Goal: Task Accomplishment & Management: Complete application form

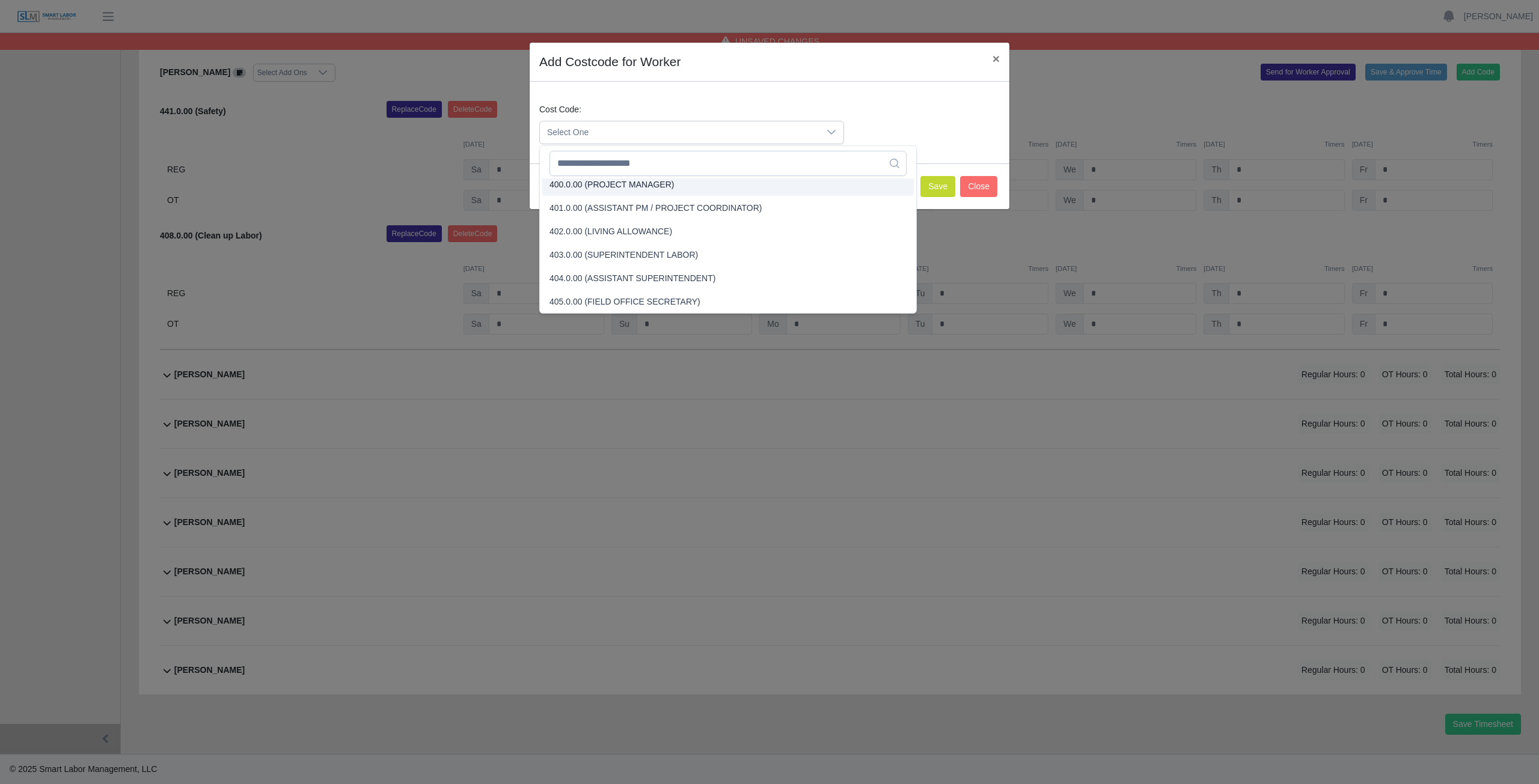
scroll to position [2, 0]
click at [631, 162] on input "text" at bounding box center [728, 164] width 357 height 25
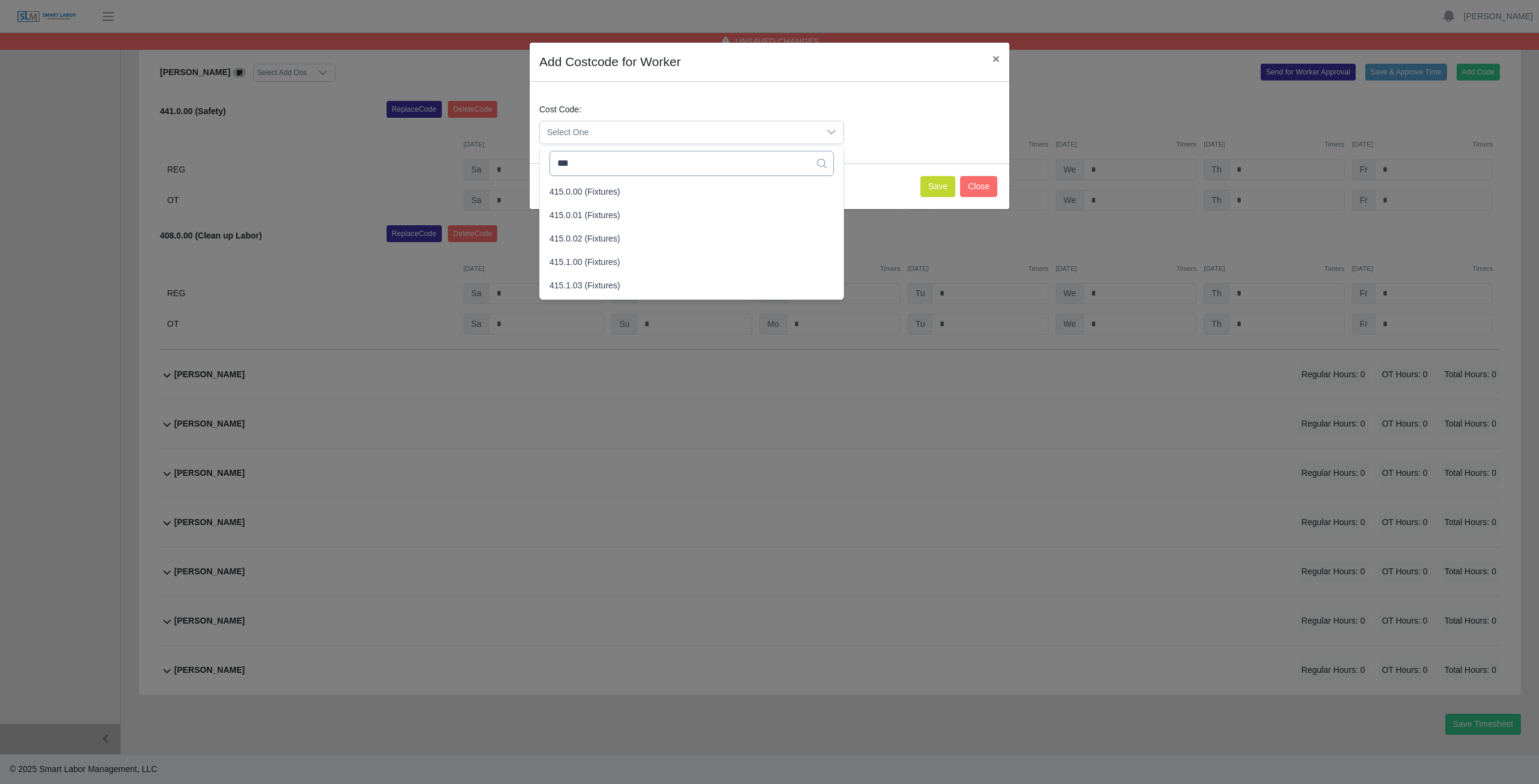
scroll to position [0, 0]
type input "***"
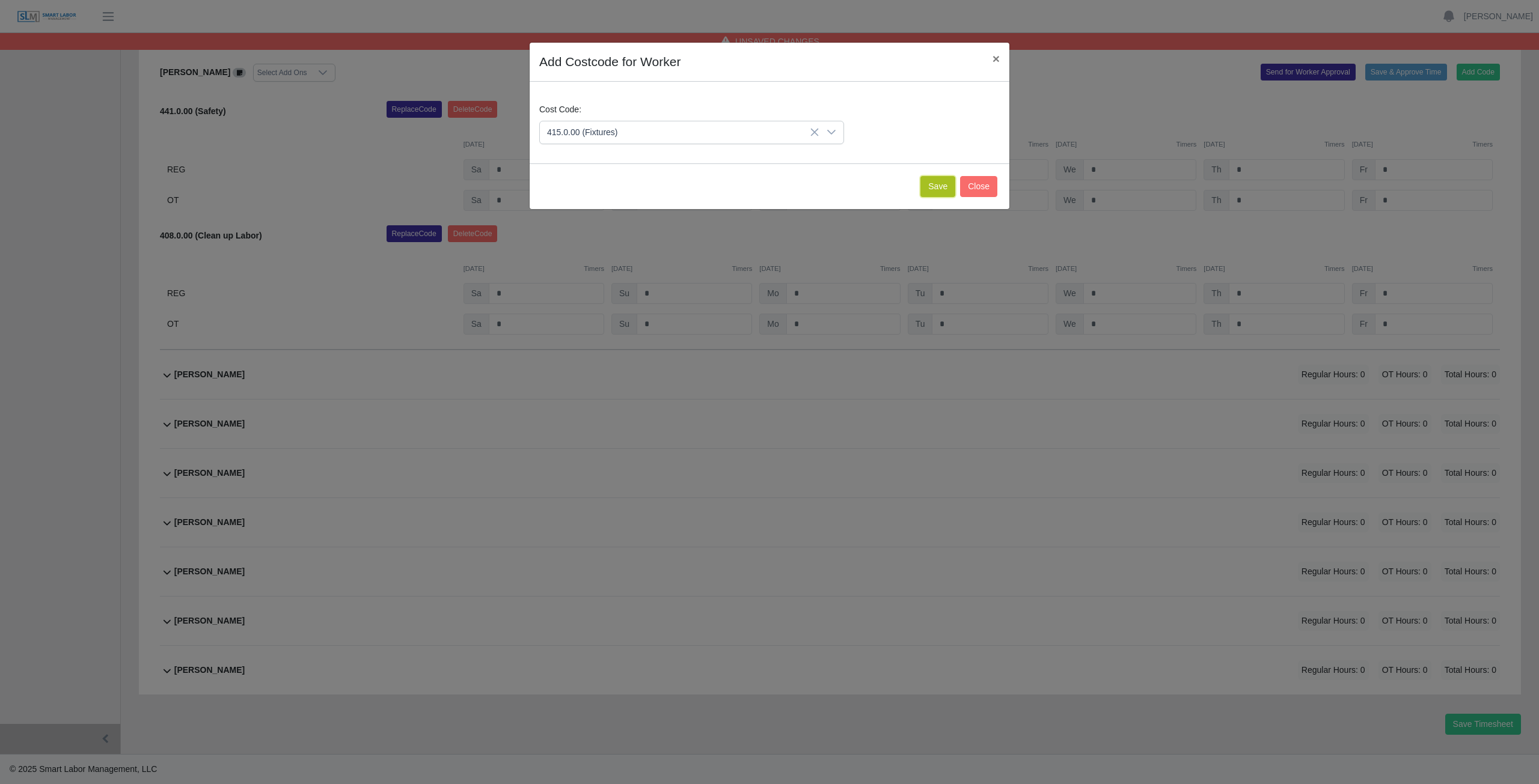
click at [942, 187] on button "Save" at bounding box center [938, 186] width 35 height 21
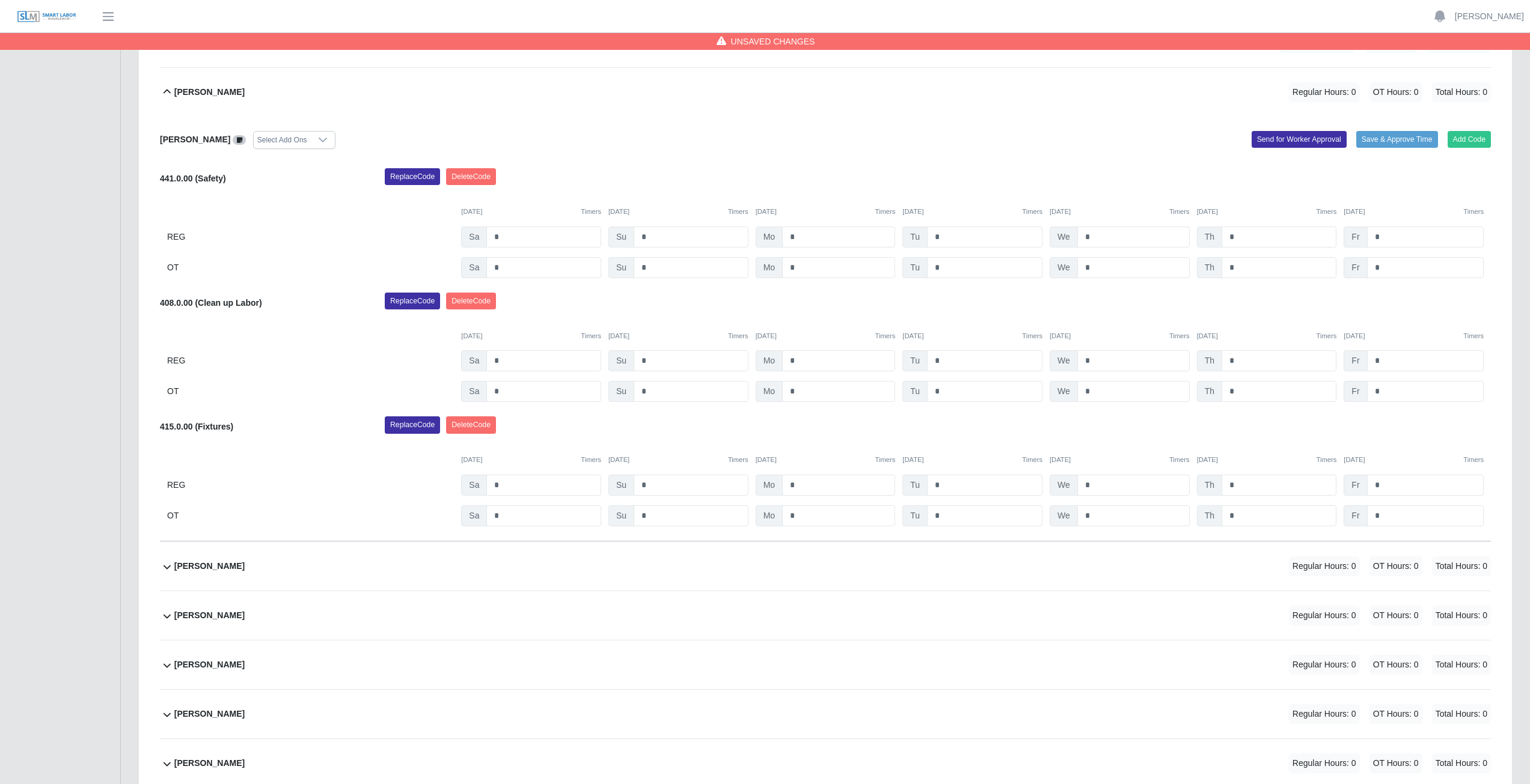
scroll to position [396, 0]
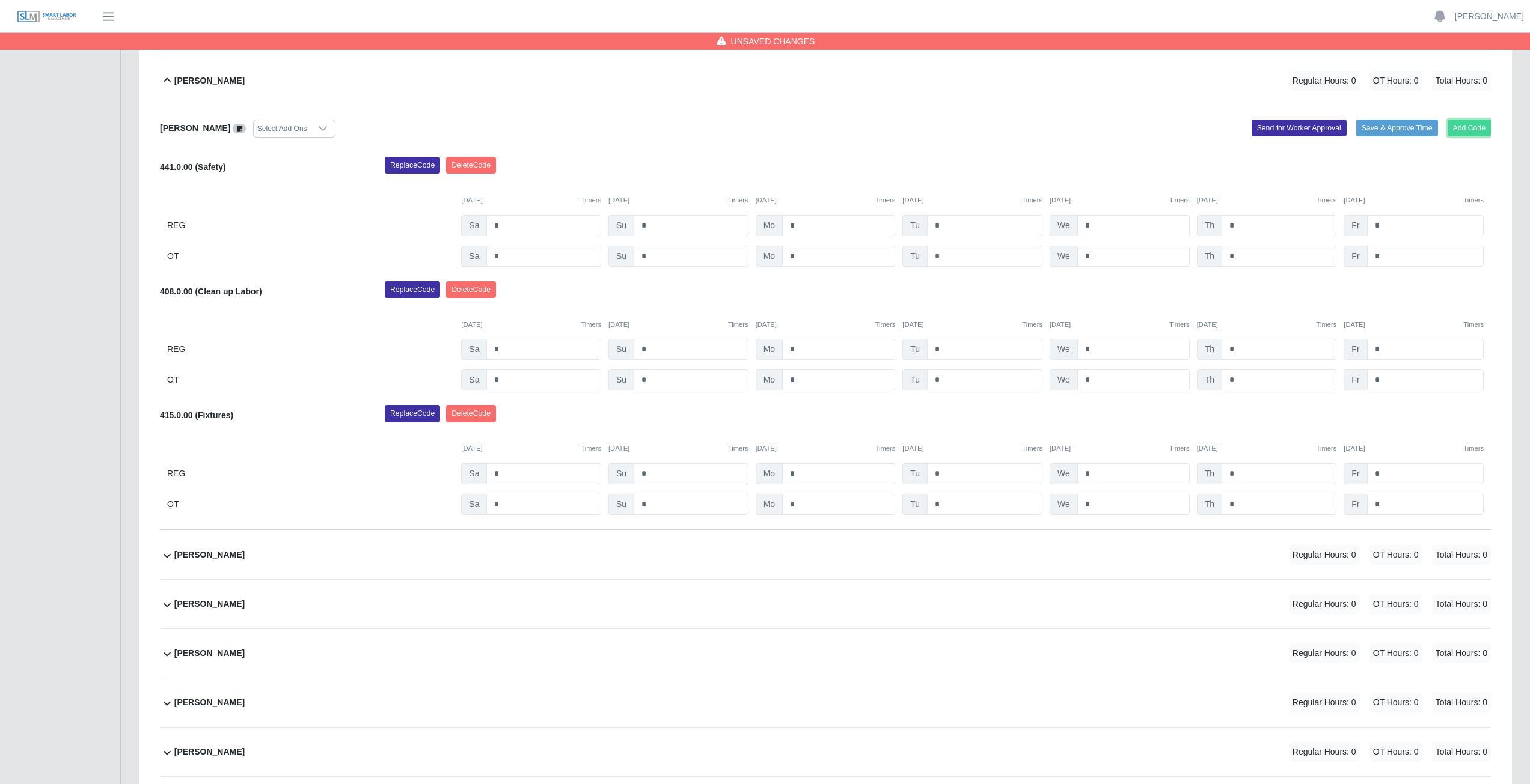
click at [1470, 122] on button "Add Code" at bounding box center [1470, 128] width 44 height 17
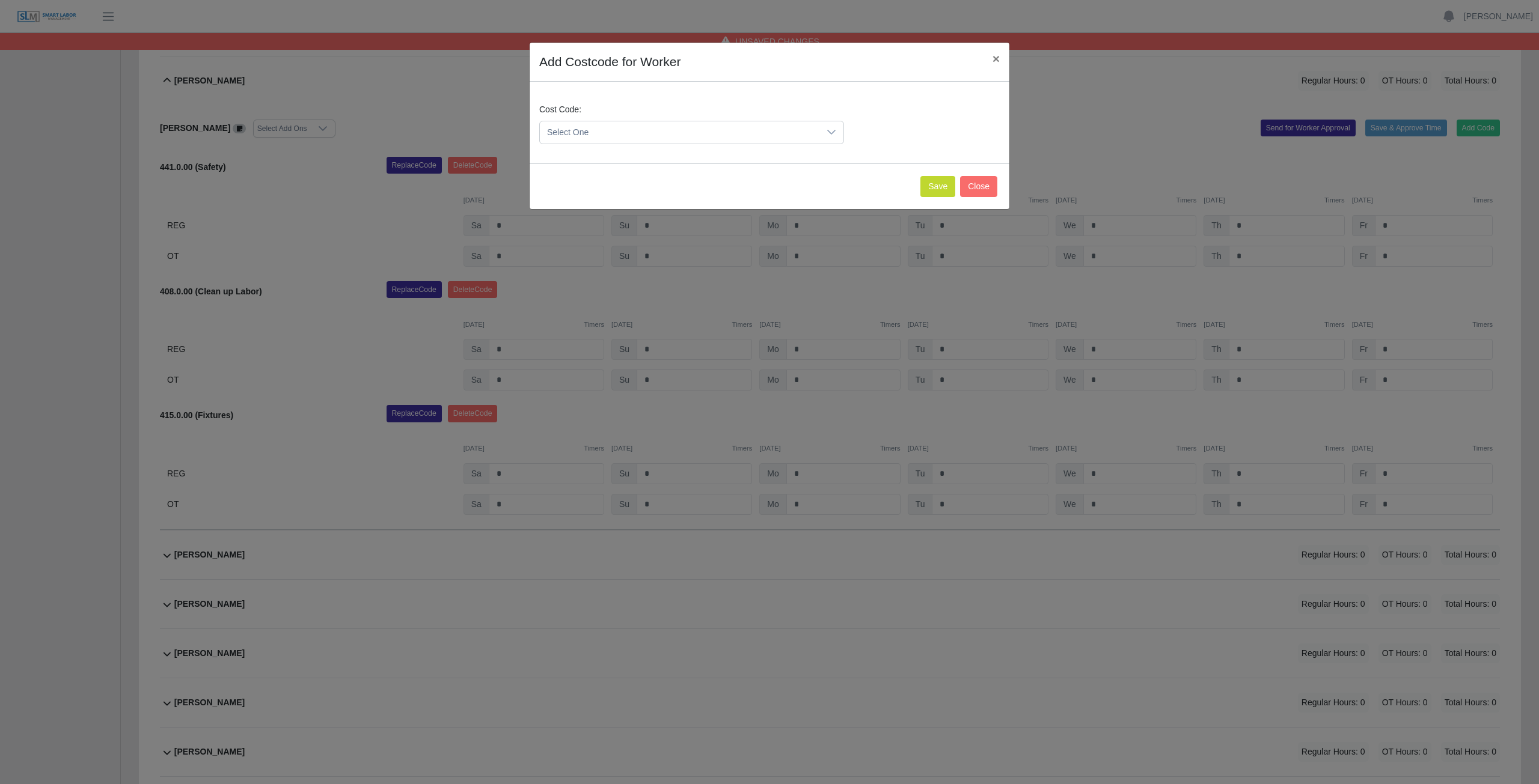
click at [619, 132] on span "Select One" at bounding box center [680, 132] width 279 height 22
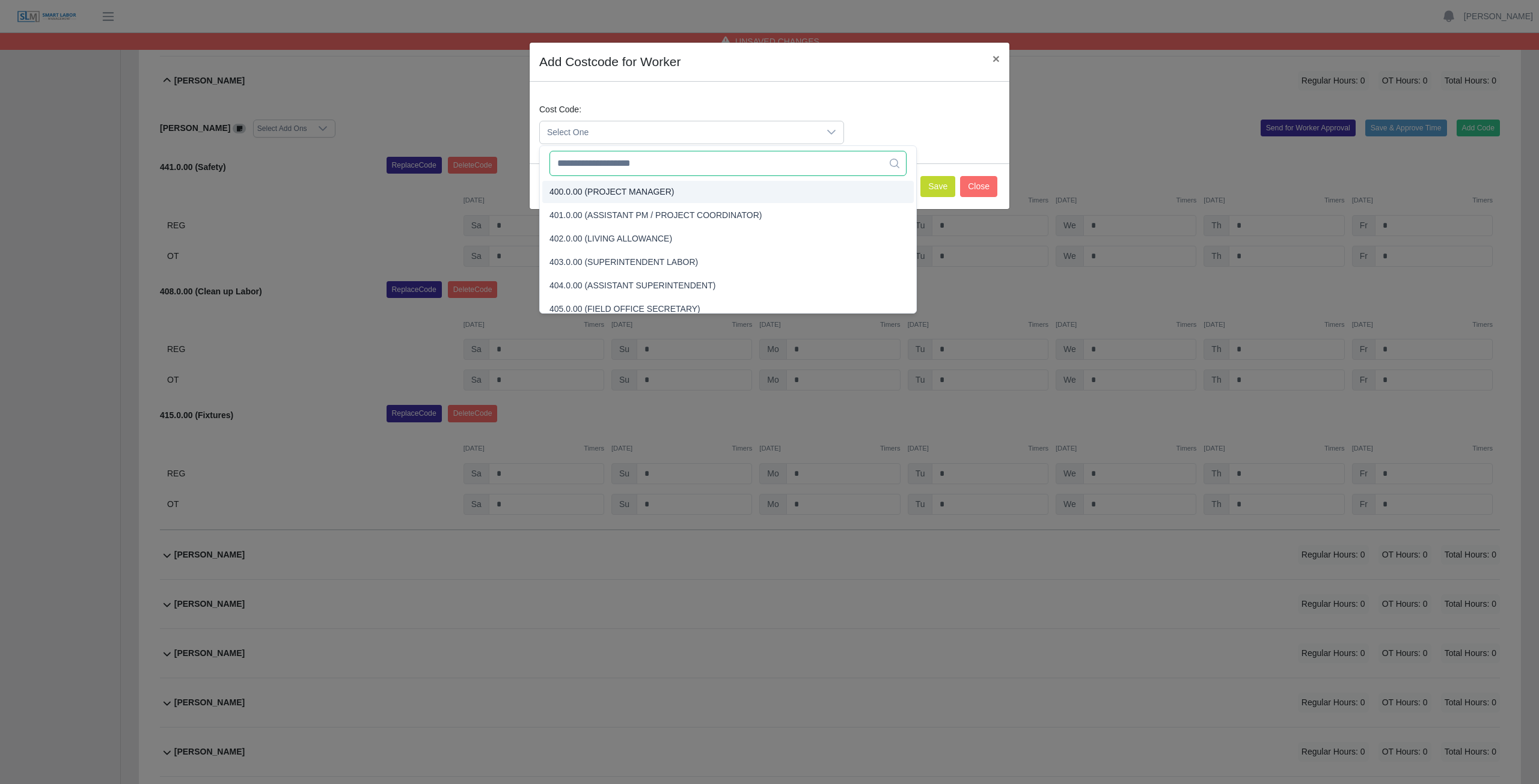
click at [610, 166] on input "text" at bounding box center [728, 164] width 357 height 25
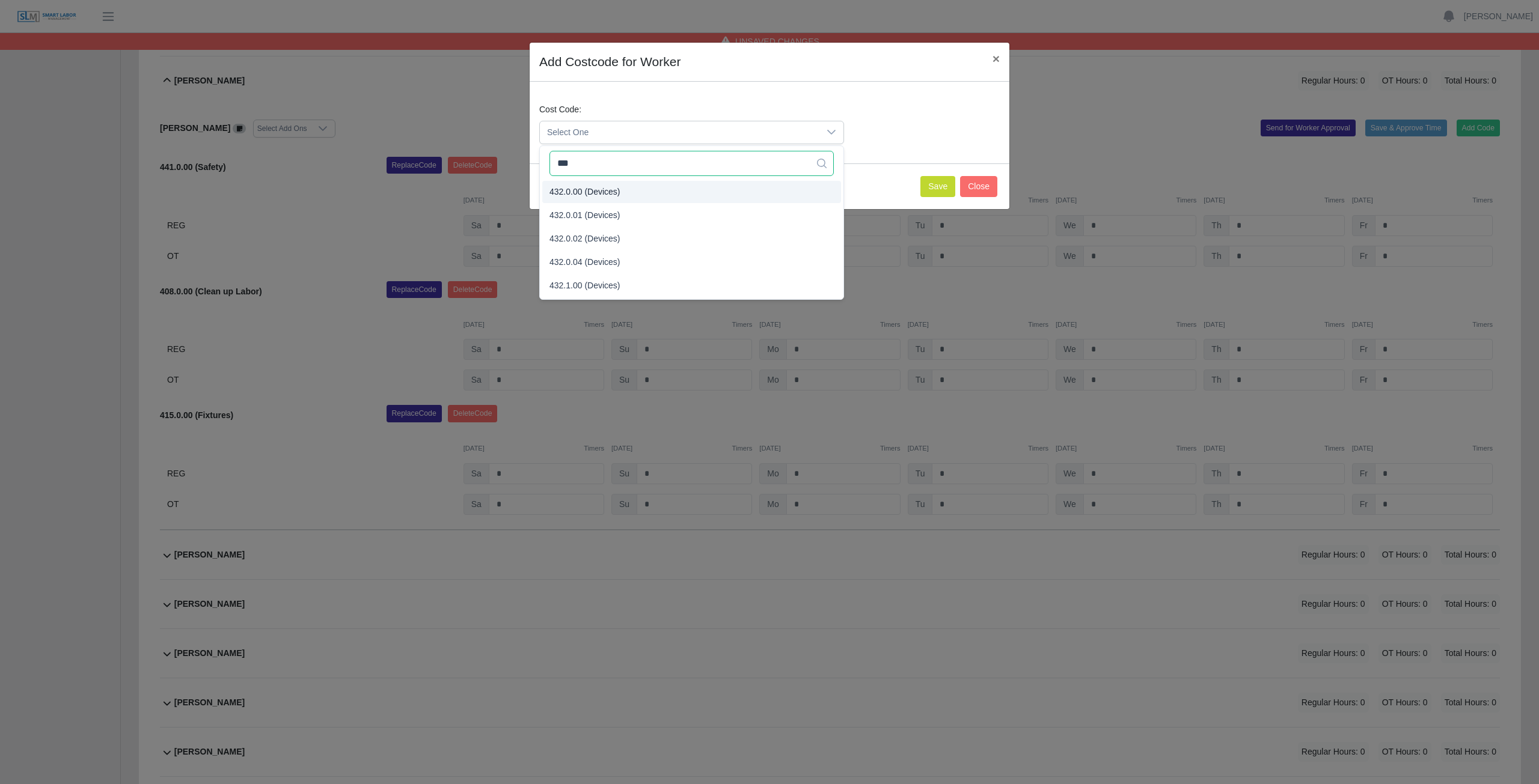
type input "***"
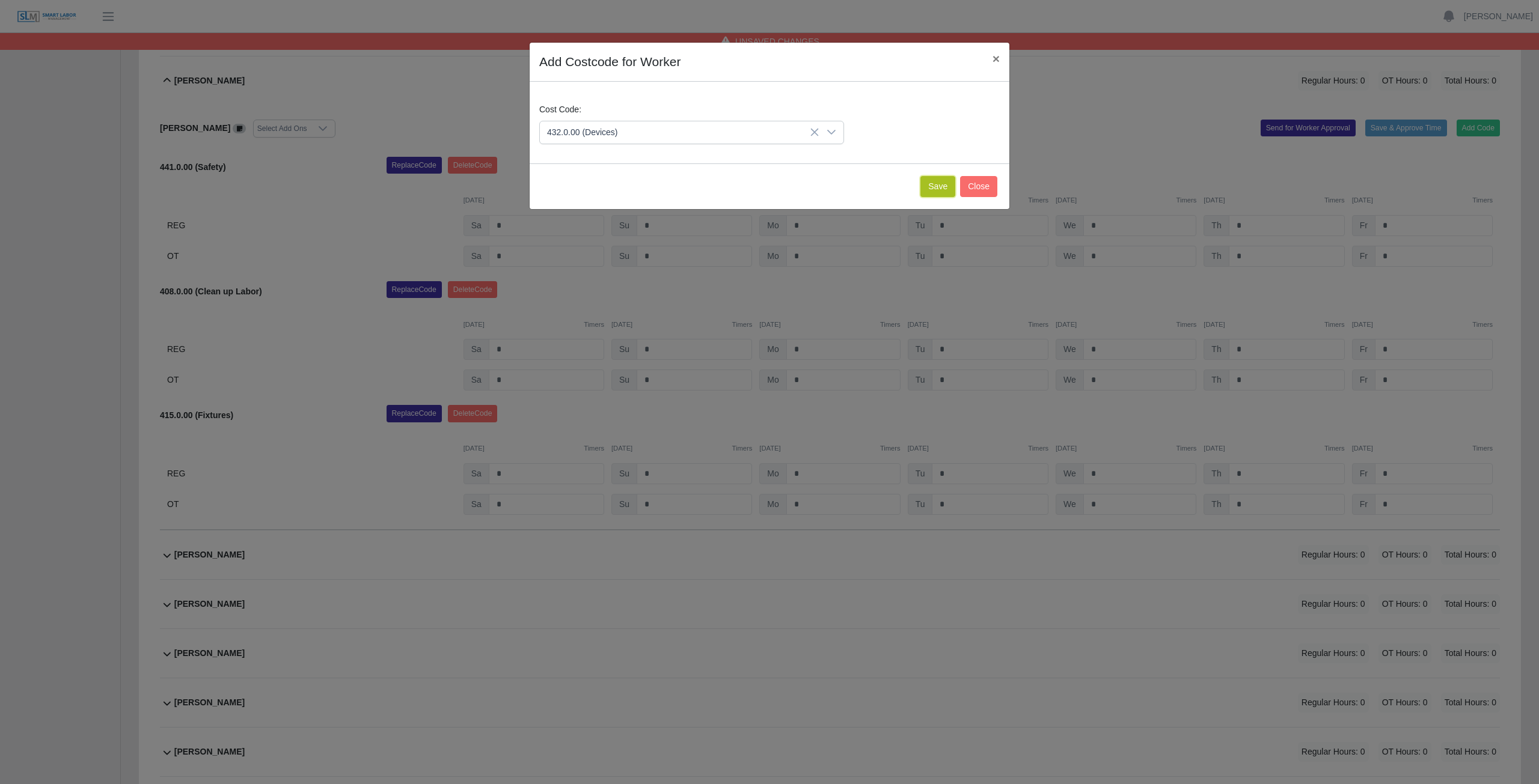
click at [940, 193] on button "Save" at bounding box center [938, 186] width 35 height 21
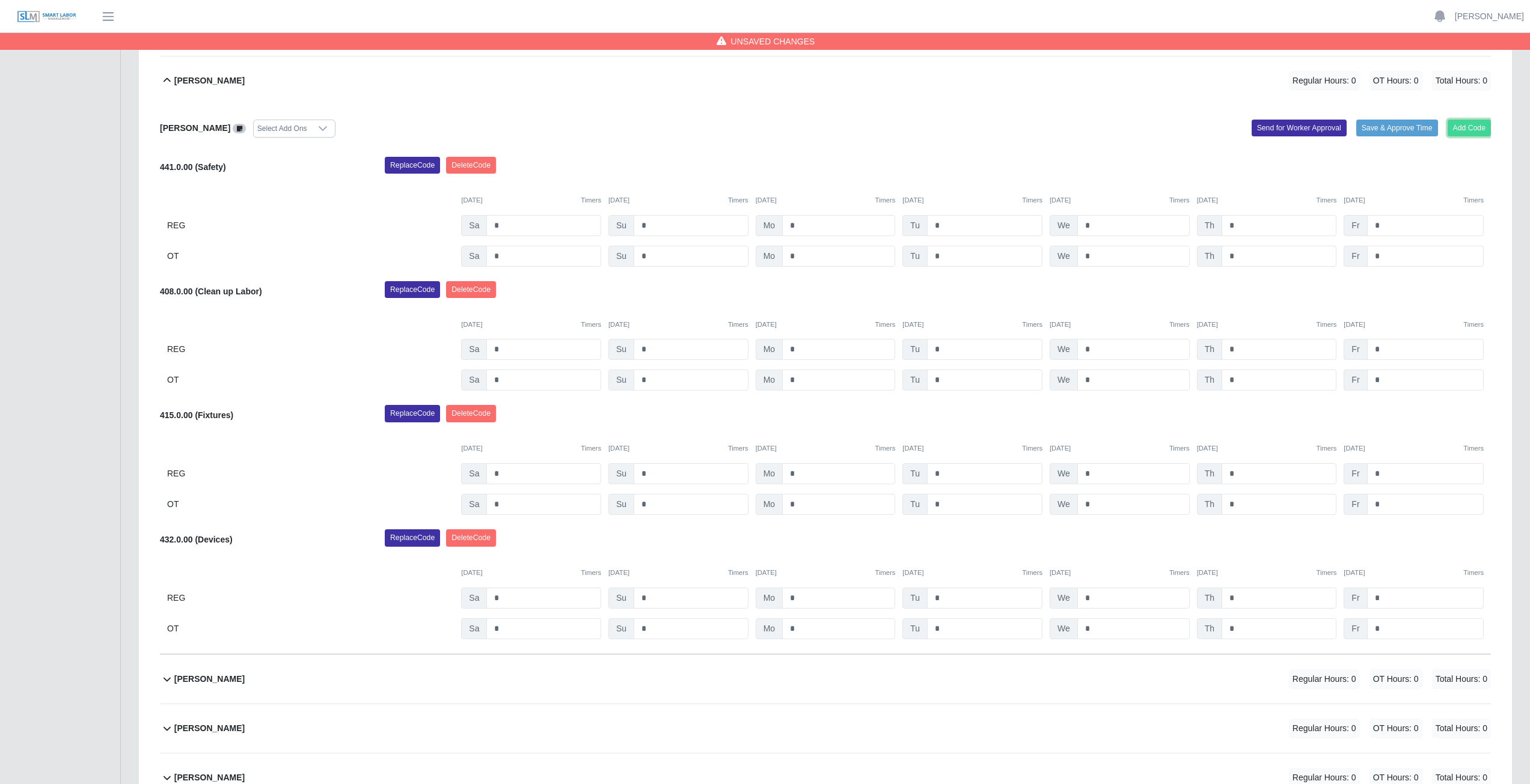
click at [1461, 130] on button "Add Code" at bounding box center [1470, 128] width 44 height 17
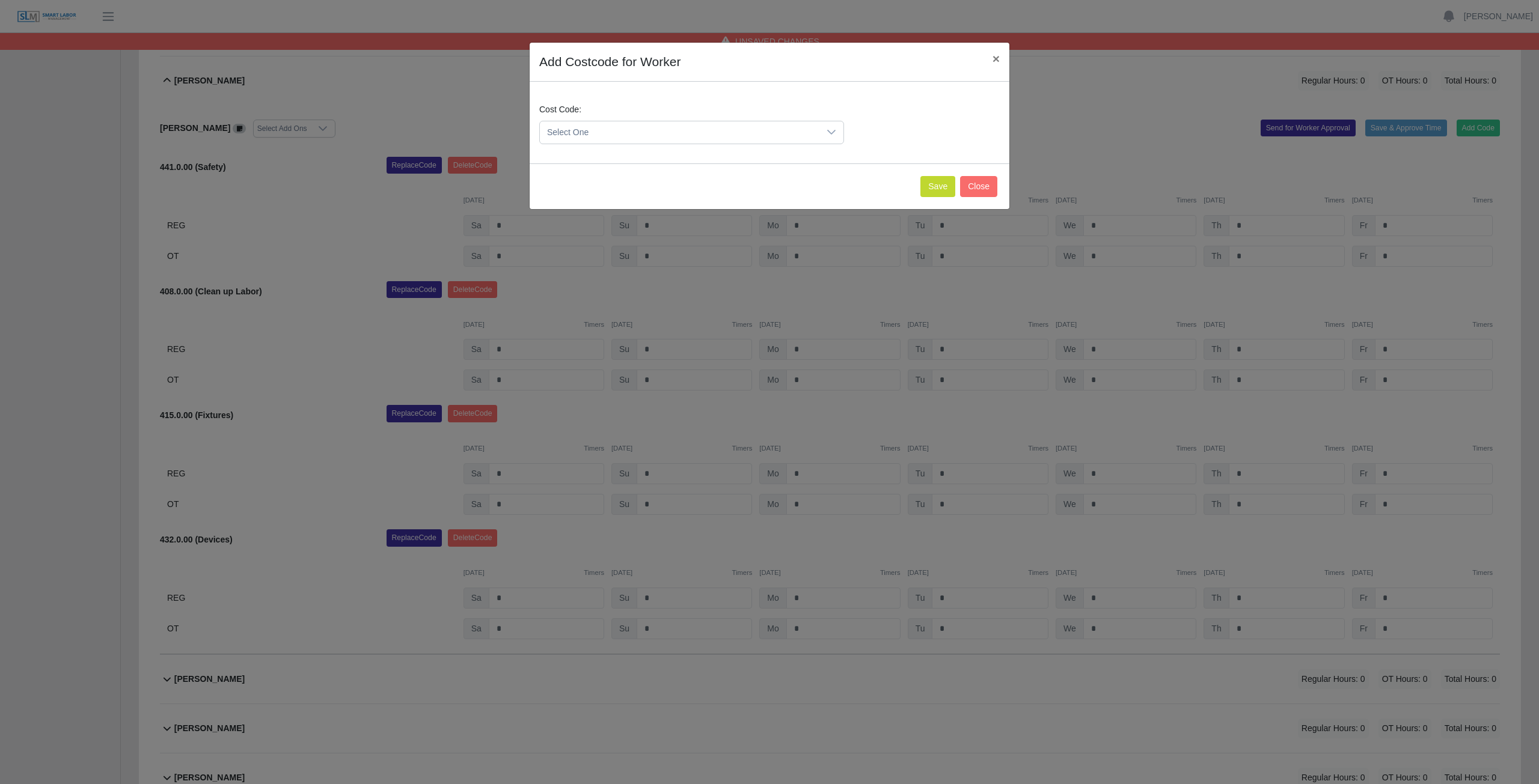
click at [600, 132] on span "Select One" at bounding box center [680, 132] width 279 height 22
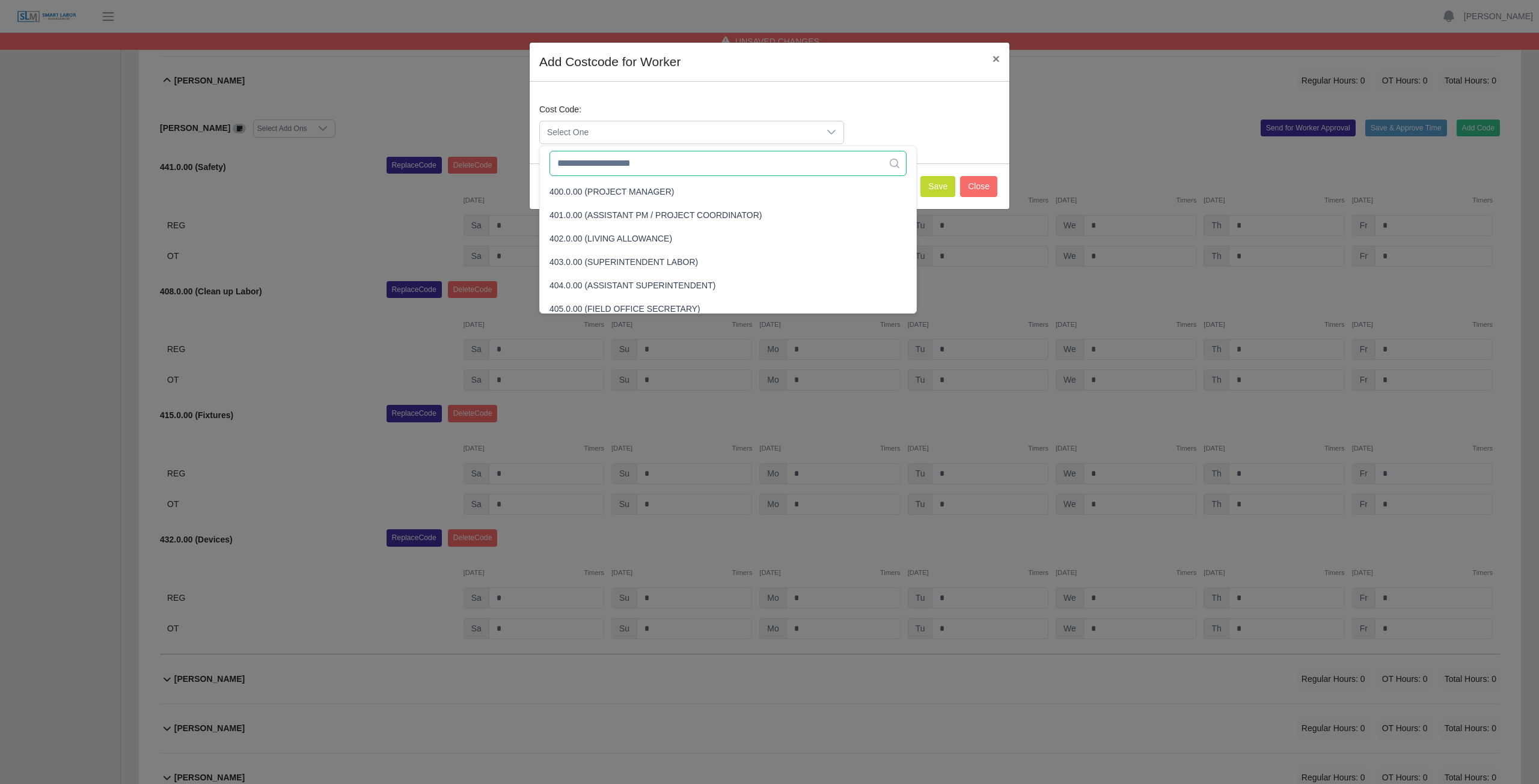
click at [590, 170] on input "text" at bounding box center [728, 164] width 357 height 25
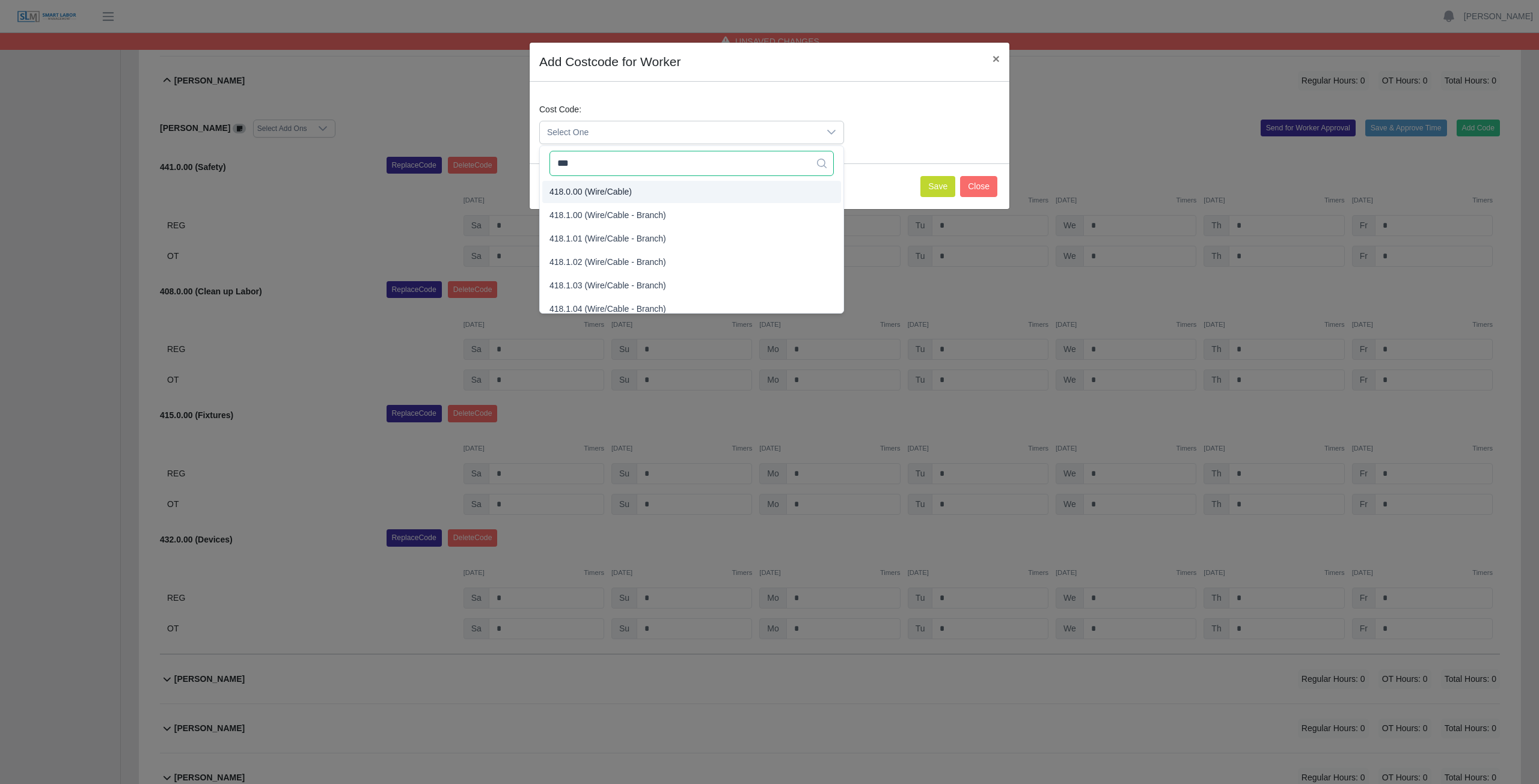
type input "***"
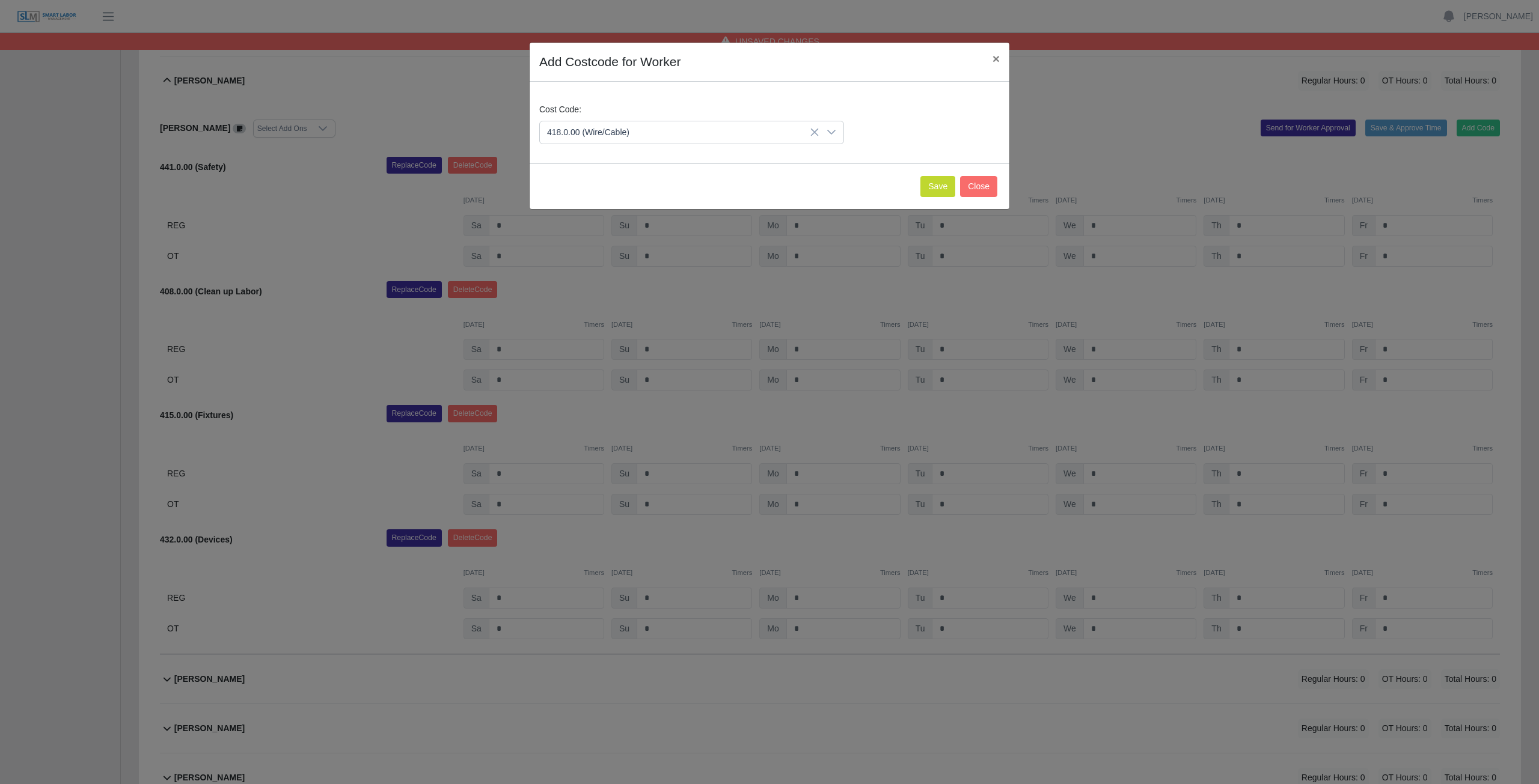
click at [590, 190] on span "418.0.00 (Wire/Cable)" at bounding box center [591, 192] width 82 height 13
click at [935, 184] on button "Save" at bounding box center [938, 186] width 35 height 21
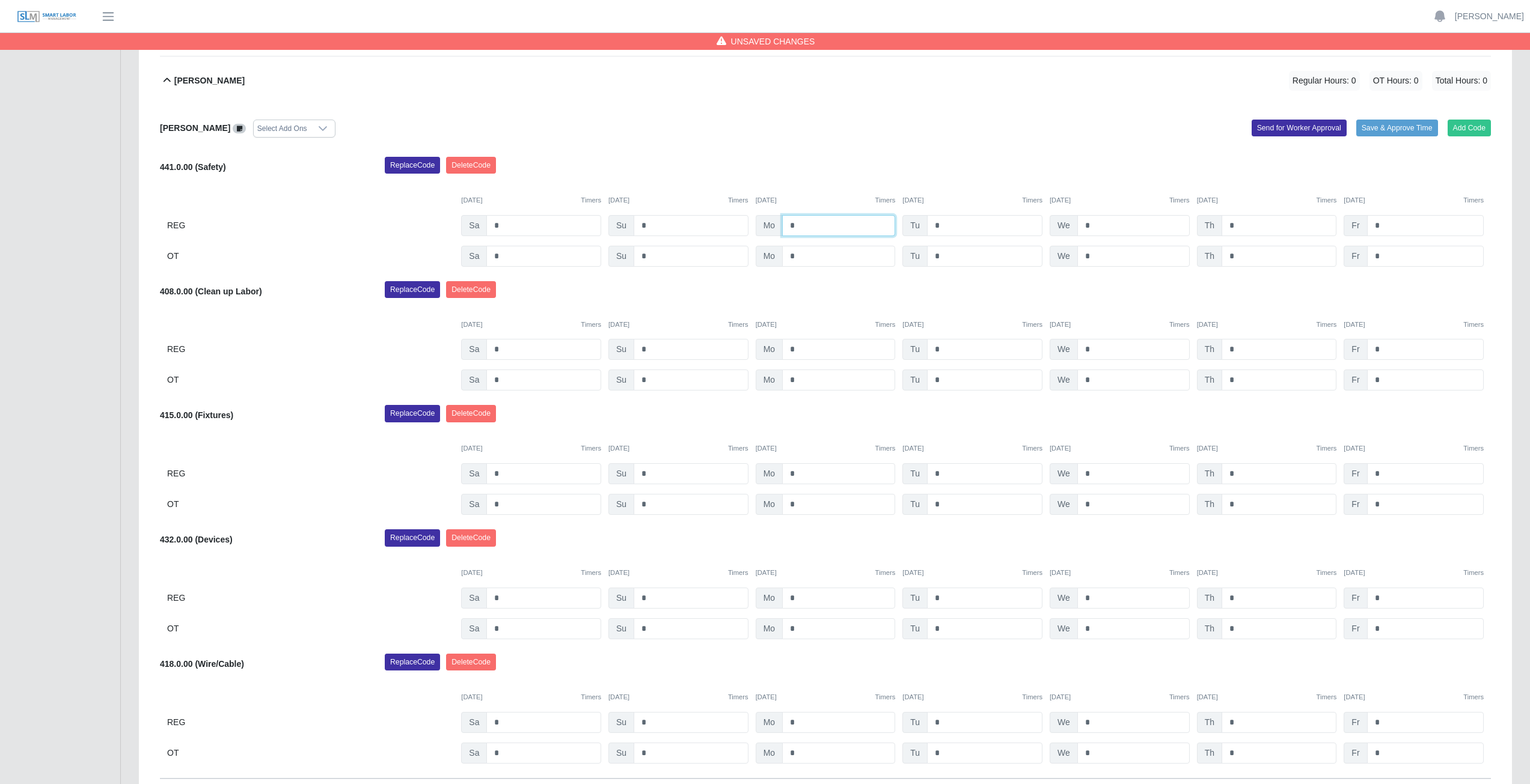
click at [802, 226] on input "*" at bounding box center [838, 225] width 113 height 21
type input "*"
click at [943, 226] on input "*" at bounding box center [985, 225] width 116 height 21
type input "*"
click at [1092, 228] on input "*" at bounding box center [1133, 225] width 112 height 21
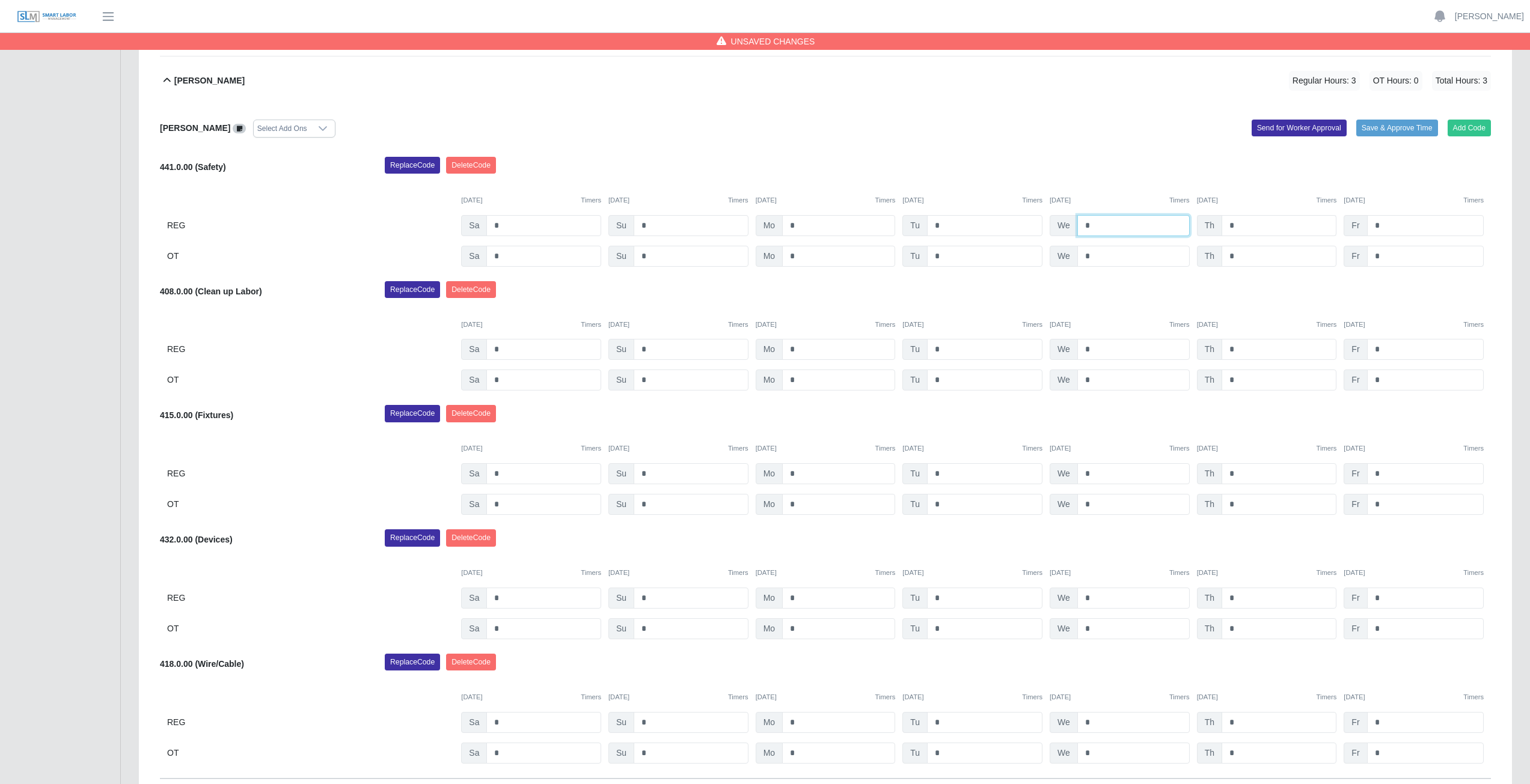
type input "*"
click at [1242, 227] on input "*" at bounding box center [1279, 225] width 115 height 21
type input "*"
click at [1386, 226] on input "*" at bounding box center [1425, 225] width 117 height 21
type input "*"
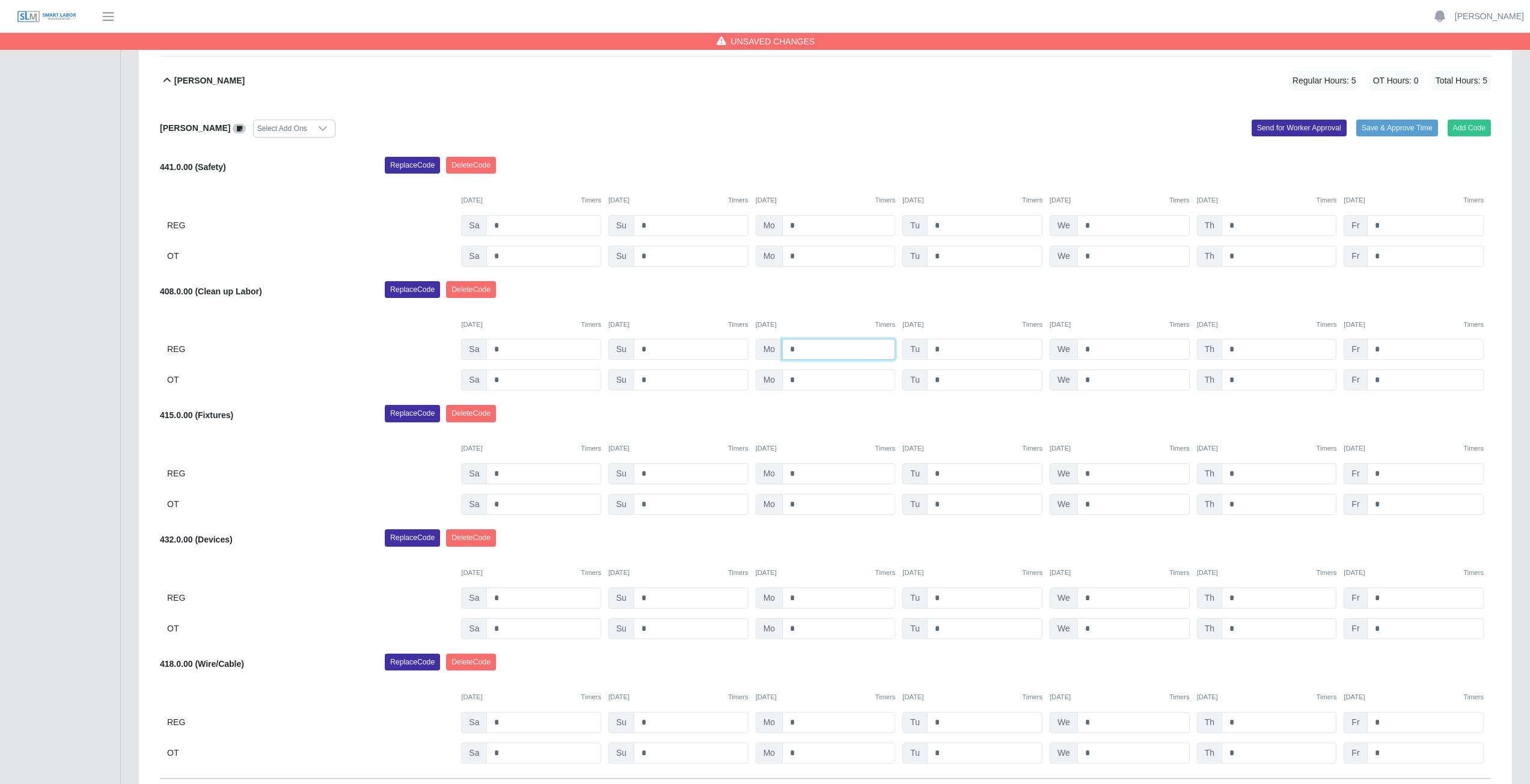
click at [801, 350] on input "*" at bounding box center [838, 349] width 113 height 21
type input "*"
click at [942, 350] on input "*" at bounding box center [985, 349] width 116 height 21
type input "*"
click at [1095, 352] on input "*" at bounding box center [1133, 349] width 112 height 21
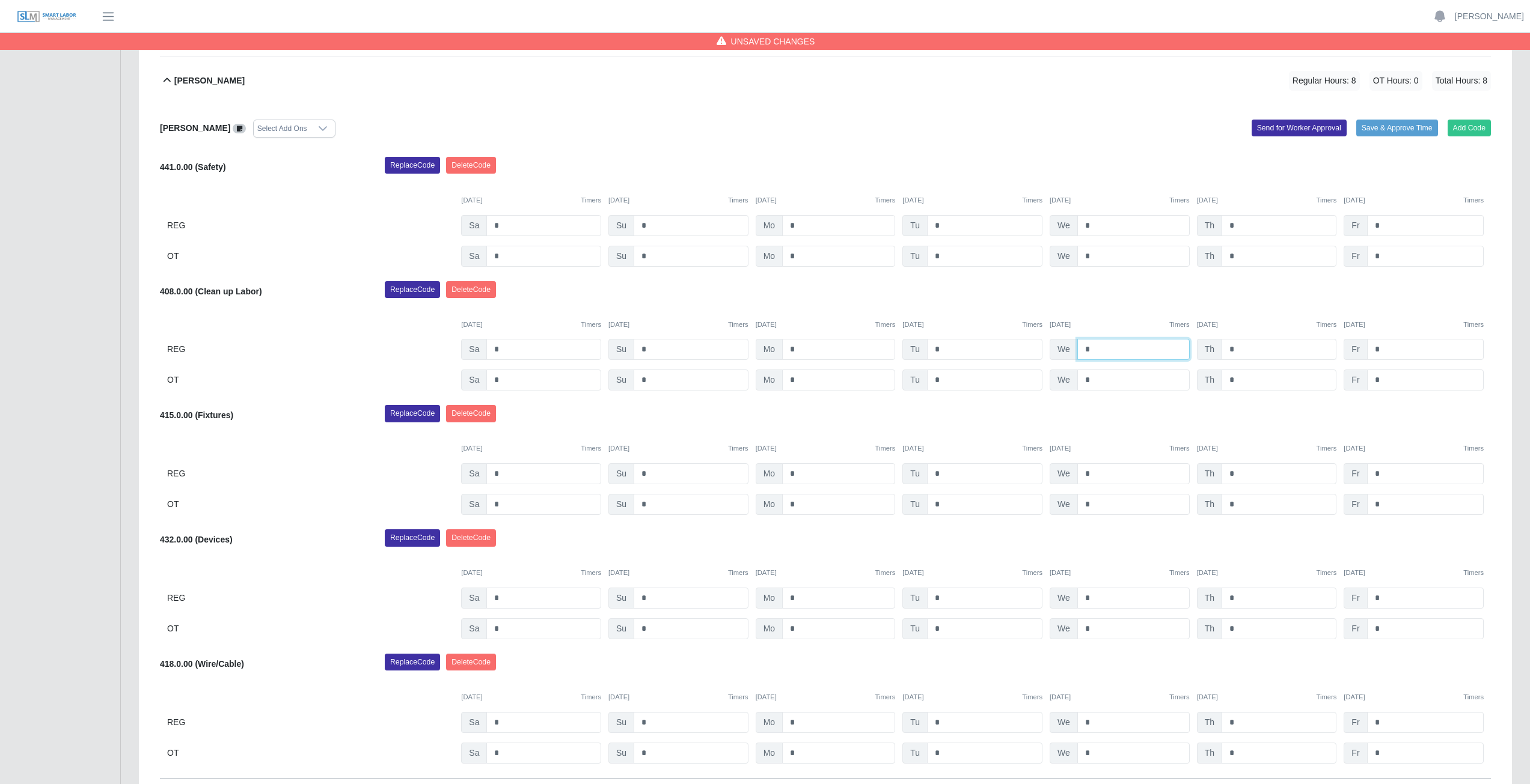
type input "*"
click at [1239, 346] on input "*" at bounding box center [1279, 349] width 115 height 21
type input "*"
click at [1382, 349] on input "*" at bounding box center [1425, 349] width 117 height 21
type input "*"
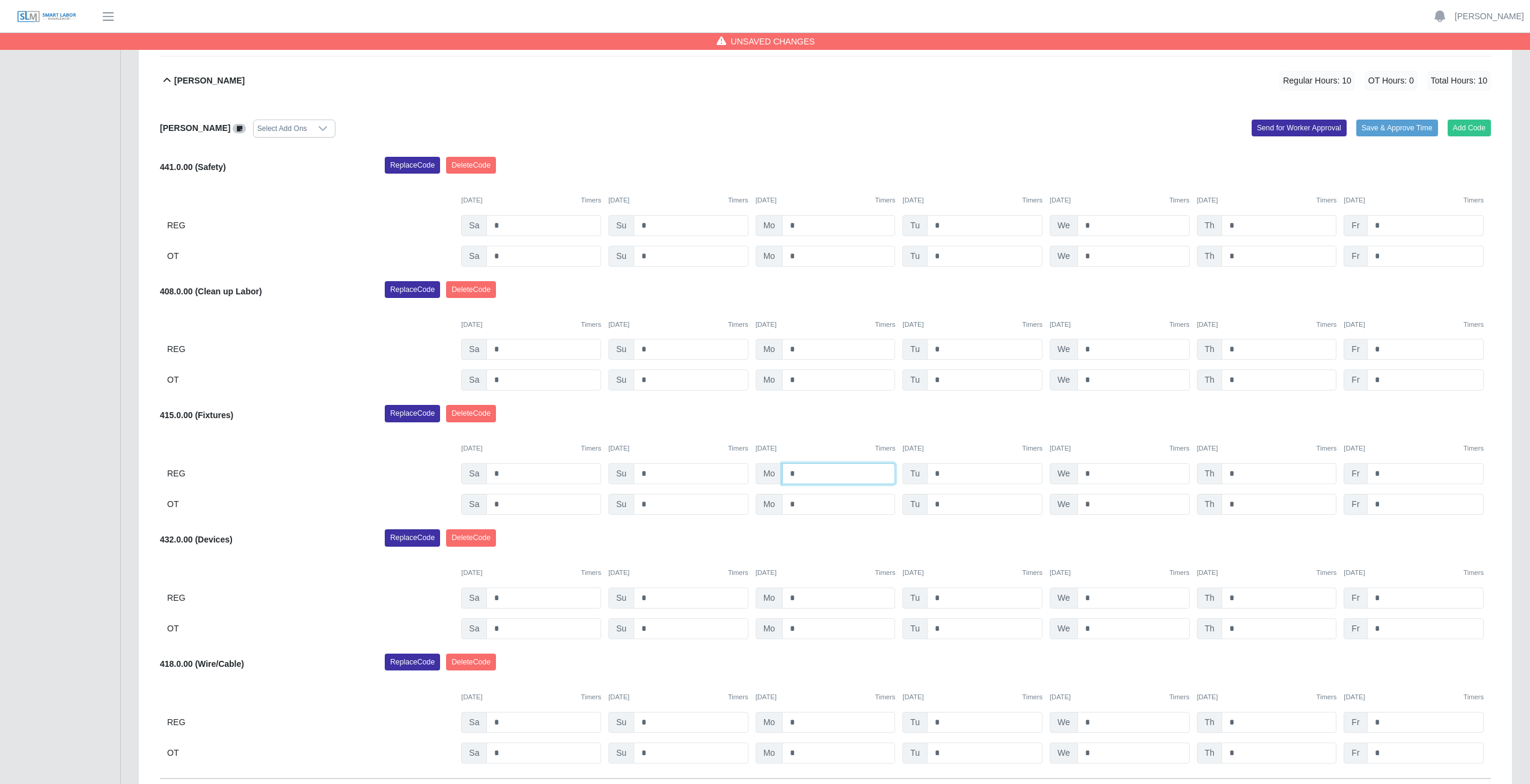
click at [801, 473] on input "*" at bounding box center [838, 473] width 113 height 21
type input "*"
click at [948, 475] on input "*" at bounding box center [985, 473] width 116 height 21
type input "*"
click at [1098, 476] on input "*" at bounding box center [1133, 473] width 112 height 21
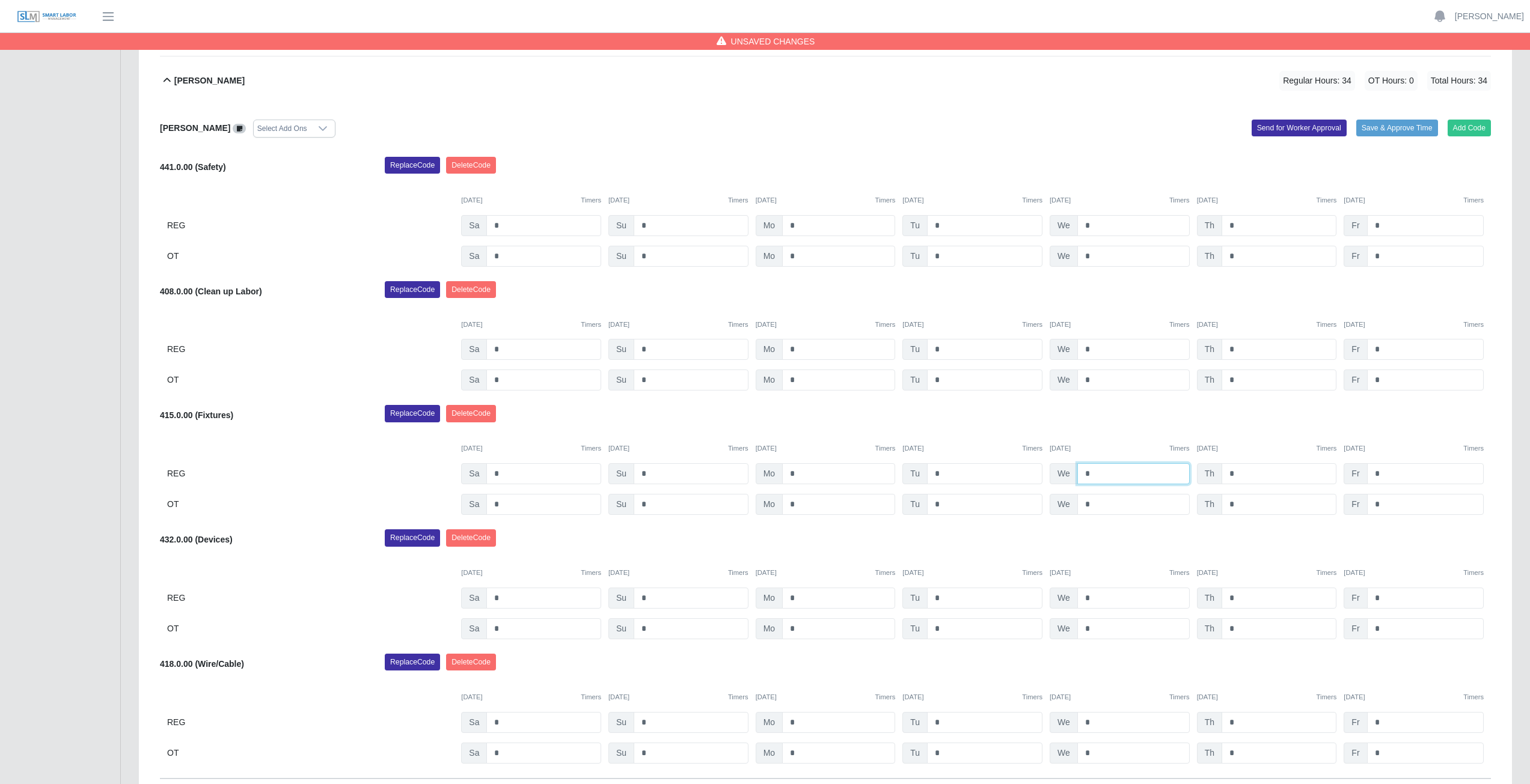
type input "*"
click at [1095, 420] on div "Replace Code [GEOGRAPHIC_DATA] Code" at bounding box center [937, 417] width 1124 height 24
click at [165, 77] on icon at bounding box center [167, 80] width 15 height 15
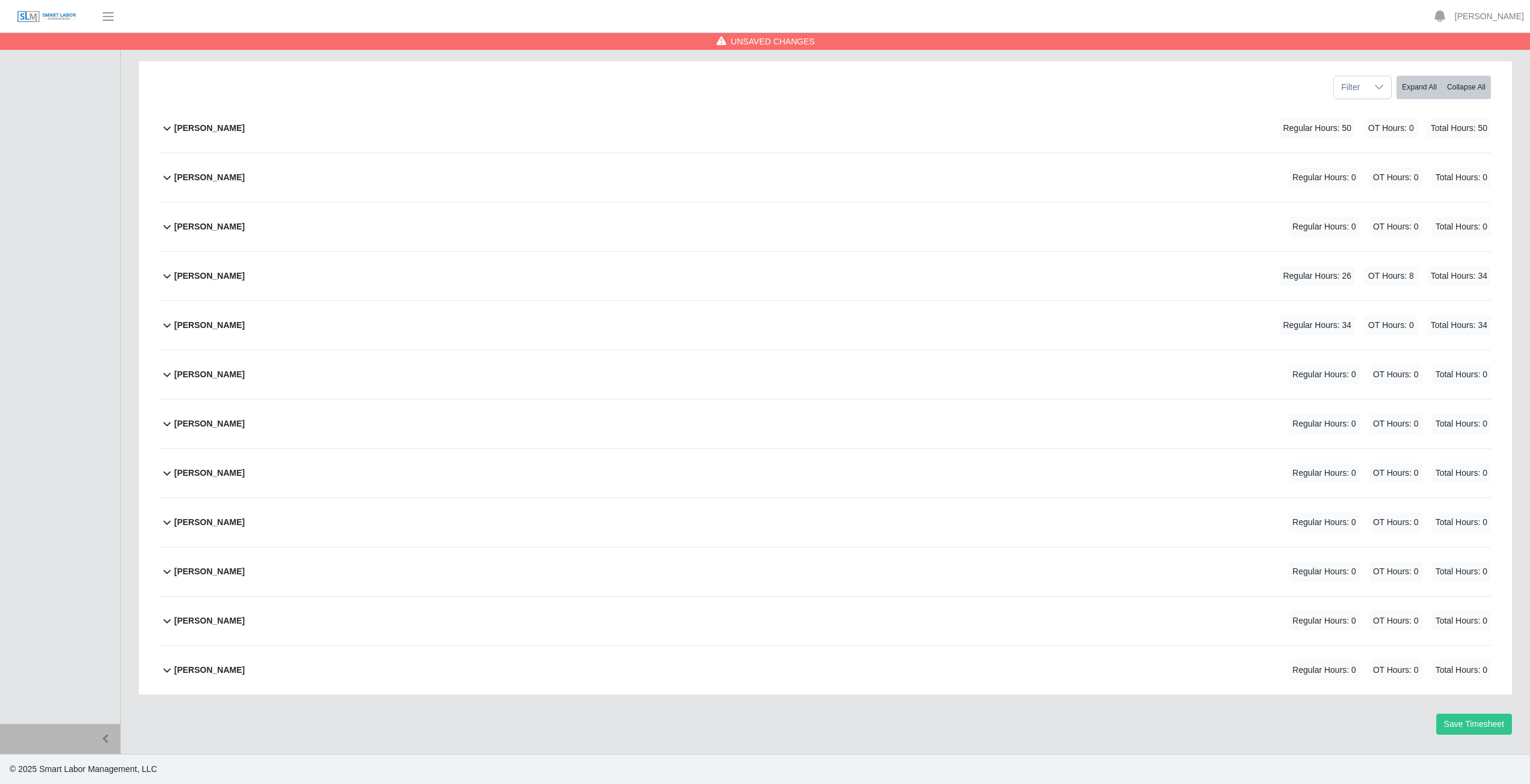
scroll to position [152, 0]
click at [171, 275] on icon at bounding box center [167, 276] width 15 height 15
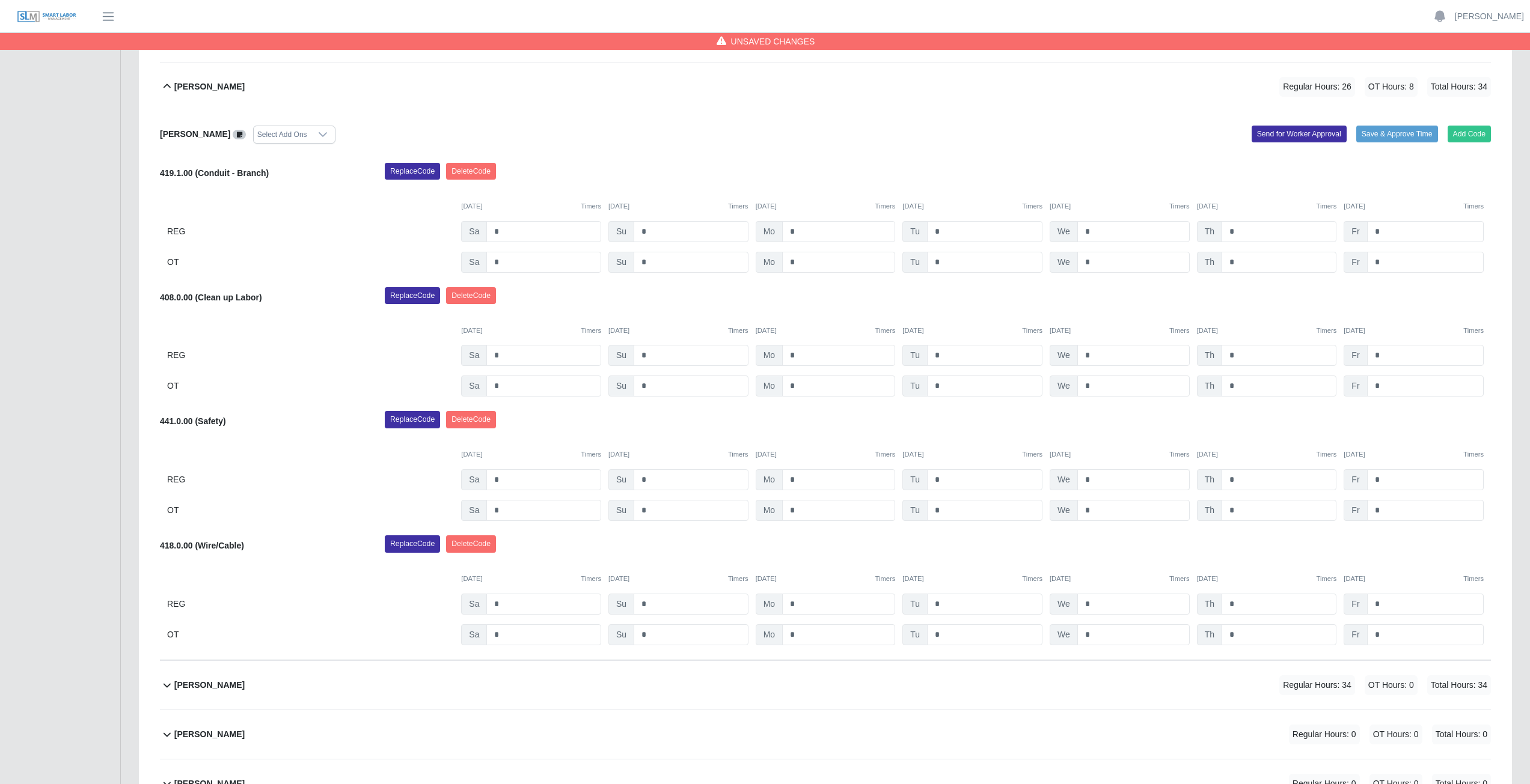
scroll to position [340, 0]
click at [1245, 231] on input "*" at bounding box center [1279, 232] width 115 height 21
type input "*"
click at [1389, 235] on input "*" at bounding box center [1425, 232] width 117 height 21
type input "*"
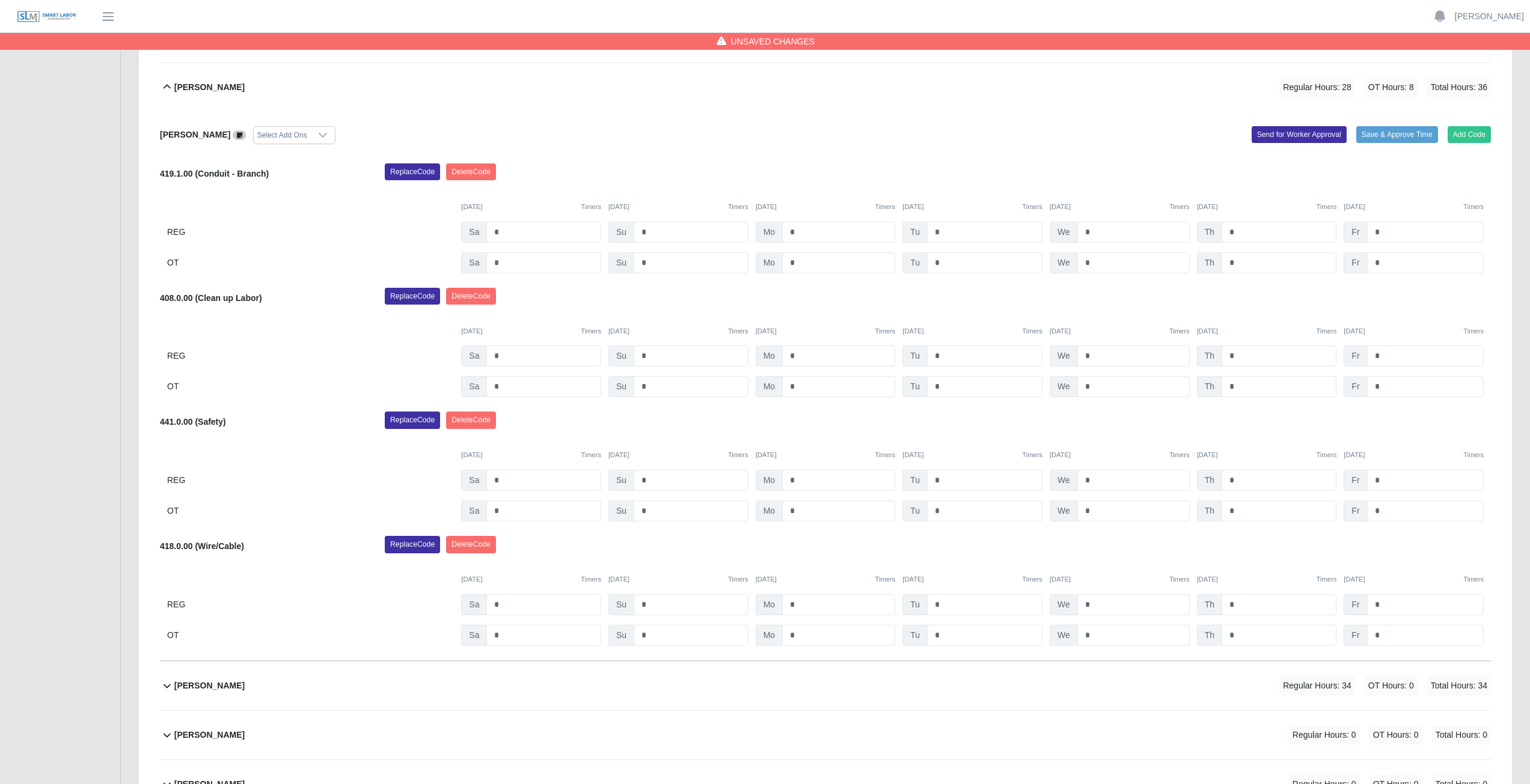
click at [1089, 144] on div "[PERSON_NAME] Select Add Ons Add Code Save & Approve Time Send for Worker Appro…" at bounding box center [825, 386] width 1331 height 549
click at [945, 513] on input "*" at bounding box center [985, 511] width 116 height 21
type input "*"
click at [966, 443] on div "[DATE] Timers [DATE] Timers [DATE] Timers [DATE] Timers [DATE] Timers [DATE] Ti…" at bounding box center [825, 448] width 1331 height 25
click at [942, 234] on input "*" at bounding box center [985, 232] width 116 height 21
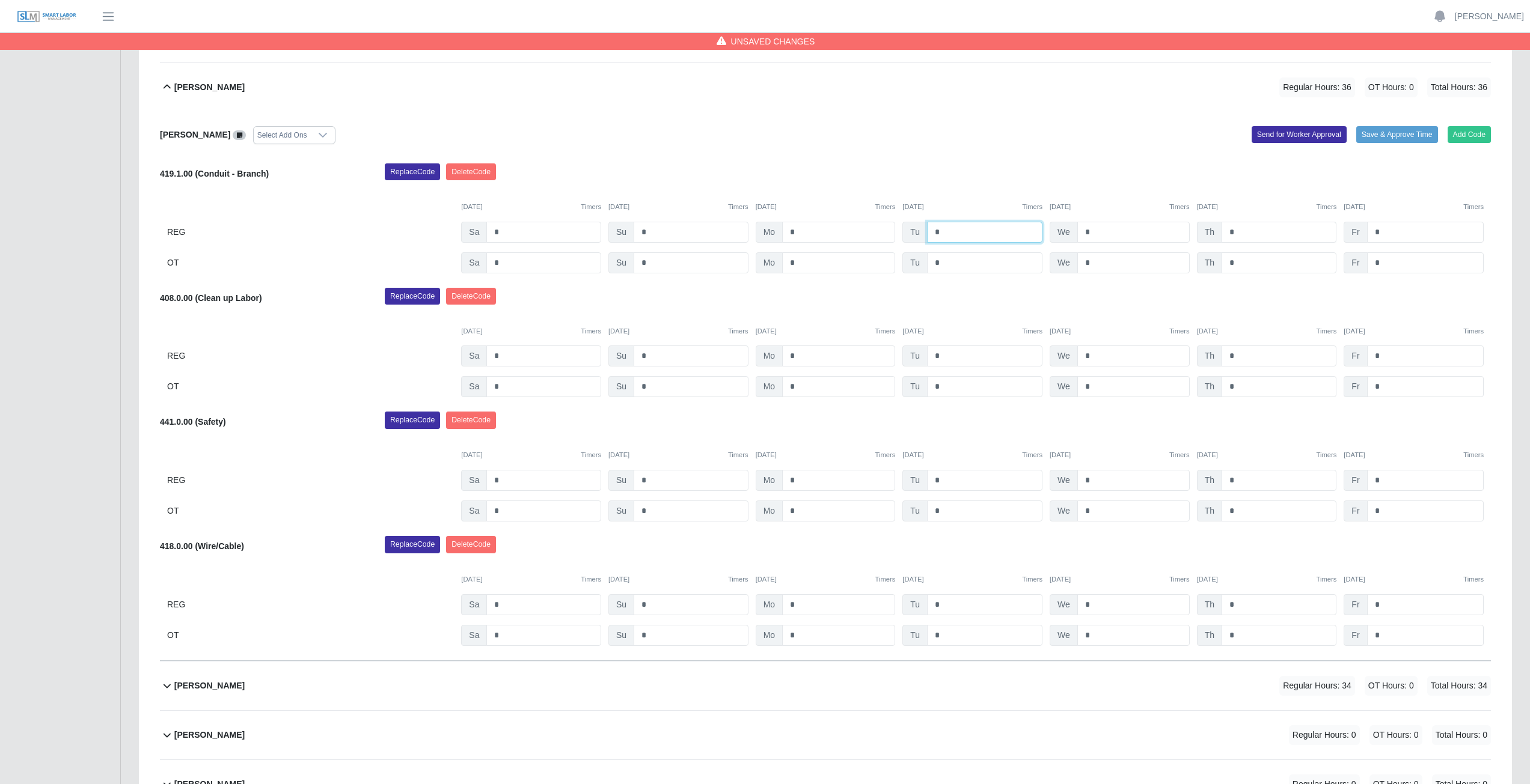
type input "*"
click at [1240, 232] on input "*" at bounding box center [1279, 232] width 115 height 21
type input "*"
click at [1239, 187] on div "[DATE] Timers [DATE] Timers [DATE] Timers [DATE] Timers [DATE] Timers [DATE] Ti…" at bounding box center [825, 199] width 1331 height 25
click at [168, 86] on icon at bounding box center [167, 87] width 15 height 15
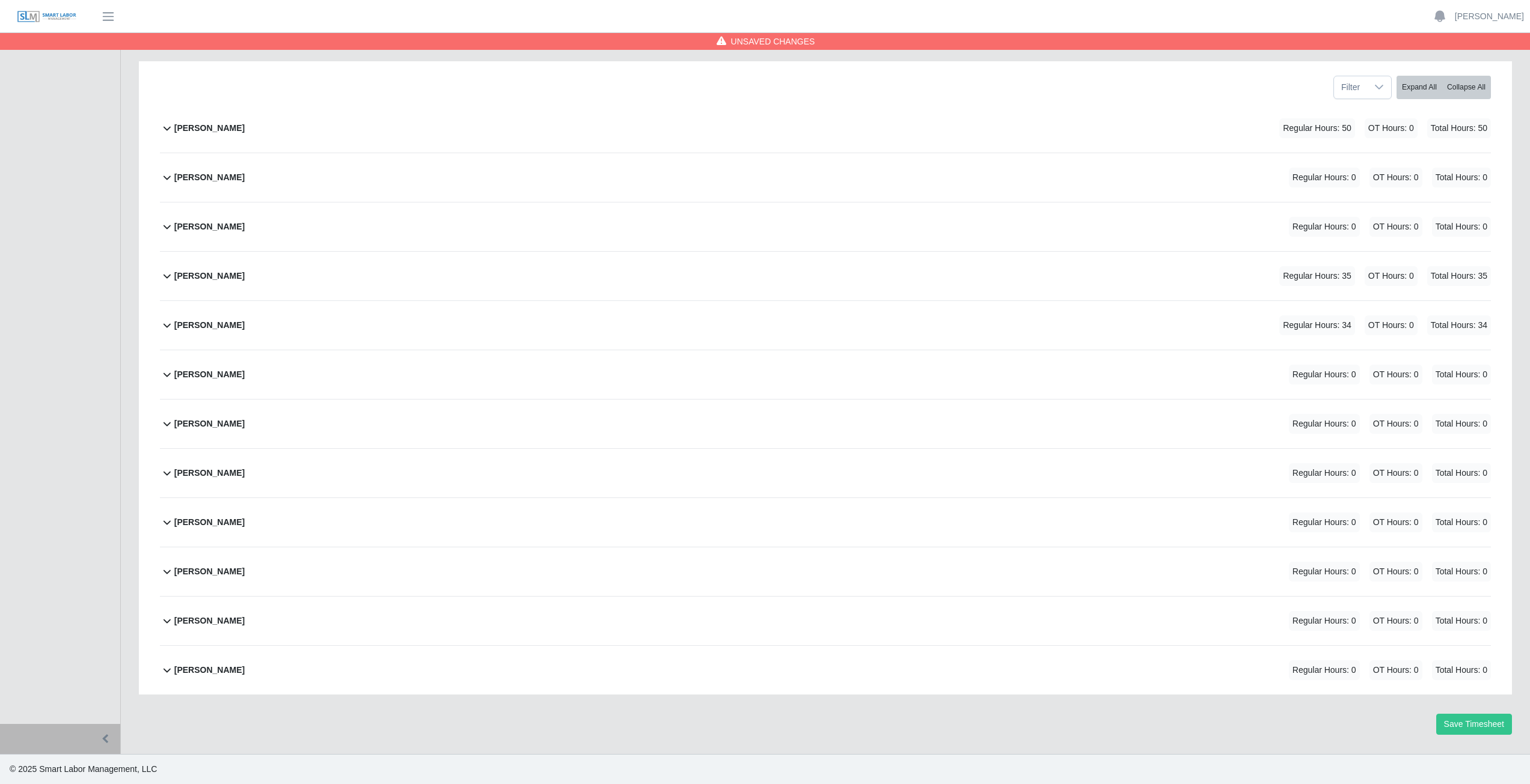
scroll to position [152, 0]
click at [166, 134] on icon at bounding box center [167, 128] width 15 height 15
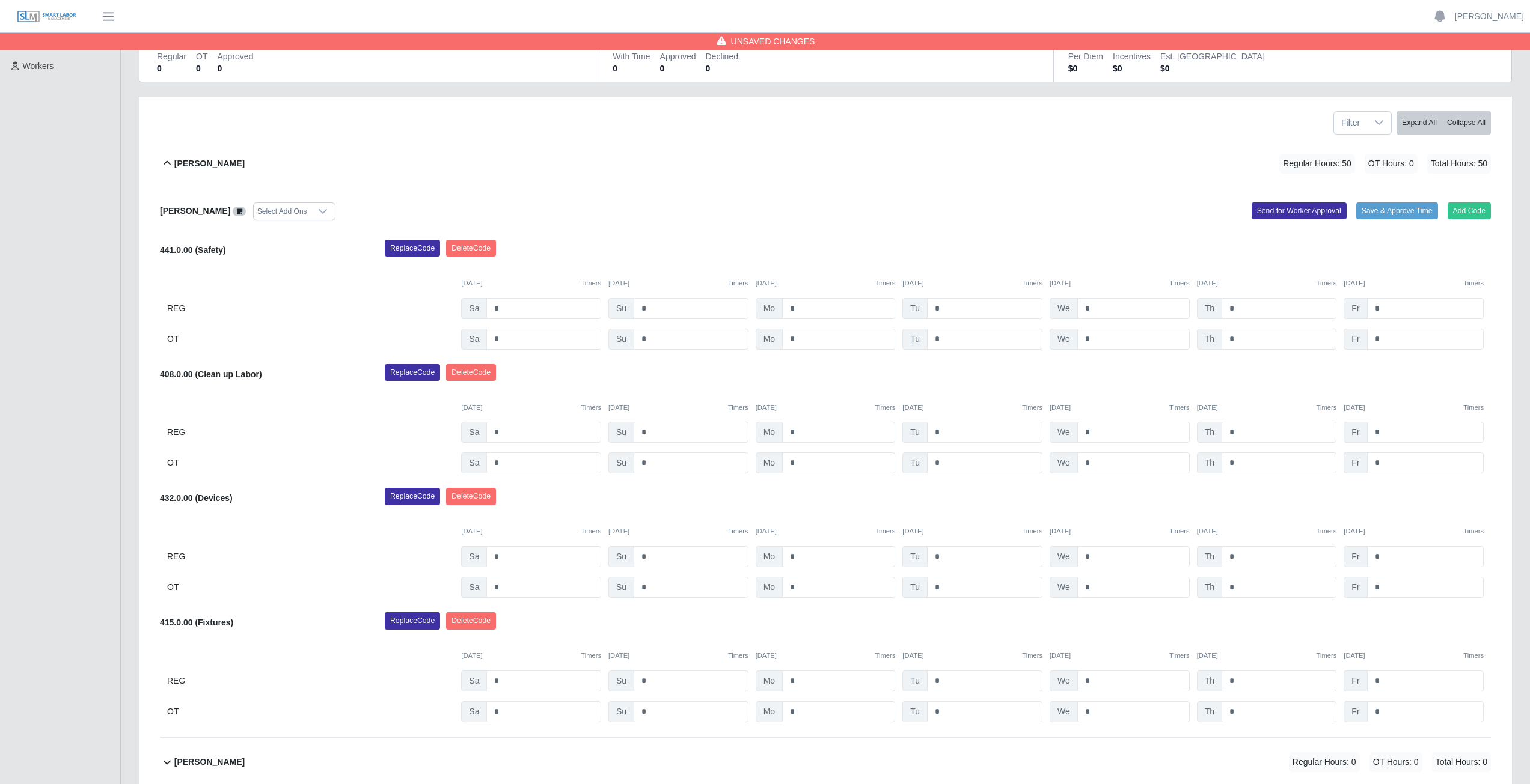
scroll to position [120, 0]
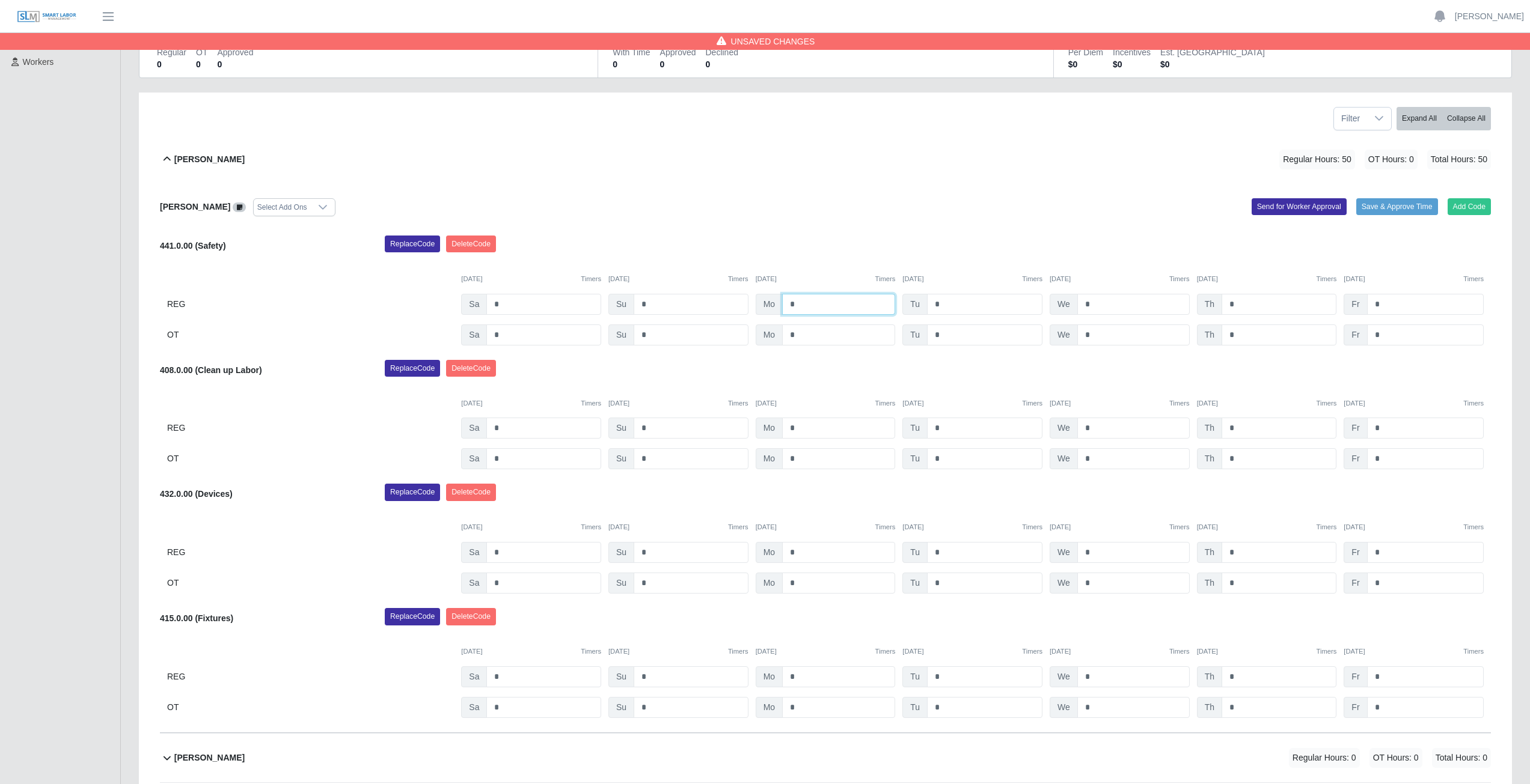
click at [801, 303] on input "*" at bounding box center [838, 304] width 113 height 21
click at [832, 226] on div "[PERSON_NAME] Select Add Ons Add Code Save & Approve Time Send for Worker Appro…" at bounding box center [825, 458] width 1331 height 549
click at [799, 303] on input "*" at bounding box center [838, 304] width 113 height 21
type input "*"
click at [948, 302] on input "*" at bounding box center [985, 304] width 116 height 21
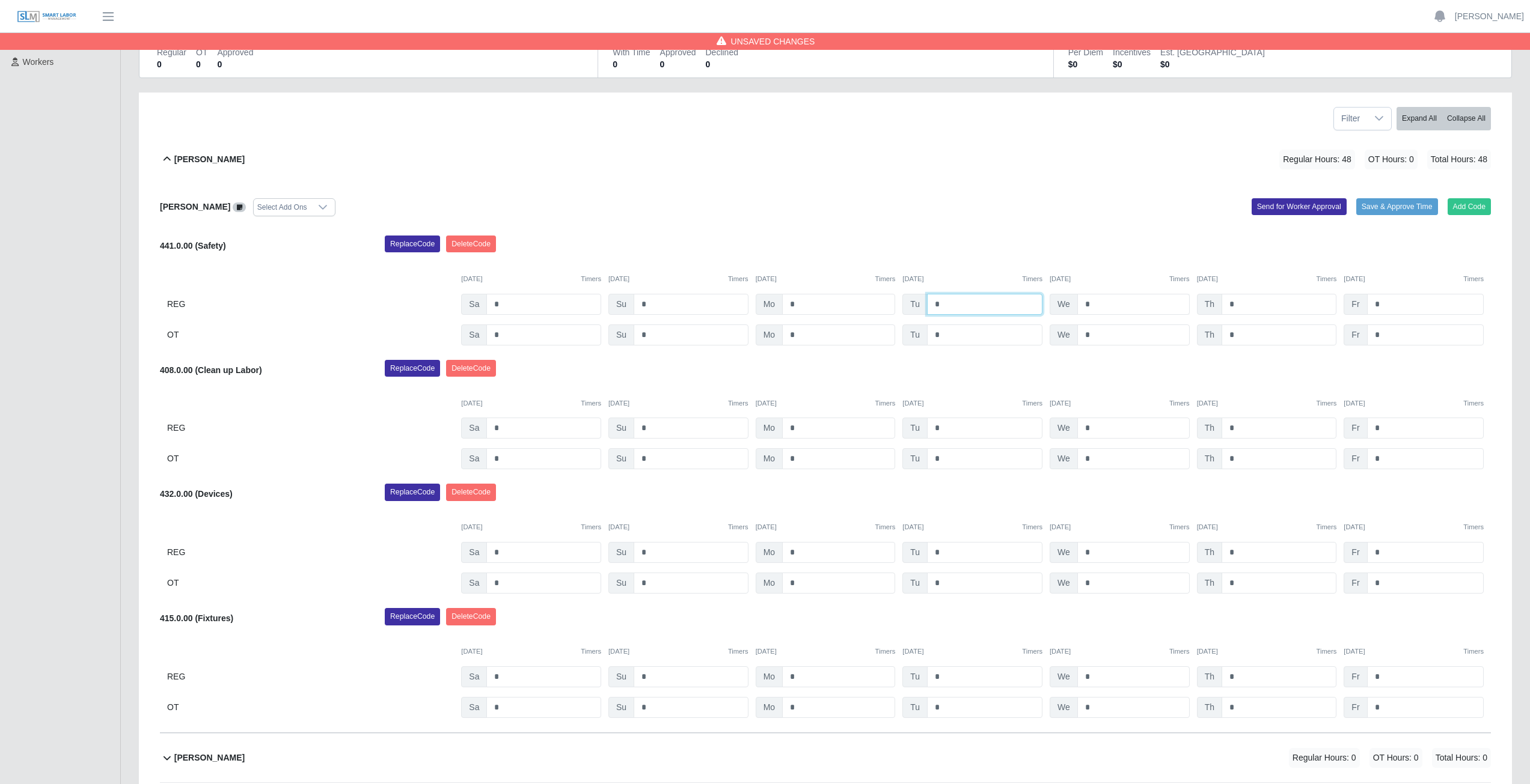
type input "*"
click at [1093, 304] on input "*" at bounding box center [1133, 304] width 112 height 21
type input "*"
click at [1243, 304] on input "*" at bounding box center [1279, 304] width 115 height 21
type input "*"
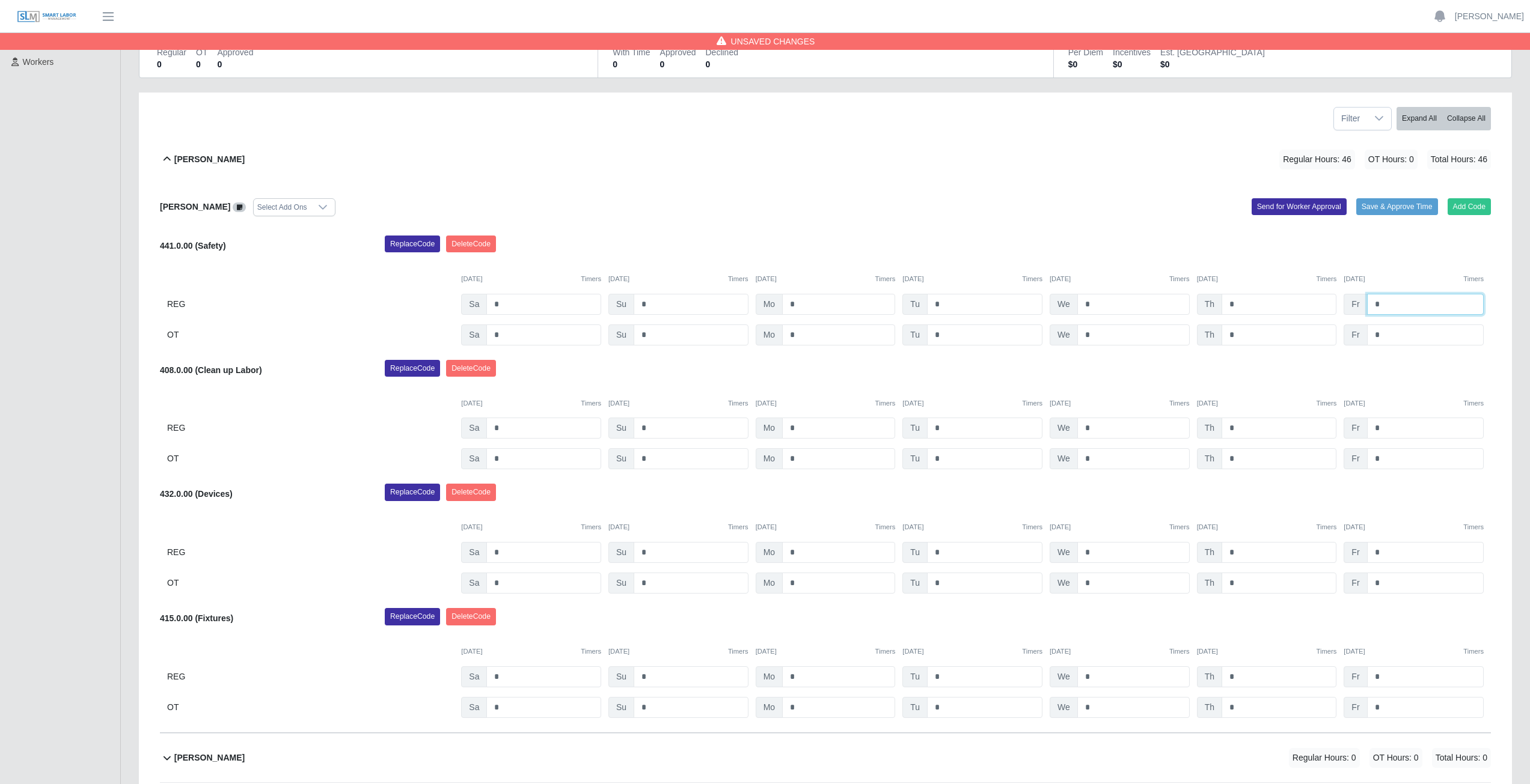
click at [1387, 304] on input "*" at bounding box center [1425, 304] width 117 height 21
type input "*"
click at [799, 429] on input "*" at bounding box center [838, 428] width 113 height 21
type input "*"
click at [947, 428] on input "*" at bounding box center [985, 428] width 116 height 21
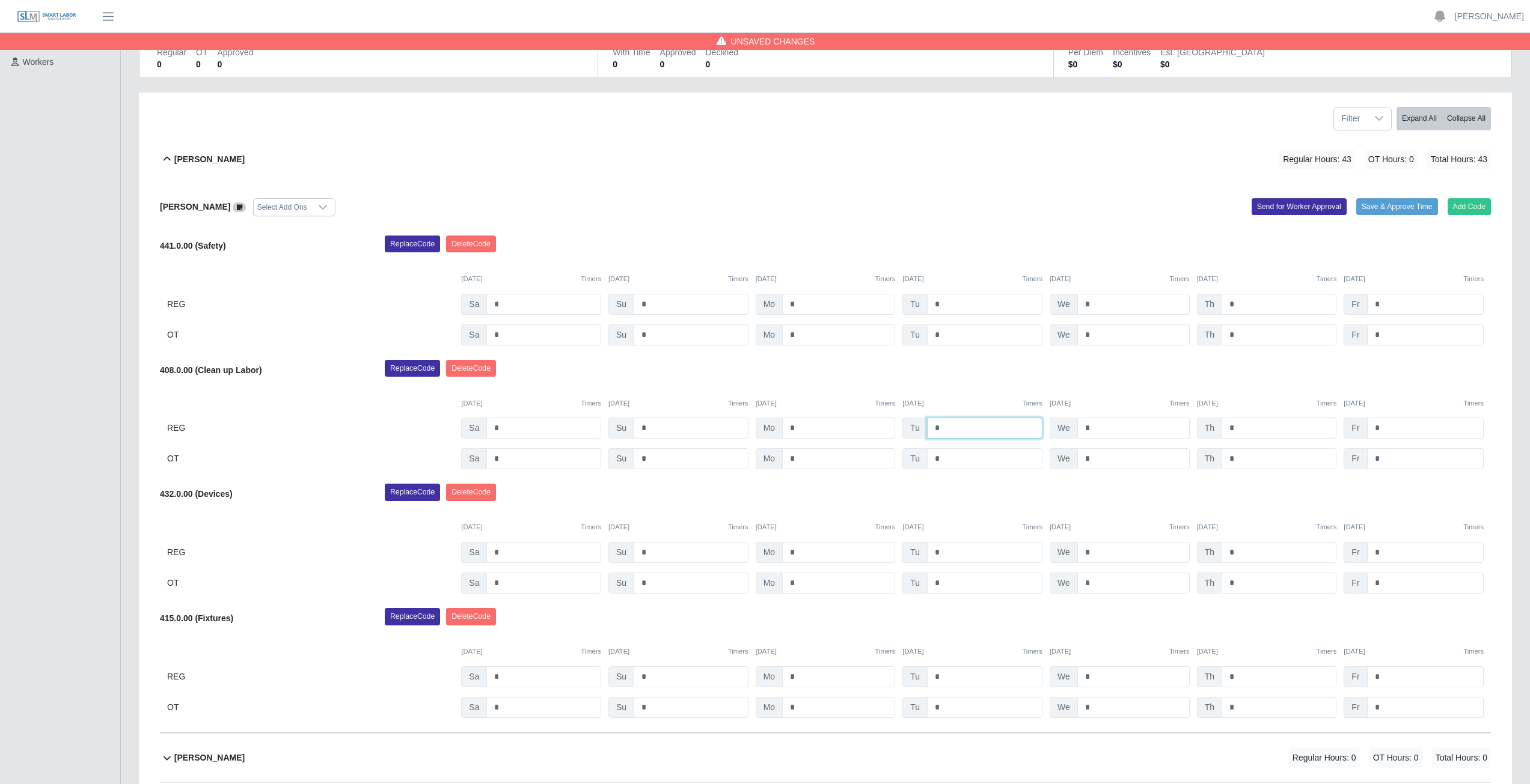
type input "*"
click at [1091, 426] on input "*" at bounding box center [1133, 428] width 112 height 21
type input "*"
click at [1235, 430] on input "*" at bounding box center [1279, 428] width 115 height 21
type input "*"
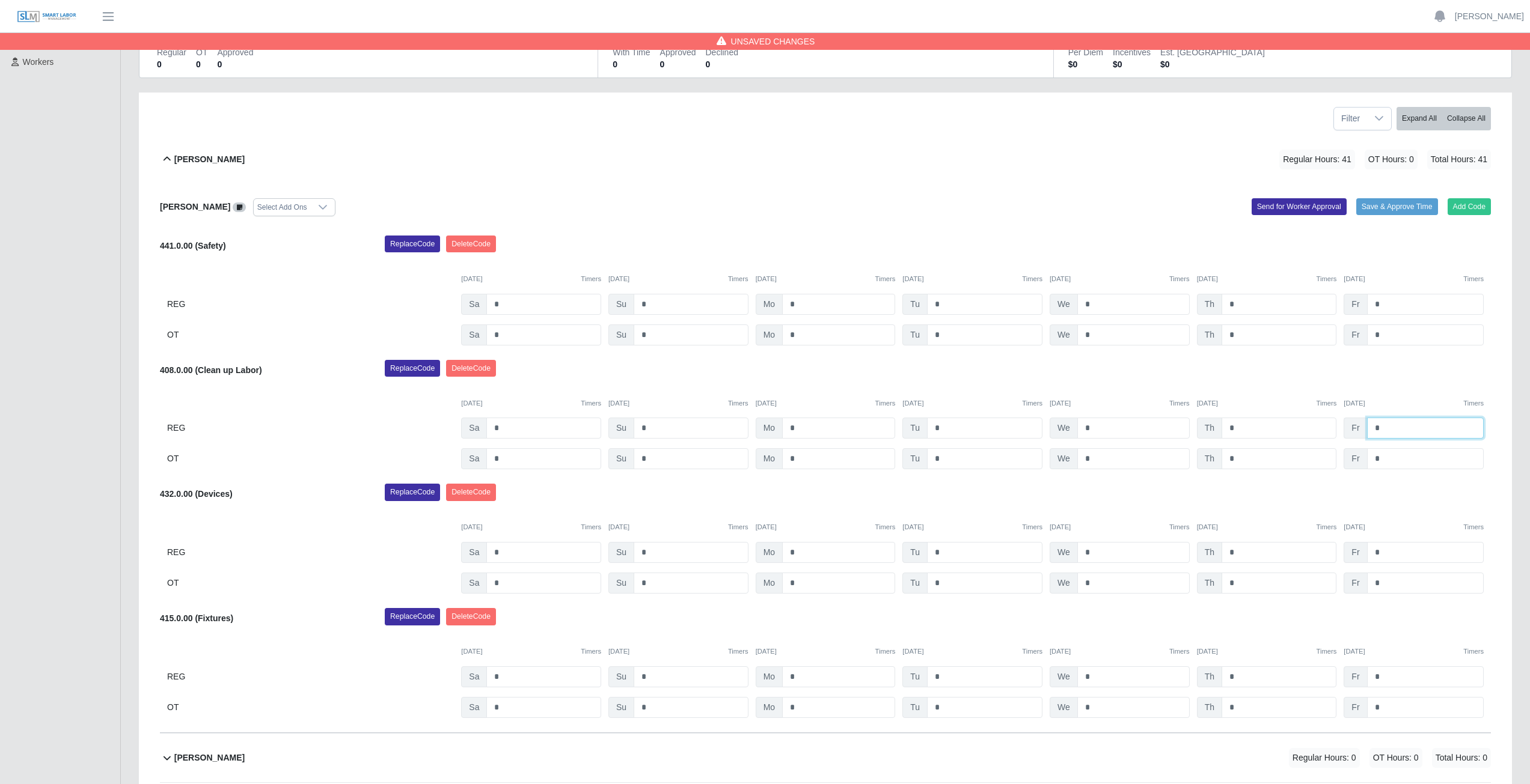
click at [1387, 429] on input "*" at bounding box center [1425, 428] width 117 height 21
type input "*"
click at [798, 551] on input "*" at bounding box center [838, 552] width 113 height 21
type input "*"
click at [943, 551] on input "*" at bounding box center [985, 552] width 116 height 21
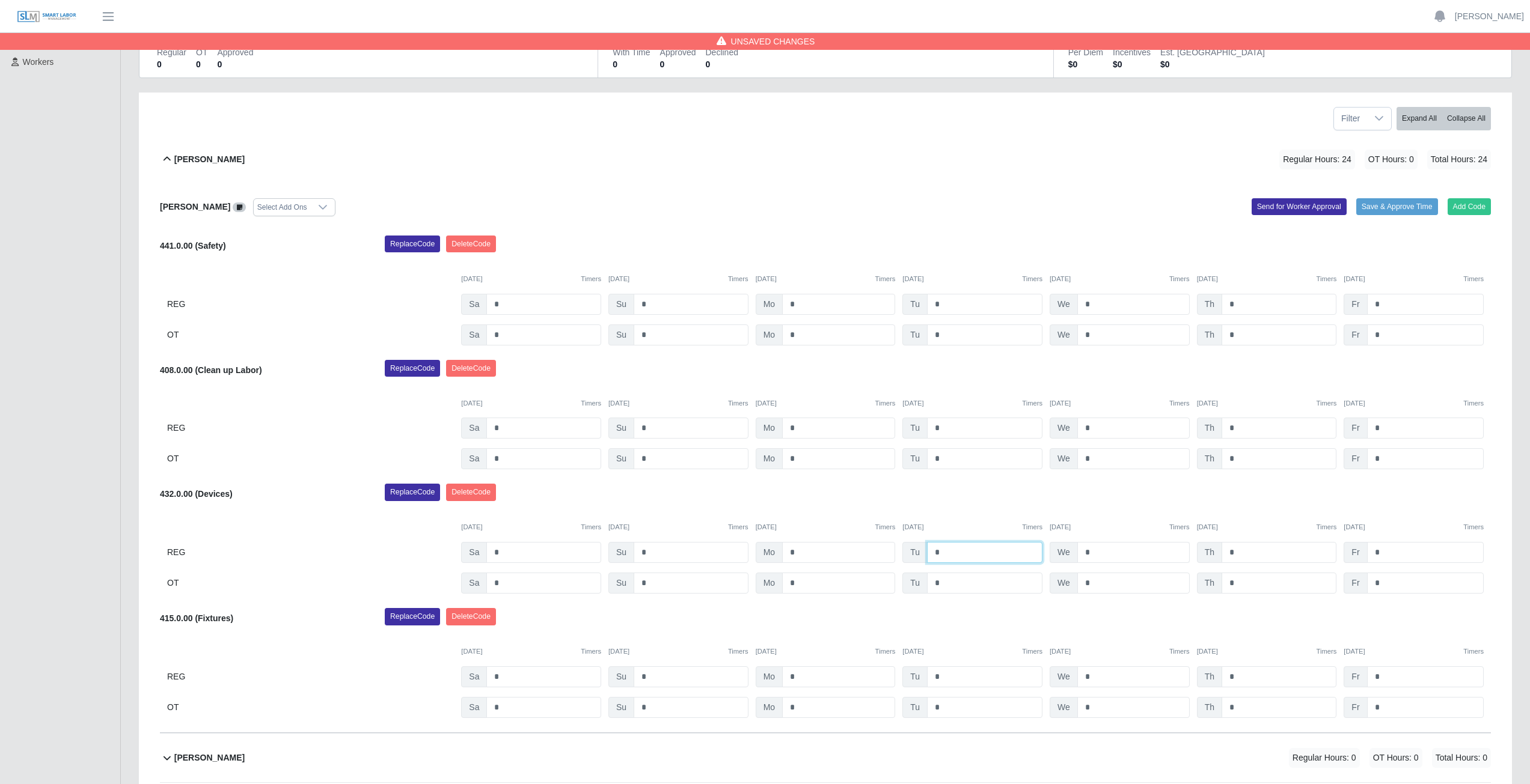
type input "*"
click at [1089, 552] on input "*" at bounding box center [1133, 552] width 112 height 21
type input "*"
click at [1241, 552] on input "*" at bounding box center [1279, 552] width 115 height 21
type input "*"
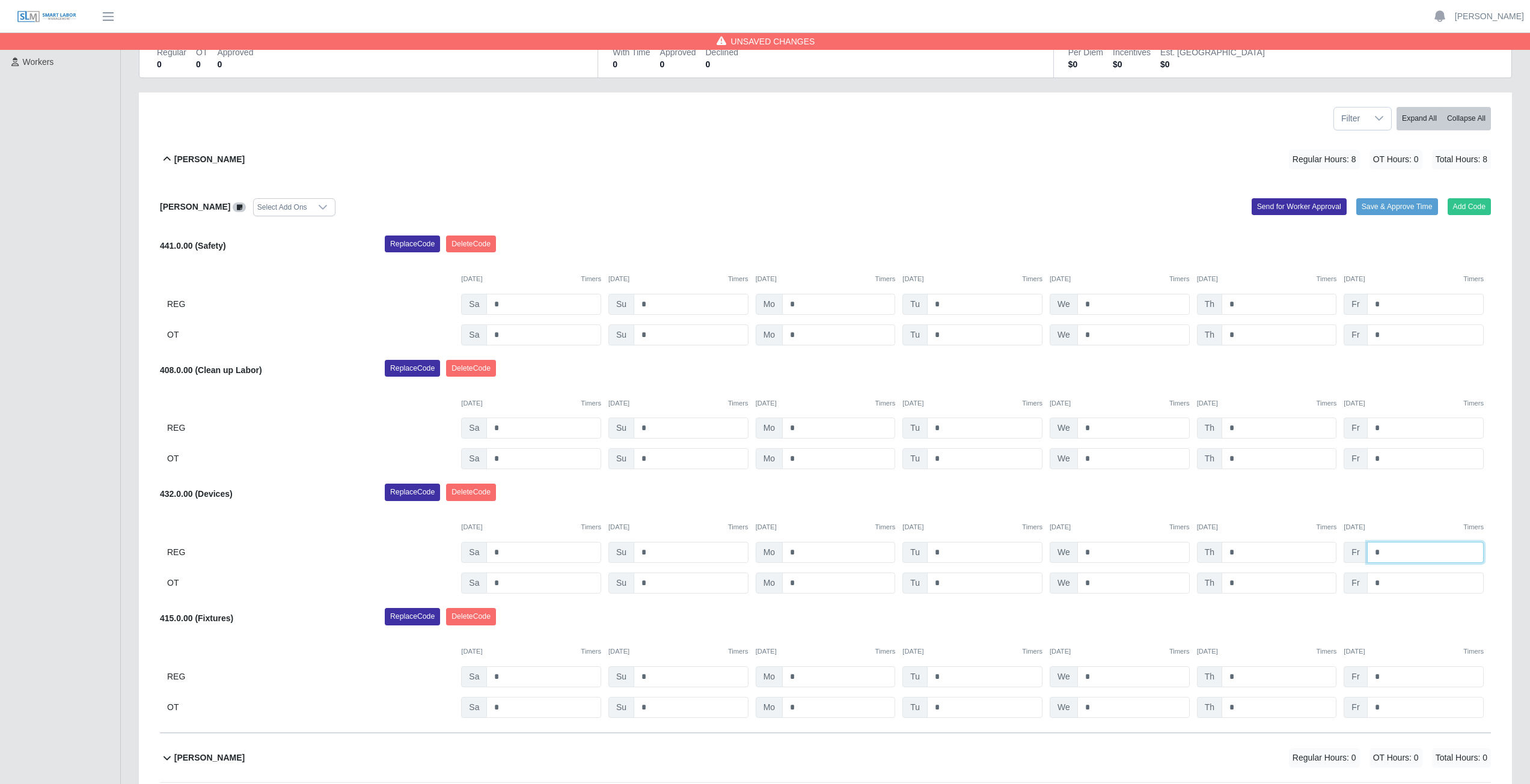
drag, startPoint x: 1380, startPoint y: 552, endPoint x: 1384, endPoint y: 545, distance: 8.1
click at [1381, 550] on input "*" at bounding box center [1425, 552] width 117 height 21
type input "*"
click at [1277, 501] on div "Replace Code [GEOGRAPHIC_DATA] Code" at bounding box center [937, 496] width 1124 height 24
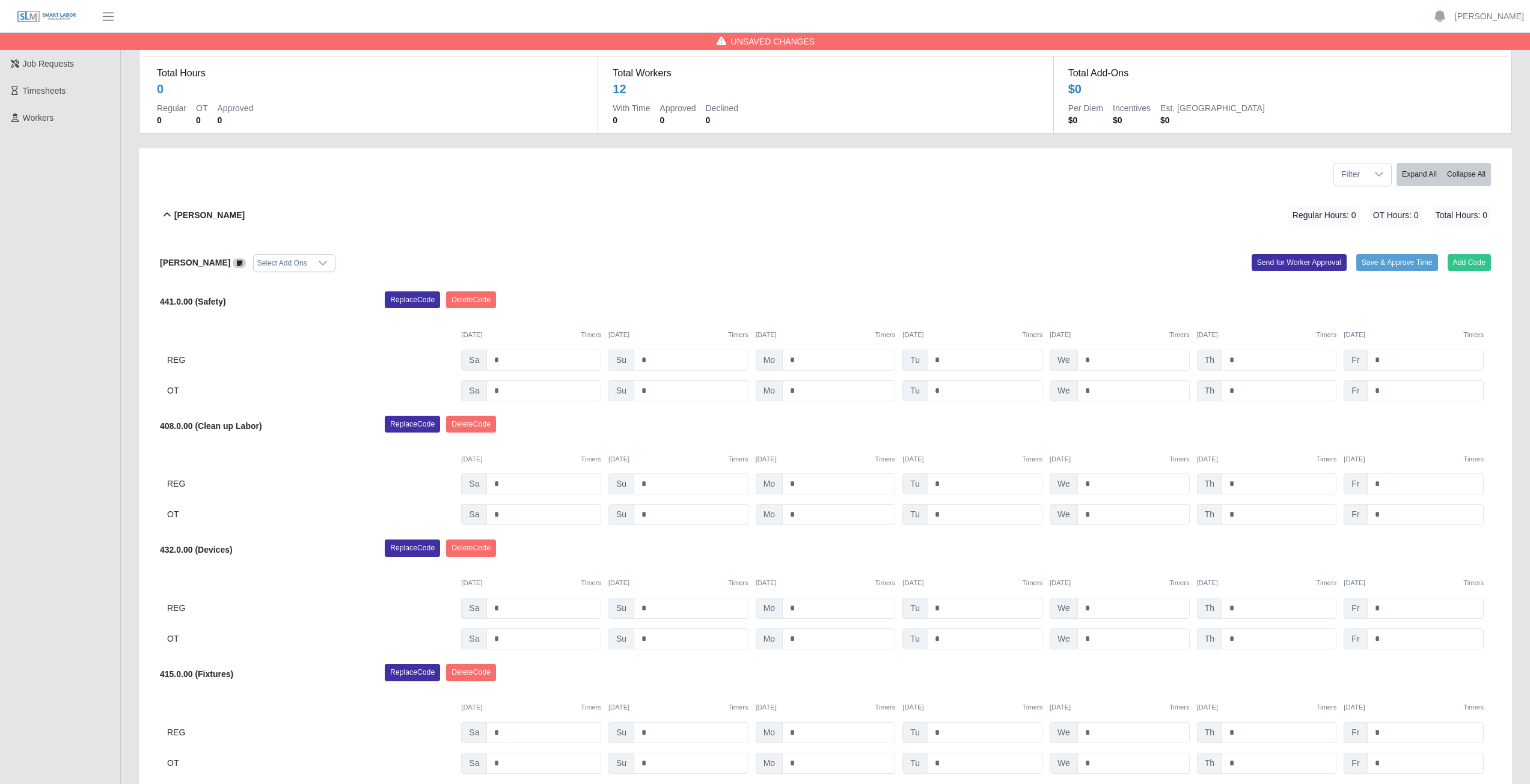
scroll to position [60, 0]
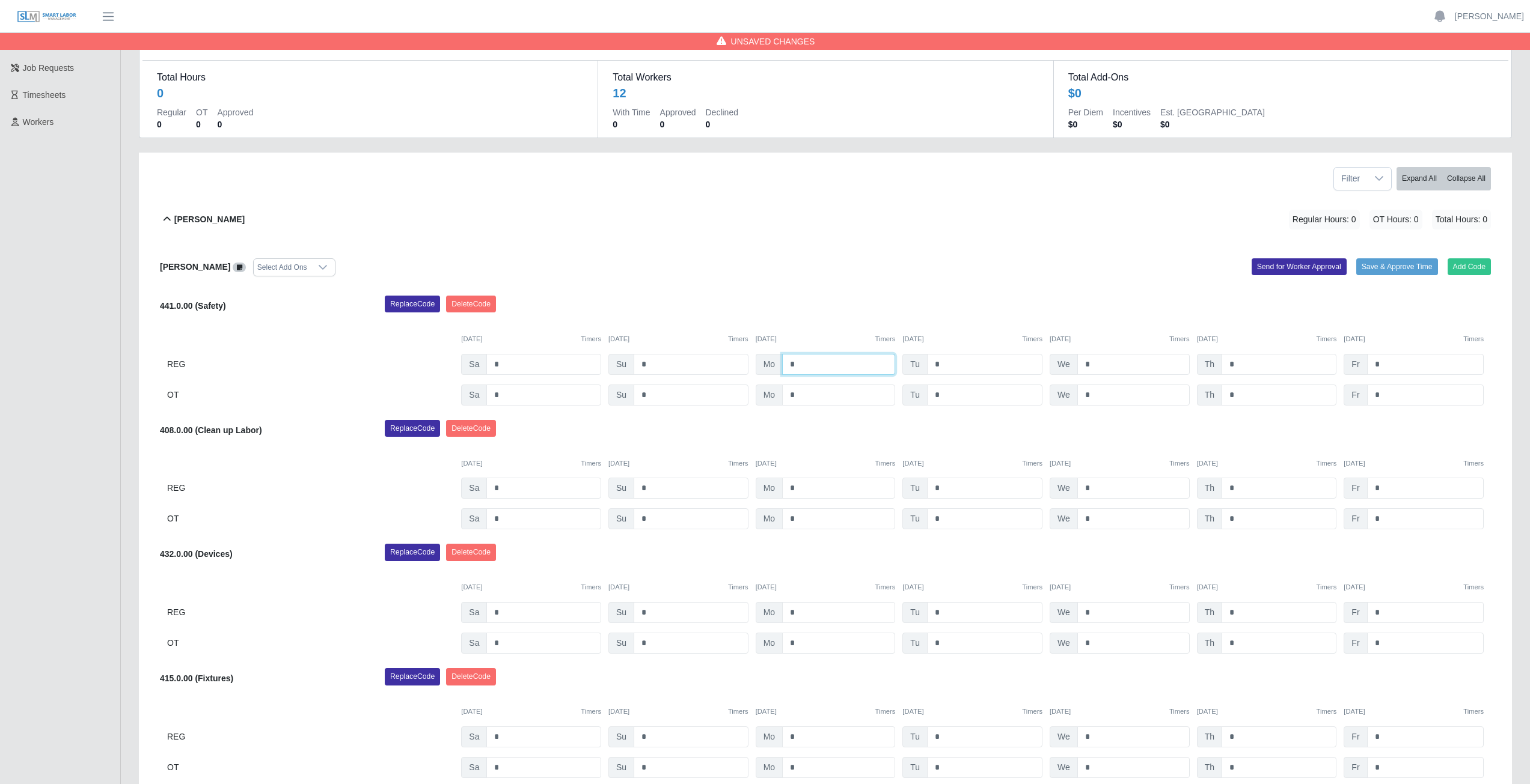
click at [802, 361] on input "*" at bounding box center [838, 364] width 113 height 21
type input "*"
click at [948, 360] on input "*" at bounding box center [985, 364] width 116 height 21
type input "*"
click at [1095, 360] on input "*" at bounding box center [1133, 364] width 112 height 21
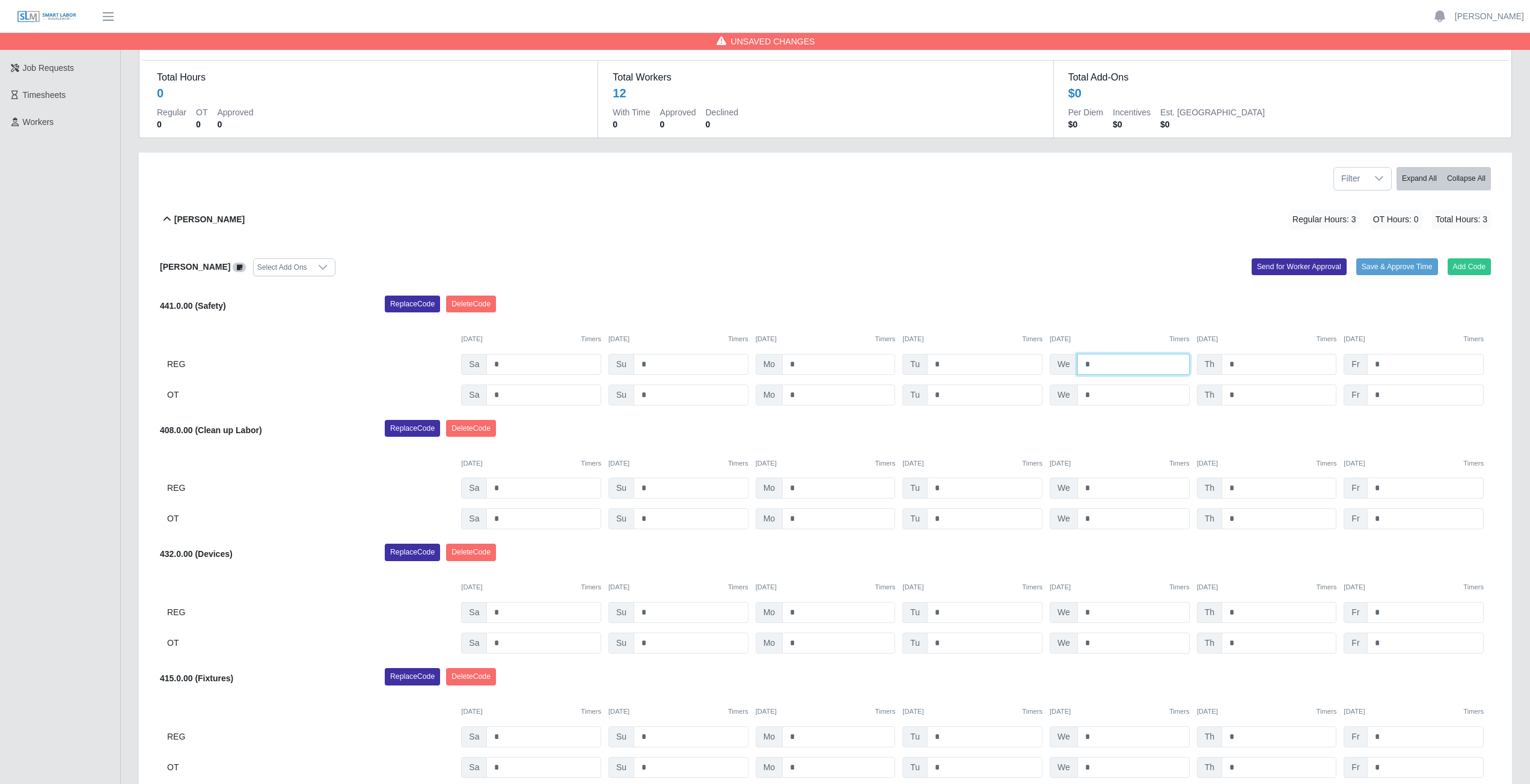
type input "*"
click at [1243, 366] on input "*" at bounding box center [1279, 364] width 115 height 21
type input "*"
click at [1385, 366] on input "*" at bounding box center [1425, 364] width 117 height 21
type input "*"
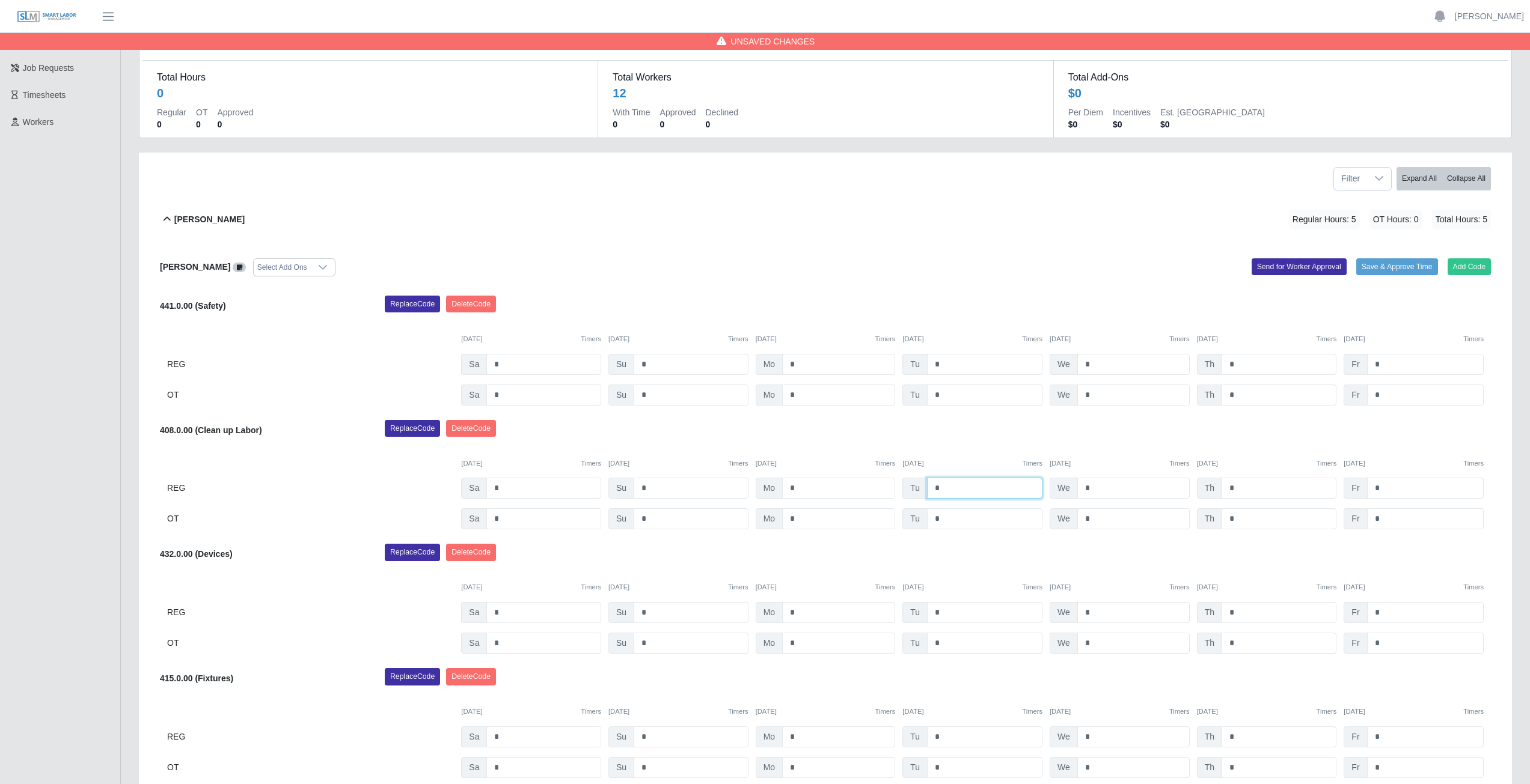
click at [944, 487] on input "*" at bounding box center [985, 488] width 116 height 21
type input "*"
click at [1094, 491] on input "*" at bounding box center [1133, 488] width 112 height 21
type input "*"
click at [1235, 490] on input "*" at bounding box center [1279, 488] width 115 height 21
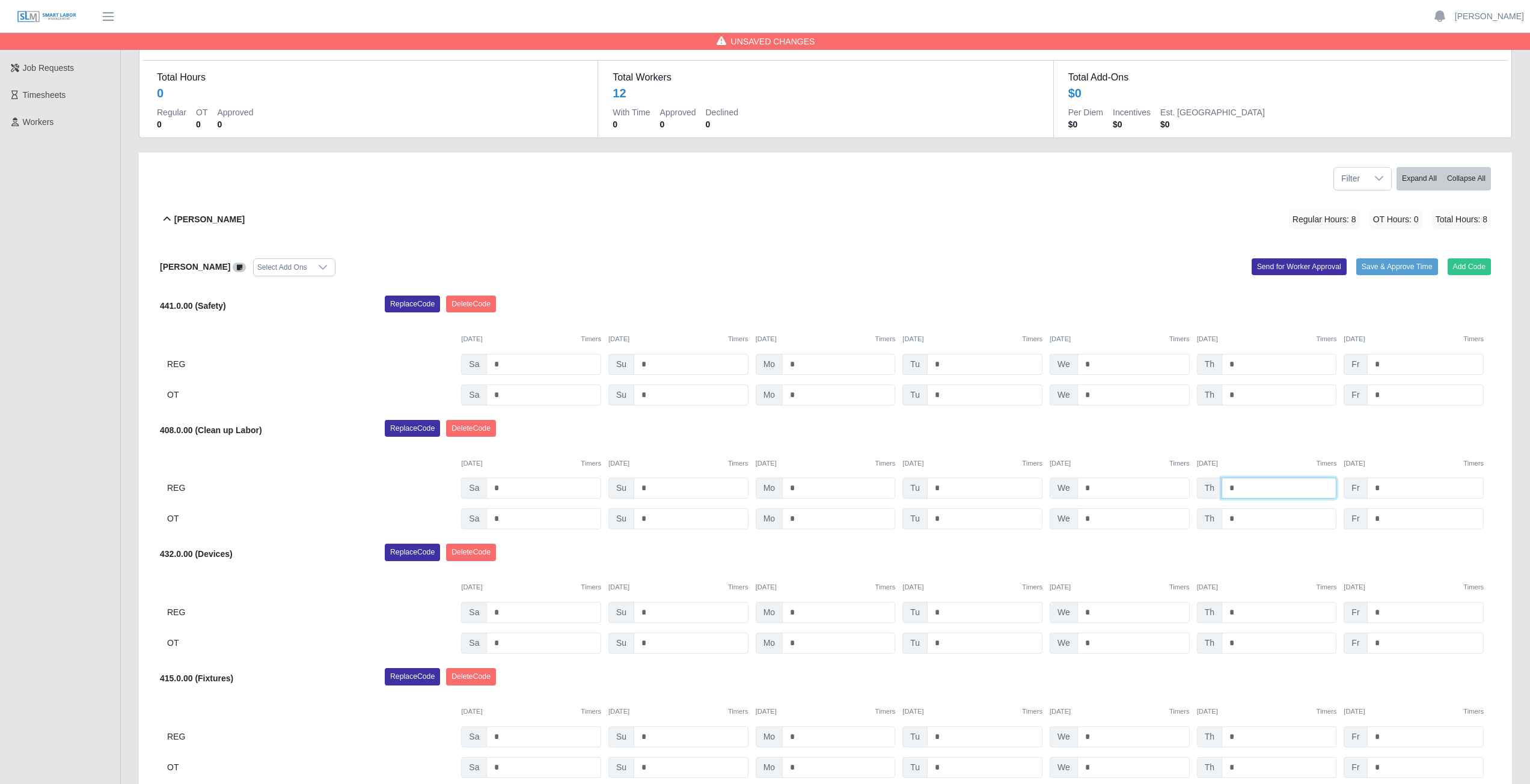
type input "*"
click at [1381, 488] on input "*" at bounding box center [1425, 488] width 117 height 21
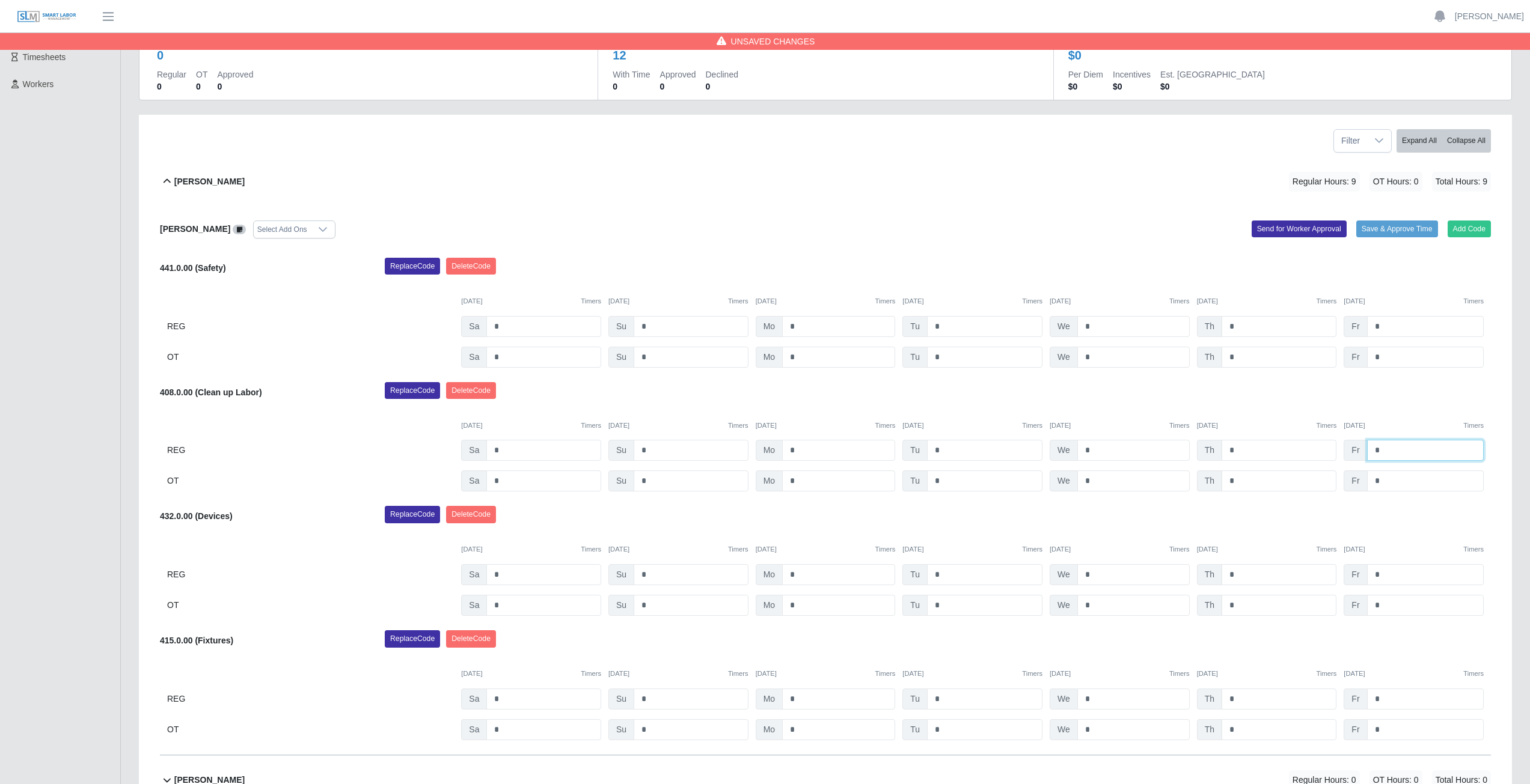
scroll to position [180, 0]
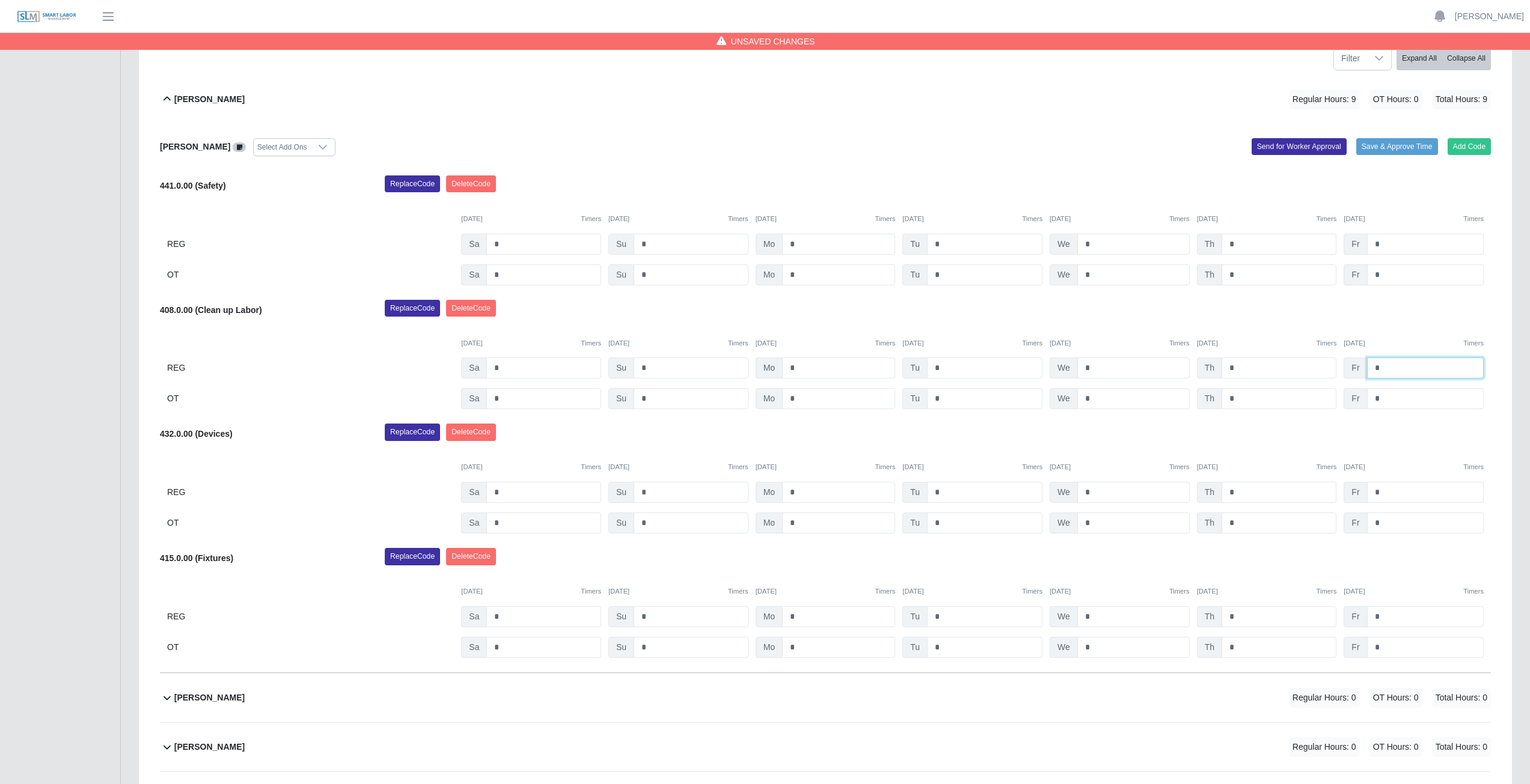
type input "*"
click at [806, 367] on input "*" at bounding box center [838, 368] width 113 height 21
type input "*"
click at [806, 491] on input "*" at bounding box center [838, 492] width 113 height 21
type input "*"
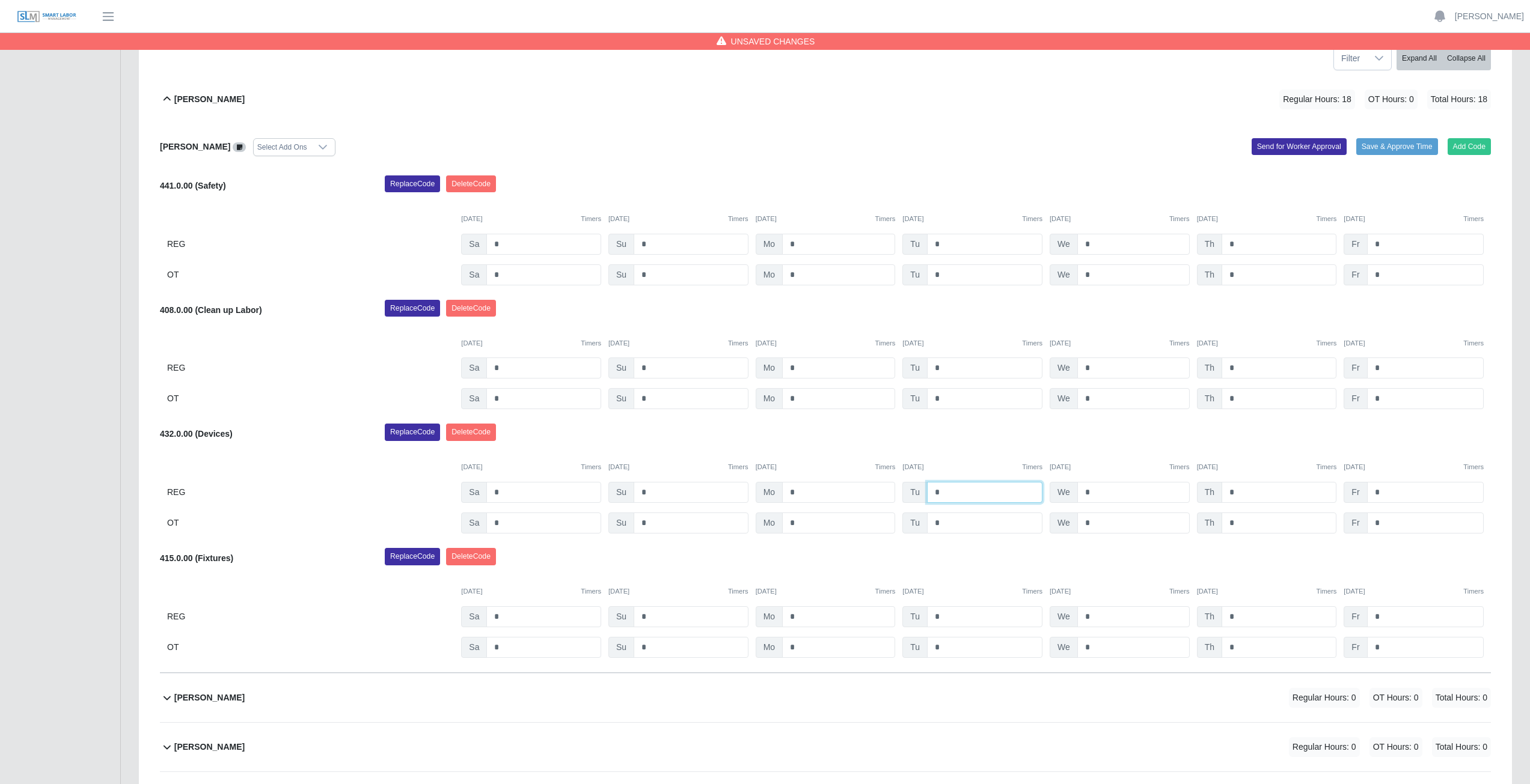
click at [948, 493] on input "*" at bounding box center [985, 492] width 116 height 21
type input "*"
click at [1092, 488] on input "*" at bounding box center [1133, 492] width 112 height 21
type input "*"
click at [1242, 491] on input "*" at bounding box center [1279, 492] width 115 height 21
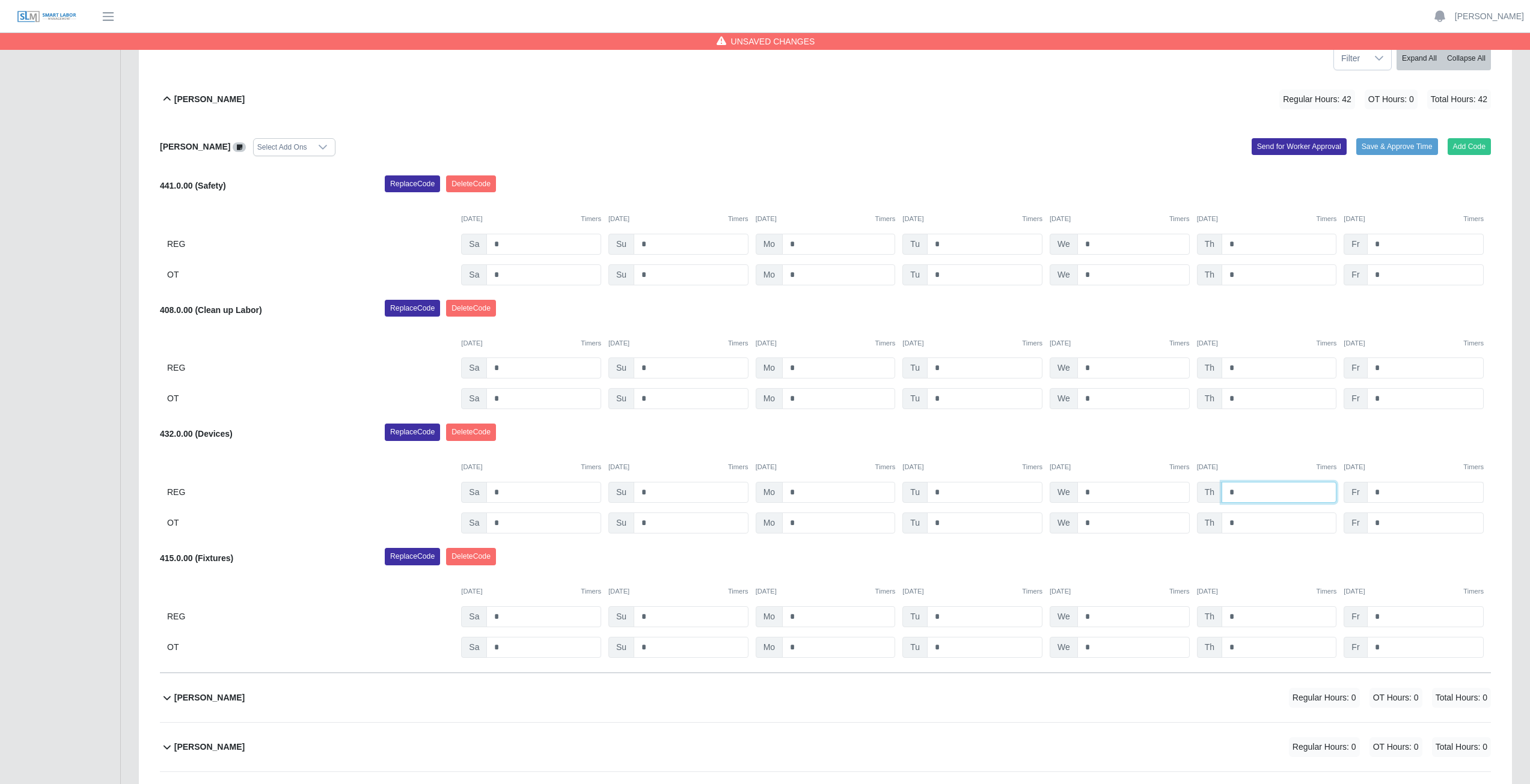
type input "*"
click at [1382, 494] on input "*" at bounding box center [1425, 492] width 117 height 21
type input "*"
click at [1106, 559] on div "Replace Code [GEOGRAPHIC_DATA] Code" at bounding box center [937, 560] width 1124 height 24
click at [166, 97] on icon at bounding box center [167, 99] width 15 height 15
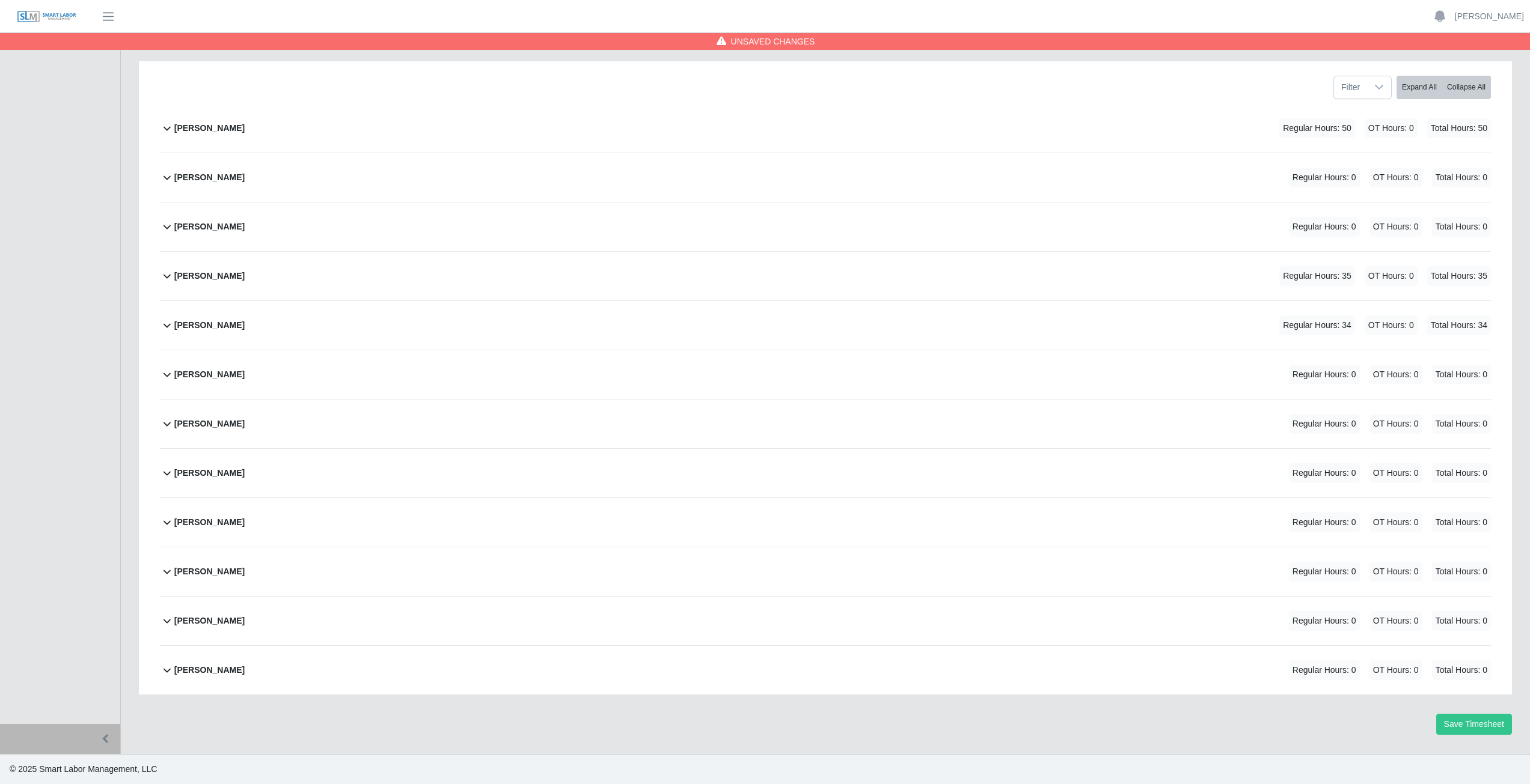
scroll to position [152, 0]
click at [169, 277] on icon at bounding box center [167, 276] width 15 height 15
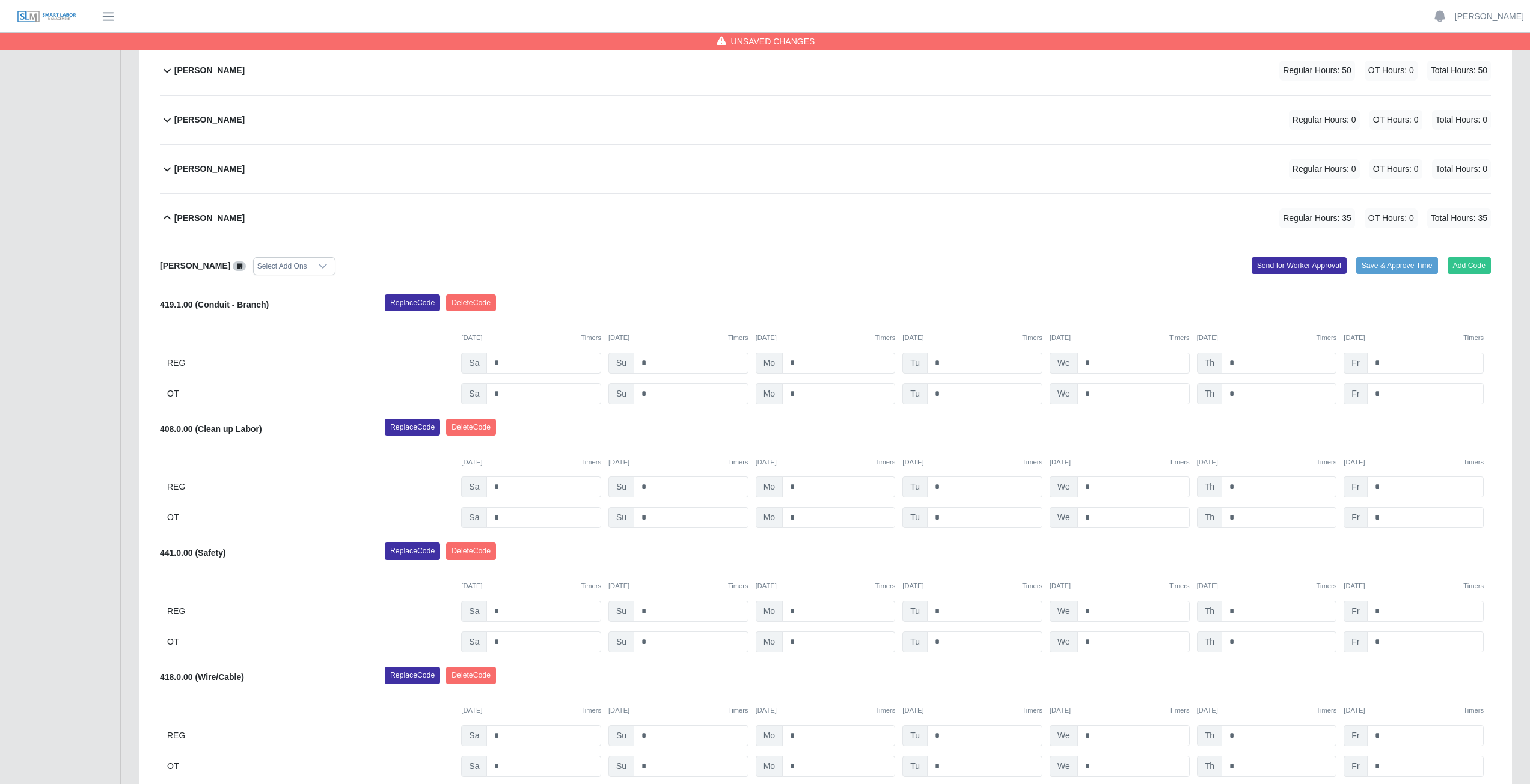
scroll to position [280, 0]
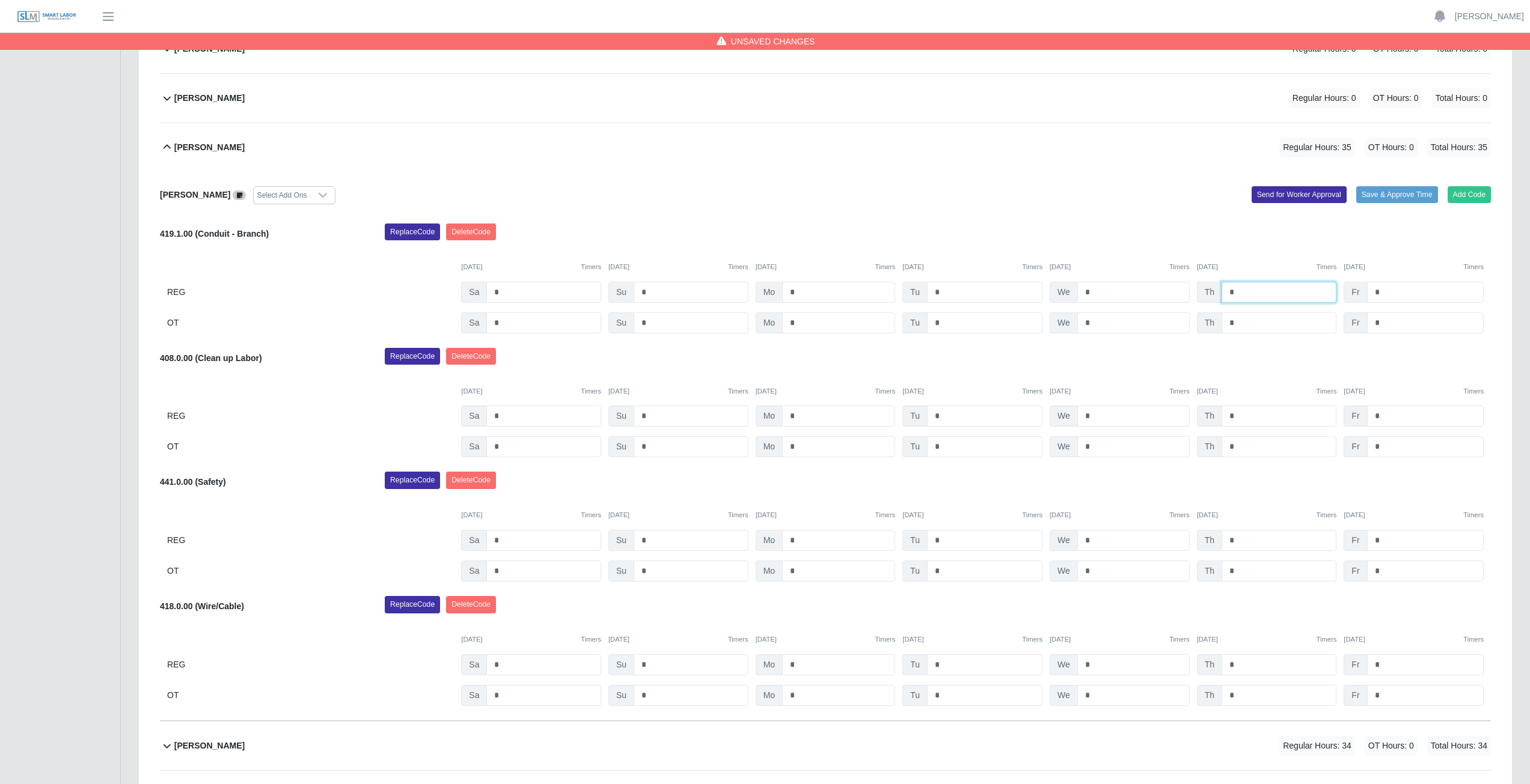
click at [1247, 291] on input "*" at bounding box center [1279, 292] width 115 height 21
click at [1288, 251] on div "[DATE] Timers [DATE] Timers [DATE] Timers [DATE] Timers [DATE] Timers [DATE] Ti…" at bounding box center [825, 260] width 1331 height 25
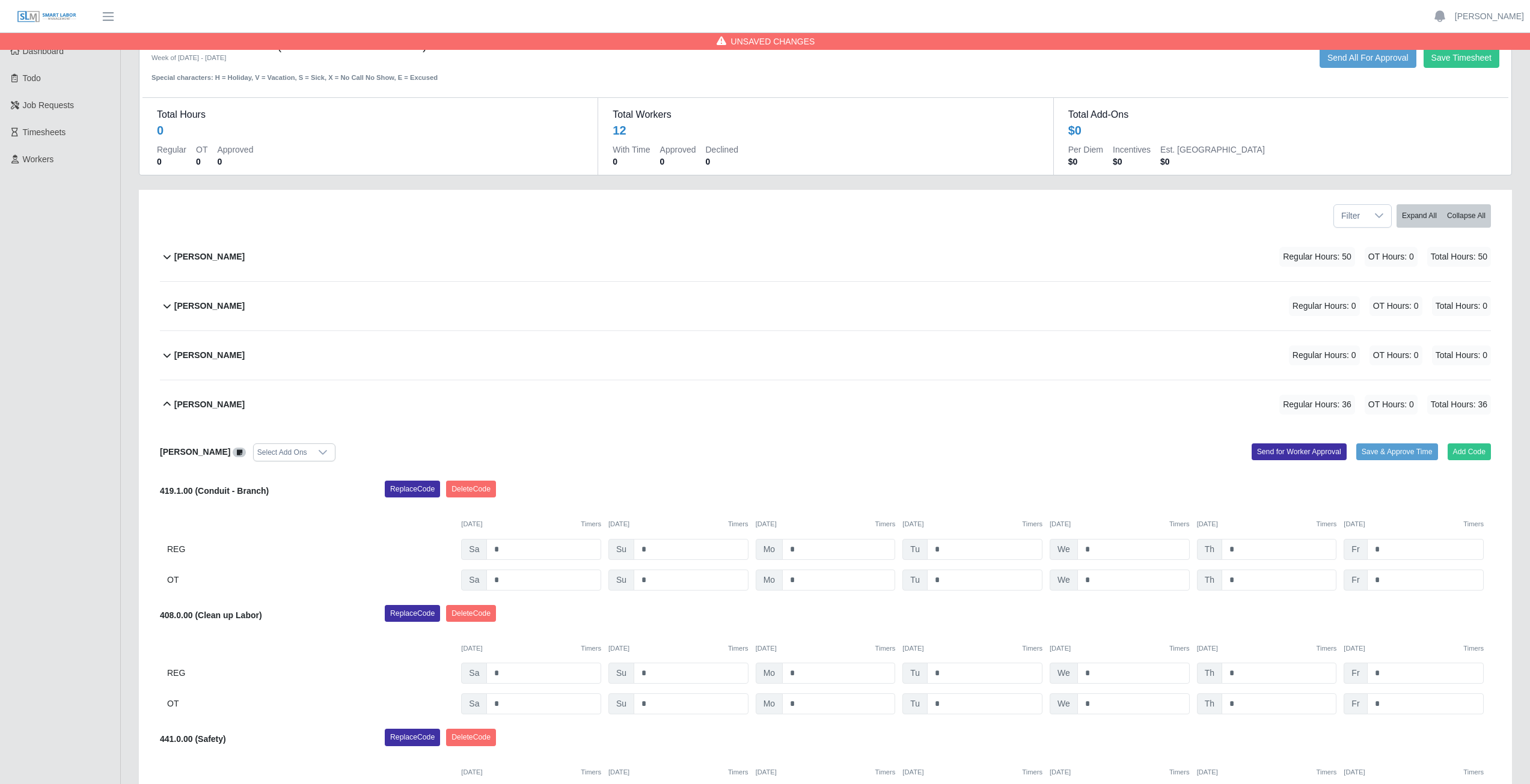
scroll to position [0, 0]
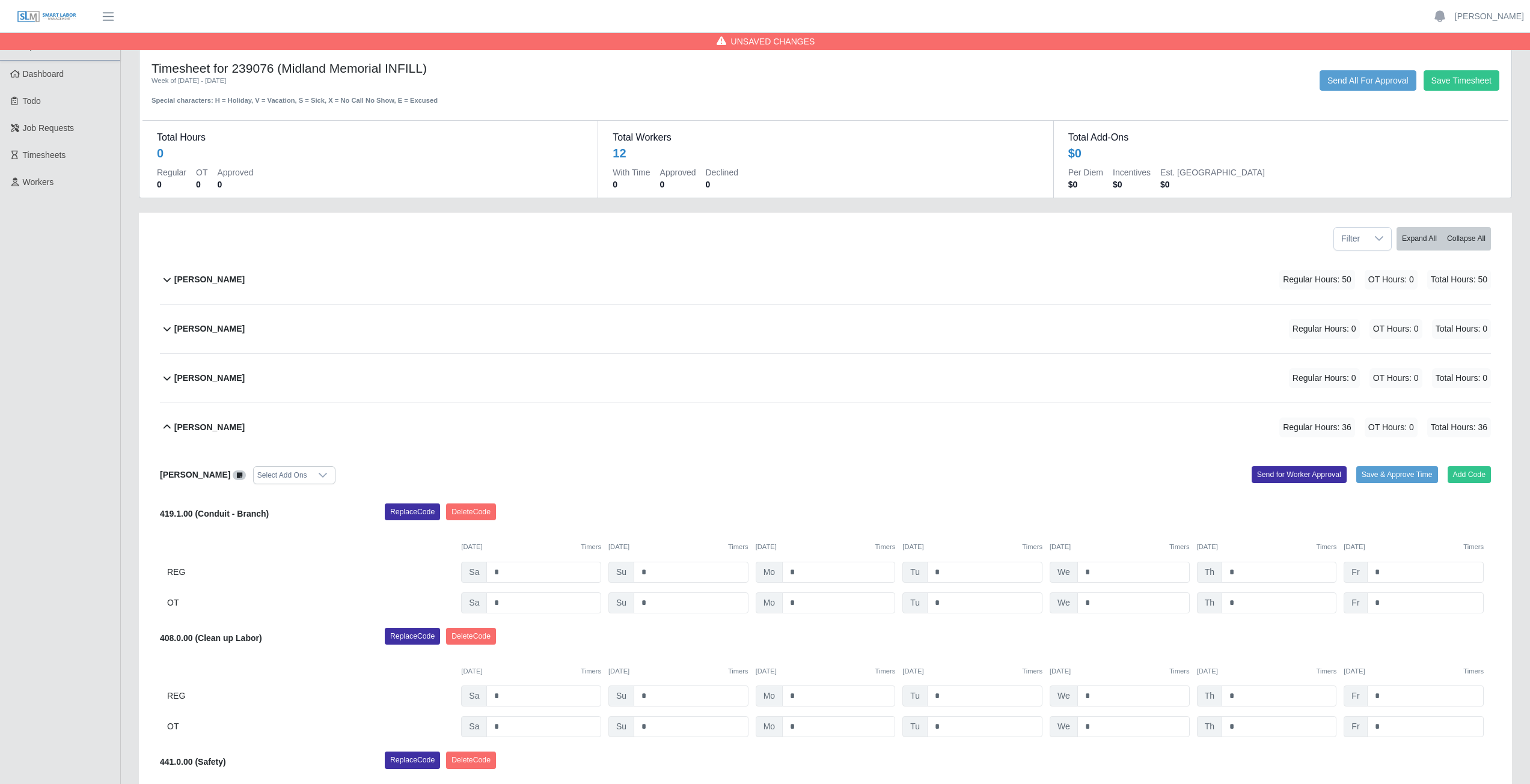
click at [164, 333] on icon at bounding box center [167, 329] width 15 height 15
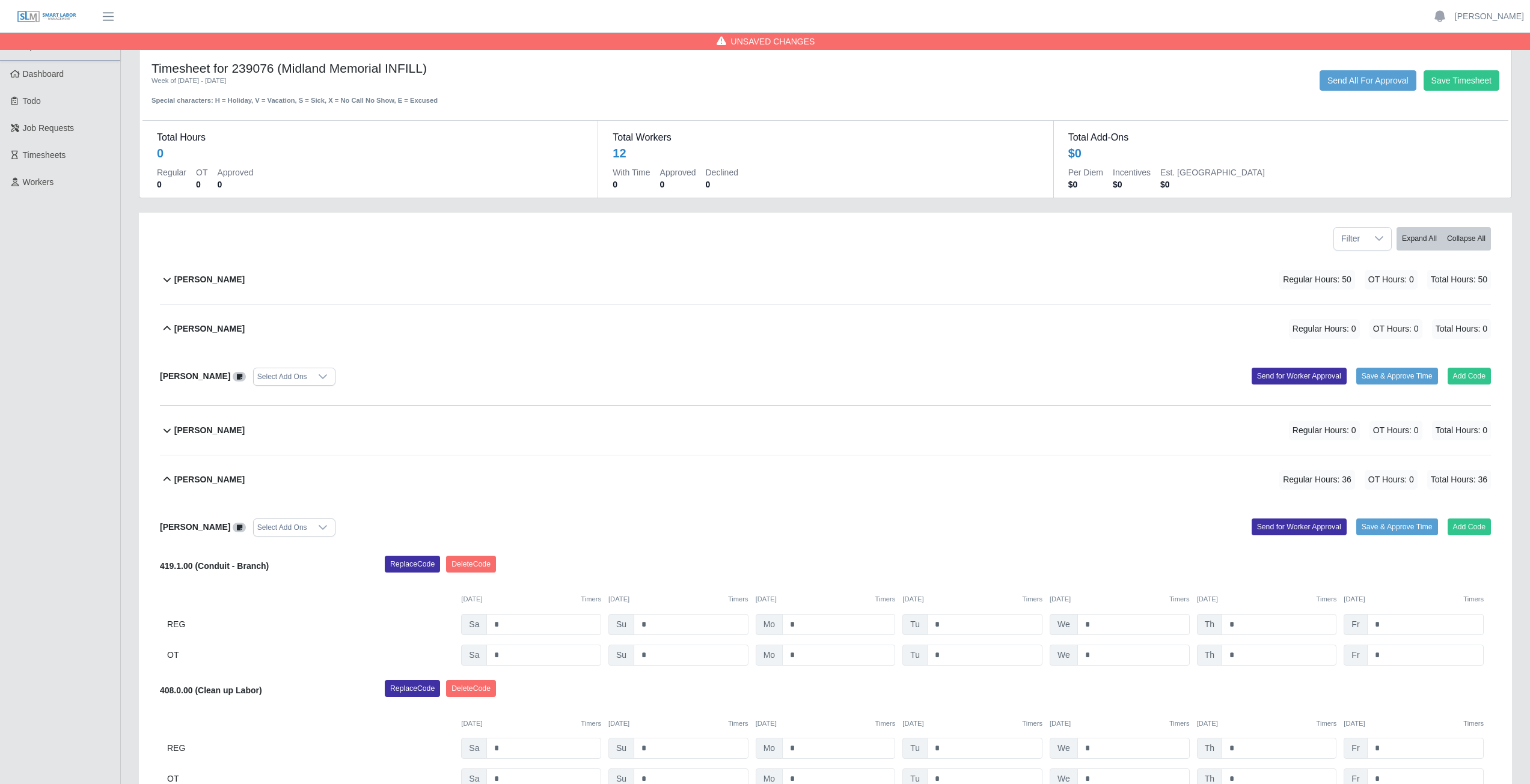
click at [164, 332] on icon at bounding box center [167, 329] width 15 height 15
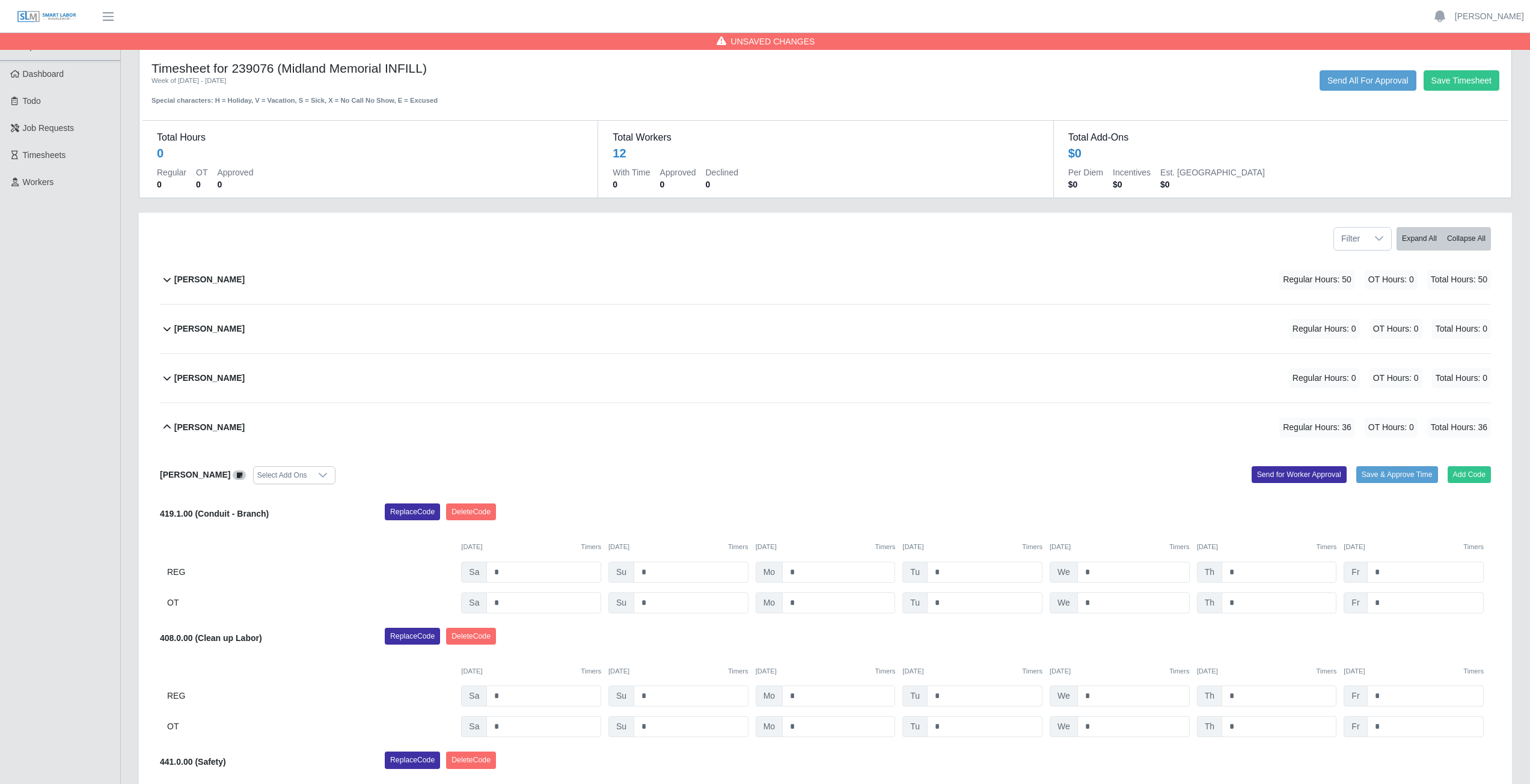
click at [166, 427] on icon at bounding box center [167, 427] width 15 height 15
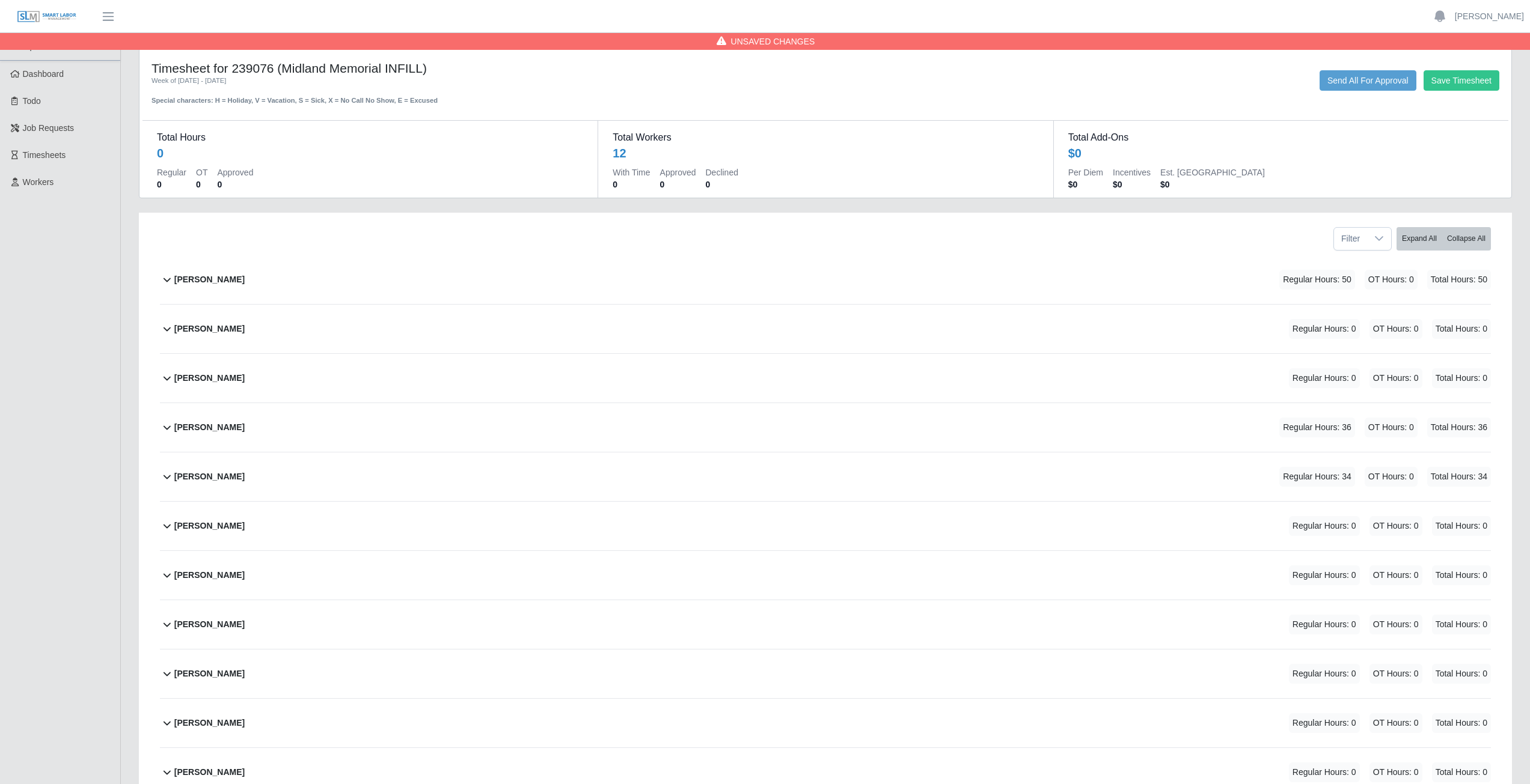
click at [163, 481] on icon at bounding box center [167, 476] width 15 height 15
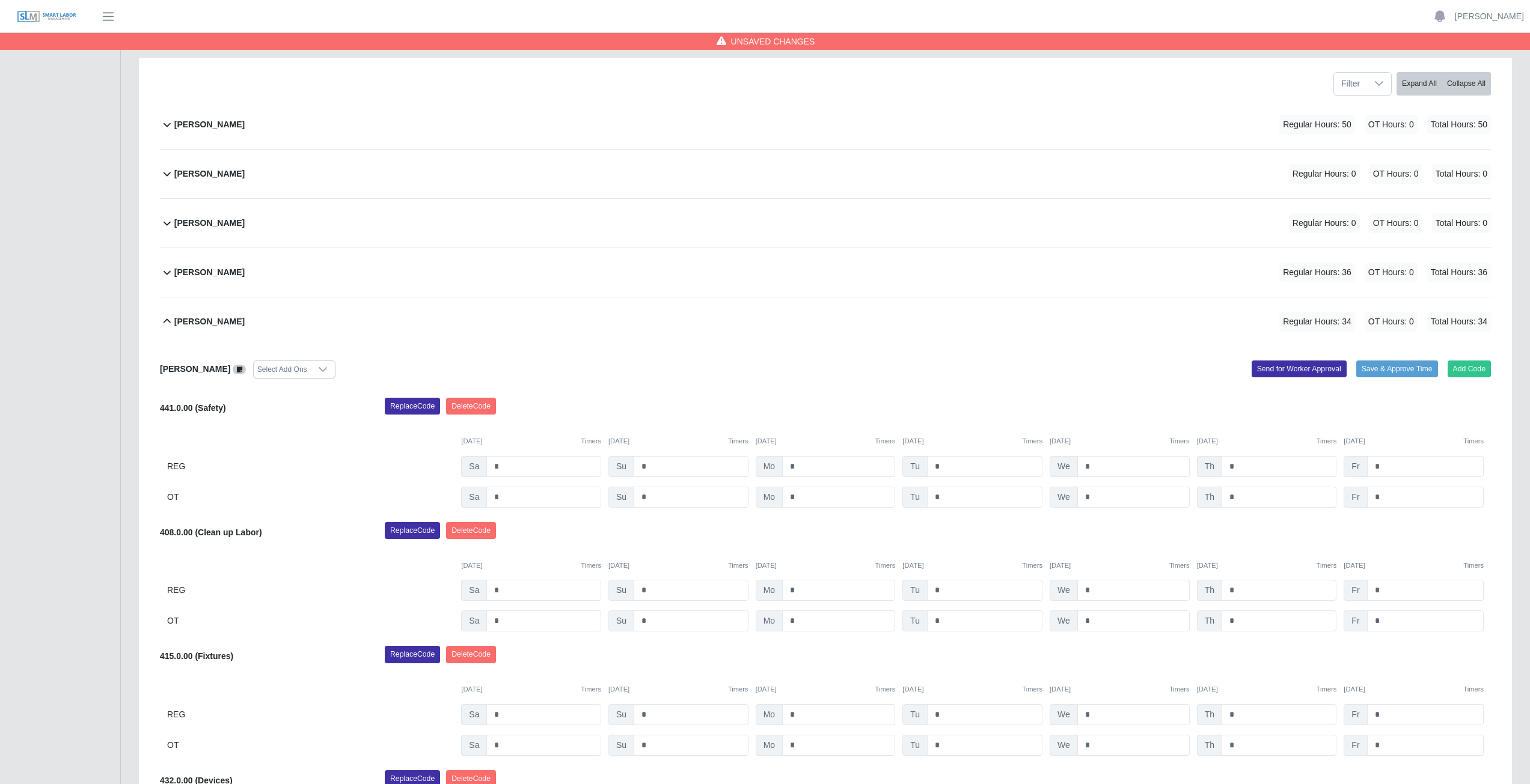
scroll to position [120, 0]
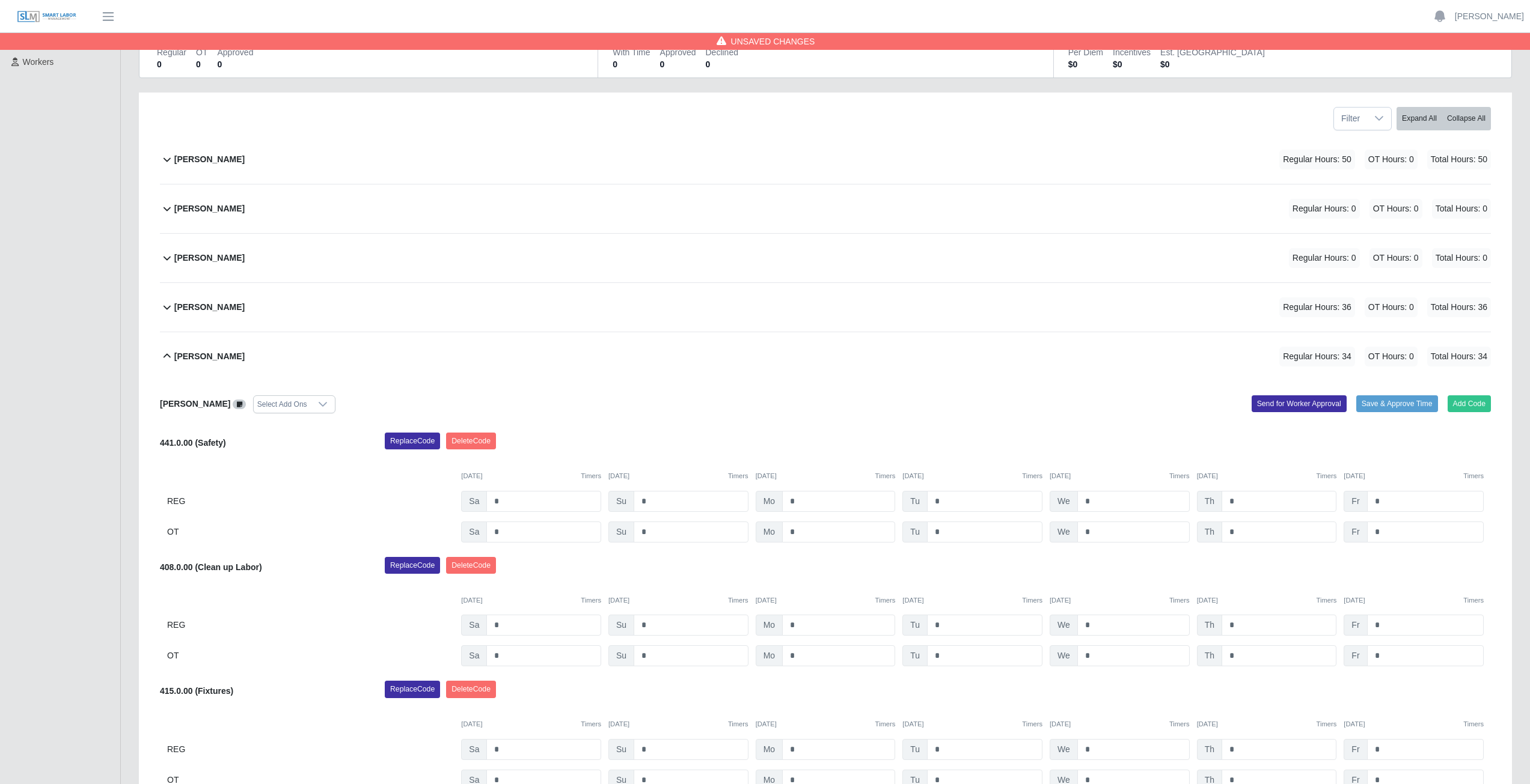
click at [169, 347] on button "[PERSON_NAME] Regular Hours: 34 OT Hours: 0 Total Hours: 34" at bounding box center [825, 357] width 1331 height 49
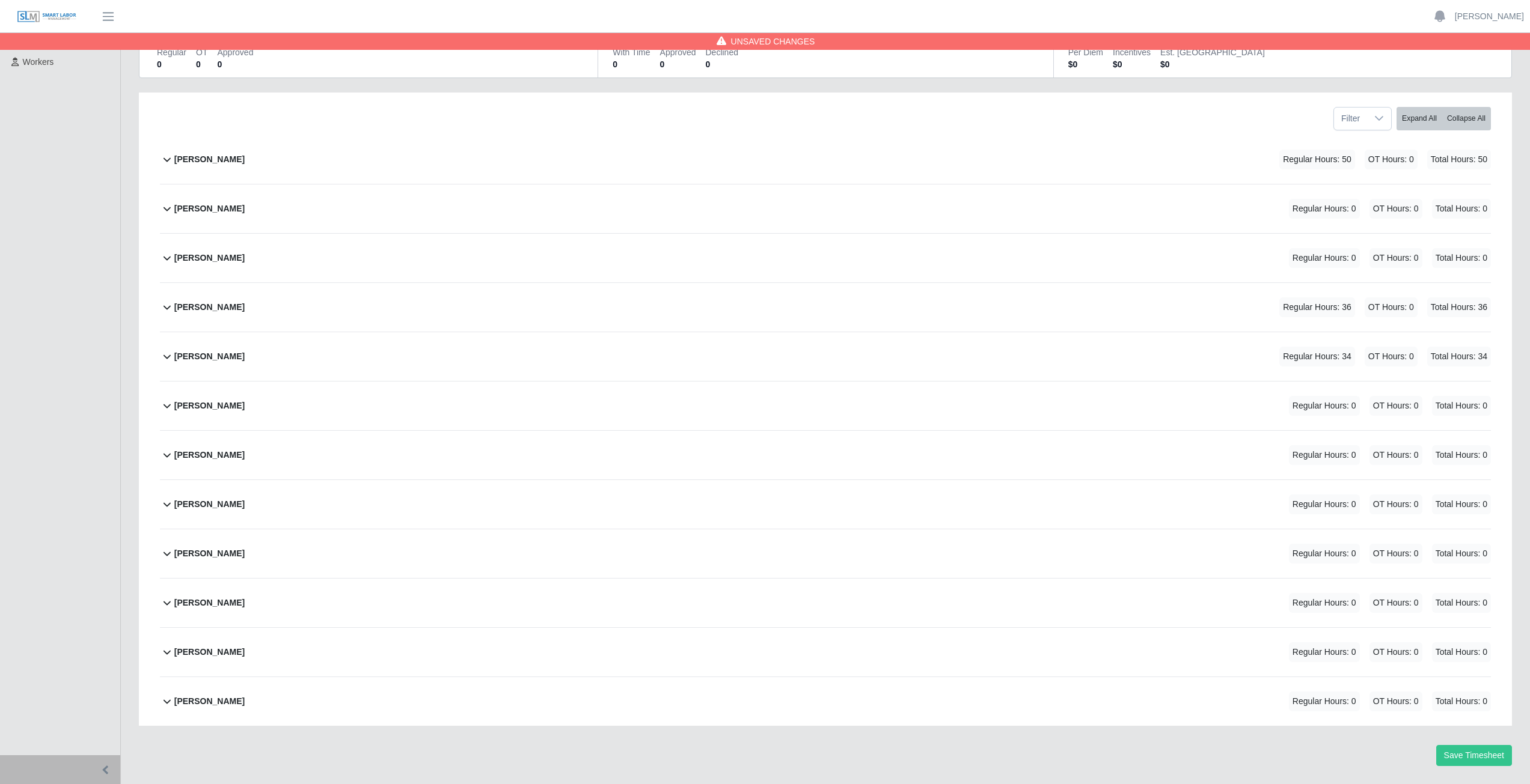
click at [163, 363] on icon at bounding box center [167, 357] width 15 height 15
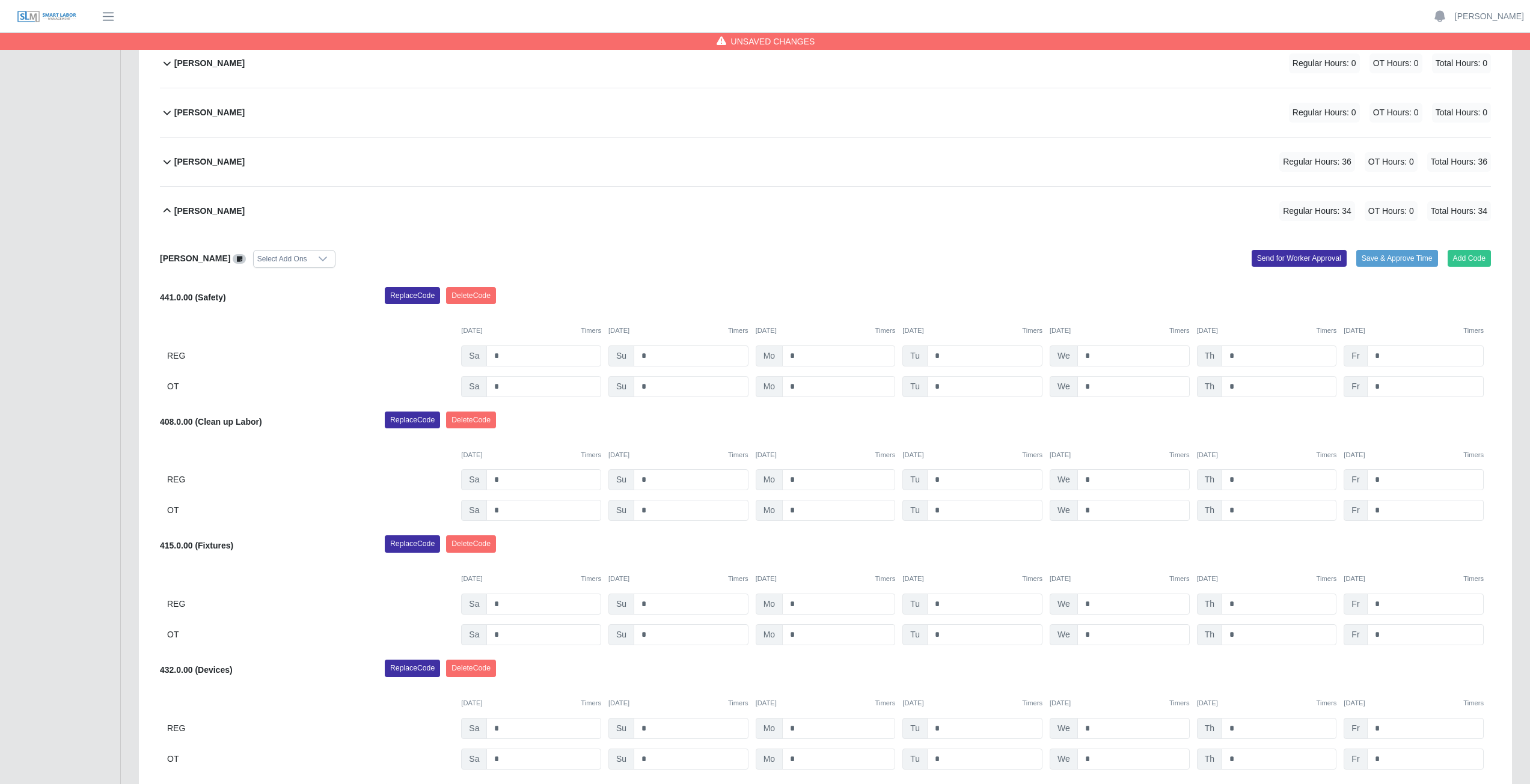
scroll to position [241, 0]
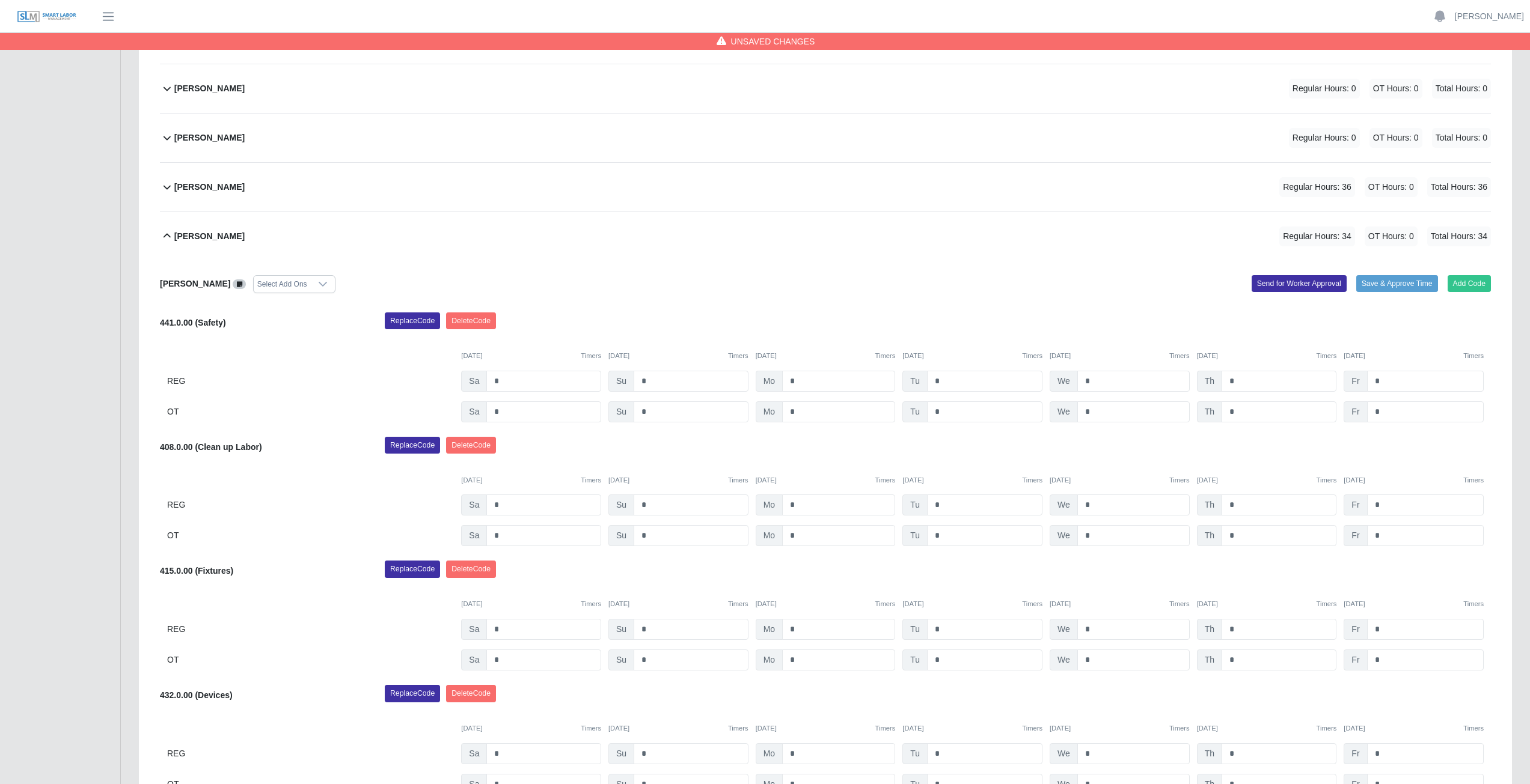
click at [164, 239] on icon at bounding box center [167, 236] width 15 height 15
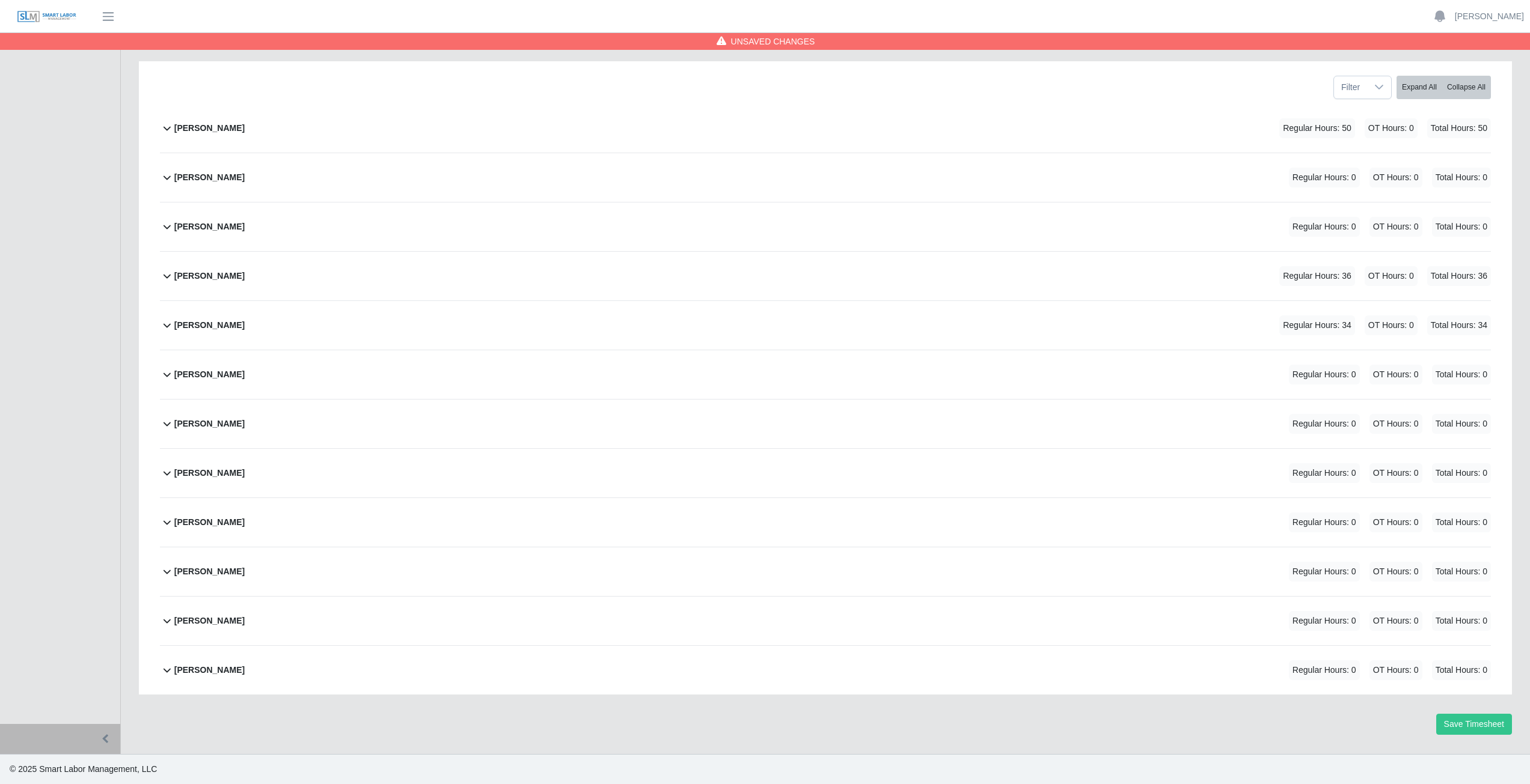
scroll to position [152, 0]
click at [166, 278] on icon at bounding box center [167, 276] width 15 height 15
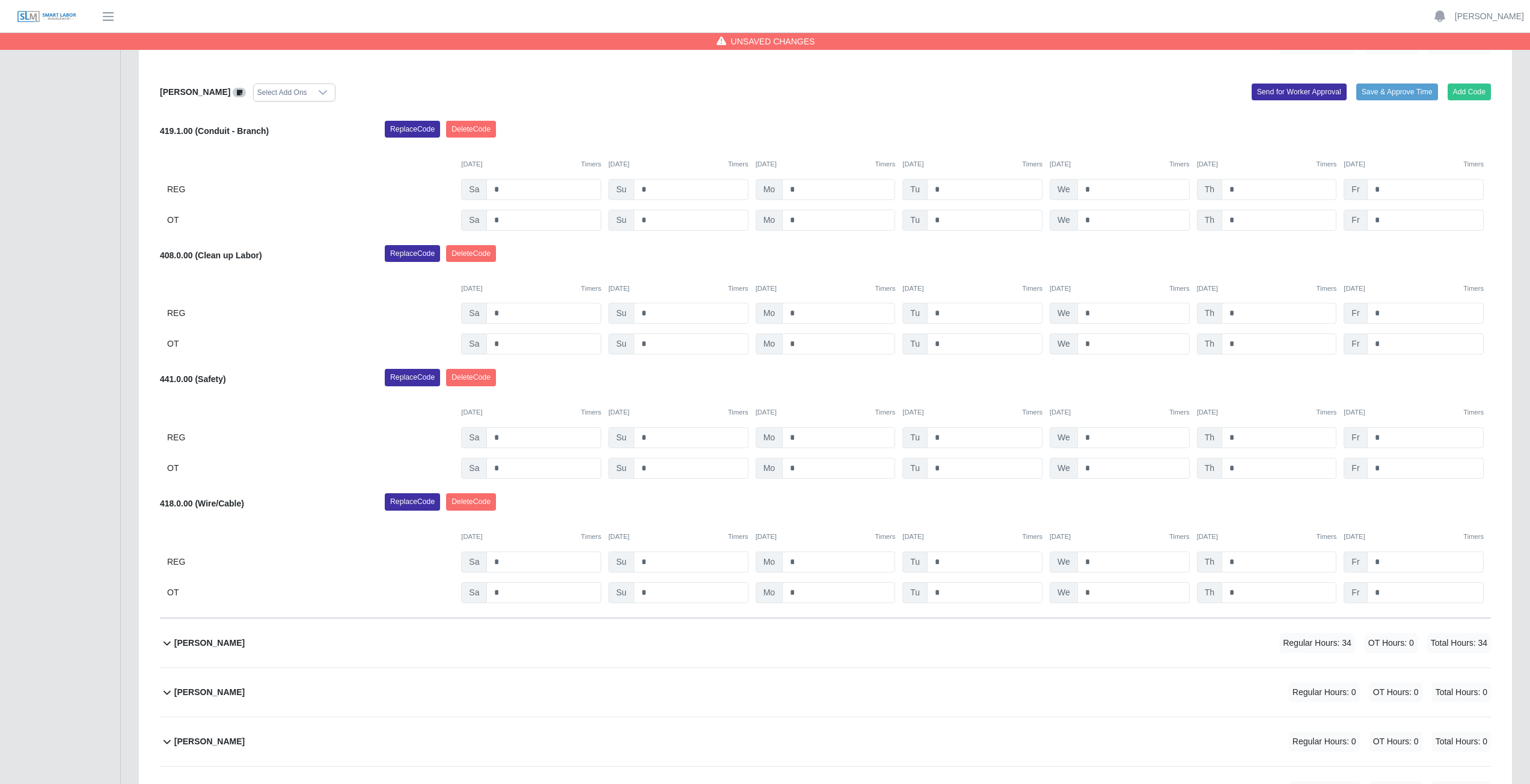
scroll to position [160, 0]
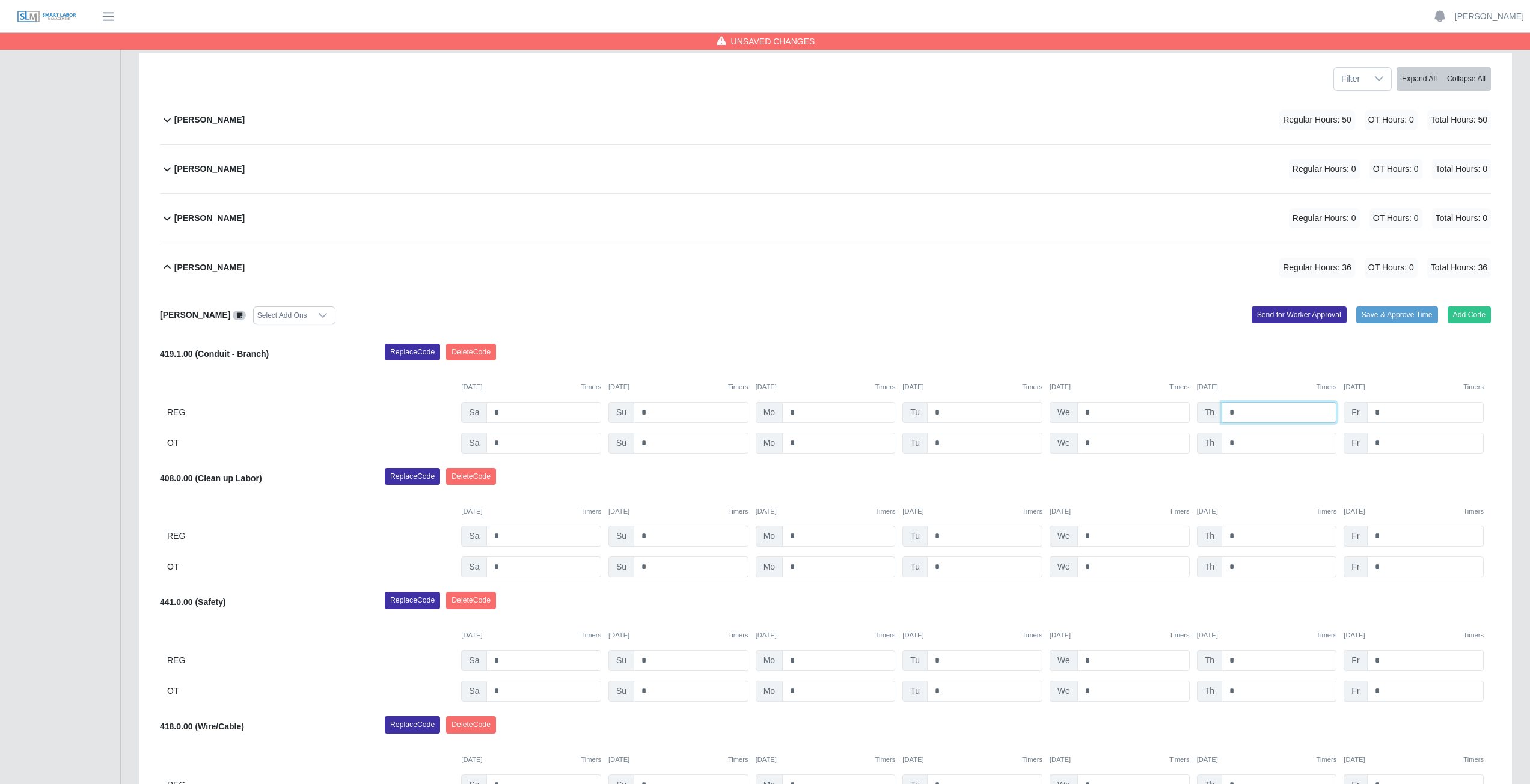
click at [1244, 413] on input "*" at bounding box center [1279, 412] width 115 height 21
type input "*"
click at [1381, 414] on input "*" at bounding box center [1425, 412] width 117 height 21
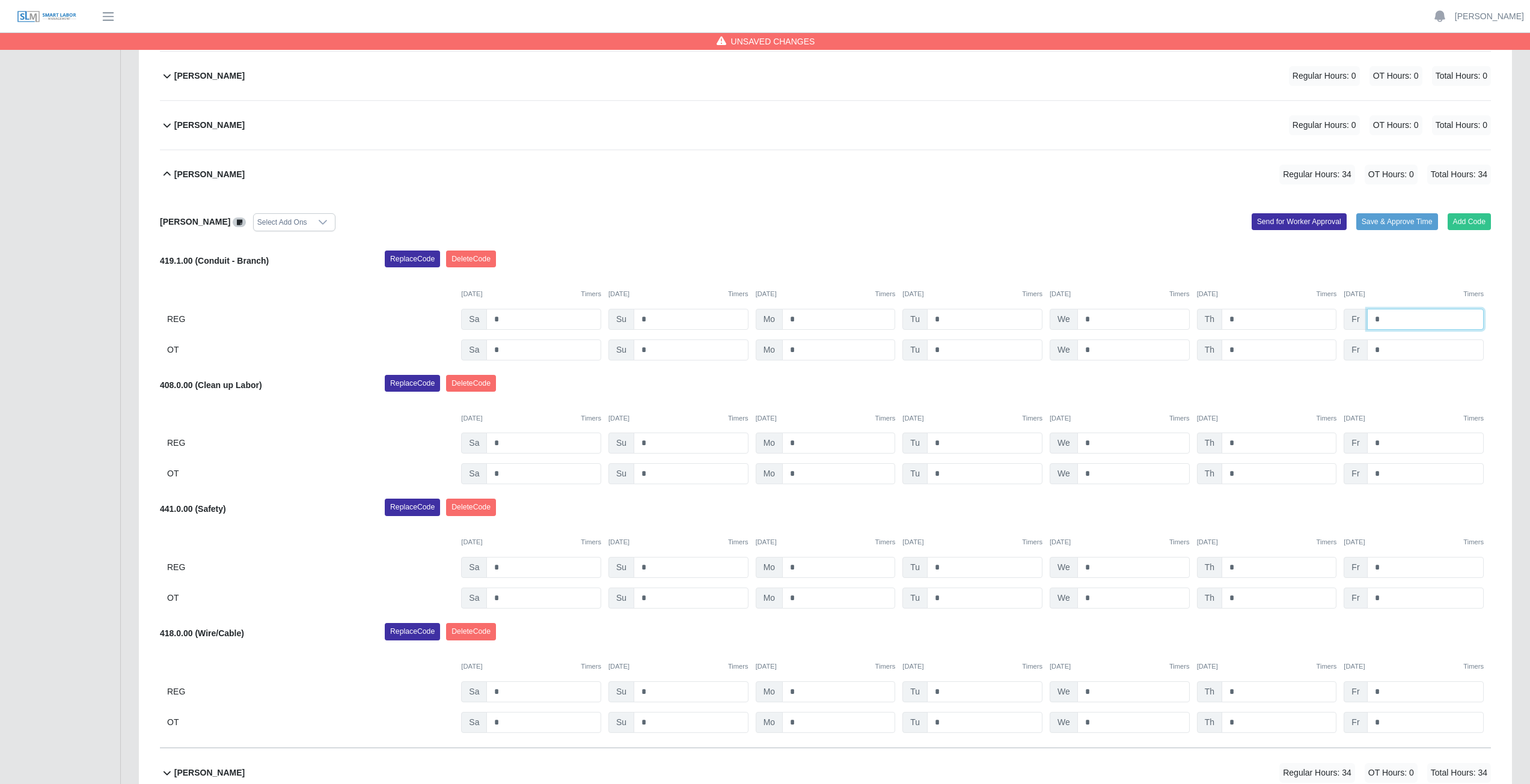
scroll to position [220, 0]
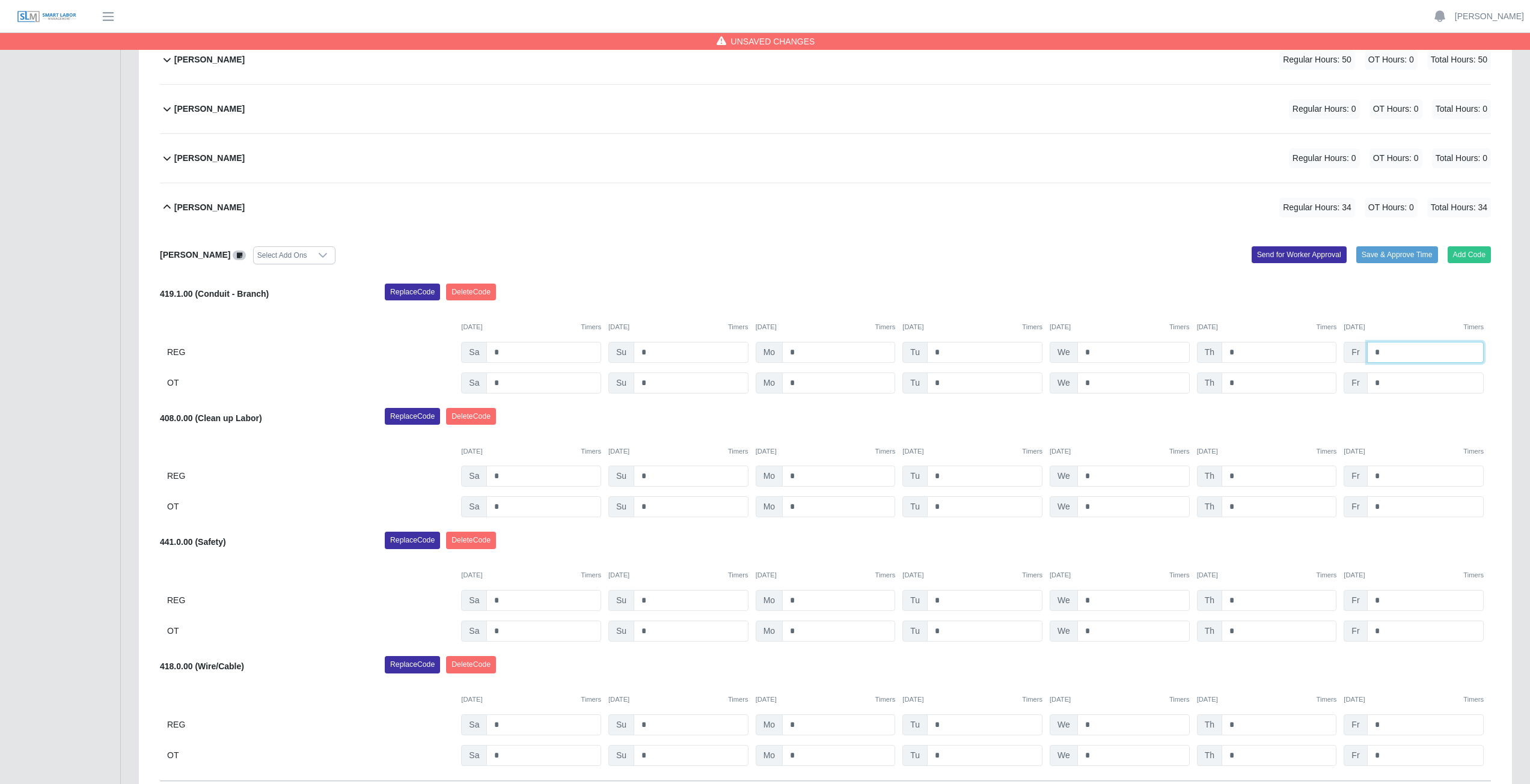
type input "*"
click at [167, 207] on icon at bounding box center [167, 207] width 15 height 15
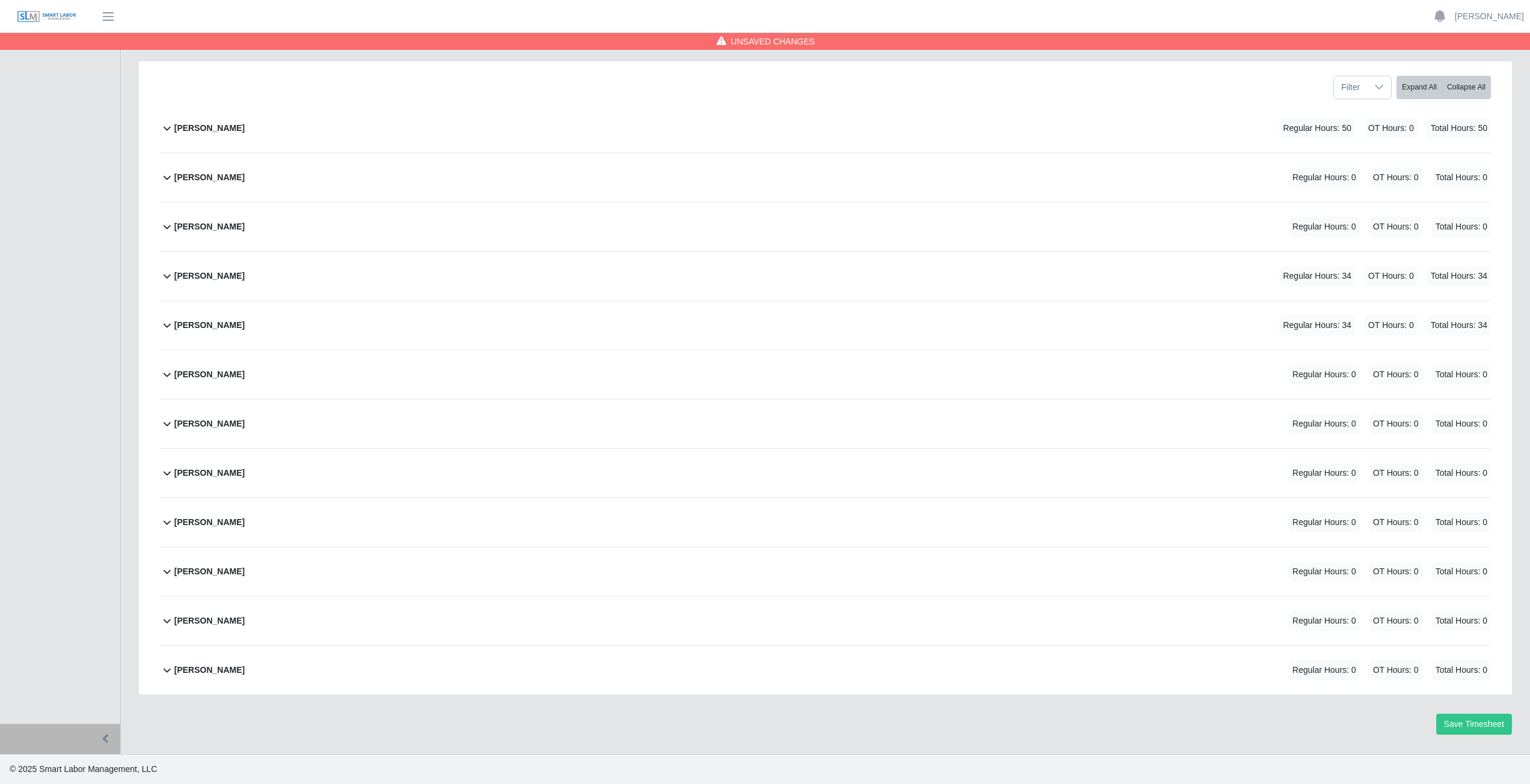
scroll to position [152, 0]
click at [164, 329] on icon at bounding box center [167, 325] width 15 height 15
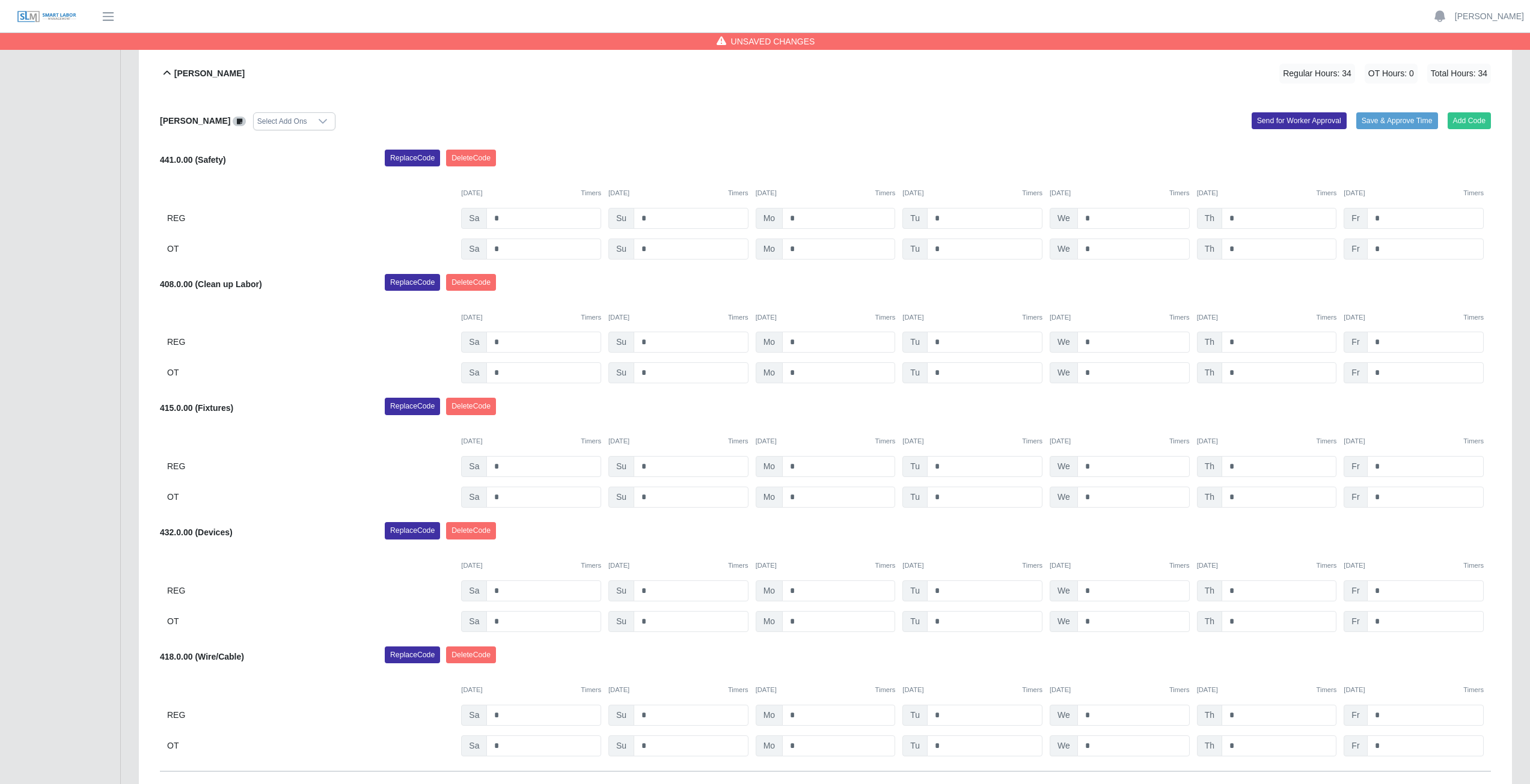
scroll to position [404, 0]
click at [164, 70] on icon at bounding box center [167, 72] width 15 height 15
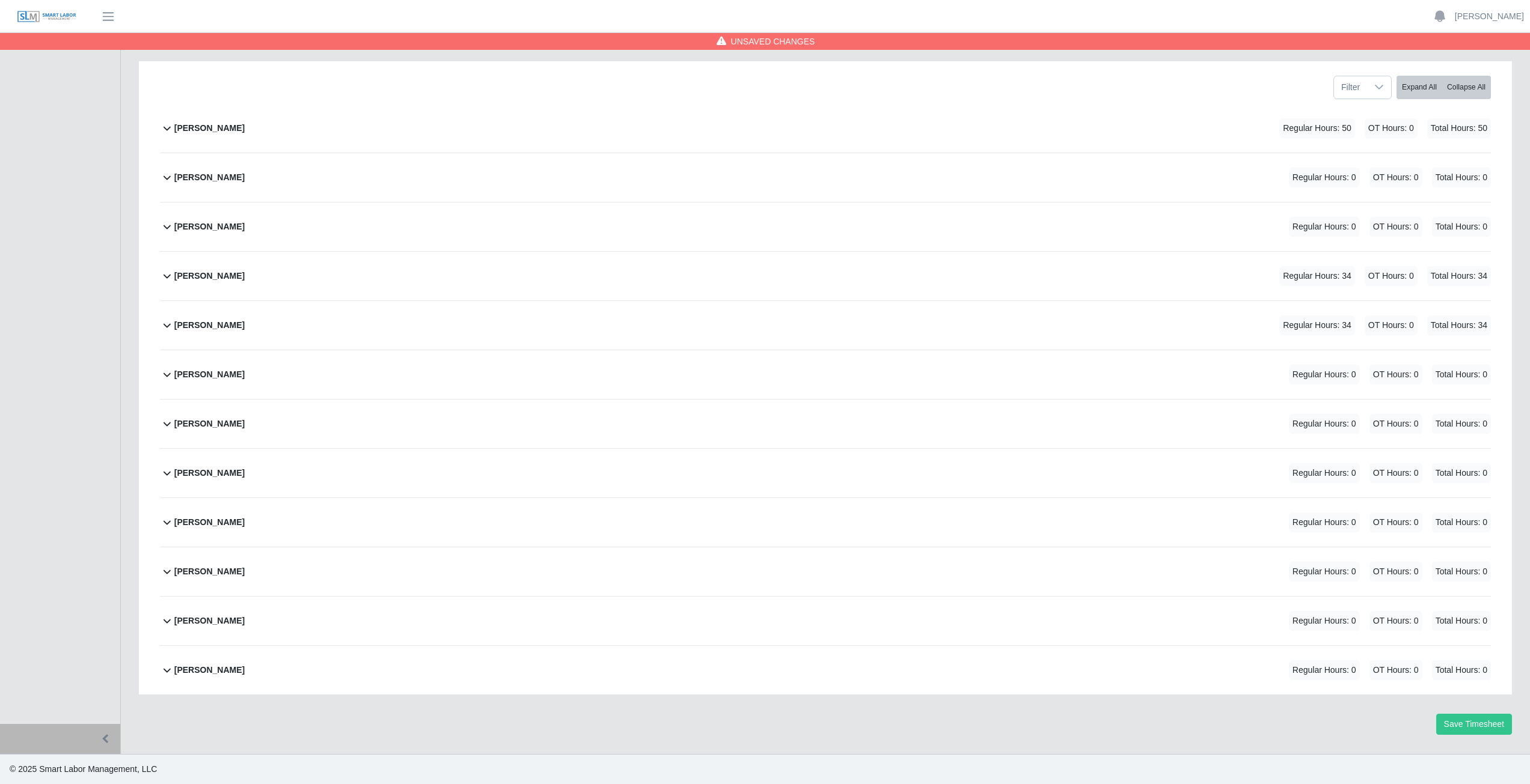
scroll to position [152, 0]
click at [166, 379] on icon at bounding box center [167, 374] width 15 height 15
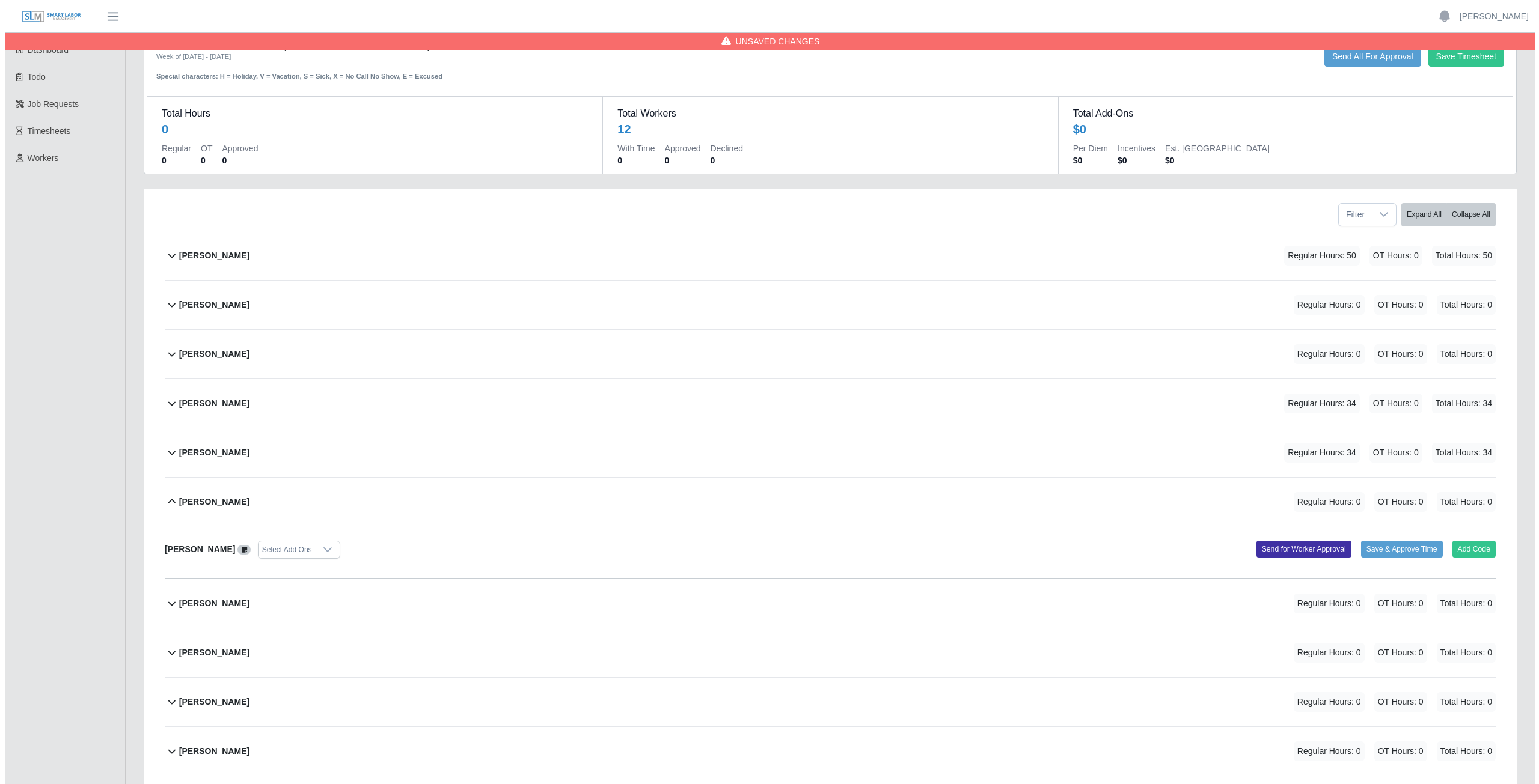
scroll to position [0, 0]
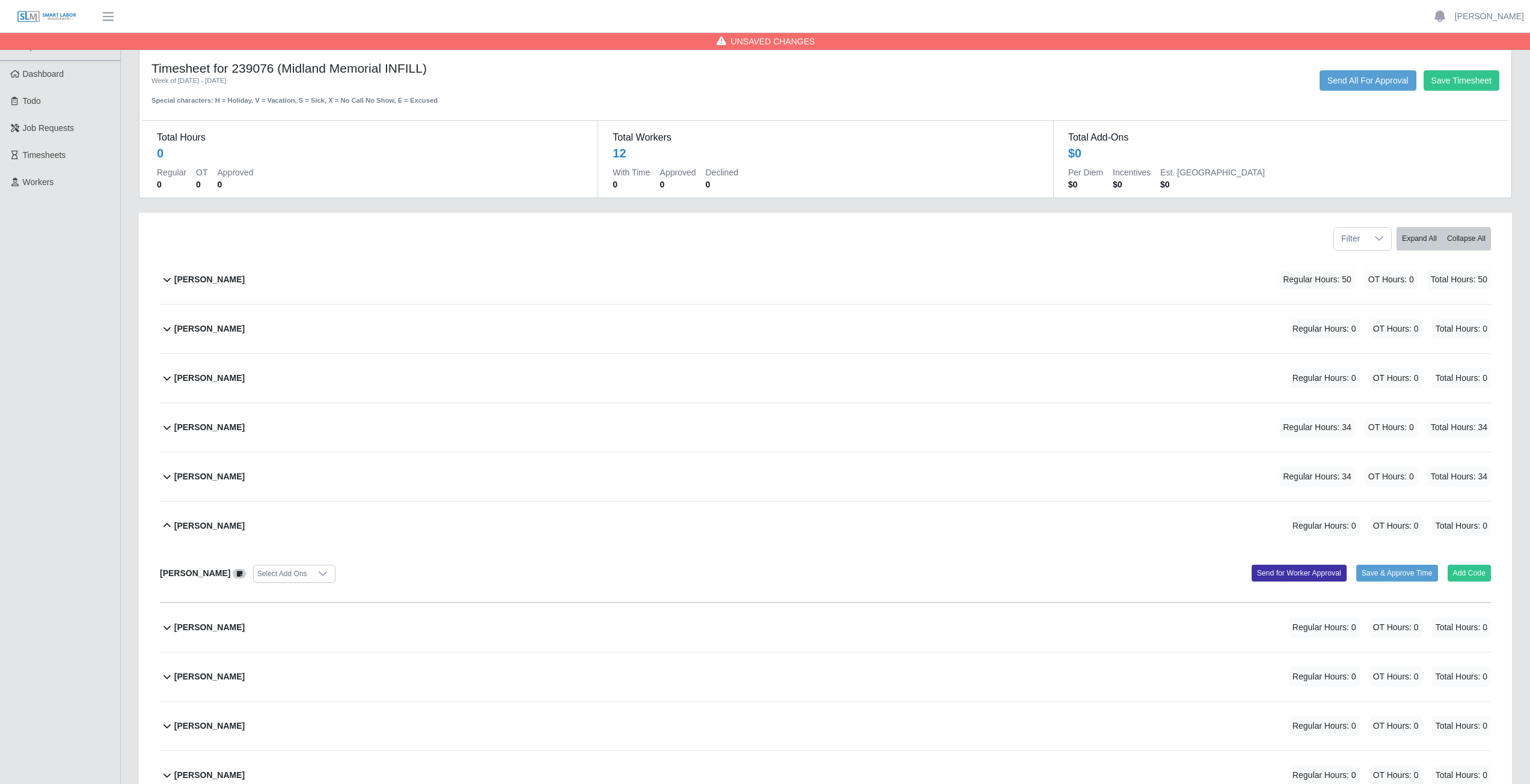
click at [161, 526] on icon at bounding box center [167, 526] width 15 height 15
click at [166, 534] on button "[PERSON_NAME] Regular Hours: 0 OT Hours: 0 Total Hours: 0" at bounding box center [825, 526] width 1331 height 49
click at [1467, 578] on button "Add Code" at bounding box center [1470, 573] width 44 height 17
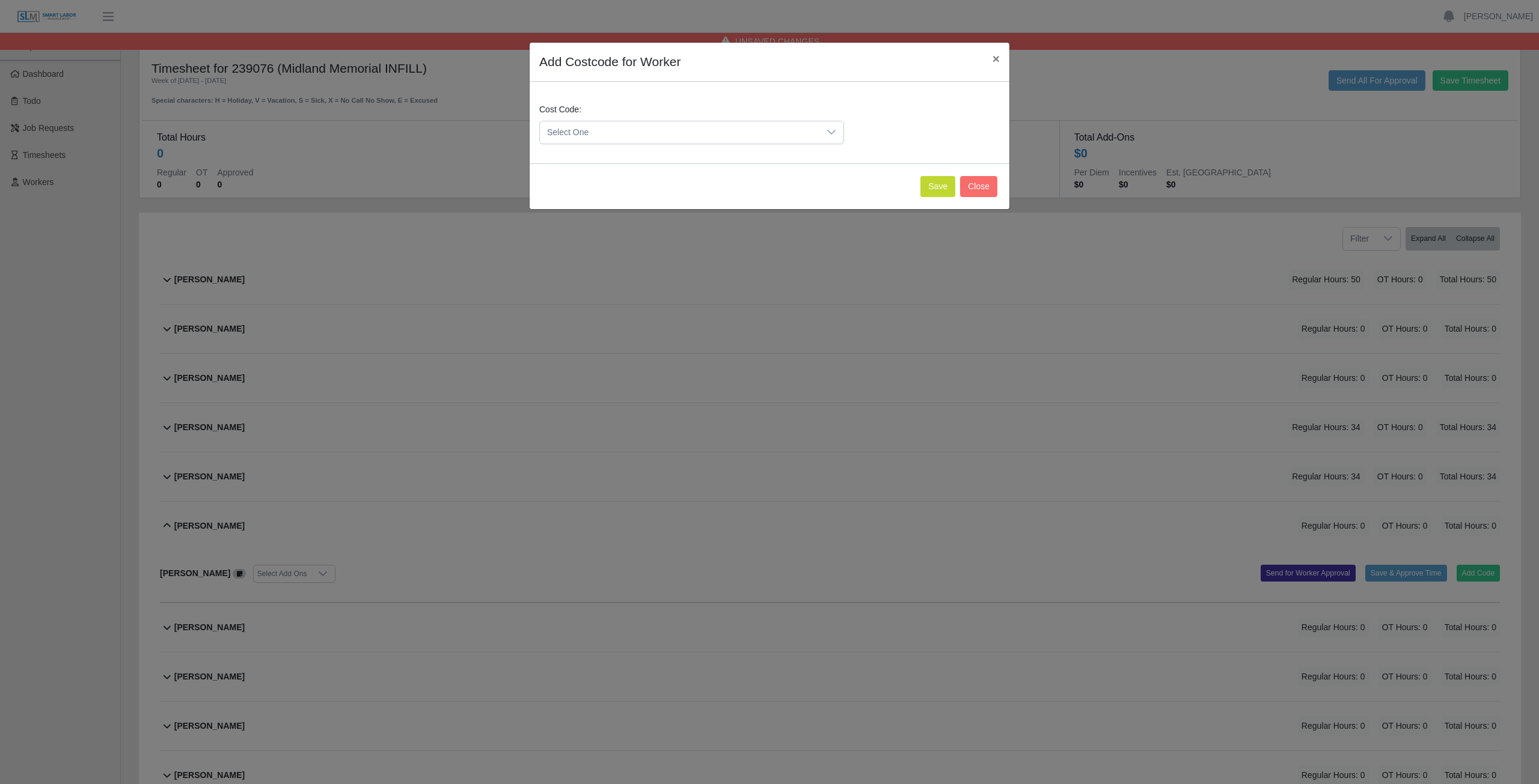
click at [592, 133] on span "Select One" at bounding box center [680, 132] width 279 height 22
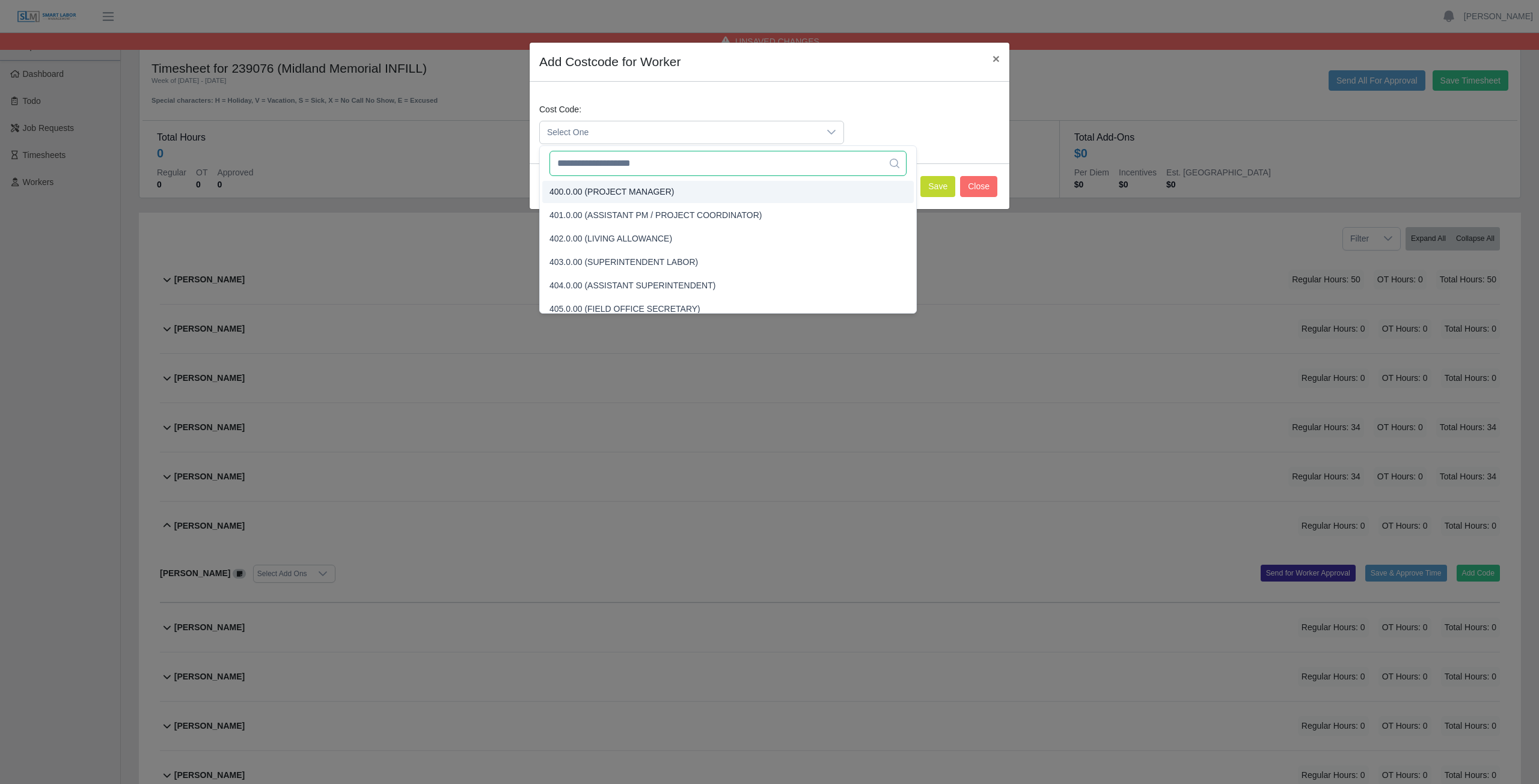
click at [590, 171] on input "text" at bounding box center [728, 164] width 357 height 25
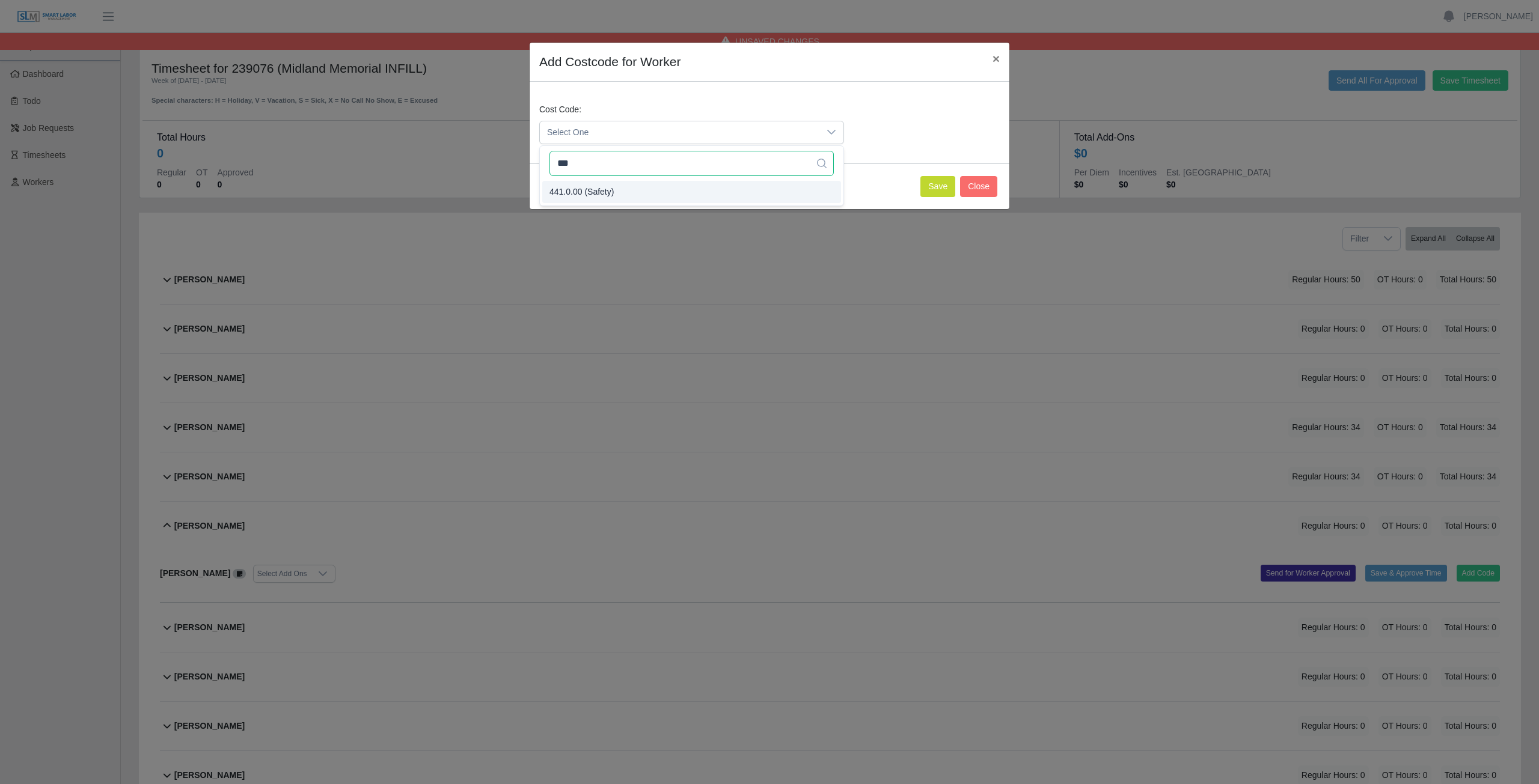
type input "***"
click at [590, 186] on span "441.0.00 (Safety)" at bounding box center [582, 192] width 64 height 13
click at [928, 188] on button "Save" at bounding box center [938, 186] width 35 height 21
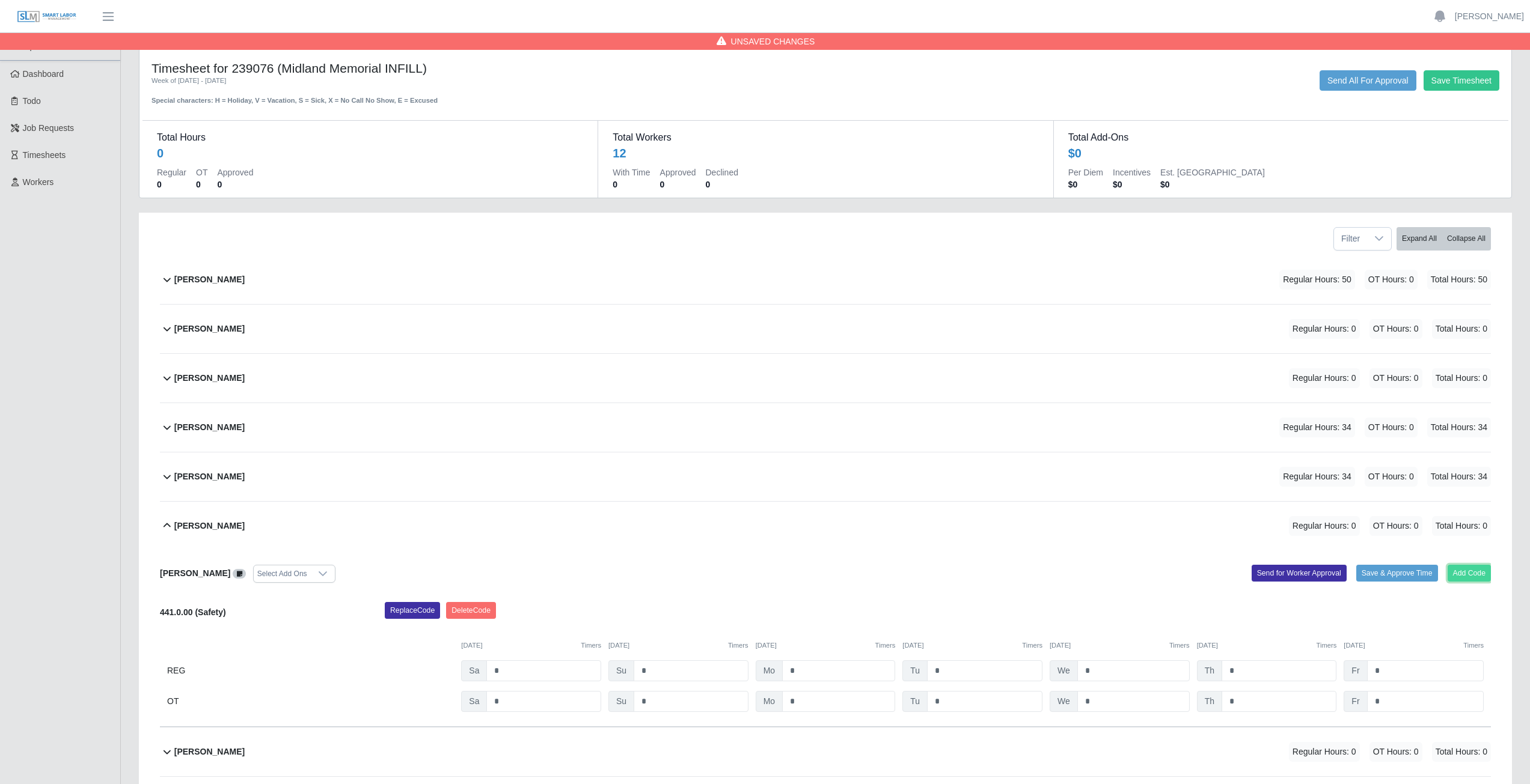
click at [1470, 574] on button "Add Code" at bounding box center [1470, 573] width 44 height 17
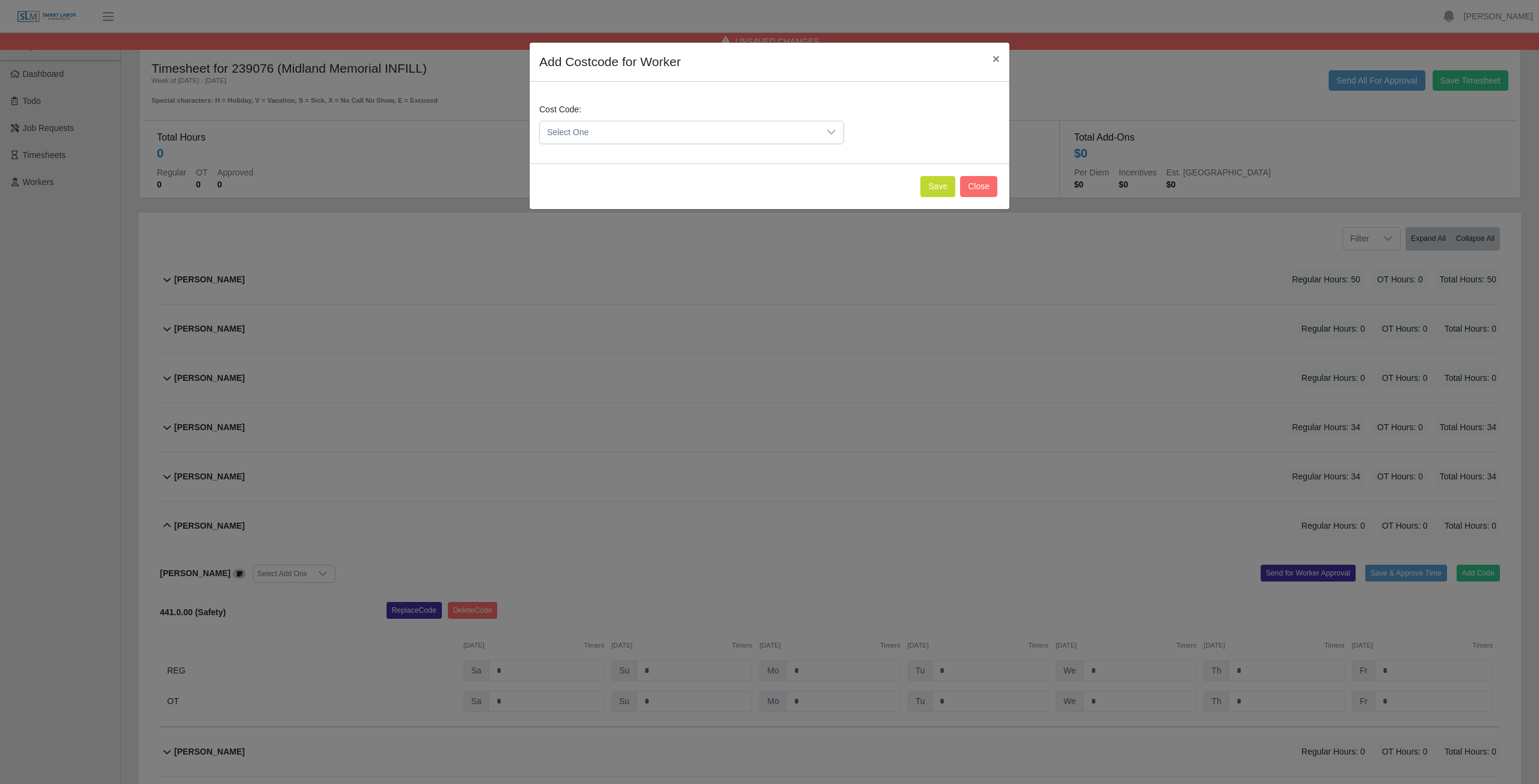
click at [604, 130] on span "Select One" at bounding box center [680, 132] width 279 height 22
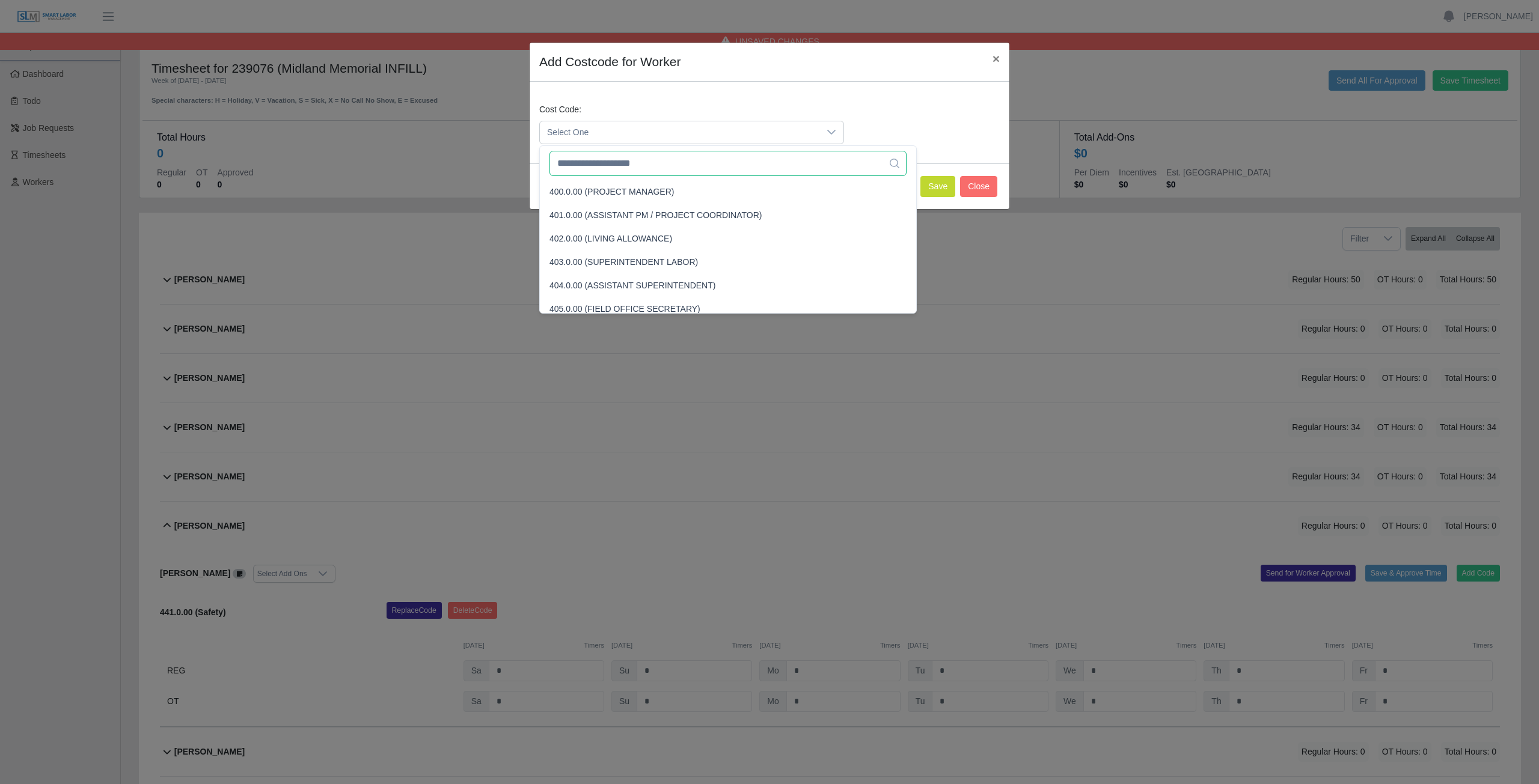
click at [605, 166] on input "text" at bounding box center [728, 164] width 357 height 25
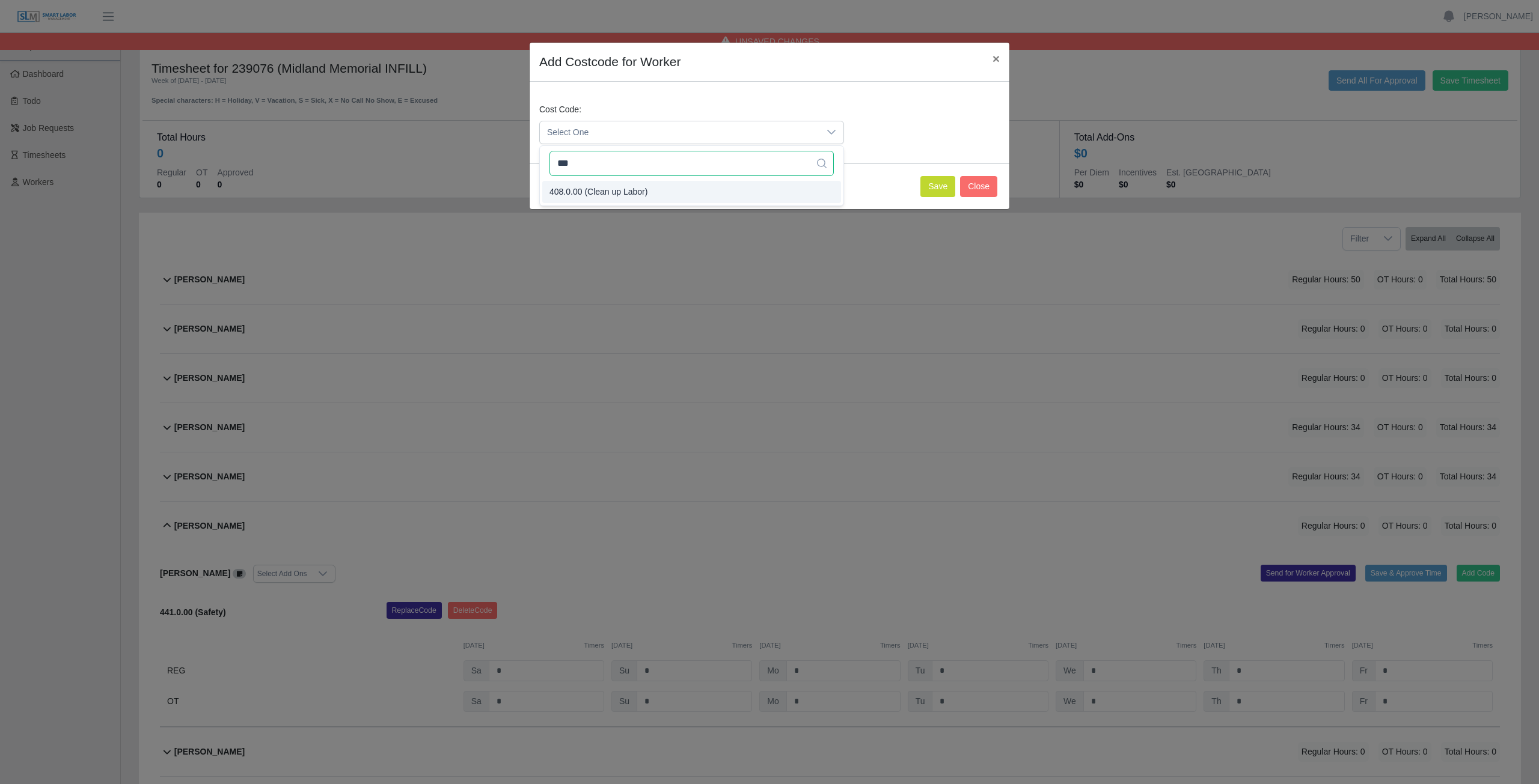
type input "***"
click at [932, 188] on button "Save" at bounding box center [938, 186] width 35 height 21
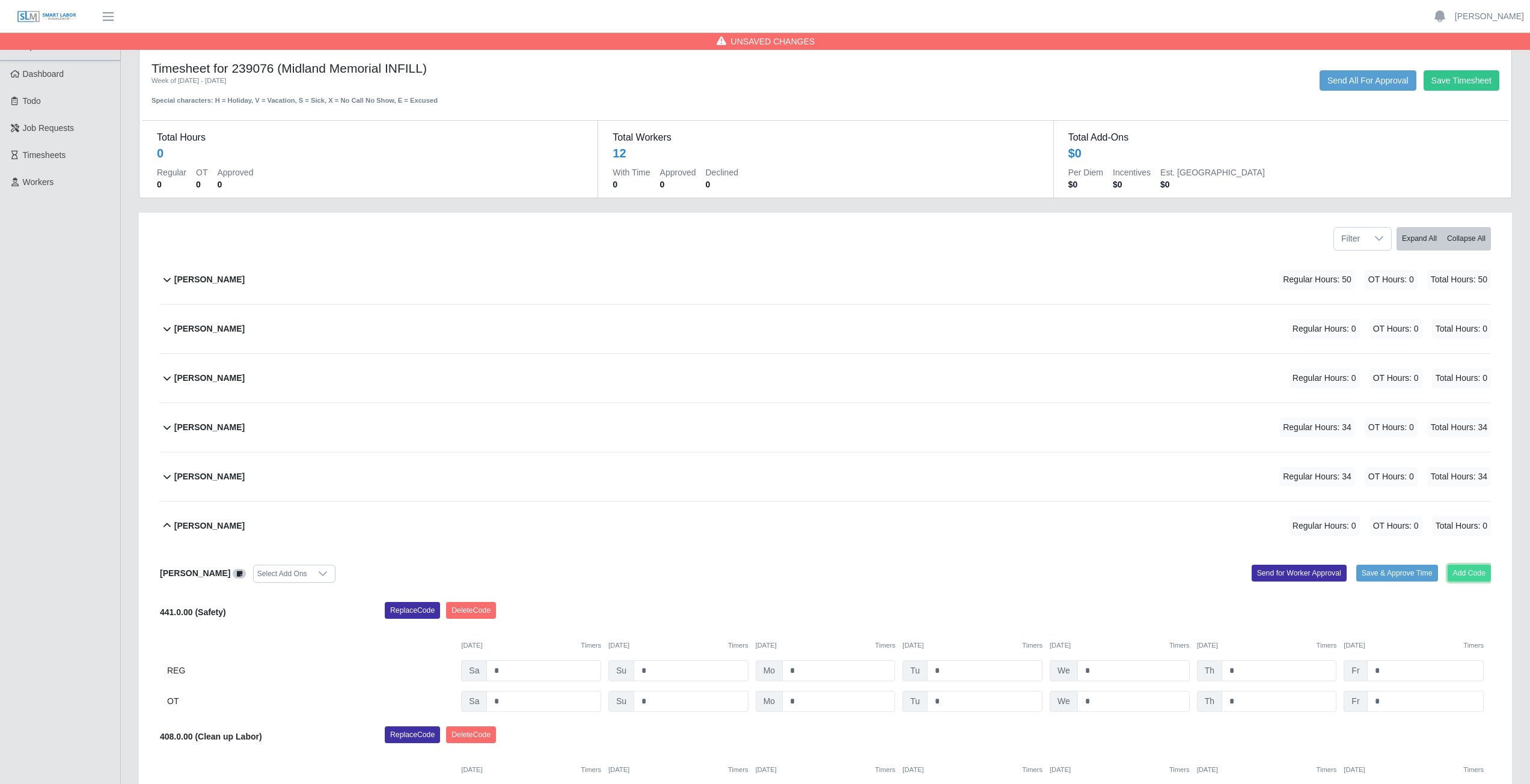
click at [1458, 572] on button "Add Code" at bounding box center [1470, 573] width 44 height 17
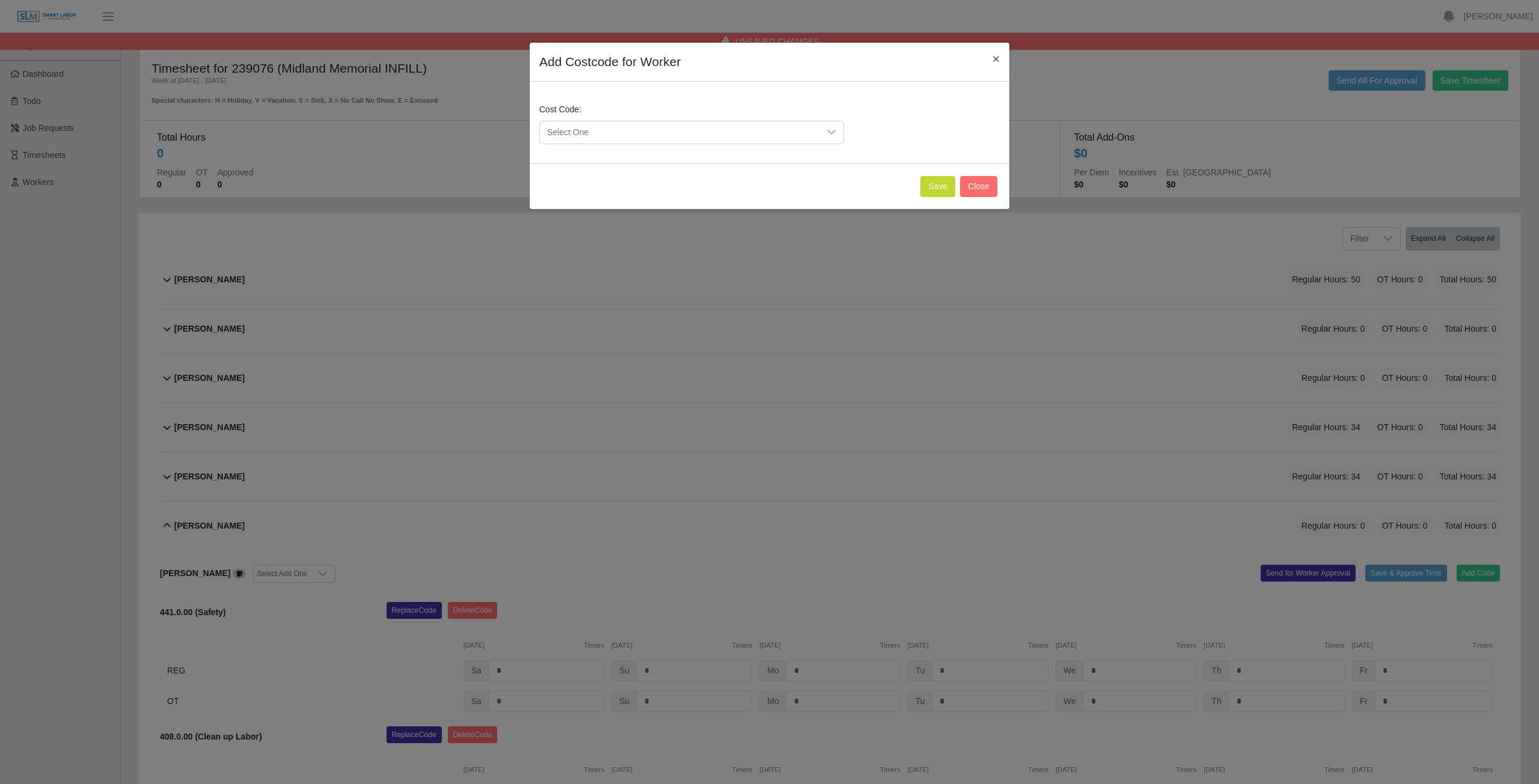
click at [597, 125] on span "Select One" at bounding box center [680, 132] width 279 height 22
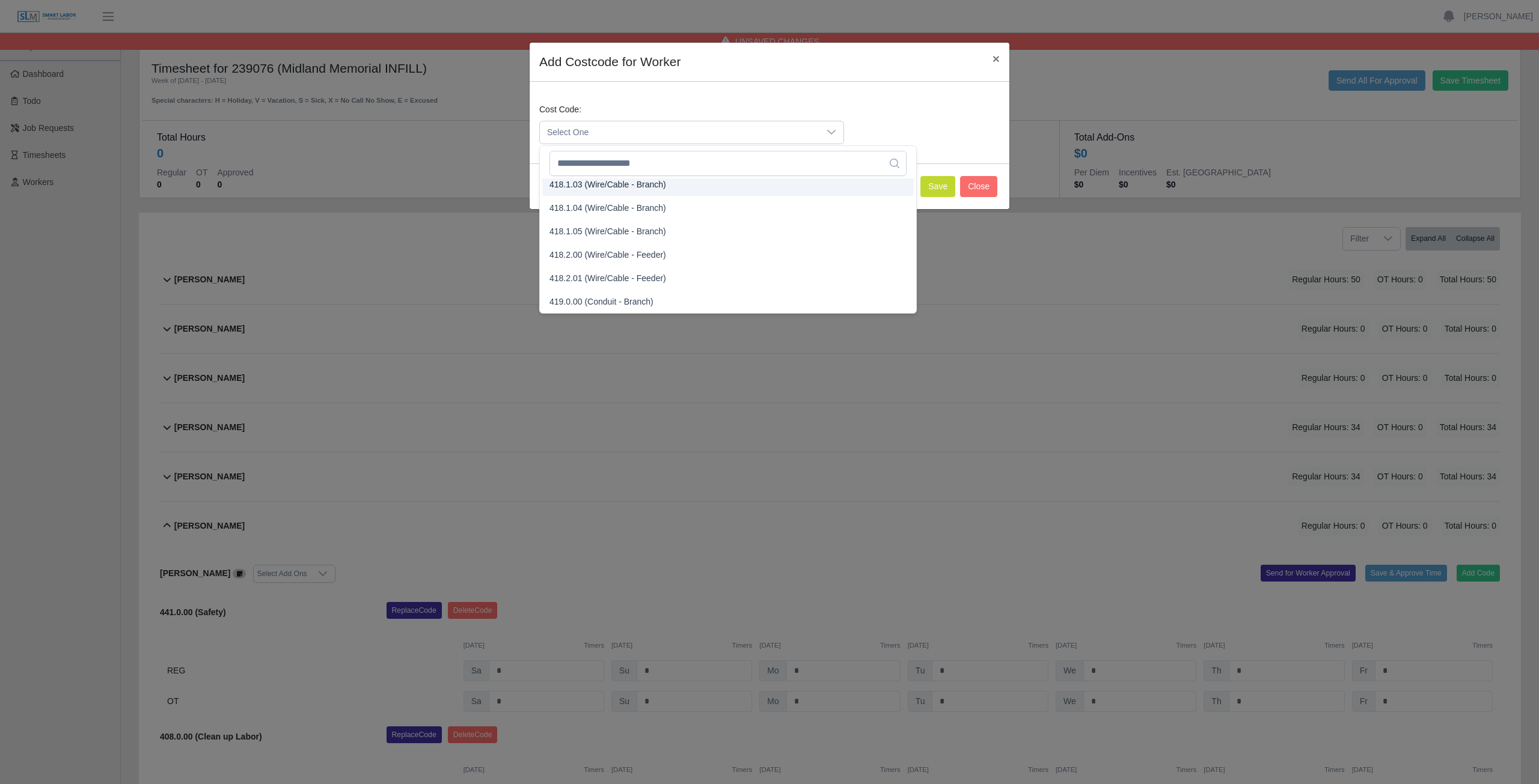
scroll to position [542, 0]
click at [606, 164] on input "text" at bounding box center [728, 164] width 357 height 25
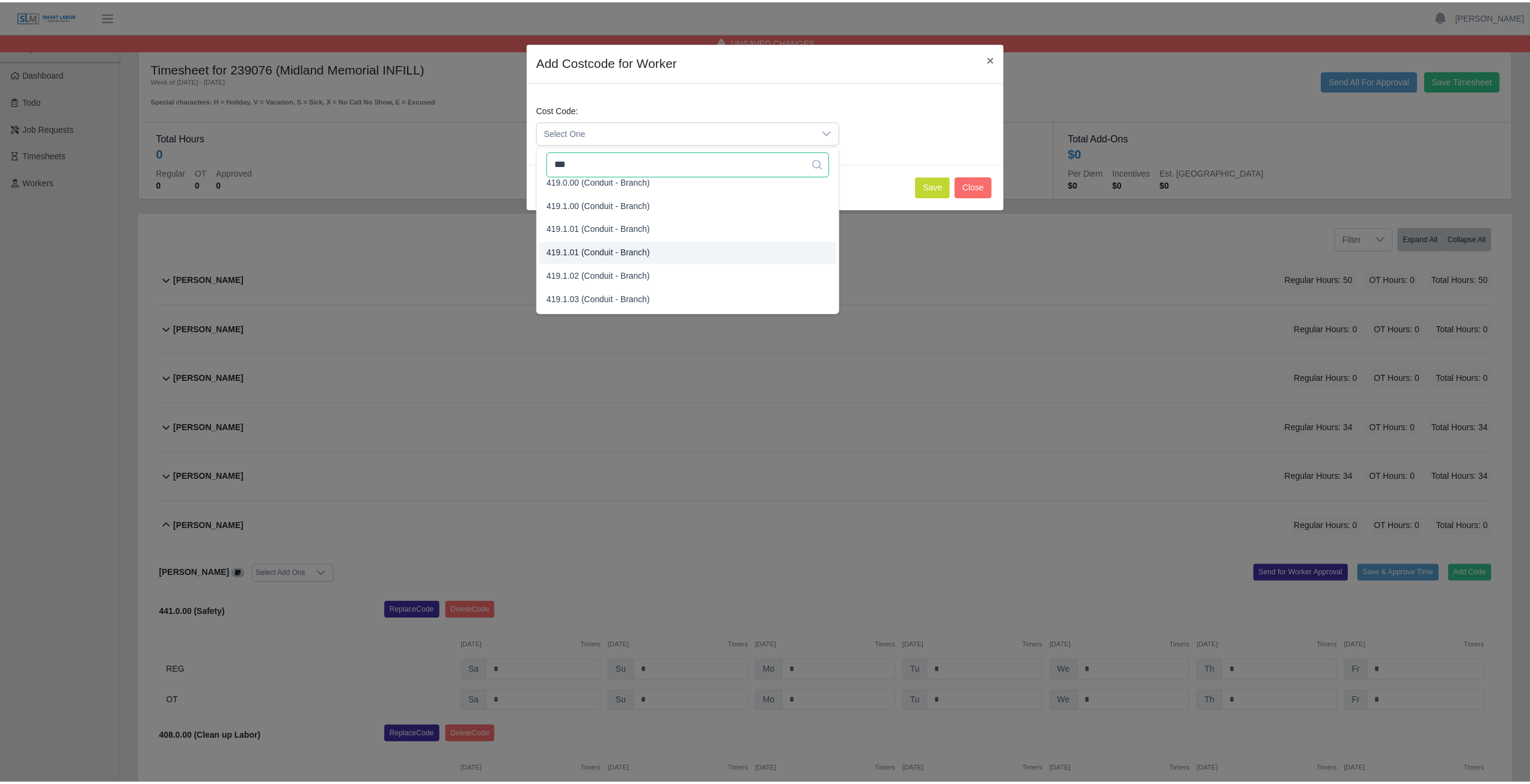
scroll to position [0, 0]
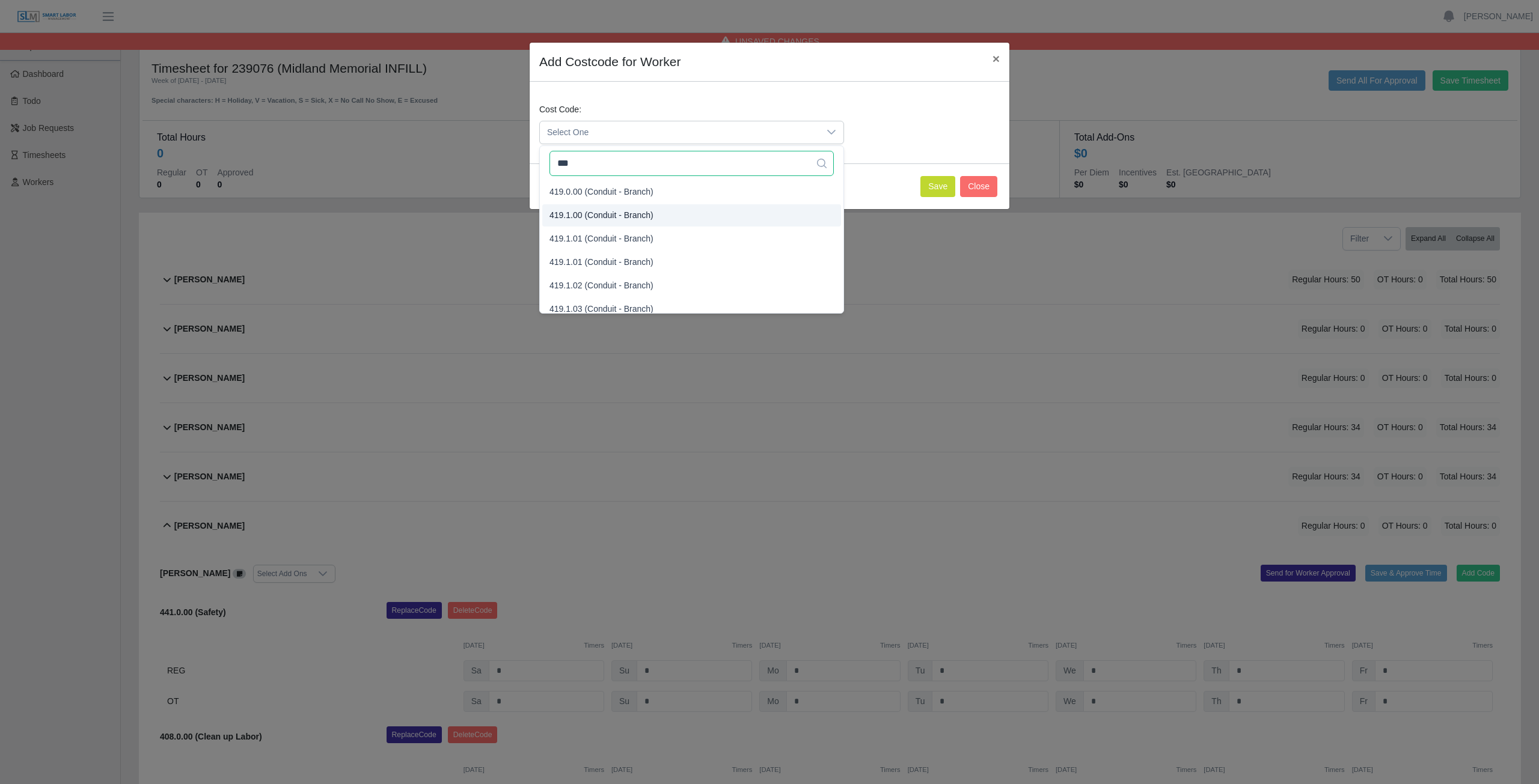
type input "***"
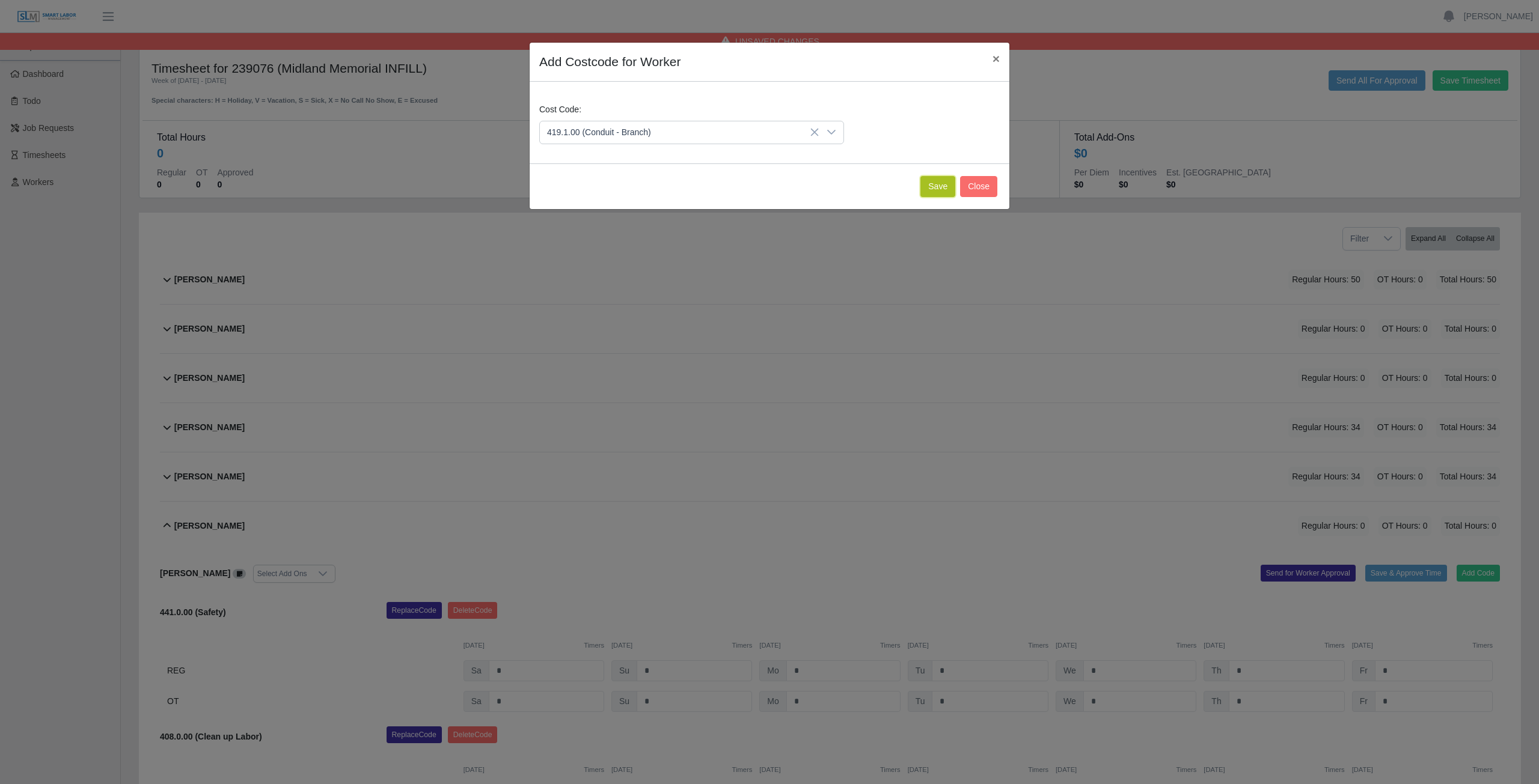
click at [941, 185] on button "Save" at bounding box center [938, 186] width 35 height 21
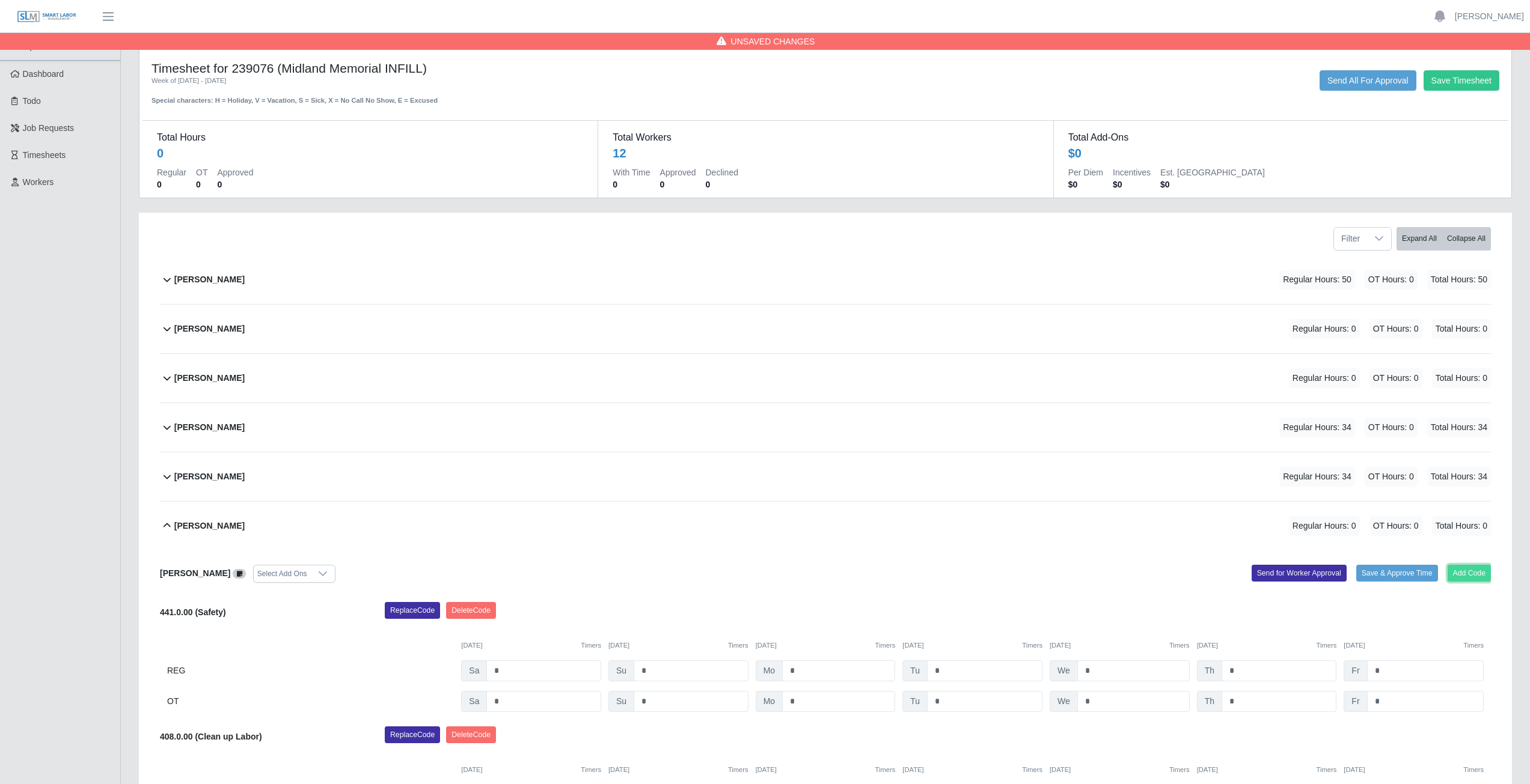
click at [1467, 568] on button "Add Code" at bounding box center [1470, 573] width 44 height 17
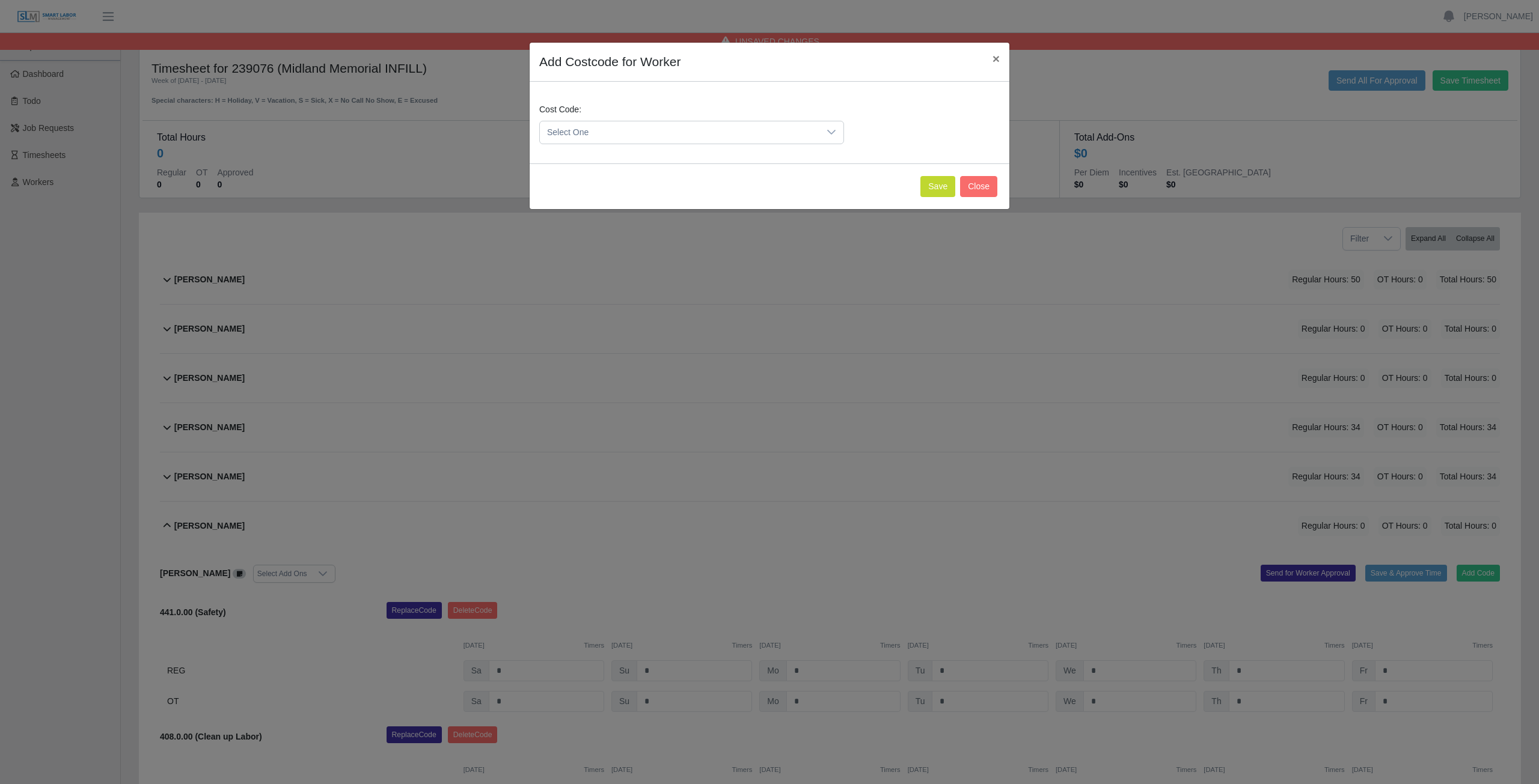
click at [603, 133] on span "Select One" at bounding box center [680, 132] width 279 height 22
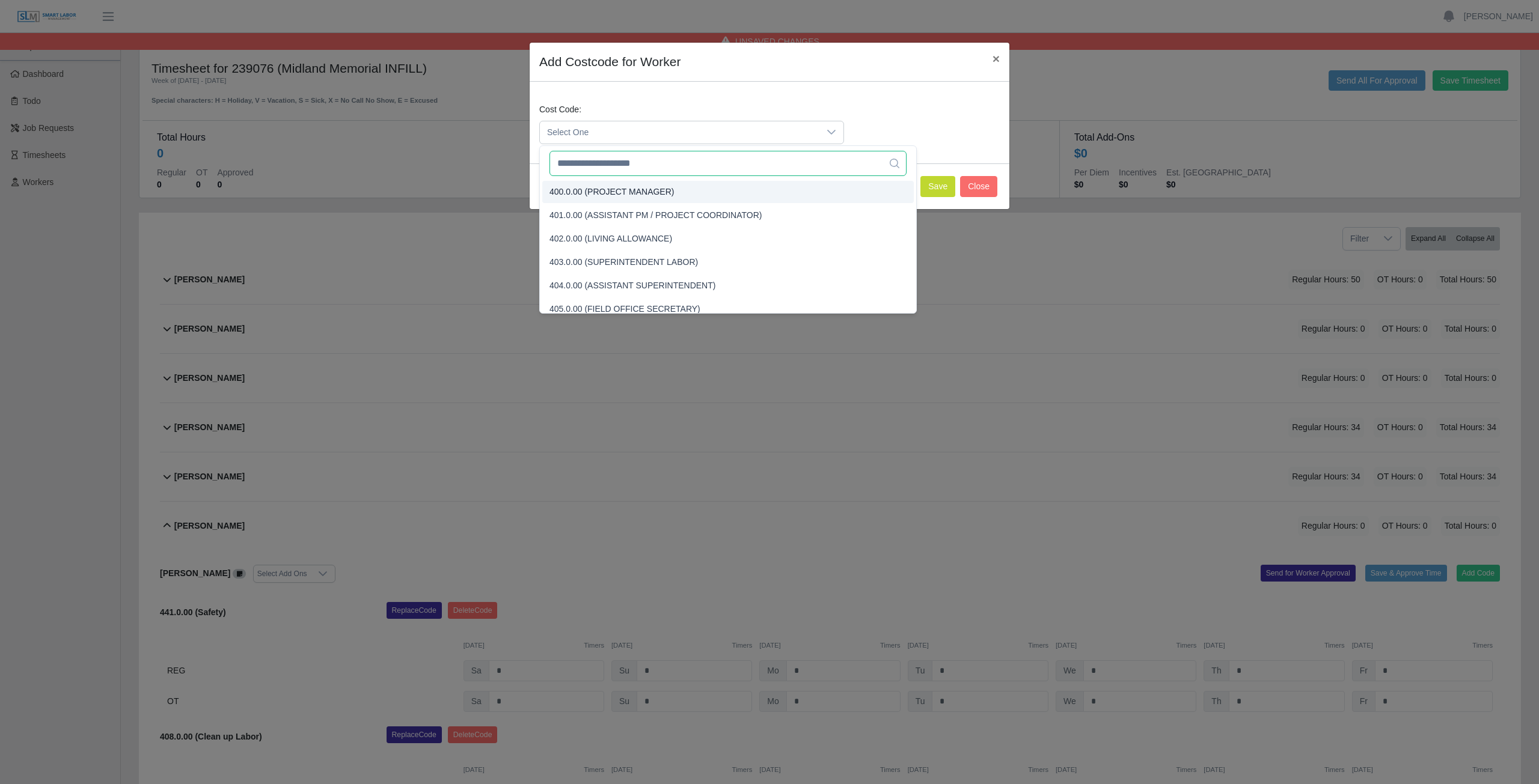
click at [604, 163] on input "text" at bounding box center [728, 164] width 357 height 25
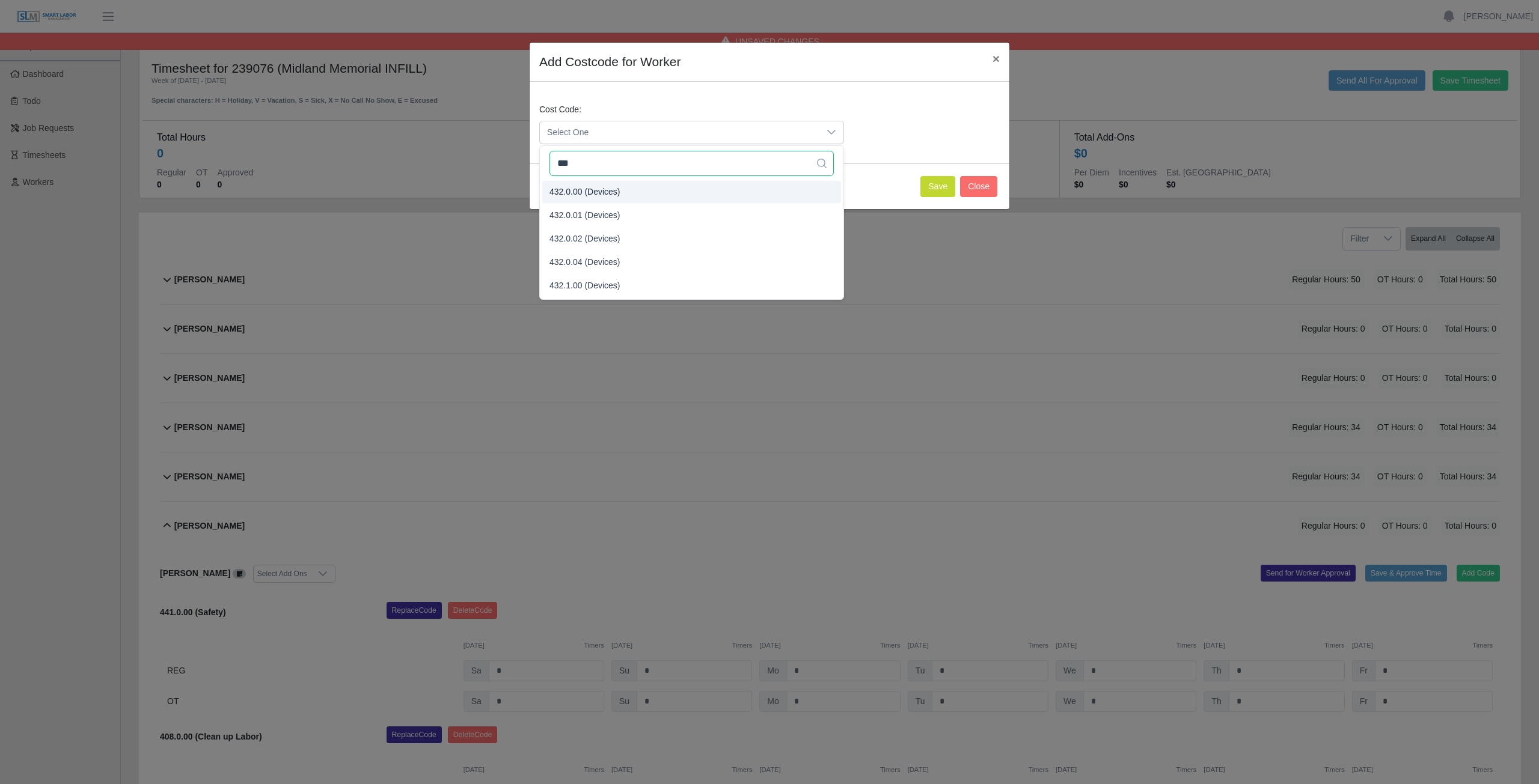
type input "***"
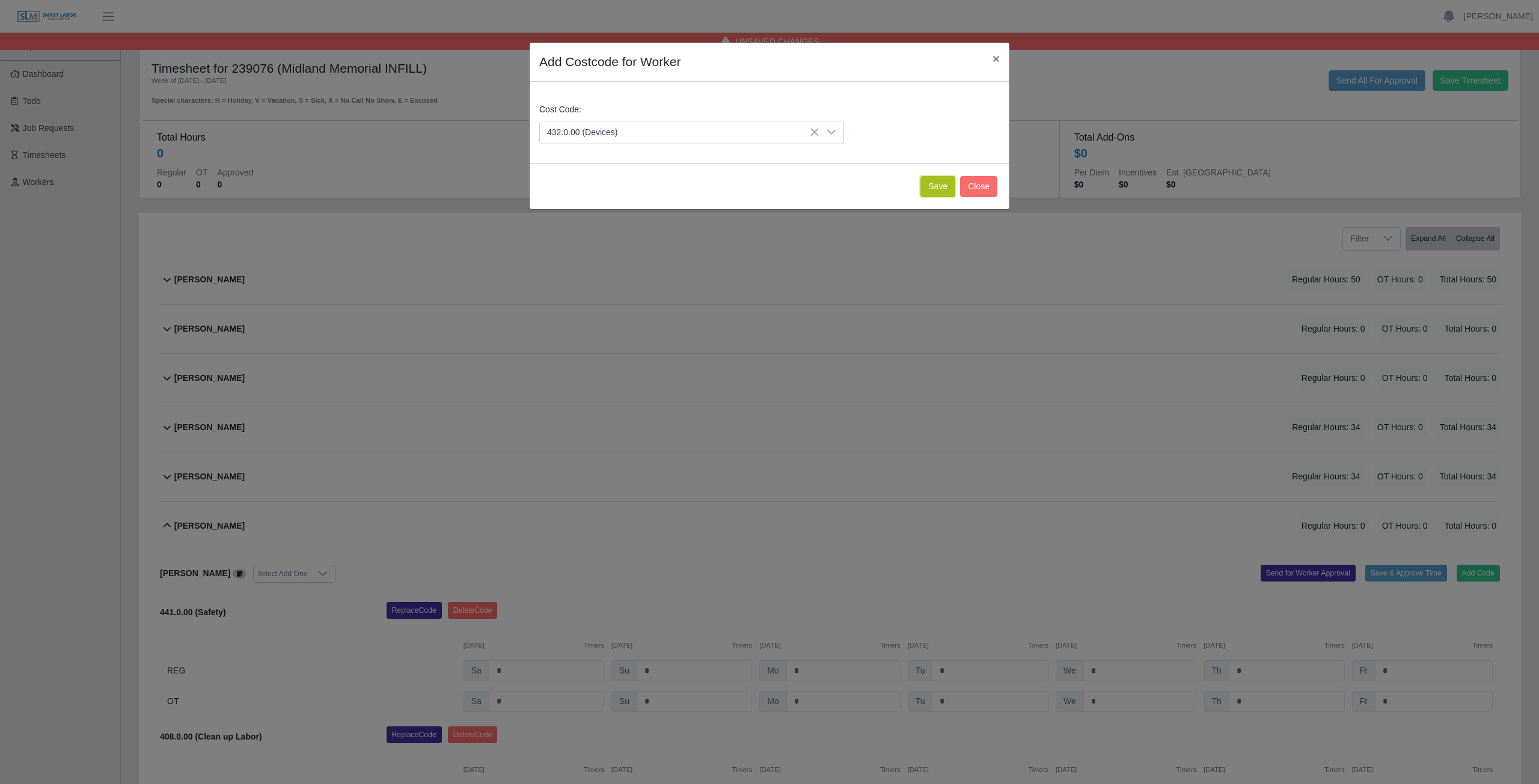
click at [931, 184] on button "Save" at bounding box center [938, 186] width 35 height 21
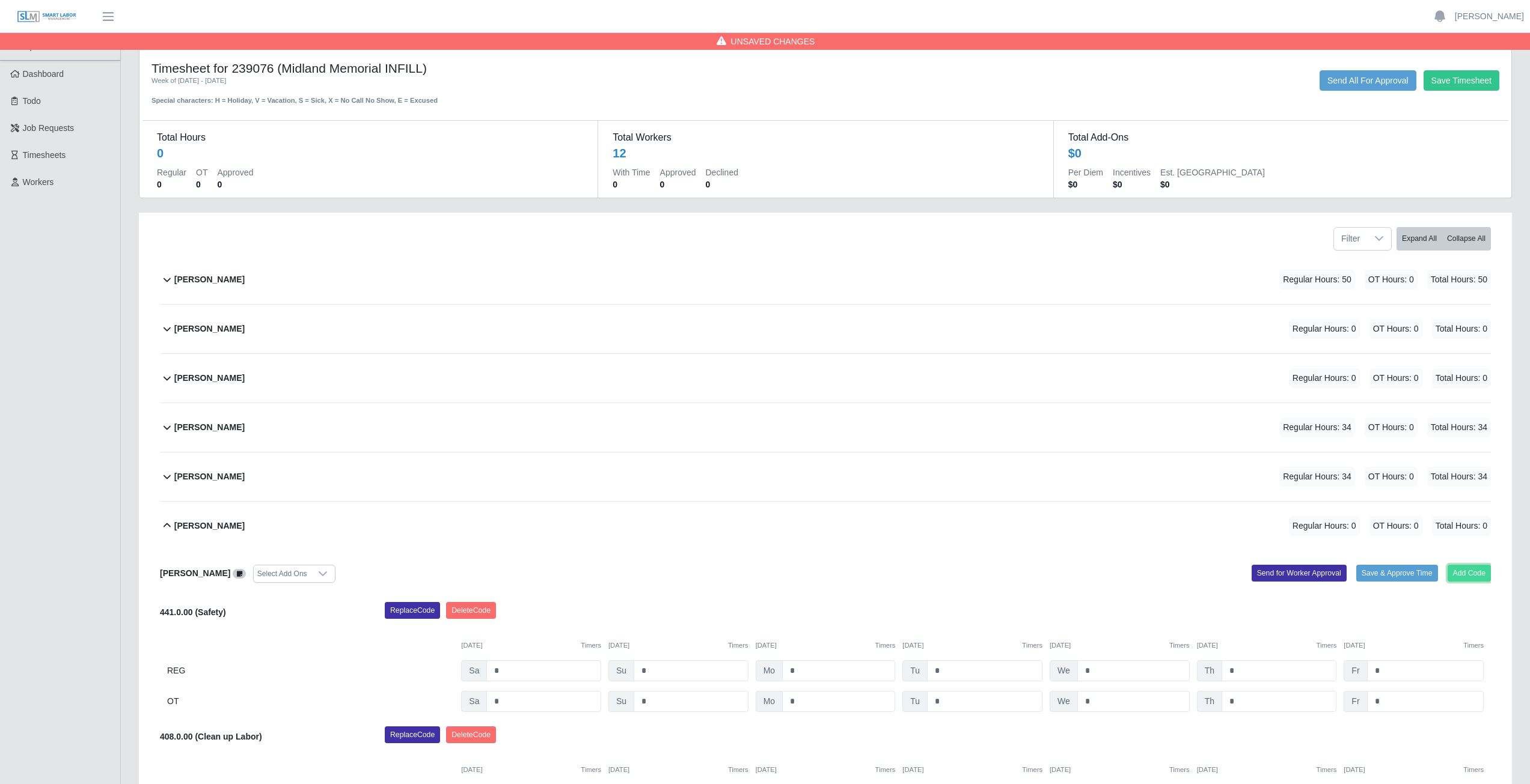
click at [1477, 566] on button "Add Code" at bounding box center [1470, 573] width 44 height 17
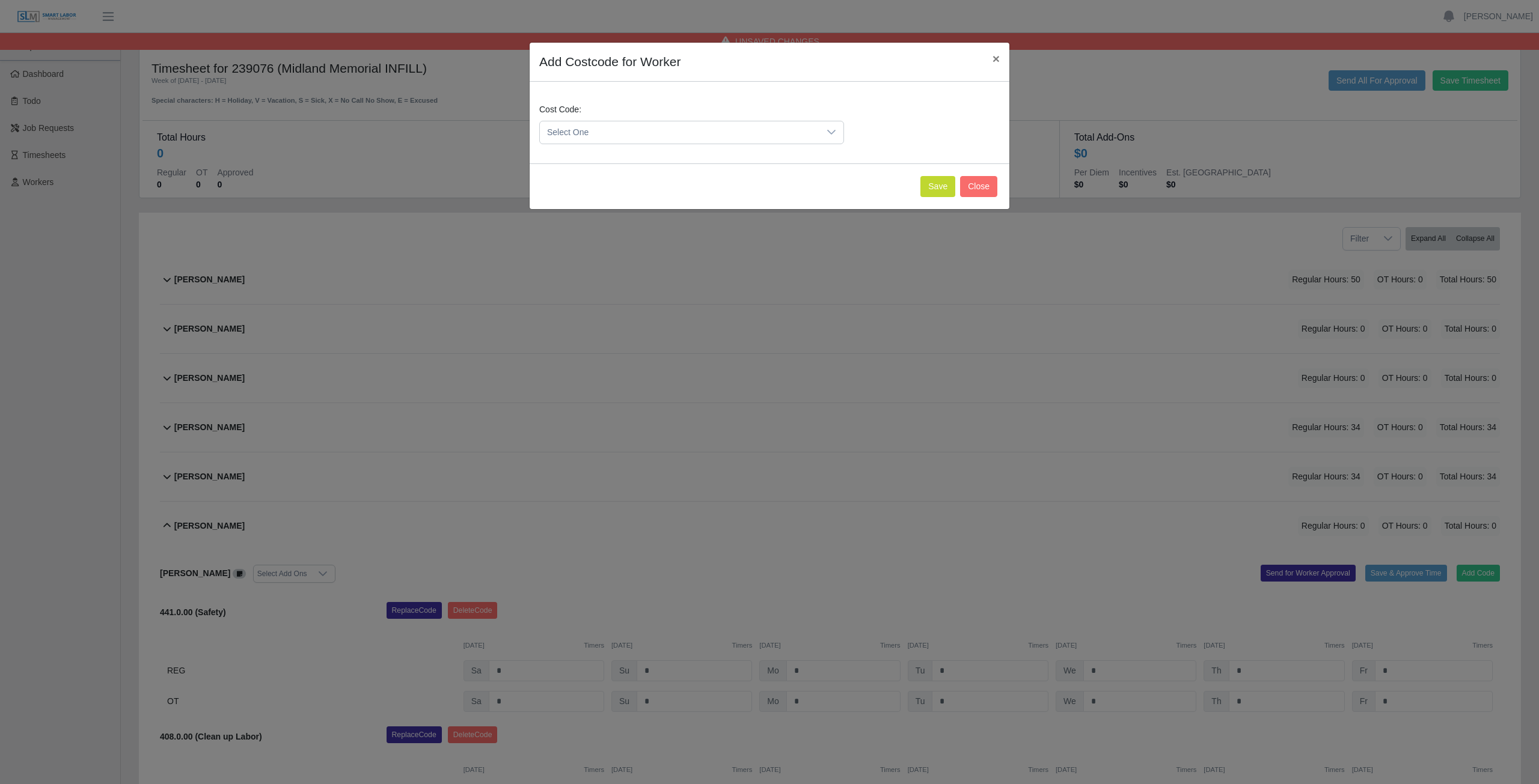
click at [596, 130] on span "Select One" at bounding box center [680, 132] width 279 height 22
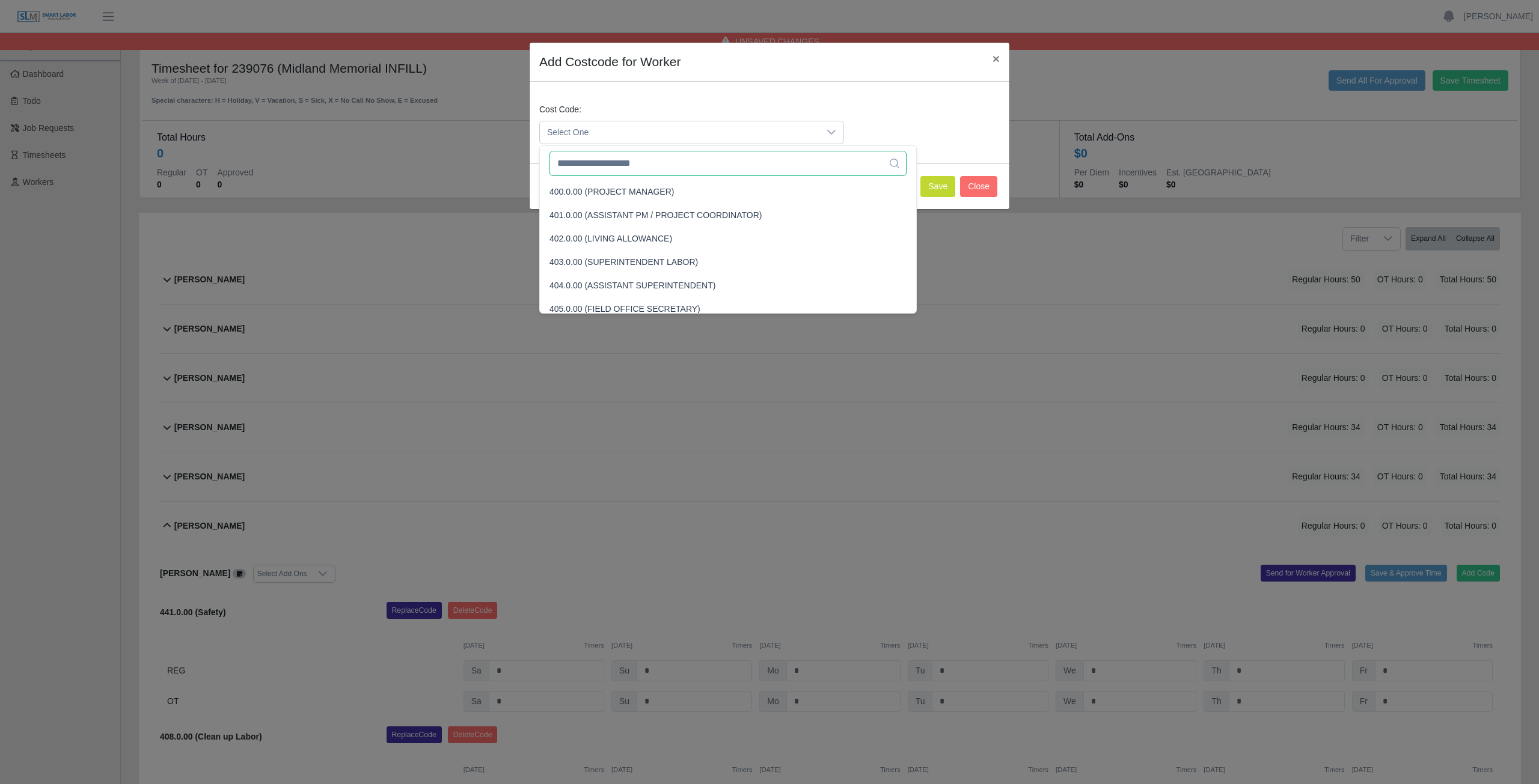
click at [601, 169] on input "text" at bounding box center [728, 164] width 357 height 25
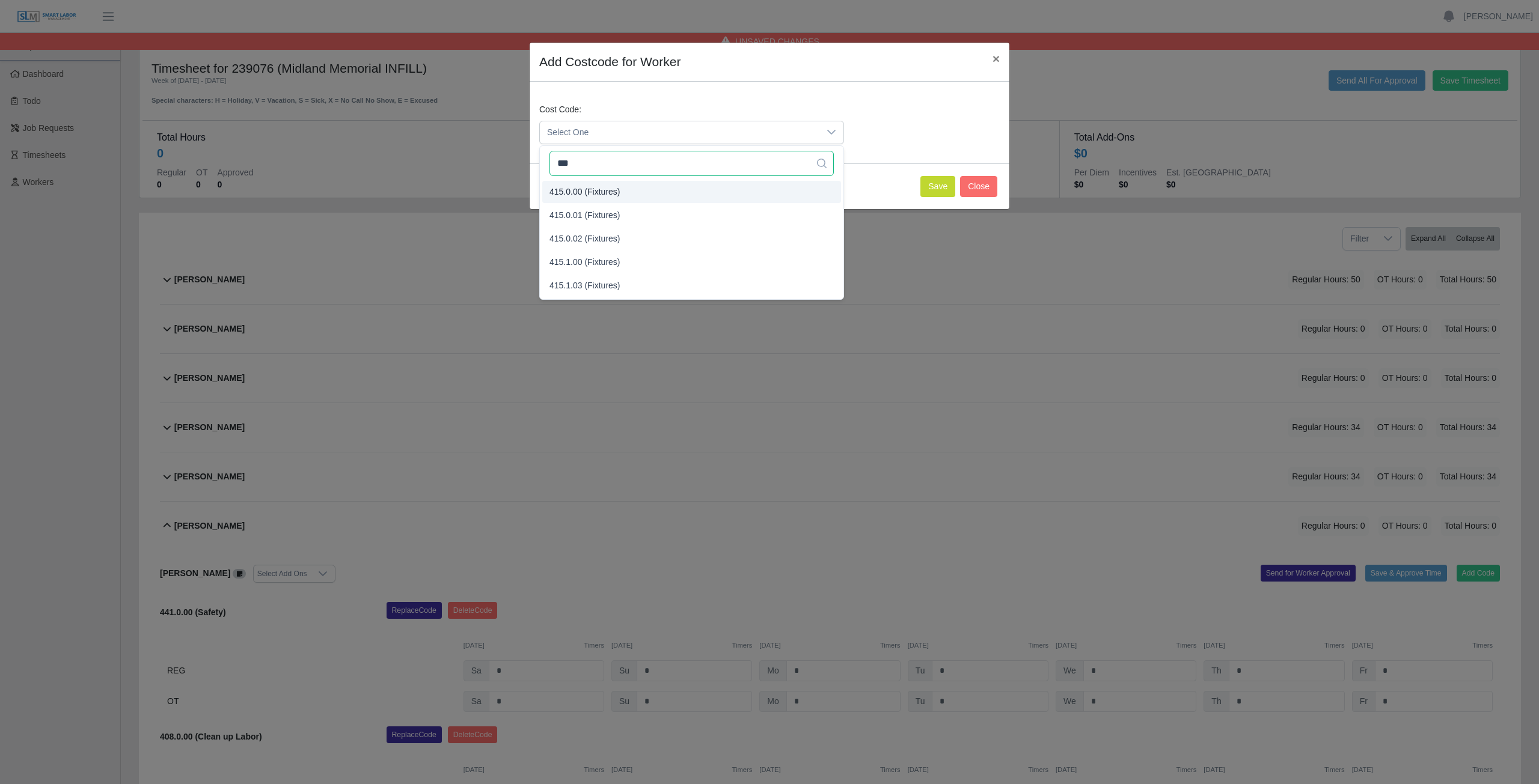
type input "***"
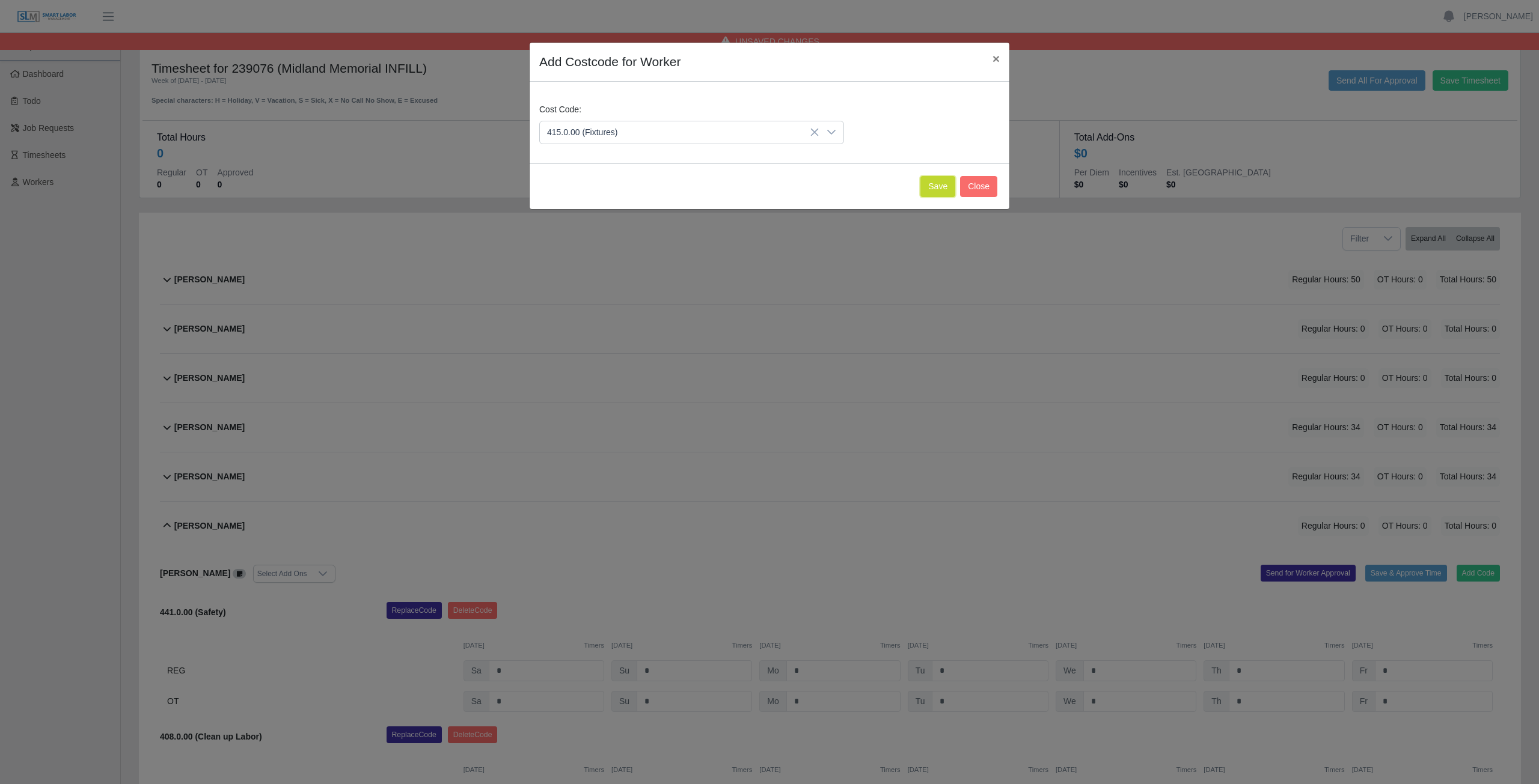
click at [933, 186] on button "Save" at bounding box center [938, 186] width 35 height 21
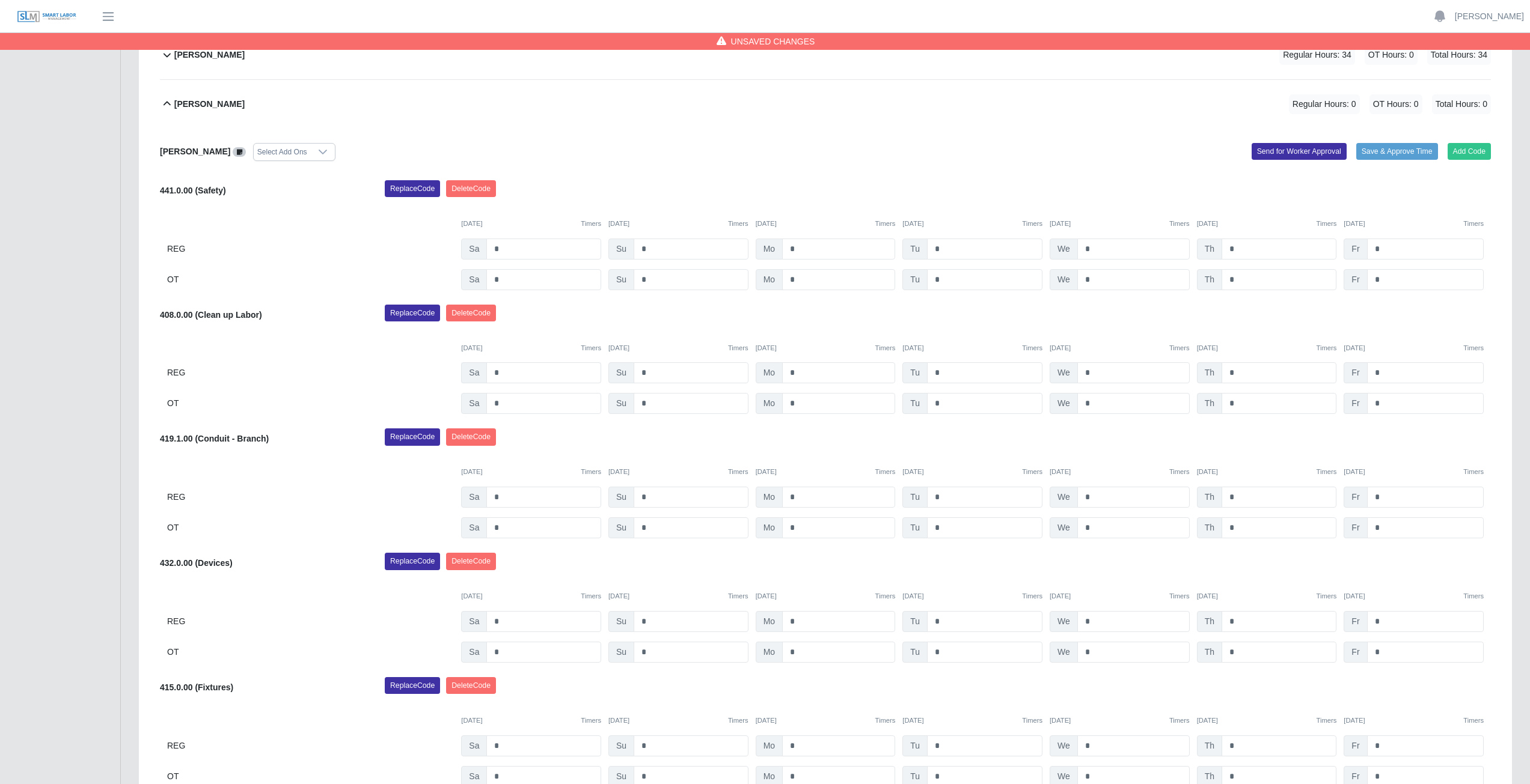
scroll to position [421, 0]
click at [798, 252] on input "*" at bounding box center [838, 250] width 113 height 21
type input "*"
click at [941, 247] on input "*" at bounding box center [985, 250] width 116 height 21
click at [940, 247] on input "*" at bounding box center [985, 250] width 116 height 21
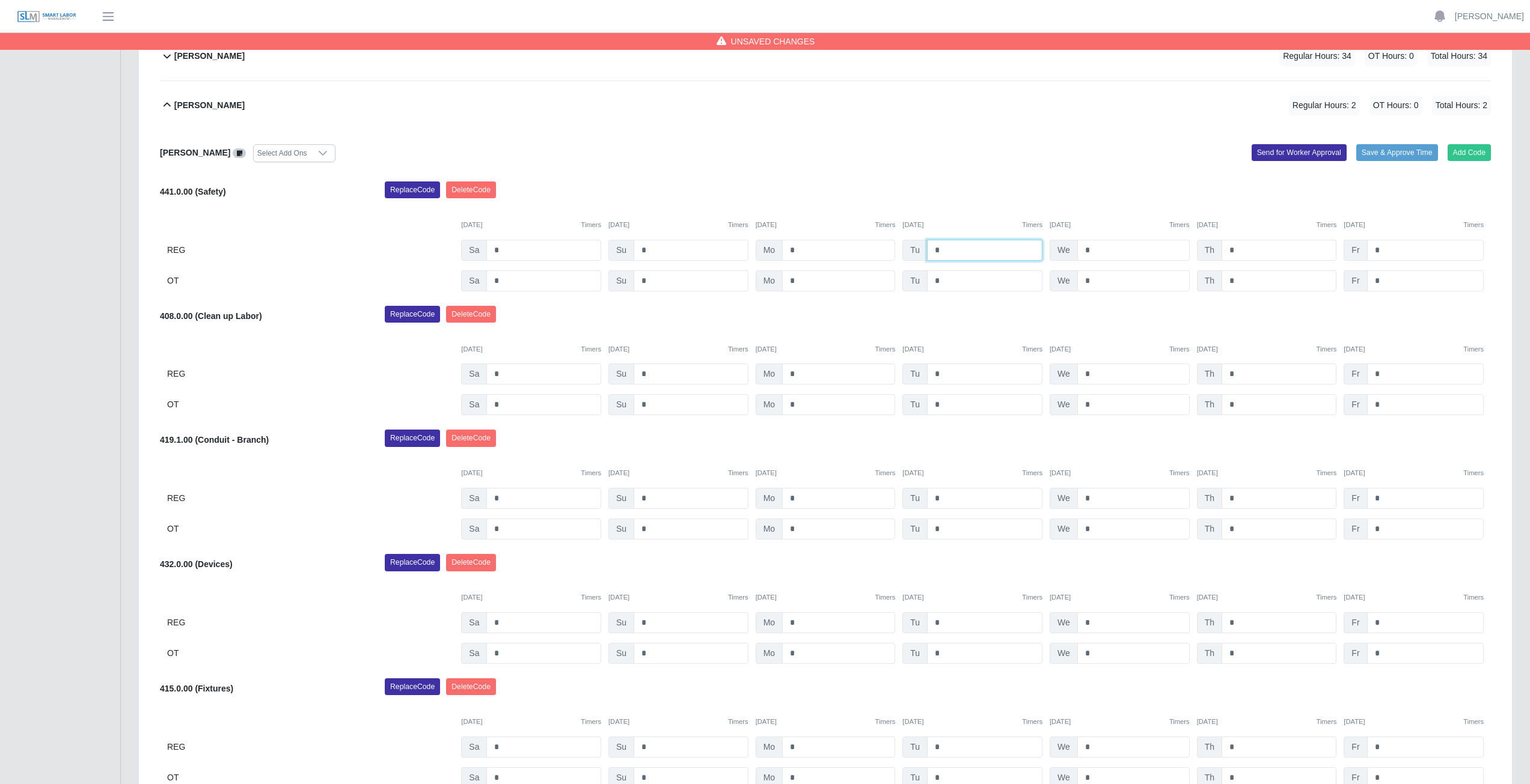
type input "*"
click at [1095, 251] on input "*" at bounding box center [1133, 250] width 112 height 21
type input "*"
click at [1240, 251] on input "*" at bounding box center [1279, 250] width 115 height 21
type input "*"
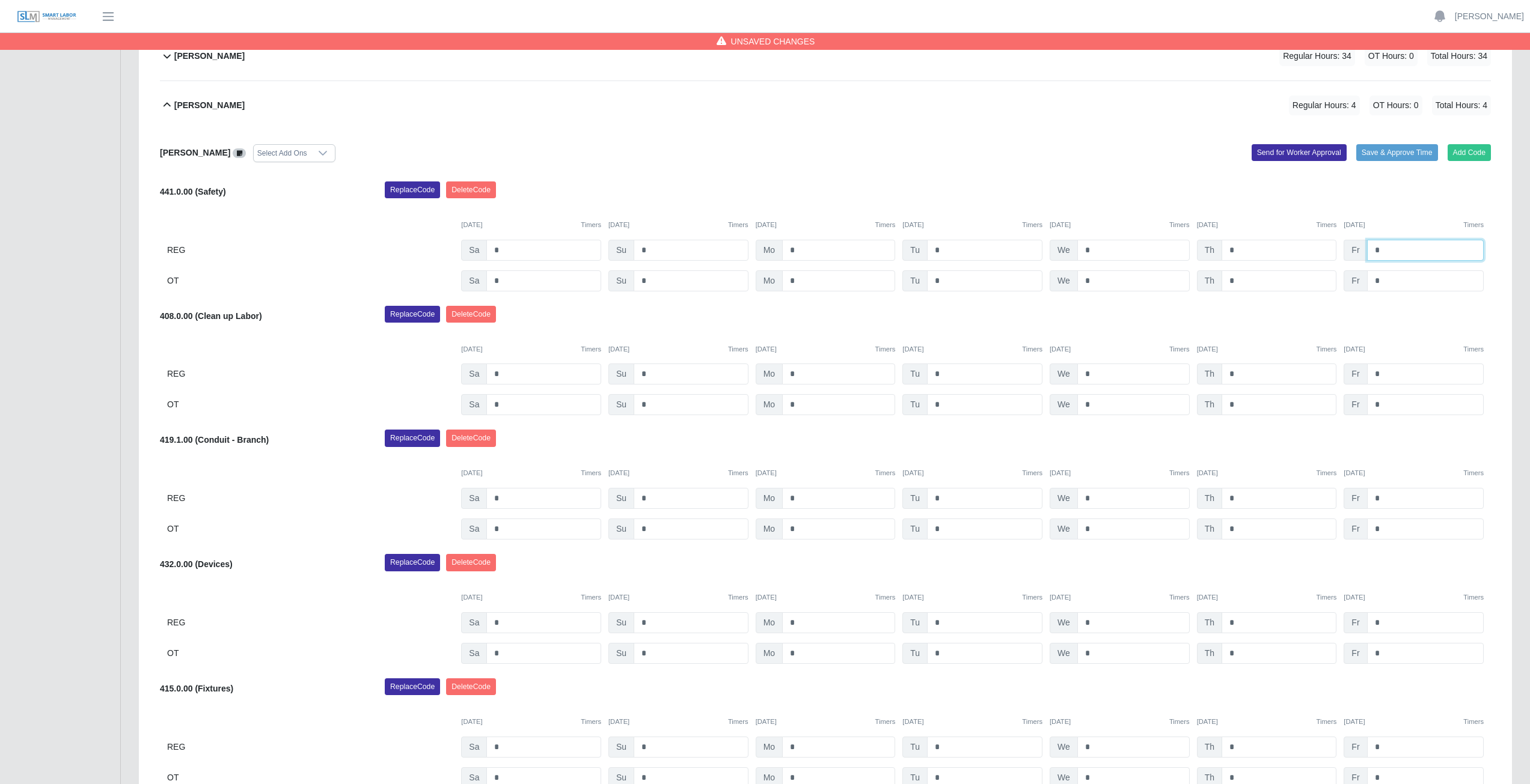
click at [1388, 249] on input "*" at bounding box center [1425, 250] width 117 height 21
type input "*"
click at [799, 372] on input "*" at bounding box center [838, 374] width 113 height 21
type input "*"
click at [944, 378] on input "*" at bounding box center [985, 374] width 116 height 21
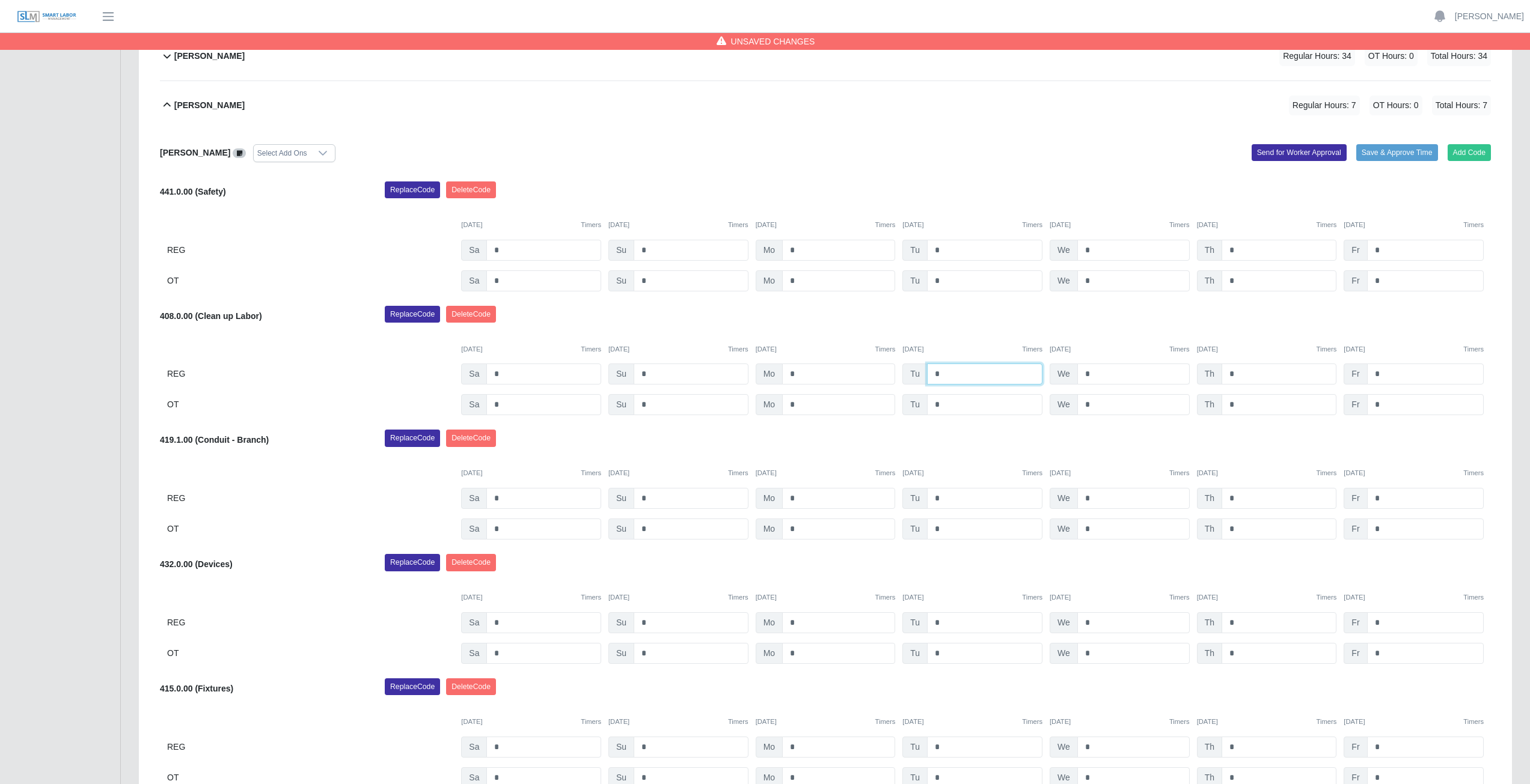
type input "*"
click at [1095, 371] on input "*" at bounding box center [1133, 374] width 112 height 21
type input "*"
click at [1239, 375] on input "*" at bounding box center [1279, 374] width 115 height 21
type input "*"
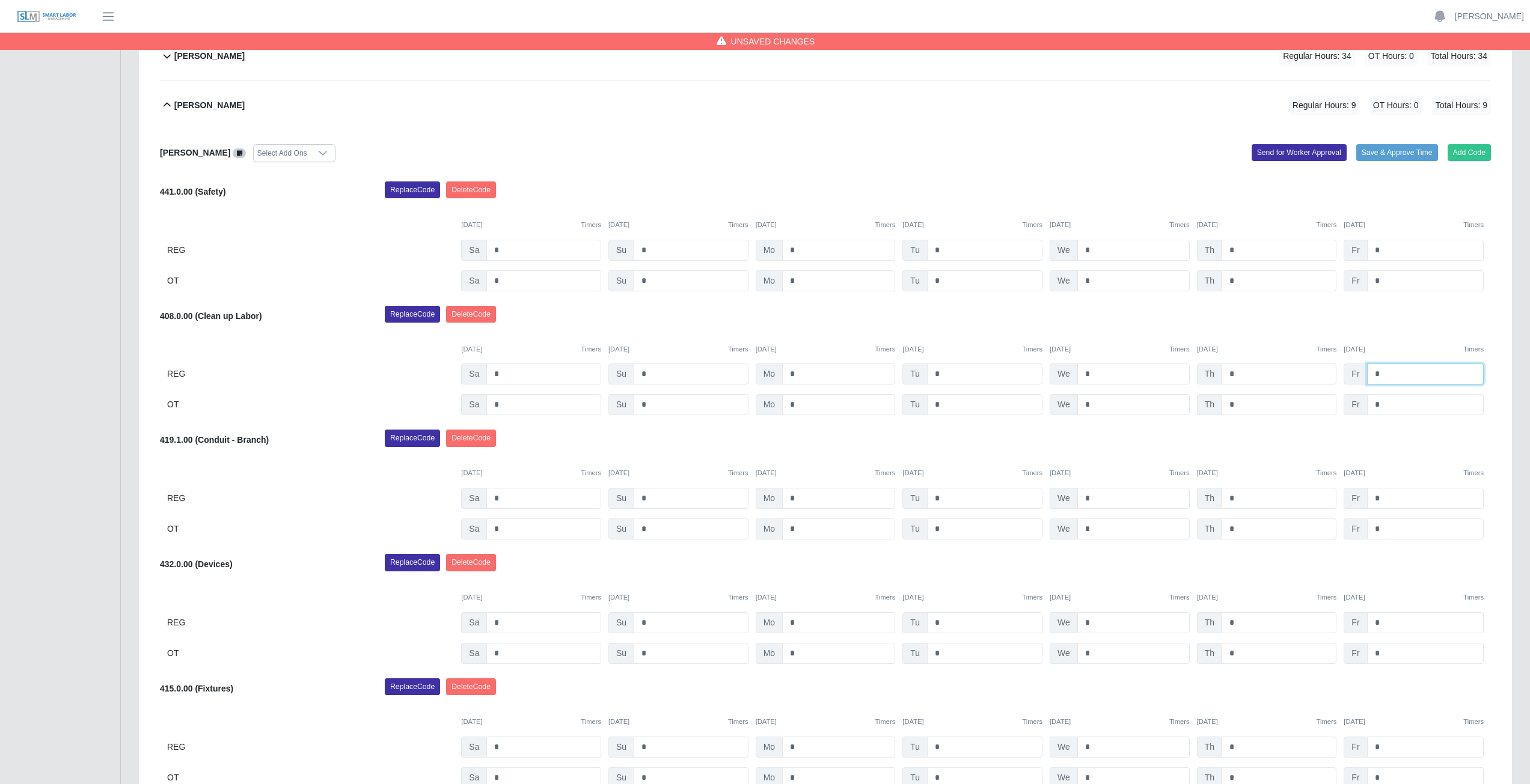
click at [1379, 371] on input "*" at bounding box center [1425, 374] width 117 height 21
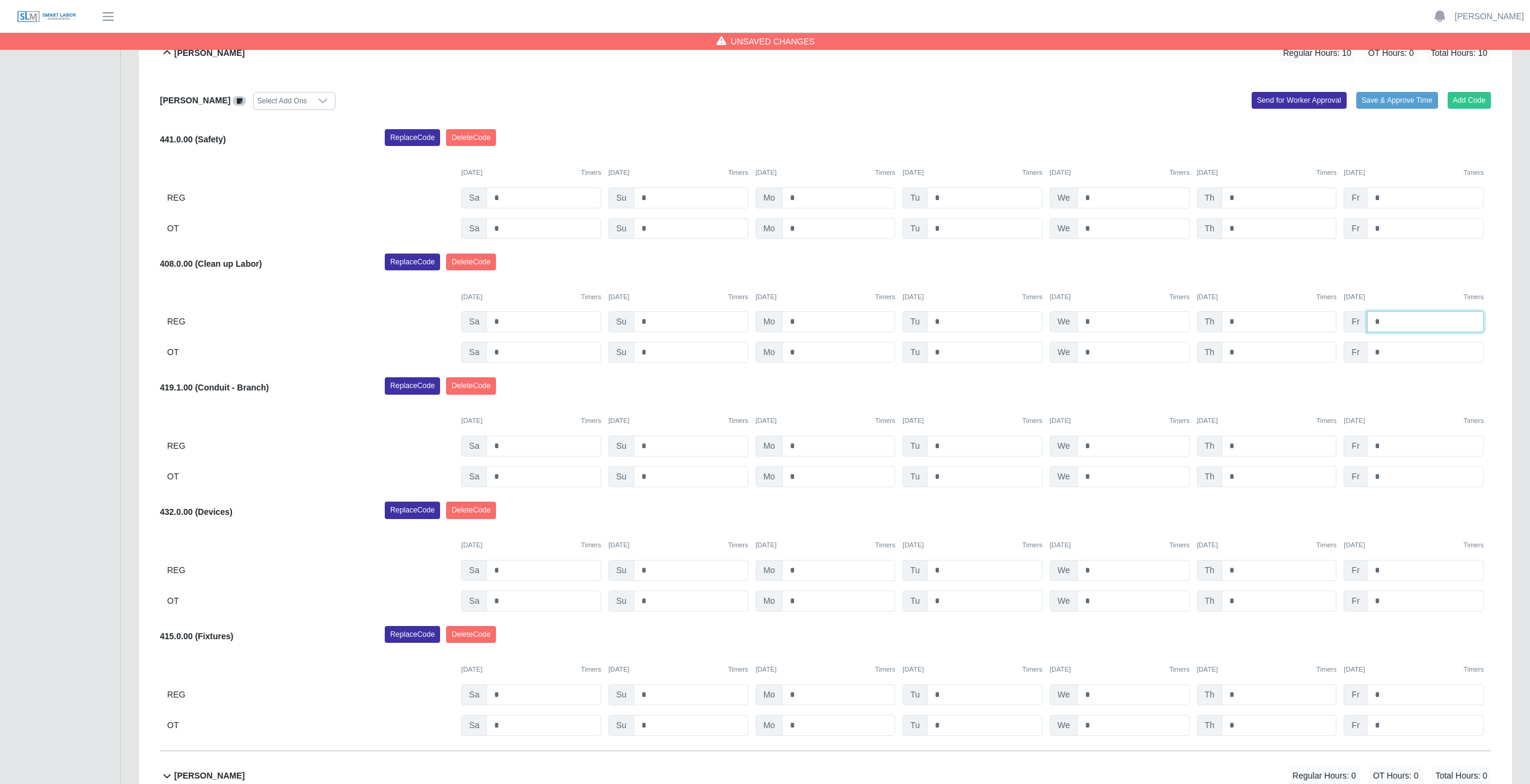
scroll to position [601, 0]
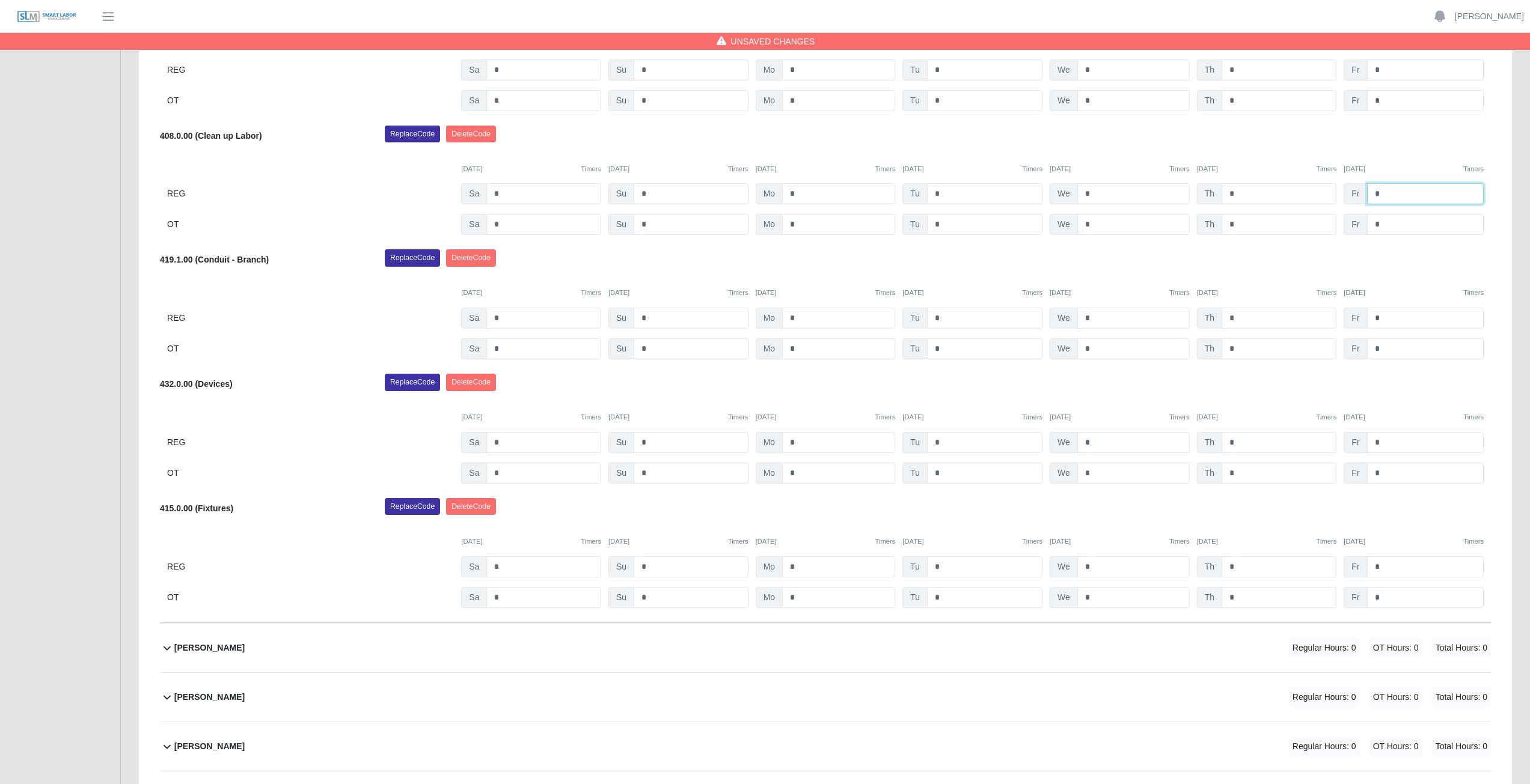
type input "*"
click at [803, 322] on input "*" at bounding box center [838, 318] width 113 height 21
type input "*"
click at [810, 380] on div "Replace Code [GEOGRAPHIC_DATA] Code" at bounding box center [937, 386] width 1124 height 24
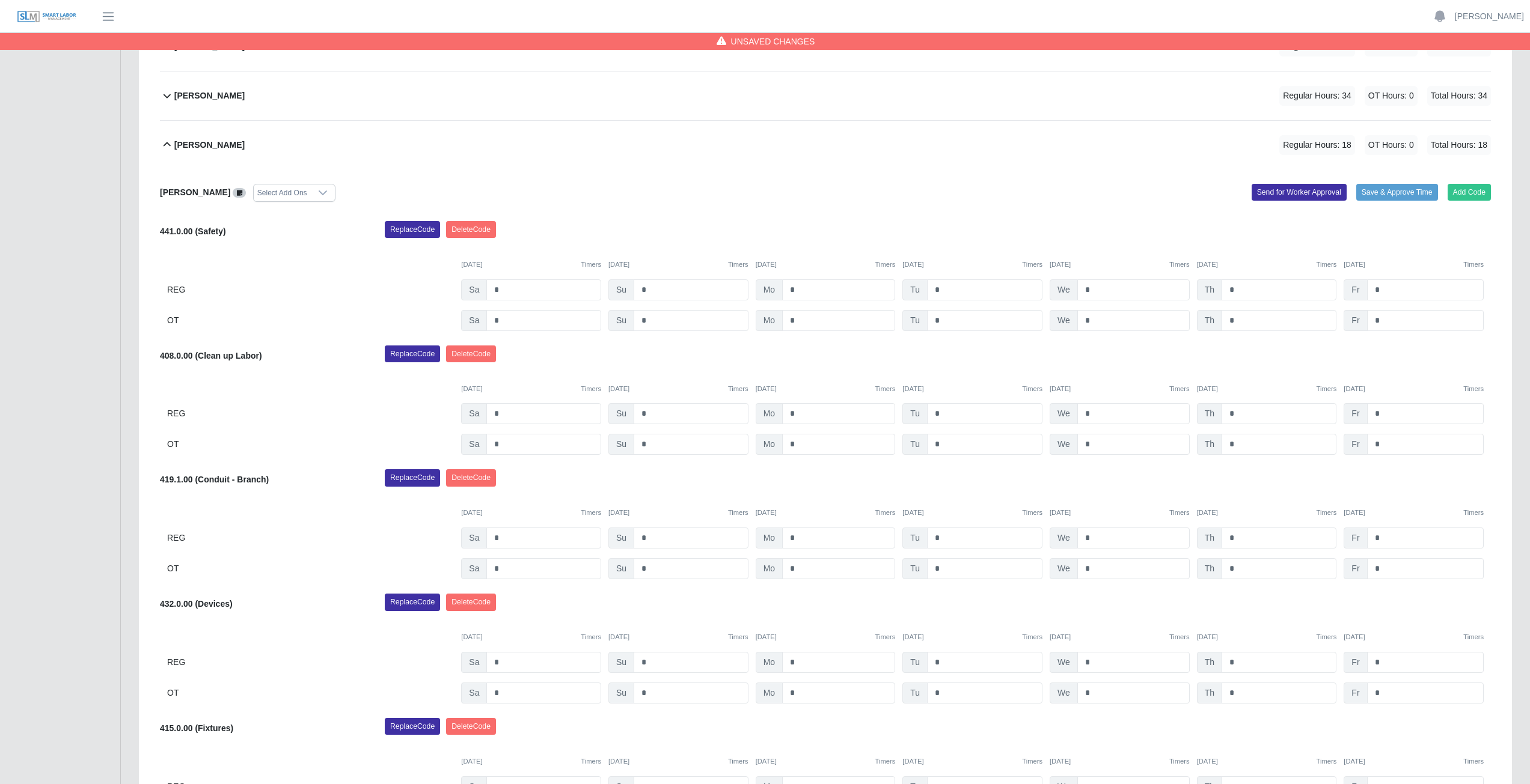
scroll to position [360, 0]
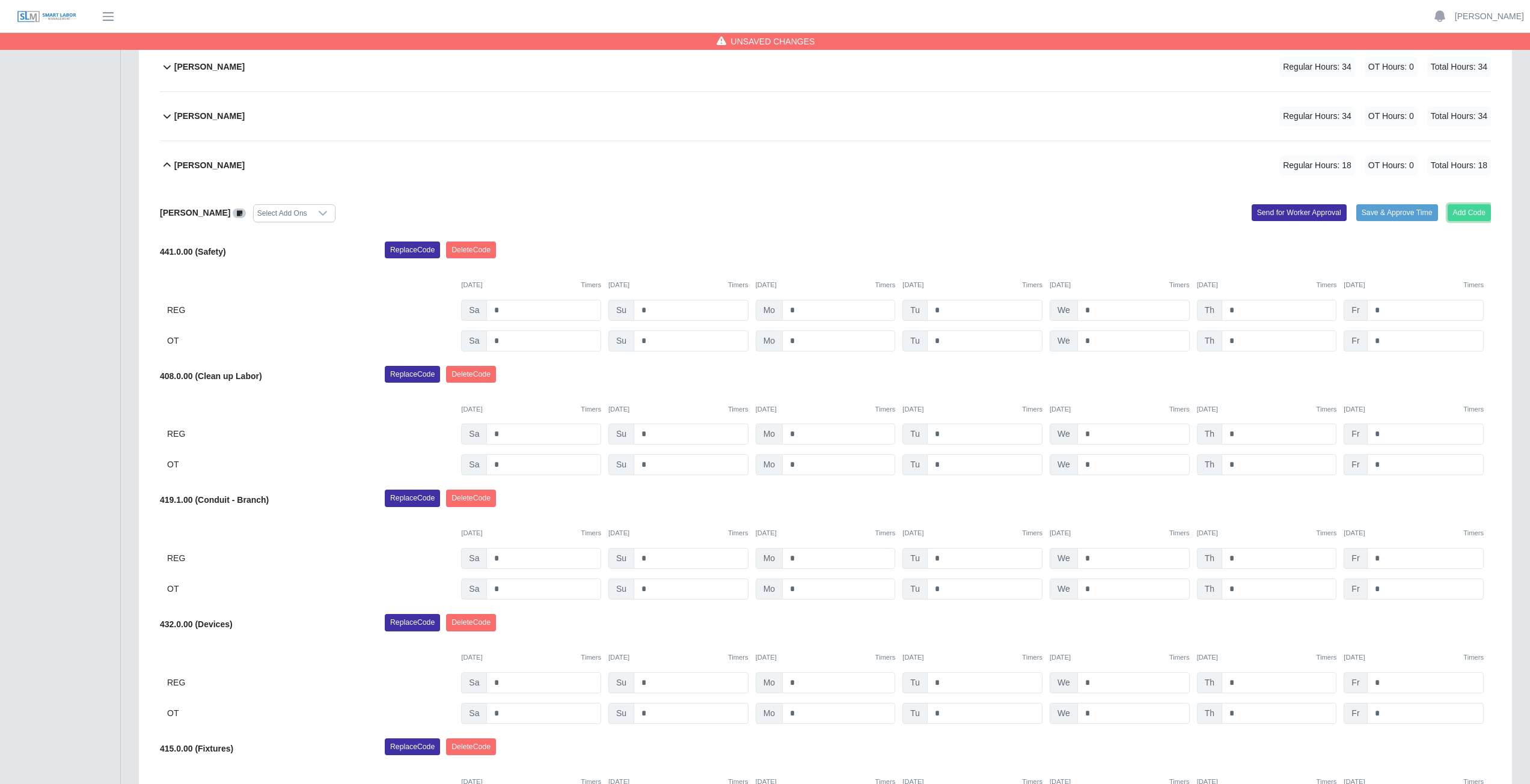
click at [1470, 213] on button "Add Code" at bounding box center [1470, 213] width 44 height 17
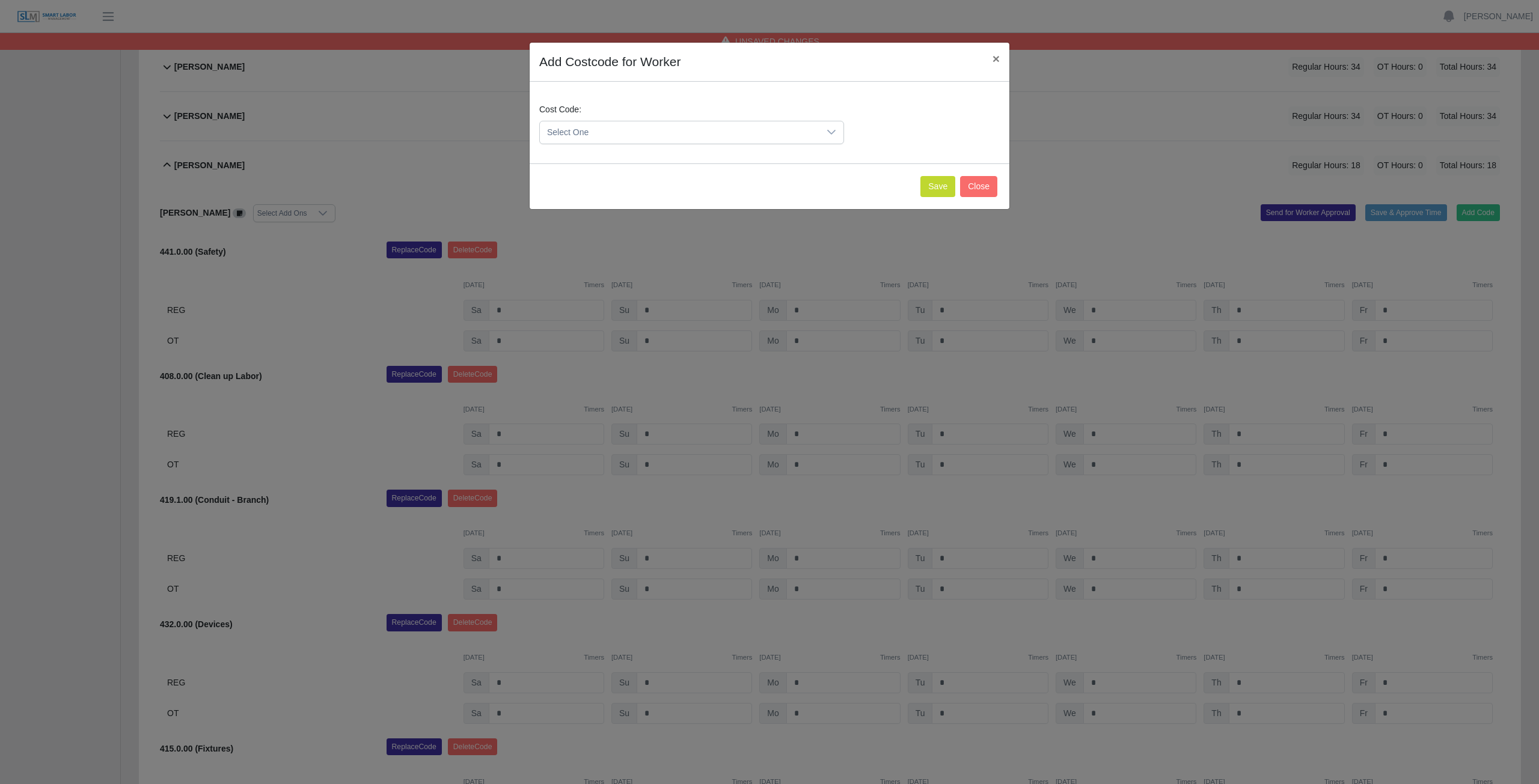
click at [656, 125] on span "Select One" at bounding box center [680, 132] width 279 height 22
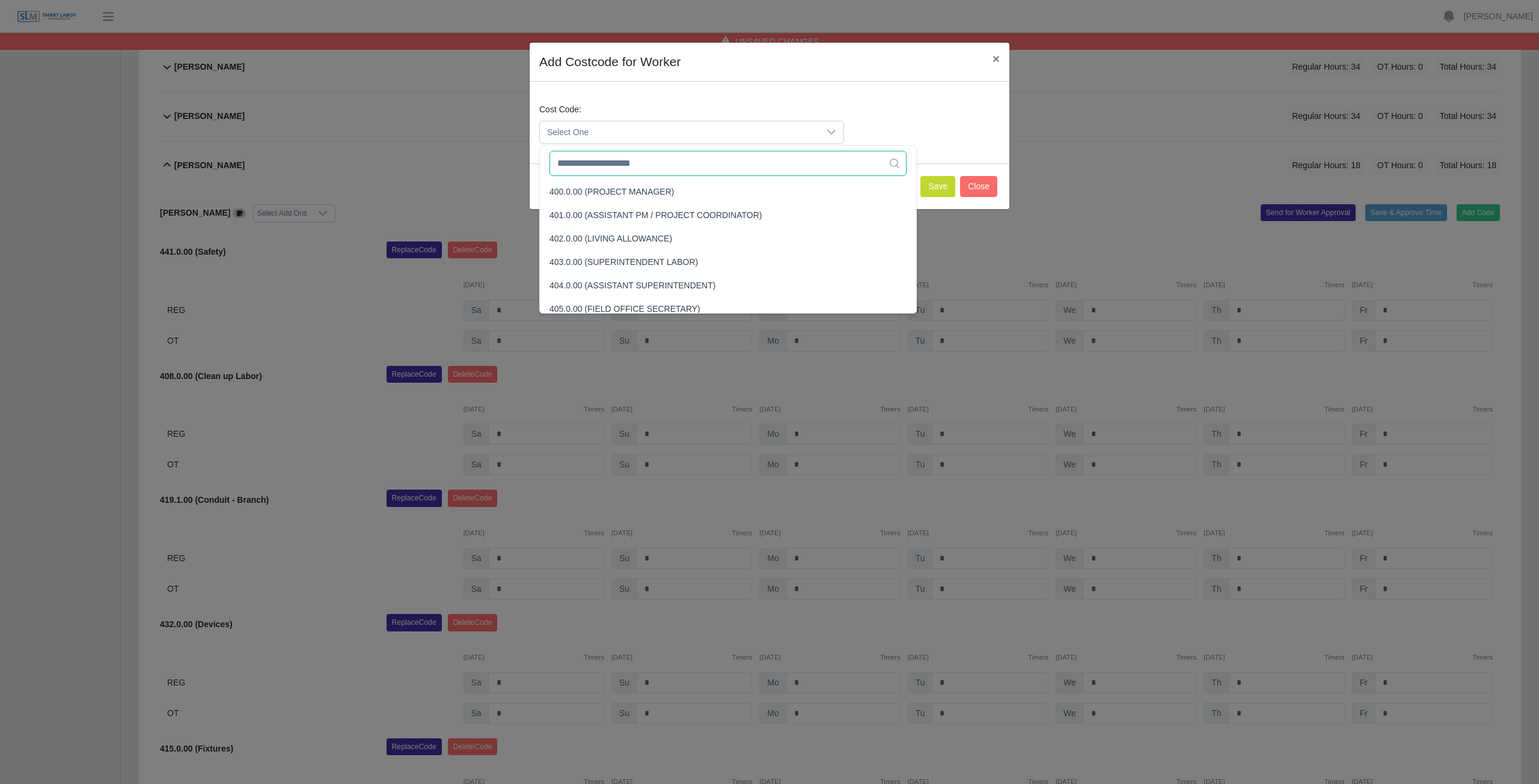
click at [661, 167] on input "text" at bounding box center [728, 164] width 357 height 25
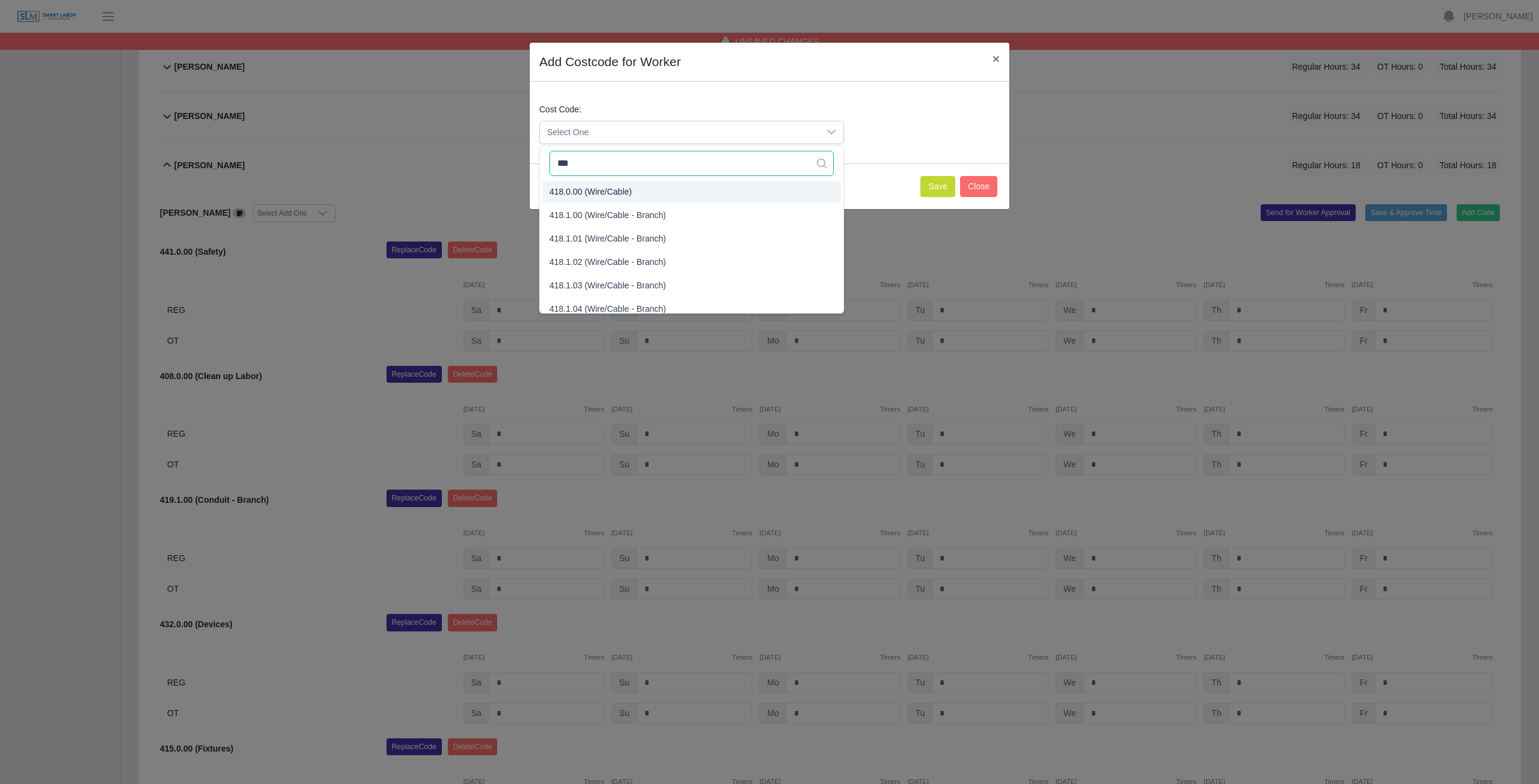
type input "***"
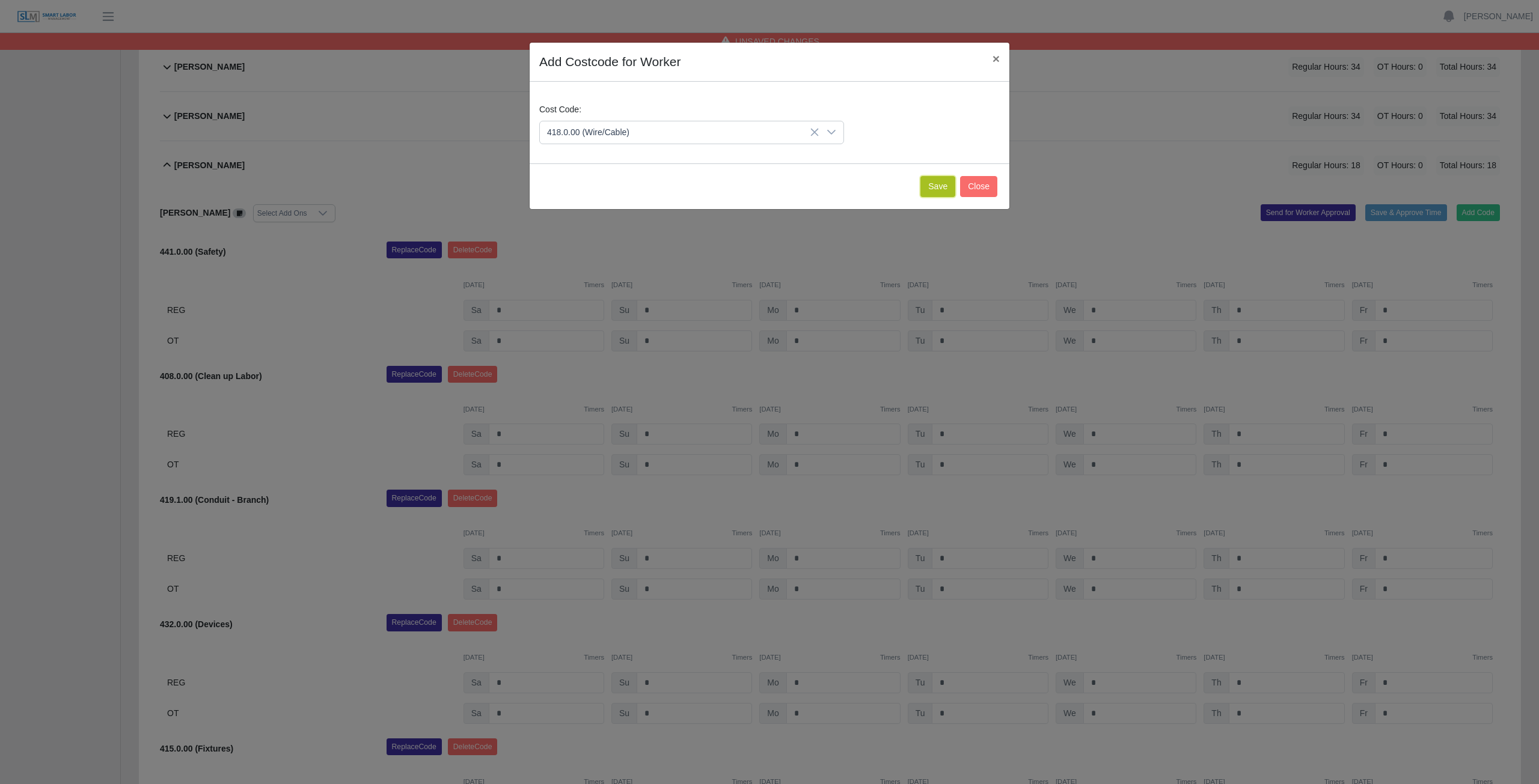
click at [938, 186] on button "Save" at bounding box center [938, 186] width 35 height 21
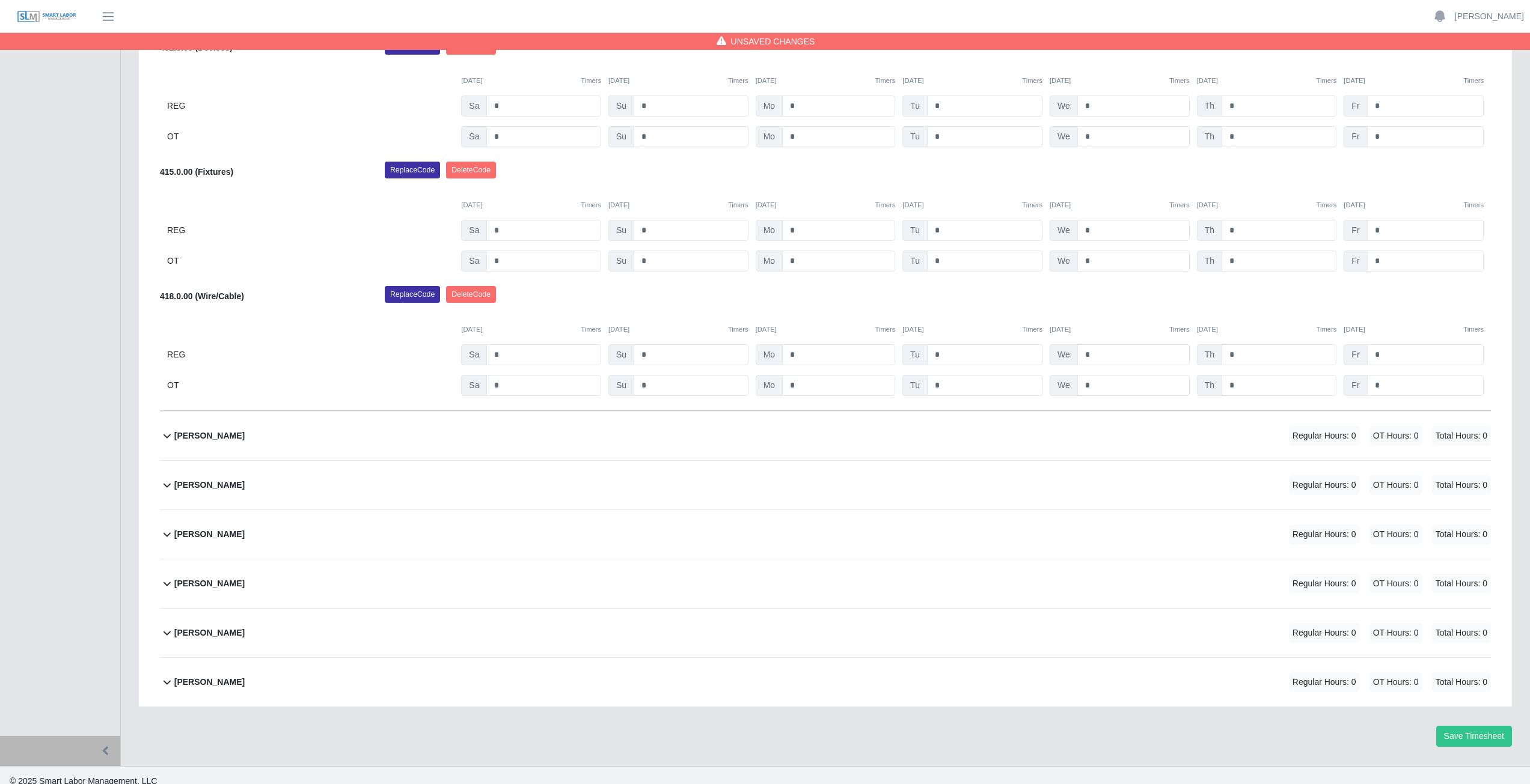
scroll to position [950, 0]
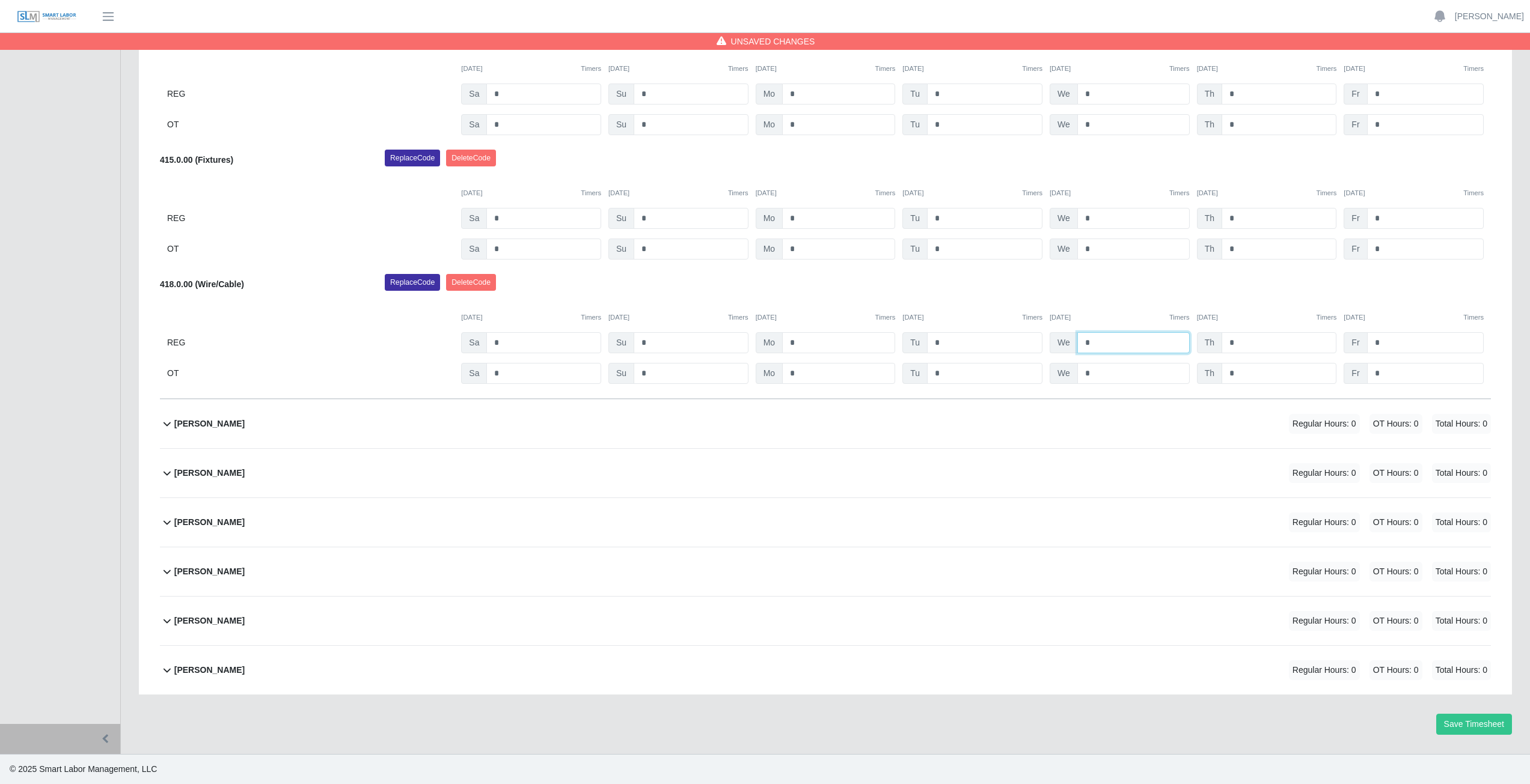
click at [1098, 346] on input "*" at bounding box center [1133, 343] width 112 height 21
type input "*"
click at [1125, 290] on div "Replace Code [GEOGRAPHIC_DATA] Code" at bounding box center [937, 286] width 1124 height 24
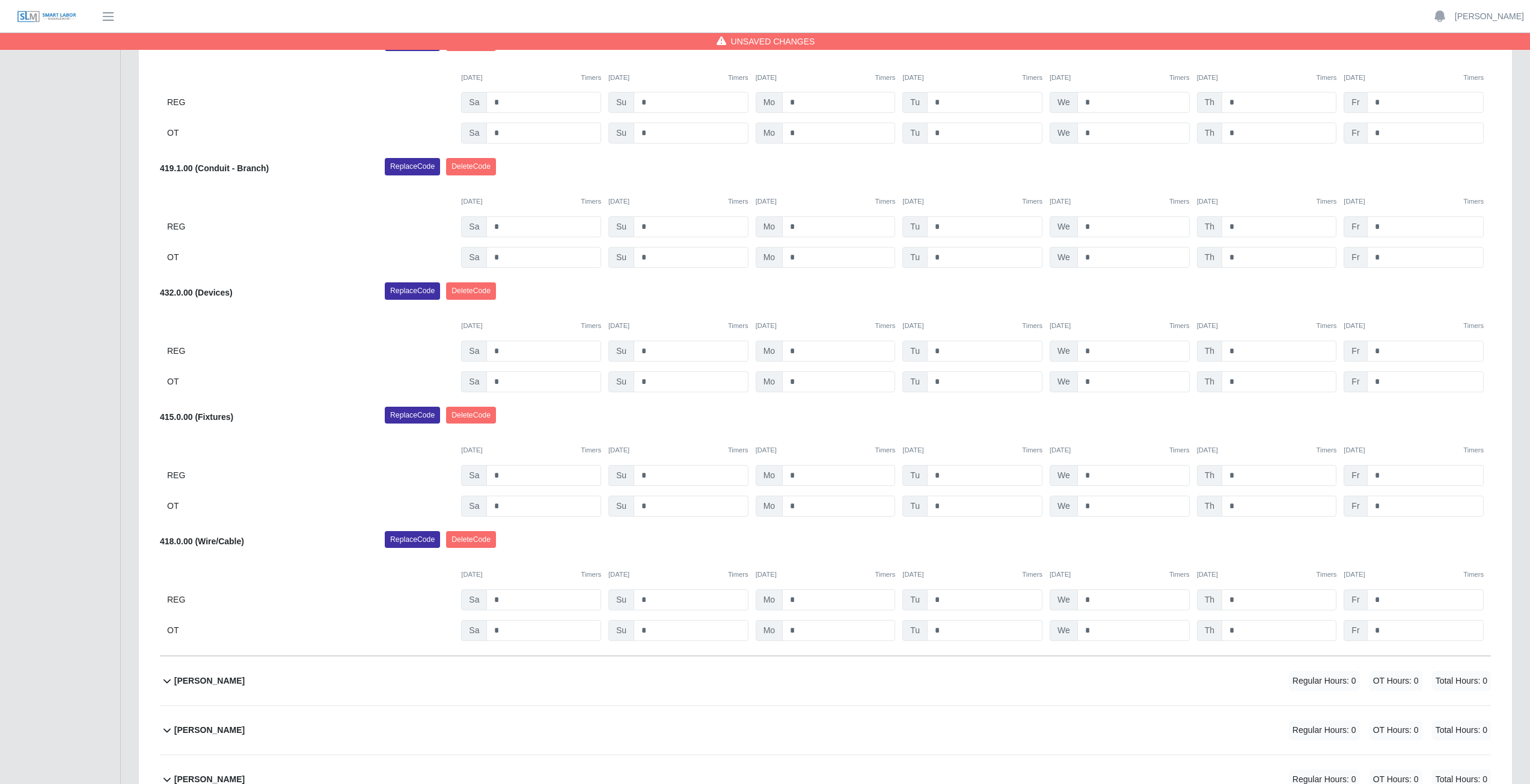
scroll to position [709, 0]
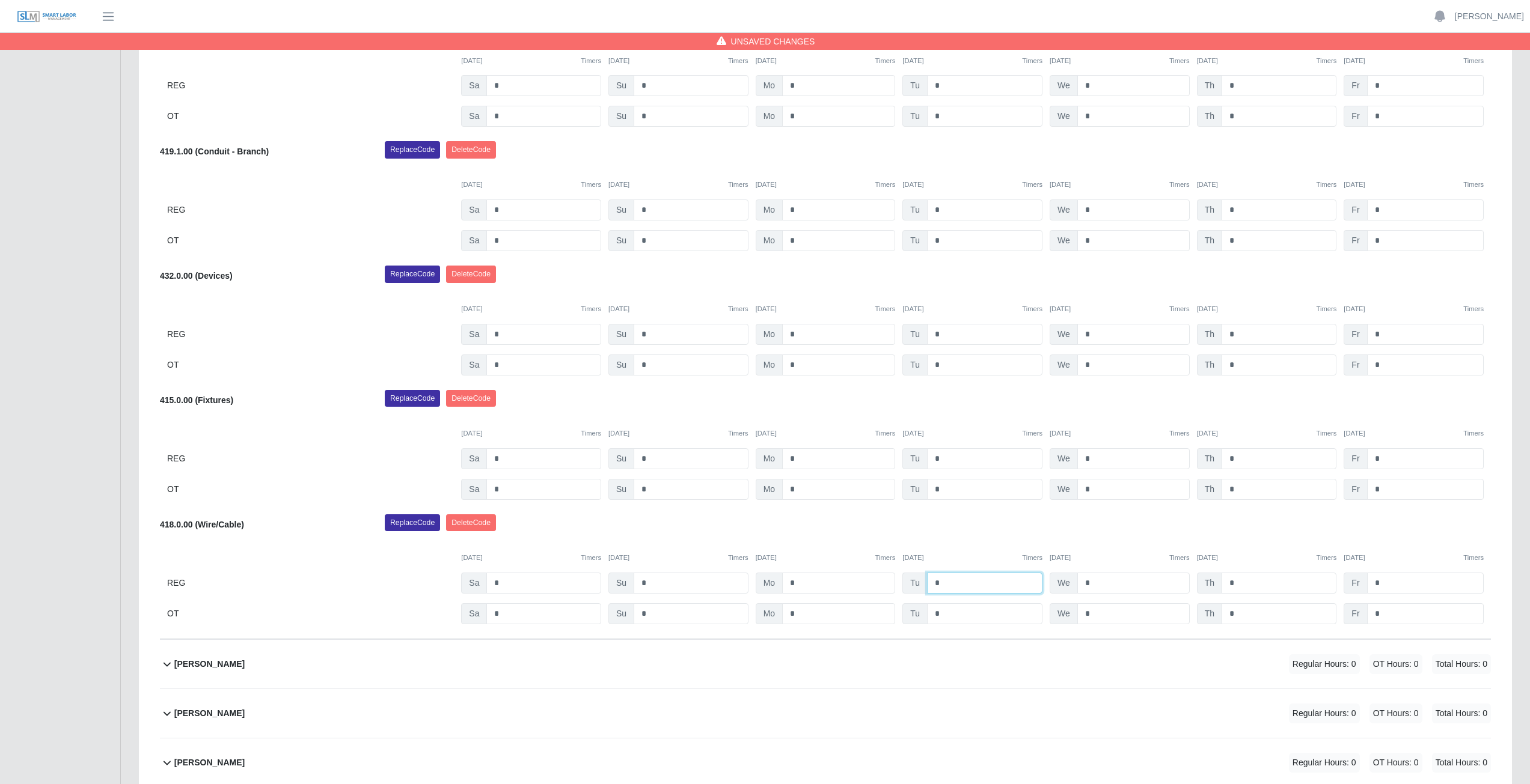
click at [943, 585] on input "*" at bounding box center [985, 583] width 116 height 21
type input "*"
click at [952, 520] on div "Replace Code [GEOGRAPHIC_DATA] Code" at bounding box center [937, 526] width 1124 height 24
click at [1147, 438] on div "415.0.00 (Fixtures) Replace Code [GEOGRAPHIC_DATA] Code [DATE] Timers [DATE] Ti…" at bounding box center [825, 445] width 1331 height 110
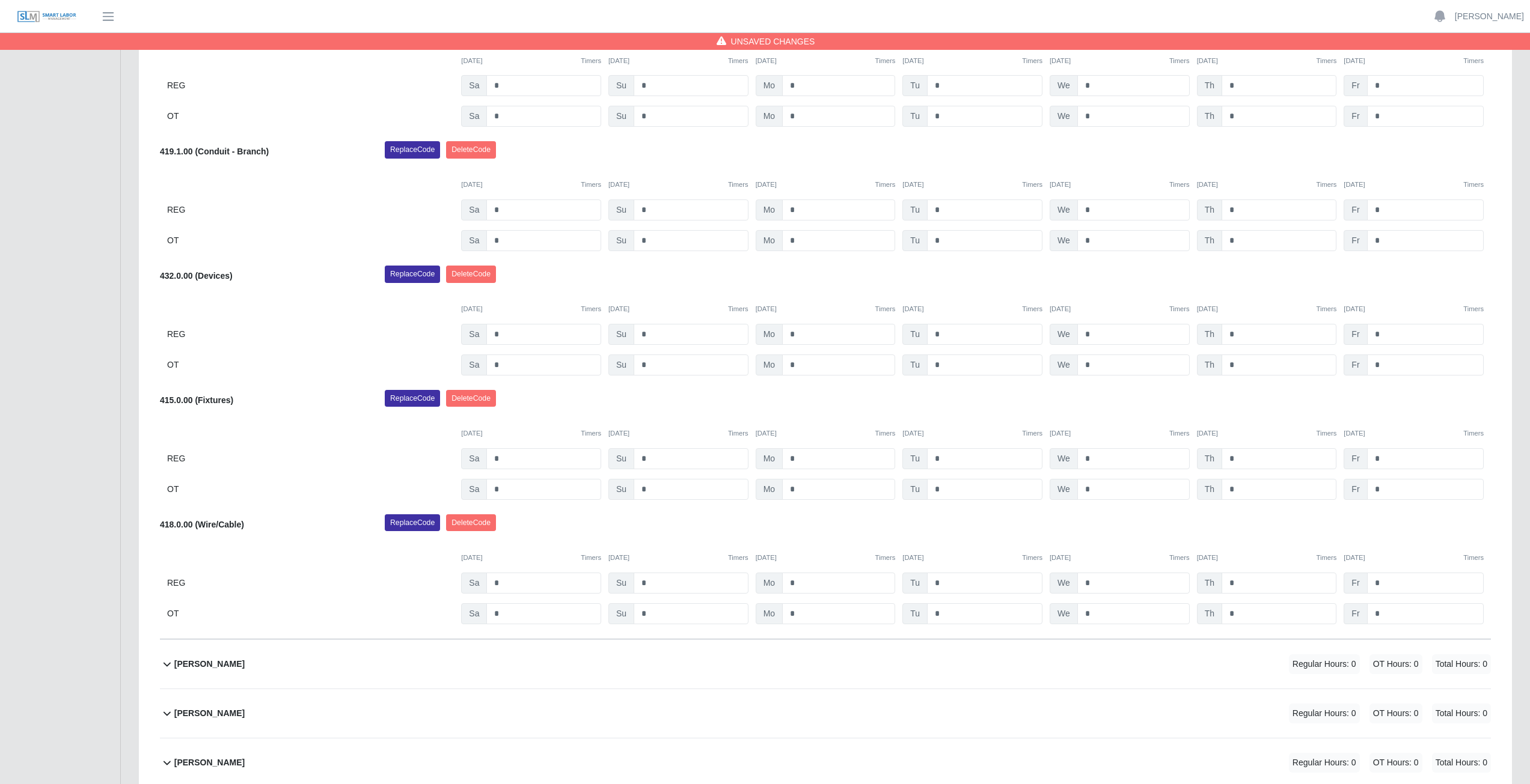
click at [1003, 387] on div "[PERSON_NAME] Select Add Ons Add Code Save & Approve Time Send for Worker Appro…" at bounding box center [825, 241] width 1331 height 798
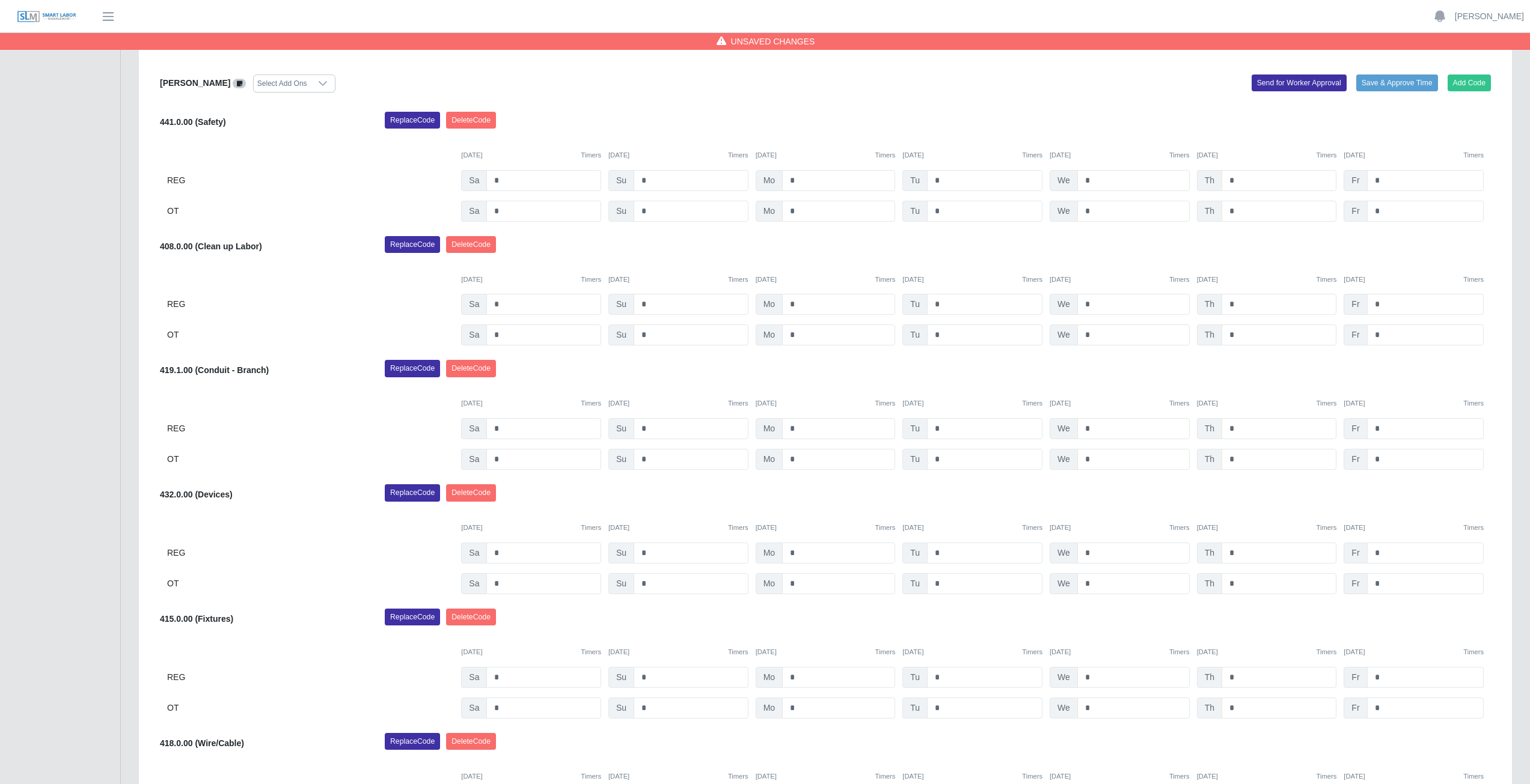
scroll to position [589, 0]
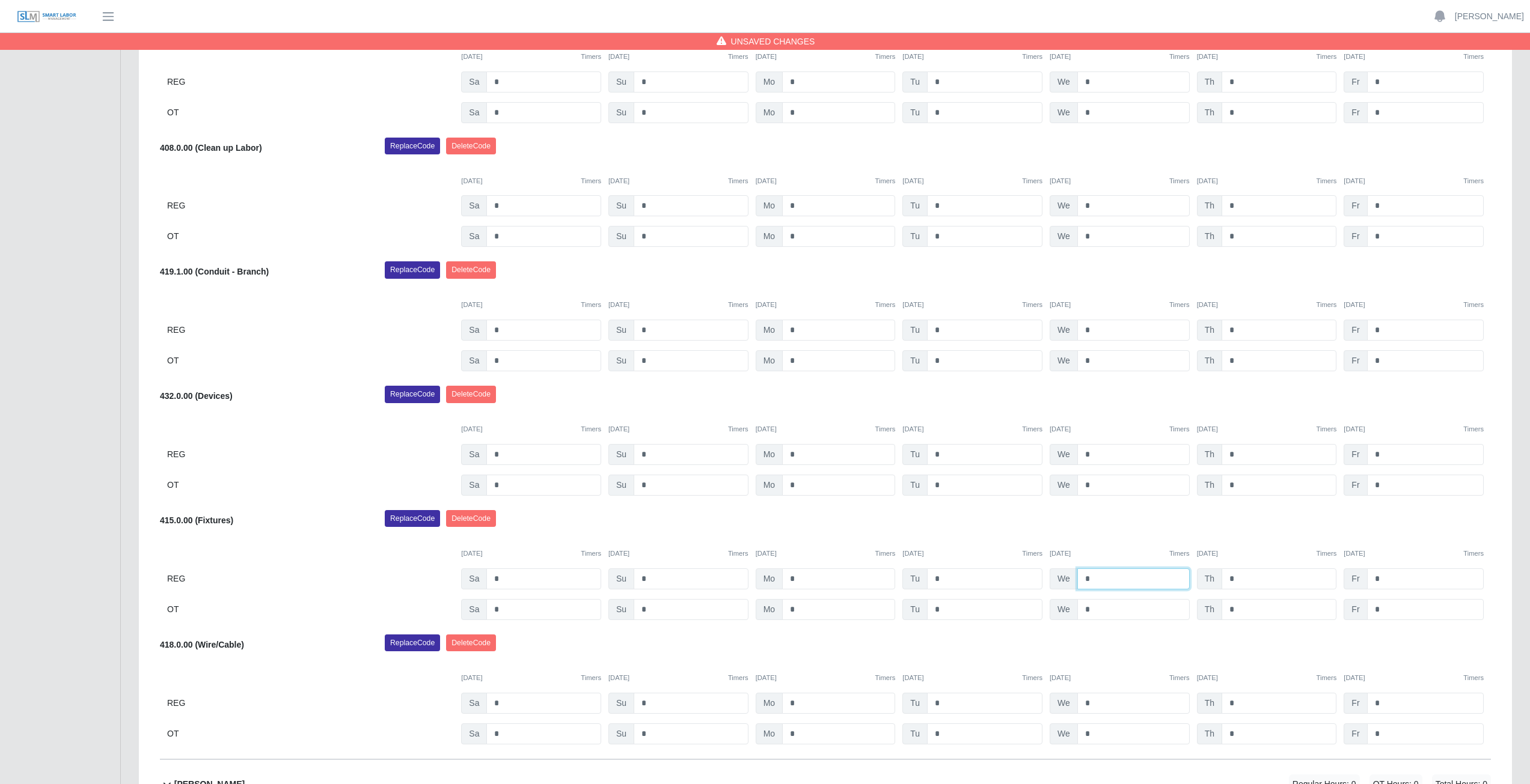
click at [1094, 580] on input "*" at bounding box center [1133, 578] width 112 height 21
type input "*"
click at [1115, 513] on div "Replace Code [GEOGRAPHIC_DATA] Code" at bounding box center [937, 522] width 1124 height 24
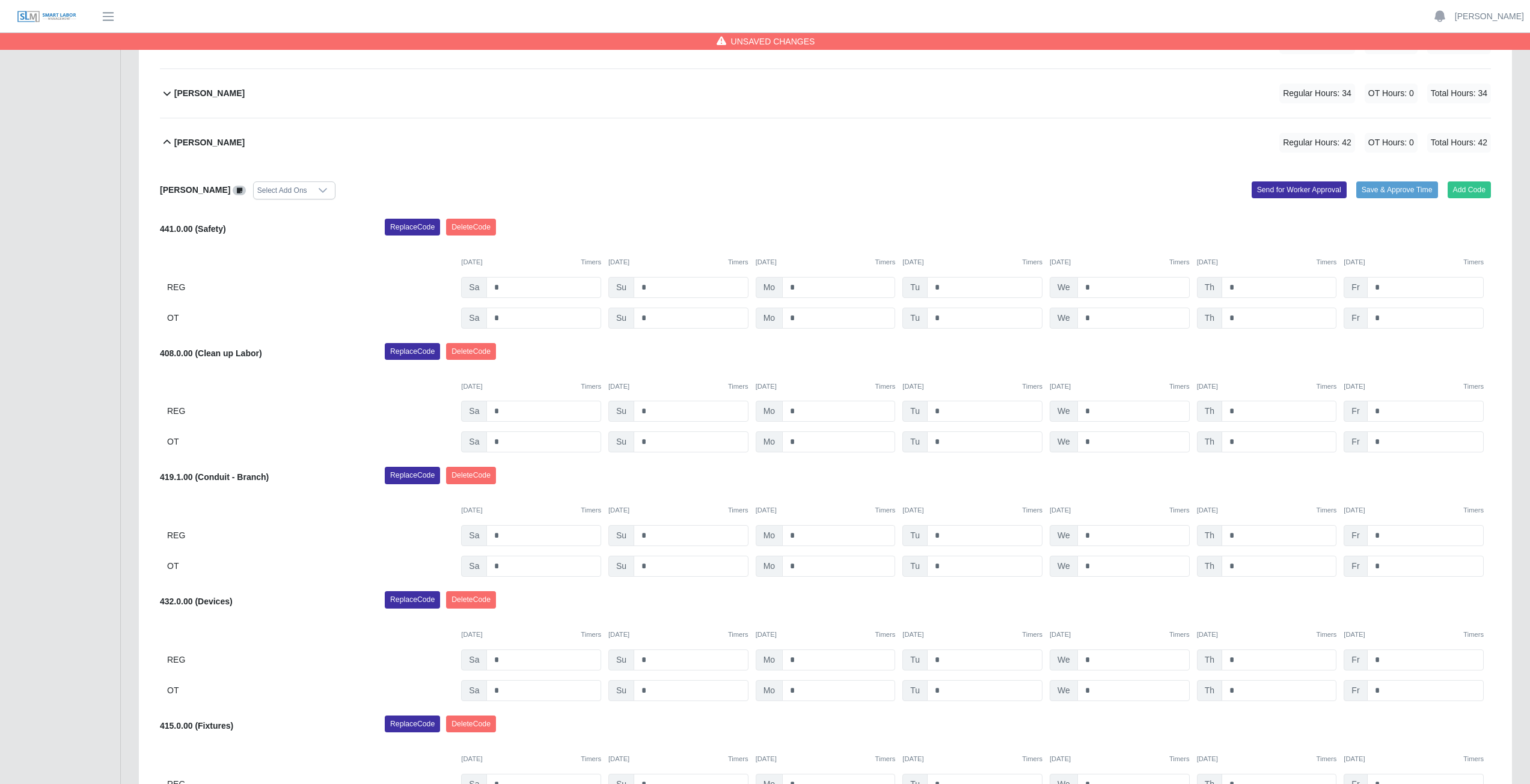
scroll to position [349, 0]
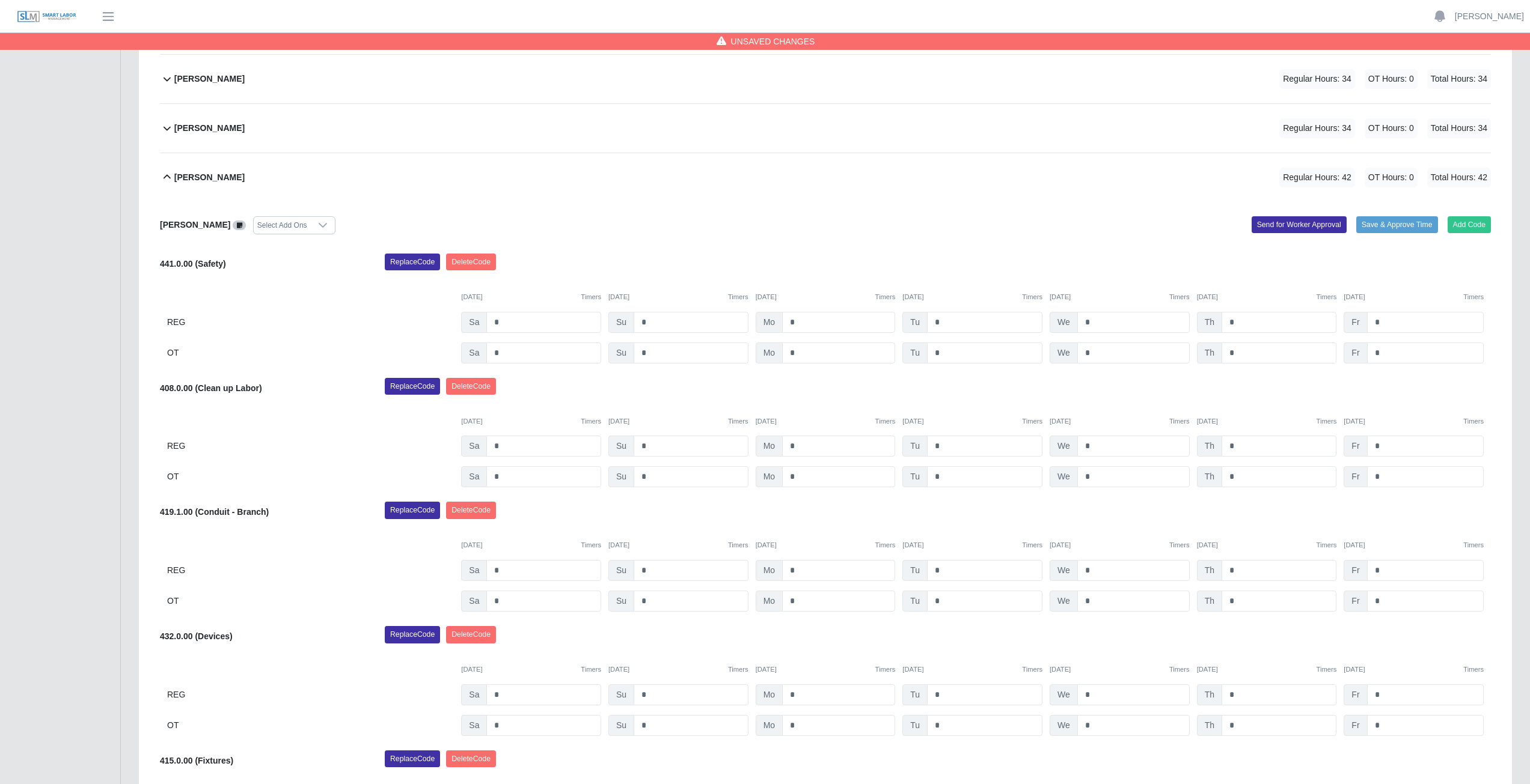
click at [168, 175] on icon at bounding box center [167, 177] width 7 height 4
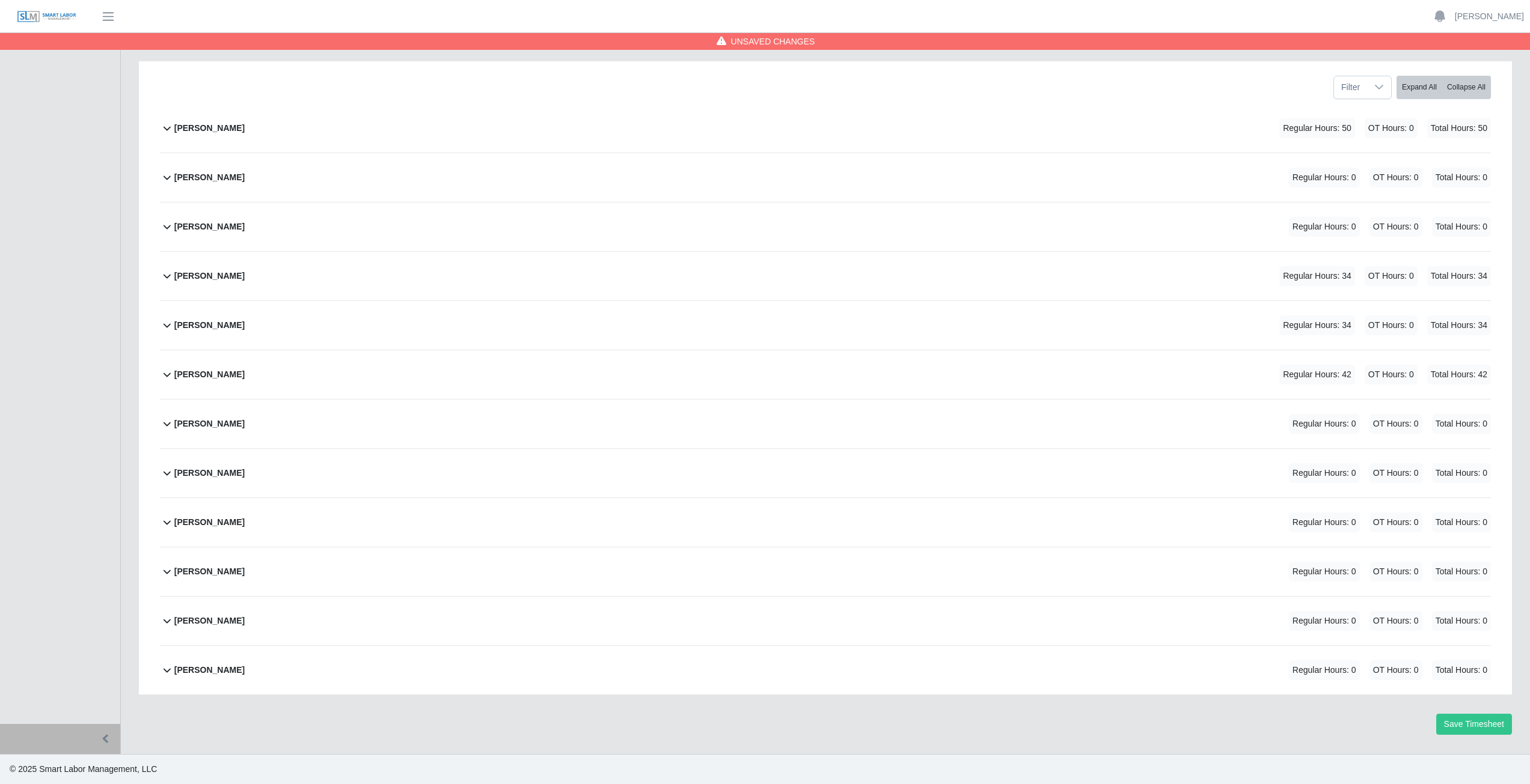
scroll to position [152, 0]
click at [164, 427] on icon at bounding box center [167, 424] width 15 height 15
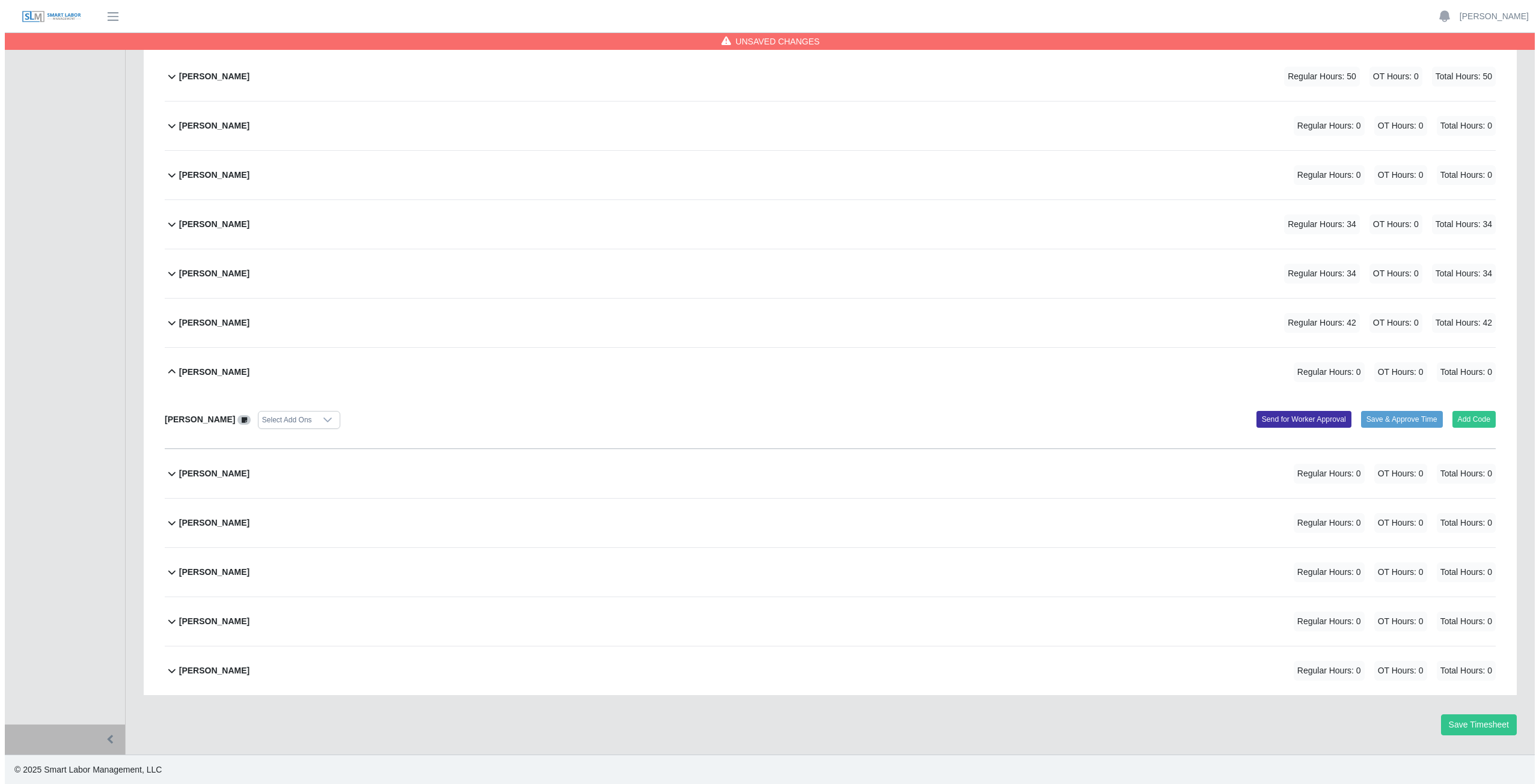
scroll to position [204, 0]
click at [1468, 418] on button "Add Code" at bounding box center [1469, 419] width 44 height 17
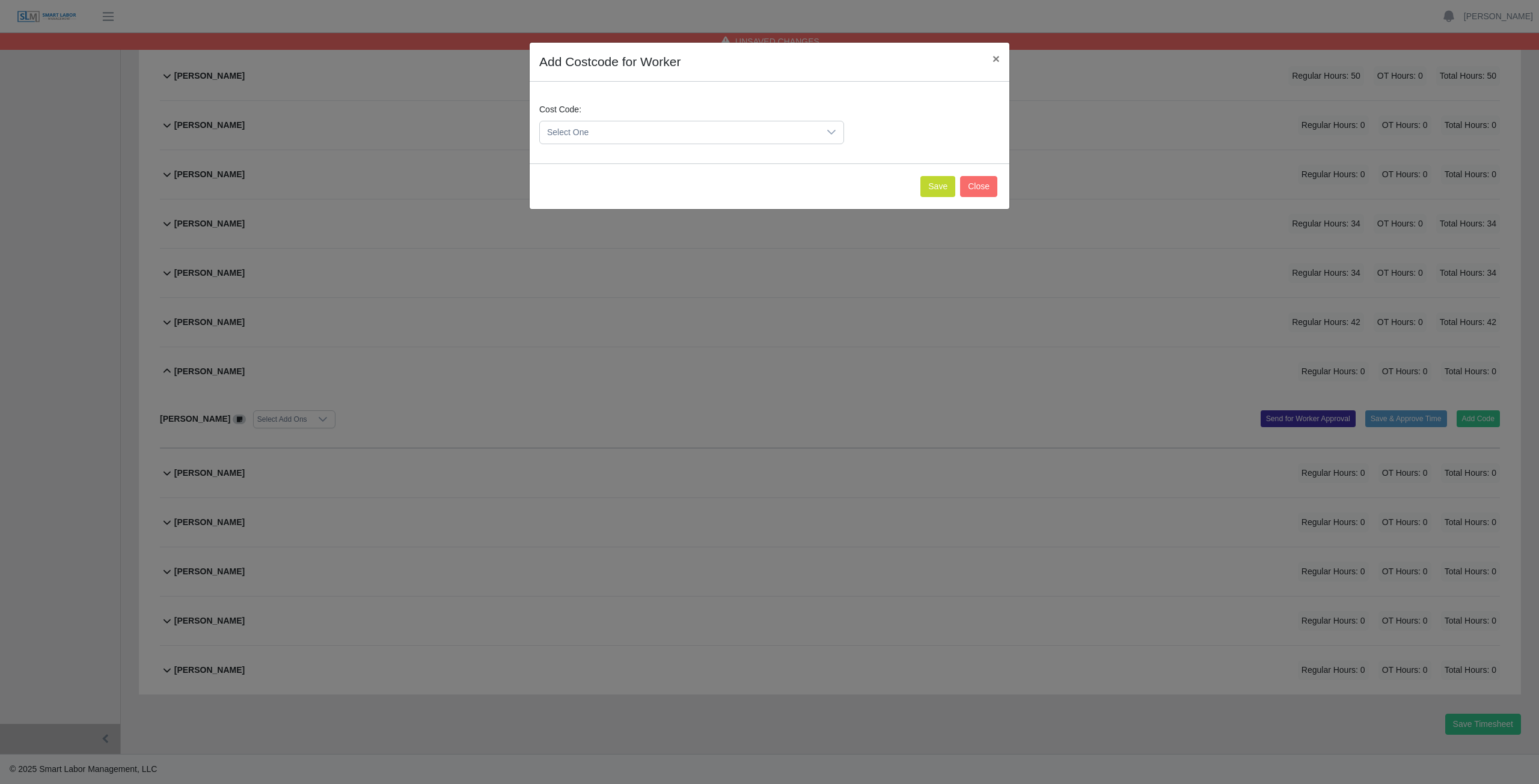
click at [597, 131] on span "Select One" at bounding box center [680, 132] width 279 height 22
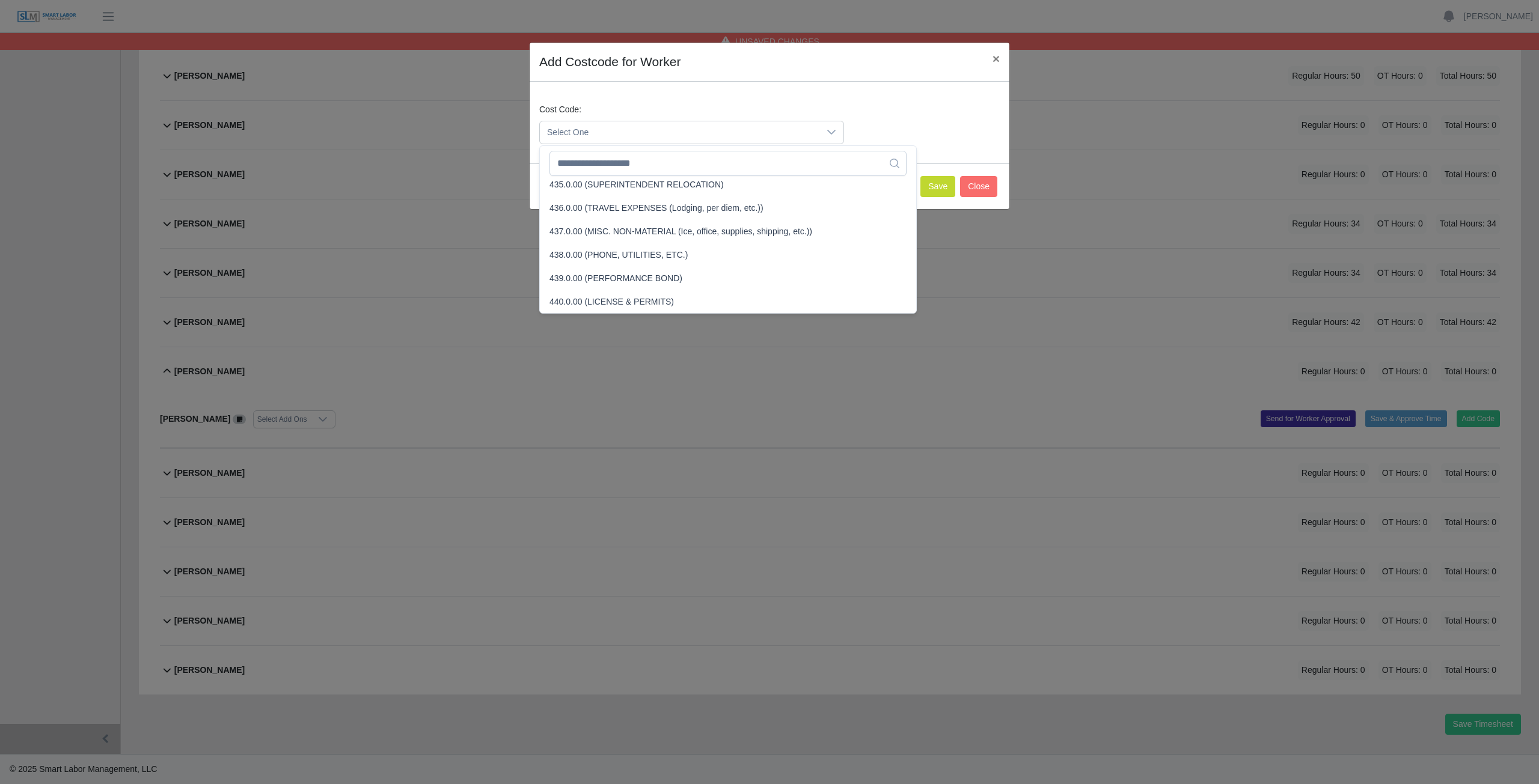
scroll to position [1460, 0]
click at [623, 164] on input "text" at bounding box center [728, 164] width 357 height 25
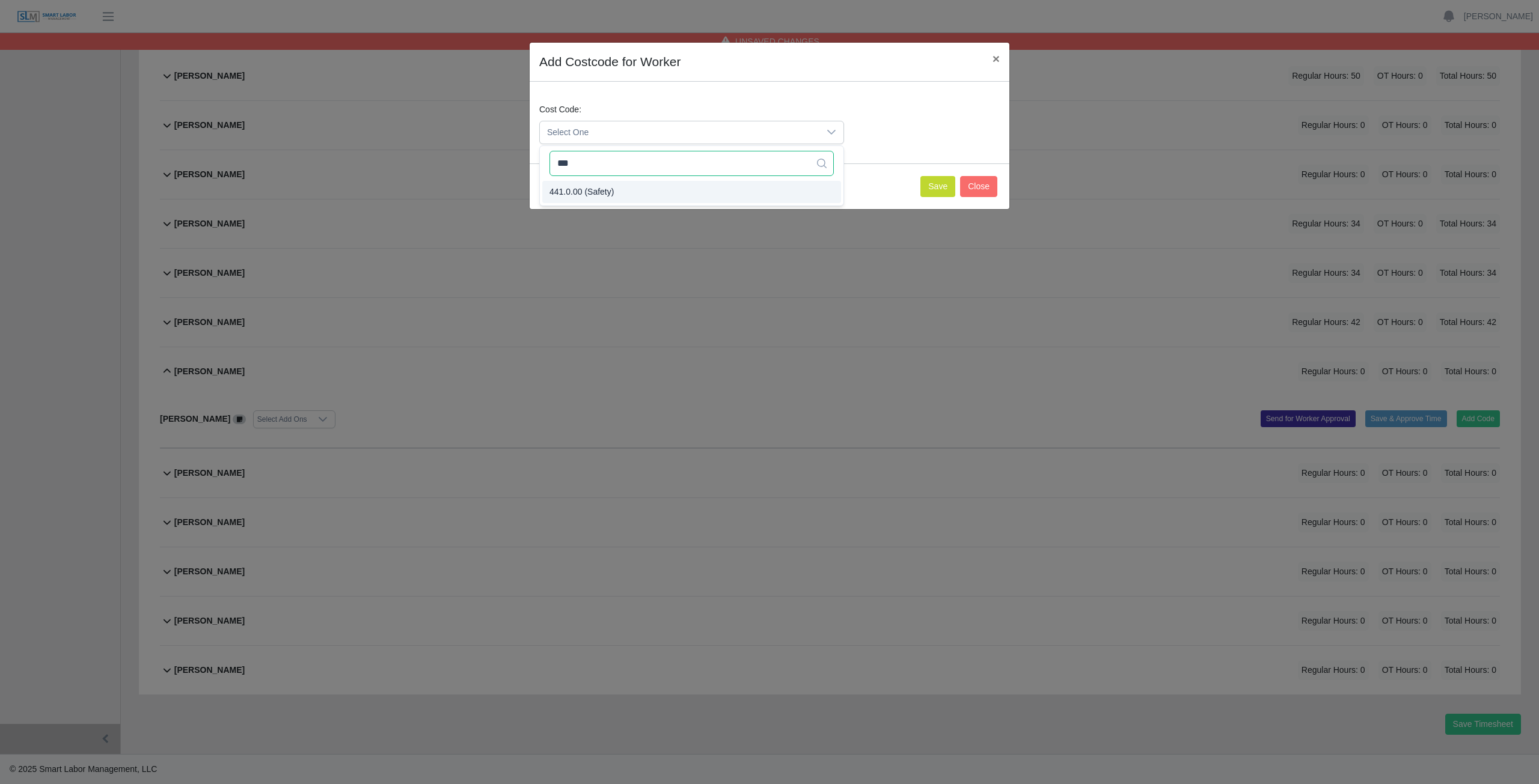
type input "***"
click at [578, 193] on span "441.0.00 (Safety)" at bounding box center [582, 192] width 64 height 13
click at [939, 184] on button "Save" at bounding box center [938, 186] width 35 height 21
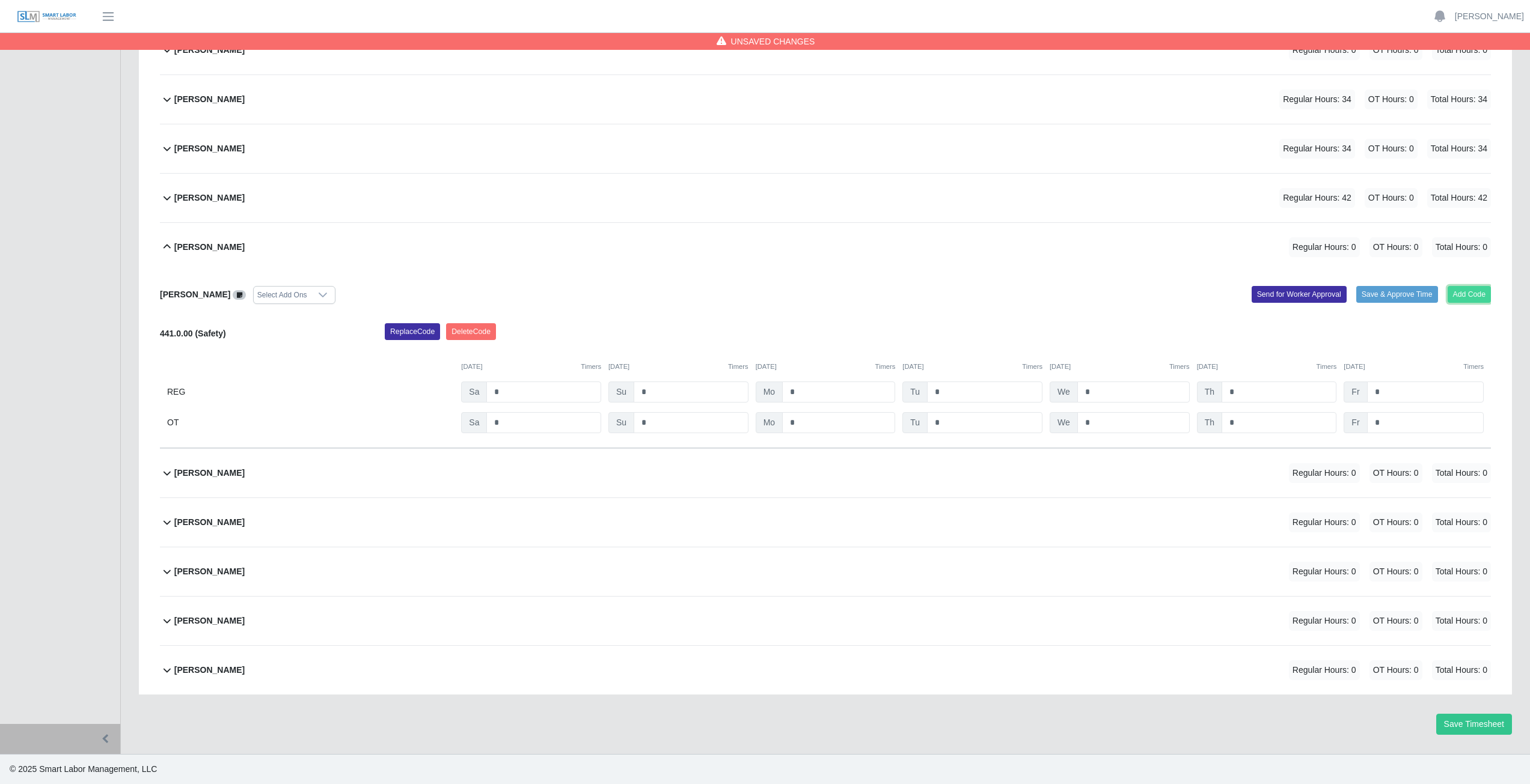
click at [1470, 296] on button "Add Code" at bounding box center [1470, 294] width 44 height 17
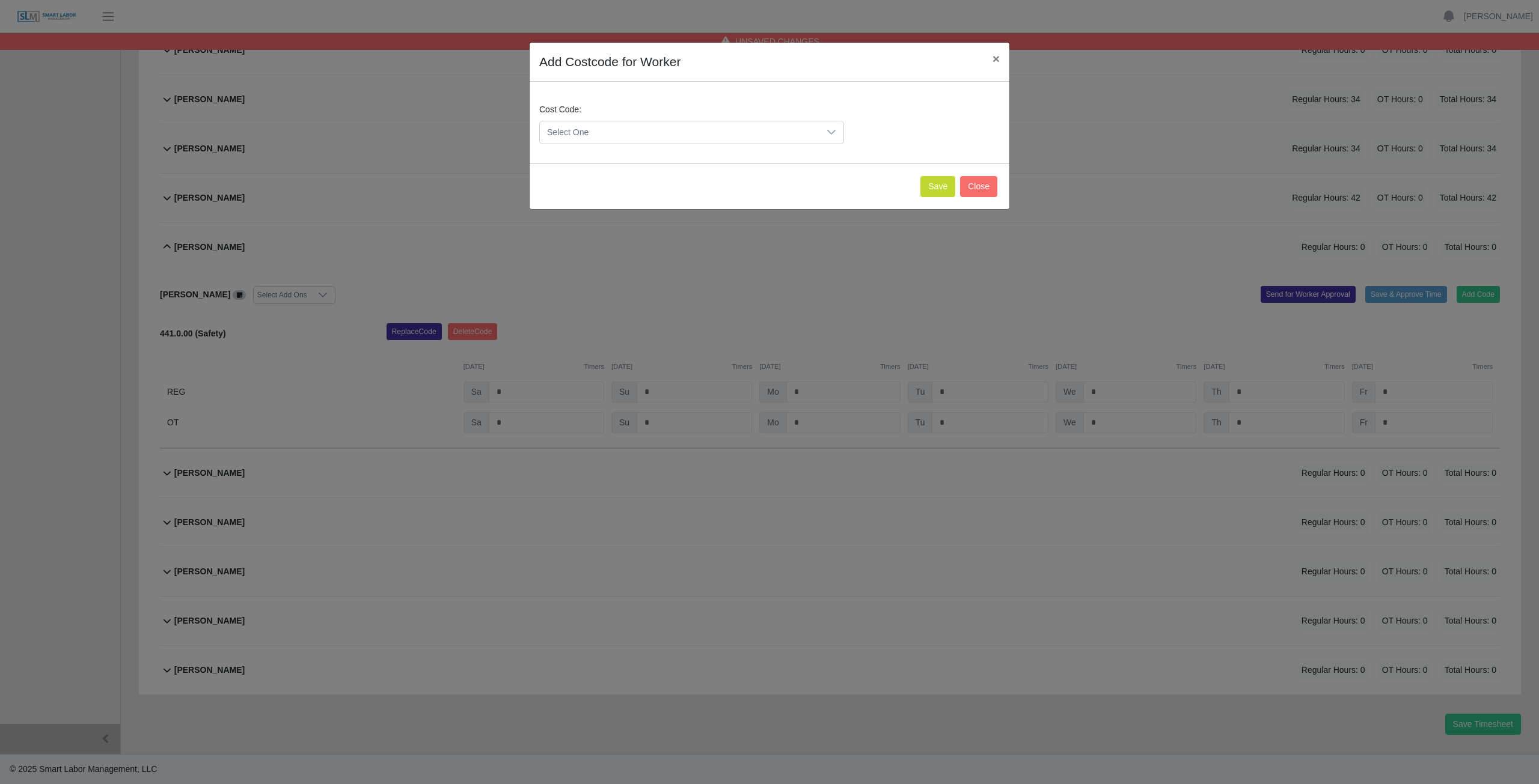
click at [603, 131] on span "Select One" at bounding box center [680, 132] width 279 height 22
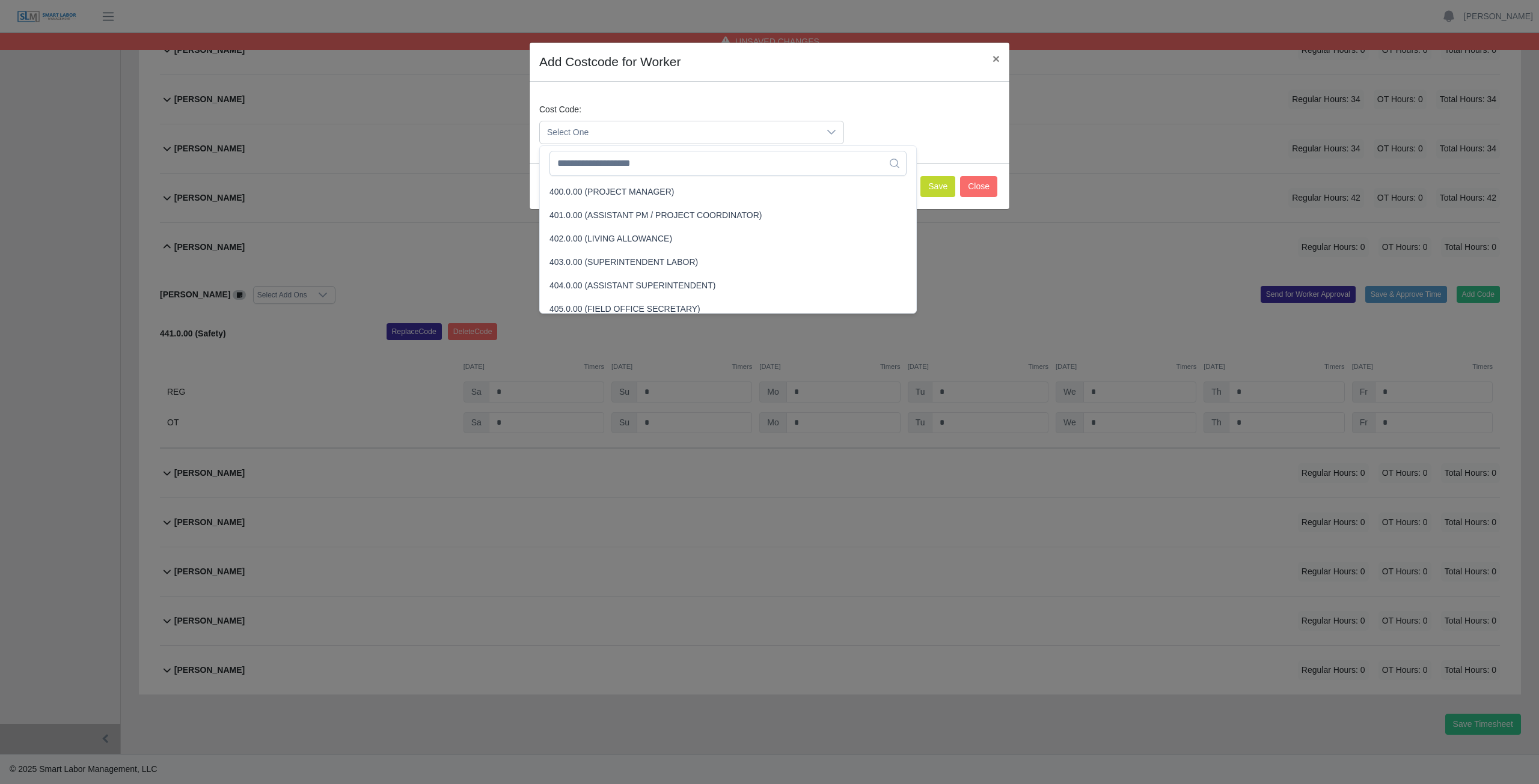
scroll to position [77, 0]
click at [600, 173] on input "text" at bounding box center [728, 164] width 357 height 25
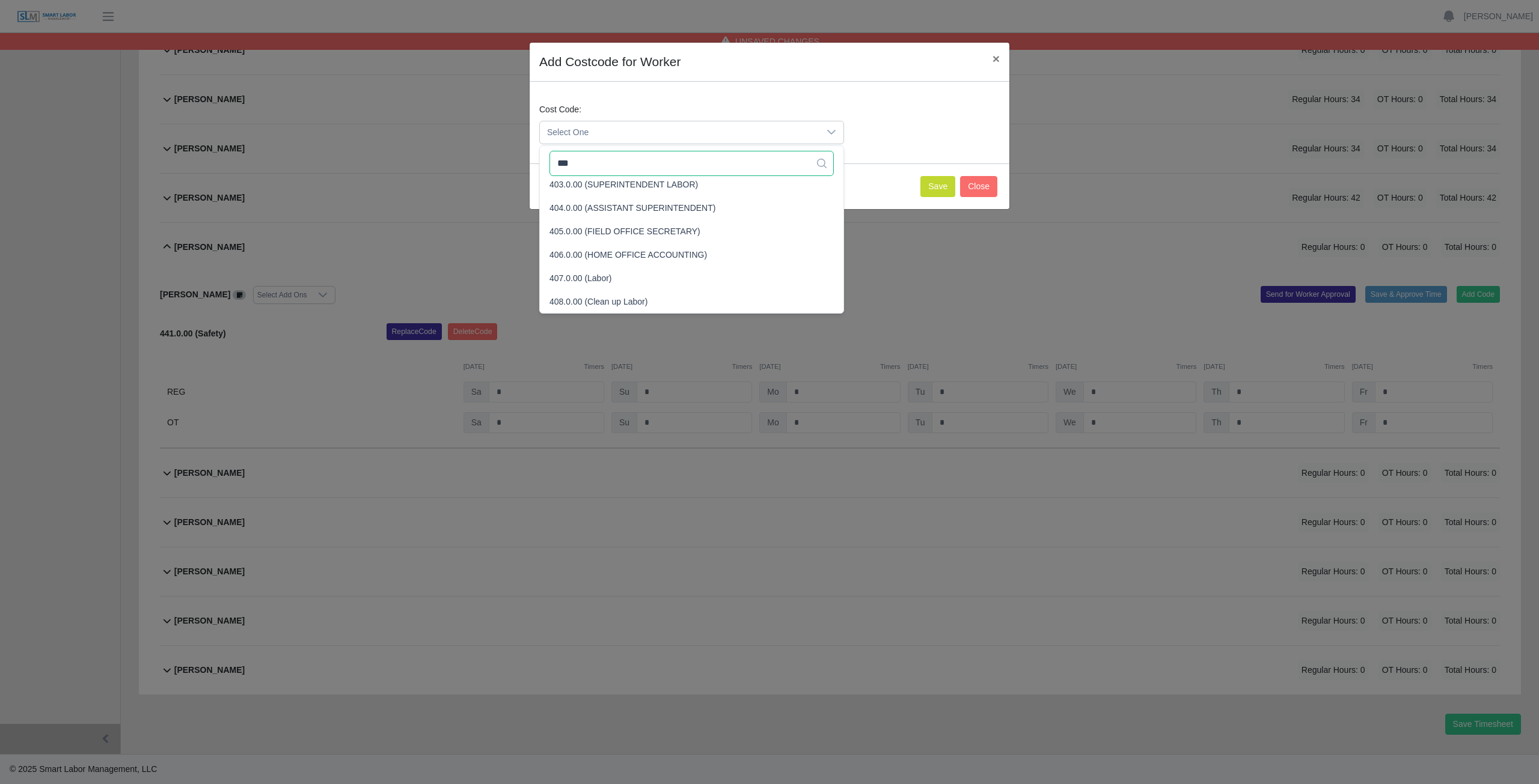
scroll to position [0, 0]
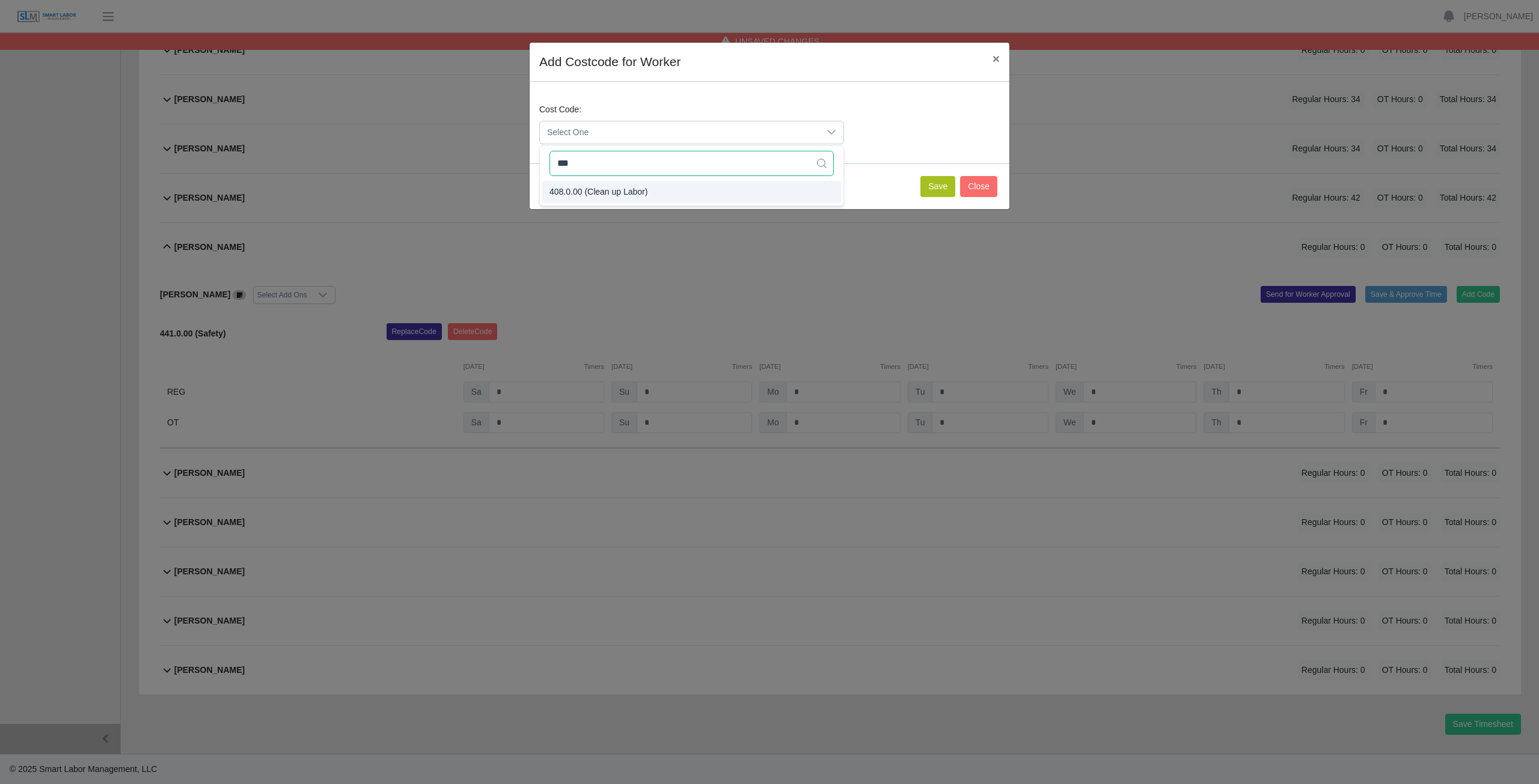
type input "***"
click at [939, 190] on button "Save" at bounding box center [938, 186] width 35 height 21
click at [1480, 296] on div "Add Costcode for Worker × Cost Code: Select One Save Close" at bounding box center [769, 392] width 1539 height 784
click at [605, 130] on span "Select One" at bounding box center [680, 132] width 279 height 22
click at [939, 190] on button "Save" at bounding box center [938, 186] width 35 height 21
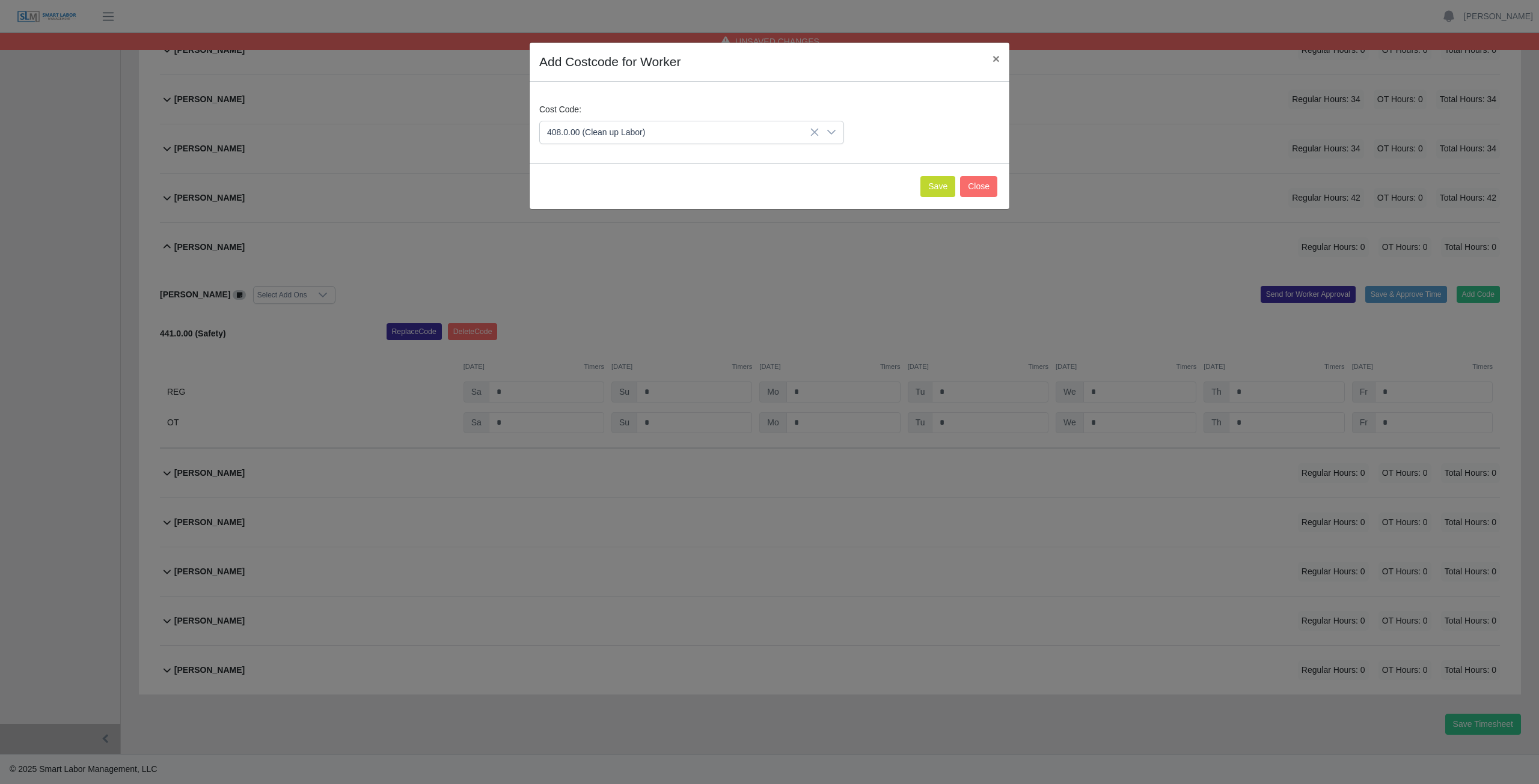
scroll to position [452, 0]
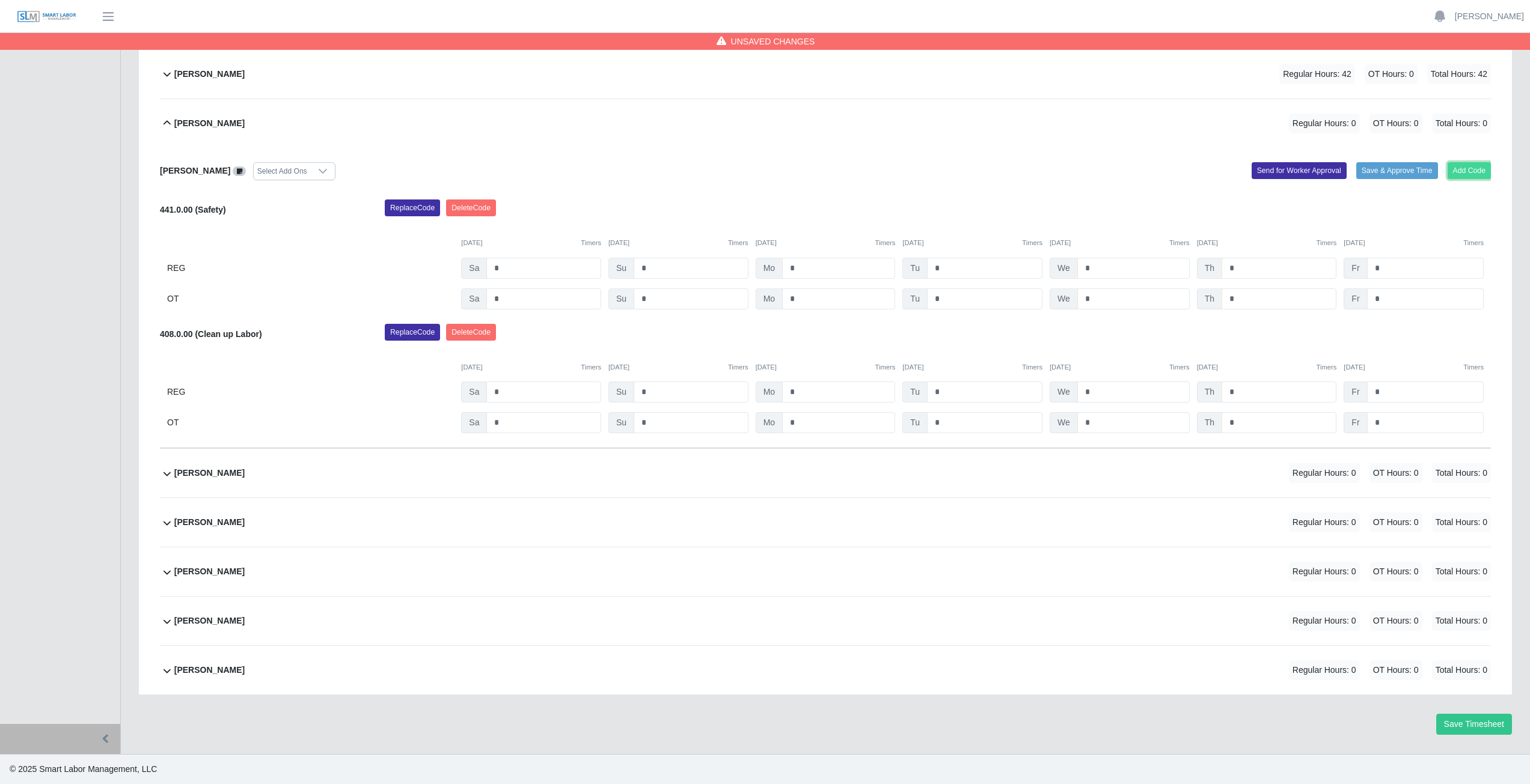
click at [1468, 169] on button "Add Code" at bounding box center [1470, 170] width 44 height 17
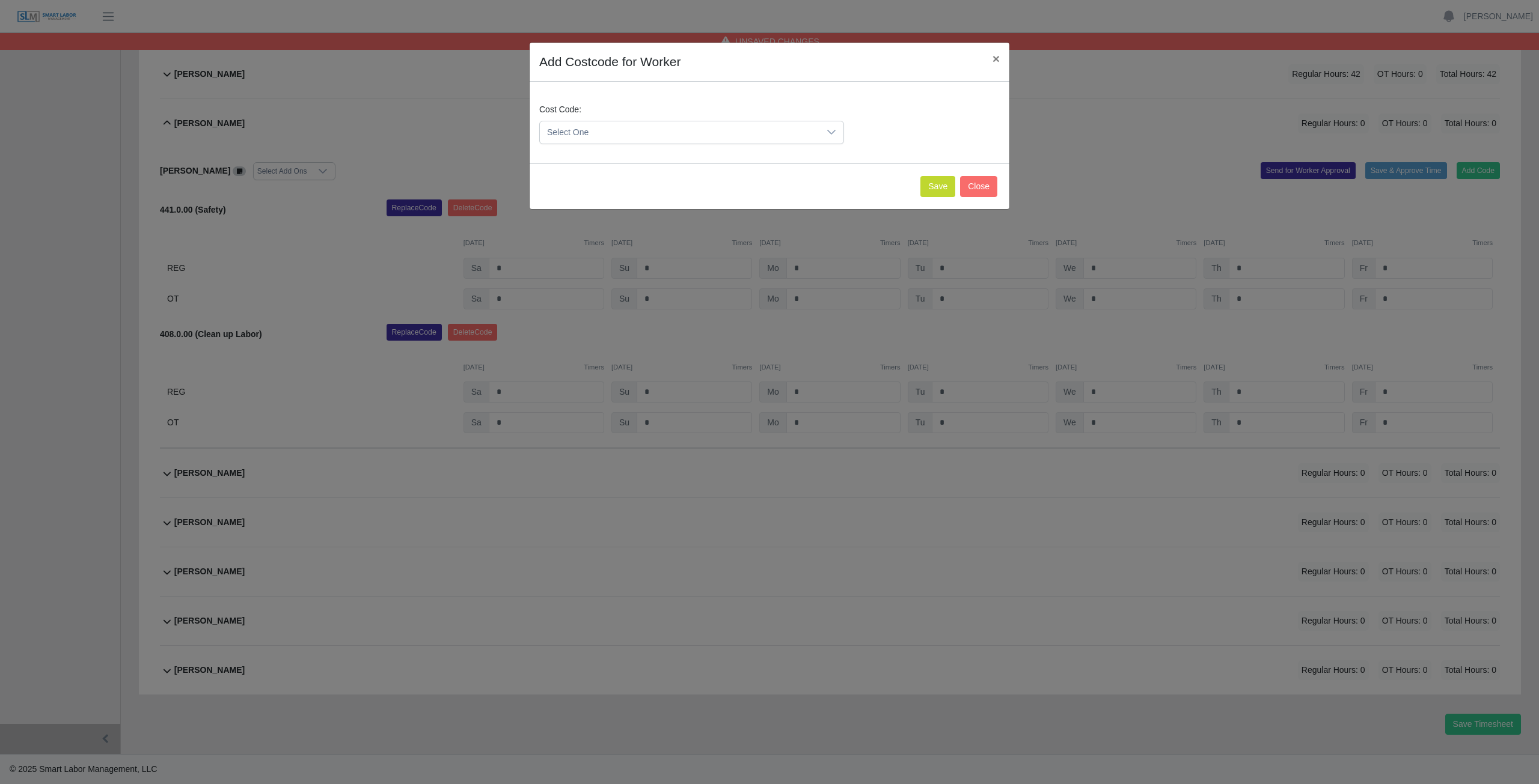
click at [598, 134] on span "Select One" at bounding box center [680, 132] width 279 height 22
click at [598, 128] on span "400.0.00 (PROJECT MANAGER)" at bounding box center [680, 132] width 279 height 22
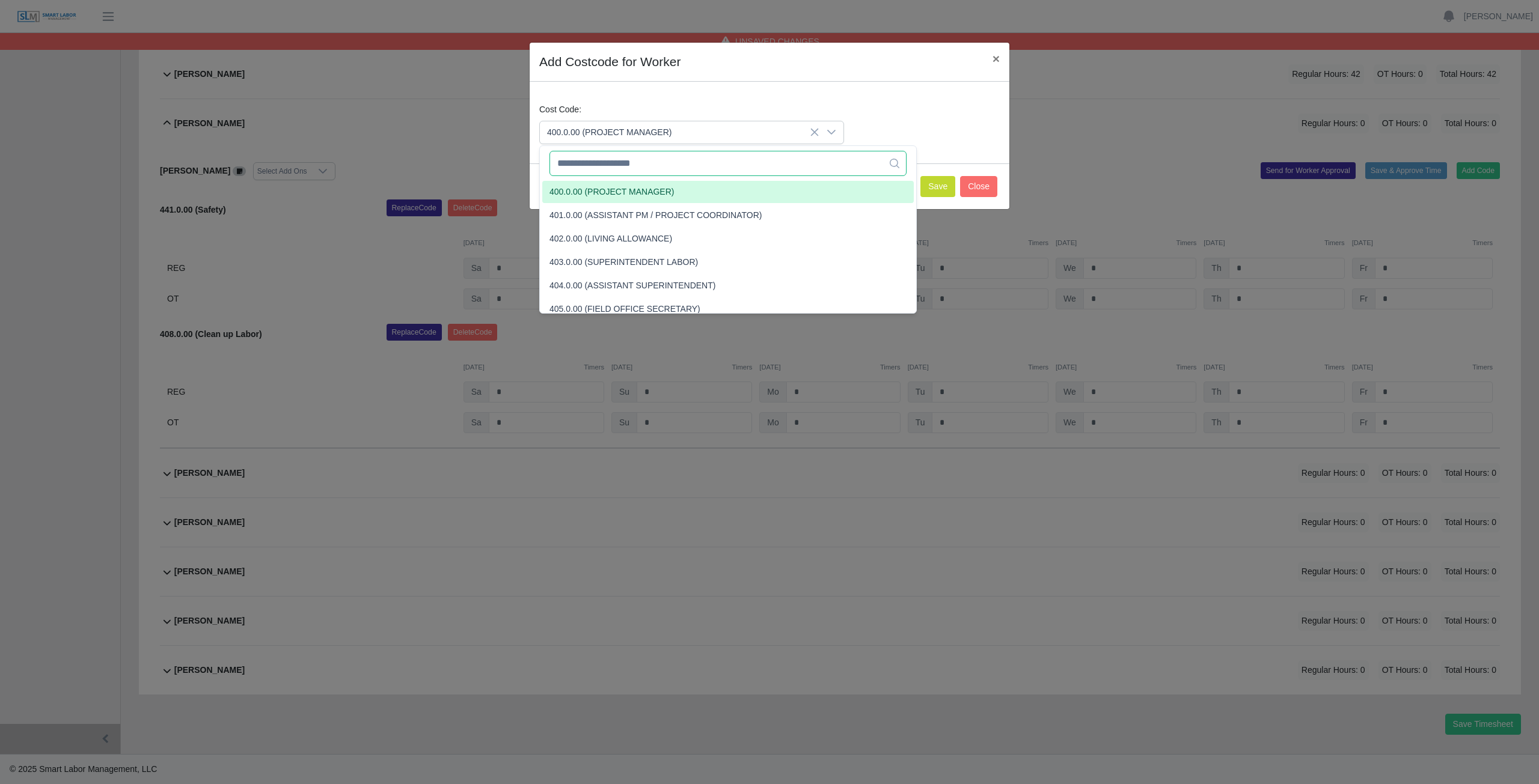
click at [609, 166] on input "text" at bounding box center [728, 164] width 357 height 25
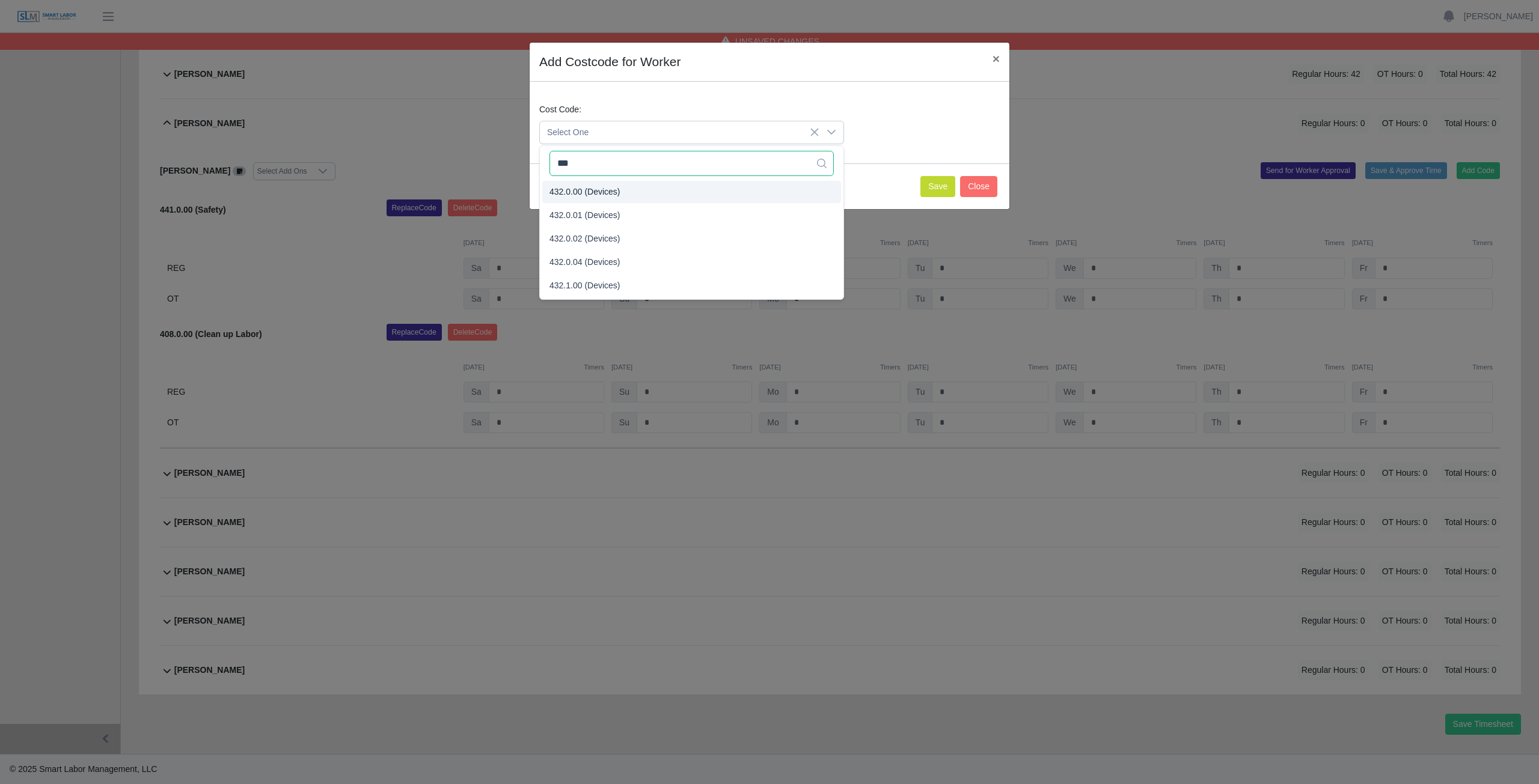
type input "***"
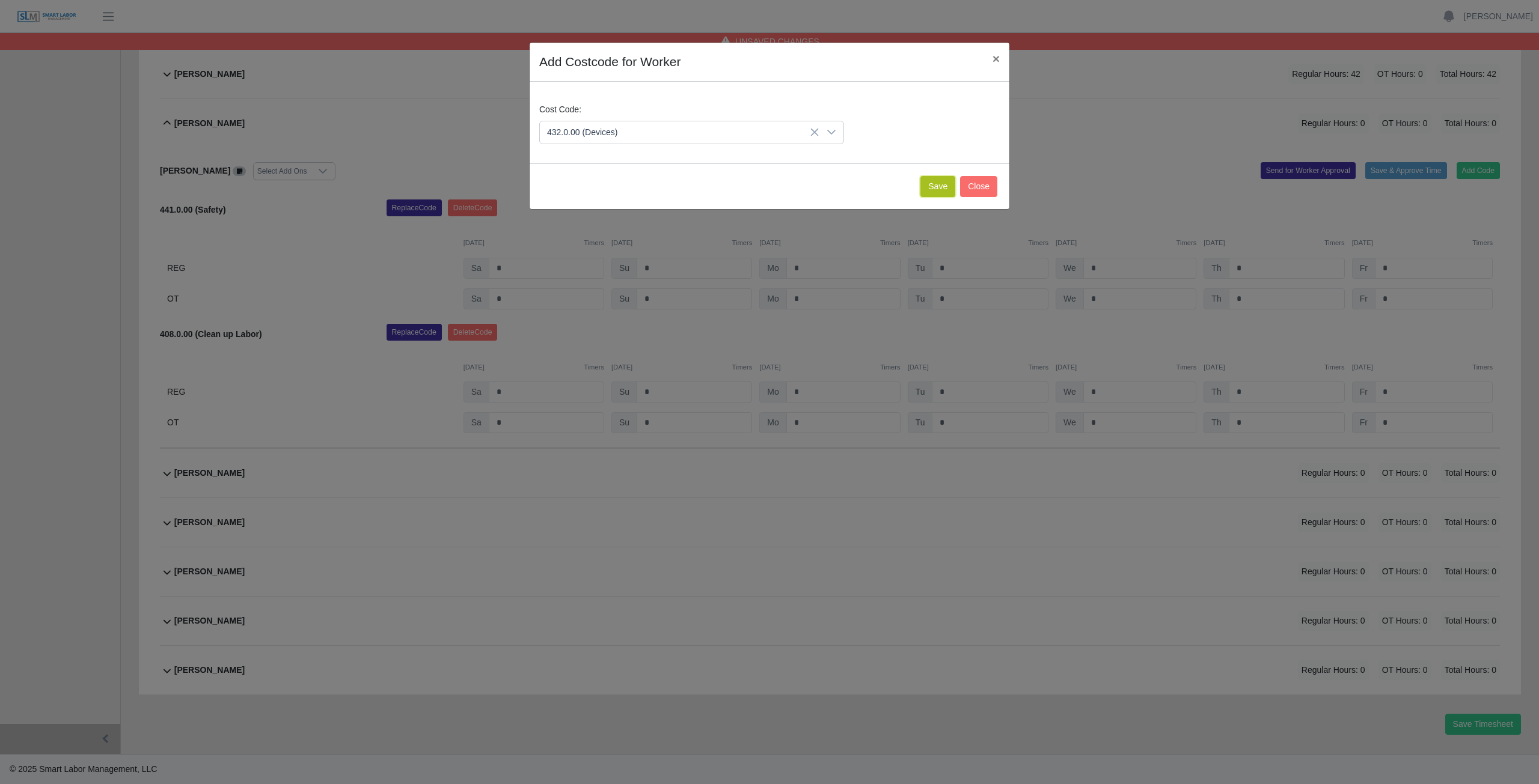
click at [942, 189] on button "Save" at bounding box center [938, 186] width 35 height 21
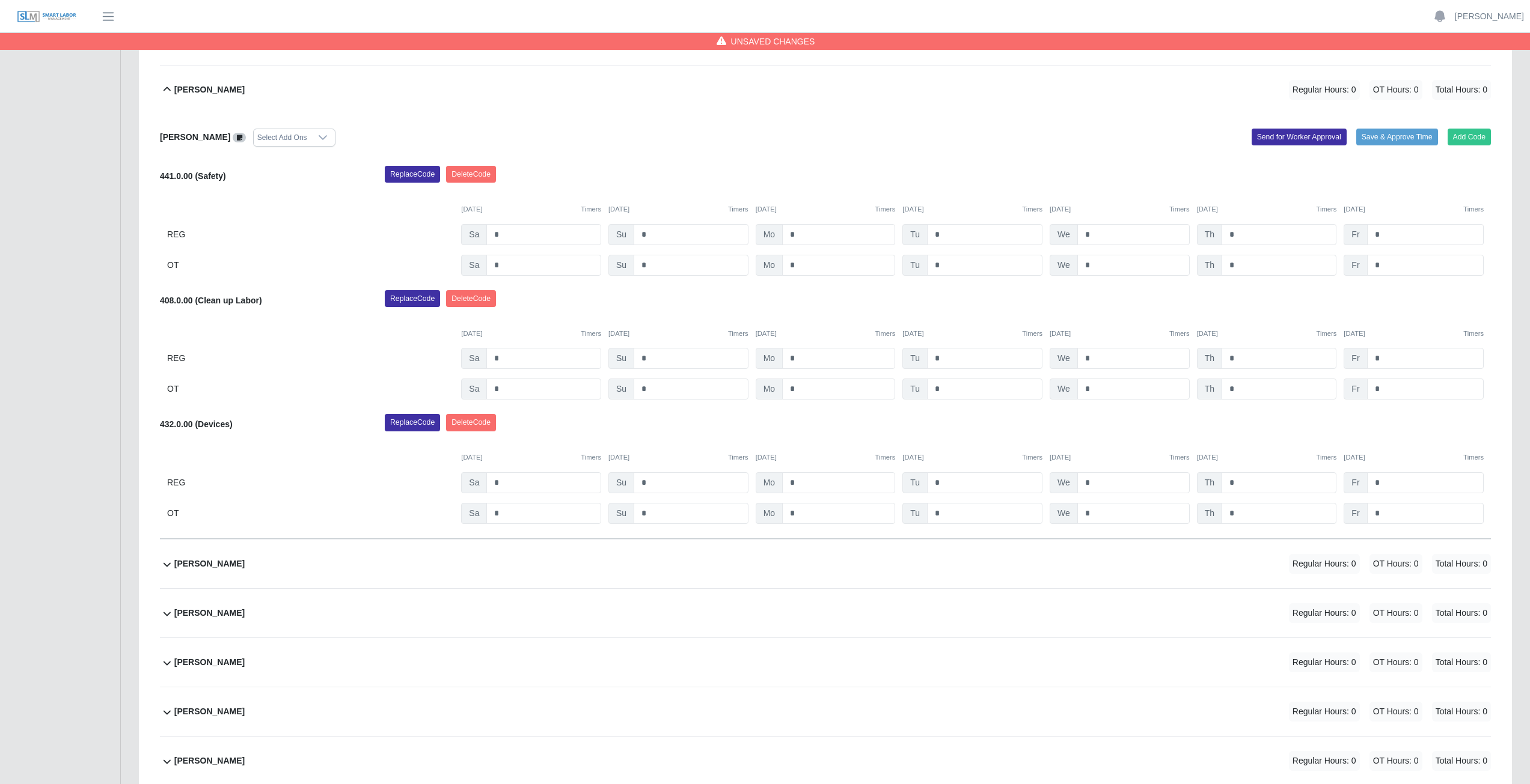
scroll to position [396, 0]
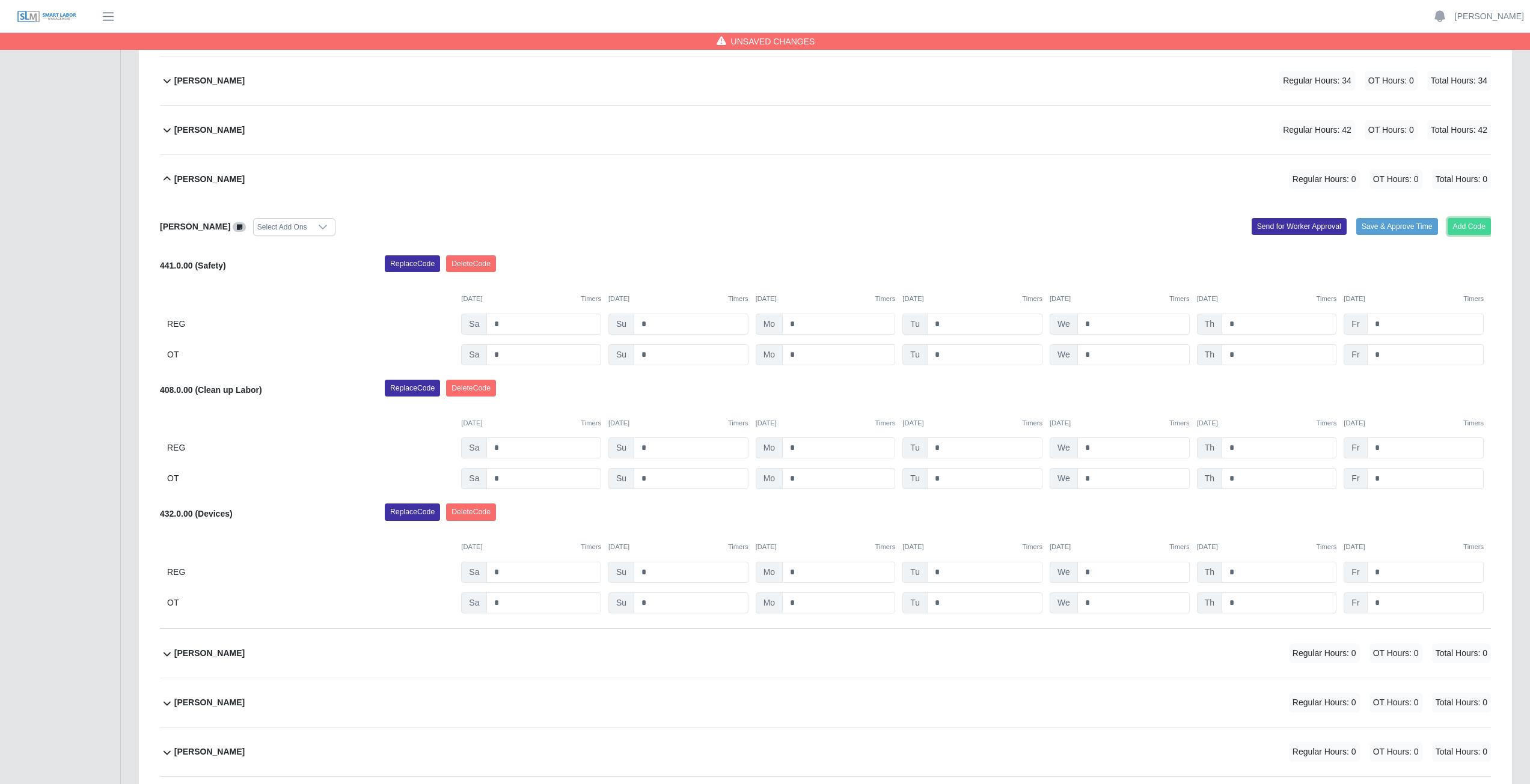
click at [1471, 224] on button "Add Code" at bounding box center [1470, 227] width 44 height 17
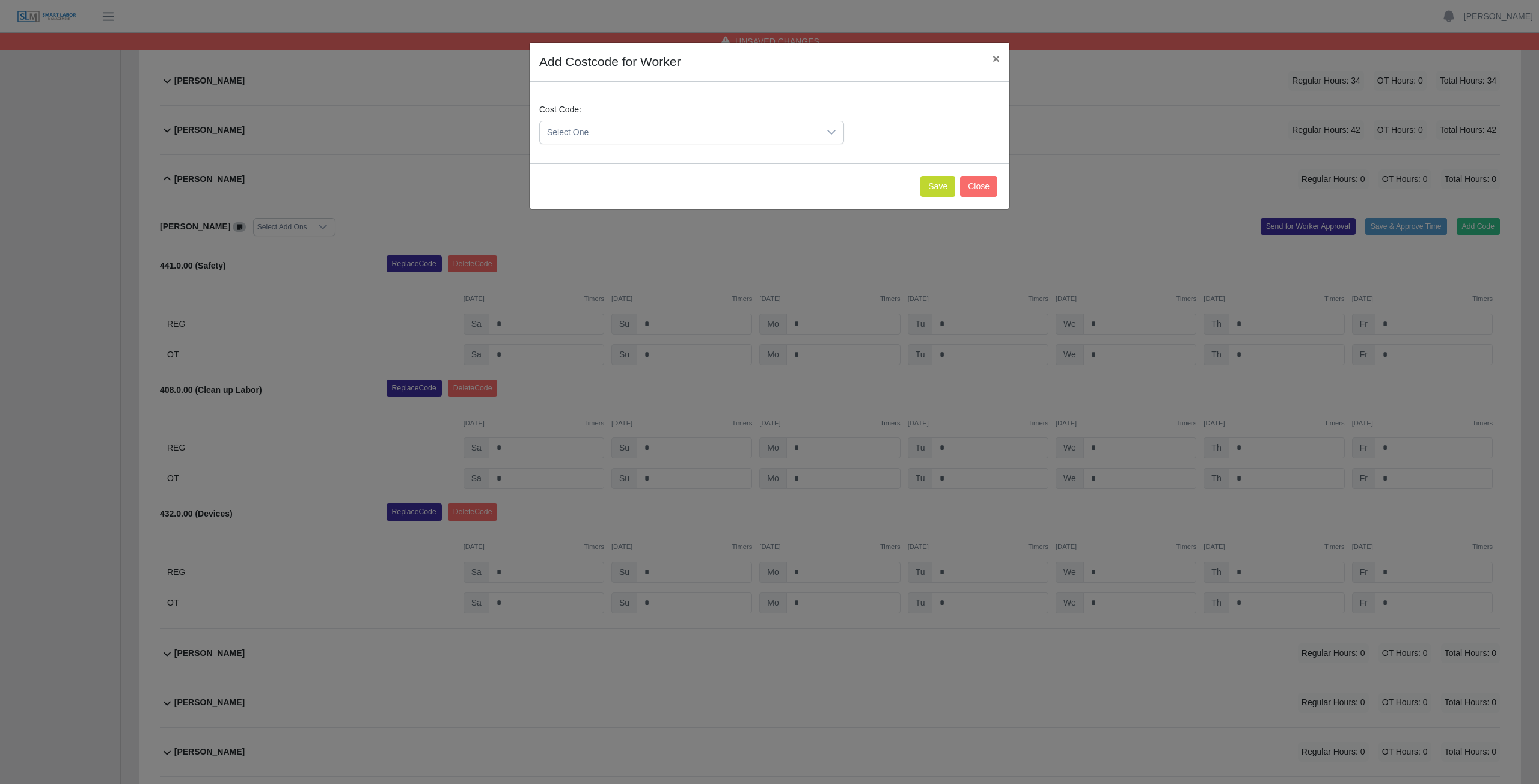
click at [615, 131] on span "Select One" at bounding box center [680, 132] width 279 height 22
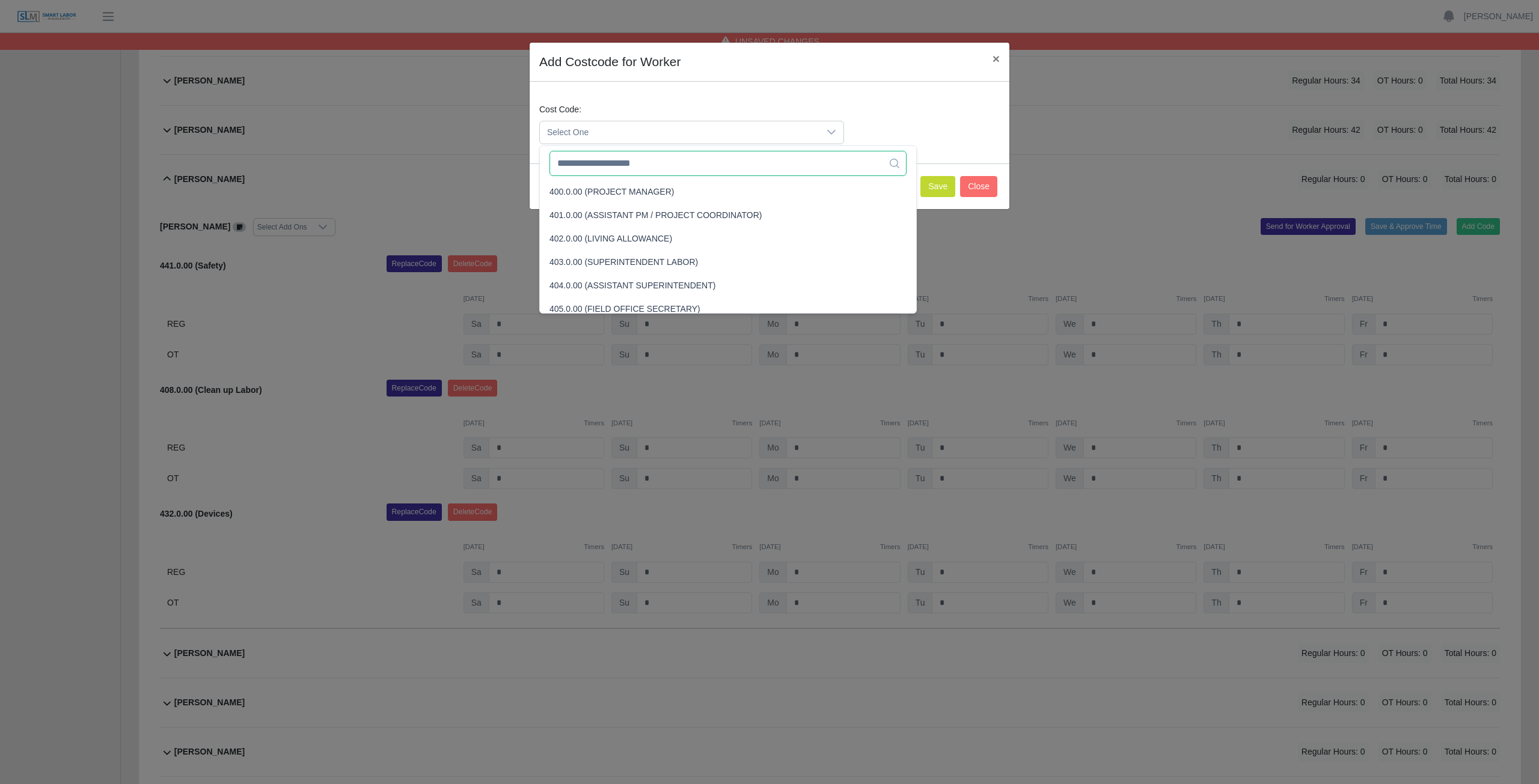
click at [614, 169] on input "text" at bounding box center [728, 164] width 357 height 25
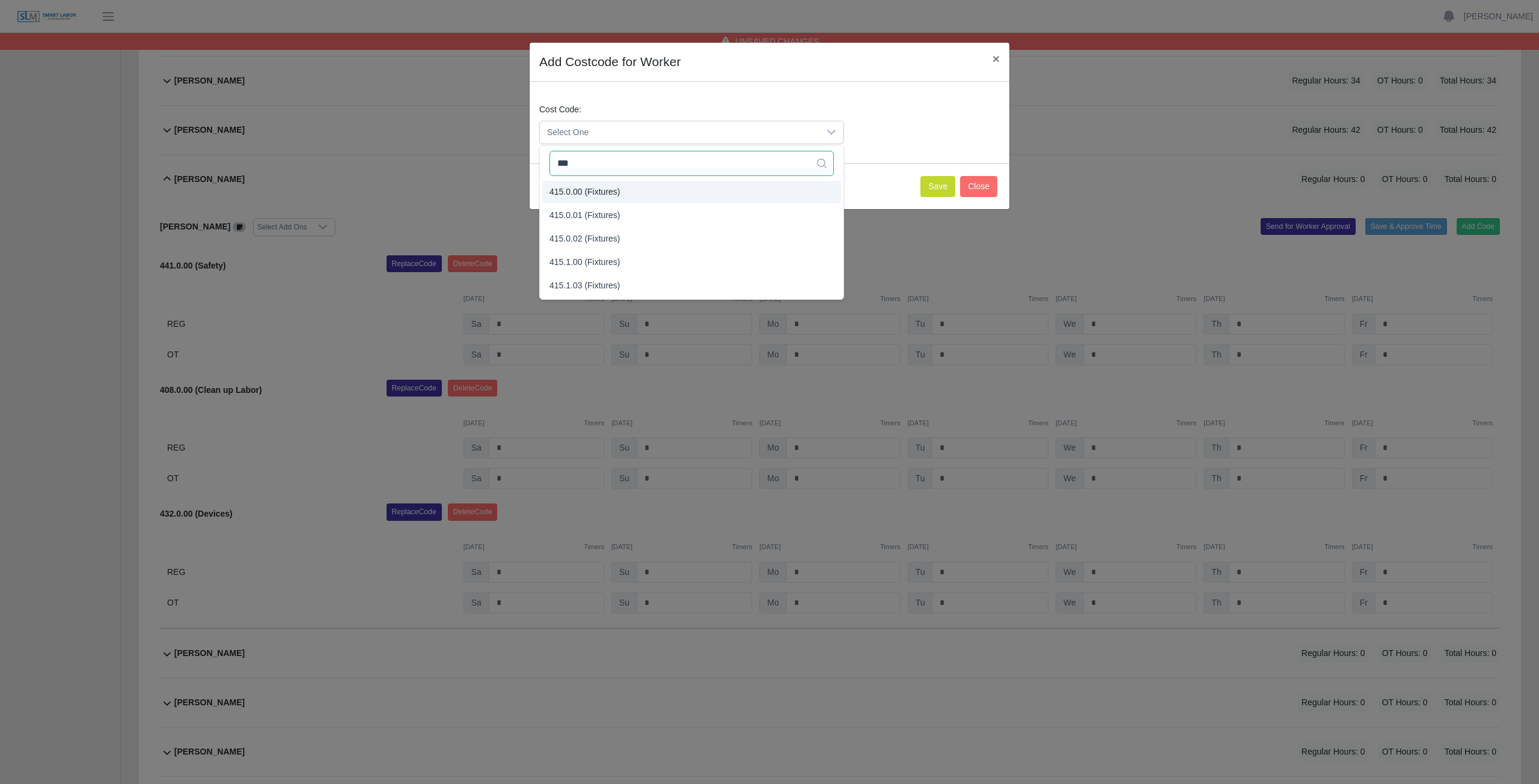
type input "***"
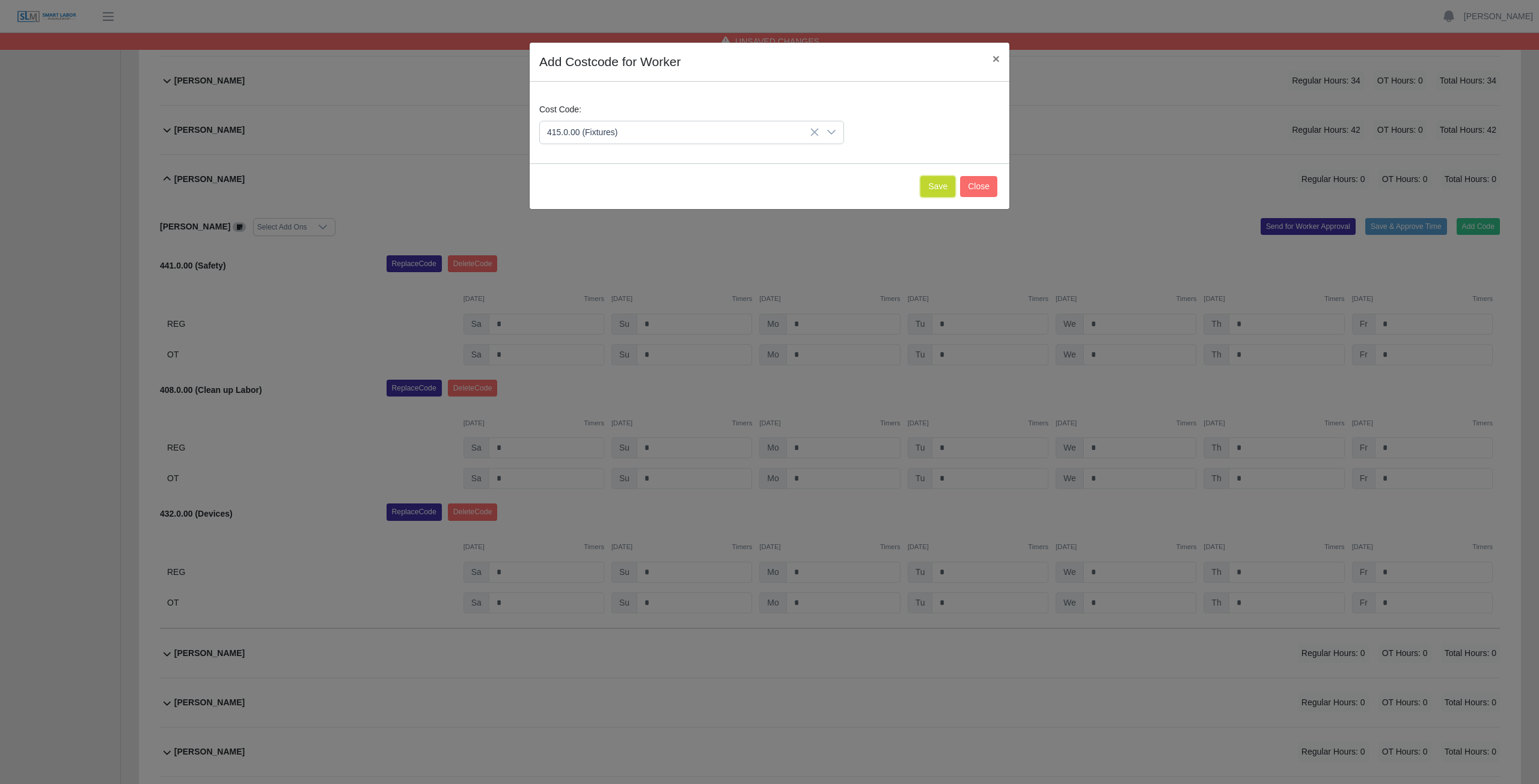
click at [934, 187] on button "Save" at bounding box center [938, 186] width 35 height 21
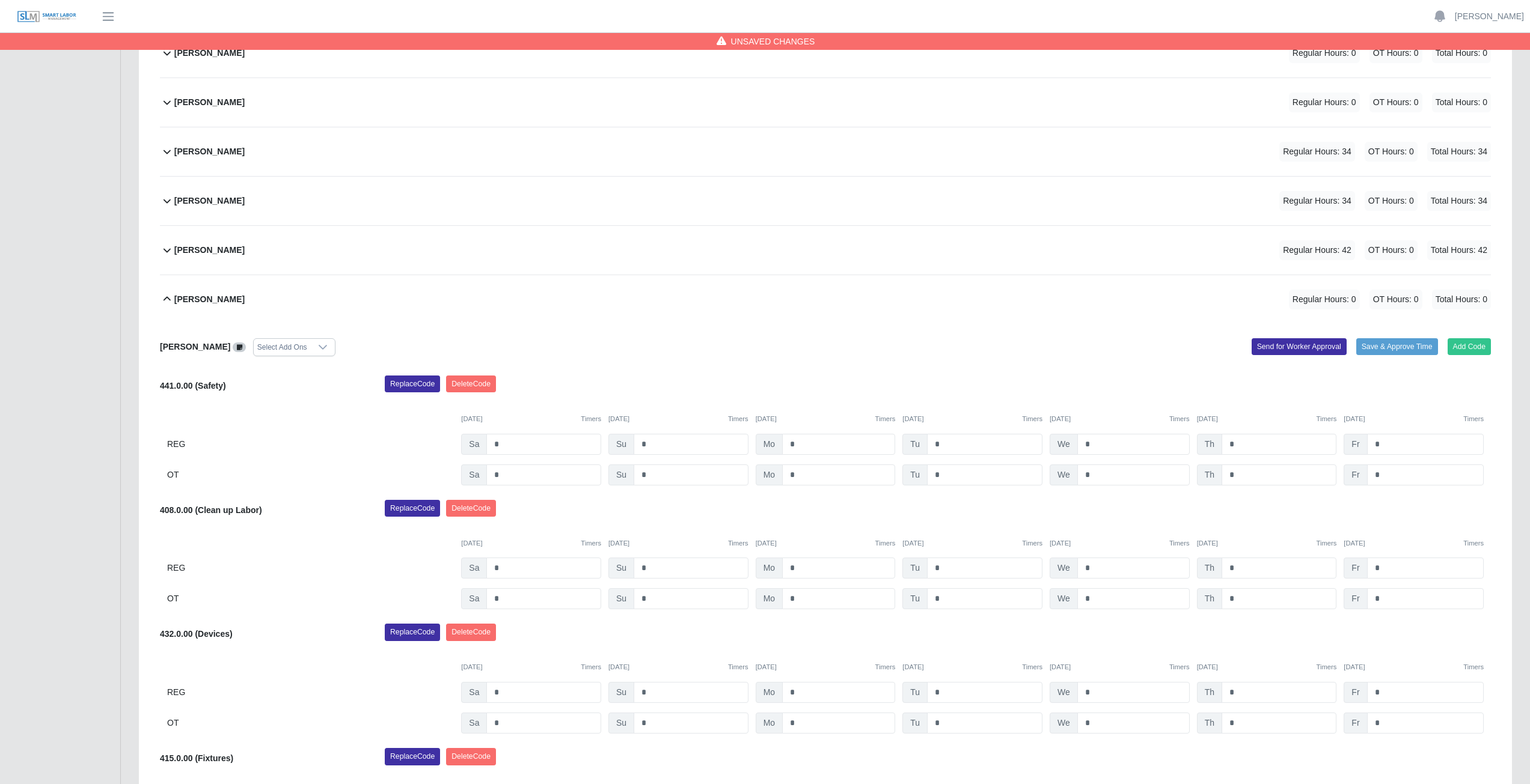
scroll to position [336, 0]
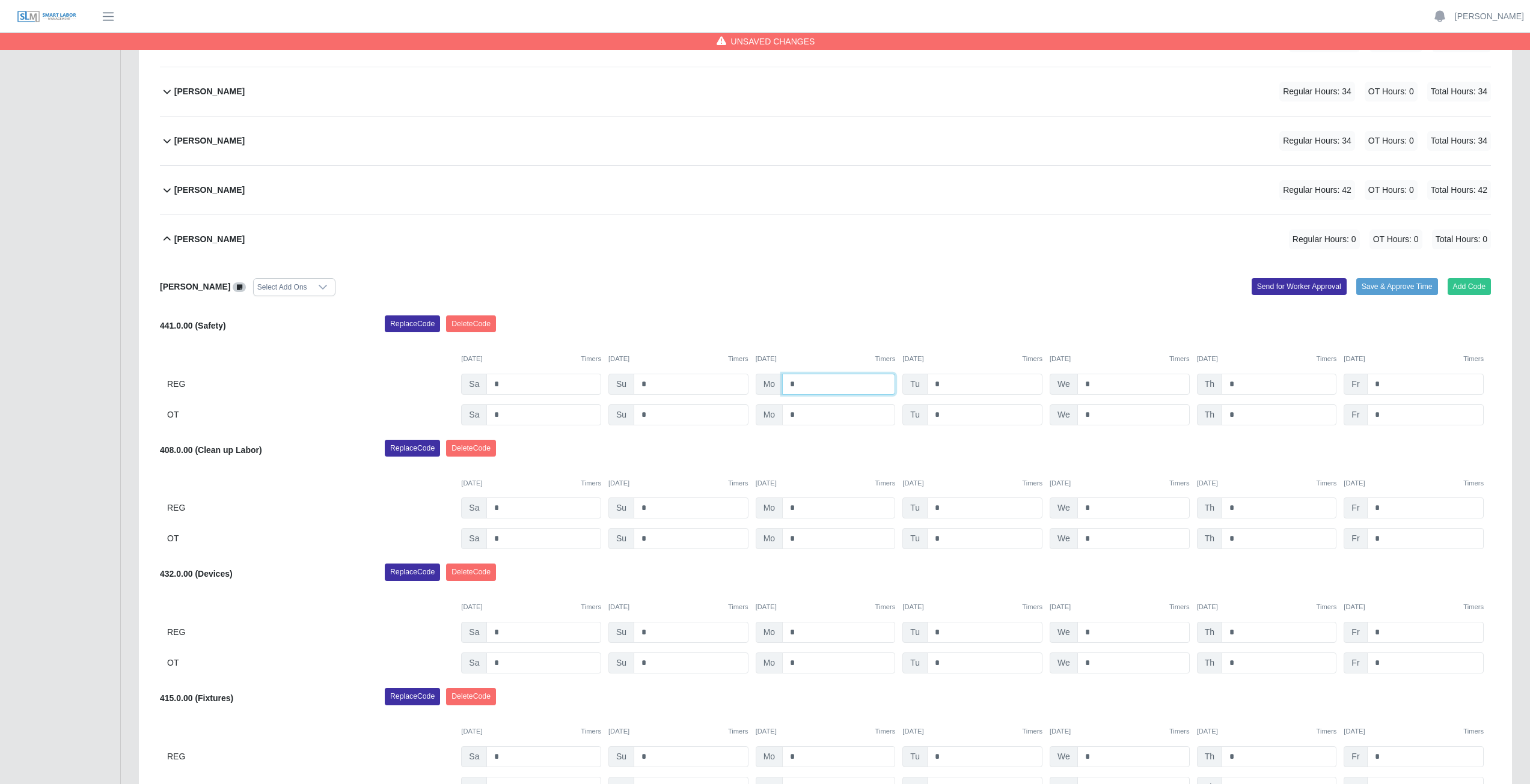
click at [800, 382] on input "*" at bounding box center [838, 384] width 113 height 21
type input "*"
click at [946, 383] on input "*" at bounding box center [985, 384] width 116 height 21
type input "*"
click at [1090, 383] on input "*" at bounding box center [1133, 384] width 112 height 21
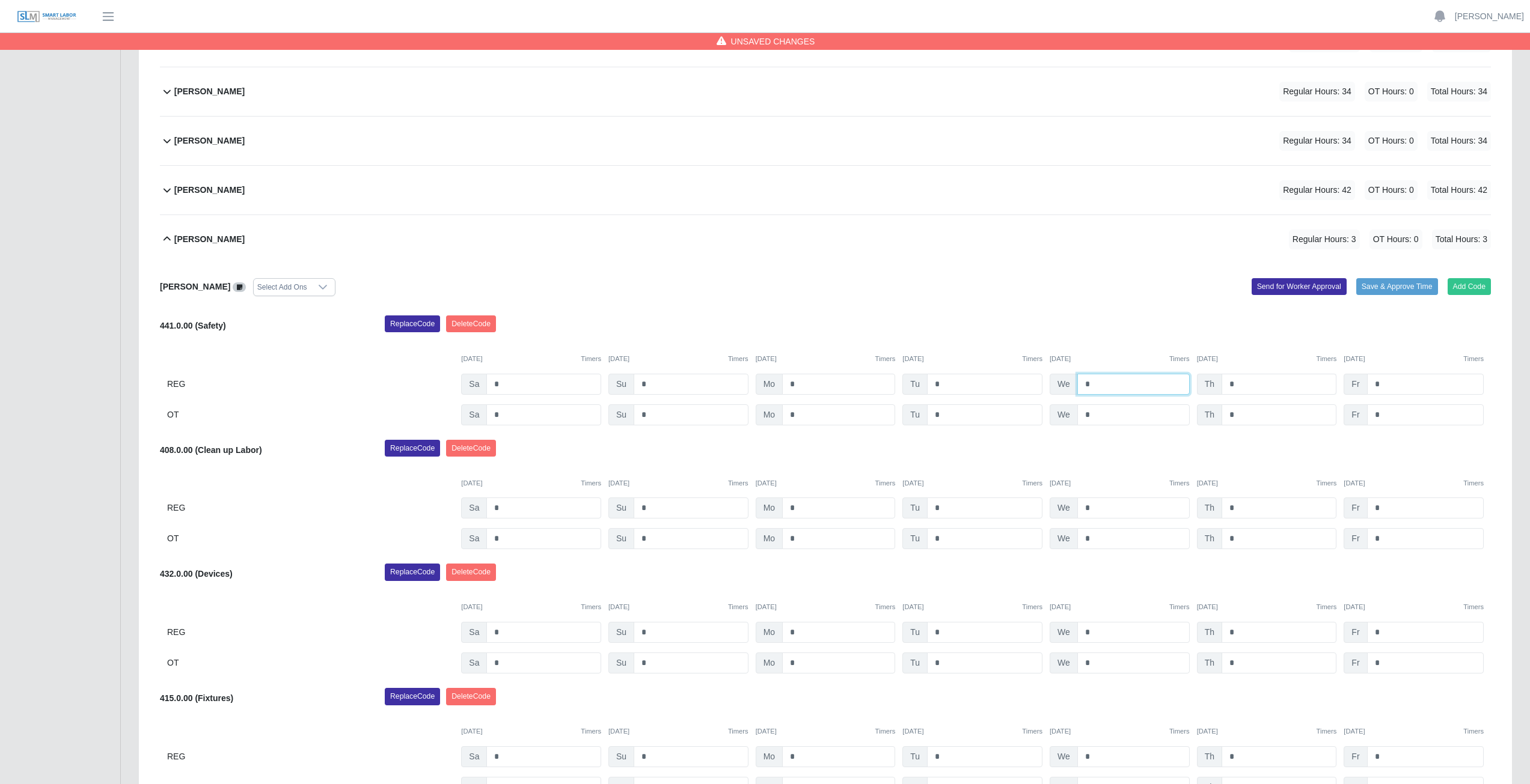
type input "*"
click at [1237, 384] on input "*" at bounding box center [1279, 384] width 115 height 21
type input "*"
click at [1388, 382] on input "*" at bounding box center [1425, 384] width 117 height 21
type input "*"
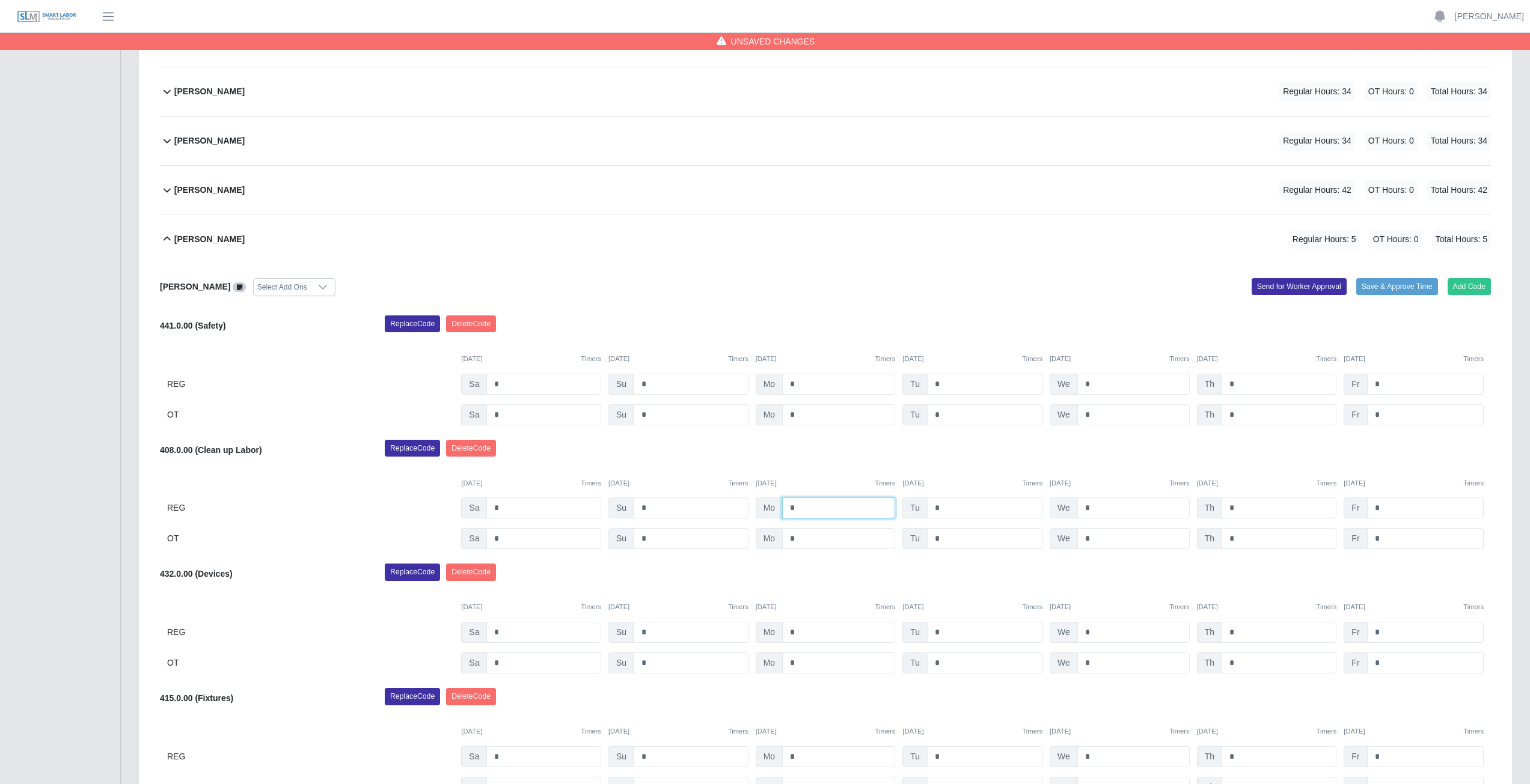
click at [799, 506] on input "*" at bounding box center [838, 508] width 113 height 21
type input "*"
click at [942, 507] on input "*" at bounding box center [985, 508] width 116 height 21
type input "*"
click at [1093, 507] on input "*" at bounding box center [1133, 508] width 112 height 21
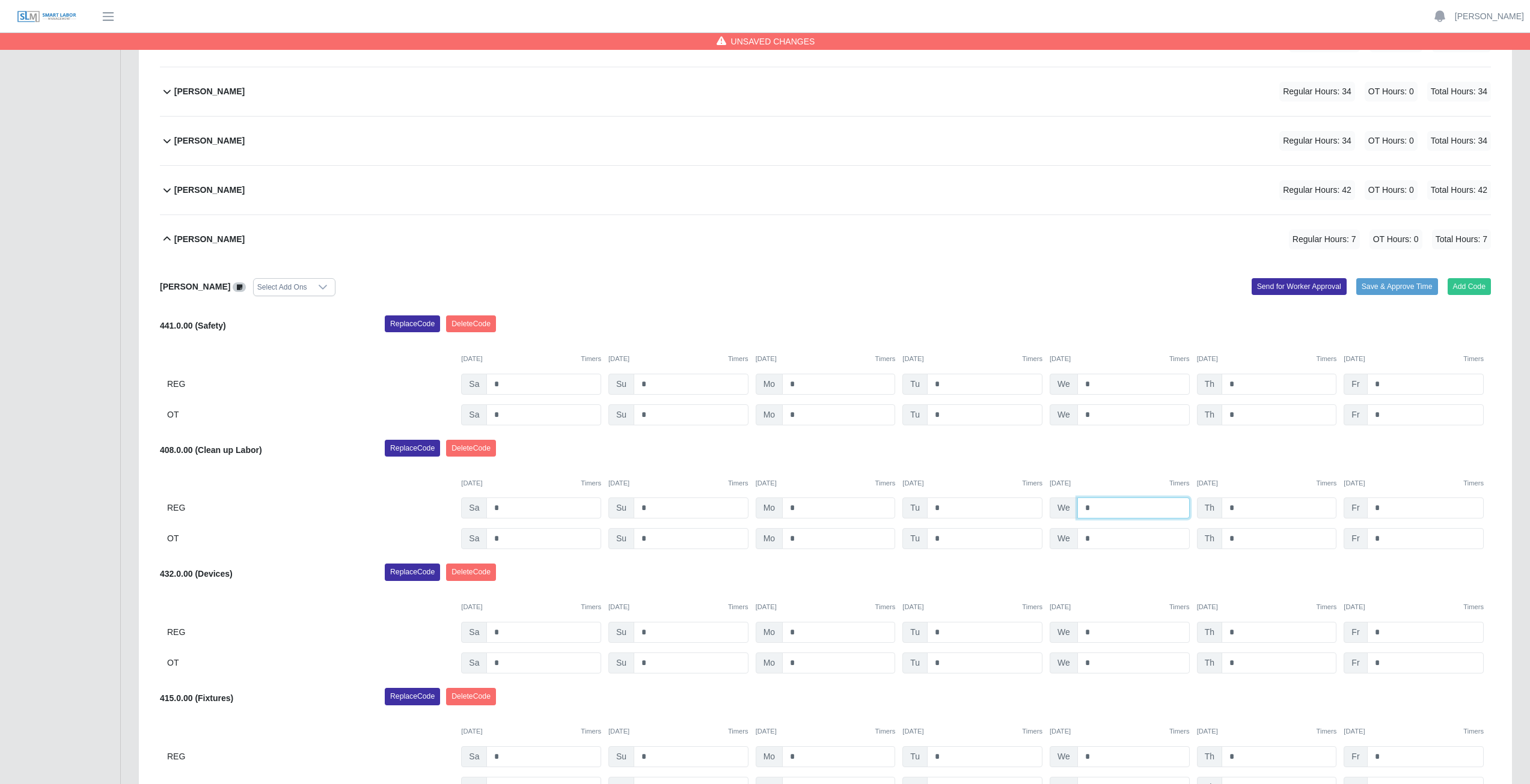
type input "*"
click at [1237, 505] on input "*" at bounding box center [1279, 508] width 115 height 21
type input "*"
click at [1387, 510] on input "*" at bounding box center [1425, 508] width 117 height 21
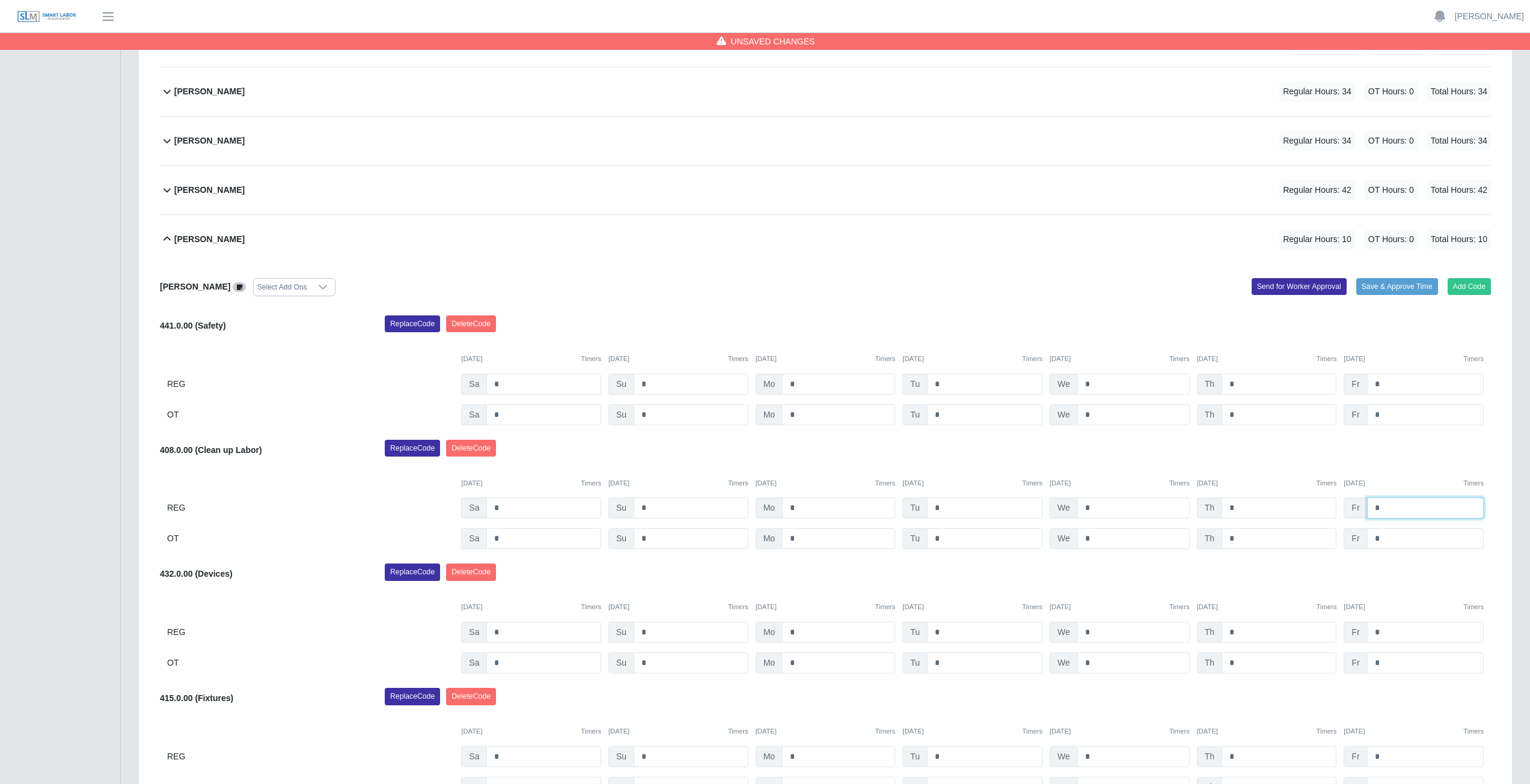
type input "*"
drag, startPoint x: 1398, startPoint y: 442, endPoint x: 996, endPoint y: 659, distance: 456.8
click at [1367, 471] on div "408.0.00 (Clean up Labor) Replace Code [GEOGRAPHIC_DATA] Code [DATE] Timers [DA…" at bounding box center [825, 495] width 1331 height 110
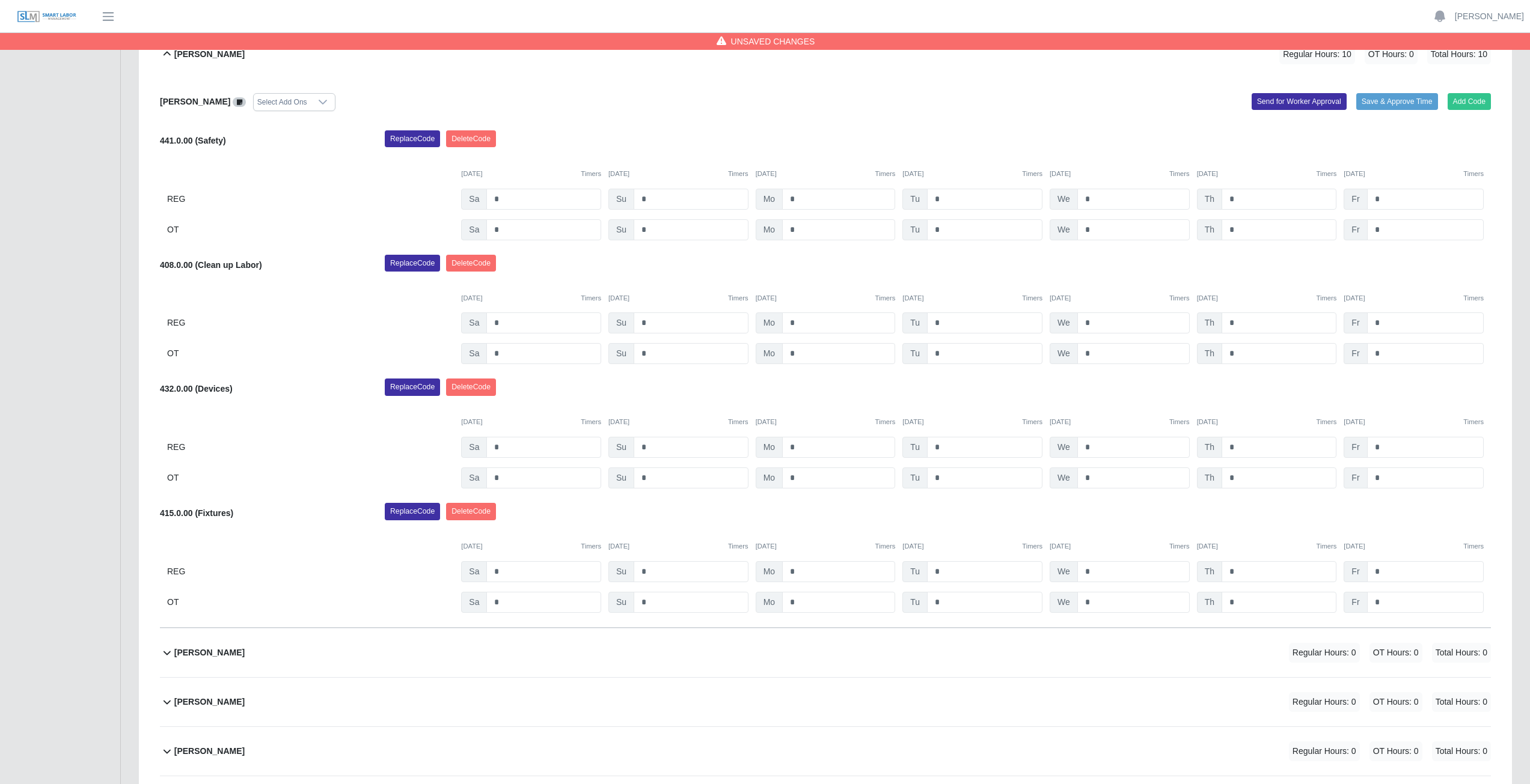
scroll to position [576, 0]
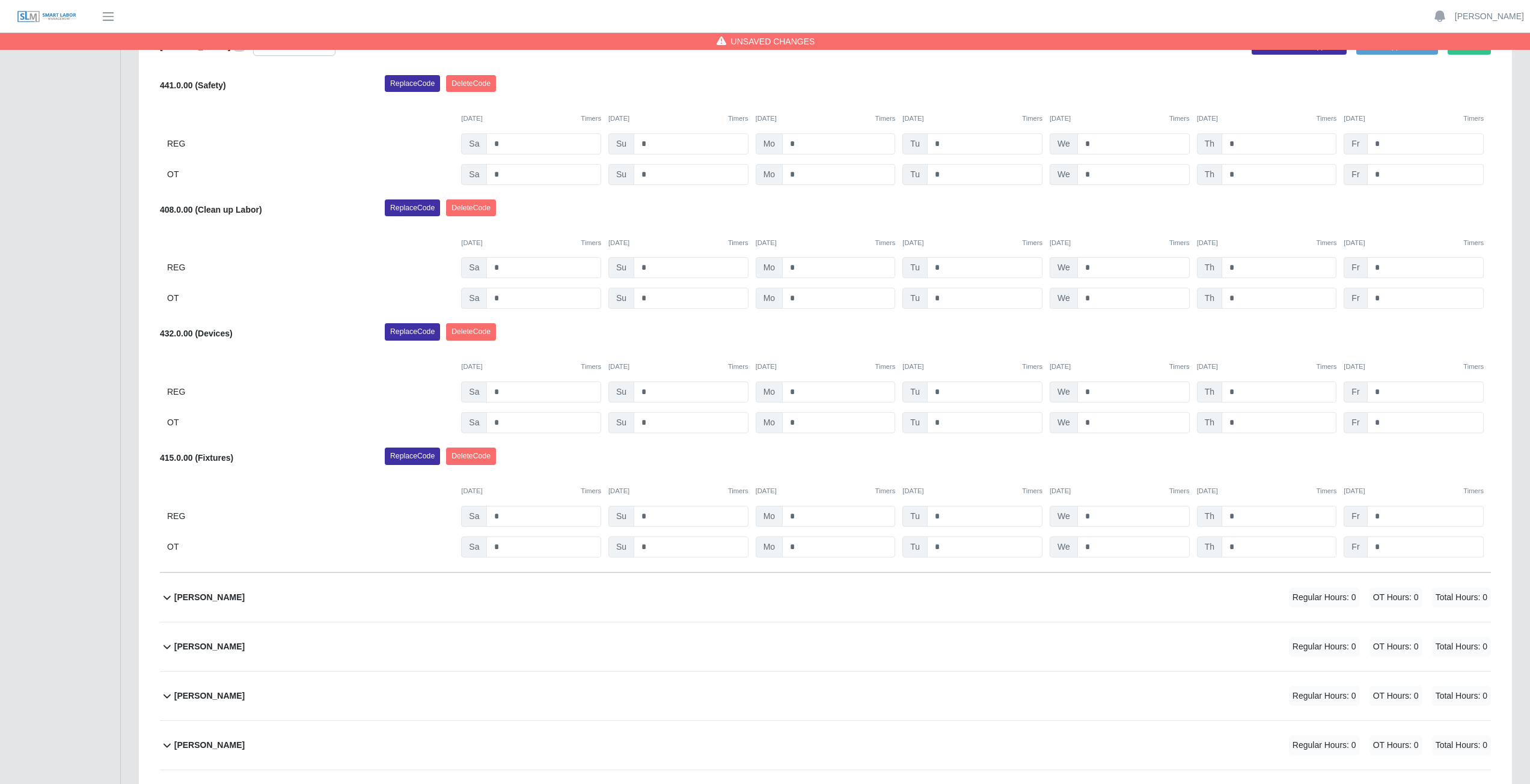
drag, startPoint x: 838, startPoint y: 331, endPoint x: 839, endPoint y: 316, distance: 15.0
click at [839, 316] on div "[PERSON_NAME] Select Add Ons Add Code Save & Approve Time Send for Worker Appro…" at bounding box center [825, 298] width 1331 height 549
click at [803, 390] on input "*" at bounding box center [838, 392] width 113 height 21
type input "*"
click at [946, 391] on input "*" at bounding box center [985, 392] width 116 height 21
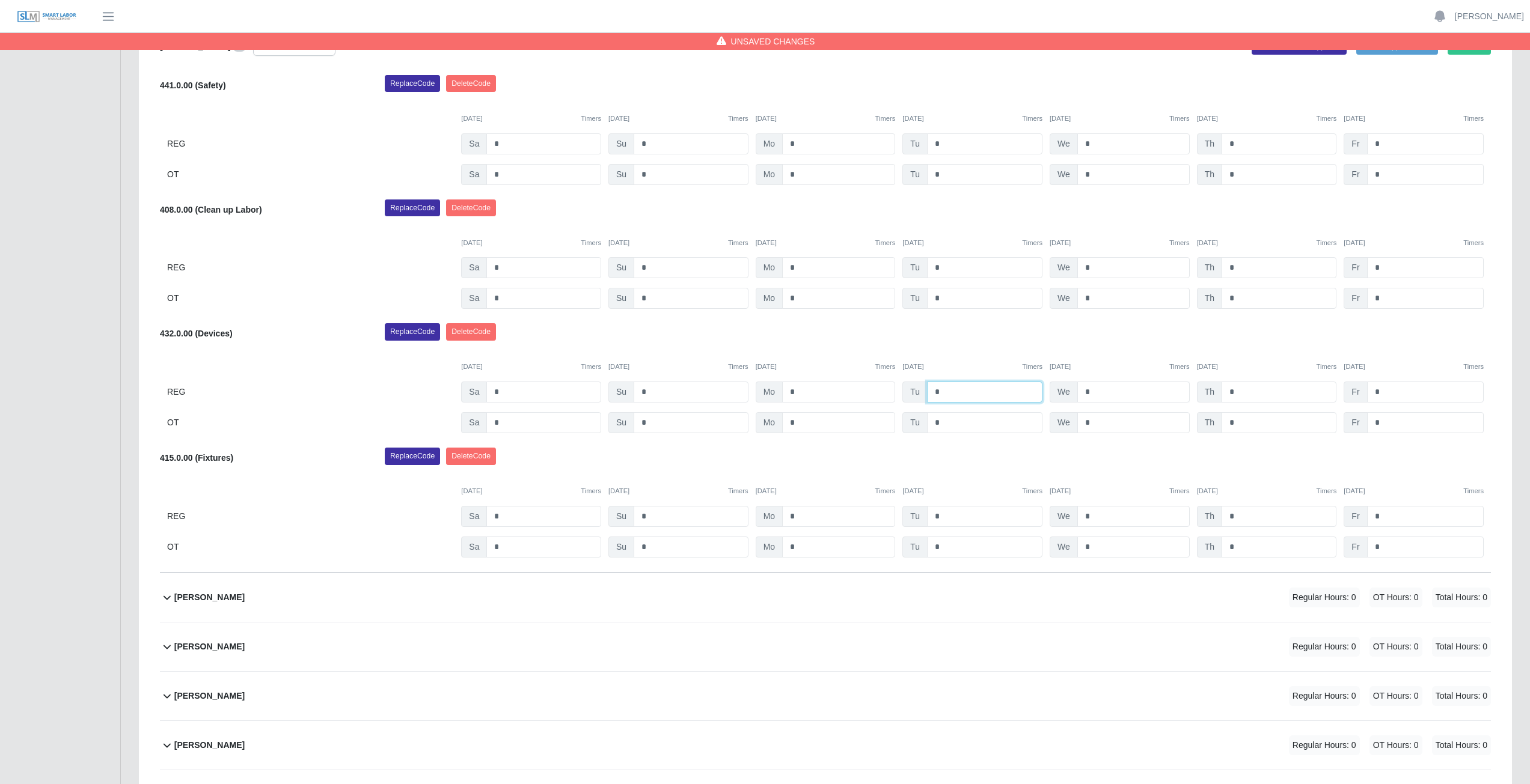
type input "*"
click at [1102, 390] on input "*" at bounding box center [1133, 392] width 112 height 21
type input "*"
click at [1101, 340] on div "Replace Code [GEOGRAPHIC_DATA] Code" at bounding box center [937, 335] width 1124 height 24
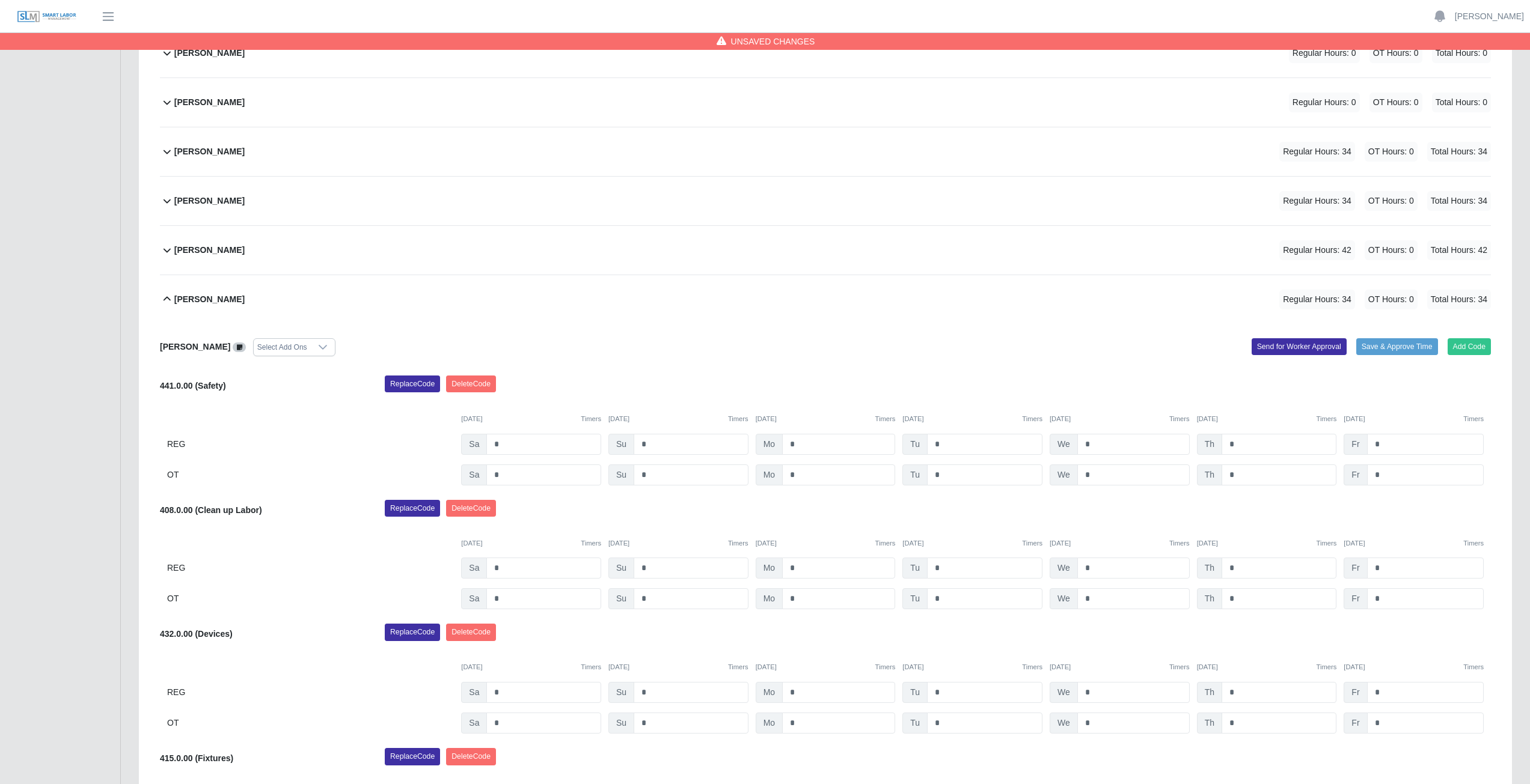
scroll to position [155, 0]
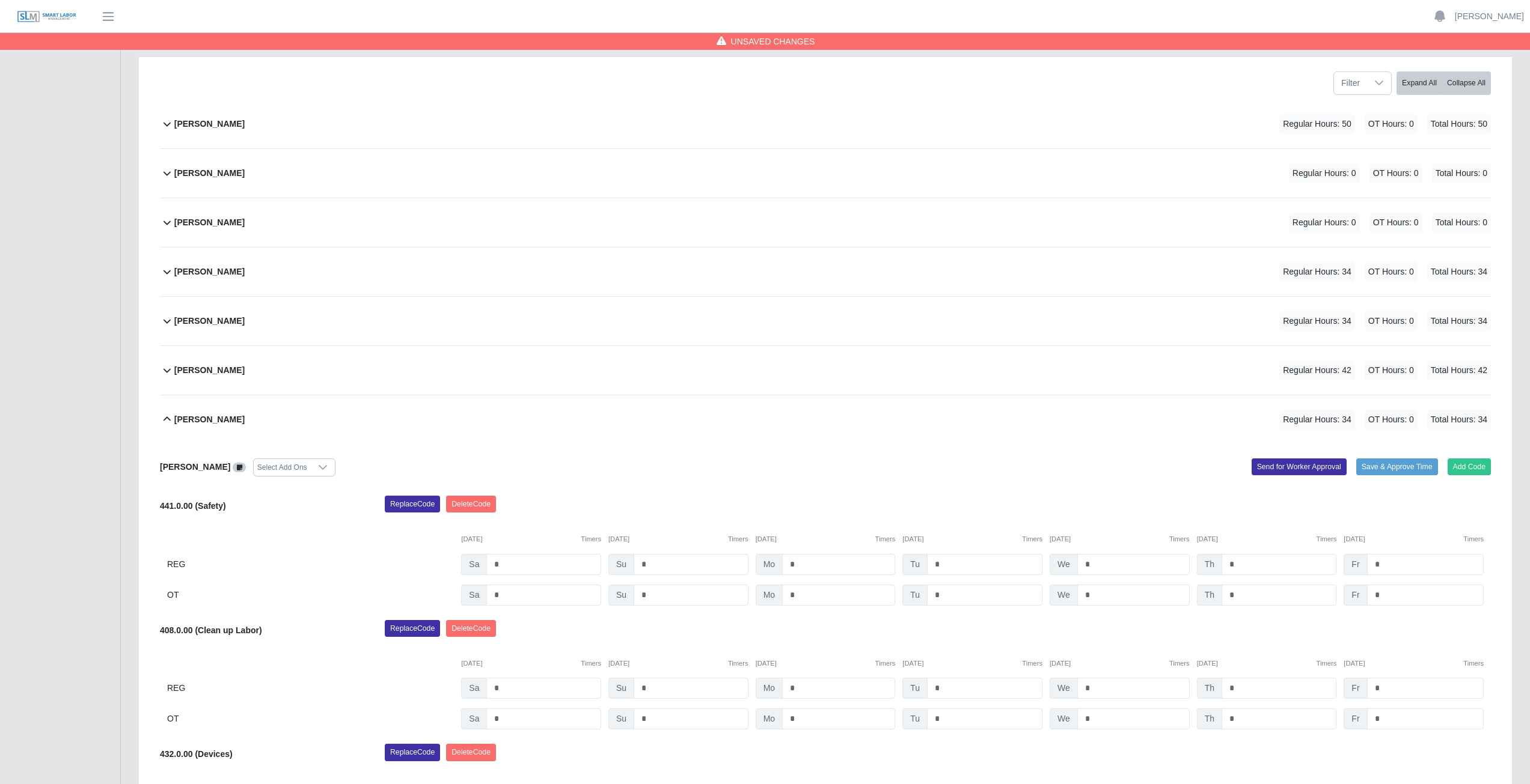
click at [165, 423] on icon at bounding box center [167, 420] width 15 height 15
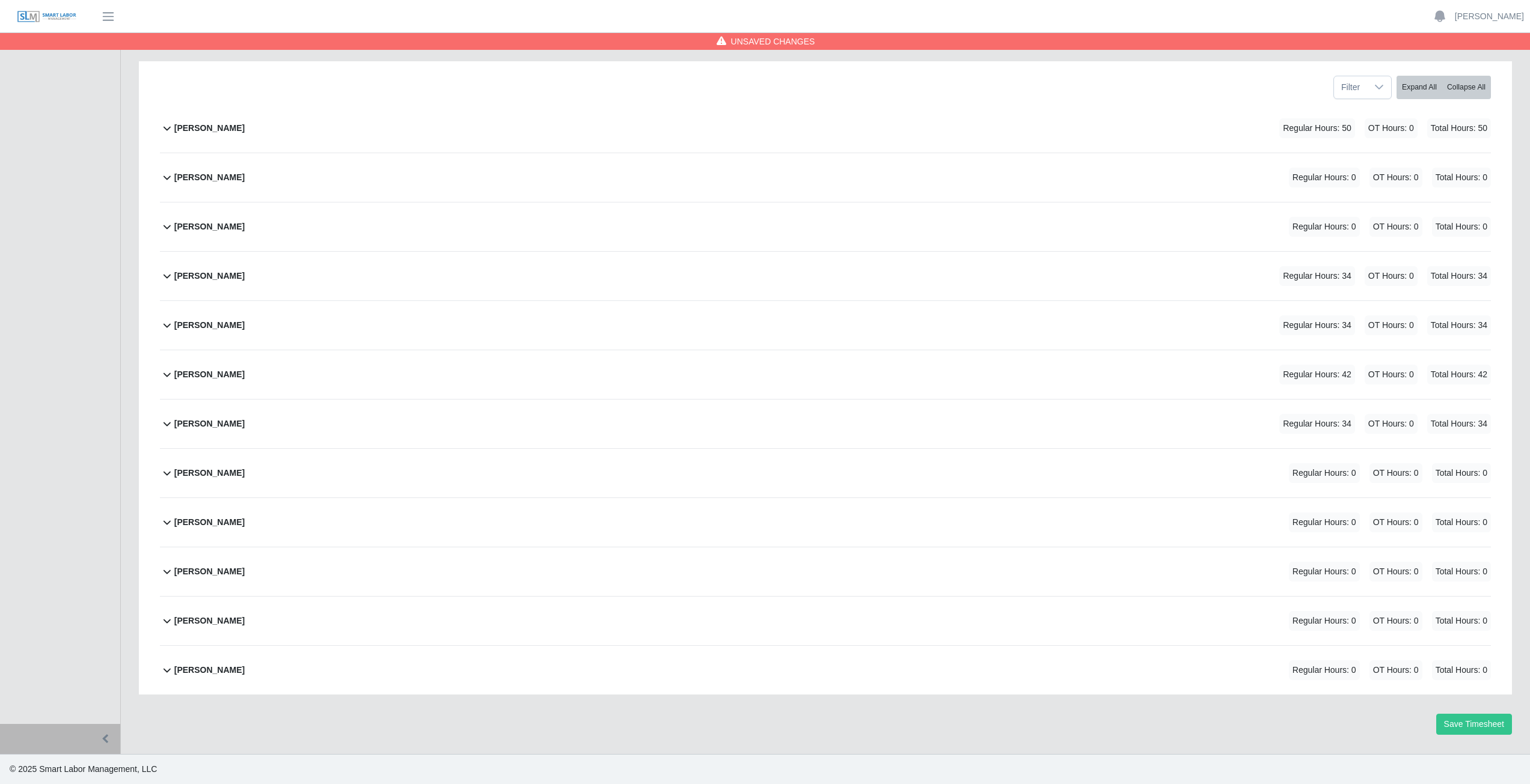
scroll to position [152, 0]
click at [163, 476] on icon at bounding box center [167, 473] width 15 height 15
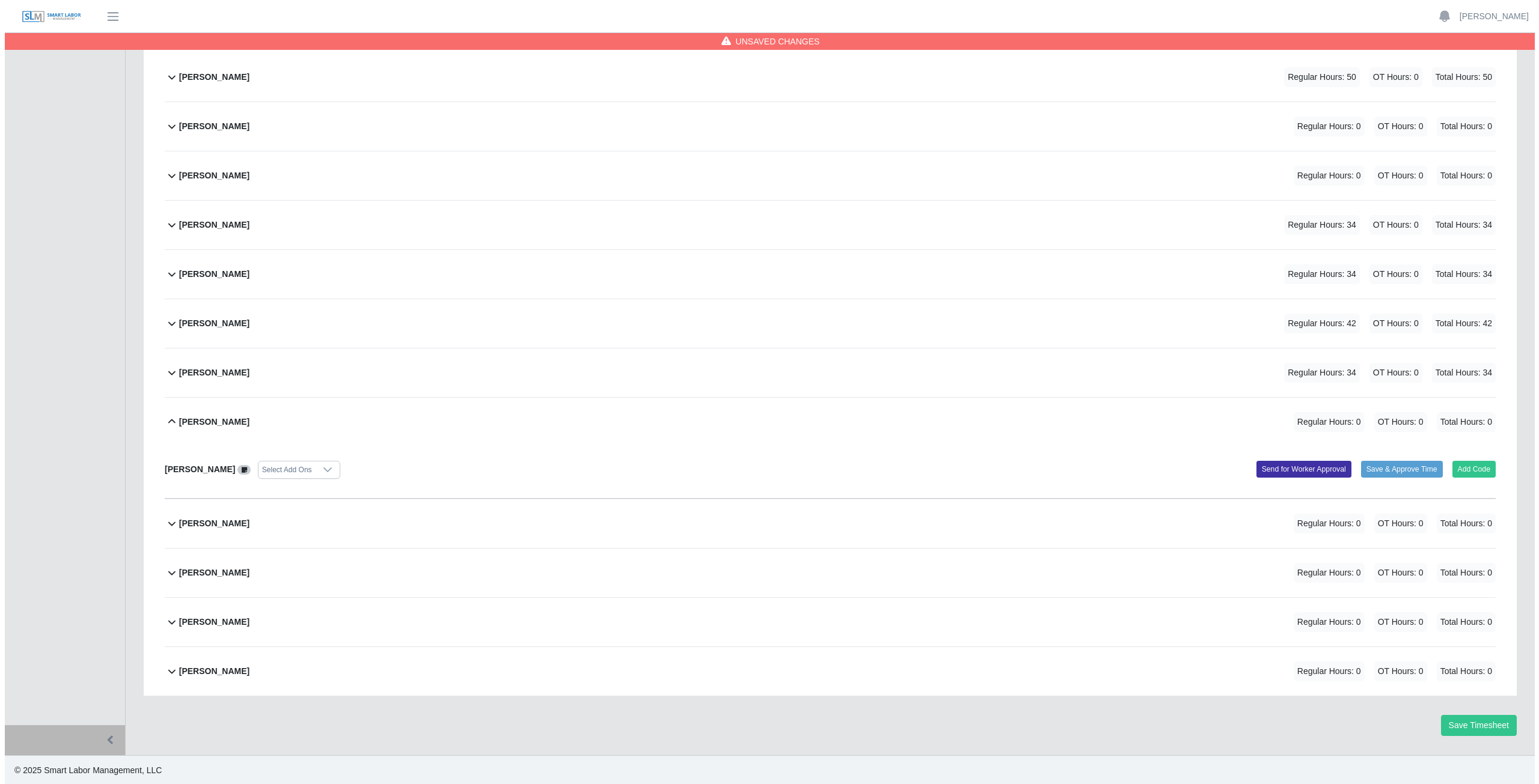
scroll to position [204, 0]
click at [1465, 465] on button "Add Code" at bounding box center [1469, 468] width 44 height 17
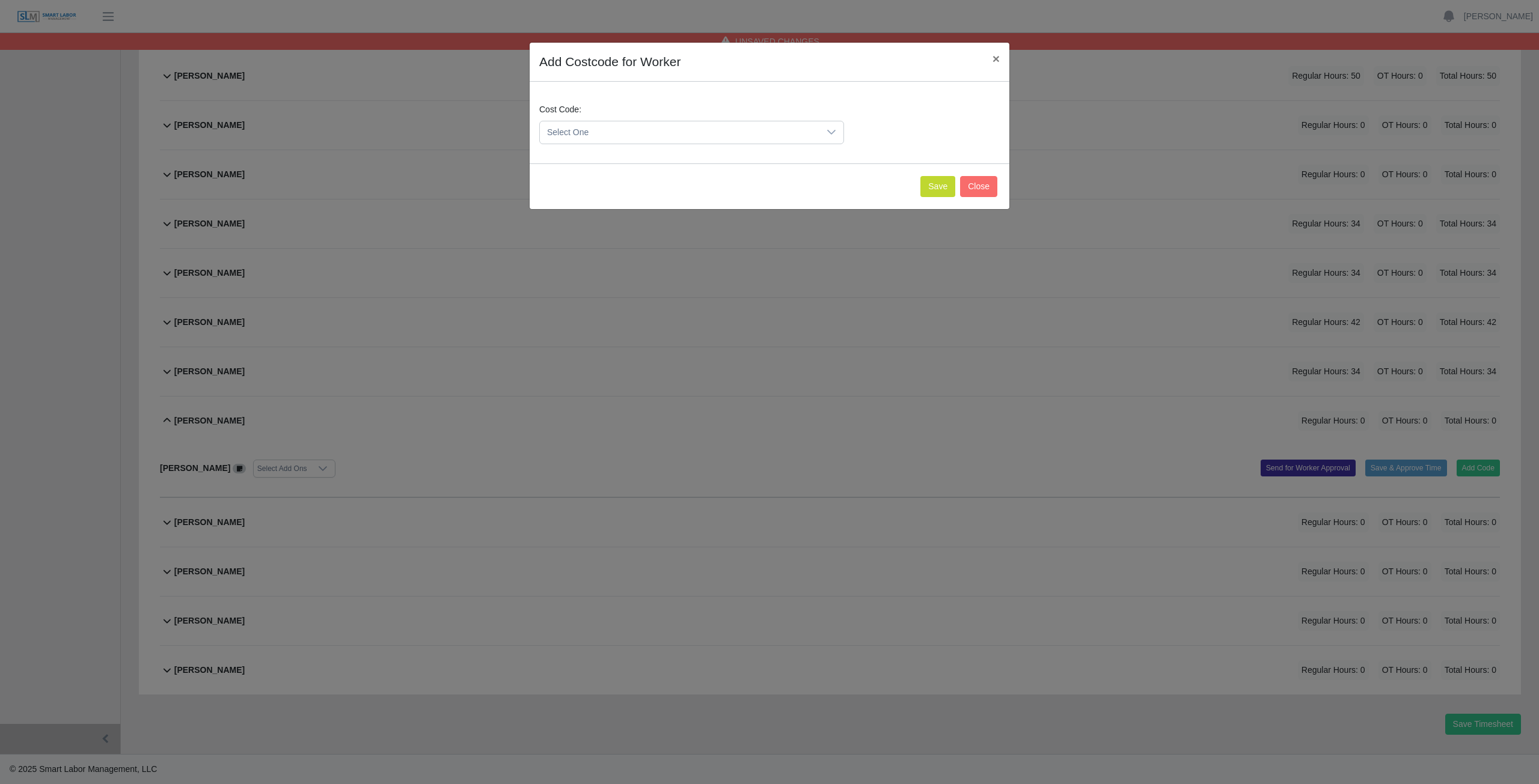
click at [599, 131] on span "Select One" at bounding box center [680, 132] width 279 height 22
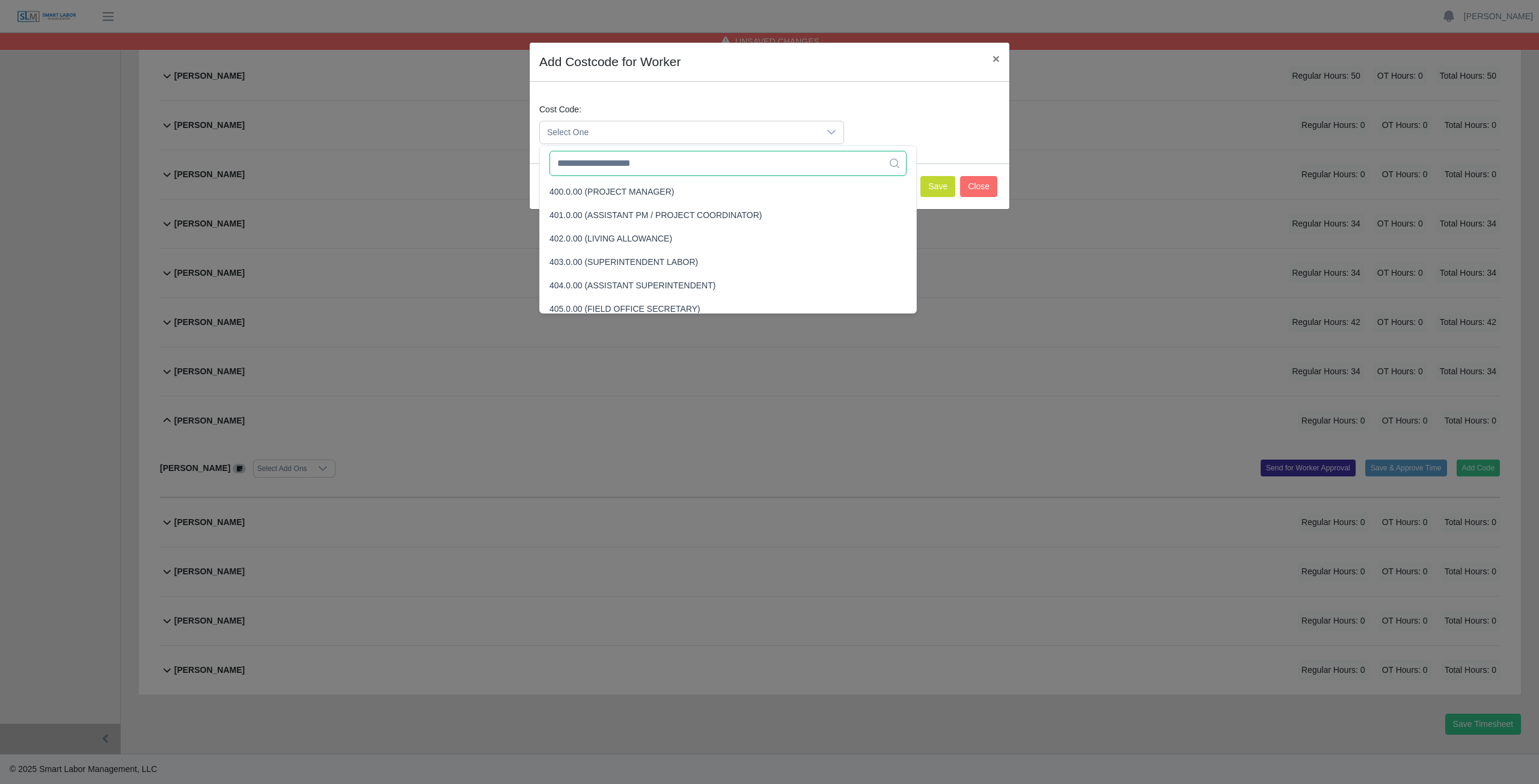
click at [596, 170] on input "text" at bounding box center [728, 164] width 357 height 25
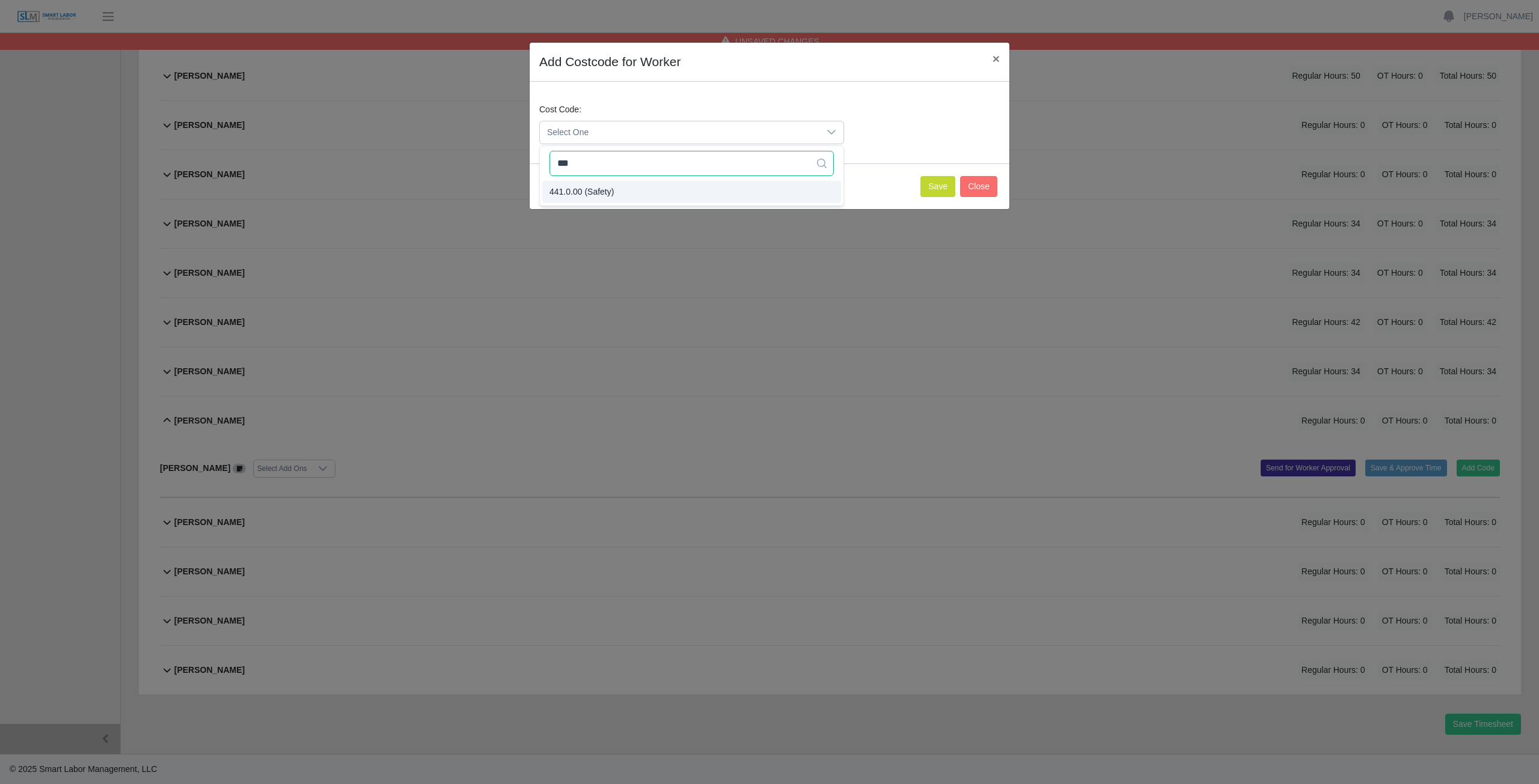
type input "***"
click at [598, 187] on span "441.0.00 (Safety)" at bounding box center [582, 192] width 64 height 13
click at [942, 184] on button "Save" at bounding box center [938, 186] width 35 height 21
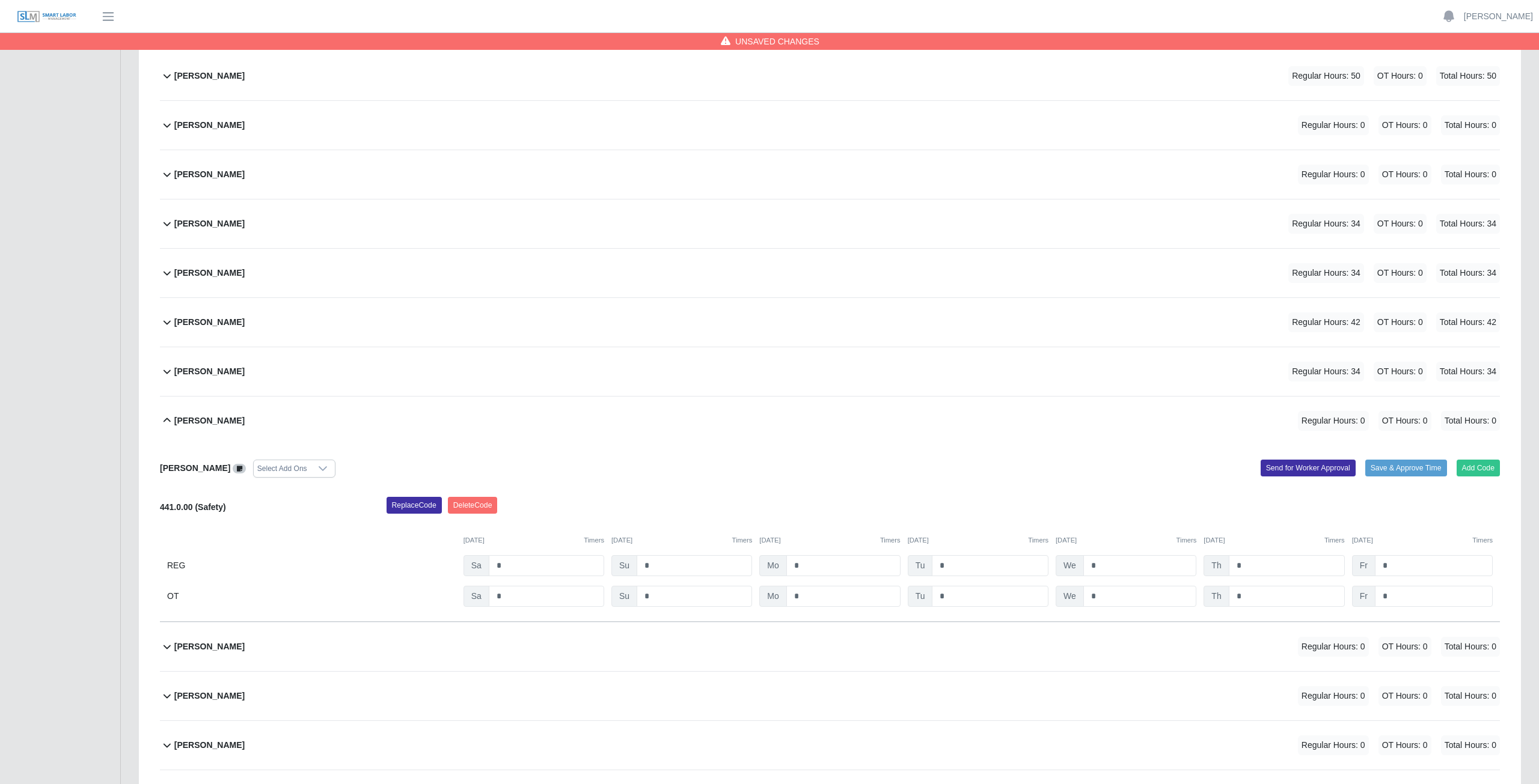
scroll to position [328, 0]
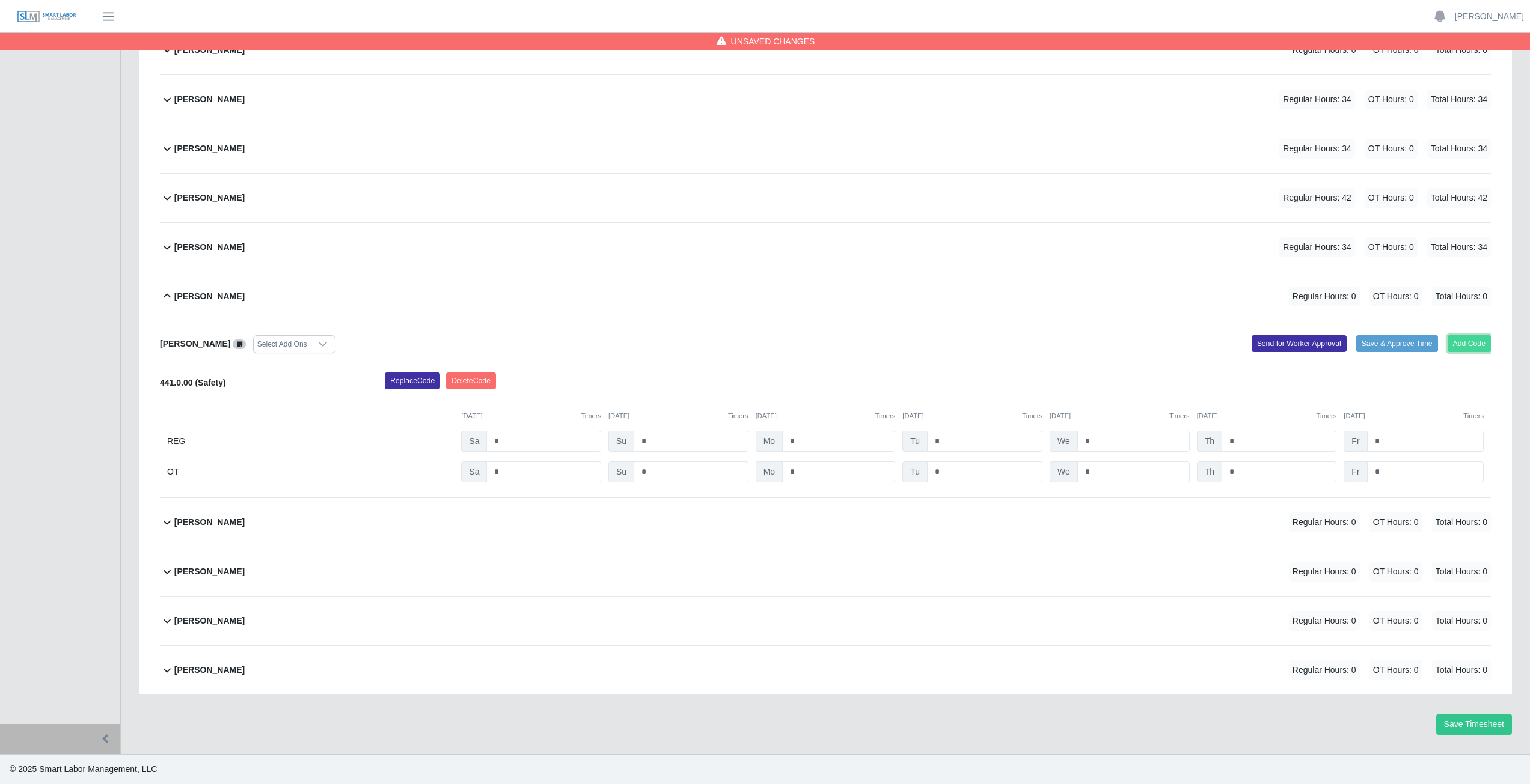
click at [1468, 343] on button "Add Code" at bounding box center [1470, 344] width 44 height 17
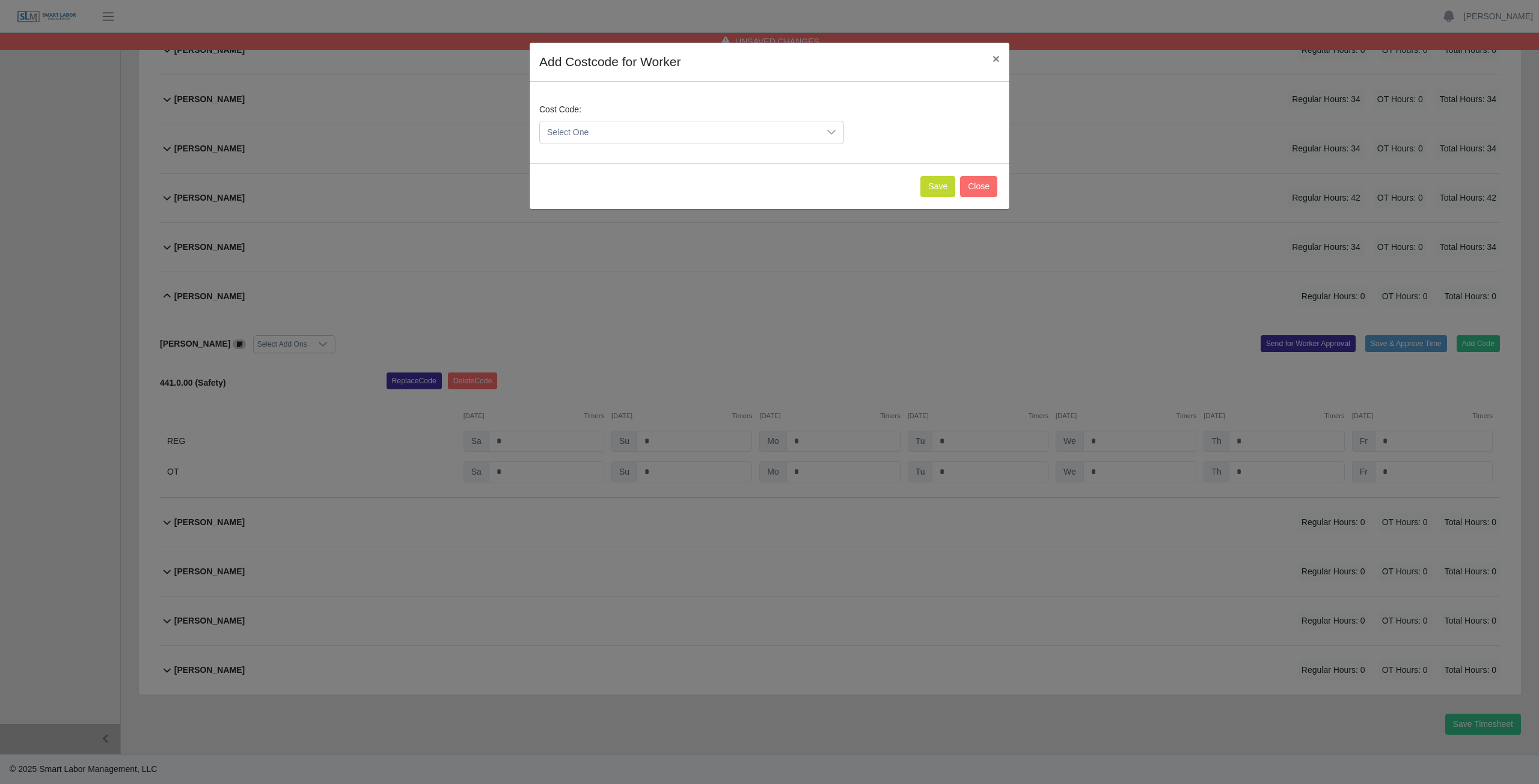
click at [598, 129] on span "Select One" at bounding box center [680, 132] width 279 height 22
click at [602, 192] on span "400.0.00 (PROJECT MANAGER)" at bounding box center [612, 192] width 125 height 13
click at [606, 128] on span "400.0.00 (PROJECT MANAGER)" at bounding box center [680, 132] width 279 height 22
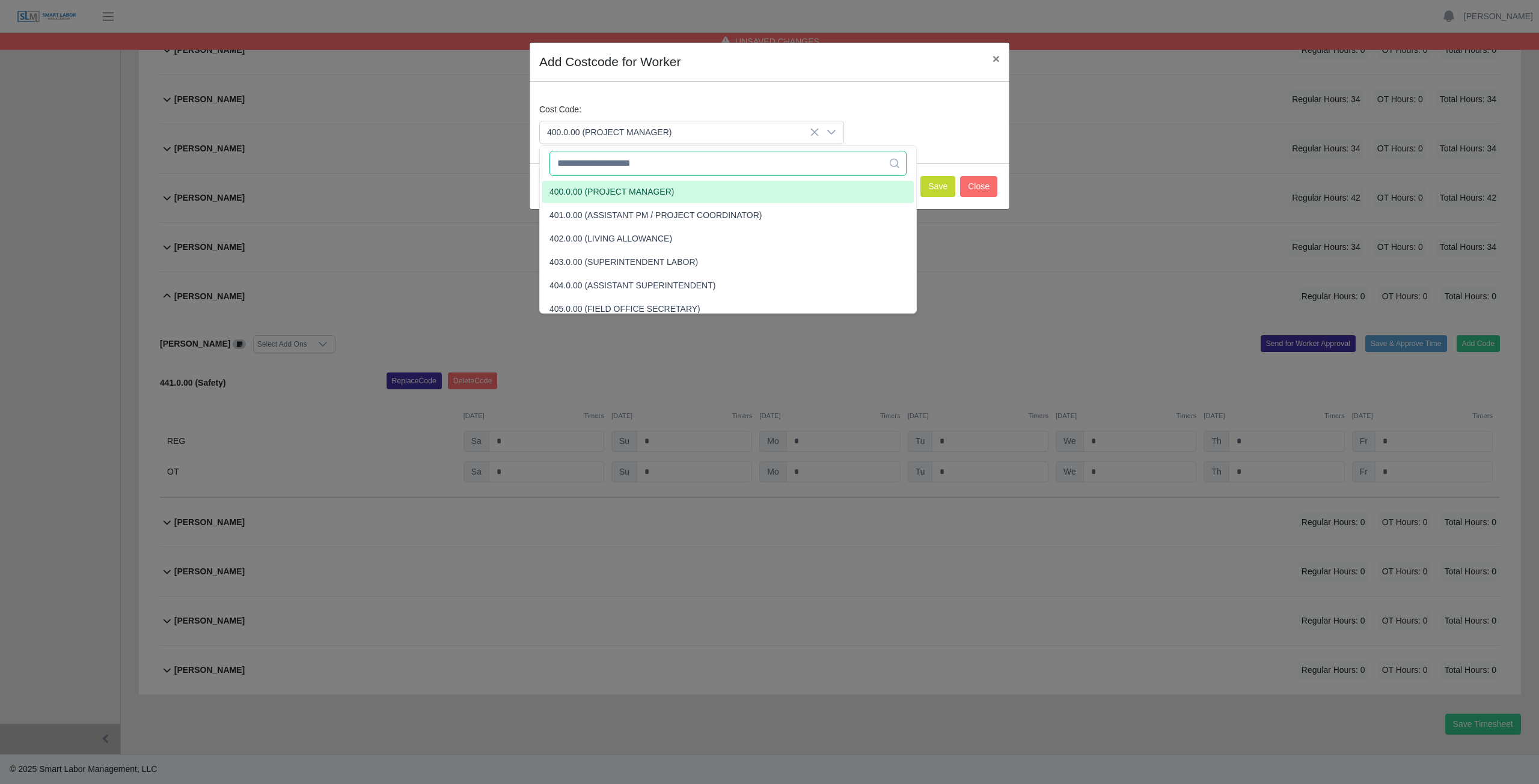
click at [607, 165] on input "text" at bounding box center [728, 164] width 357 height 25
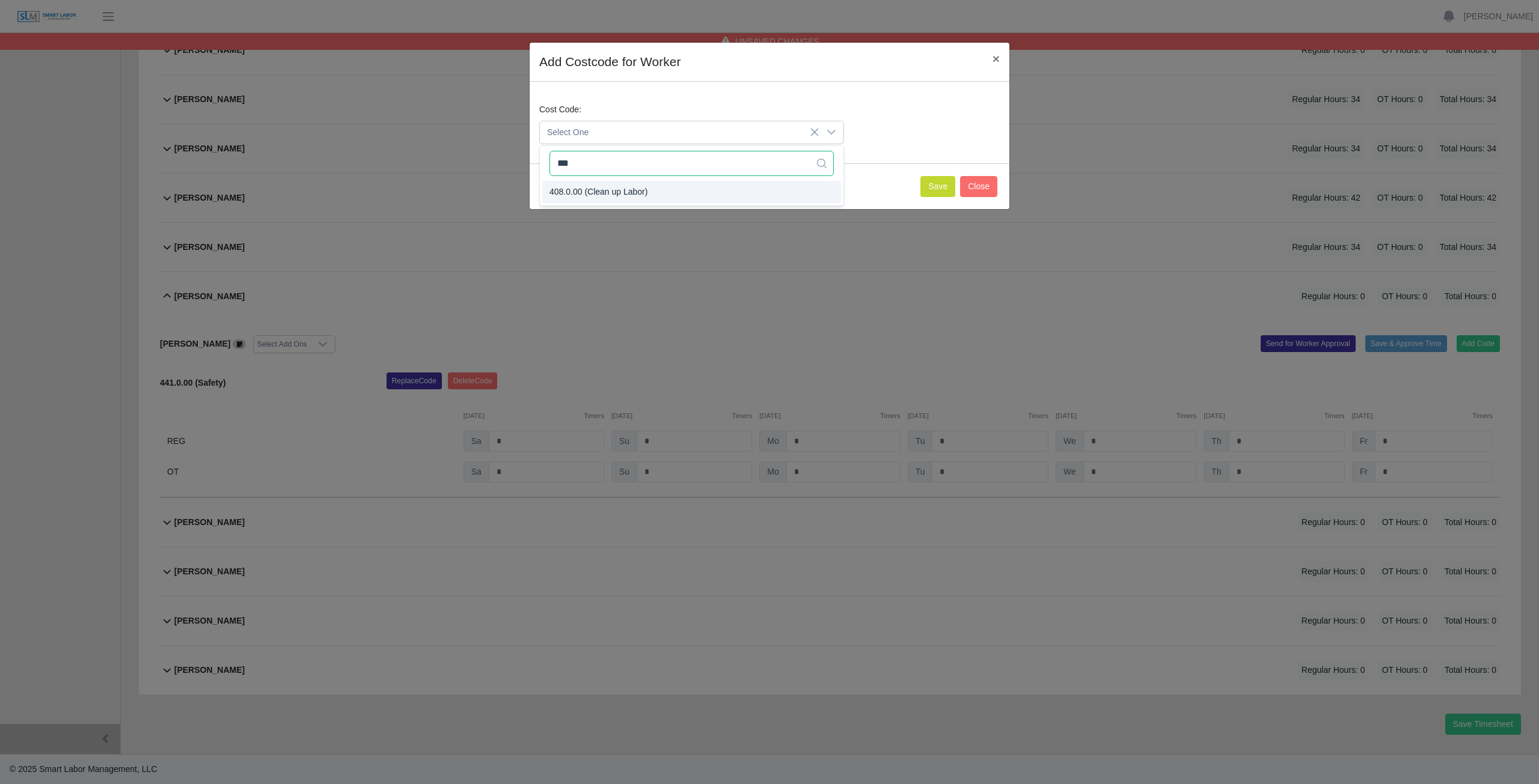
type input "***"
click at [937, 193] on button "Save" at bounding box center [938, 186] width 35 height 21
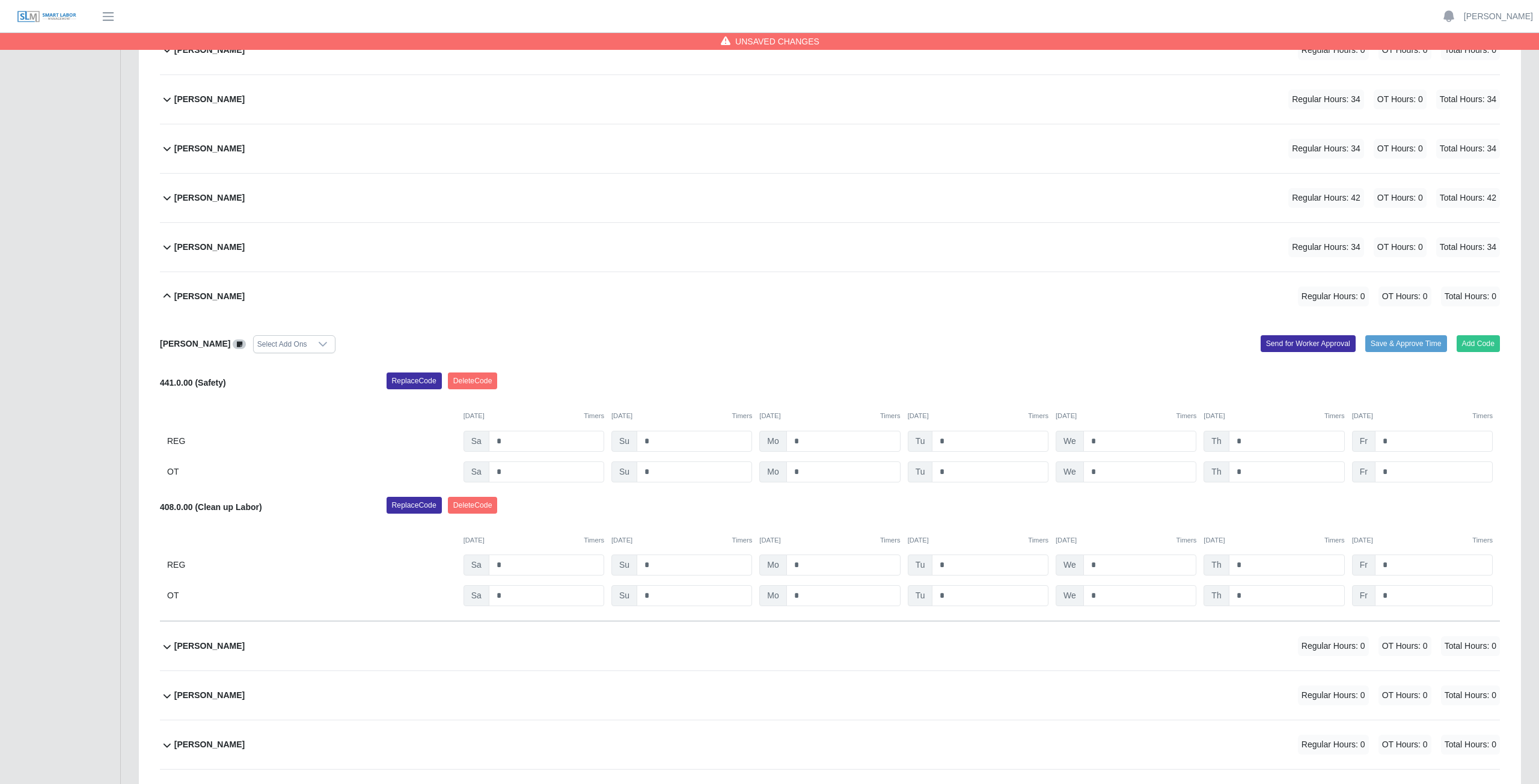
scroll to position [452, 0]
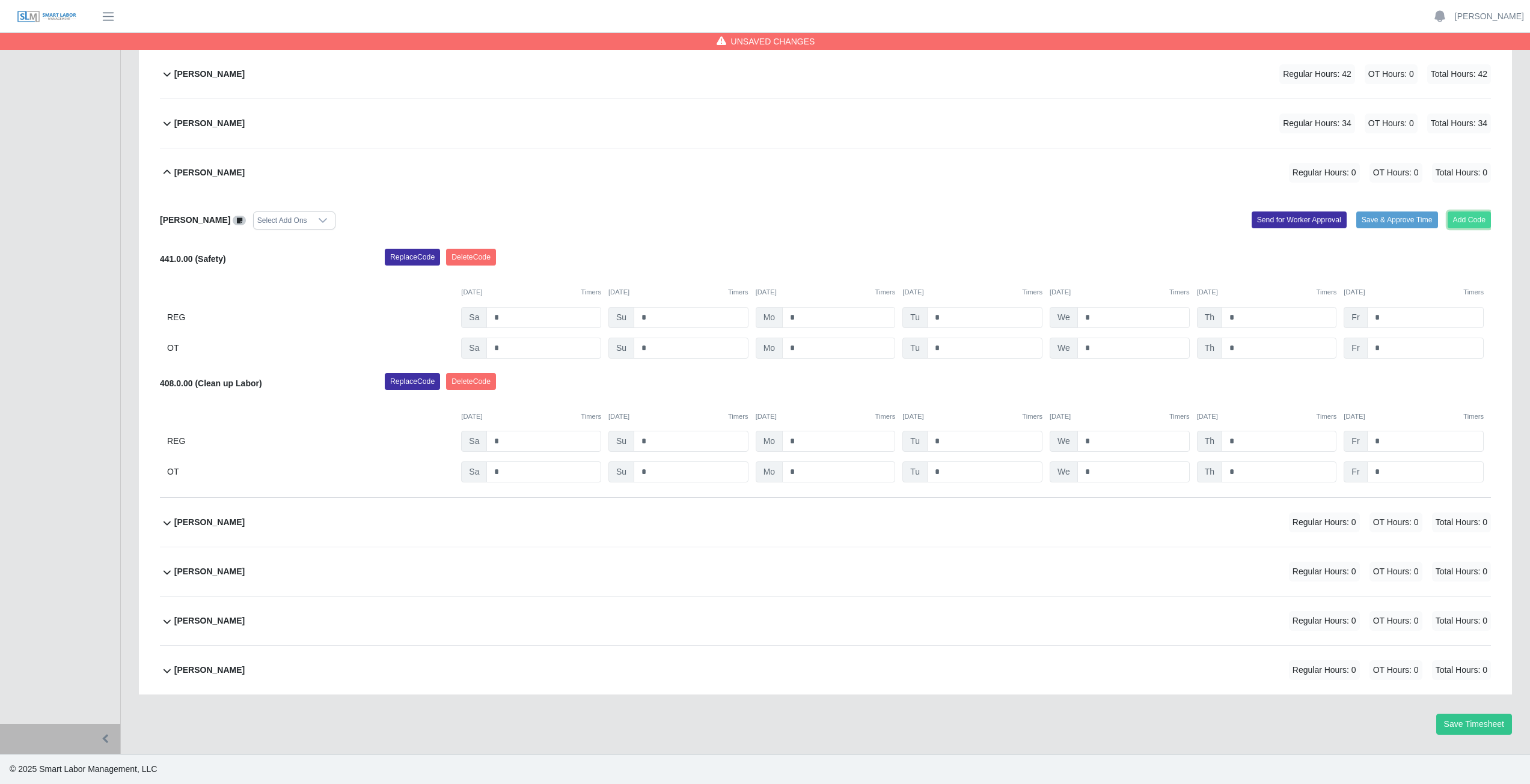
click at [1471, 220] on button "Add Code" at bounding box center [1470, 220] width 44 height 17
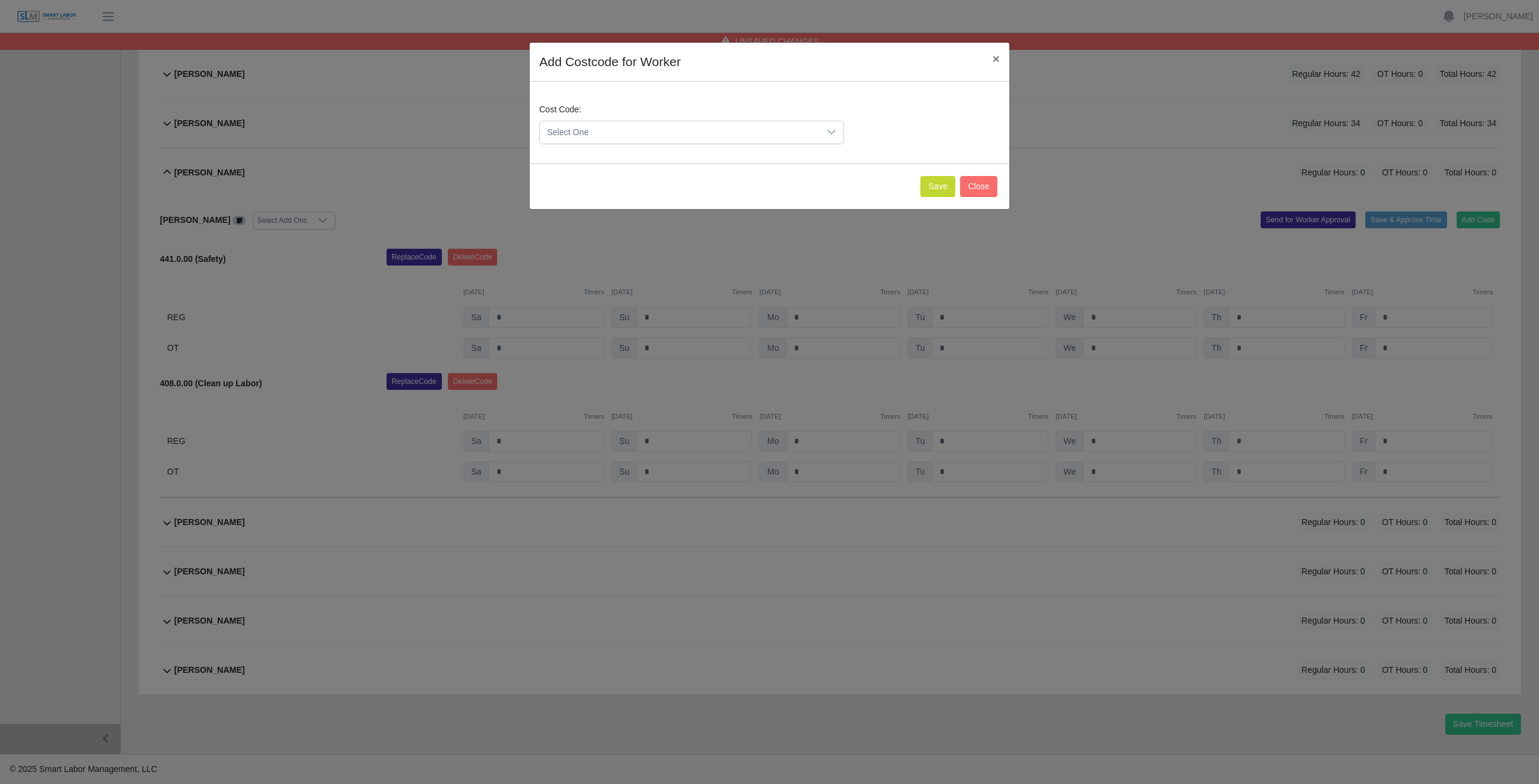
click at [597, 129] on span "Select One" at bounding box center [680, 132] width 279 height 22
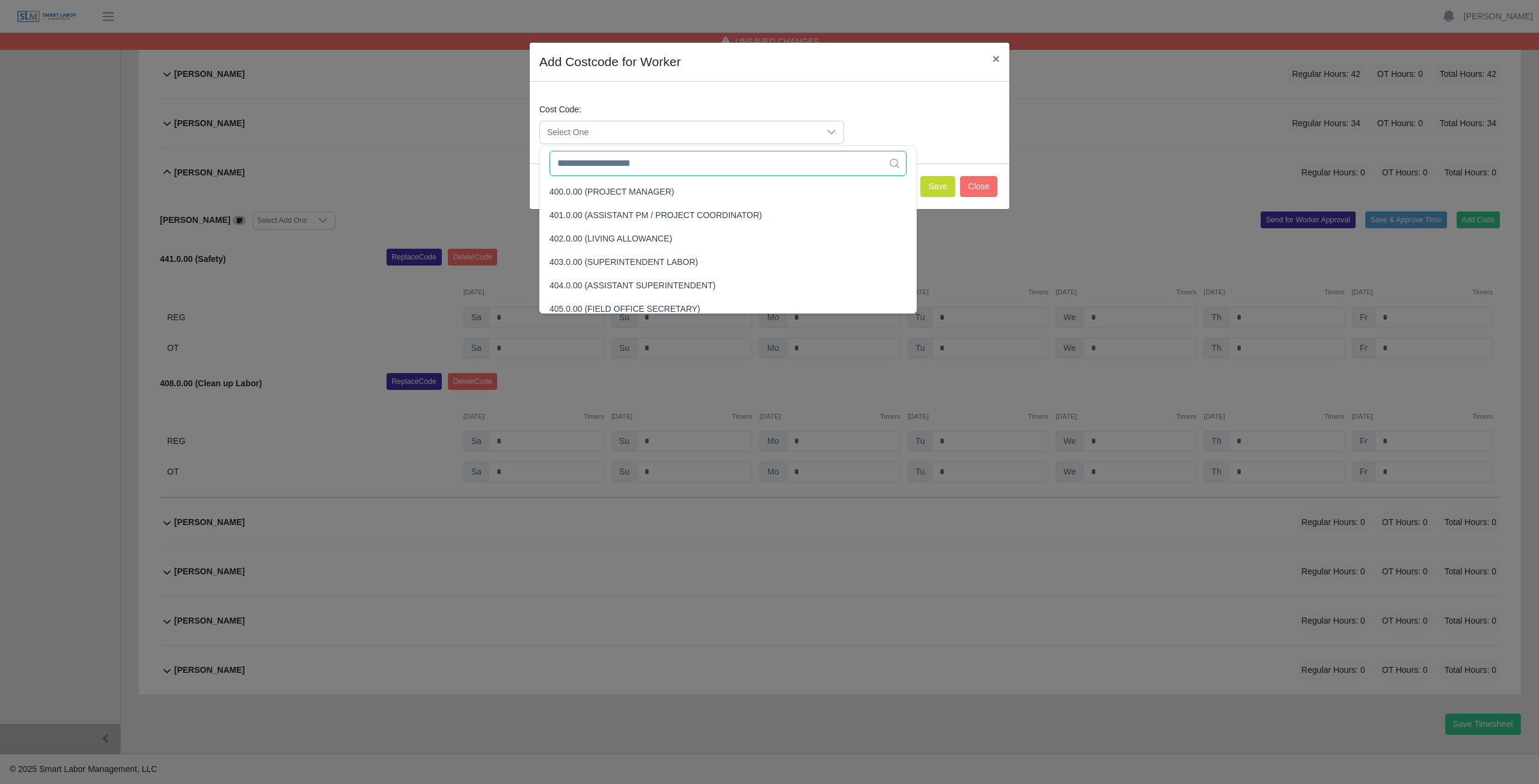
click at [605, 164] on input "text" at bounding box center [728, 164] width 357 height 25
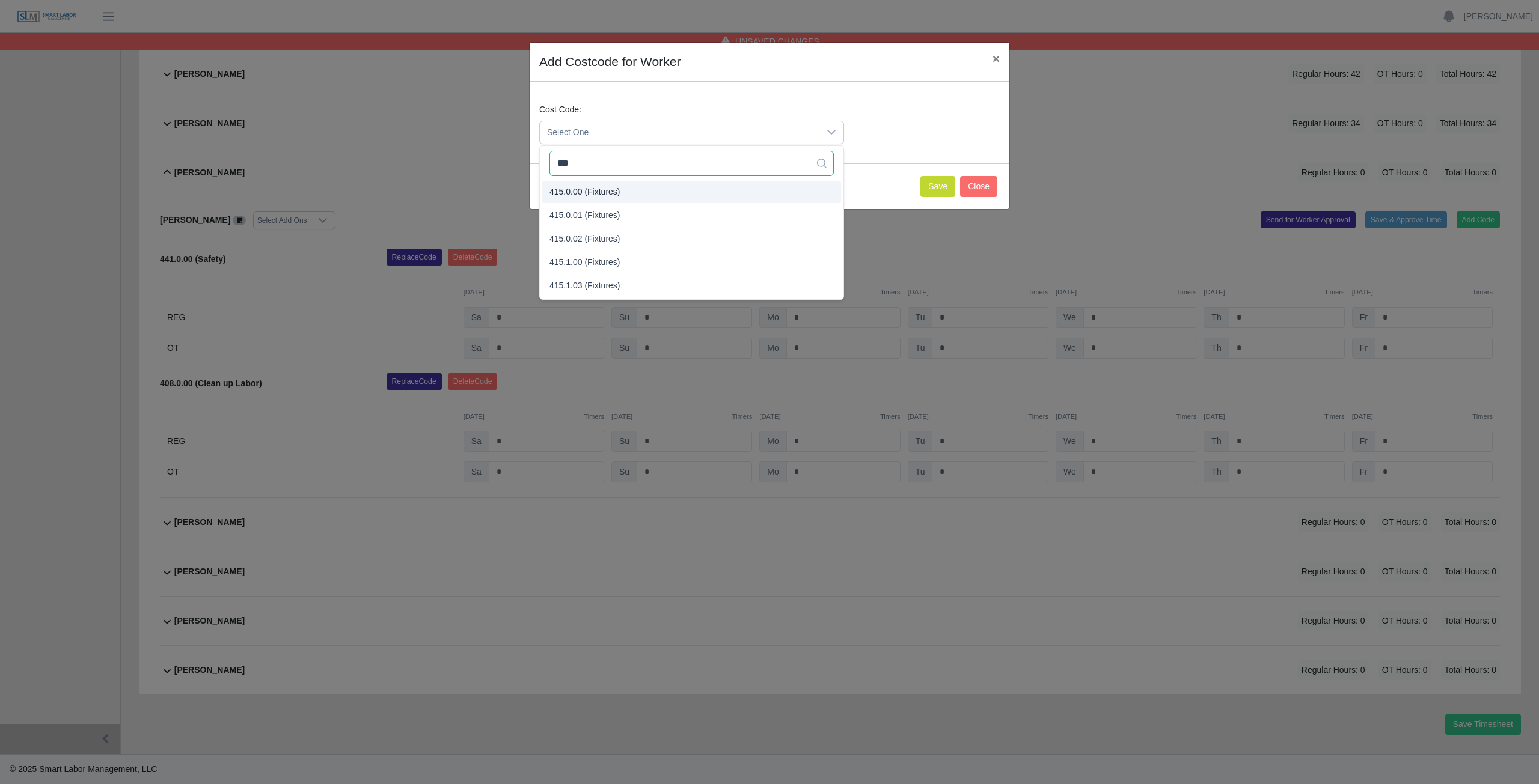
type input "***"
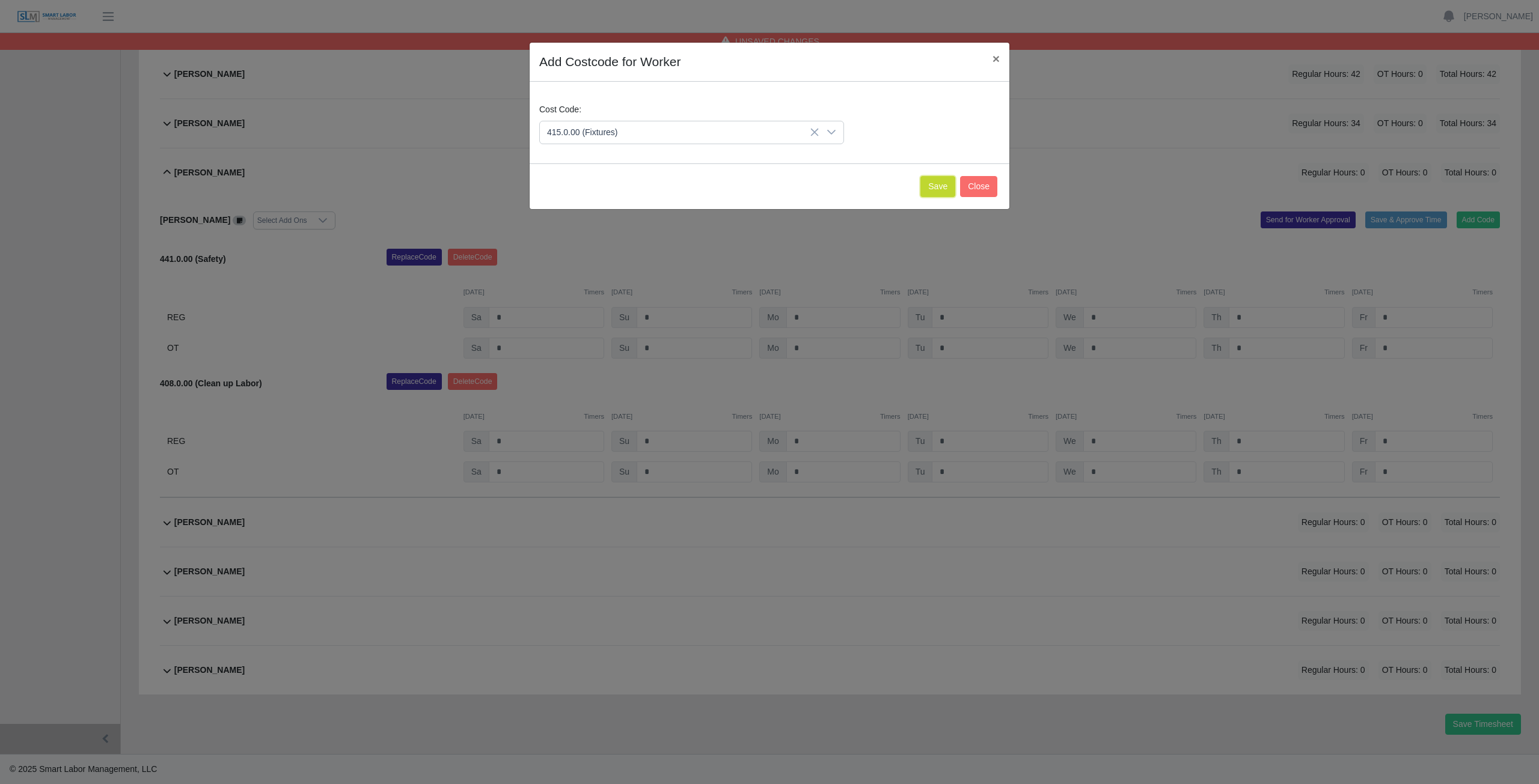
click at [934, 189] on button "Save" at bounding box center [938, 186] width 35 height 21
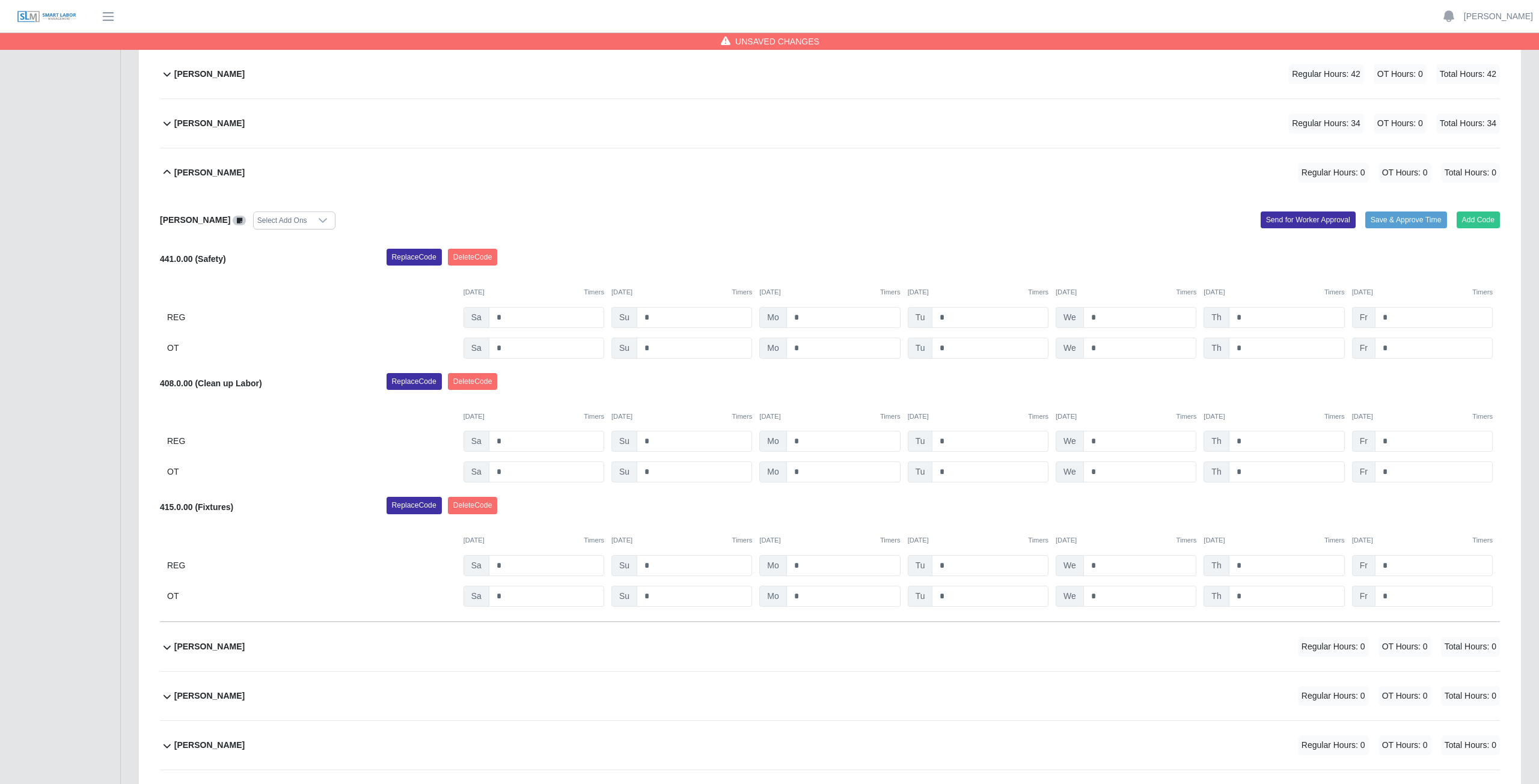
scroll to position [576, 0]
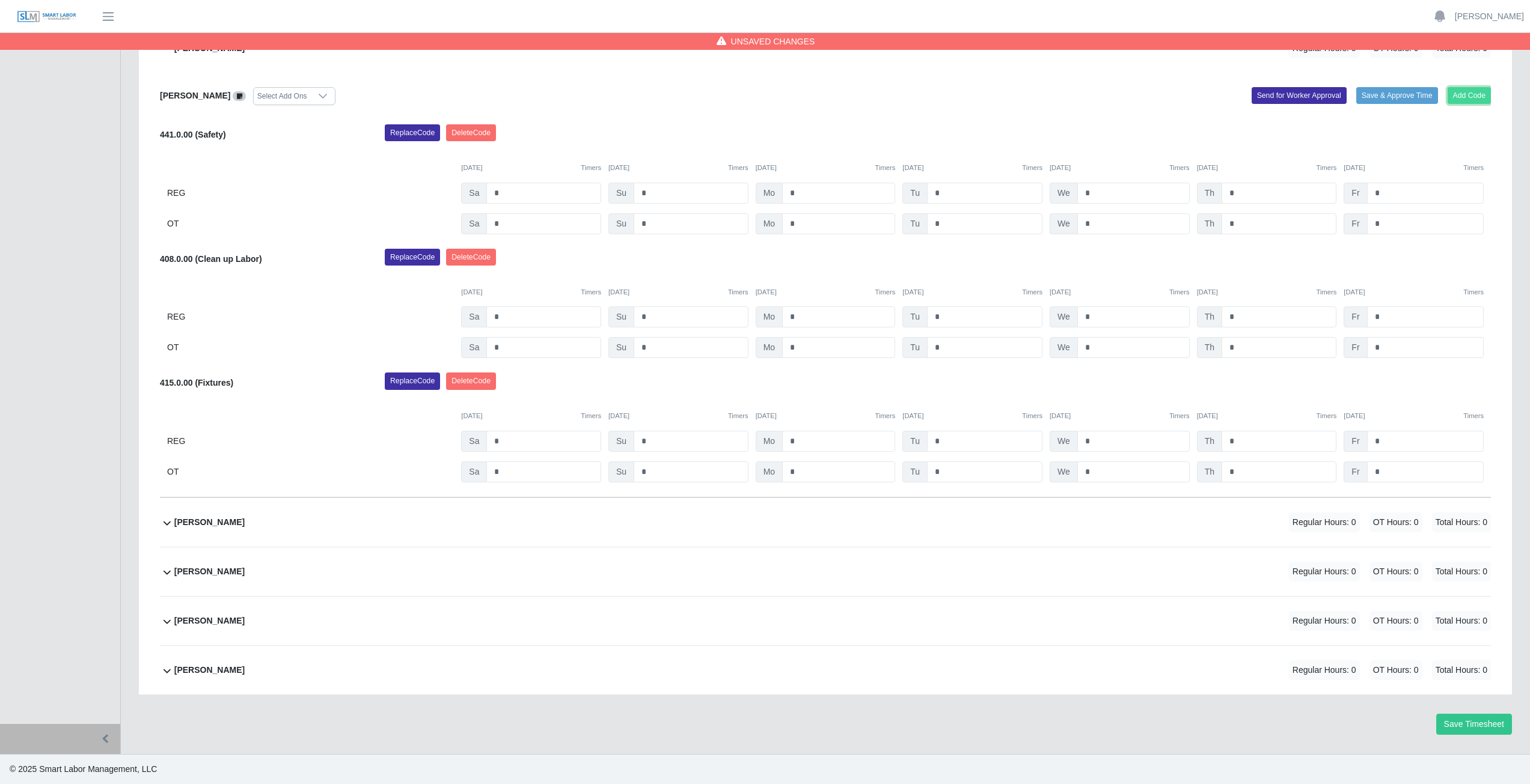
click at [1470, 93] on button "Add Code" at bounding box center [1470, 96] width 44 height 17
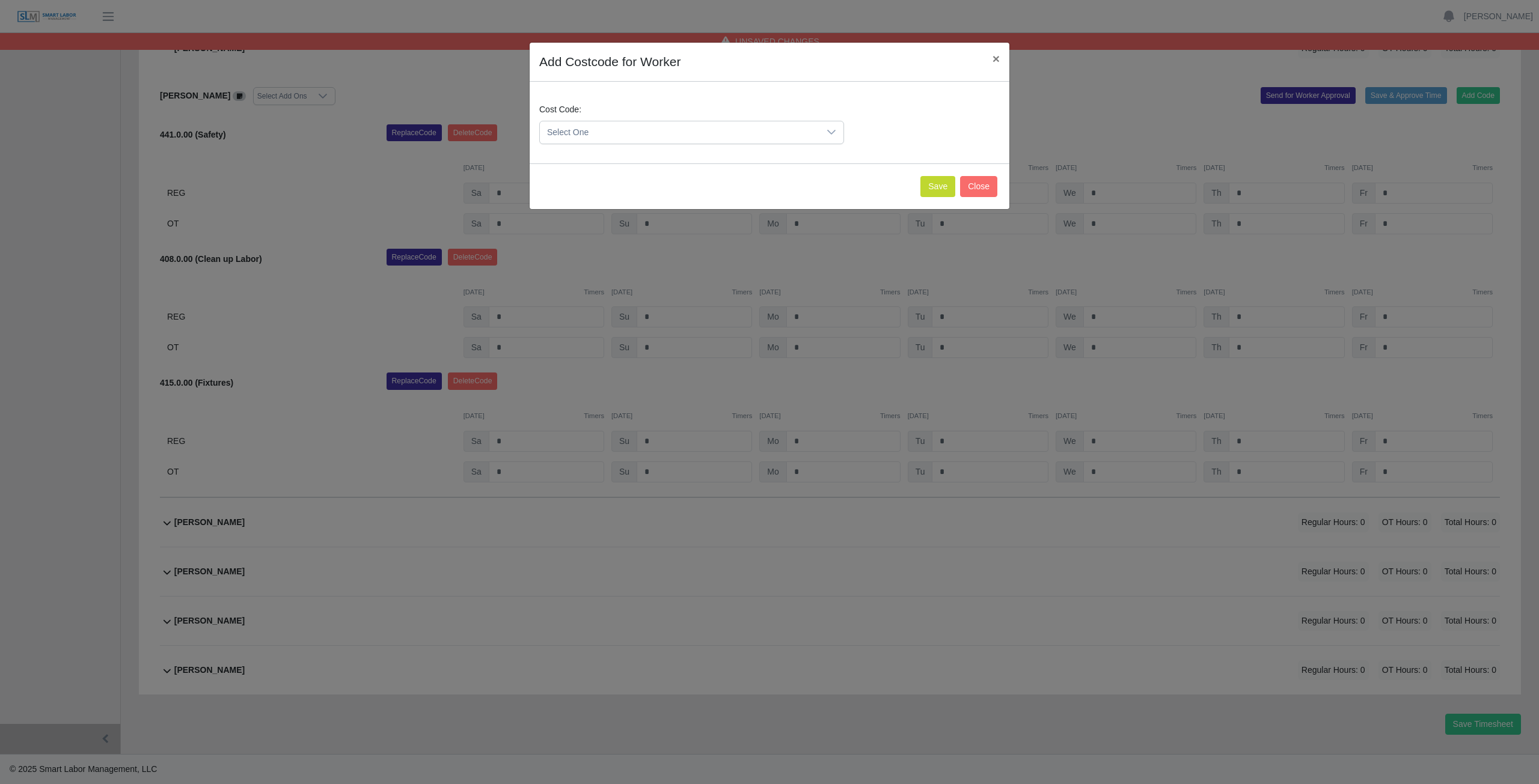
click at [610, 128] on span "Select One" at bounding box center [680, 132] width 279 height 22
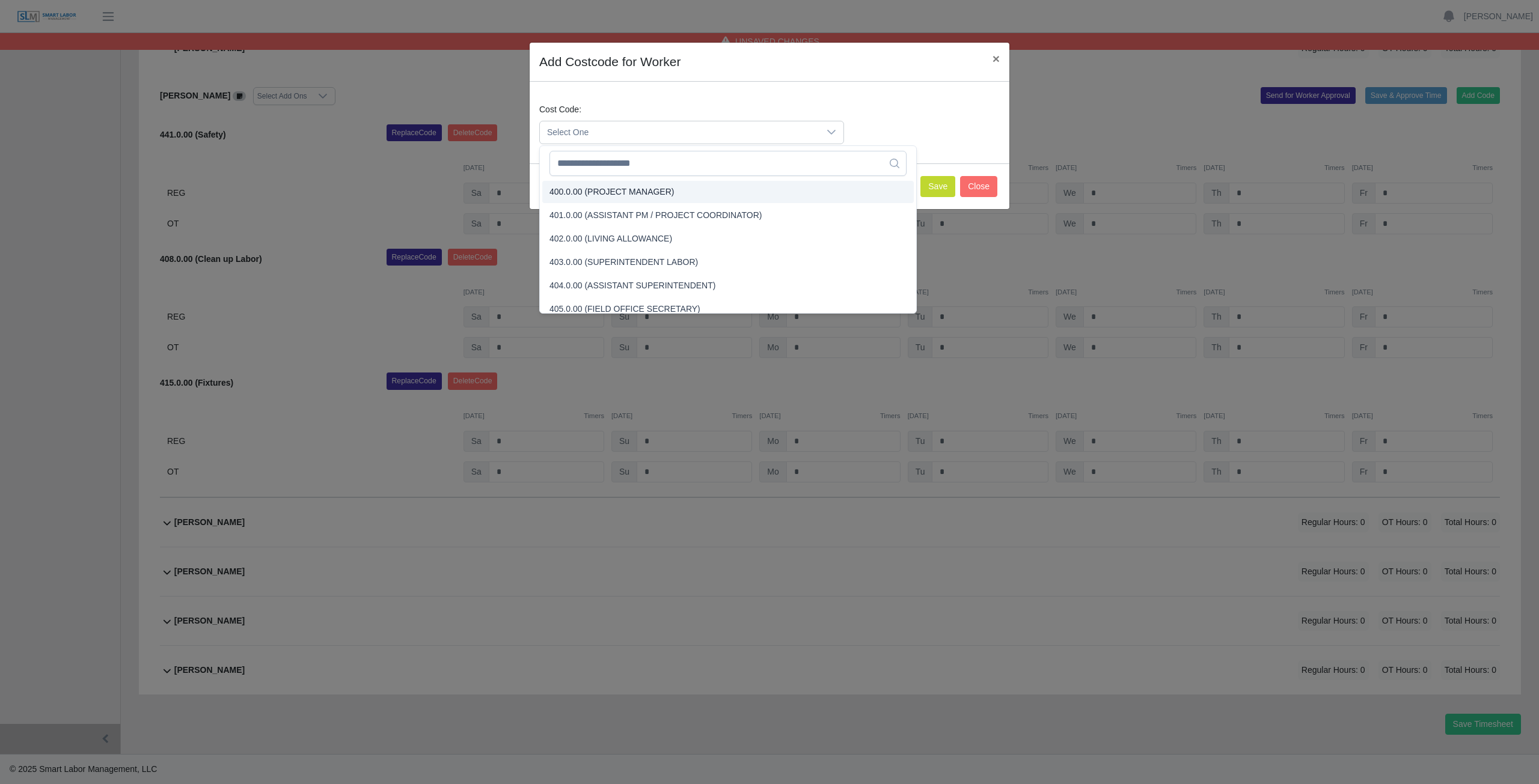
click at [597, 196] on span "400.0.00 (PROJECT MANAGER)" at bounding box center [612, 192] width 125 height 13
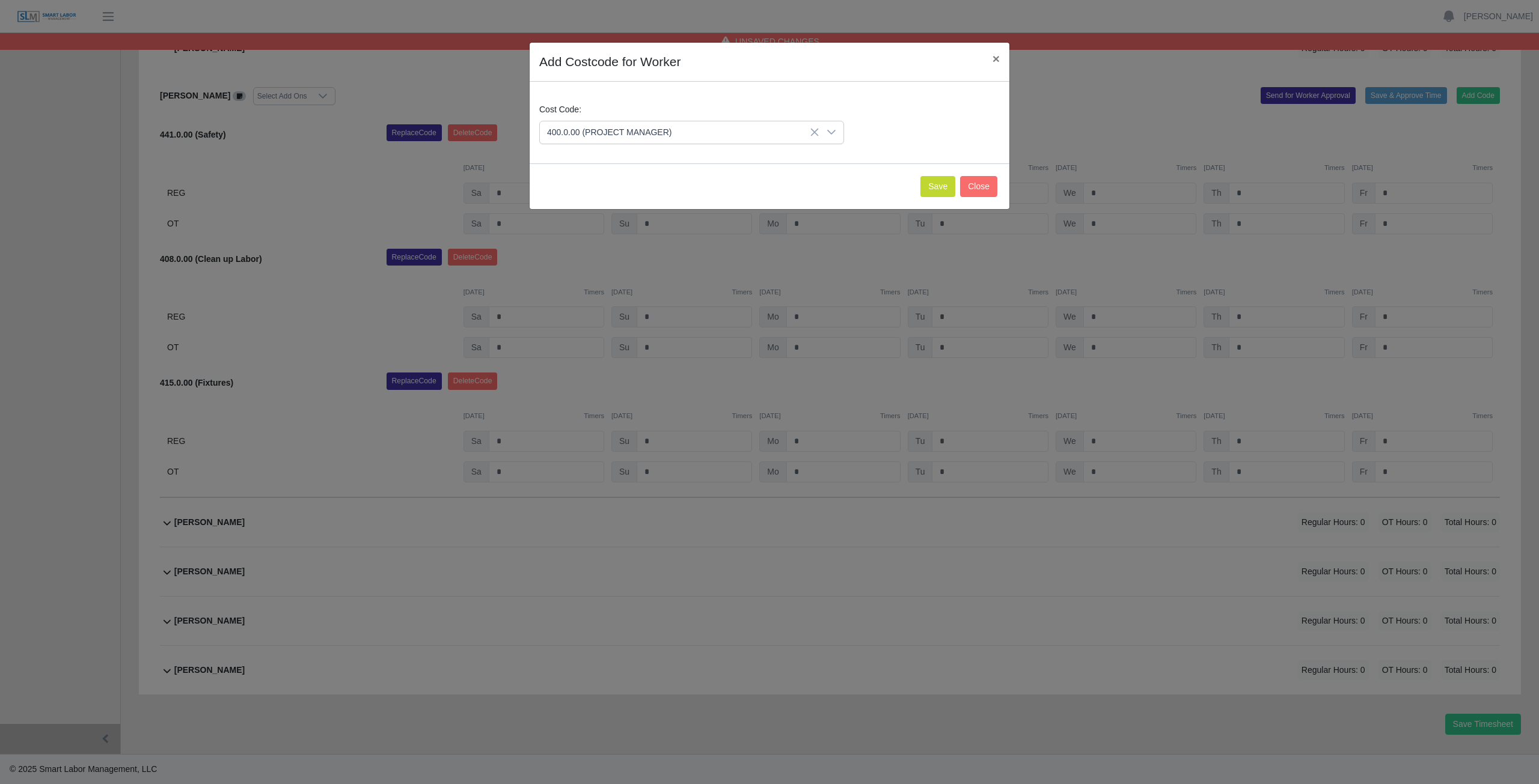
click at [611, 132] on span "400.0.00 (PROJECT MANAGER)" at bounding box center [680, 132] width 279 height 22
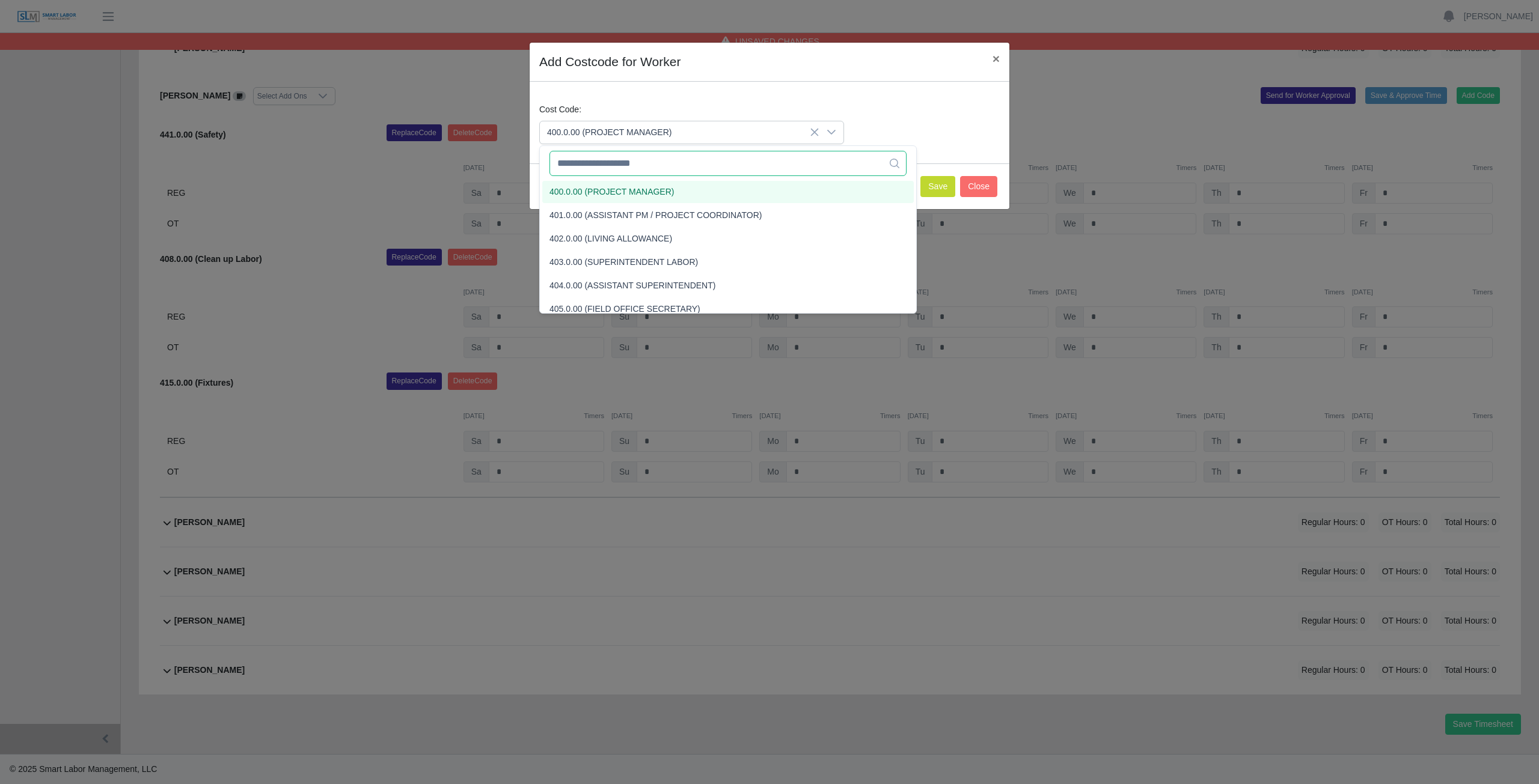
click at [594, 166] on input "text" at bounding box center [728, 164] width 357 height 25
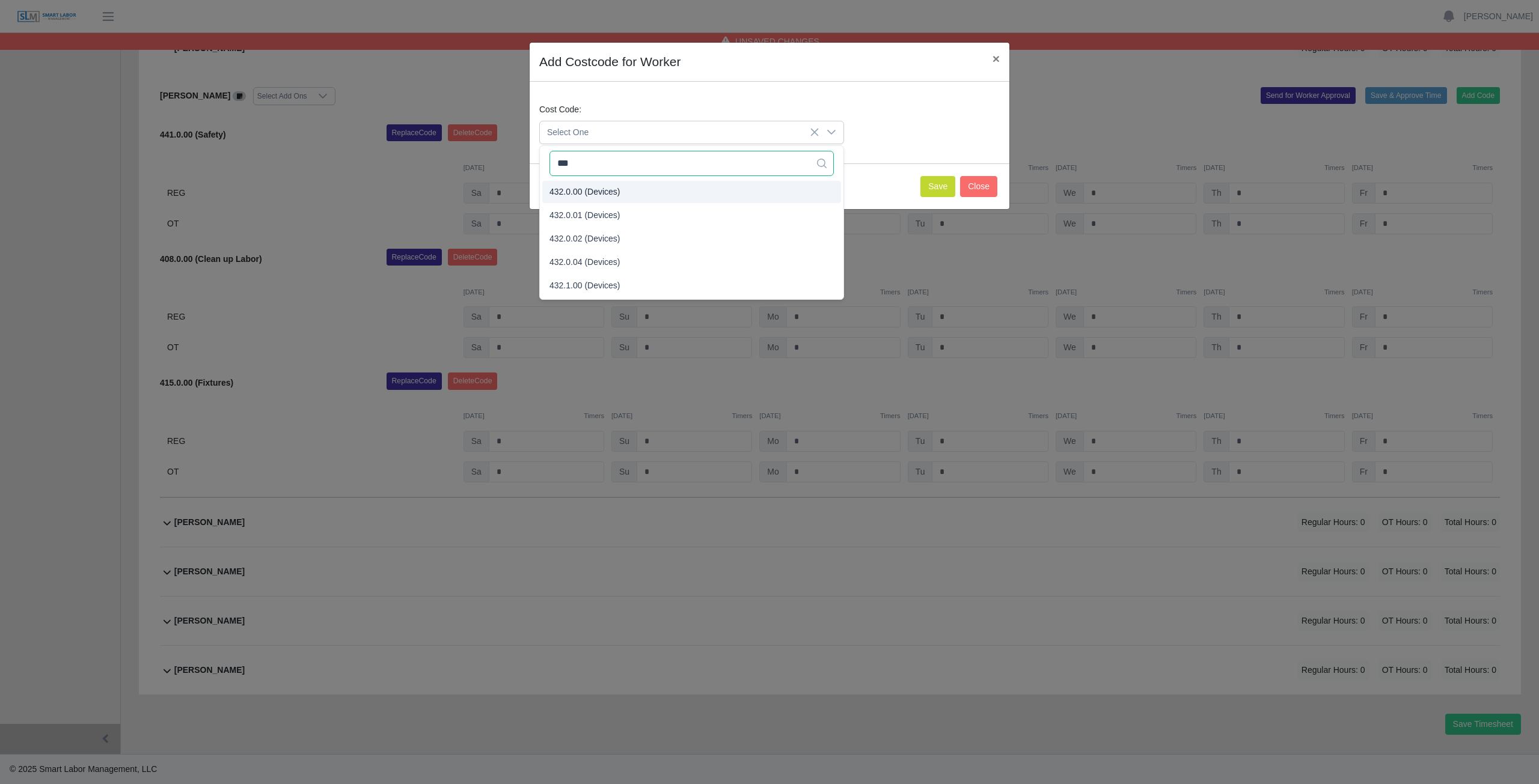
type input "***"
drag, startPoint x: 579, startPoint y: 193, endPoint x: 583, endPoint y: 187, distance: 7.2
click at [583, 187] on span "432.0.00 (Devices)" at bounding box center [585, 192] width 71 height 13
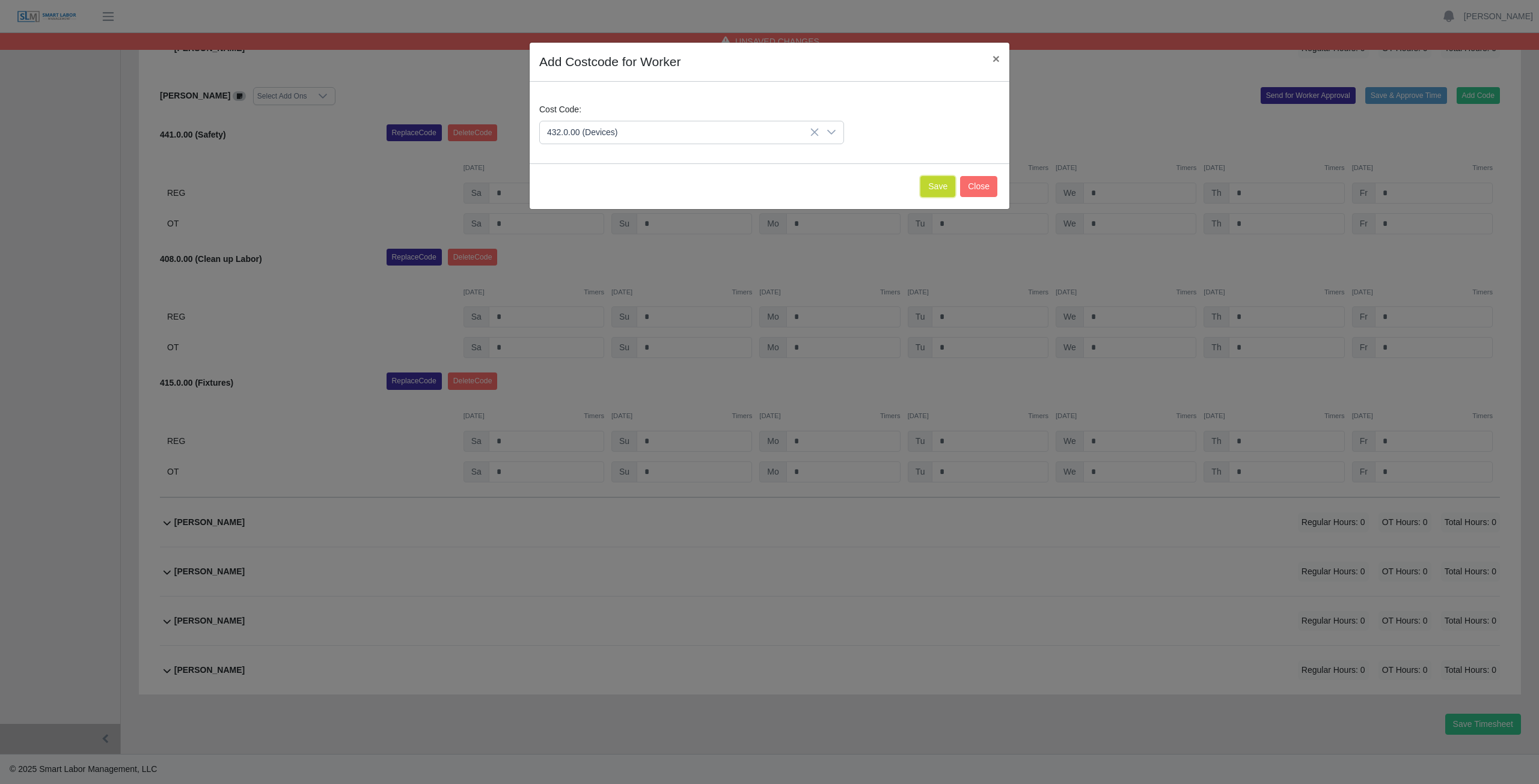
click at [938, 184] on button "Save" at bounding box center [938, 186] width 35 height 21
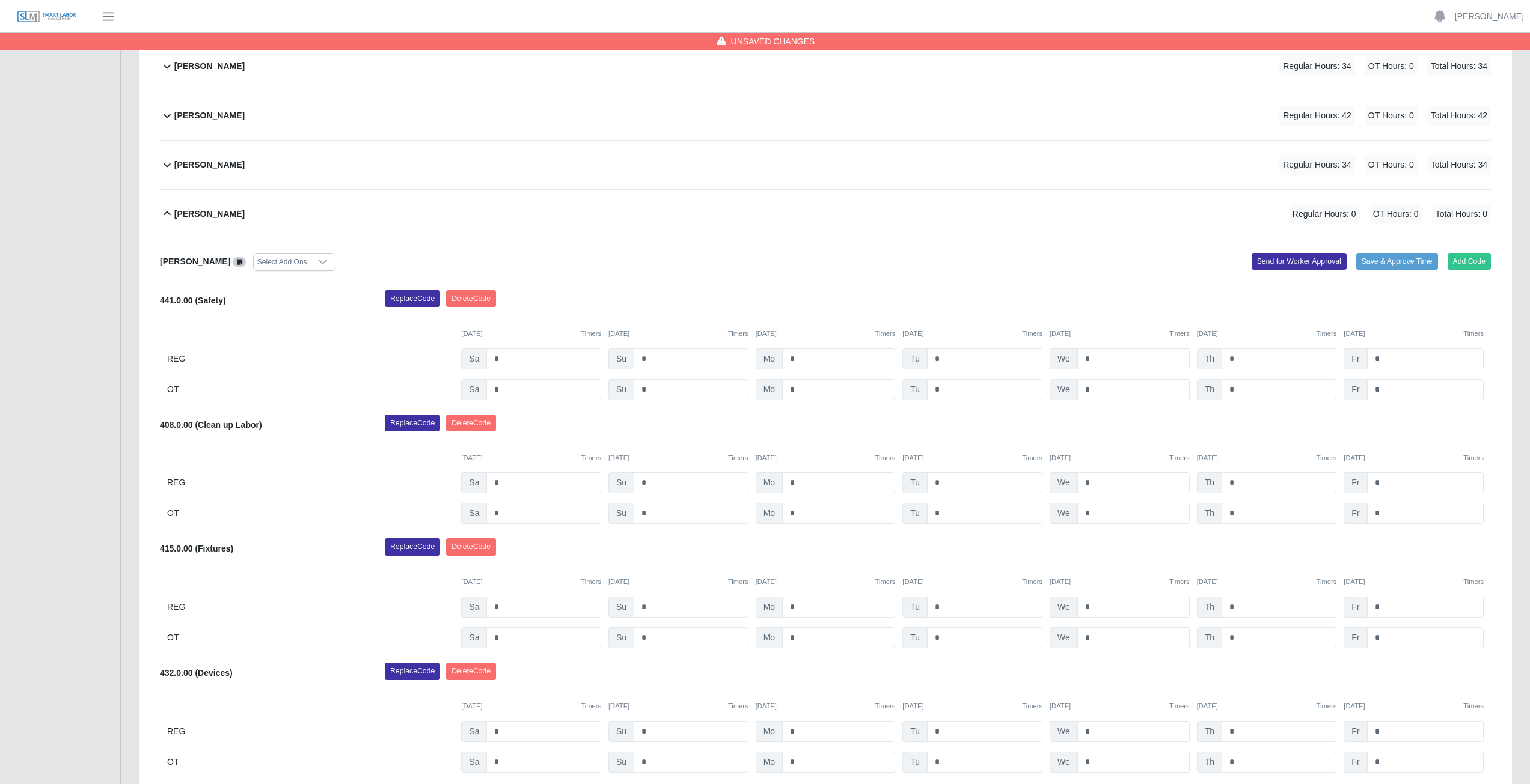
scroll to position [400, 0]
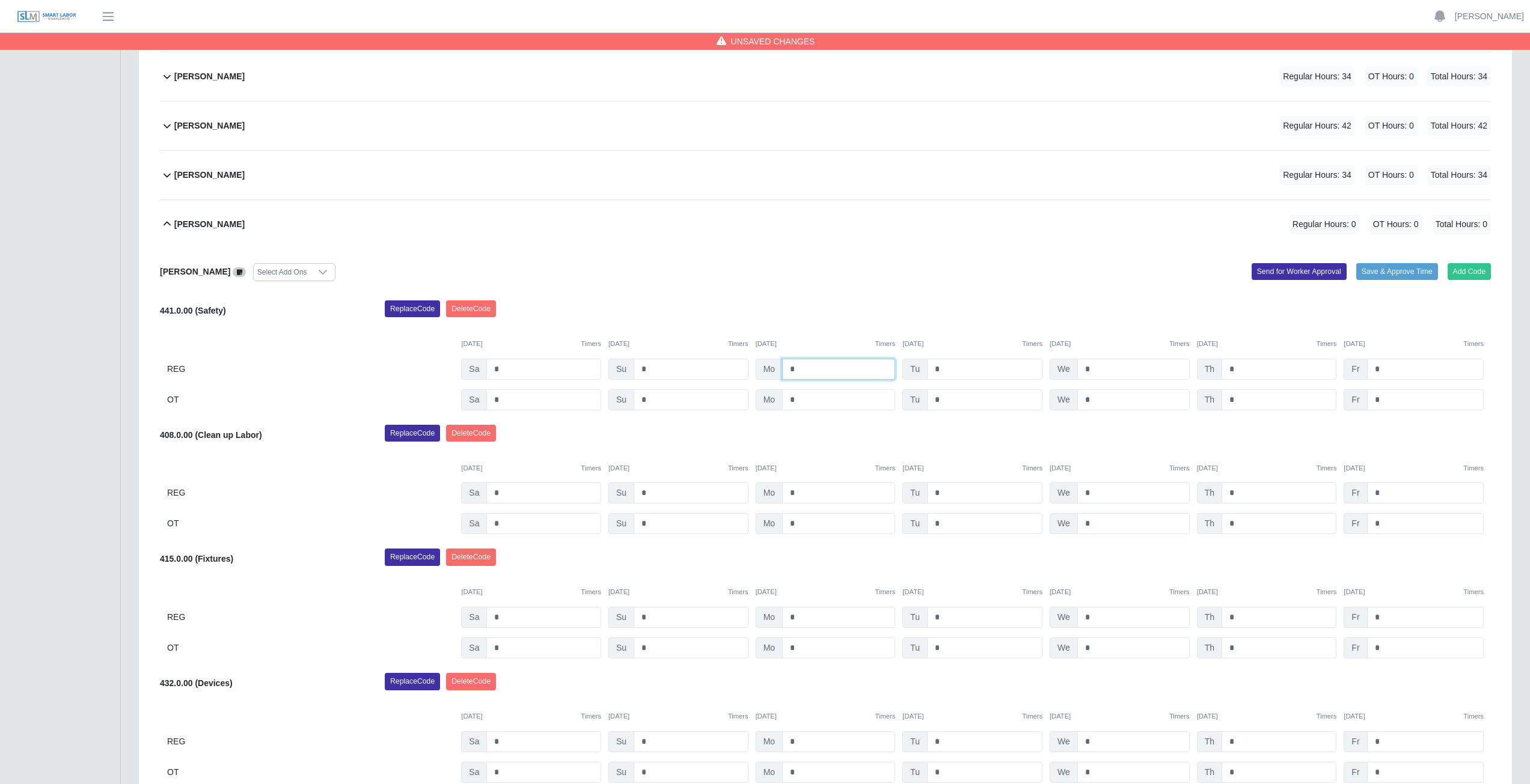
click at [803, 369] on input "*" at bounding box center [838, 369] width 113 height 21
type input "*"
click at [947, 371] on input "*" at bounding box center [985, 369] width 116 height 21
type input "*"
click at [1095, 366] on input "*" at bounding box center [1133, 369] width 112 height 21
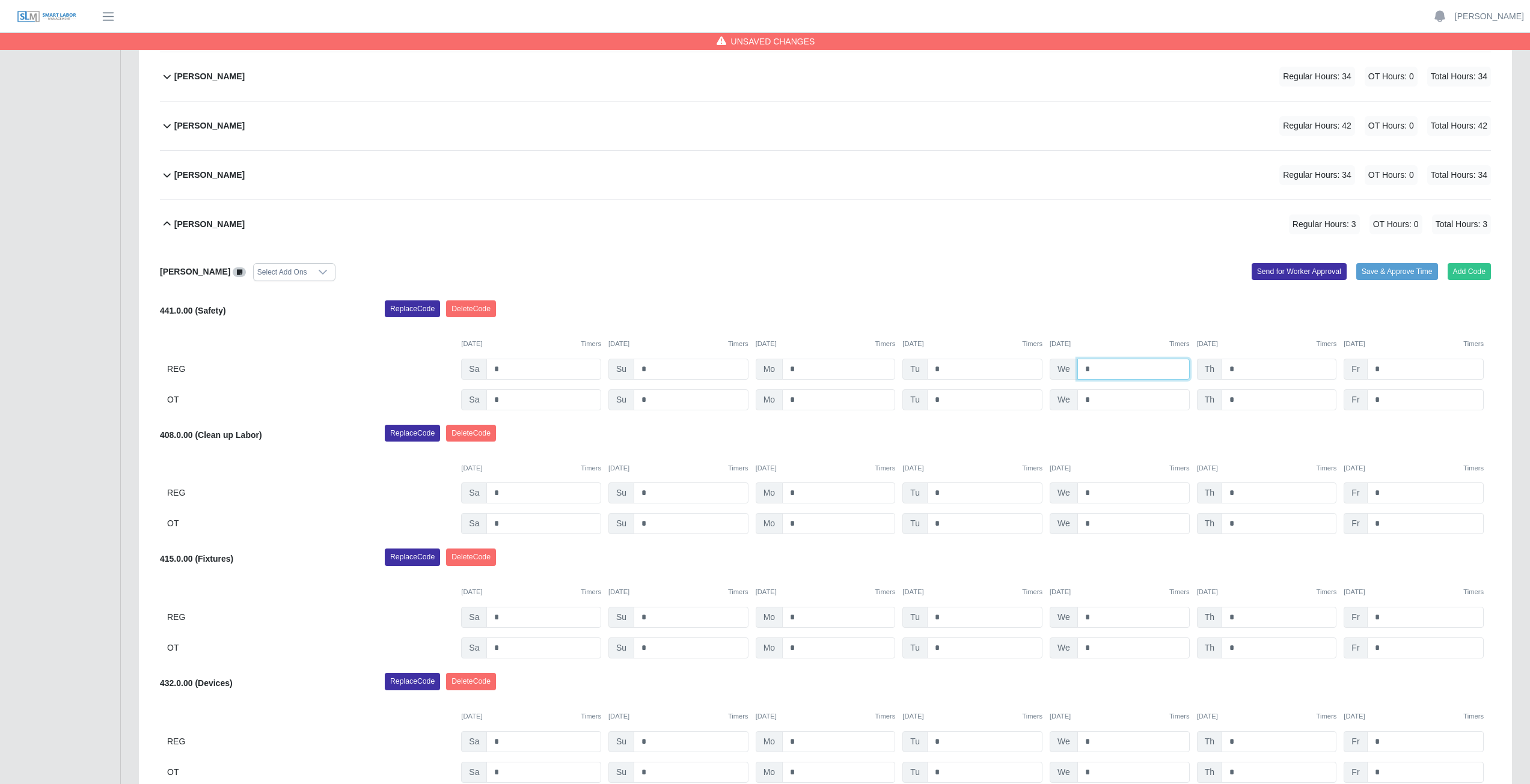
type input "*"
click at [1252, 368] on input "*" at bounding box center [1279, 369] width 115 height 21
type input "*"
click at [1392, 368] on input "*" at bounding box center [1425, 369] width 117 height 21
type input "*"
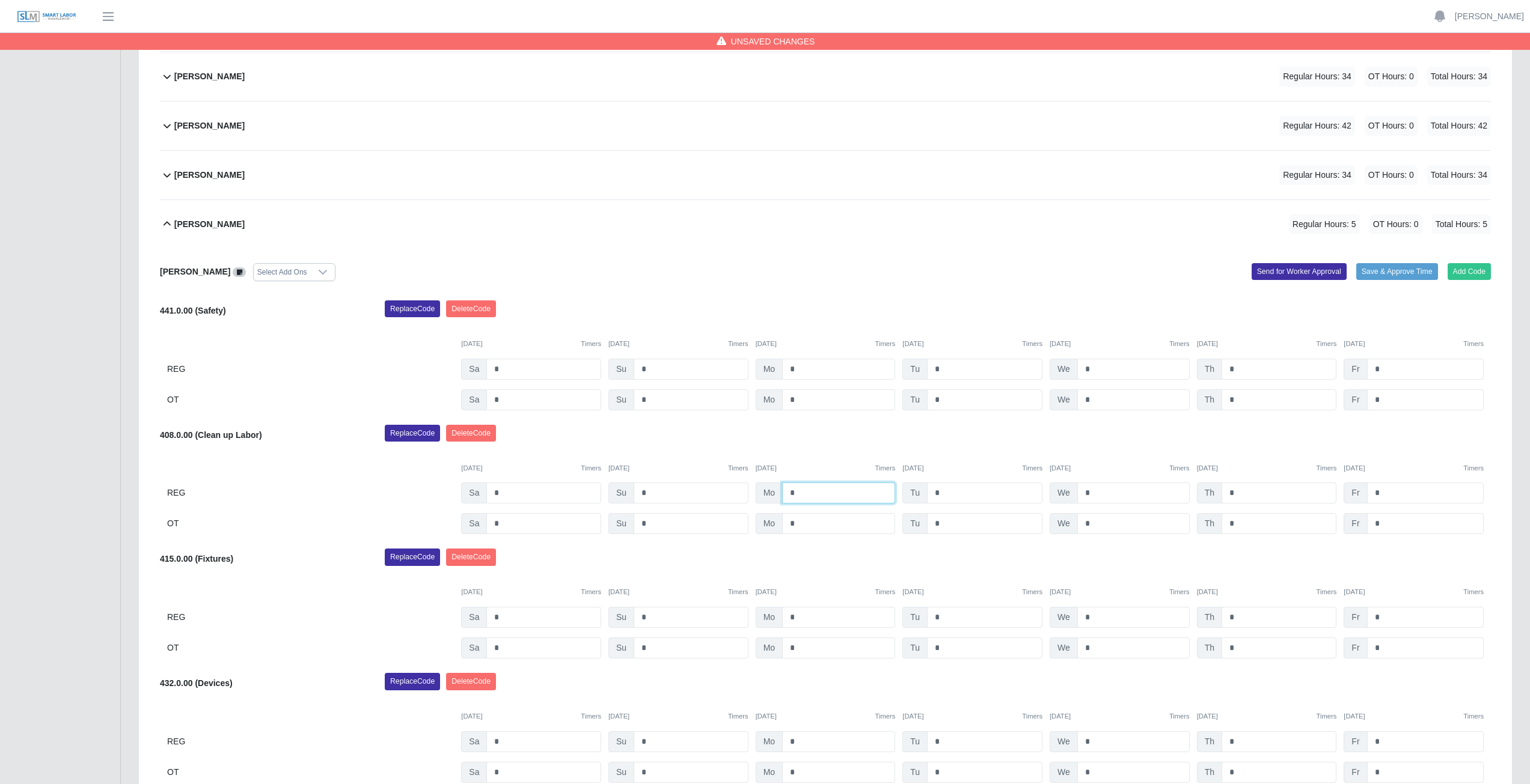
click at [799, 495] on input "*" at bounding box center [838, 493] width 113 height 21
type input "*"
click at [945, 494] on input "*" at bounding box center [985, 493] width 116 height 21
type input "*"
click at [1098, 494] on input "*" at bounding box center [1133, 493] width 112 height 21
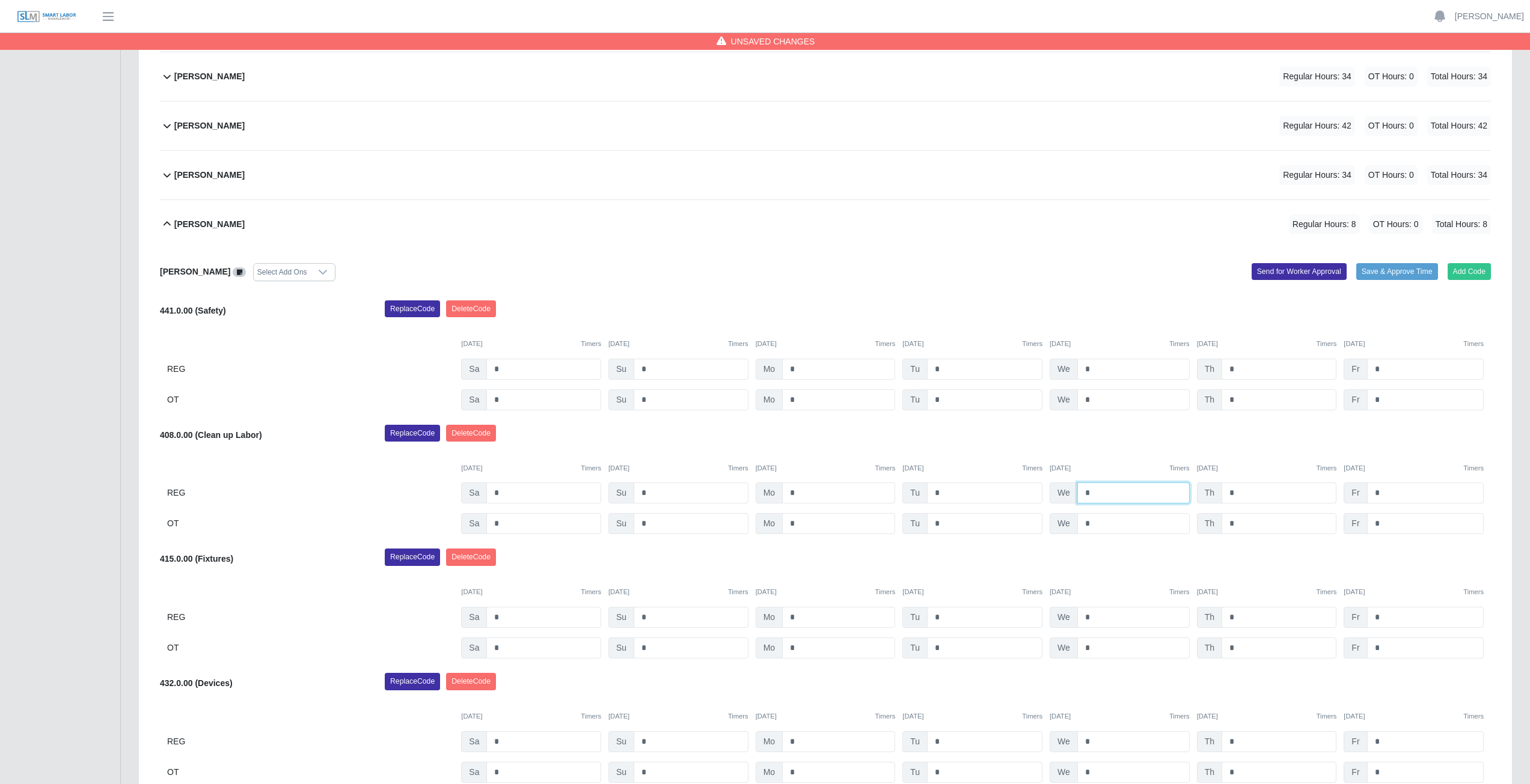
type input "*"
click at [1240, 494] on input "*" at bounding box center [1279, 493] width 115 height 21
type input "*"
click at [1382, 494] on input "*" at bounding box center [1425, 493] width 117 height 21
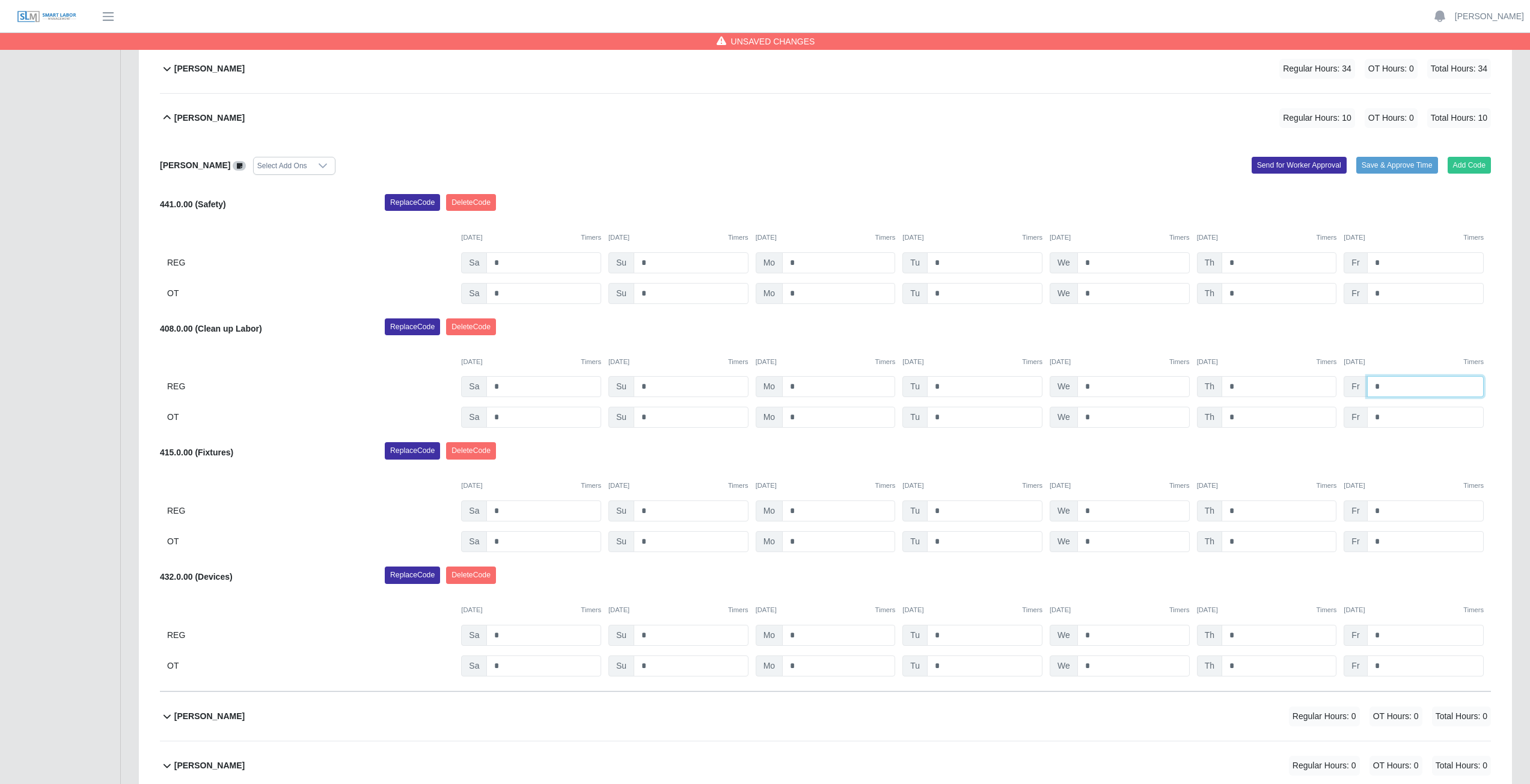
scroll to position [520, 0]
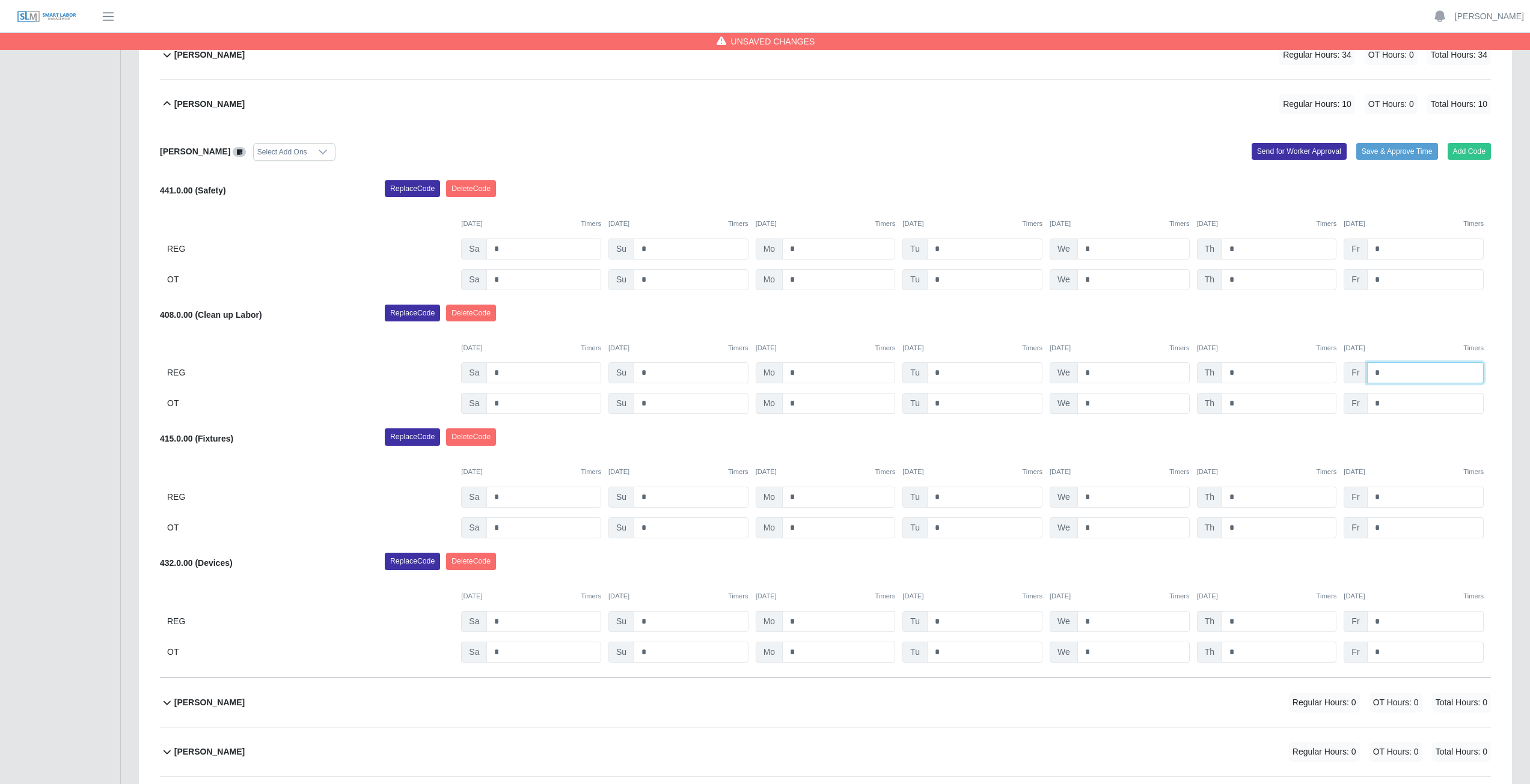
type input "*"
click at [802, 623] on input "*" at bounding box center [838, 621] width 113 height 21
type input "*"
click at [945, 497] on input "*" at bounding box center [985, 497] width 116 height 21
type input "*"
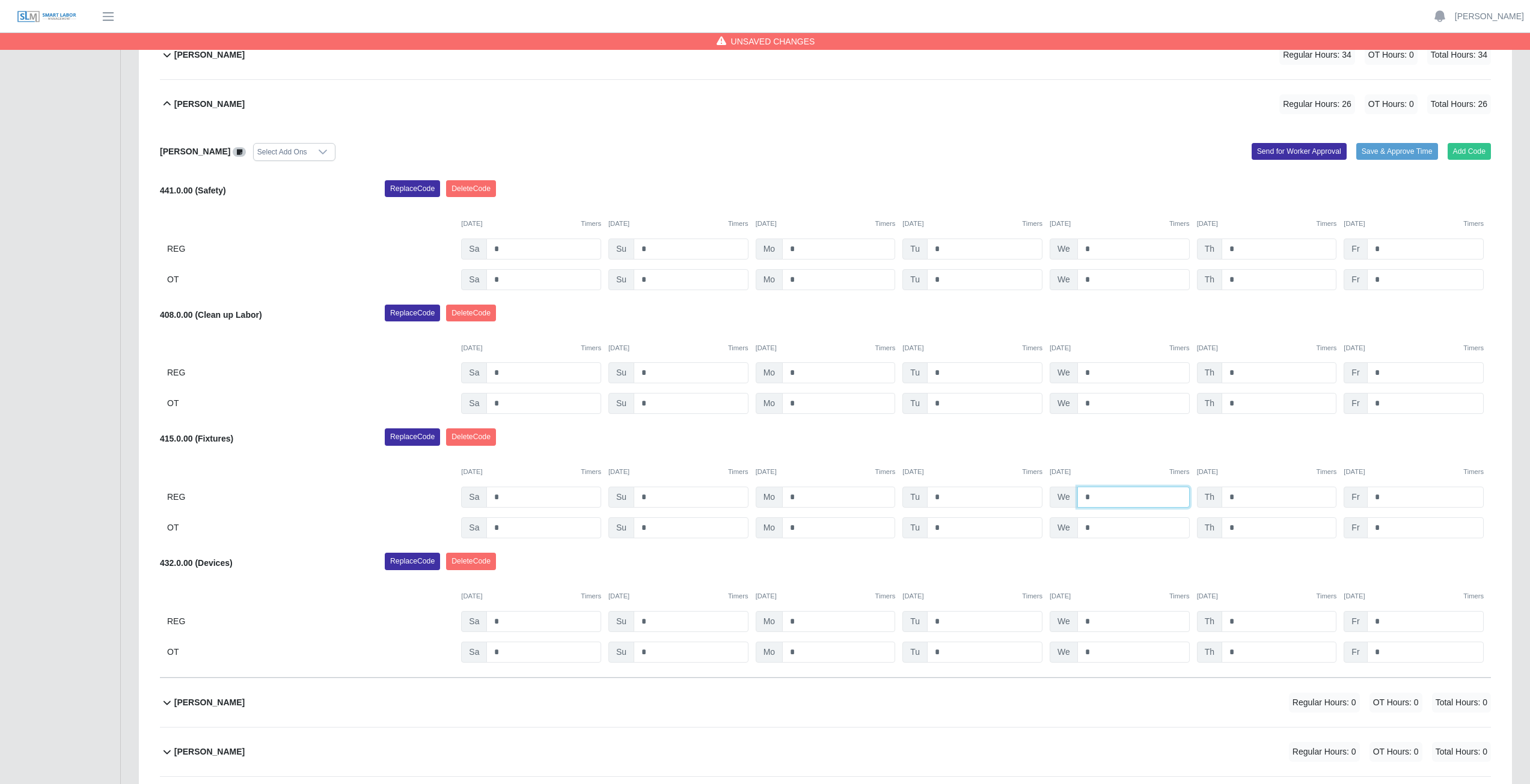
click at [1093, 497] on input "*" at bounding box center [1133, 497] width 112 height 21
type input "*"
click at [1109, 435] on div "Replace Code [GEOGRAPHIC_DATA] Code" at bounding box center [937, 441] width 1124 height 24
click at [168, 107] on icon at bounding box center [167, 104] width 15 height 15
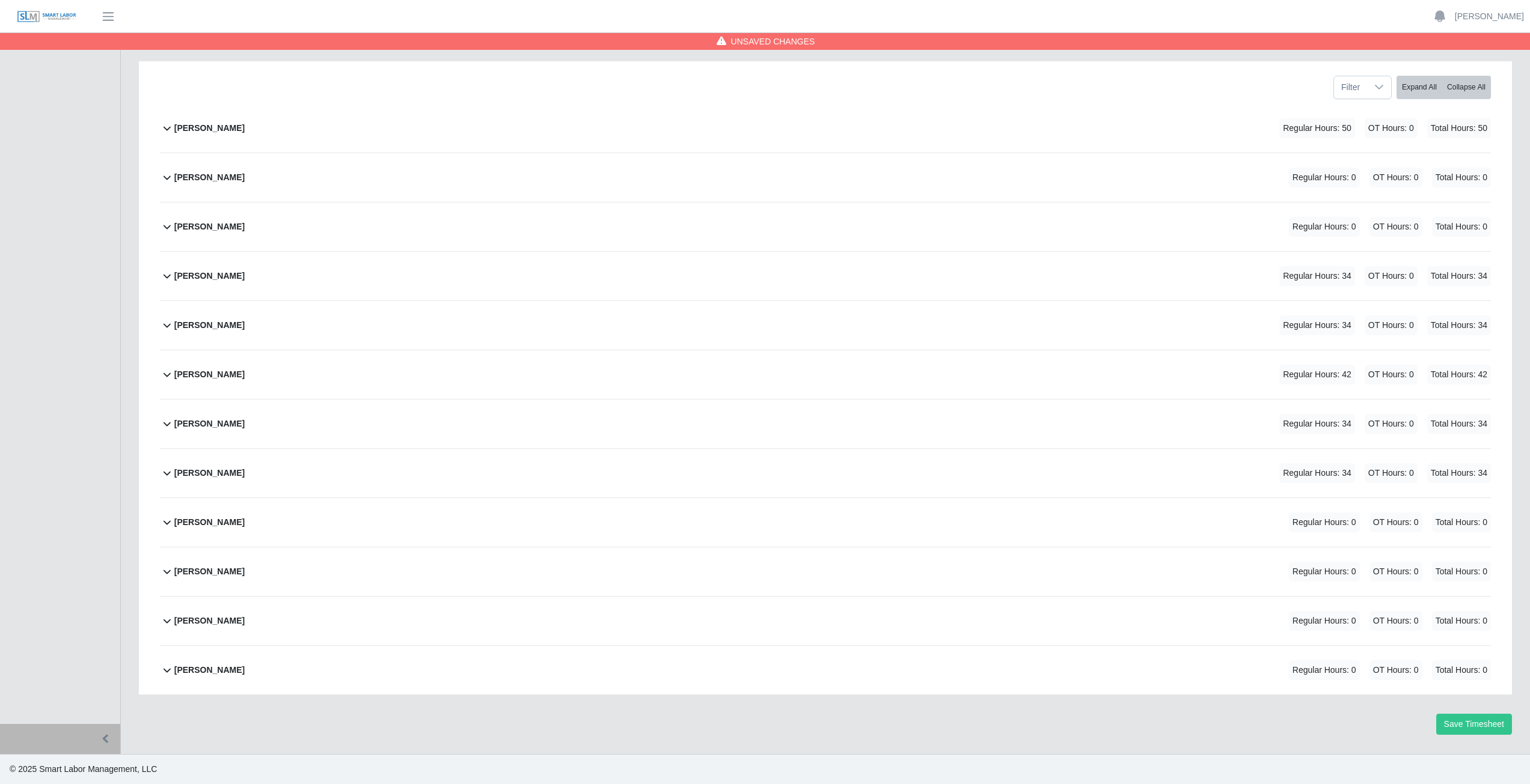
scroll to position [152, 0]
click at [159, 527] on div "[PERSON_NAME] Regular Hours: 50 OT Hours: 0 Total Hours: 50 [PERSON_NAME] Selec…" at bounding box center [825, 399] width 1349 height 591
click at [168, 521] on icon at bounding box center [167, 522] width 15 height 15
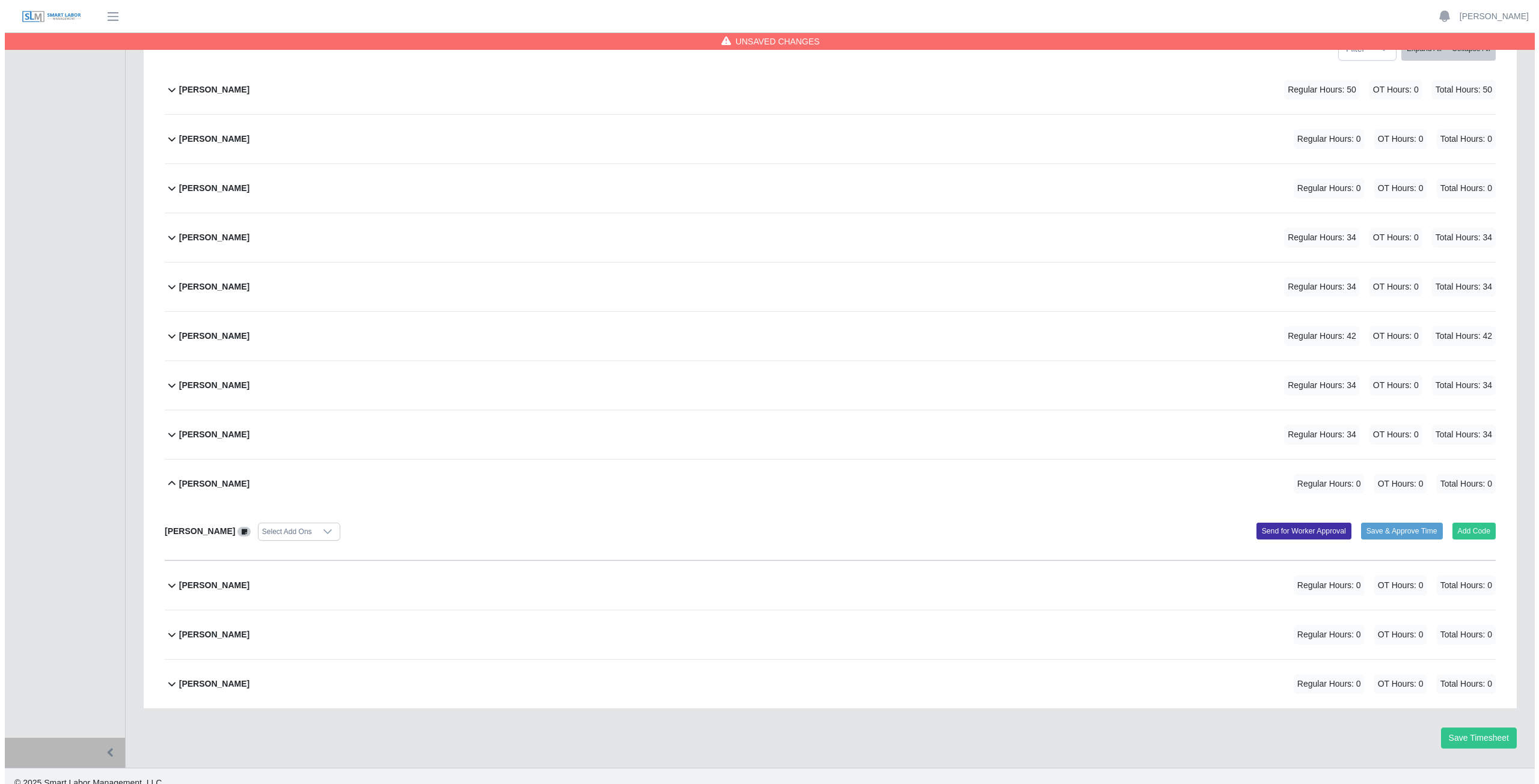
scroll to position [204, 0]
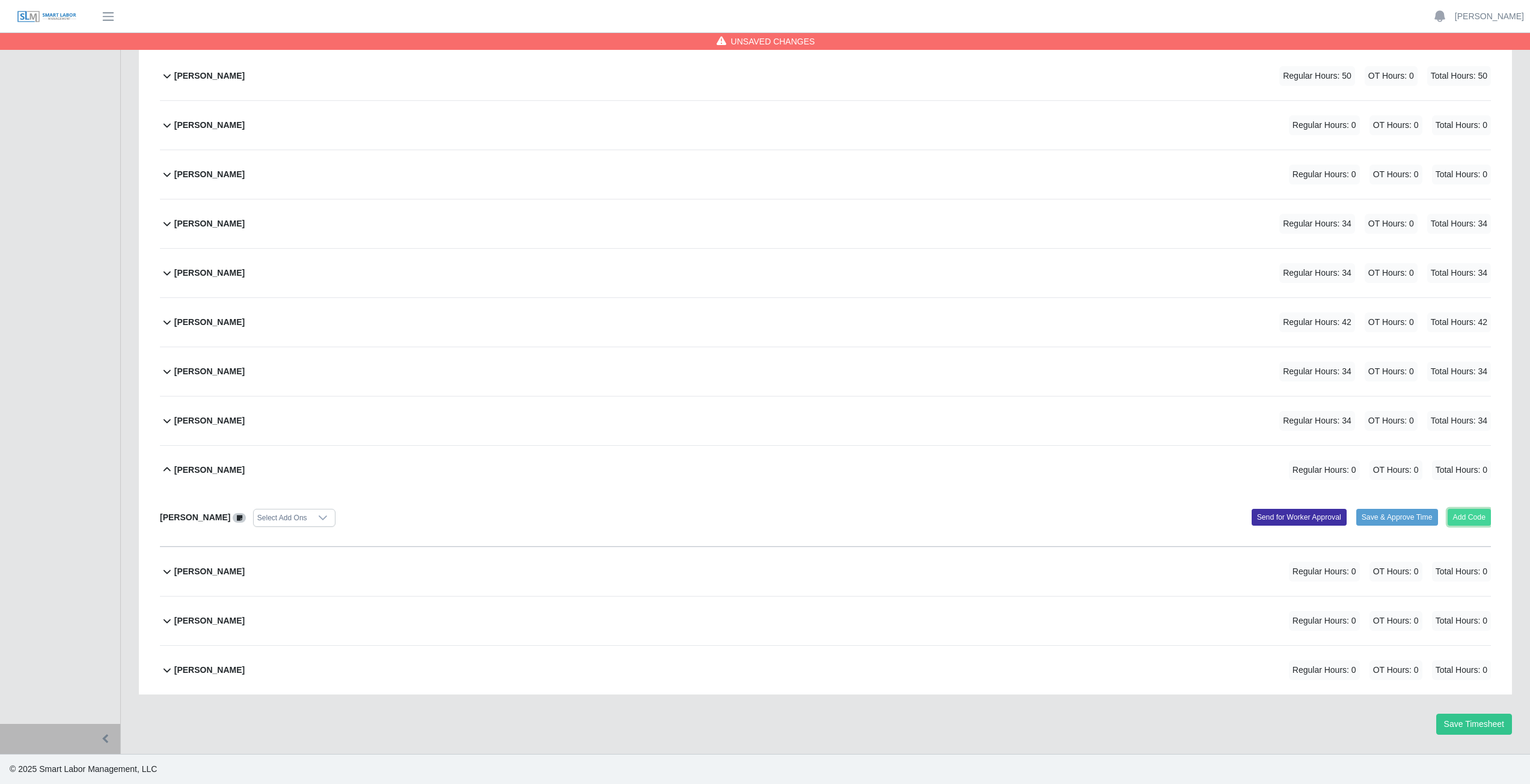
click at [1470, 519] on button "Add Code" at bounding box center [1470, 517] width 44 height 17
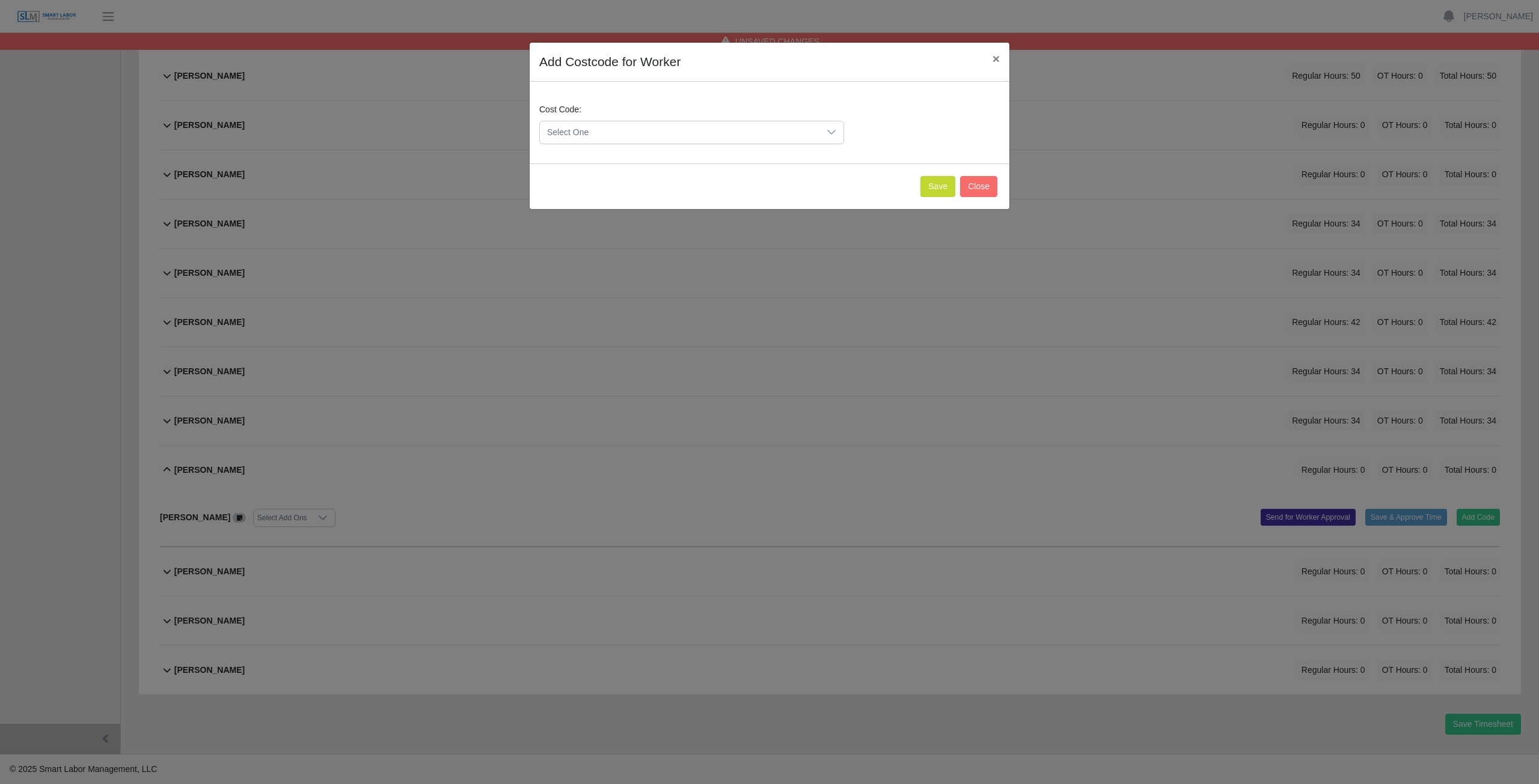
click at [626, 126] on span "Select One" at bounding box center [680, 132] width 279 height 22
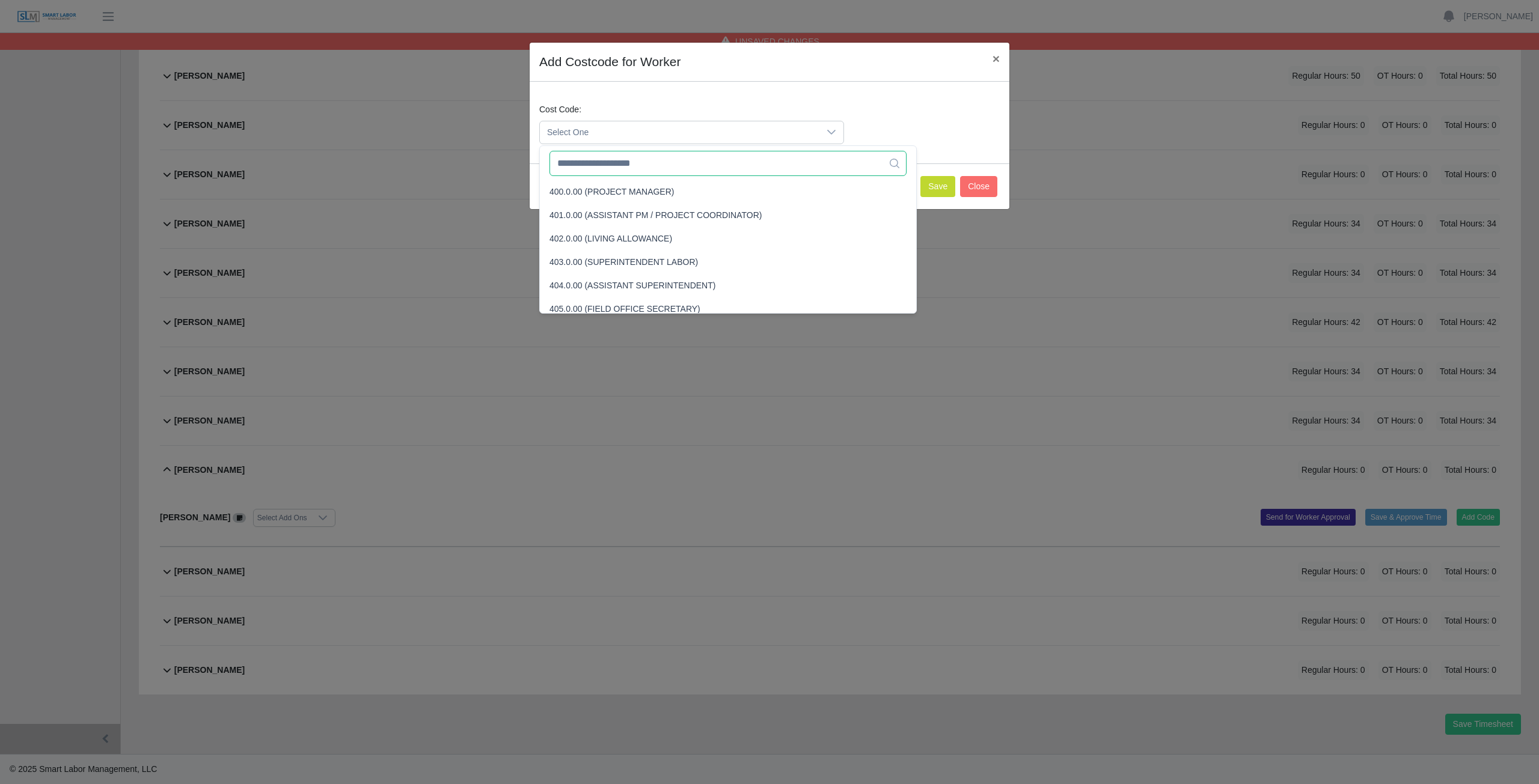
click at [633, 169] on input "text" at bounding box center [728, 164] width 357 height 25
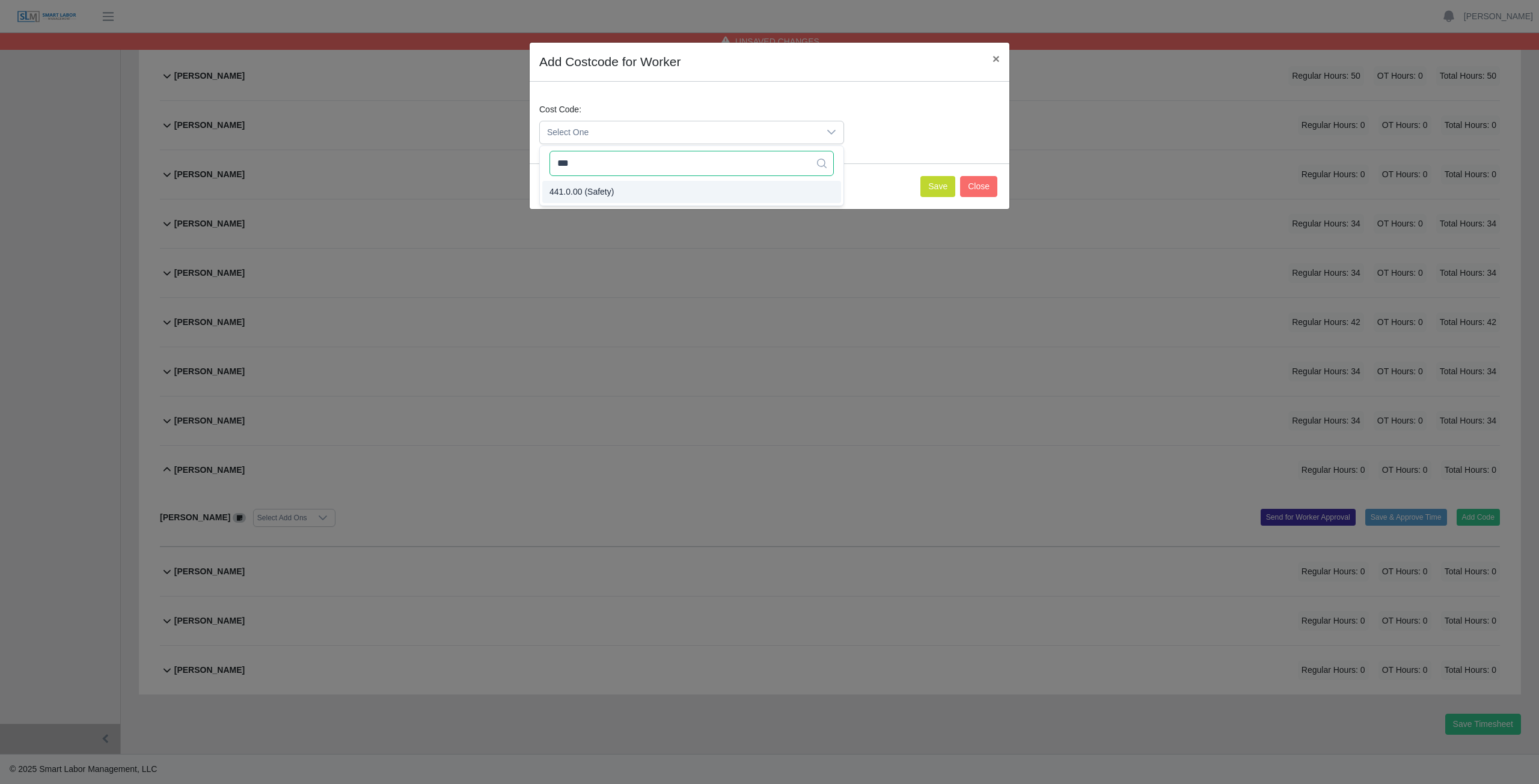
type input "***"
click at [600, 197] on span "441.0.00 (Safety)" at bounding box center [582, 192] width 64 height 13
click at [929, 188] on button "Save" at bounding box center [938, 186] width 35 height 21
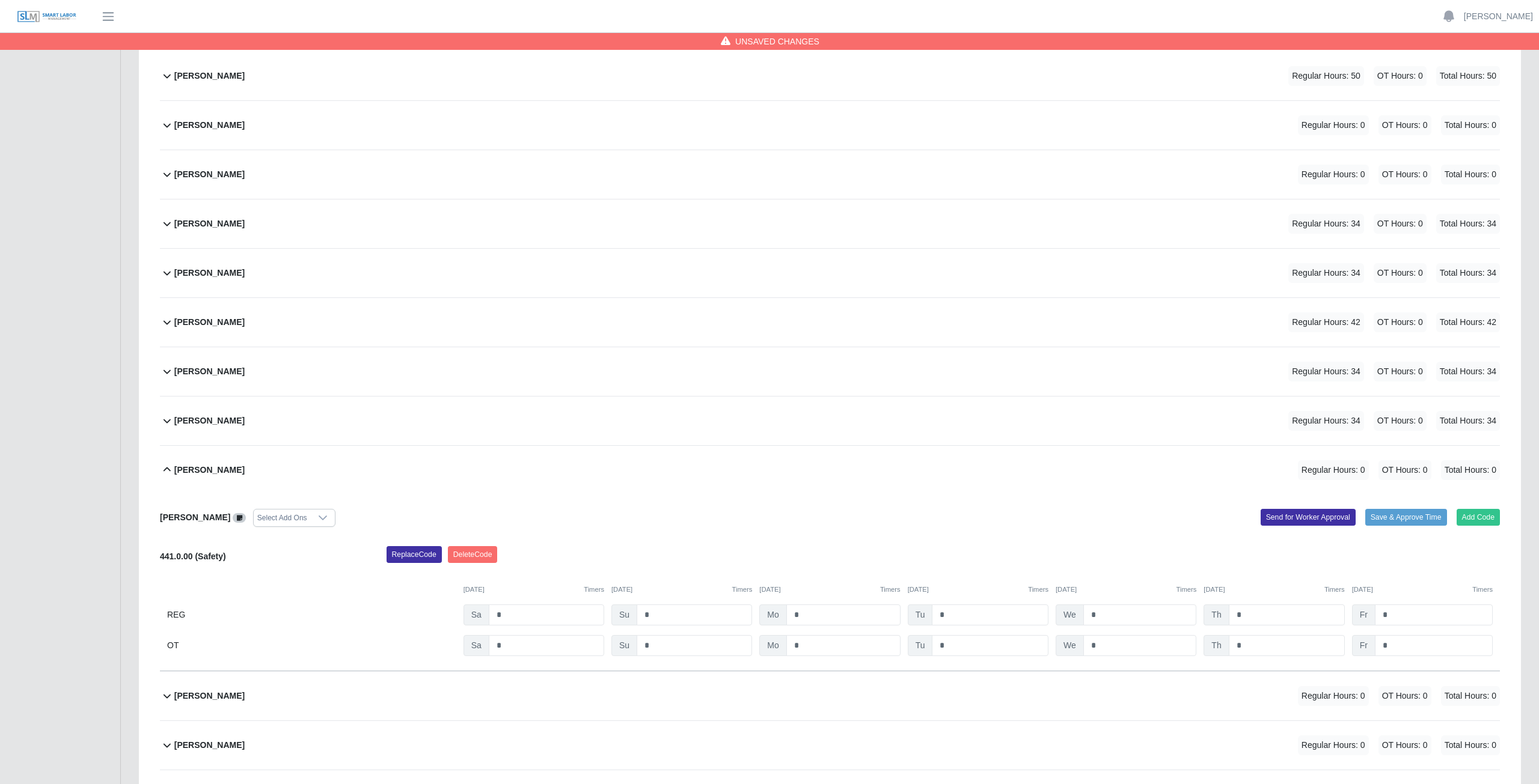
scroll to position [328, 0]
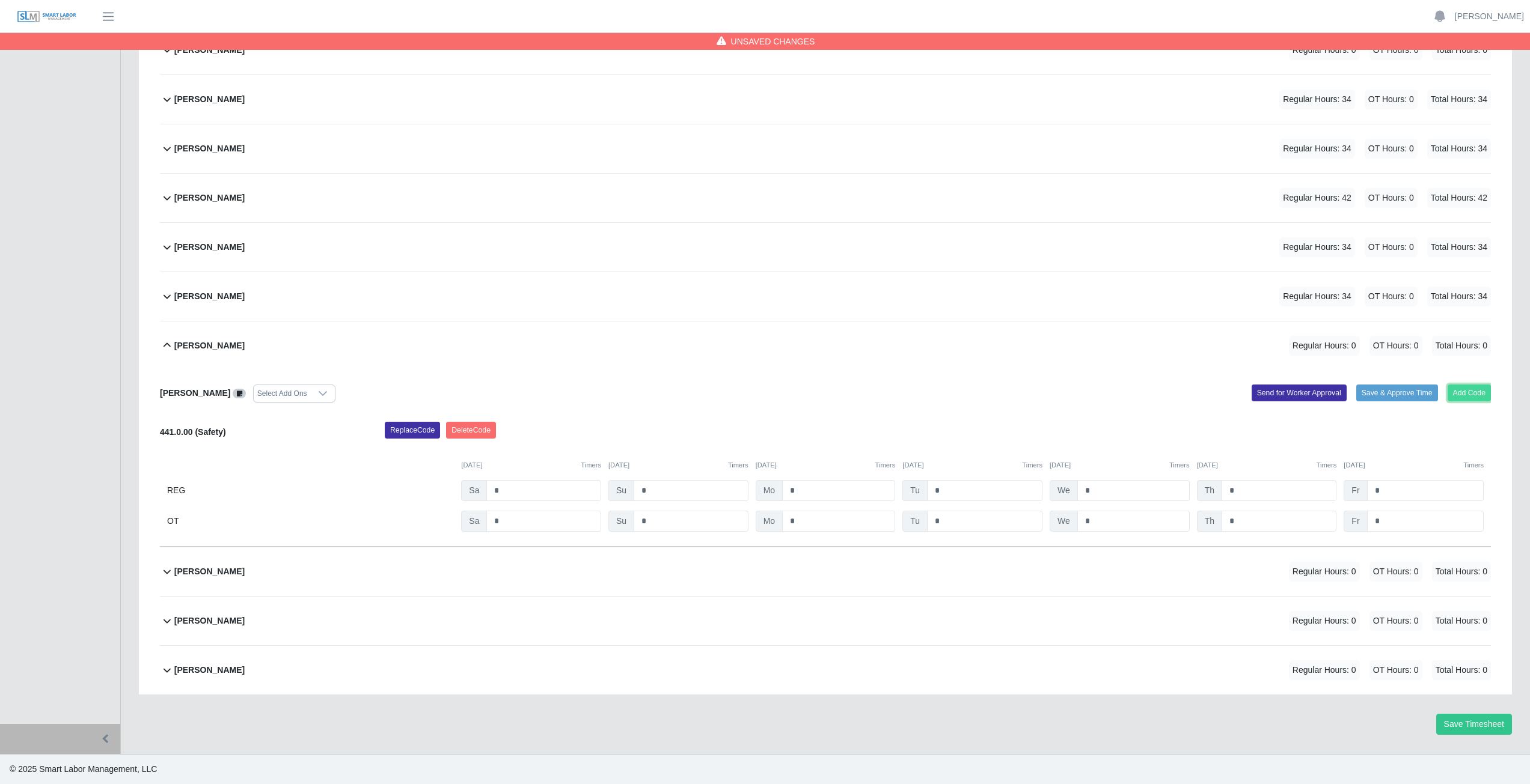
click at [1470, 394] on button "Add Code" at bounding box center [1470, 393] width 44 height 17
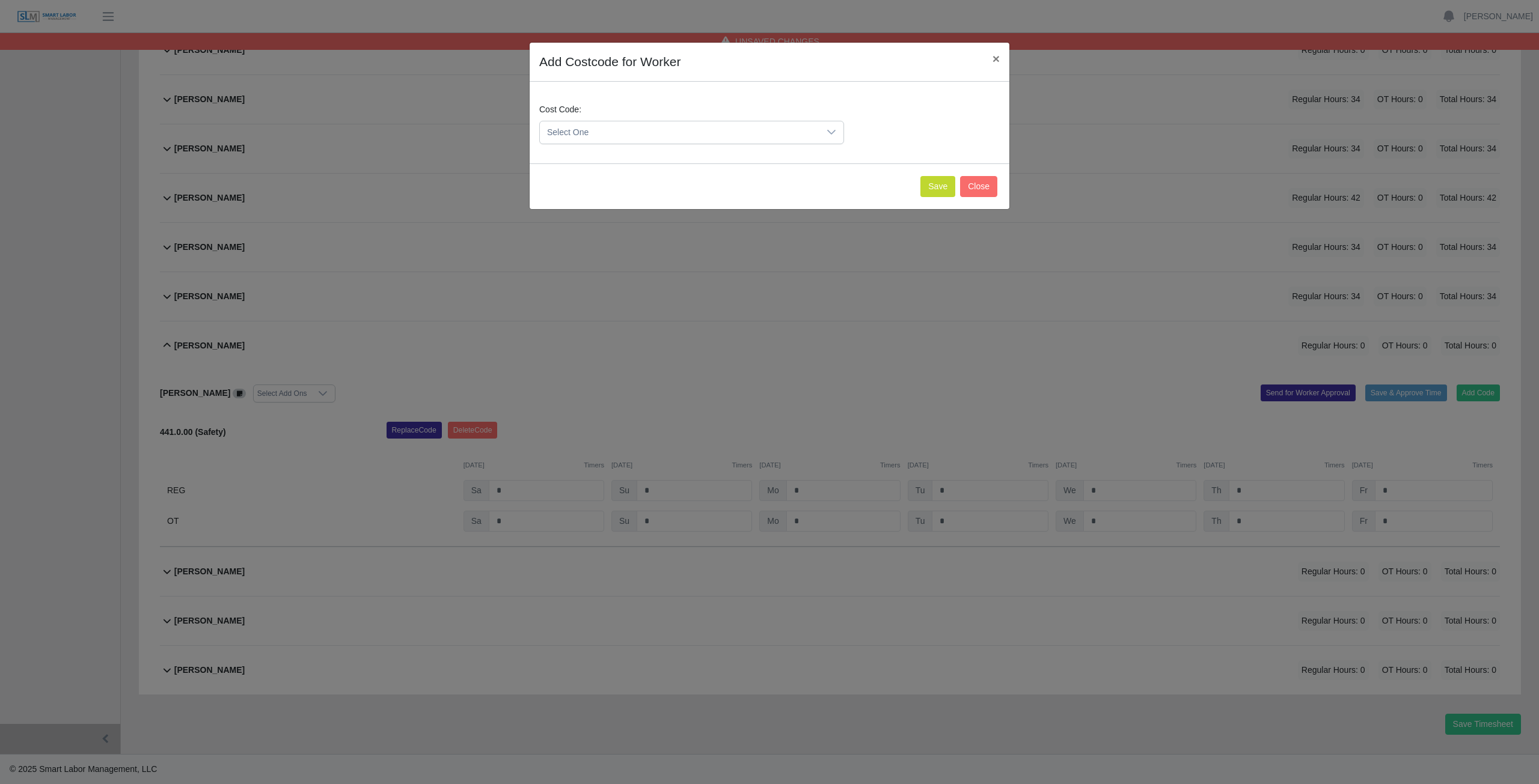
click at [613, 133] on span "Select One" at bounding box center [680, 132] width 279 height 22
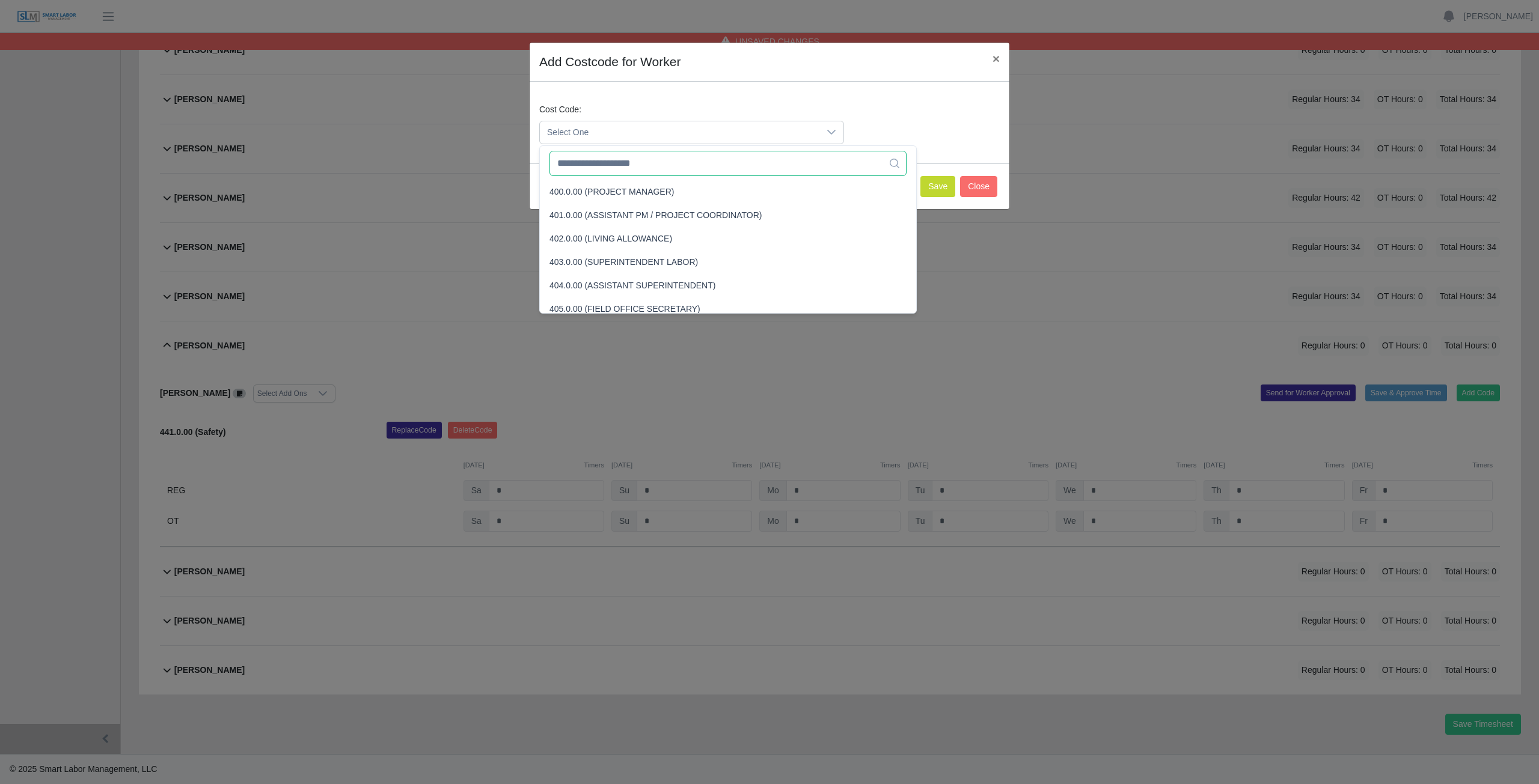
click at [609, 174] on input "text" at bounding box center [728, 164] width 357 height 25
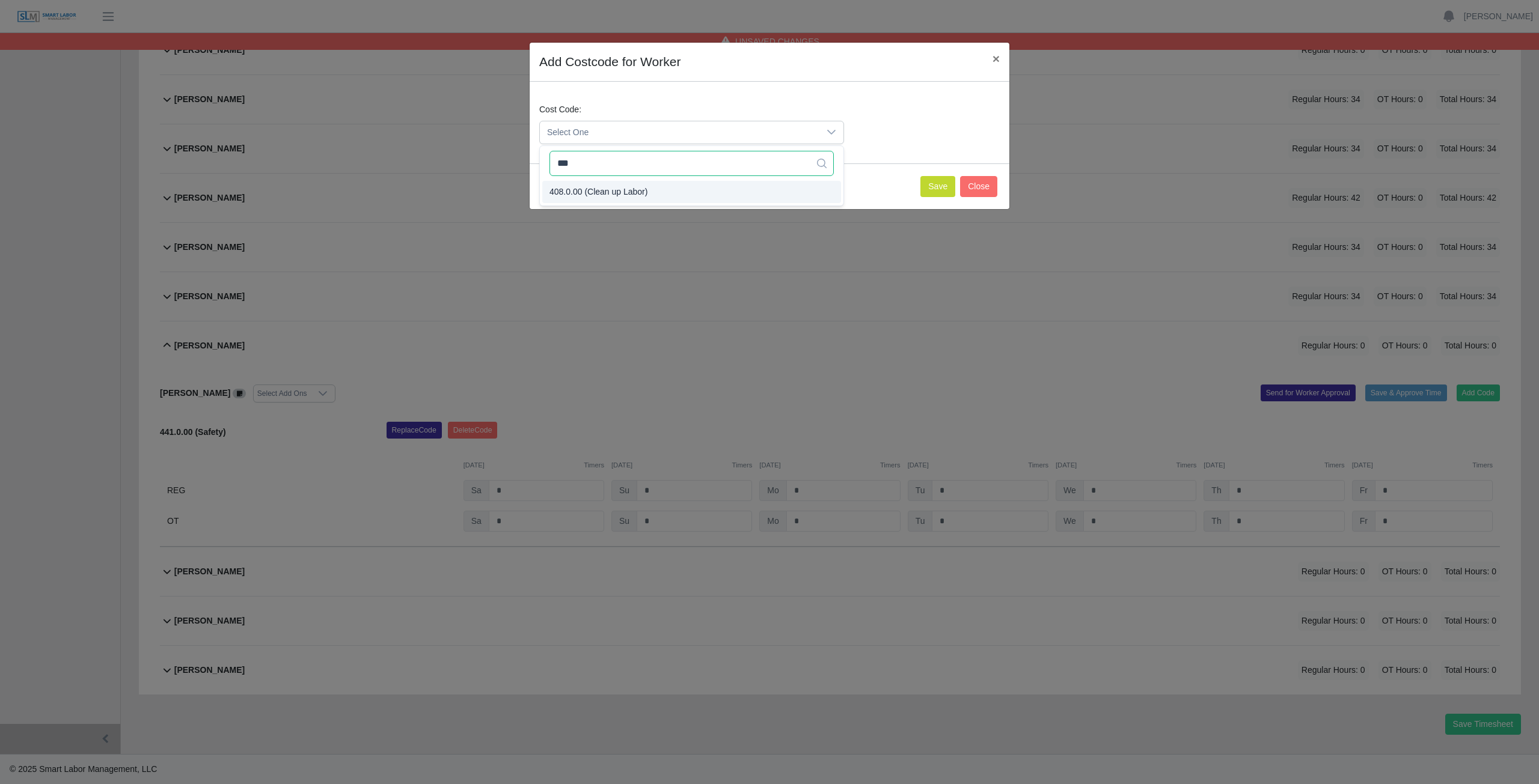
type input "***"
click at [601, 188] on span "408.0.00 (Clean up Labor)" at bounding box center [599, 192] width 98 height 13
drag, startPoint x: 945, startPoint y: 189, endPoint x: 939, endPoint y: 180, distance: 10.8
click at [945, 187] on button "Save" at bounding box center [938, 186] width 35 height 21
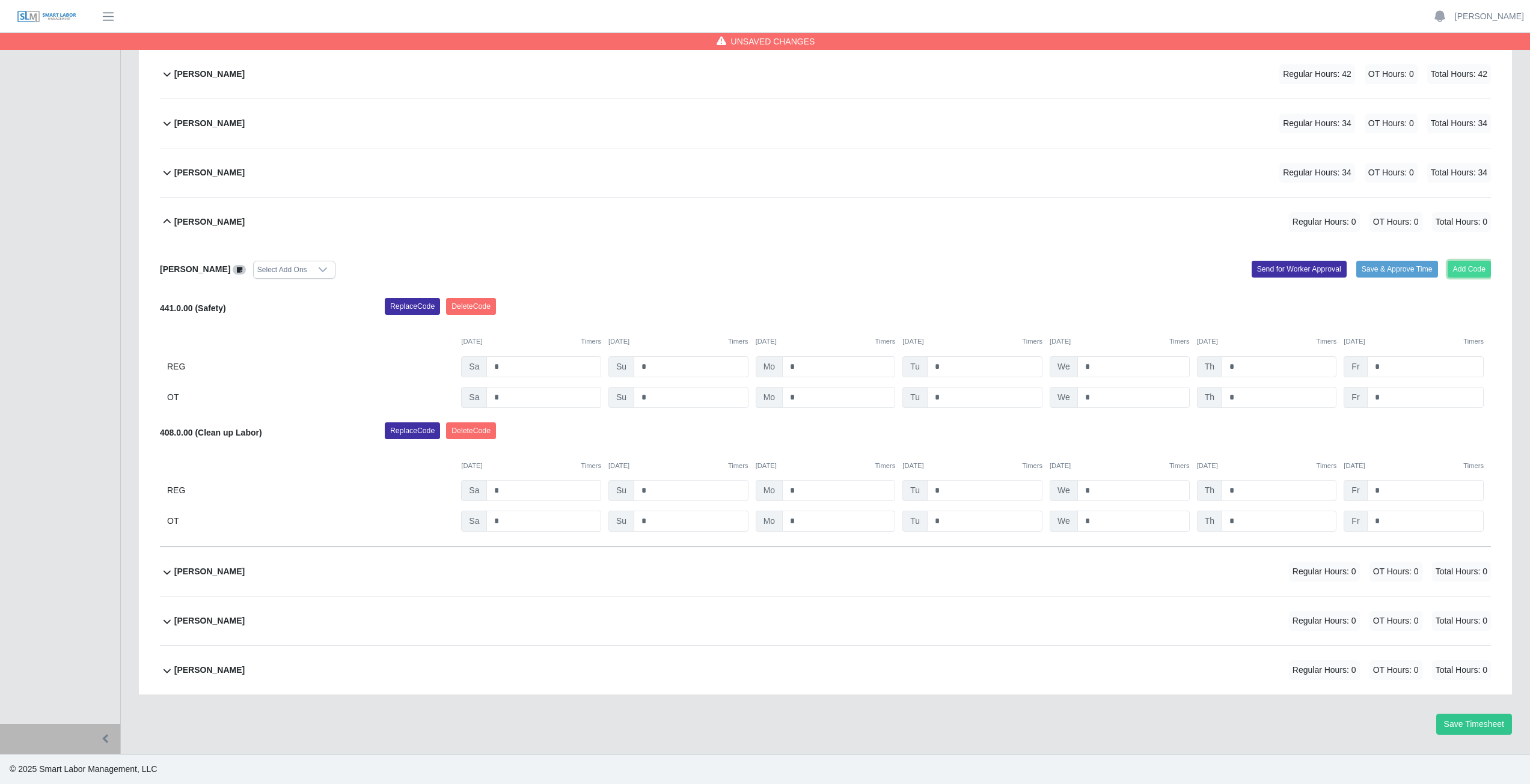
click at [1475, 268] on button "Add Code" at bounding box center [1470, 269] width 44 height 17
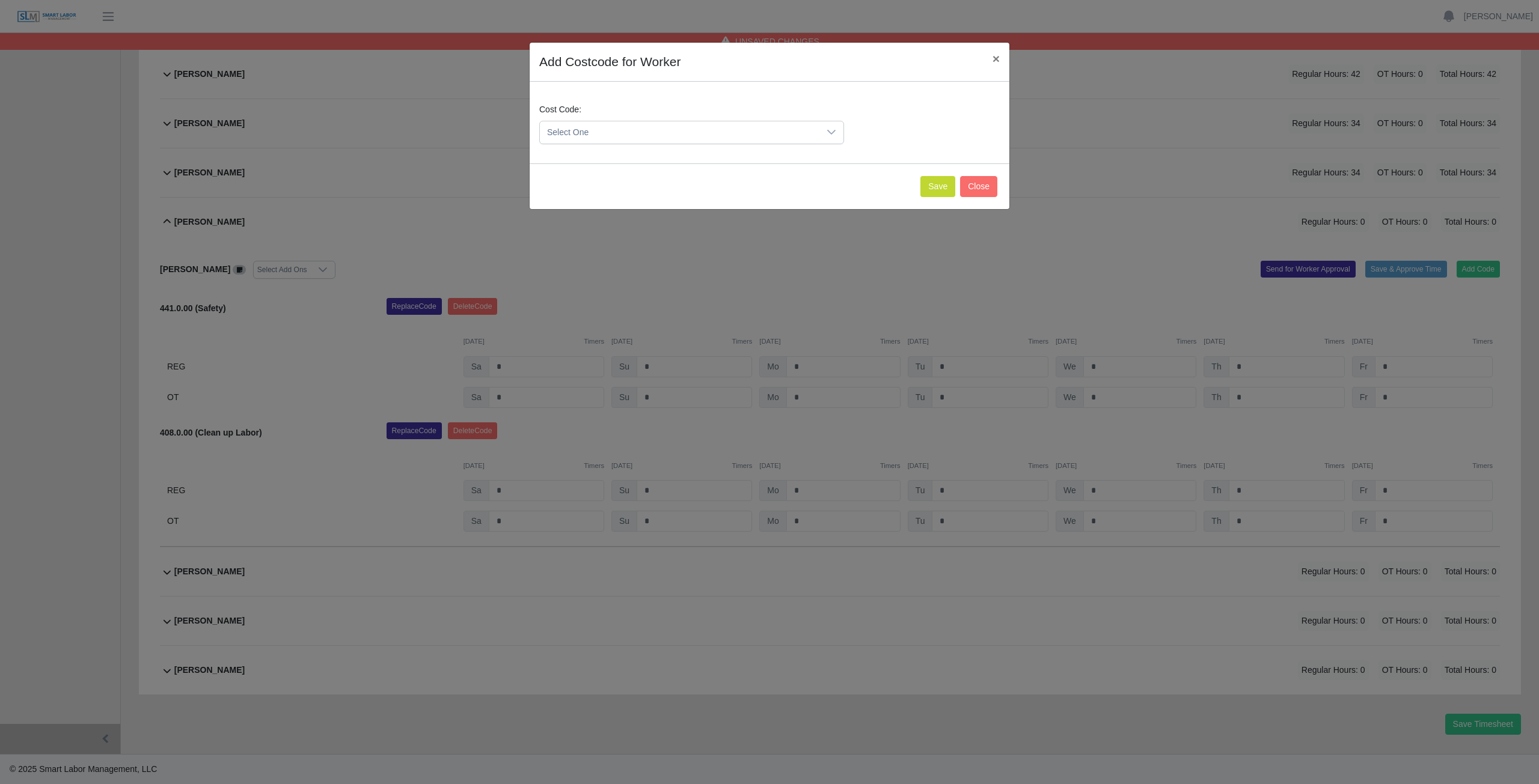
click at [607, 136] on span "Select One" at bounding box center [680, 132] width 279 height 22
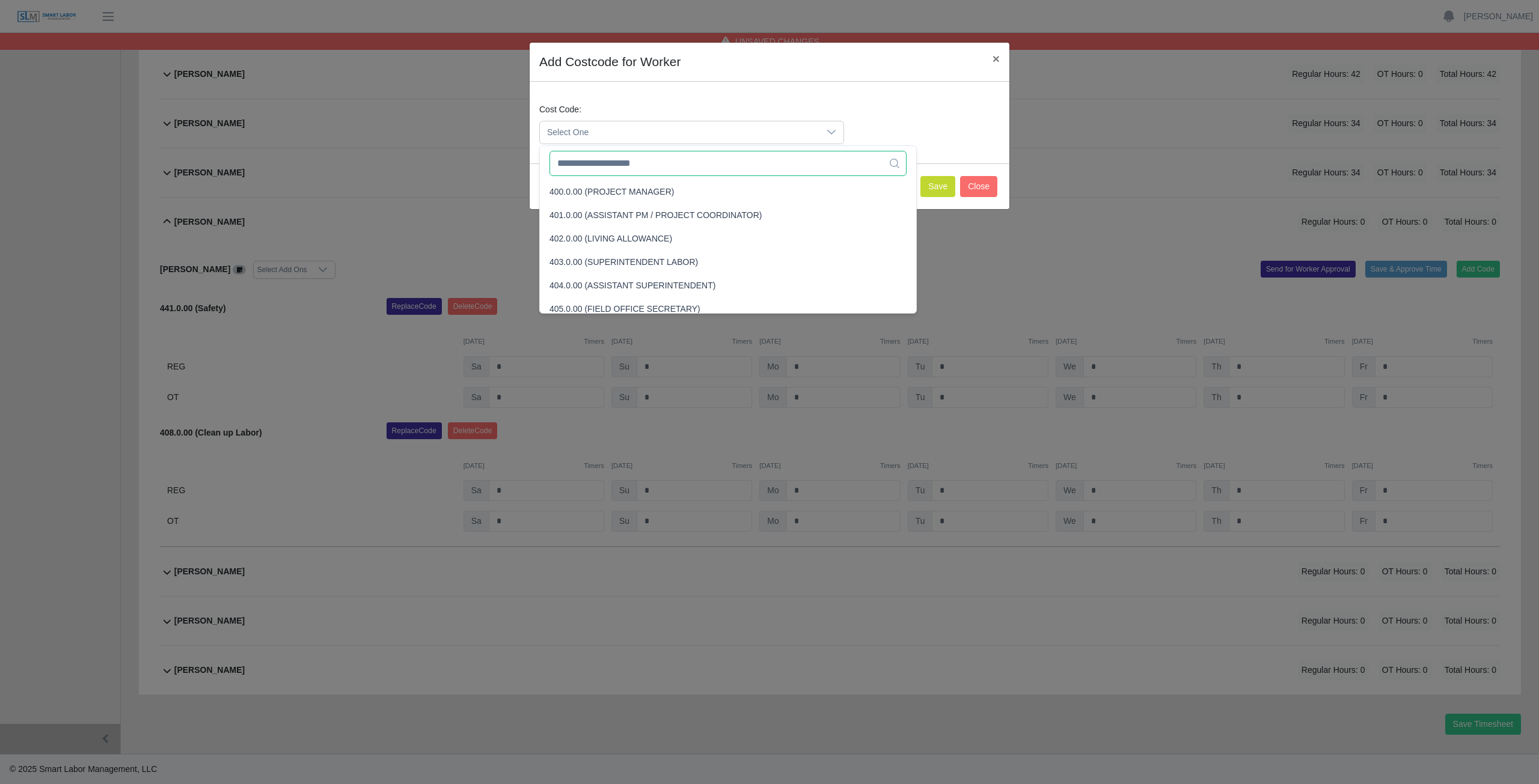
click at [611, 172] on input "text" at bounding box center [728, 164] width 357 height 25
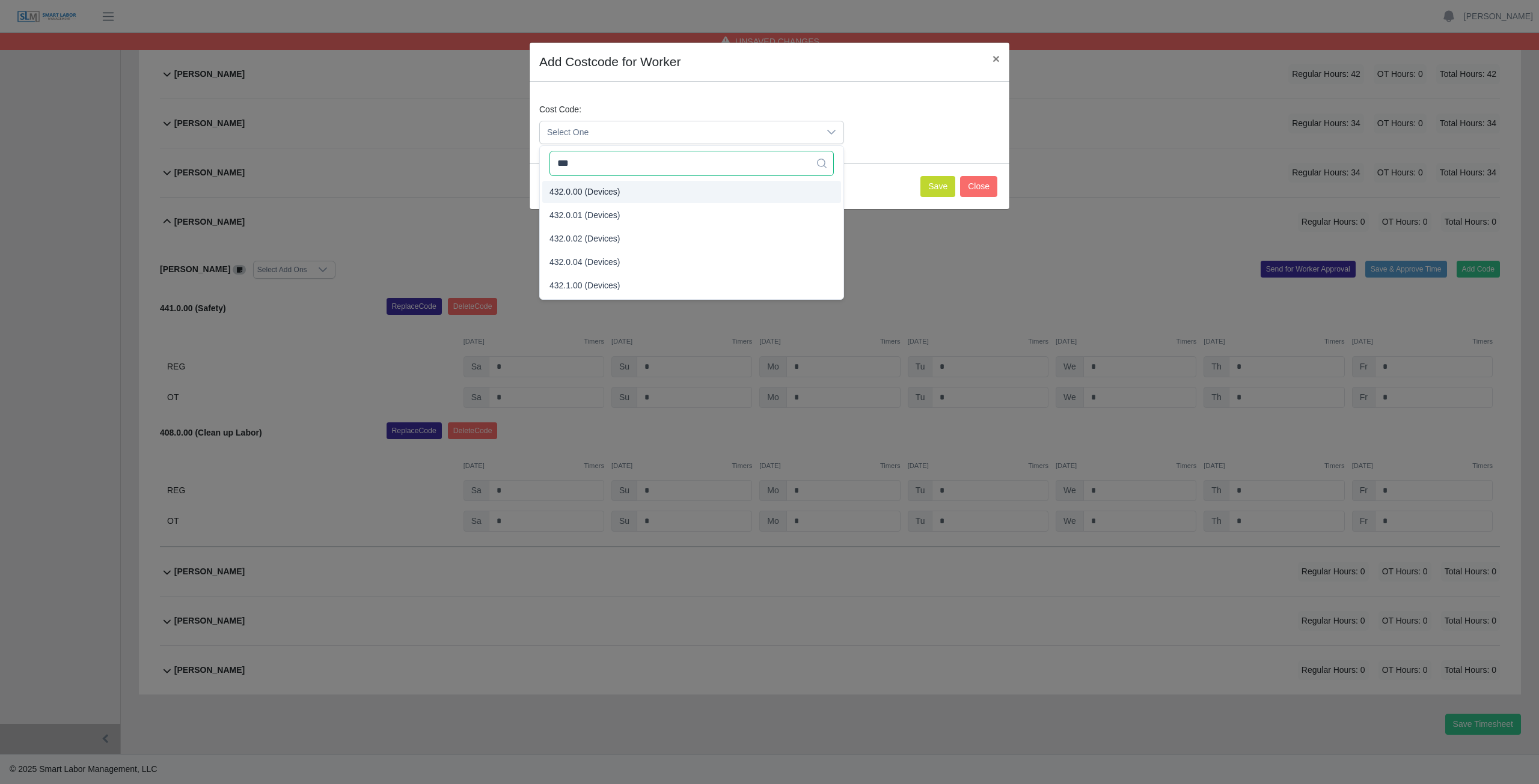
type input "***"
click at [604, 190] on span "432.0.00 (Devices)" at bounding box center [585, 192] width 71 height 13
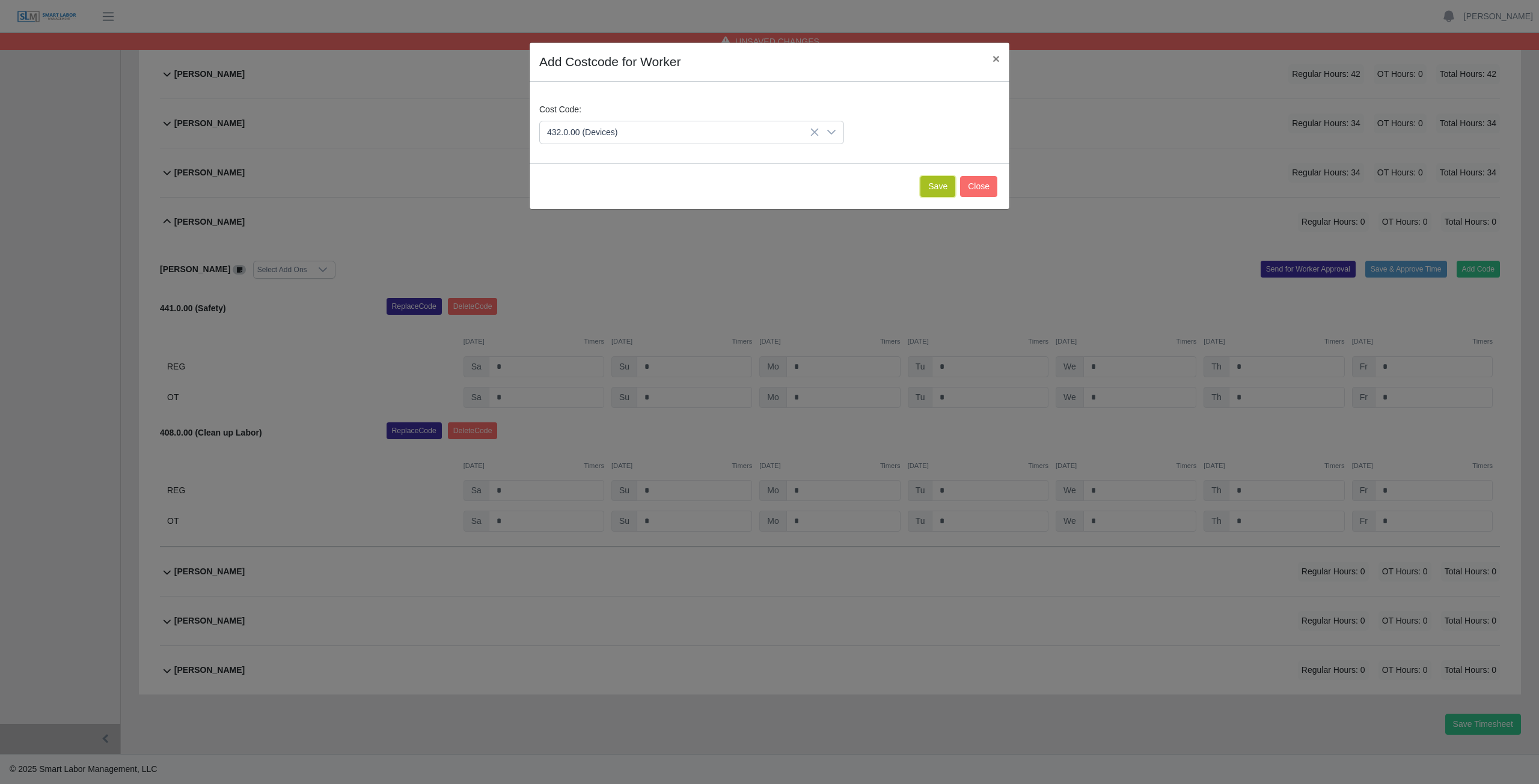
click at [937, 193] on button "Save" at bounding box center [938, 186] width 35 height 21
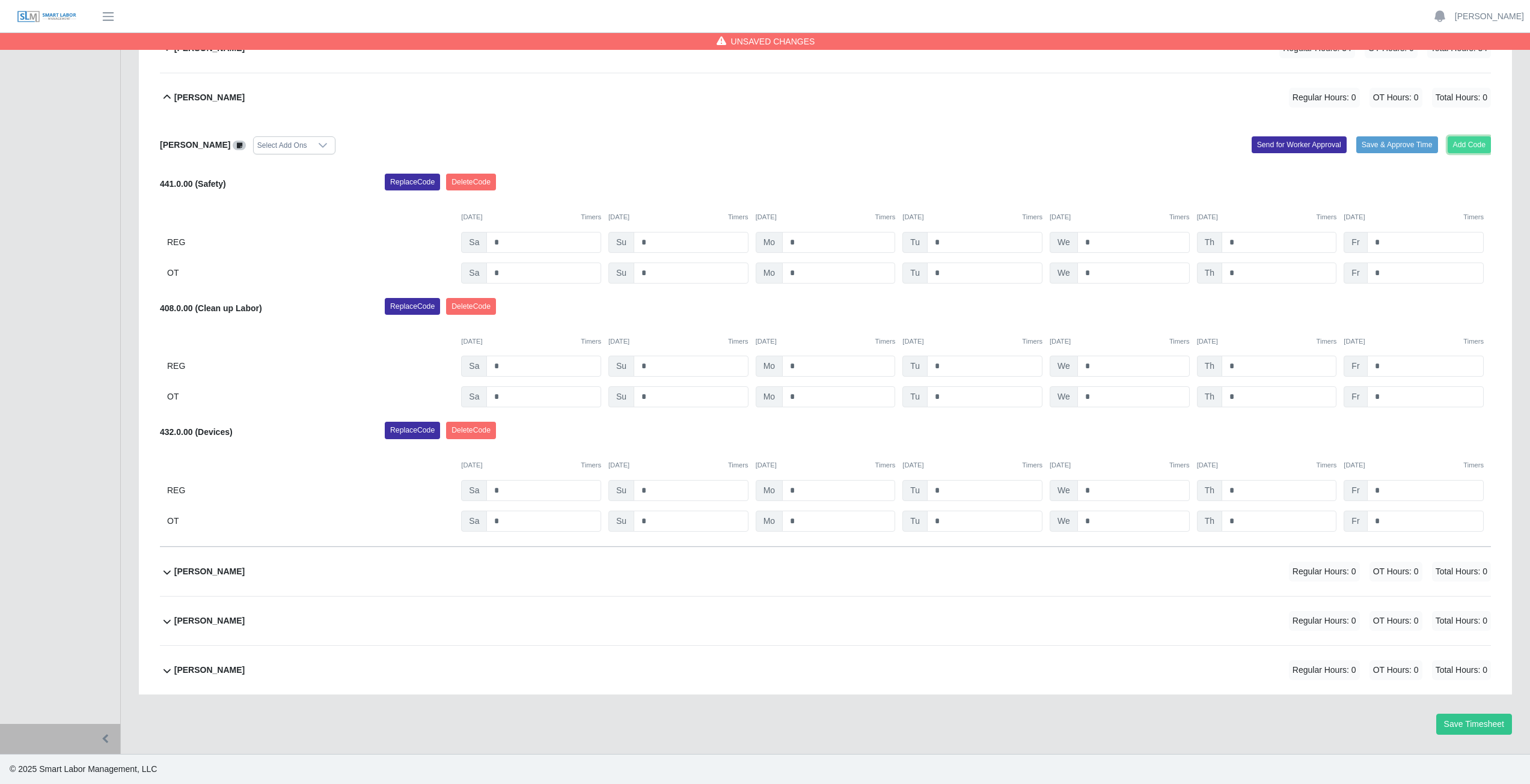
click at [1480, 144] on button "Add Code" at bounding box center [1470, 145] width 44 height 17
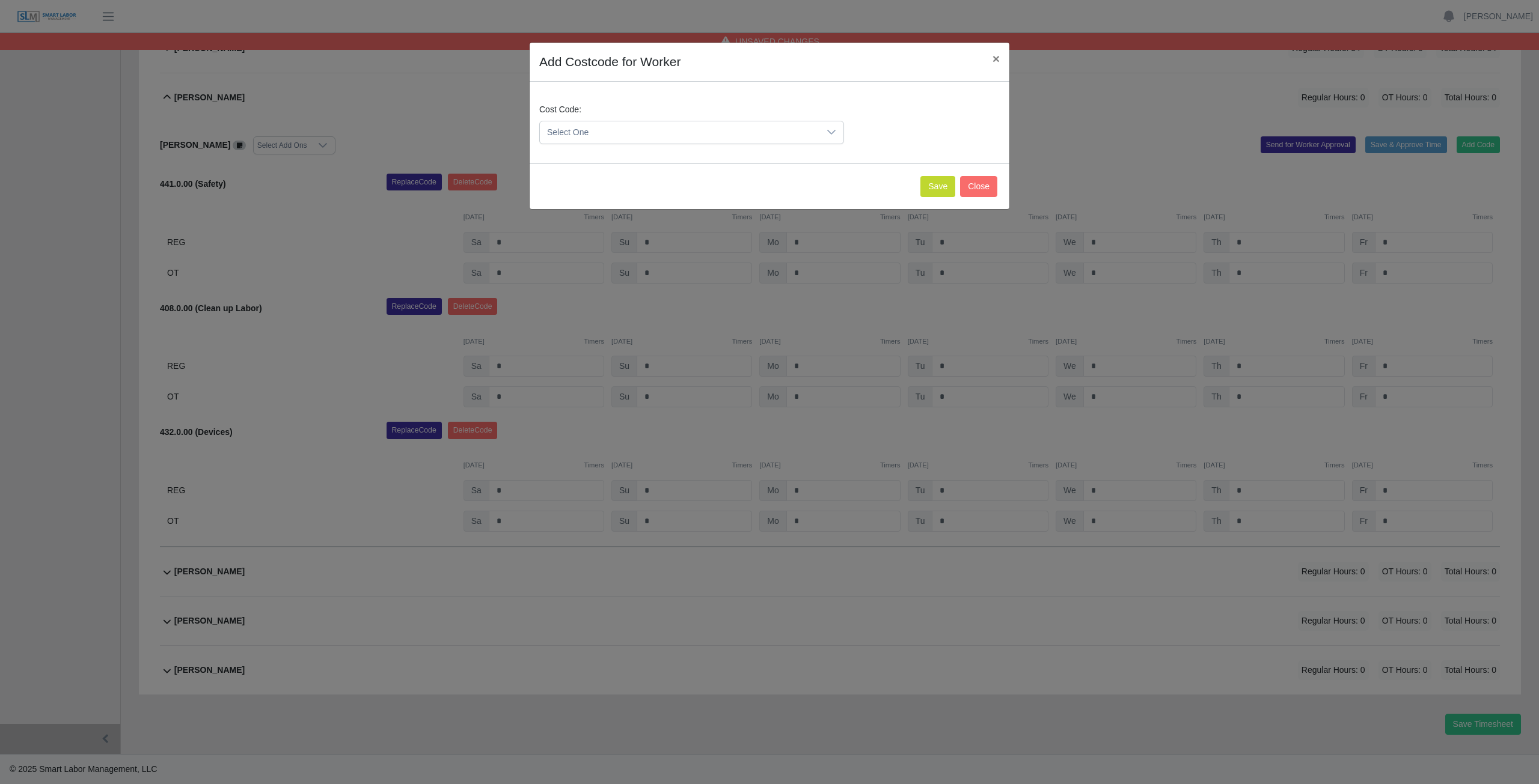
click at [623, 132] on span "Select One" at bounding box center [680, 132] width 279 height 22
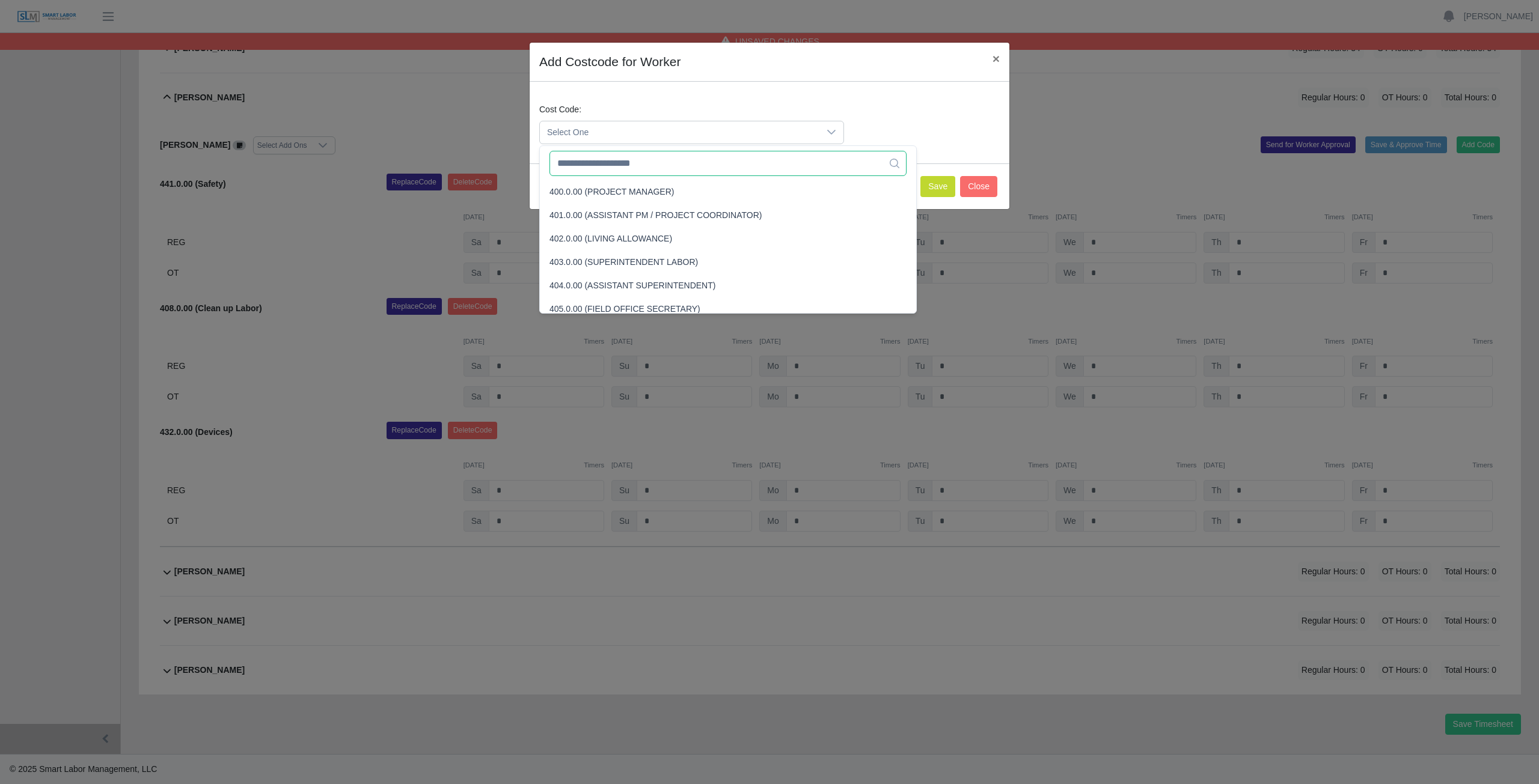
click at [614, 166] on input "text" at bounding box center [728, 164] width 357 height 25
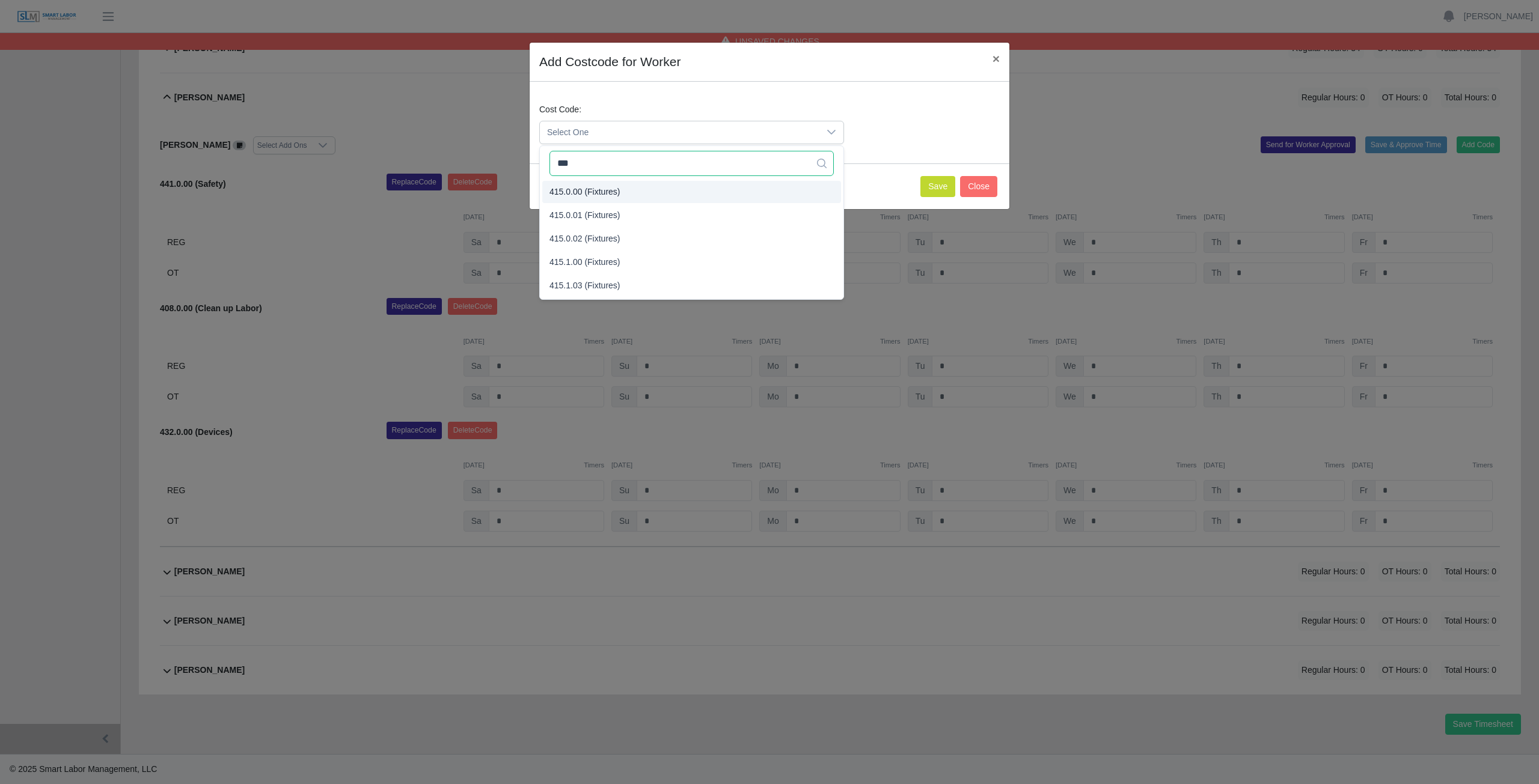
type input "***"
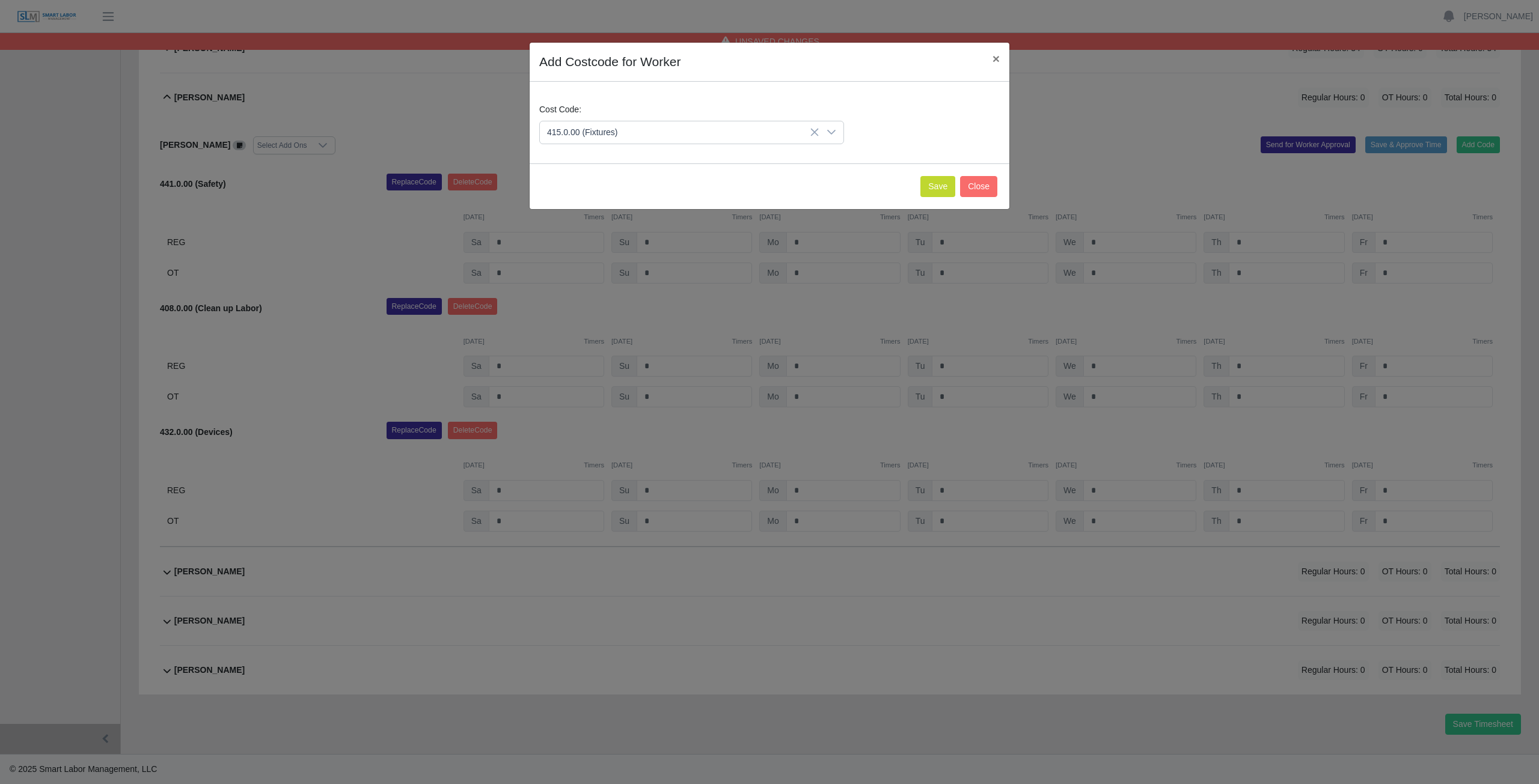
click at [597, 189] on span "415.0.00 (Fixtures)" at bounding box center [585, 192] width 71 height 13
click at [946, 187] on button "Save" at bounding box center [938, 186] width 35 height 21
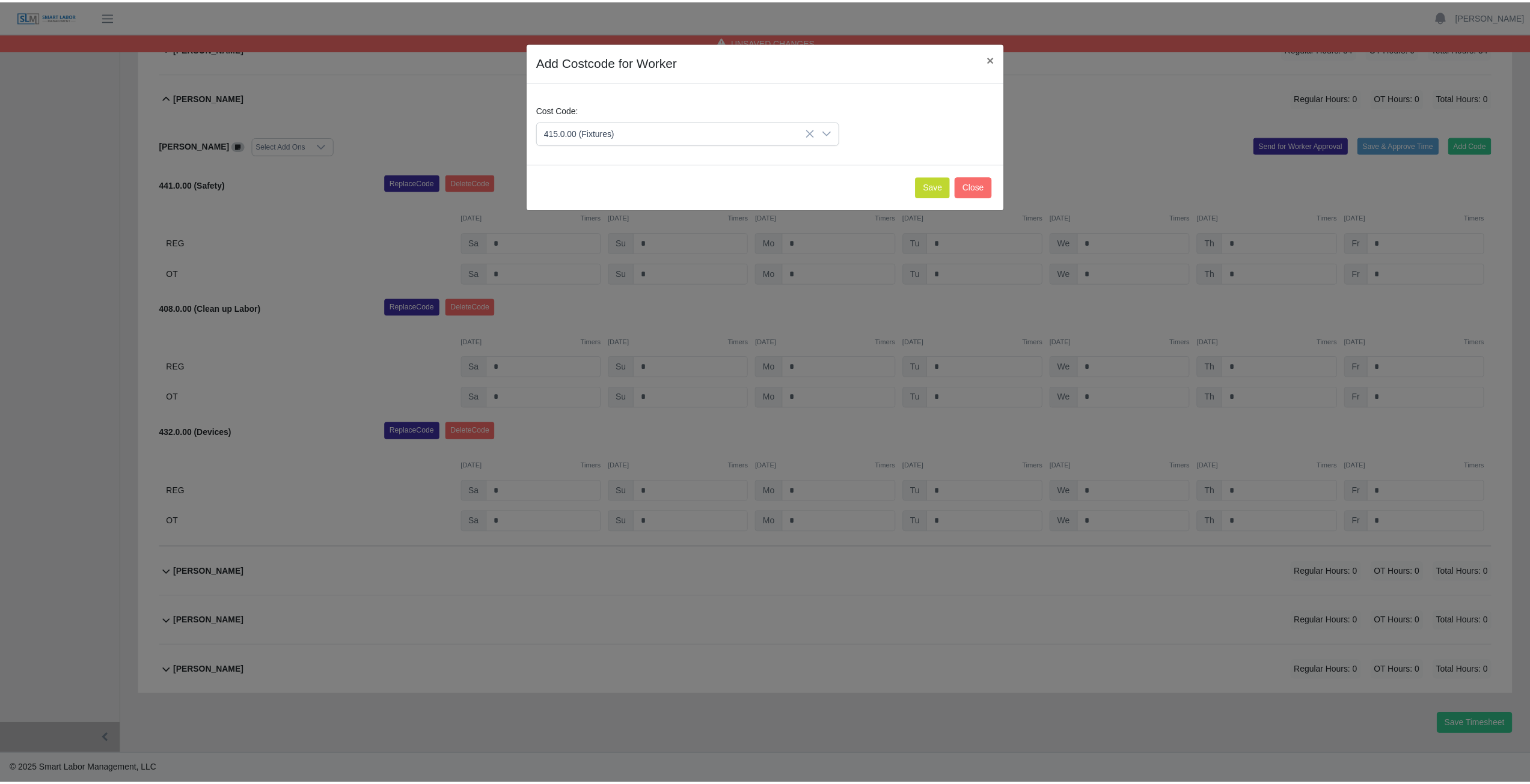
scroll to position [701, 0]
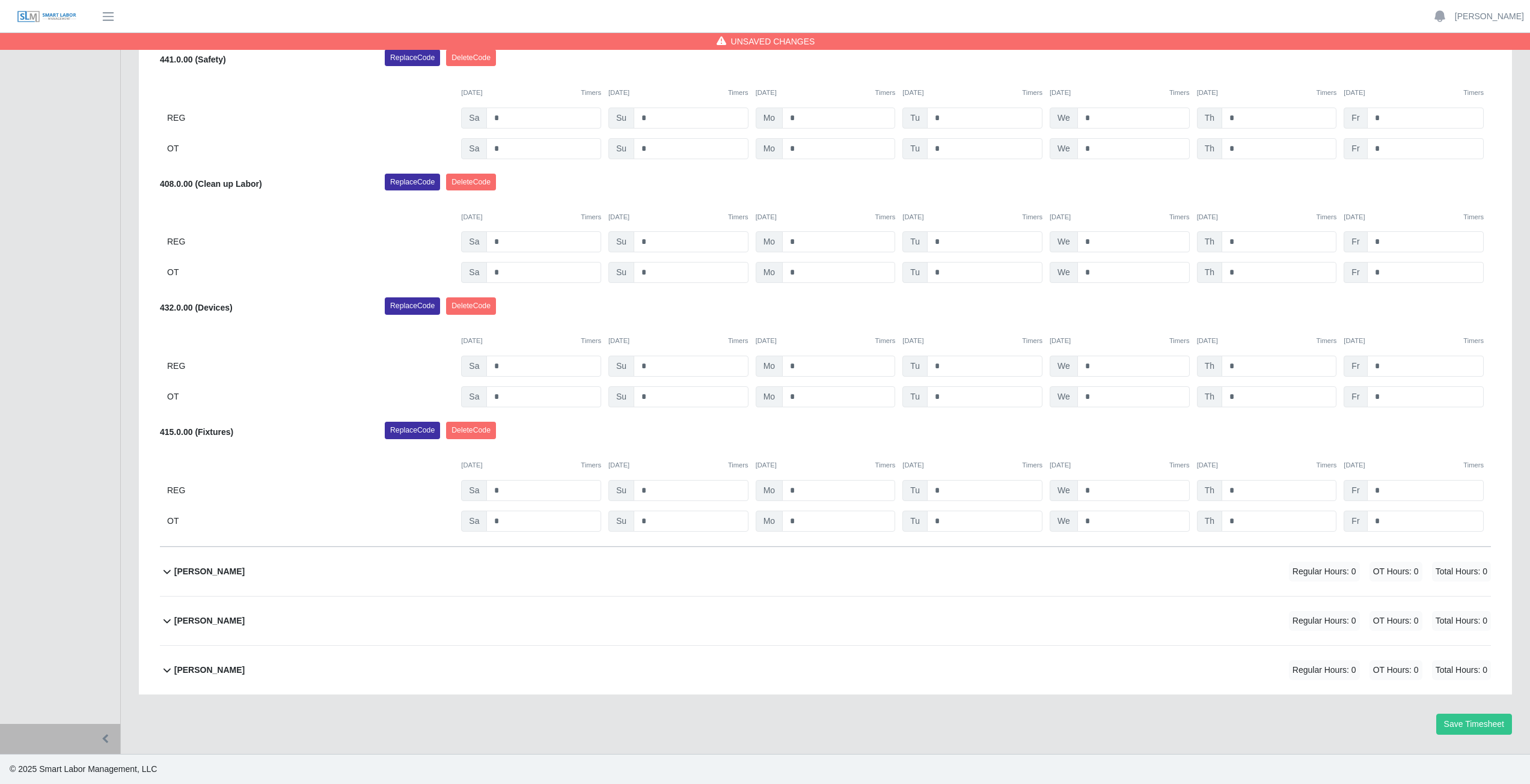
click at [659, 355] on div "432.0.00 (Devices) Replace Code [GEOGRAPHIC_DATA] Code [DATE] Timers [DATE] Tim…" at bounding box center [825, 352] width 1331 height 110
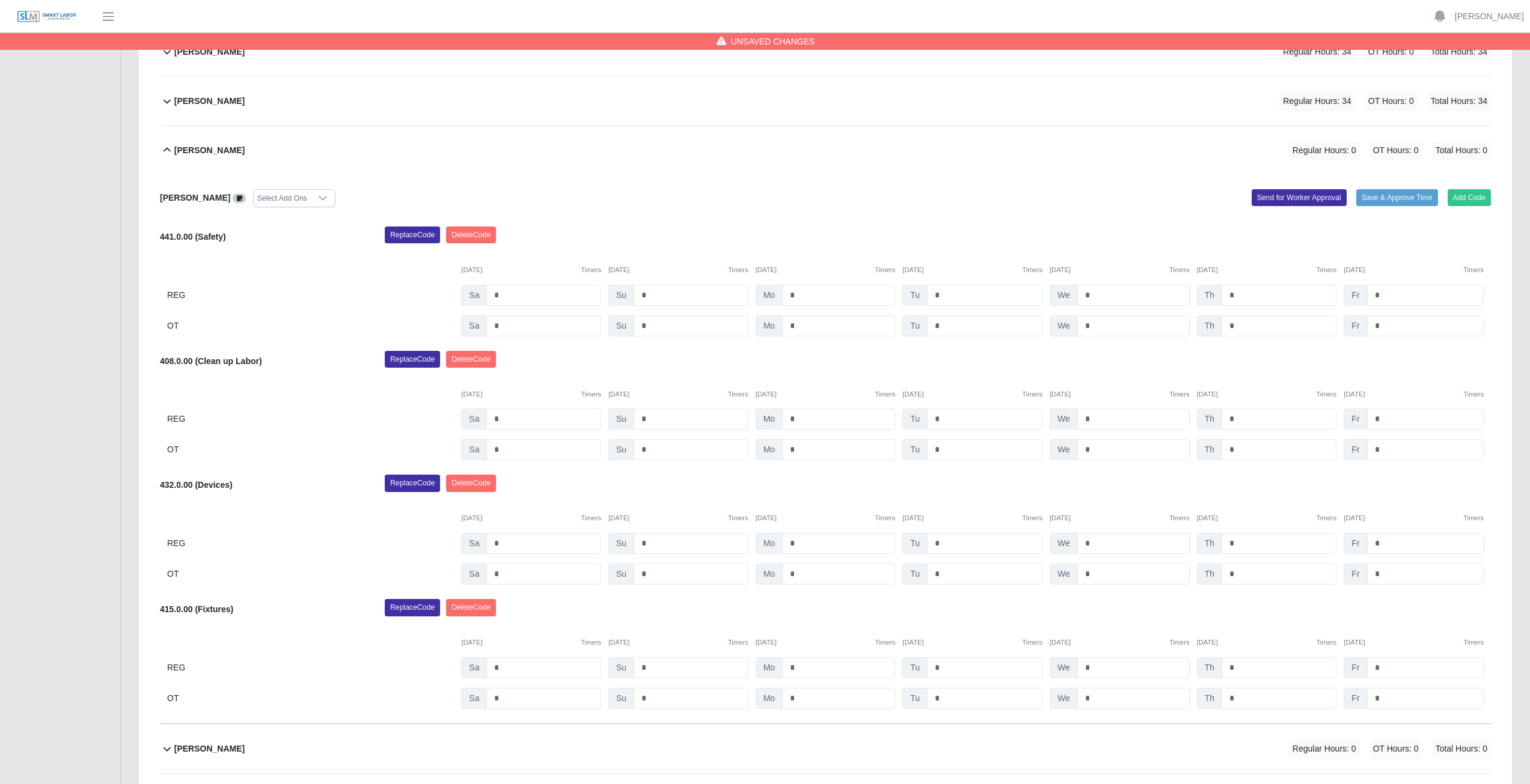
scroll to position [520, 0]
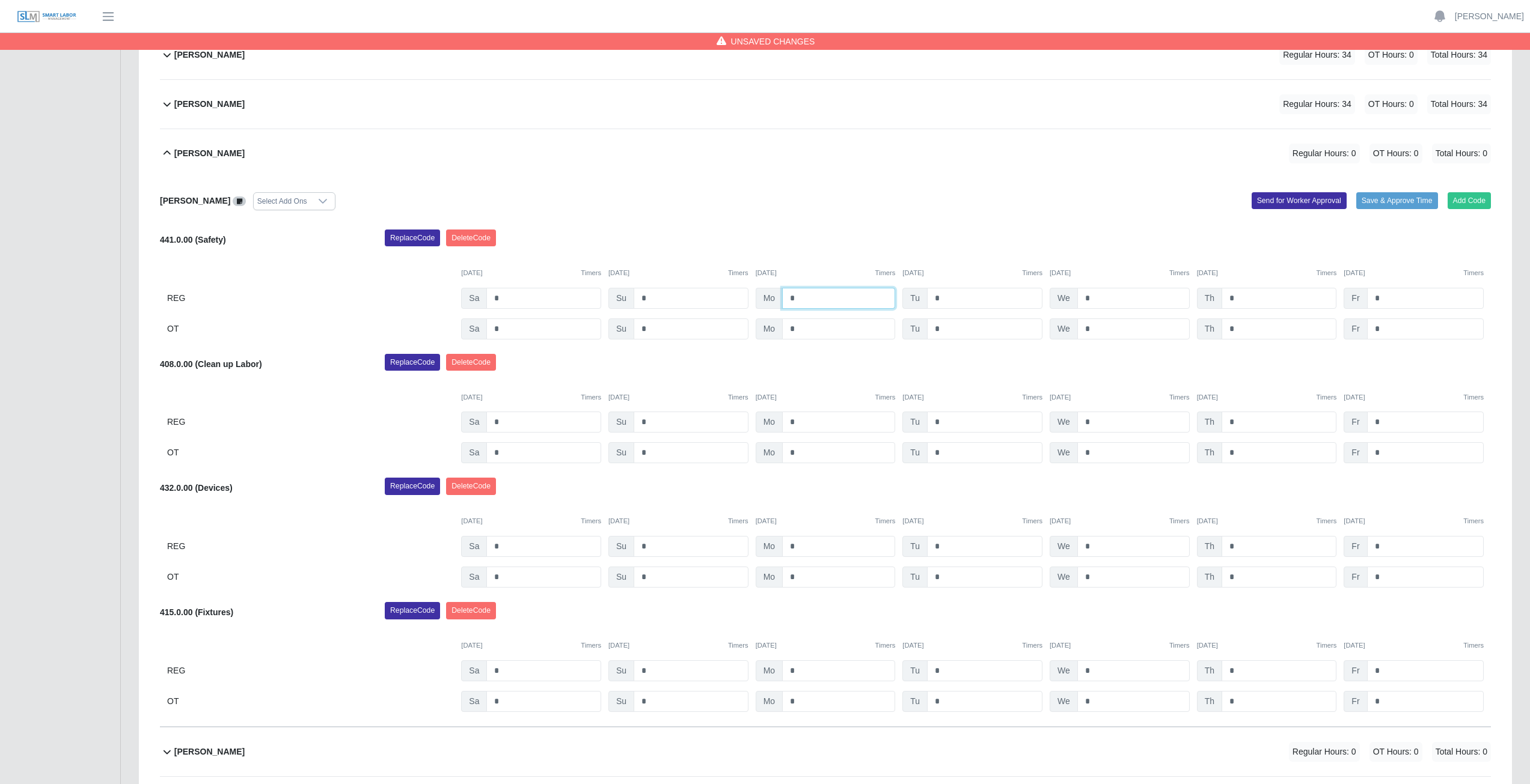
click at [802, 299] on input "*" at bounding box center [838, 298] width 113 height 21
type input "*"
click at [949, 300] on input "*" at bounding box center [985, 298] width 116 height 21
type input "*"
click at [1099, 297] on input "*" at bounding box center [1133, 298] width 112 height 21
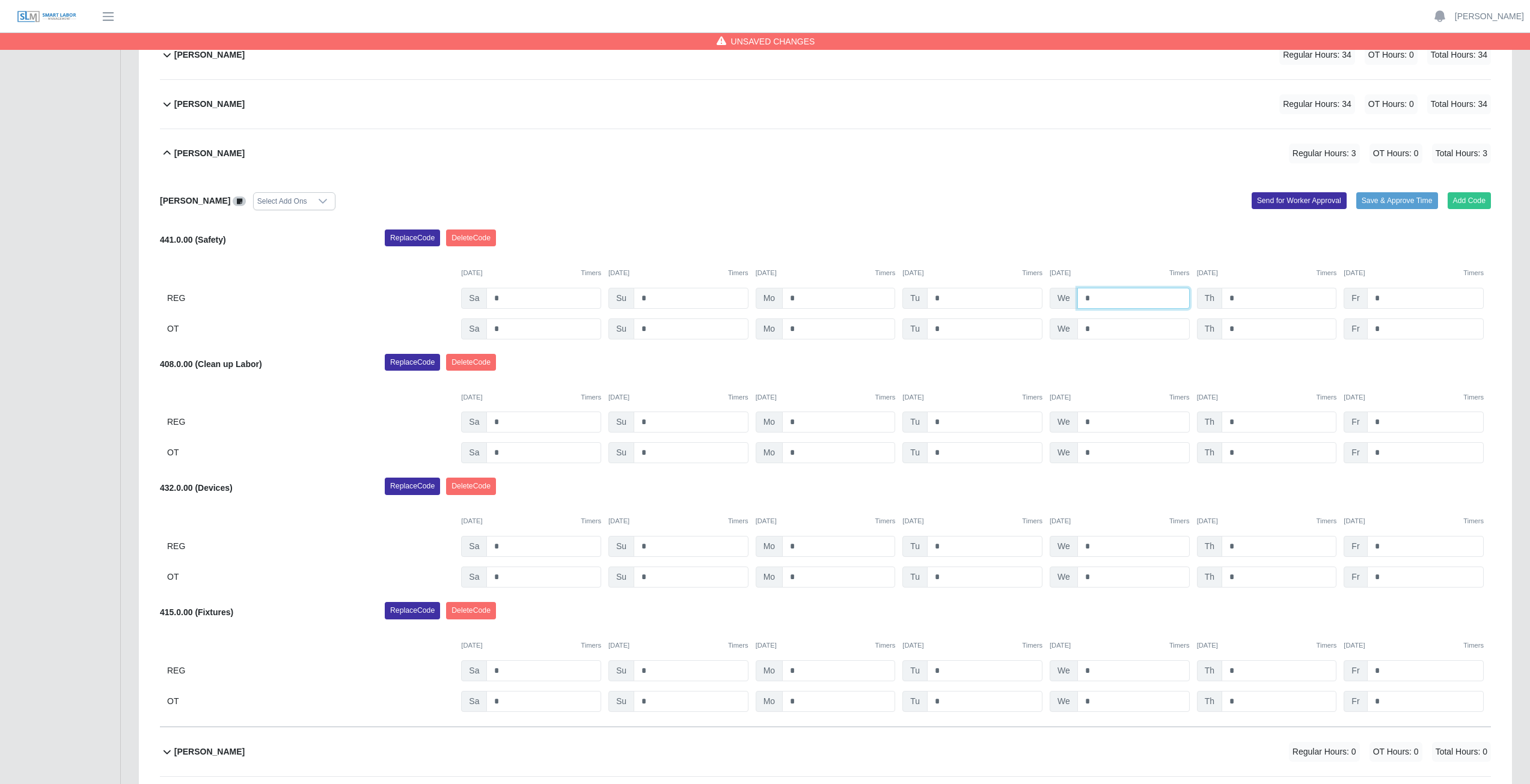
type input "*"
click at [1243, 295] on input "*" at bounding box center [1279, 298] width 115 height 21
type input "*"
click at [1384, 297] on input "*" at bounding box center [1425, 298] width 117 height 21
type input "*"
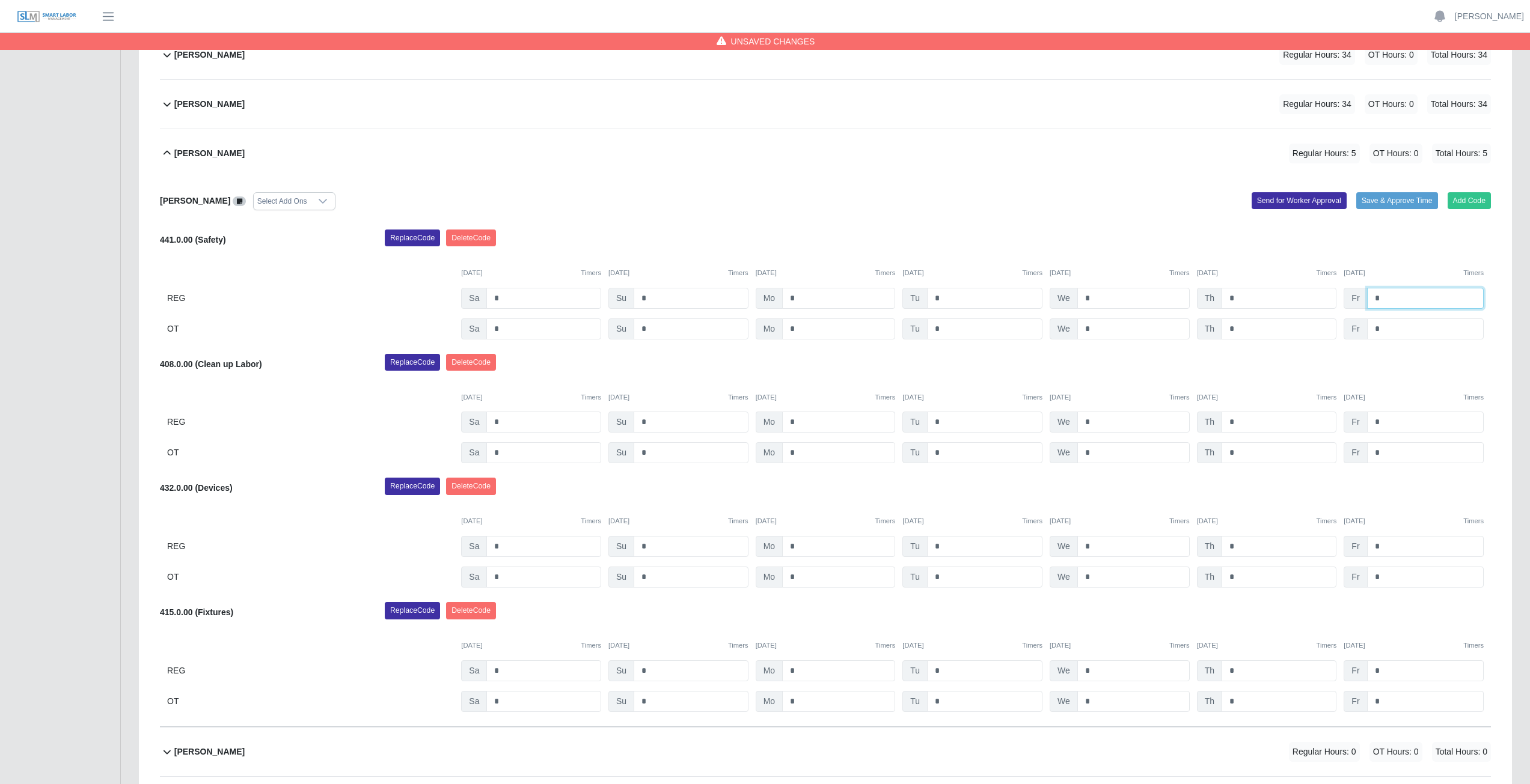
type input "*"
click at [802, 424] on input "*" at bounding box center [838, 422] width 113 height 21
type input "*"
click at [943, 423] on input "*" at bounding box center [985, 422] width 116 height 21
type input "*"
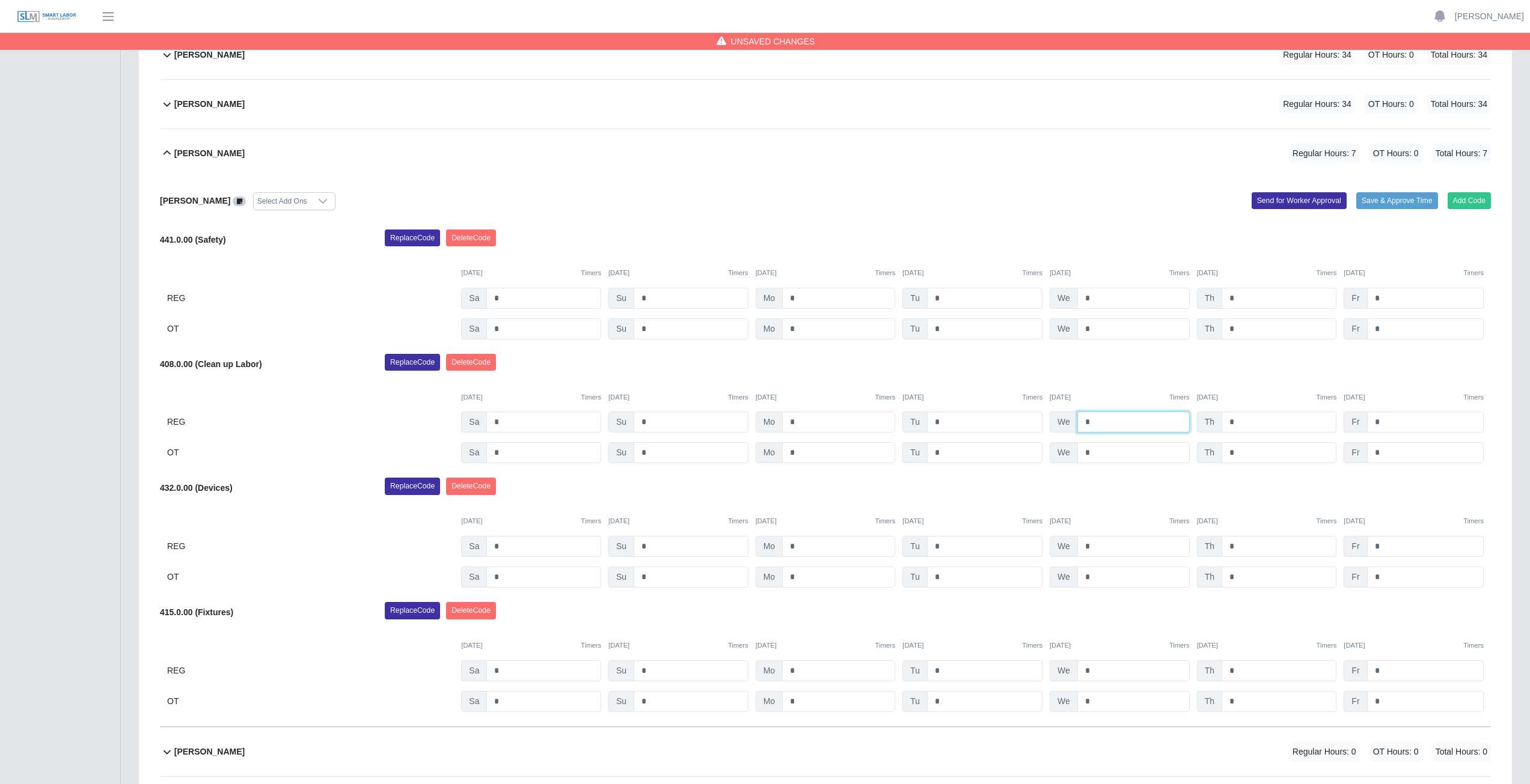
click at [1095, 426] on input "*" at bounding box center [1133, 422] width 112 height 21
type input "*"
click at [1237, 425] on input "*" at bounding box center [1279, 422] width 115 height 21
type input "*"
click at [1382, 420] on input "*" at bounding box center [1425, 422] width 117 height 21
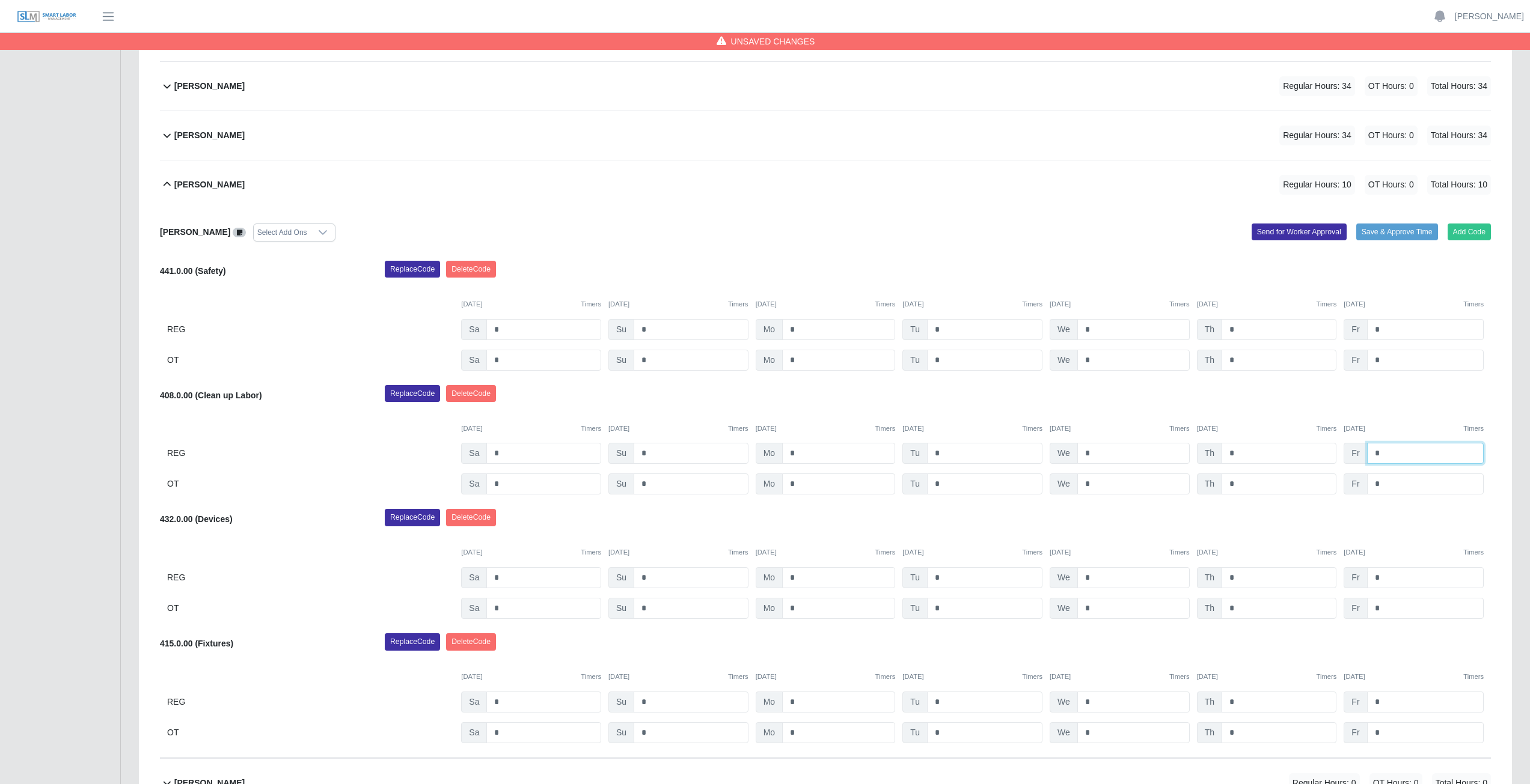
scroll to position [460, 0]
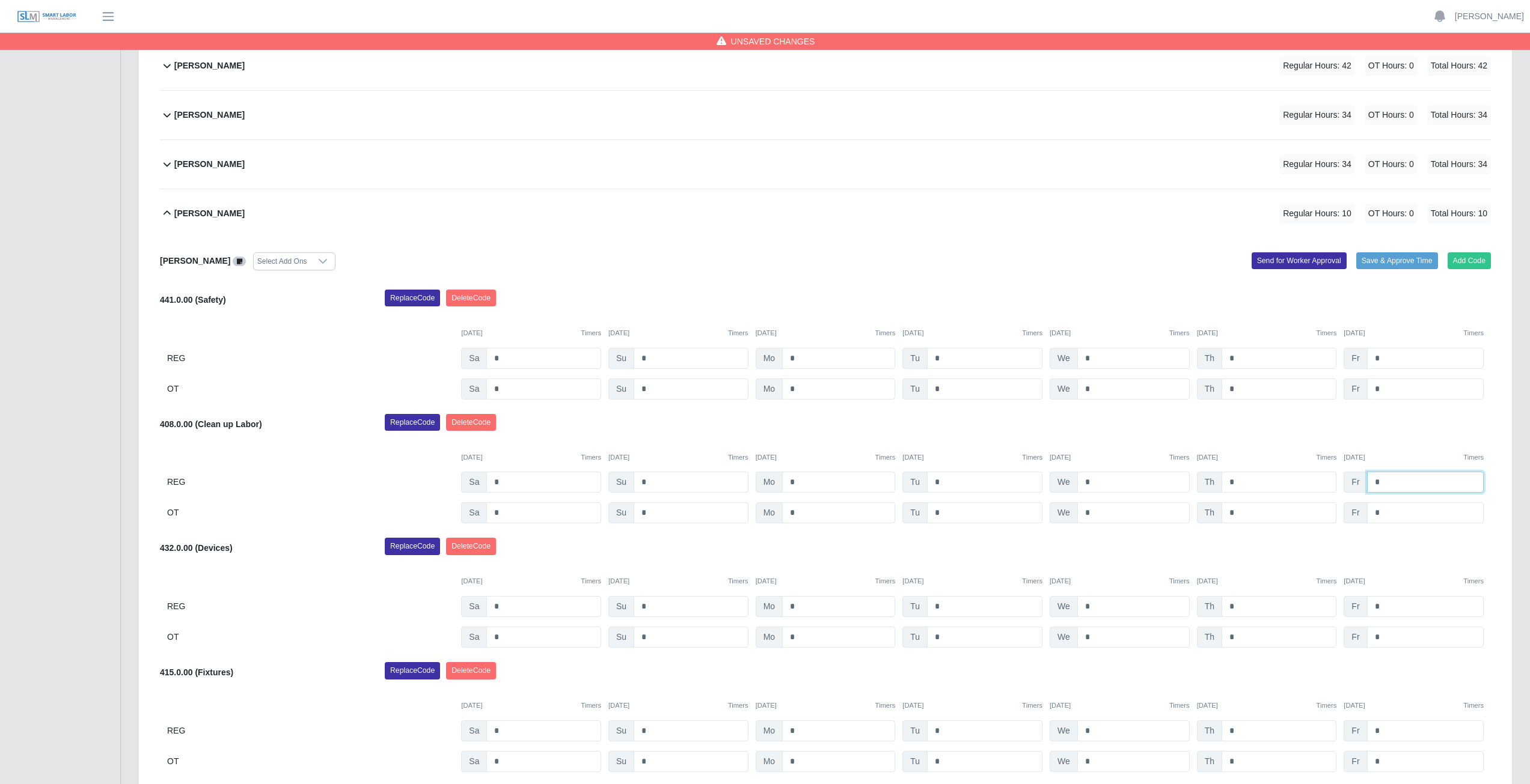
type input "*"
click at [1008, 429] on div "Replace Code [GEOGRAPHIC_DATA] Code" at bounding box center [937, 426] width 1124 height 24
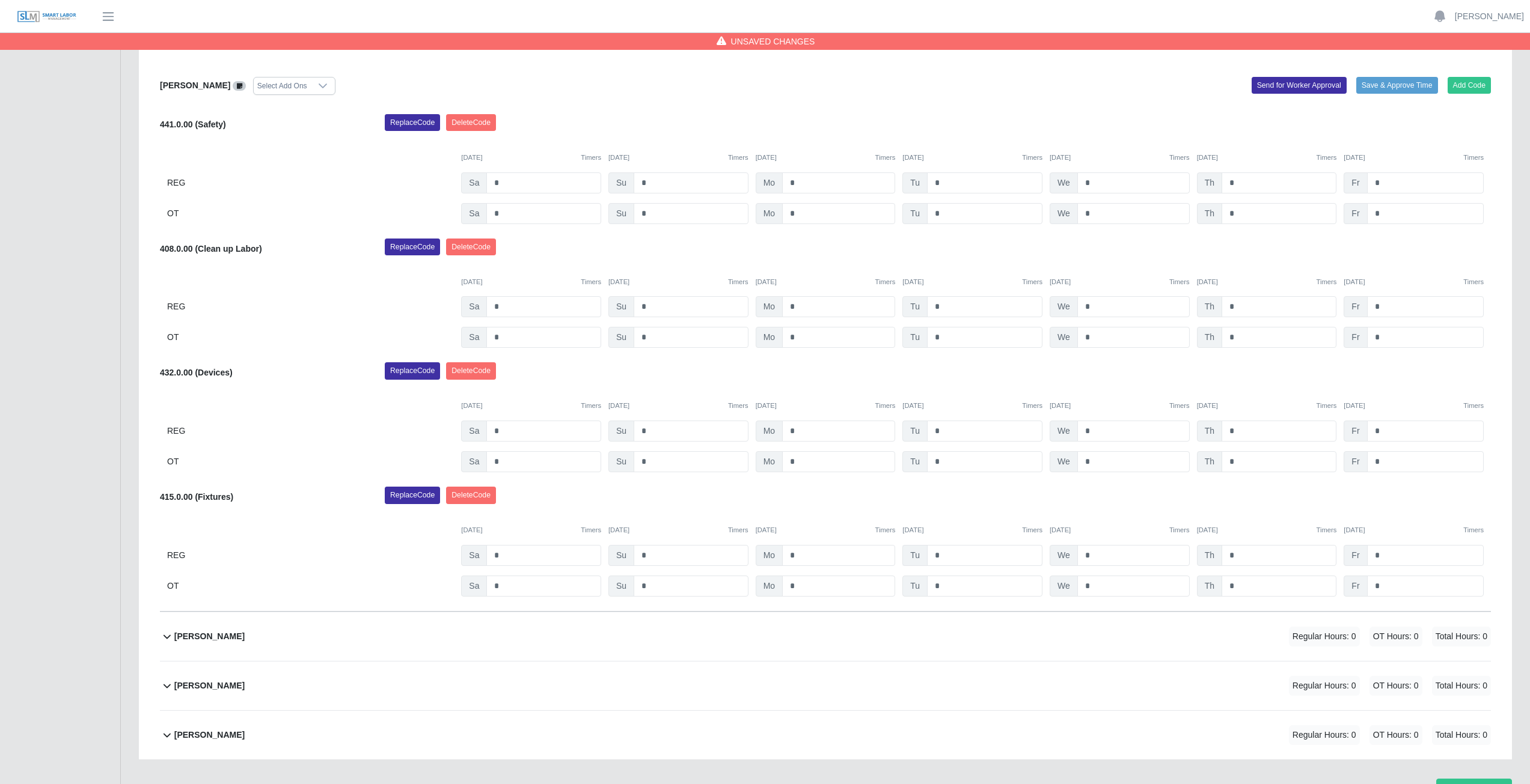
scroll to position [641, 0]
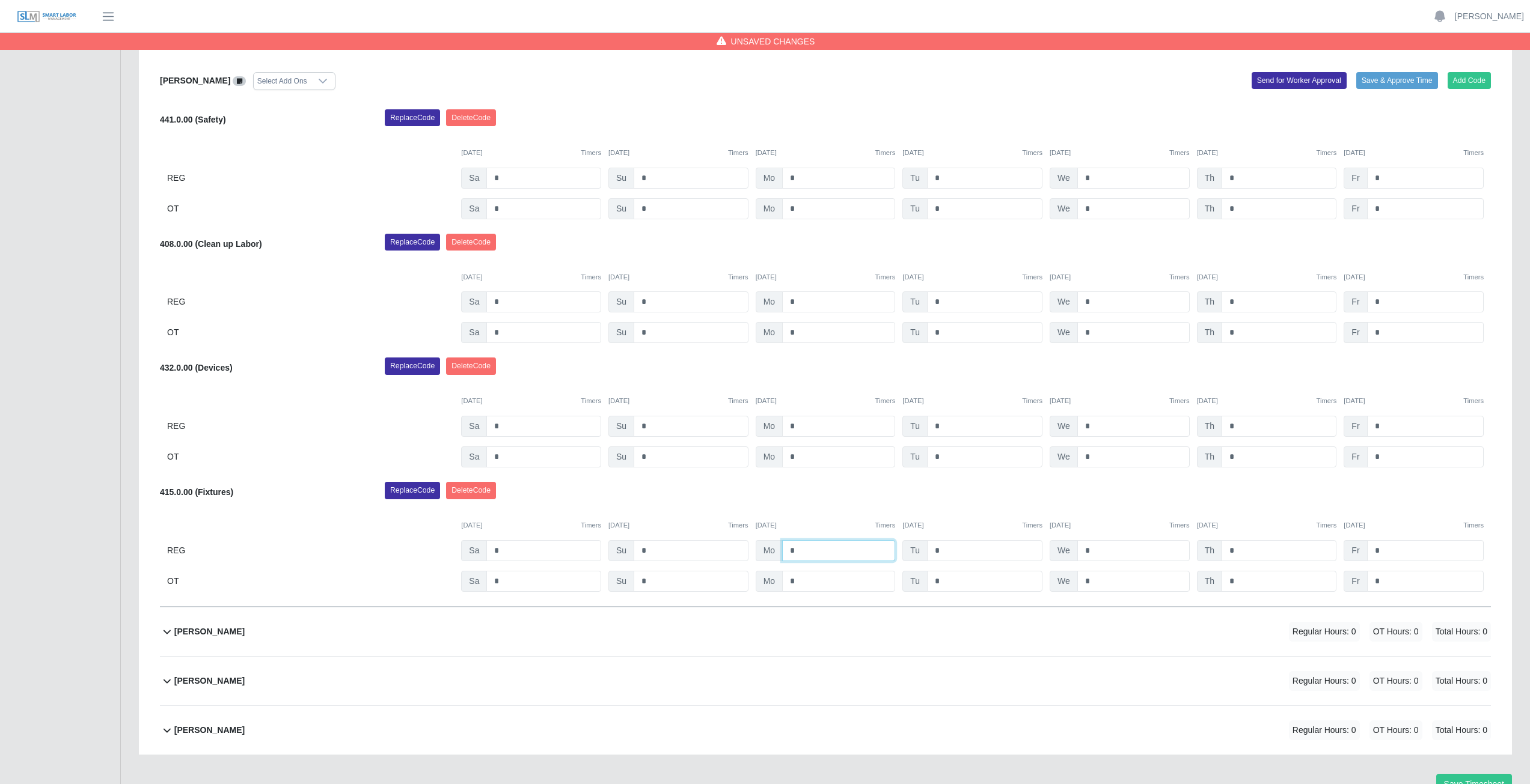
click at [801, 552] on input "*" at bounding box center [838, 551] width 113 height 21
type input "*"
click at [946, 552] on input "*" at bounding box center [985, 551] width 116 height 21
type input "*"
click at [1105, 548] on input "*" at bounding box center [1133, 551] width 112 height 21
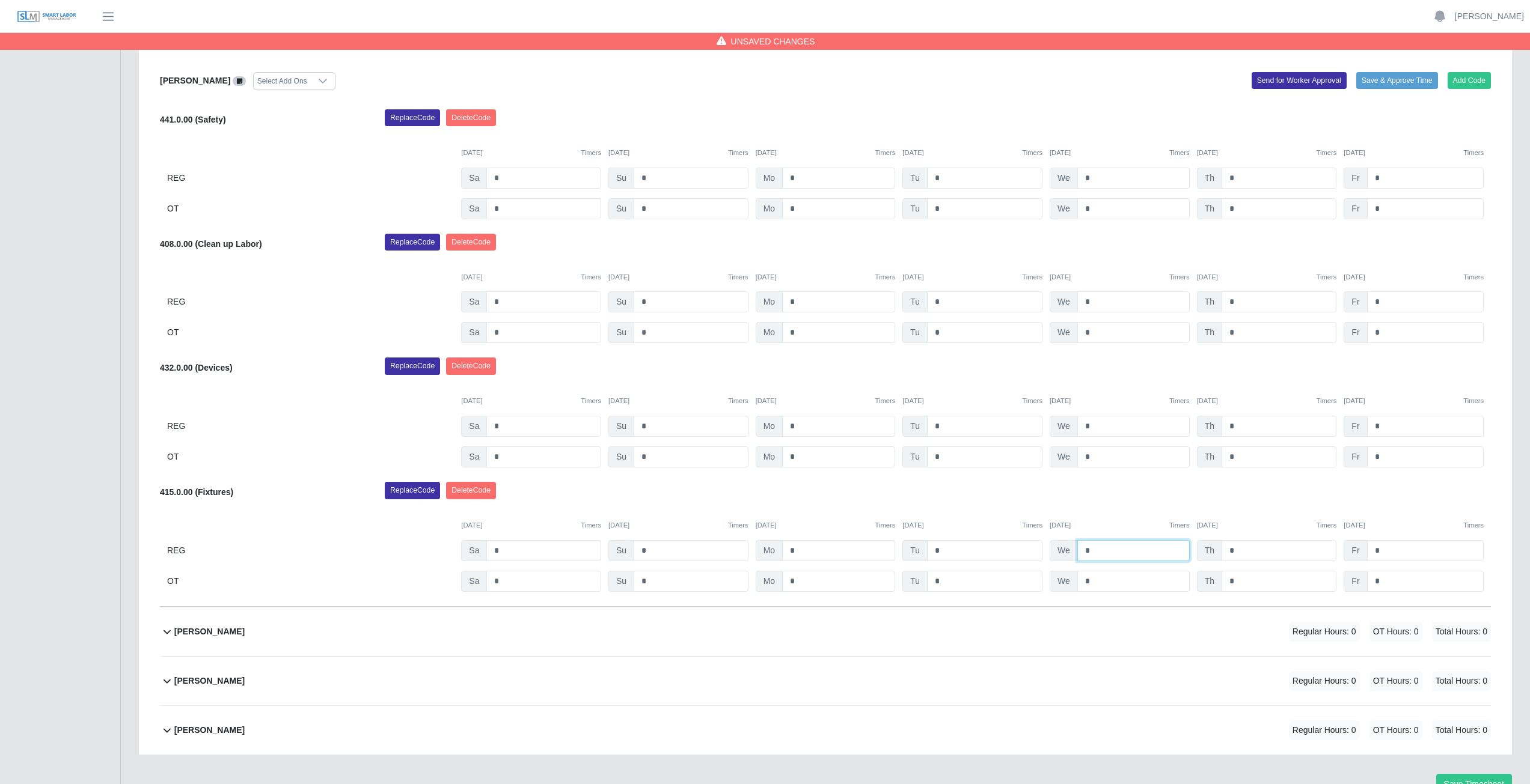
type input "*"
drag, startPoint x: 1096, startPoint y: 497, endPoint x: 1050, endPoint y: 536, distance: 60.3
click at [1095, 498] on div "Replace Code [GEOGRAPHIC_DATA] Code" at bounding box center [937, 494] width 1124 height 24
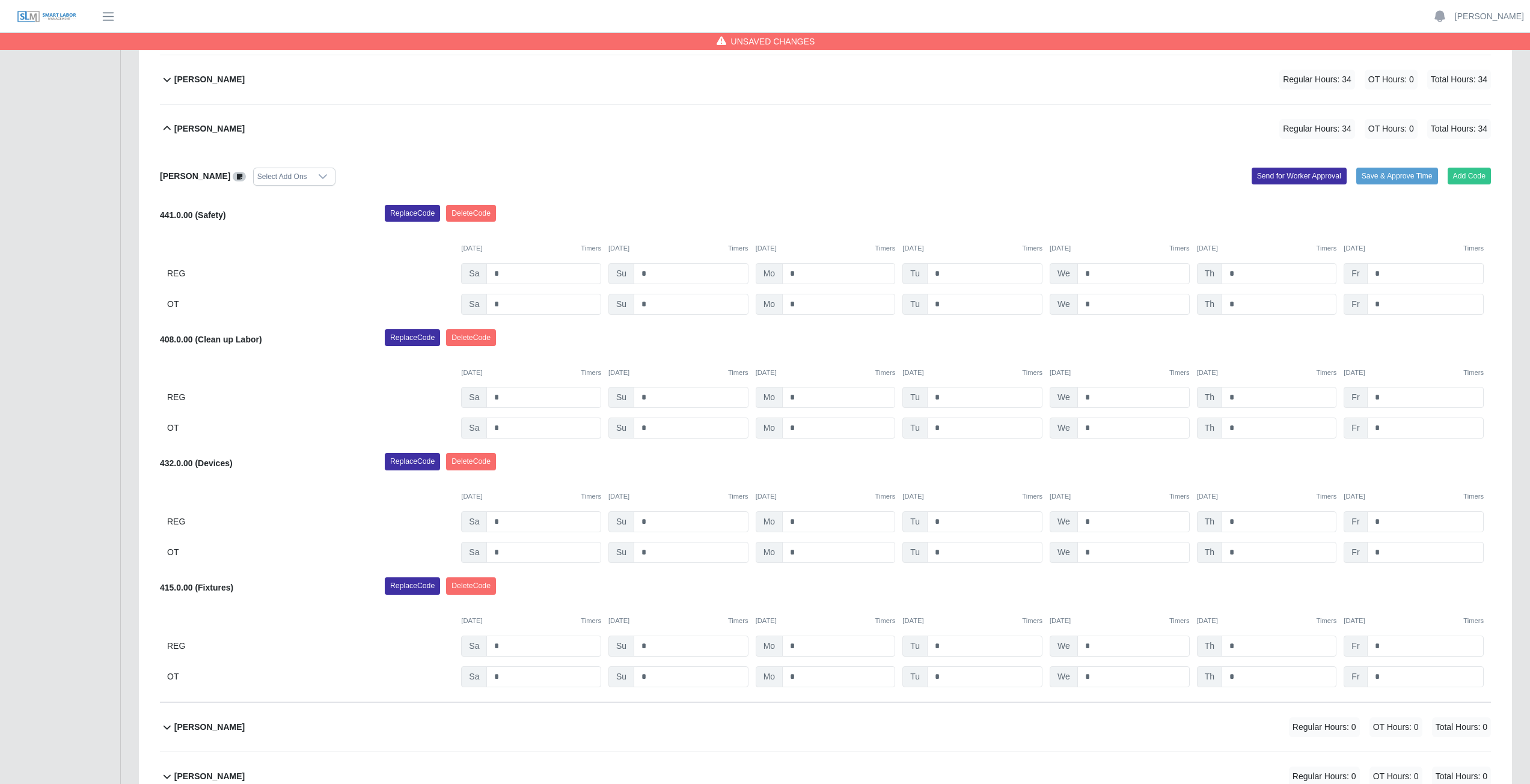
scroll to position [520, 0]
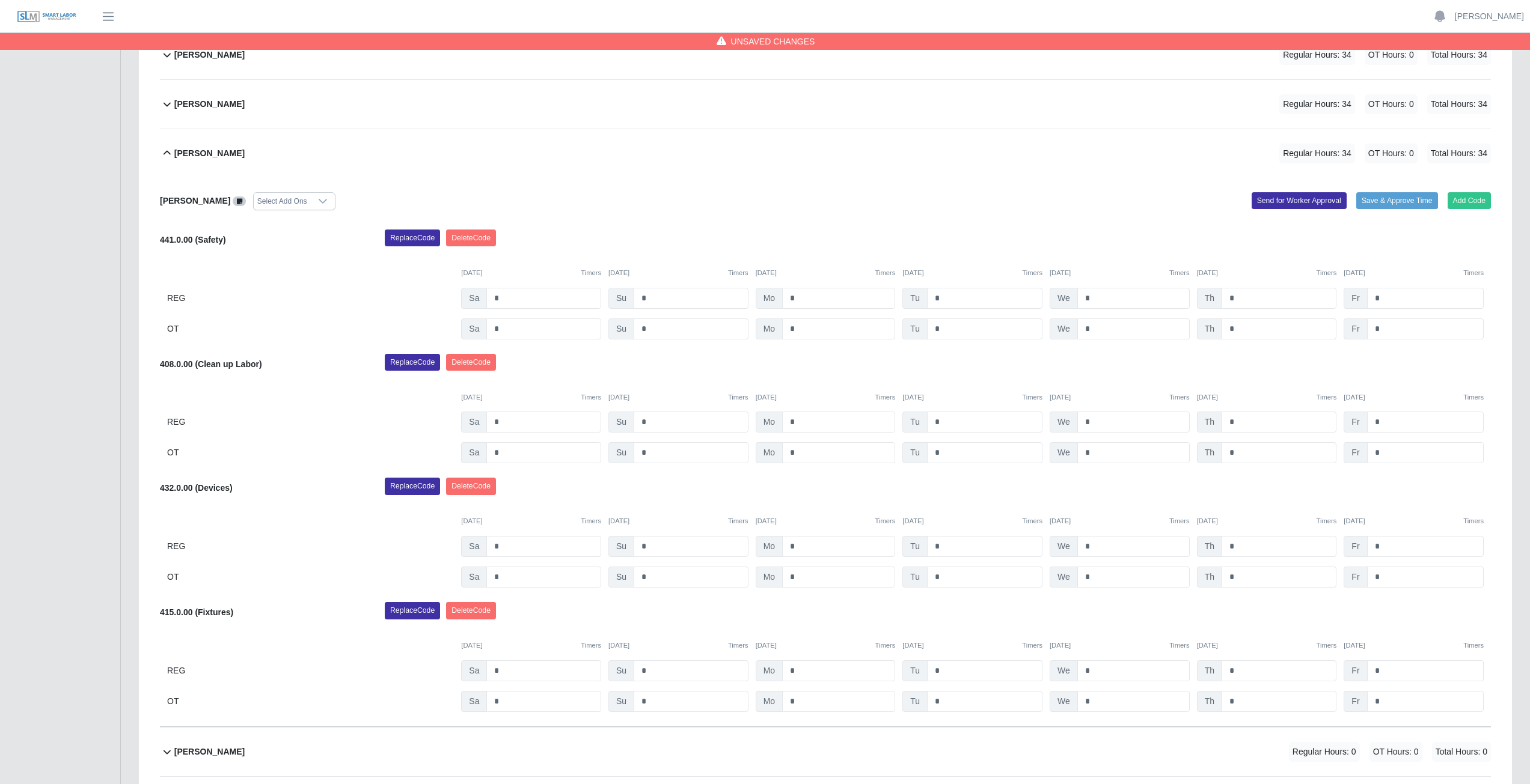
click at [169, 149] on icon at bounding box center [167, 154] width 15 height 15
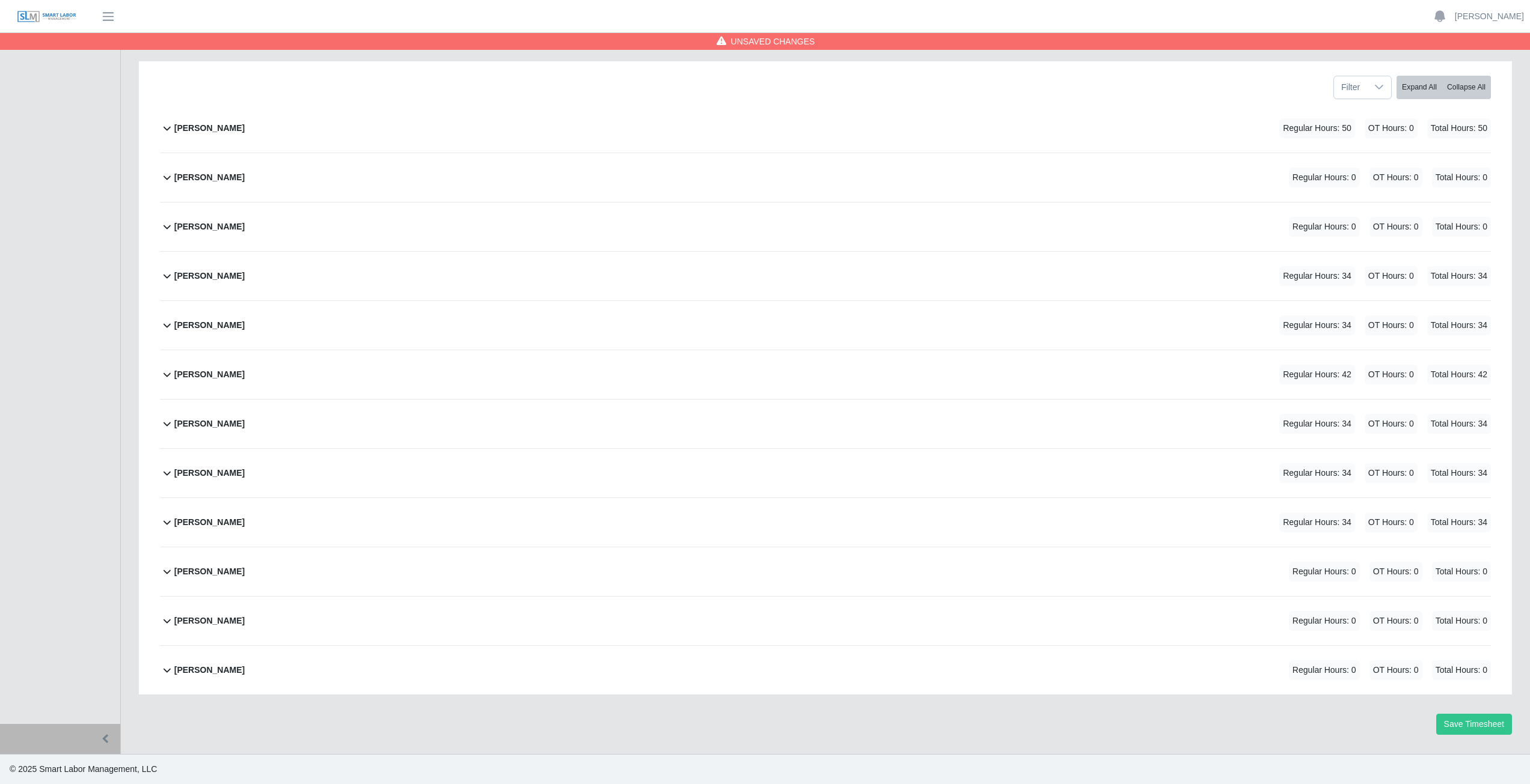
scroll to position [152, 0]
click at [164, 575] on icon at bounding box center [167, 571] width 15 height 15
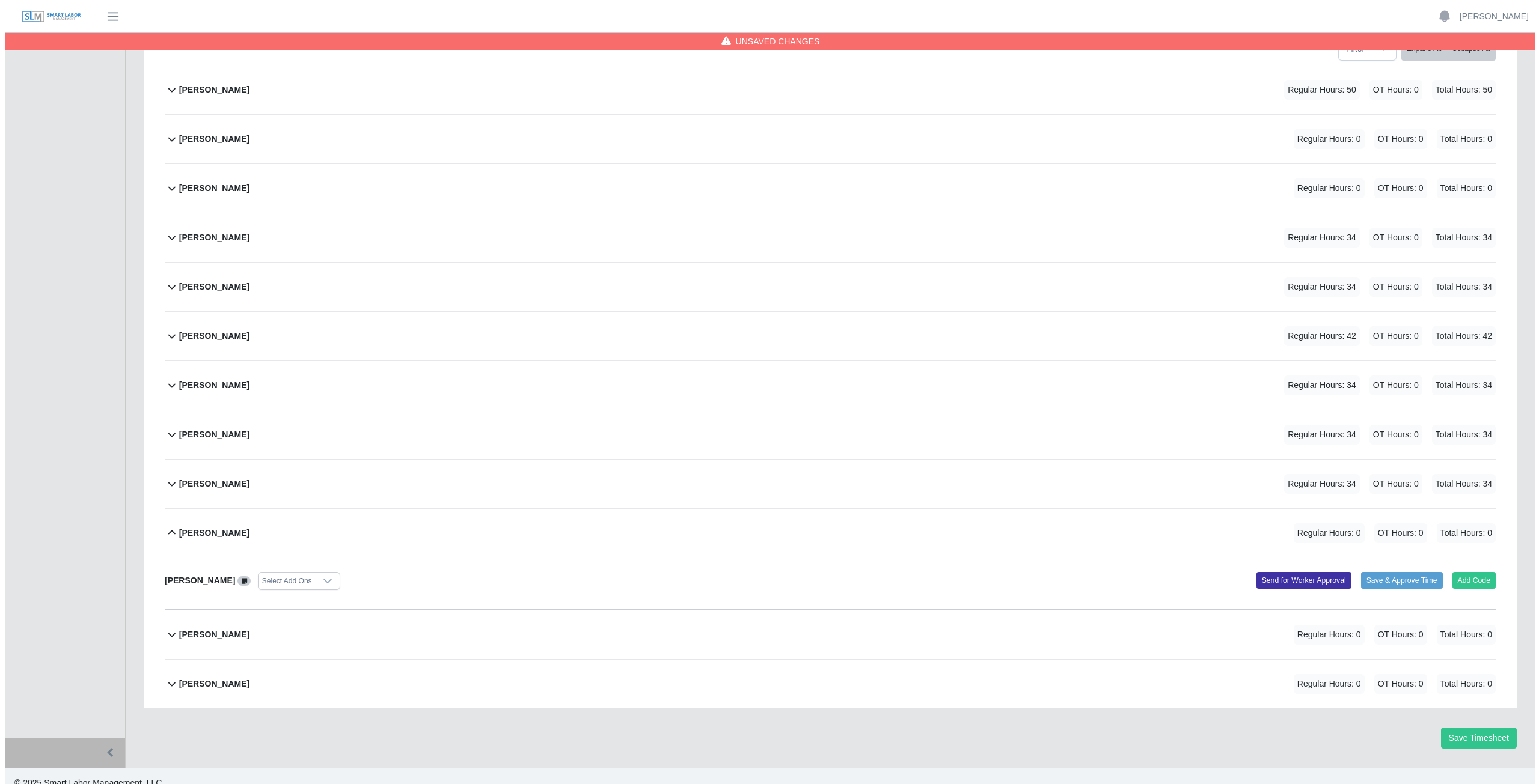
scroll to position [204, 0]
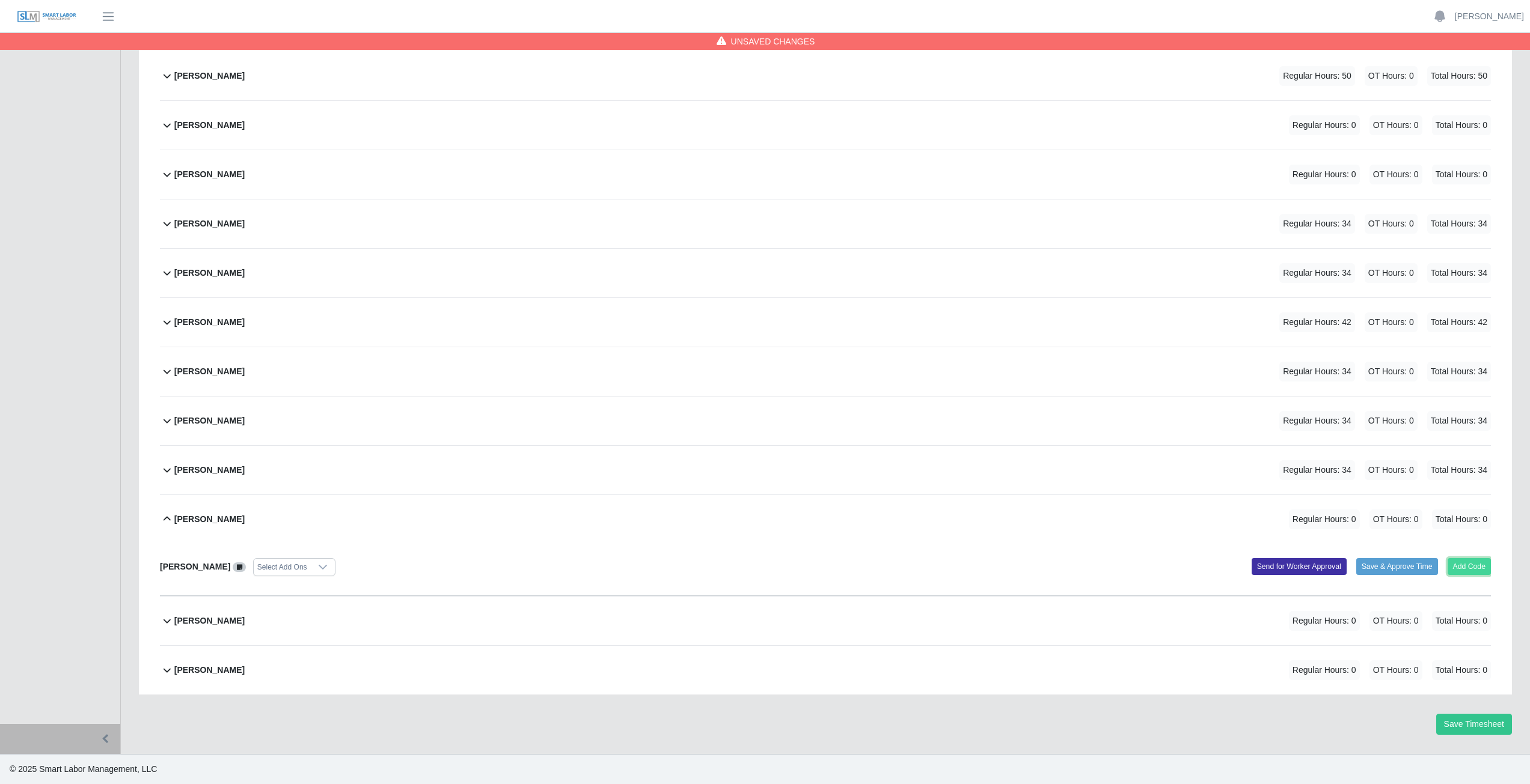
click at [1475, 569] on button "Add Code" at bounding box center [1470, 567] width 44 height 17
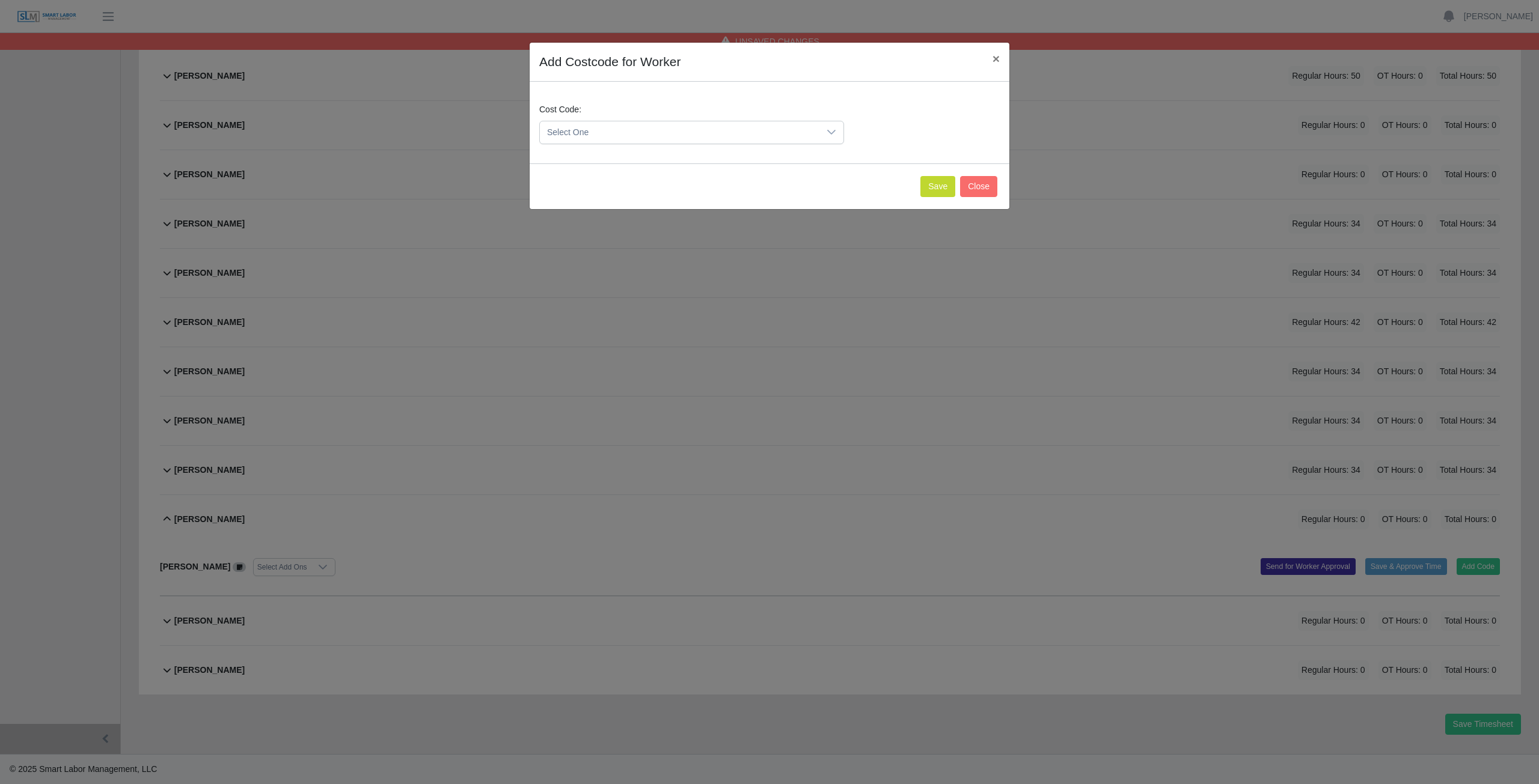
click at [617, 132] on span "Select One" at bounding box center [680, 132] width 279 height 22
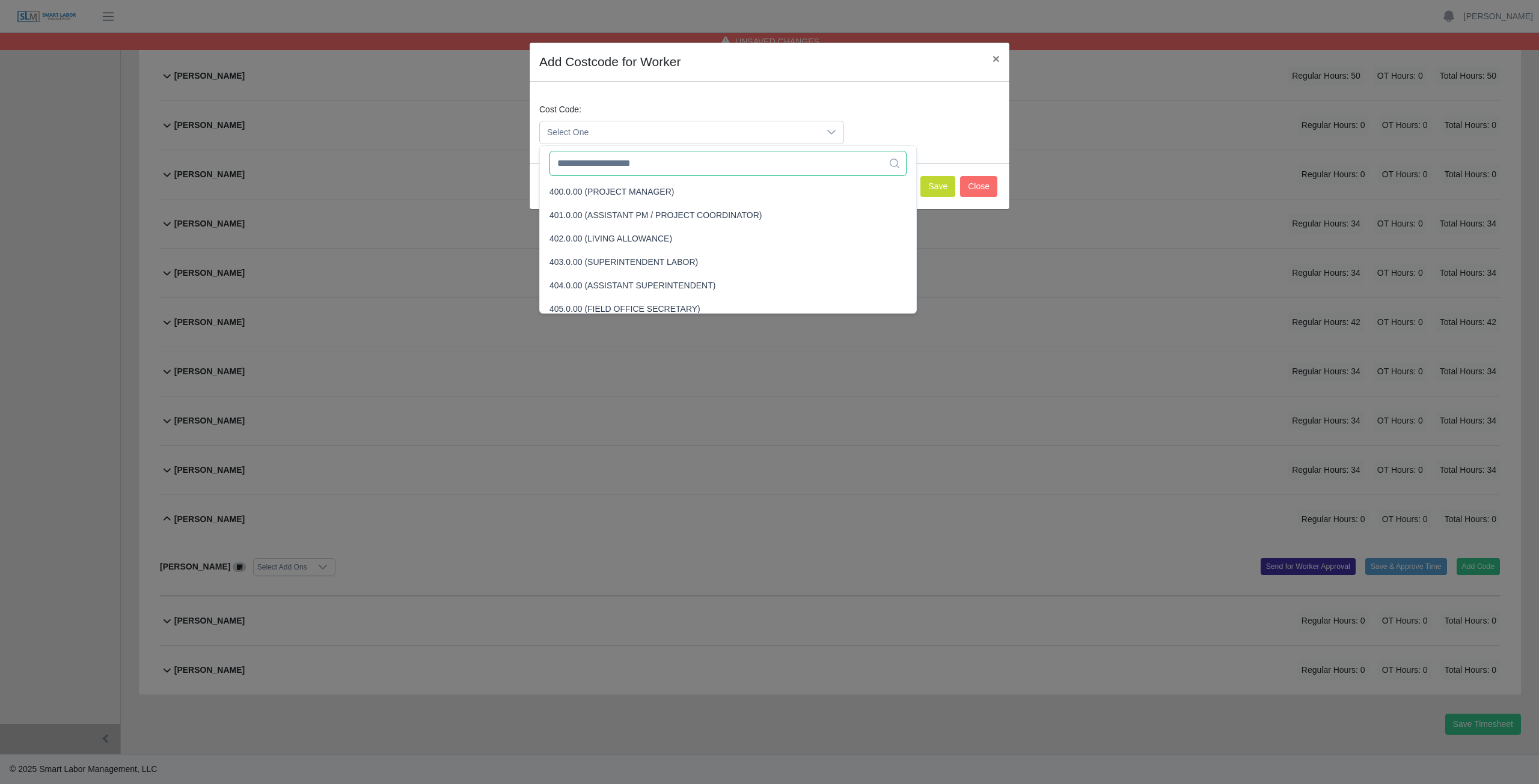
click at [615, 166] on input "text" at bounding box center [728, 164] width 357 height 25
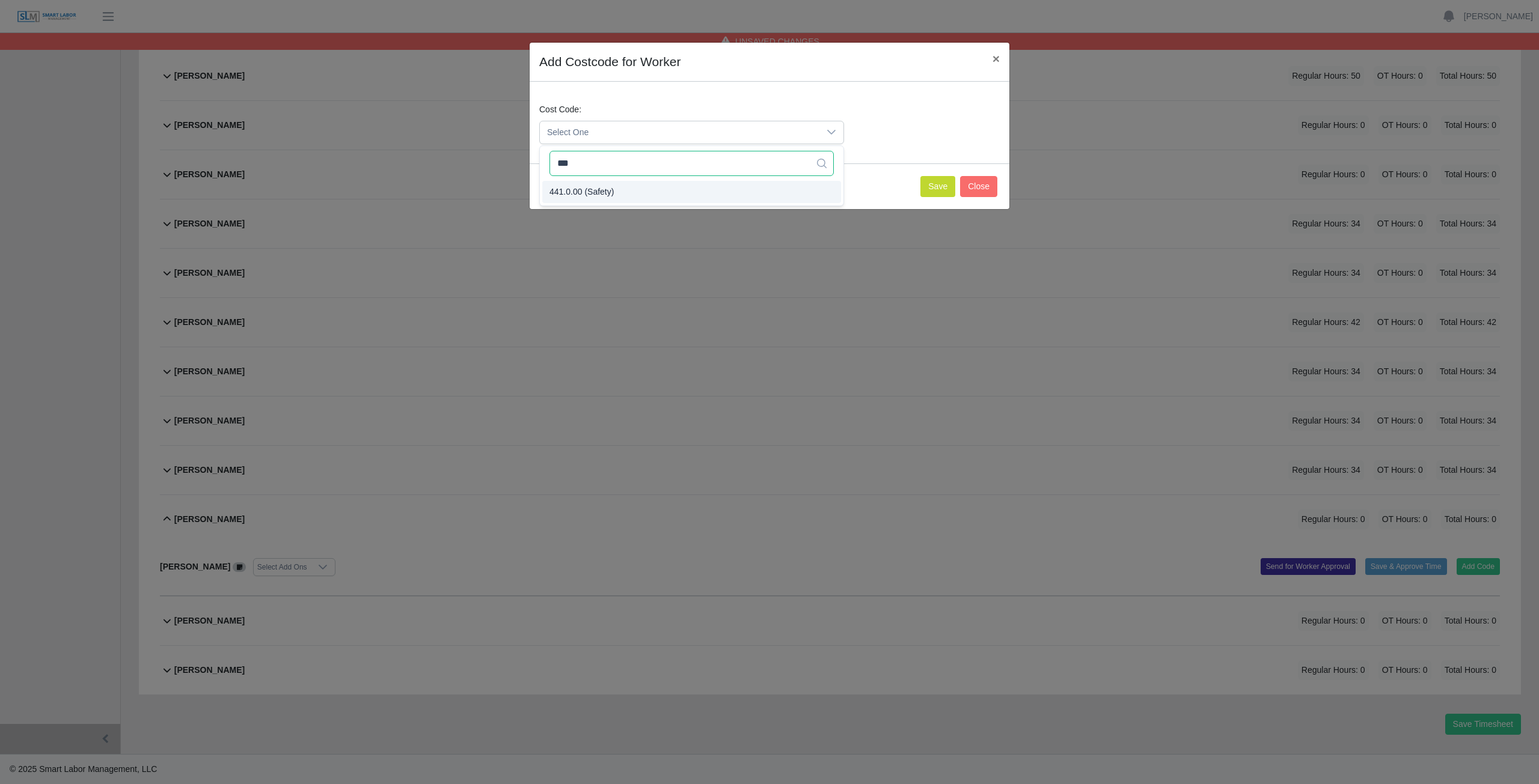
type input "***"
click at [586, 195] on span "441.0.00 (Safety)" at bounding box center [582, 192] width 64 height 13
click at [942, 186] on button "Save" at bounding box center [938, 186] width 35 height 21
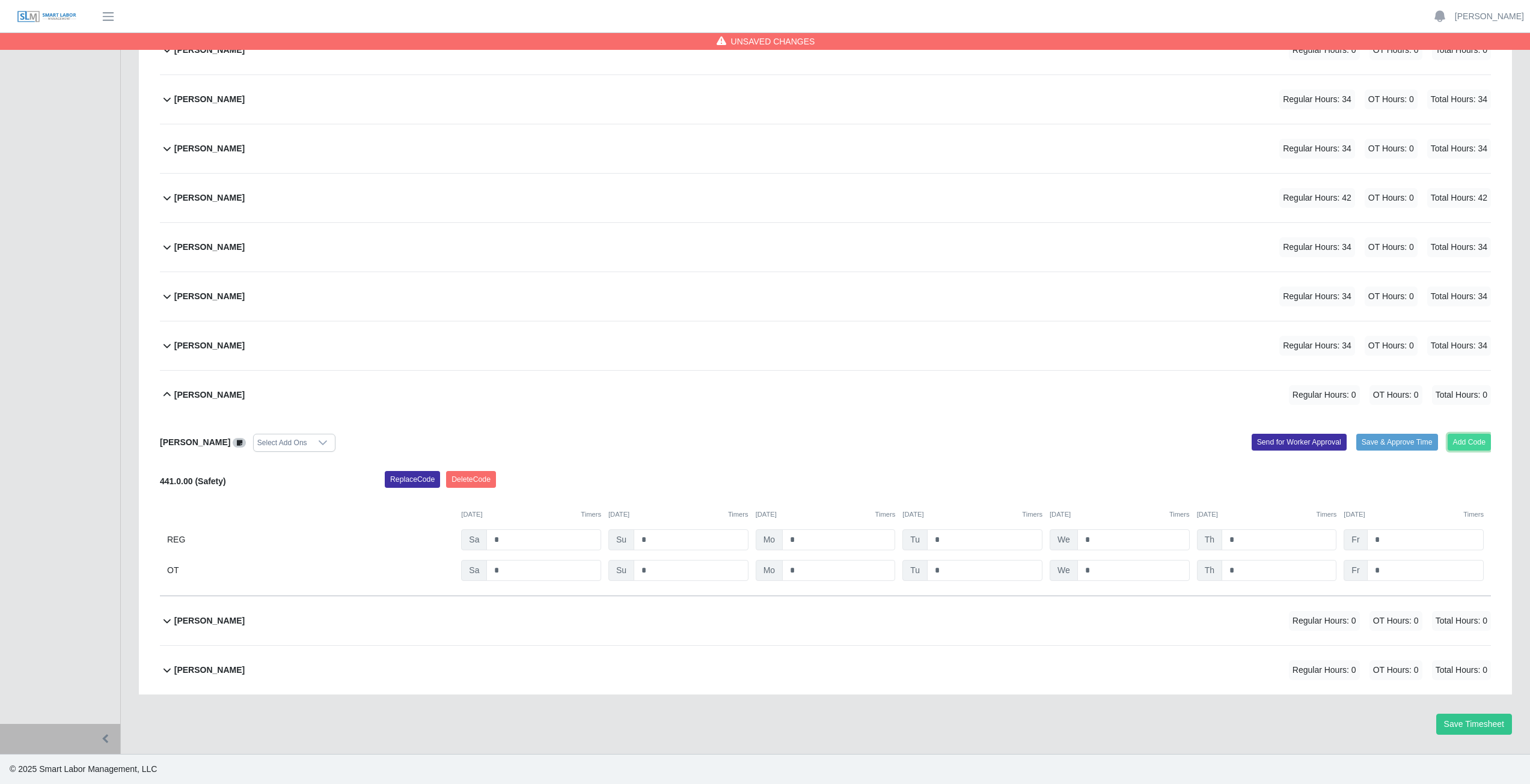
click at [1452, 444] on button "Add Code" at bounding box center [1470, 442] width 44 height 17
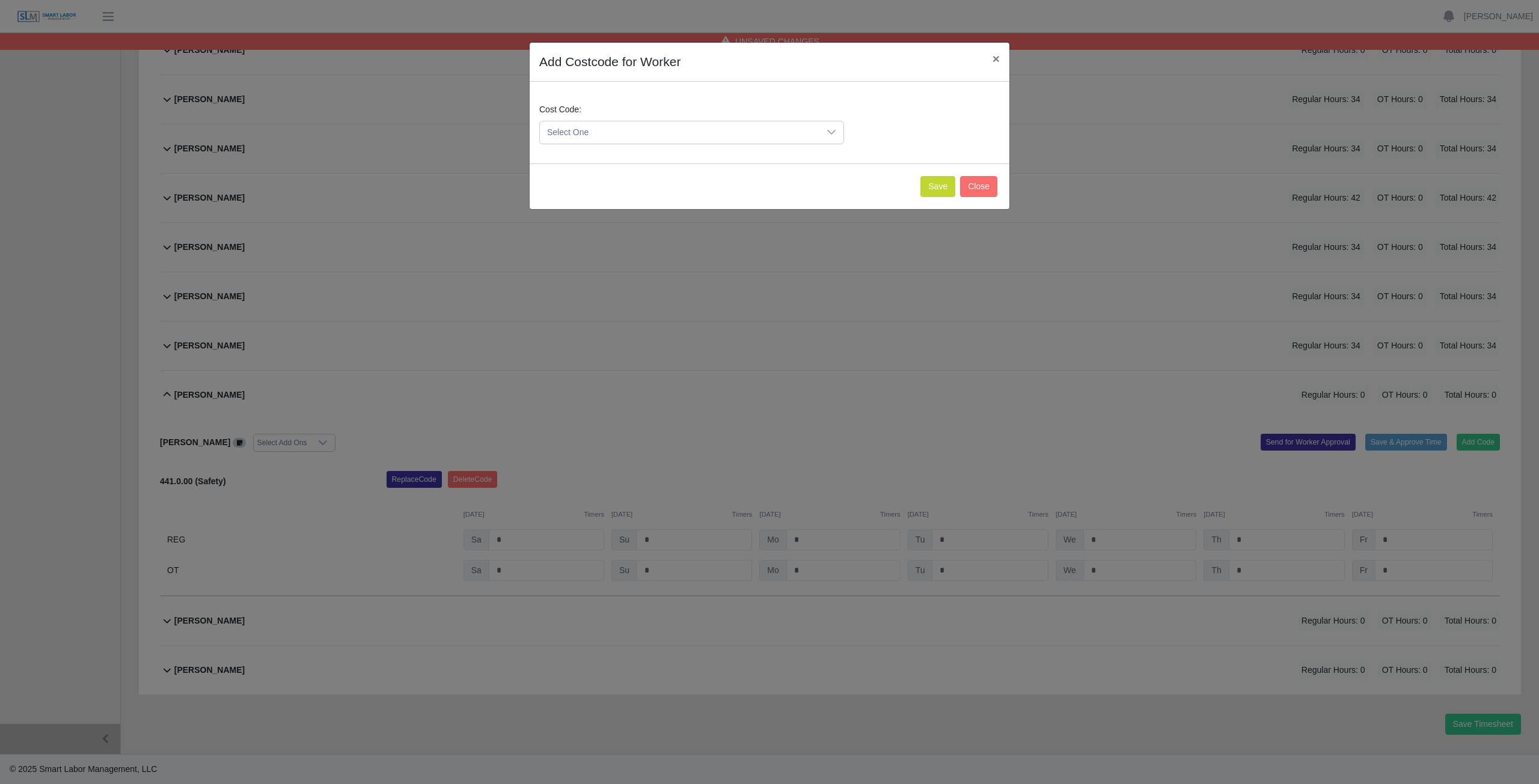
click at [585, 133] on span "Select One" at bounding box center [680, 132] width 279 height 22
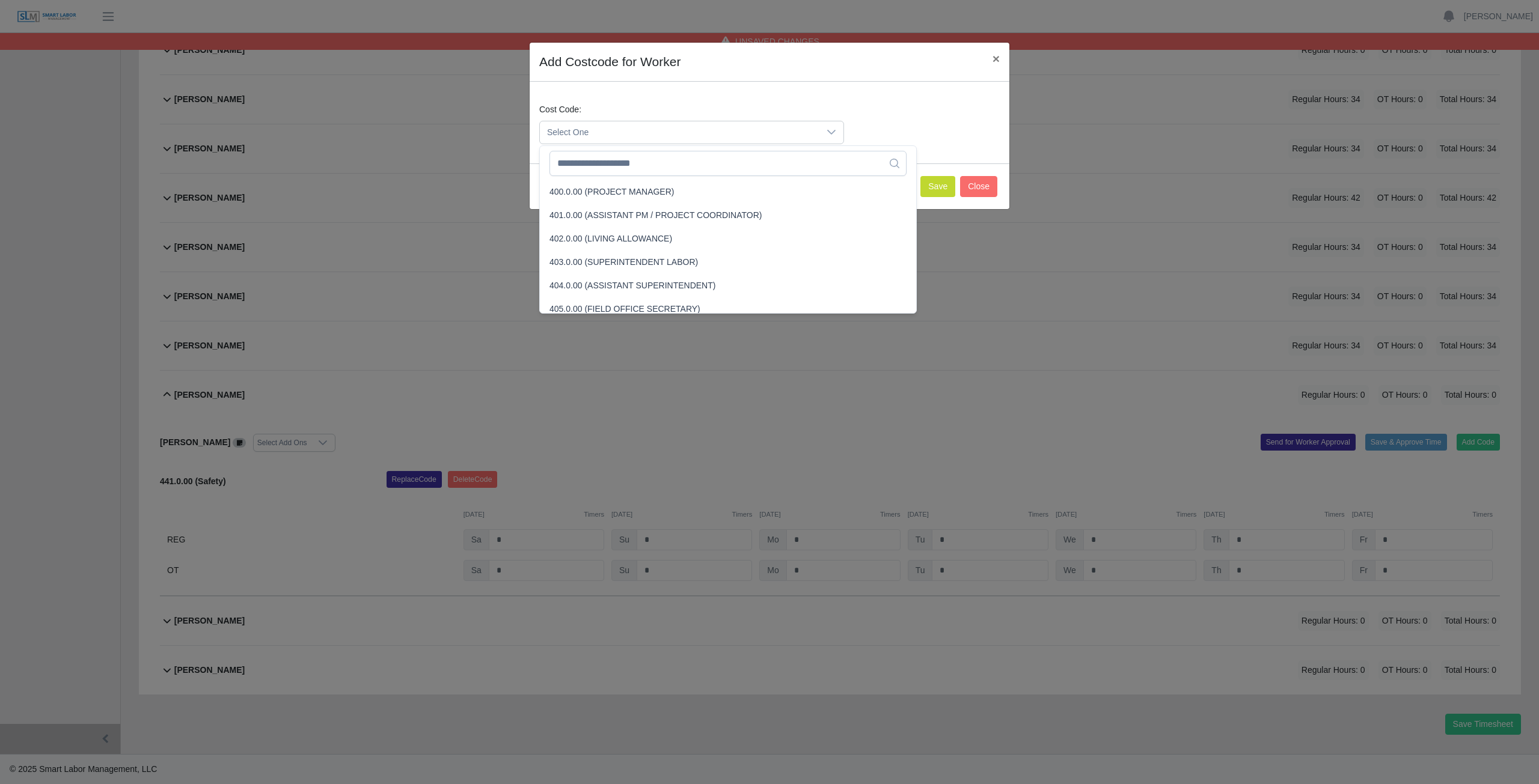
scroll to position [77, 0]
click at [610, 166] on input "text" at bounding box center [728, 164] width 357 height 25
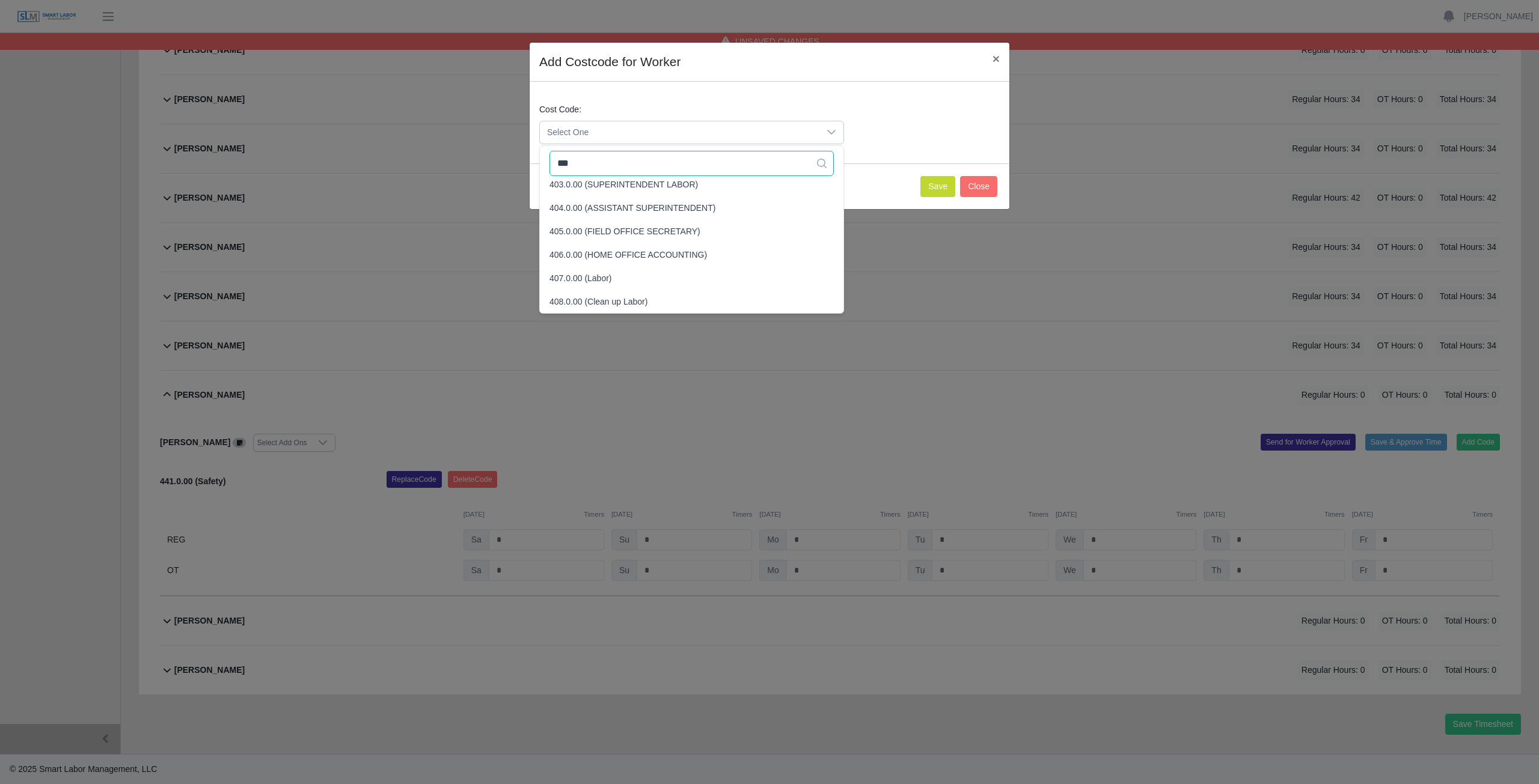
scroll to position [0, 0]
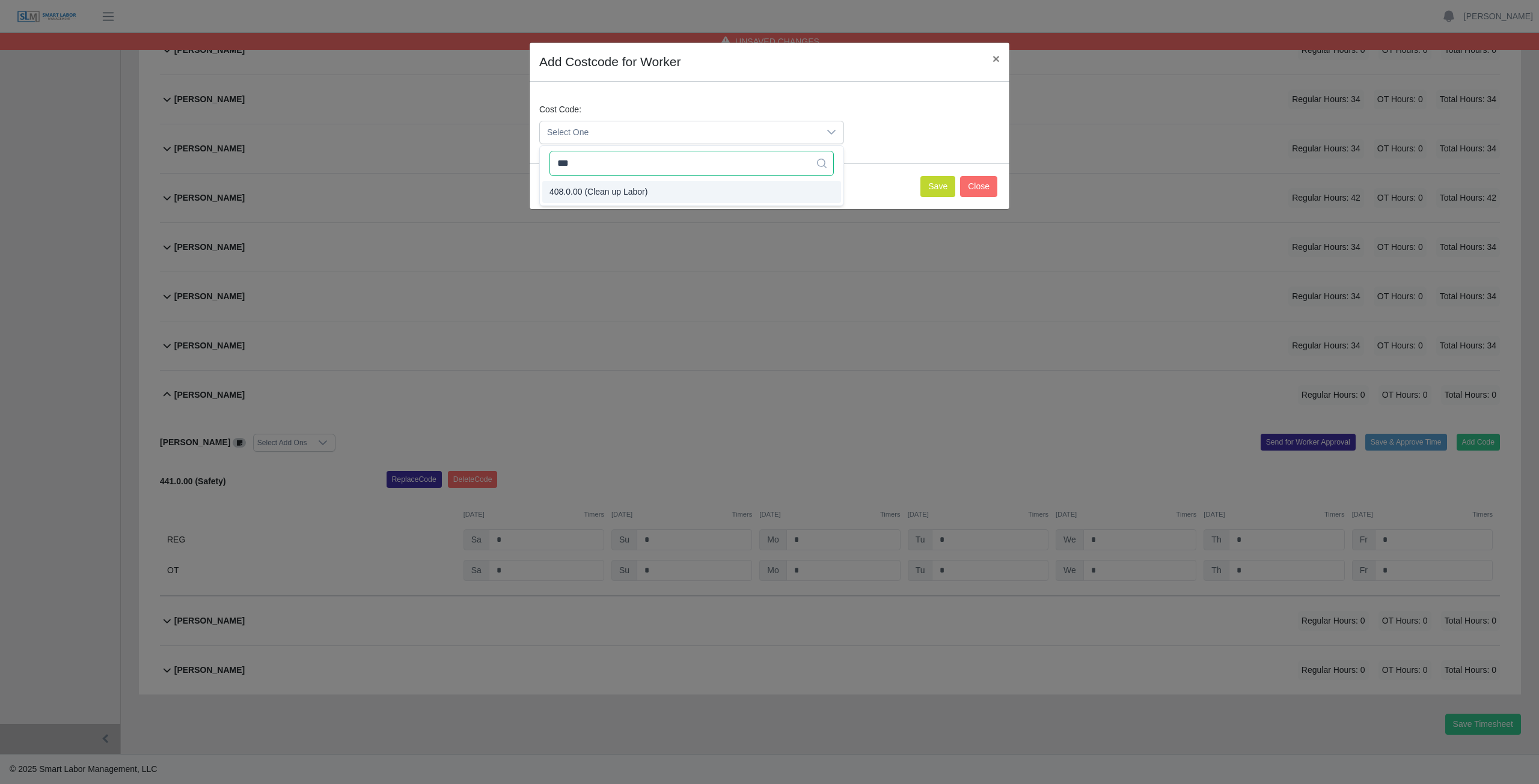
type input "***"
click at [610, 195] on span "408.0.00 (Clean up Labor)" at bounding box center [599, 192] width 98 height 13
click at [934, 188] on button "Save" at bounding box center [938, 186] width 35 height 21
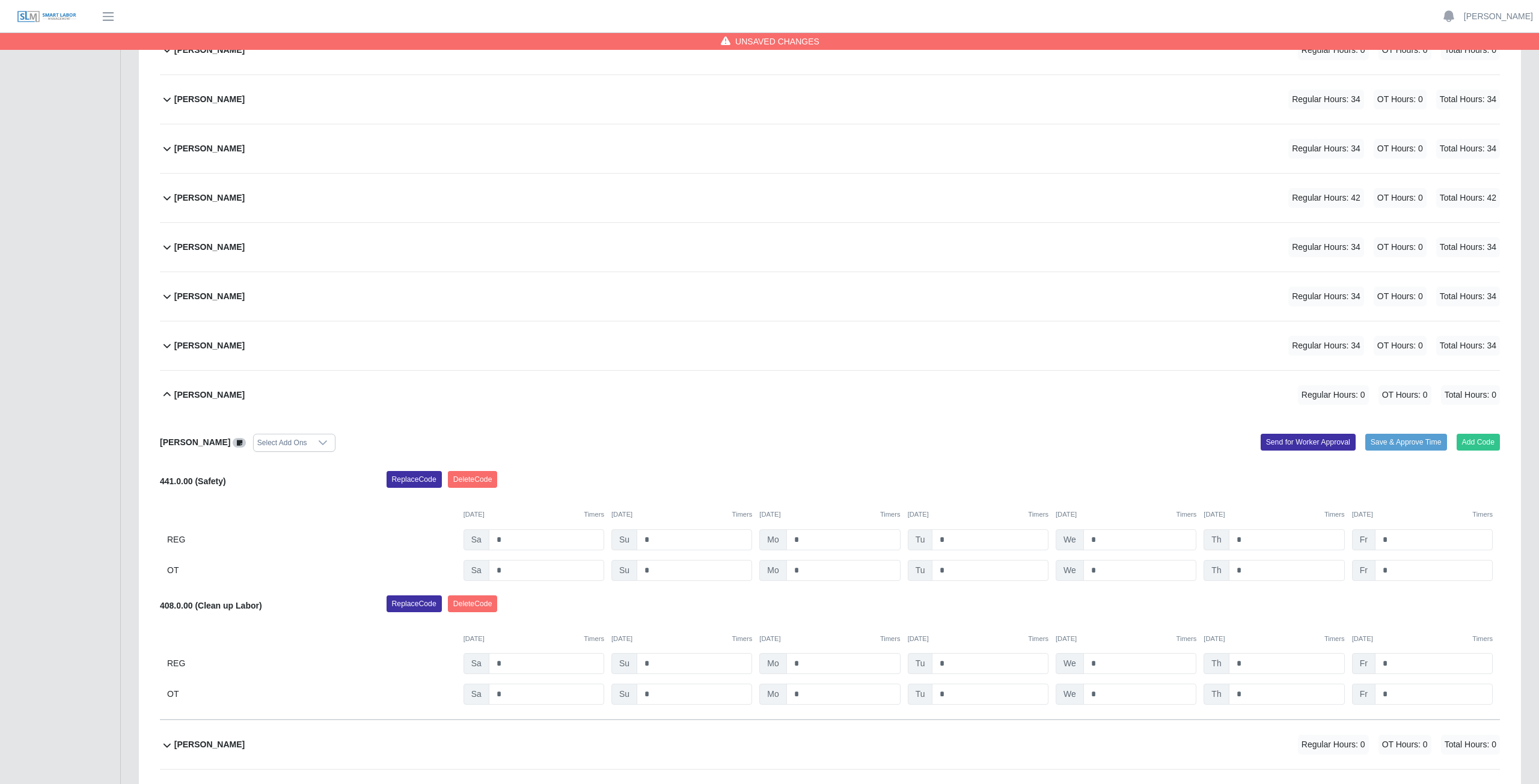
scroll to position [452, 0]
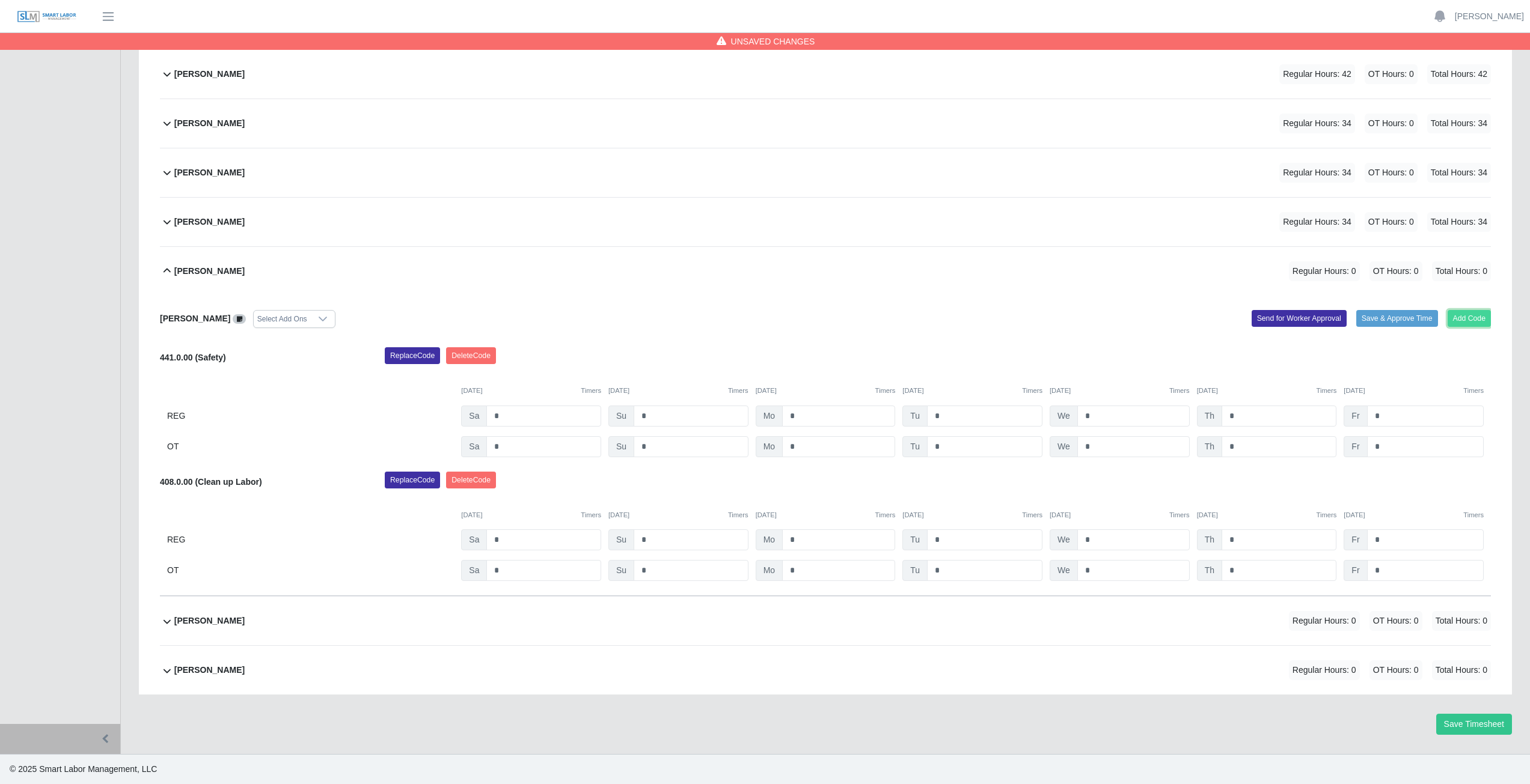
click at [1463, 320] on button "Add Code" at bounding box center [1470, 319] width 44 height 17
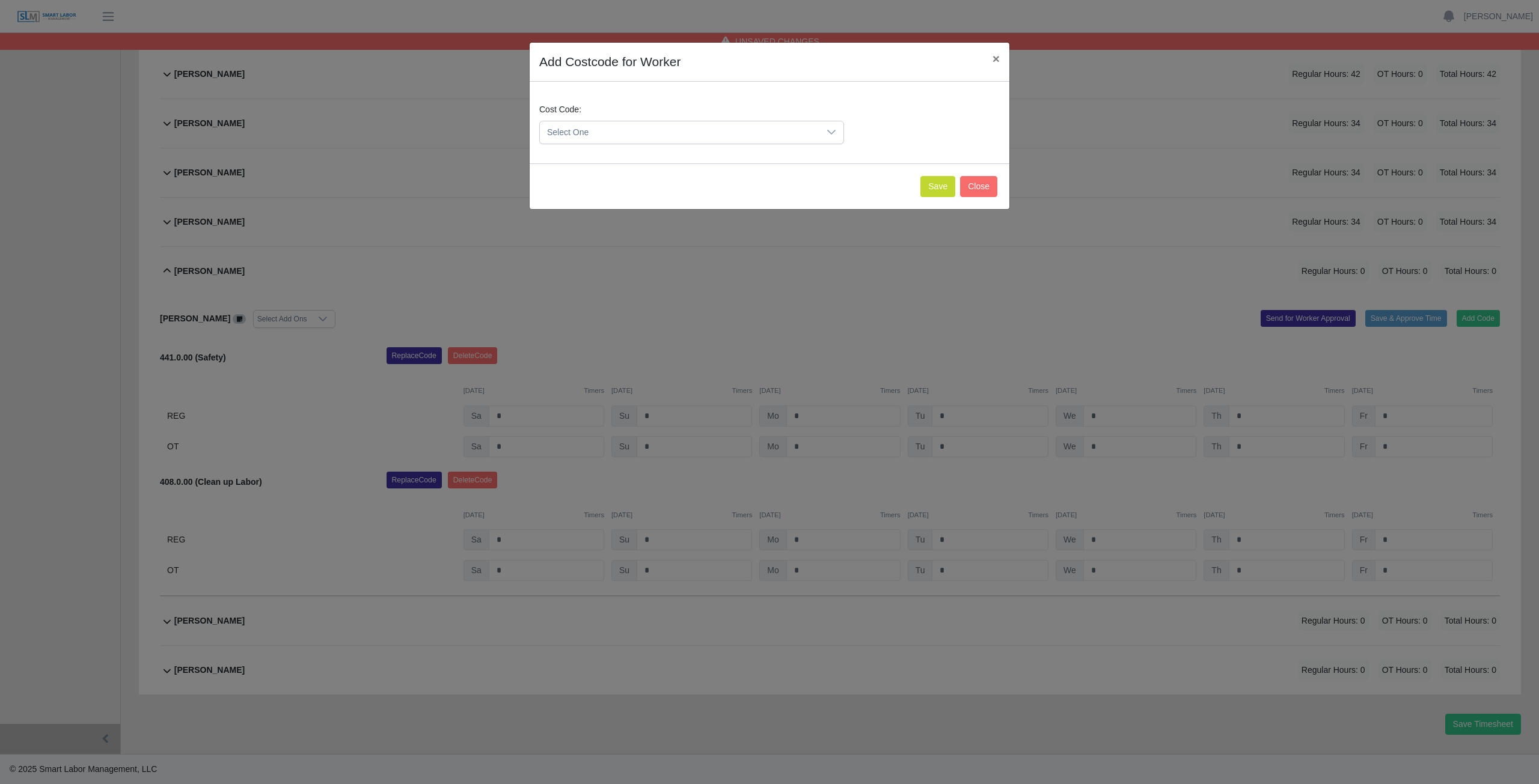
click at [588, 126] on span "Select One" at bounding box center [680, 132] width 279 height 22
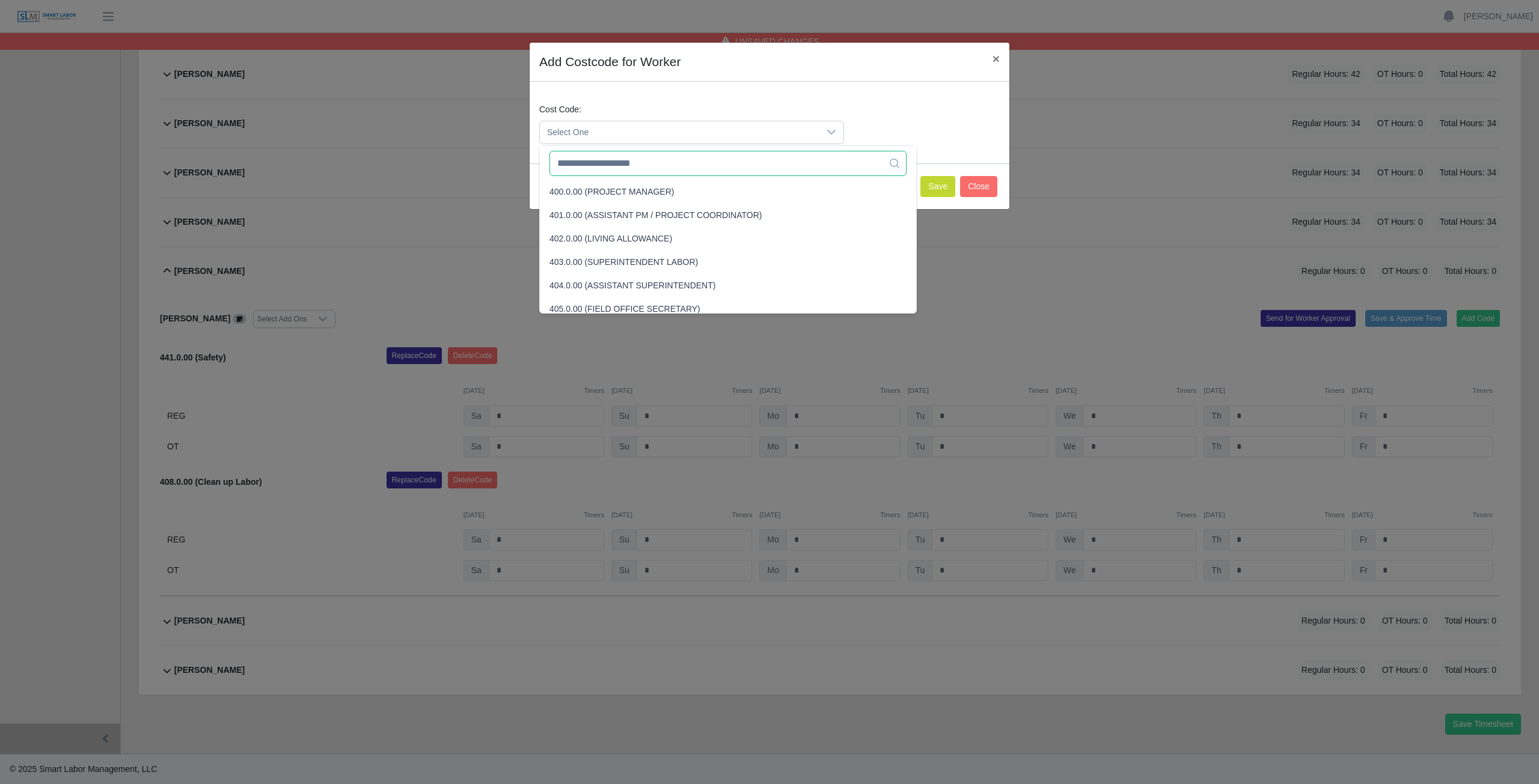
click at [593, 173] on input "text" at bounding box center [728, 164] width 357 height 25
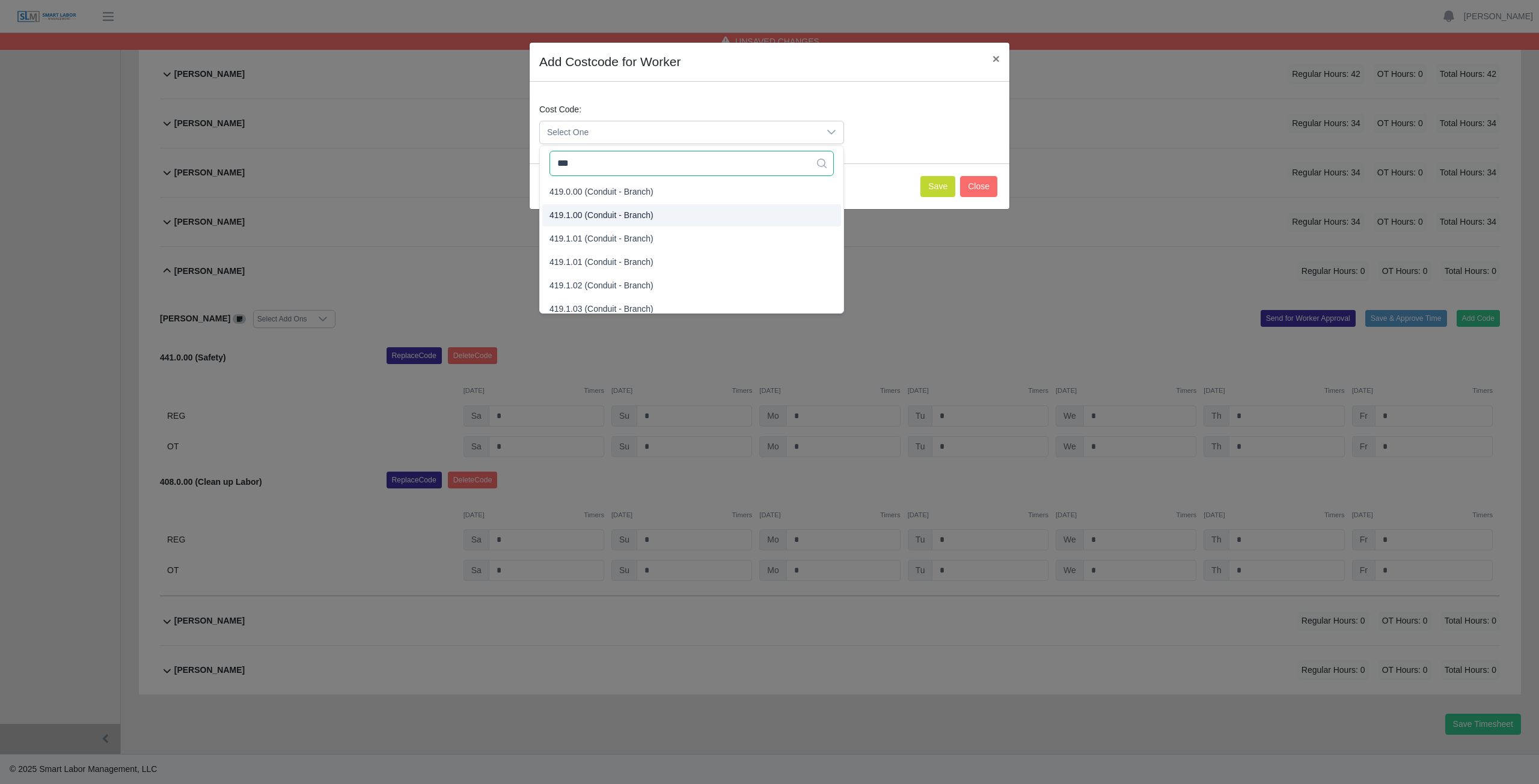
type input "***"
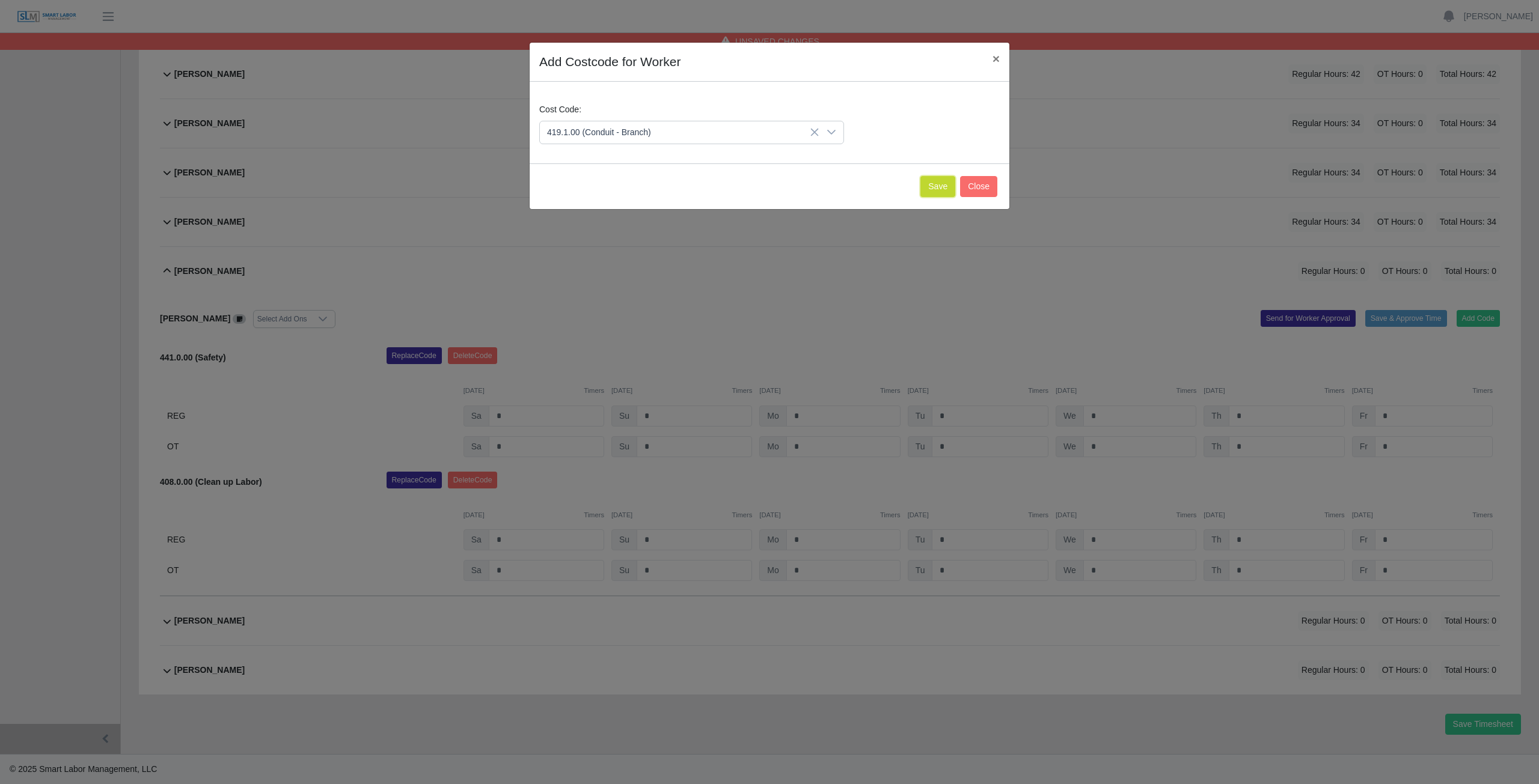
drag, startPoint x: 935, startPoint y: 190, endPoint x: 925, endPoint y: 177, distance: 16.4
click at [932, 185] on button "Save" at bounding box center [938, 186] width 35 height 21
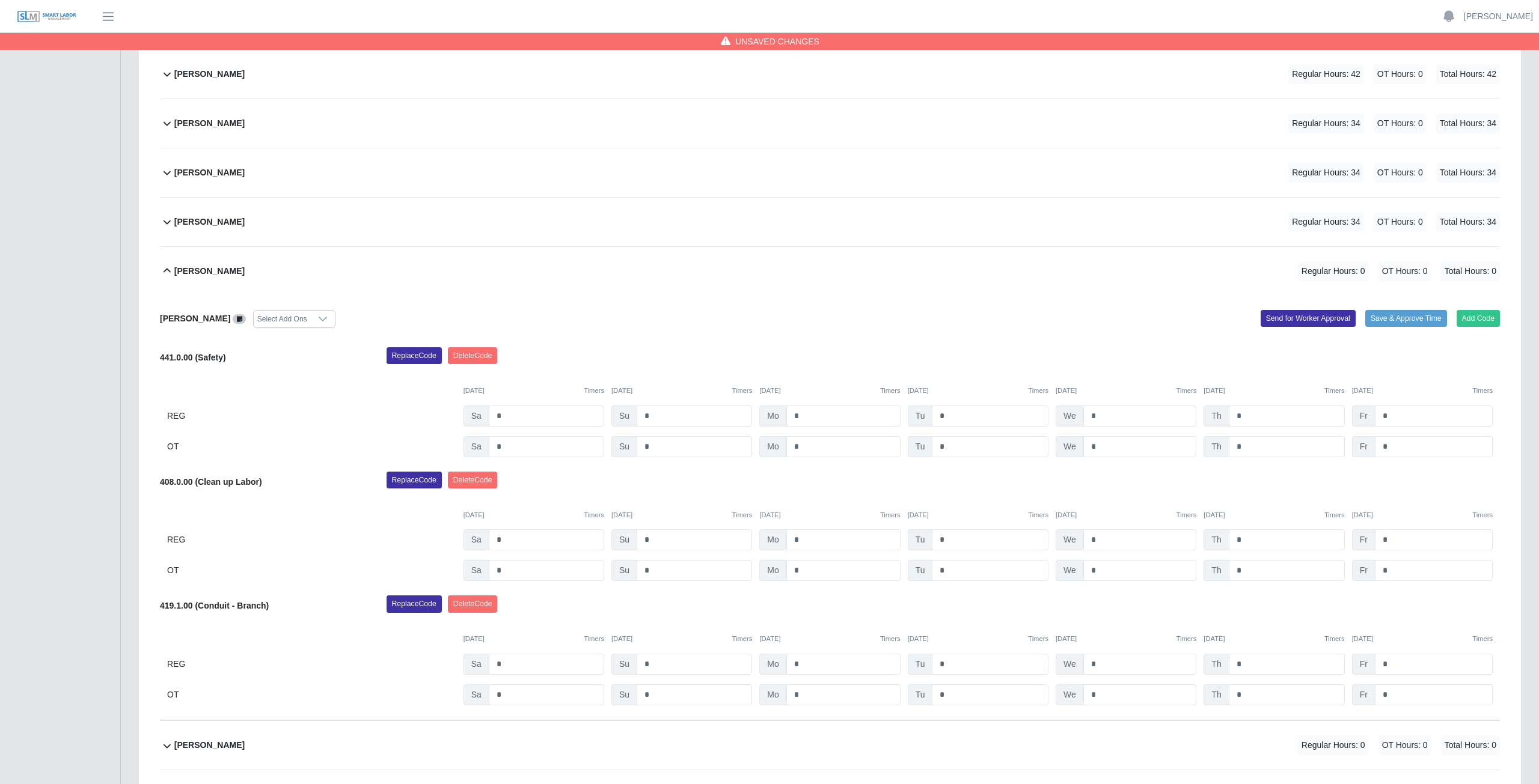
scroll to position [576, 0]
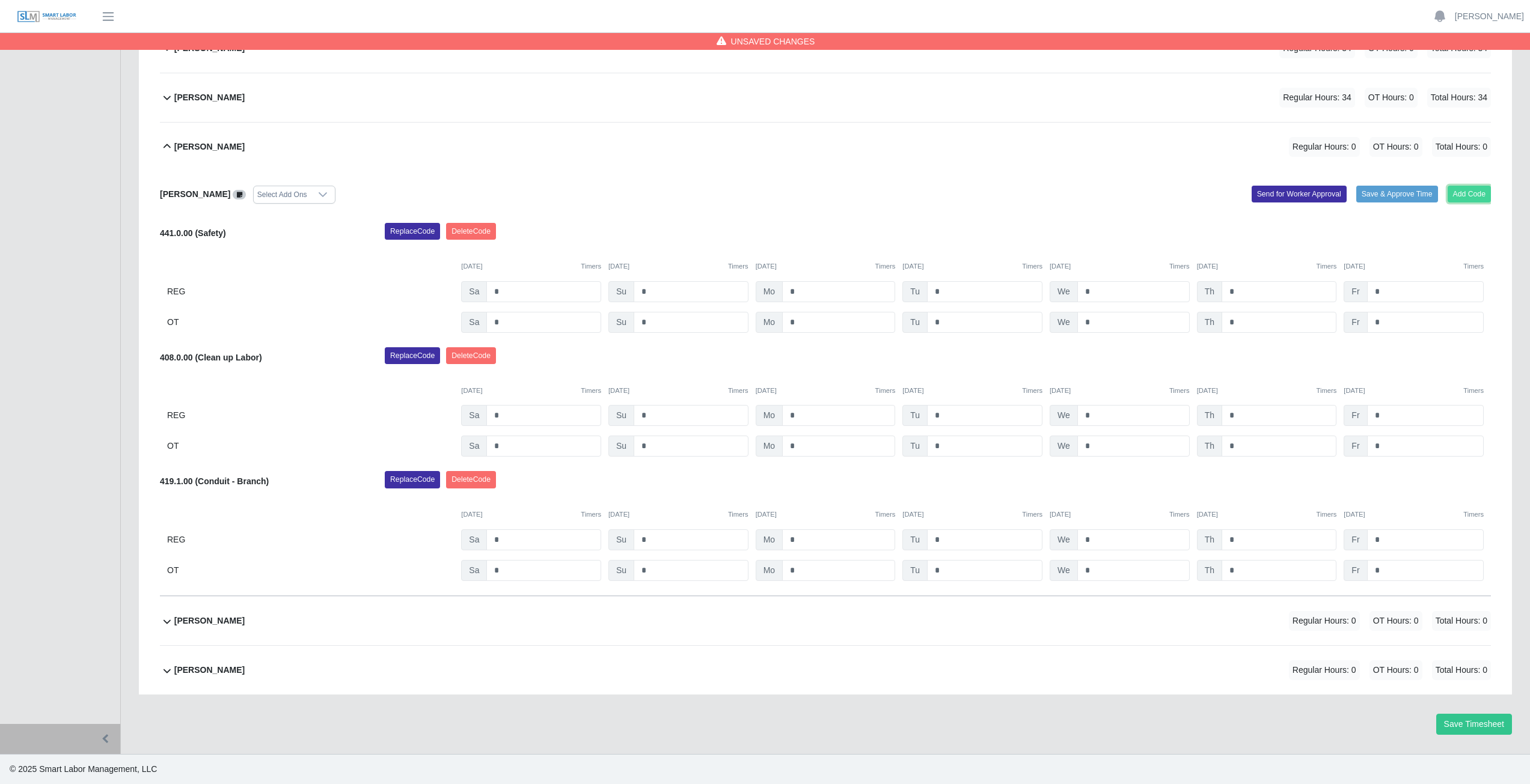
click at [1468, 193] on button "Add Code" at bounding box center [1470, 194] width 44 height 17
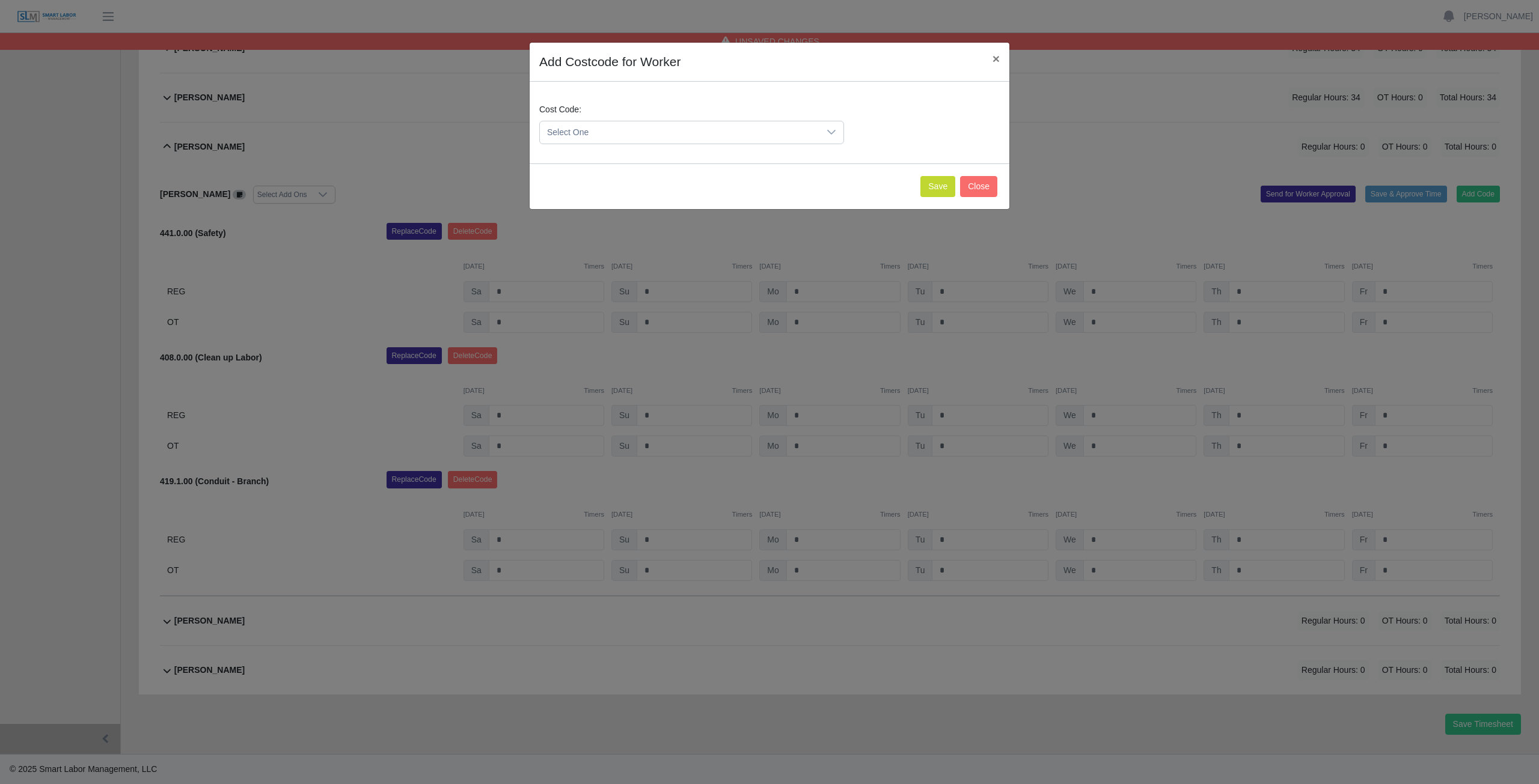
click at [597, 128] on span "Select One" at bounding box center [680, 132] width 279 height 22
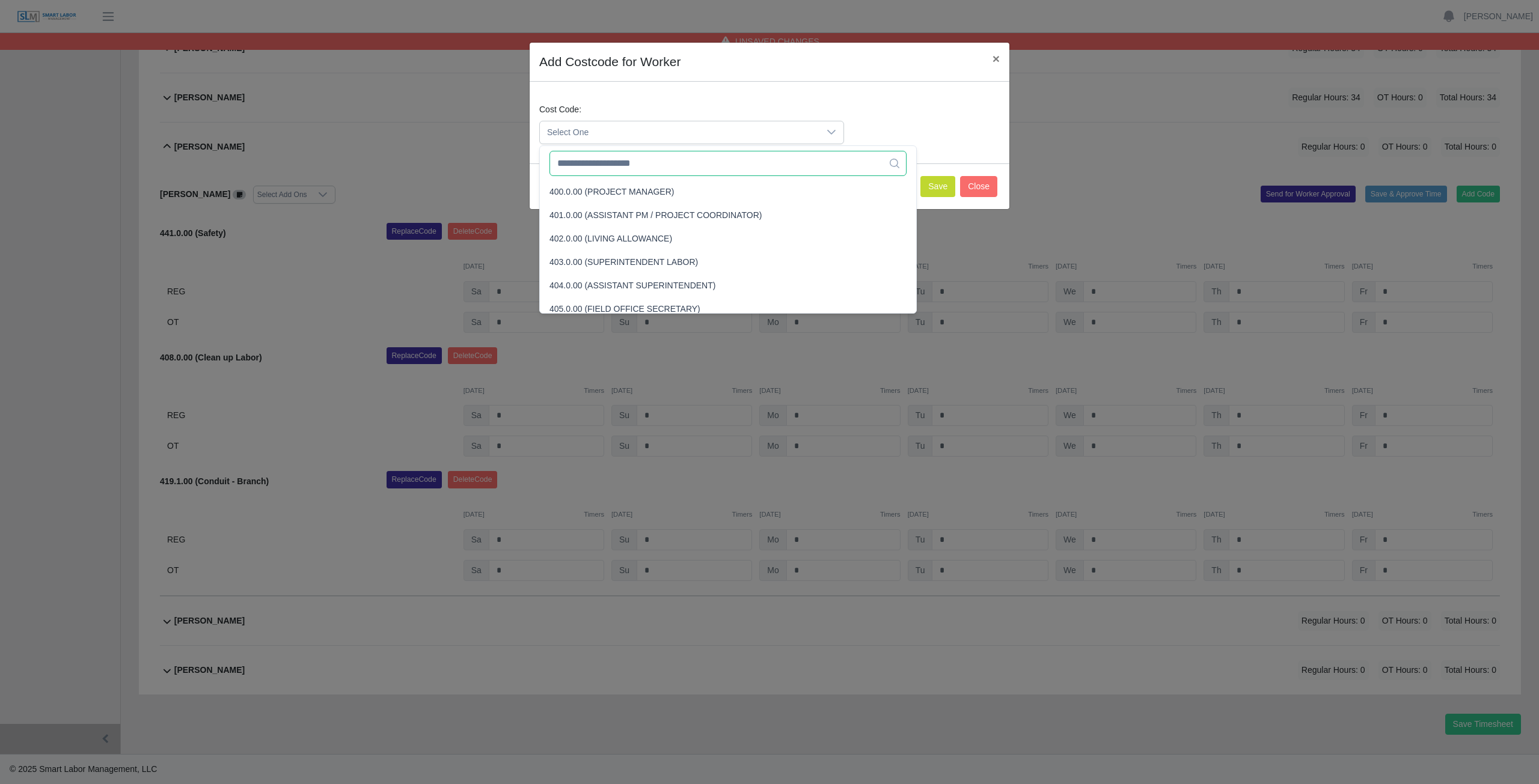
click at [599, 167] on input "text" at bounding box center [728, 164] width 357 height 25
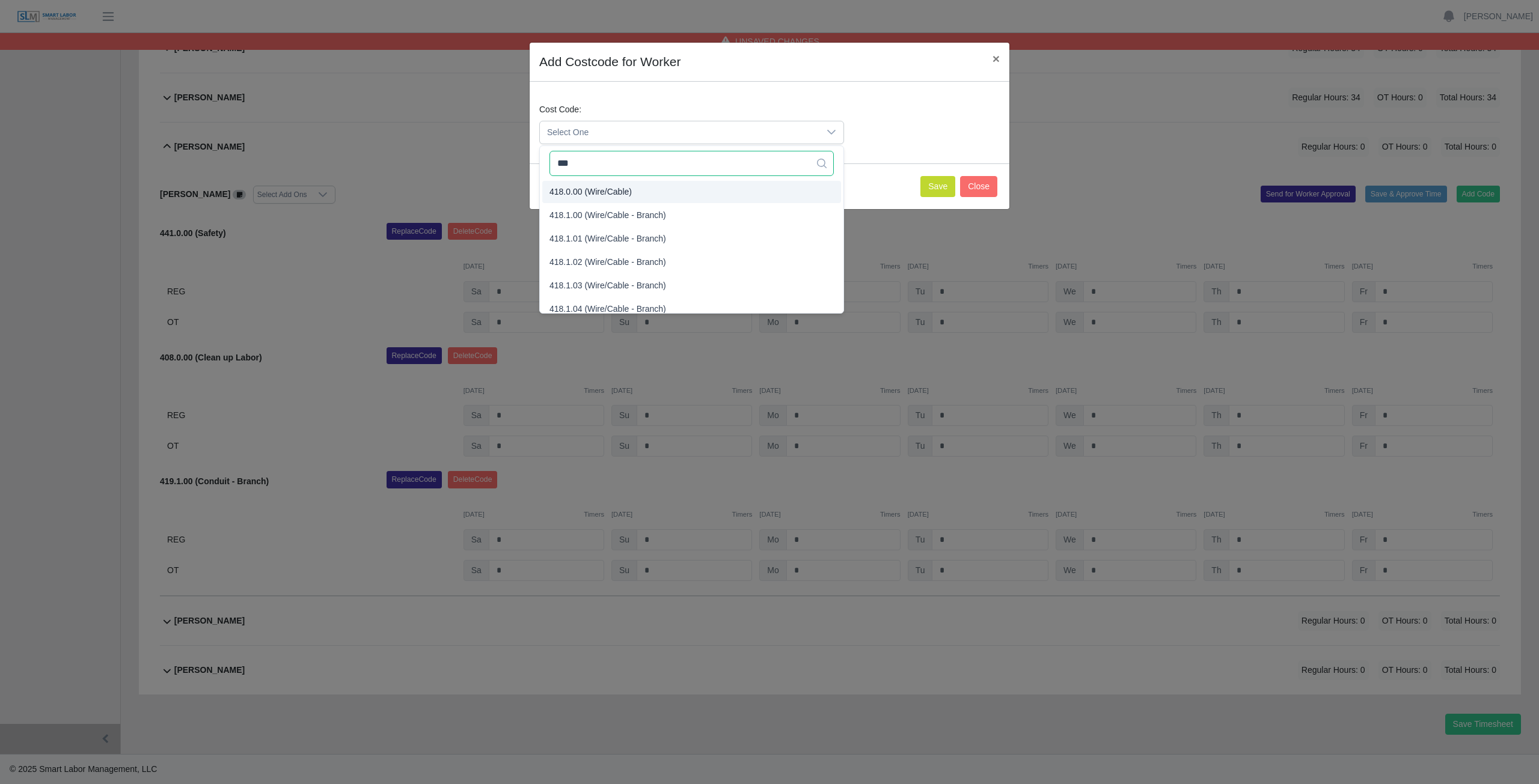
type input "***"
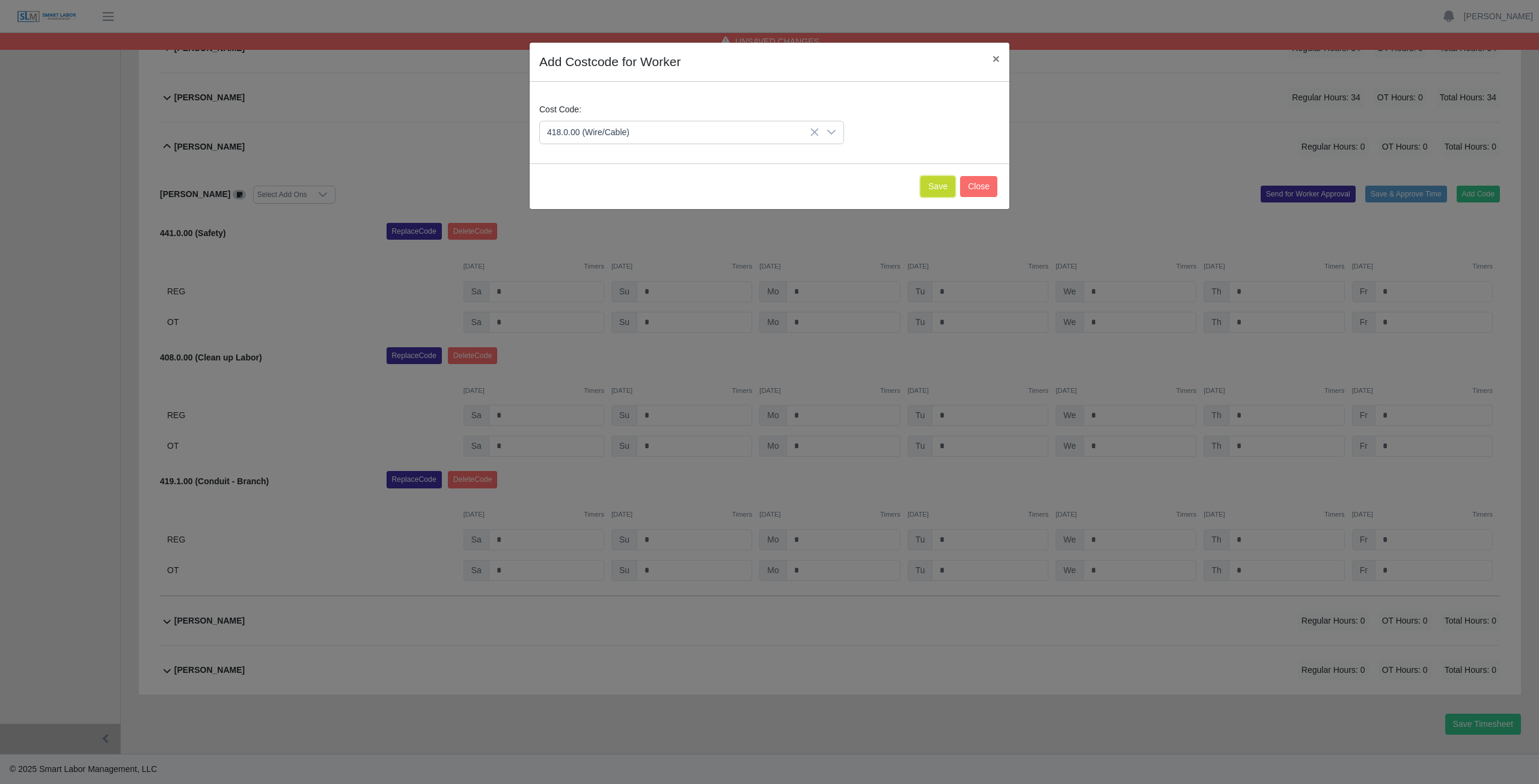
click at [939, 194] on button "Save" at bounding box center [938, 186] width 35 height 21
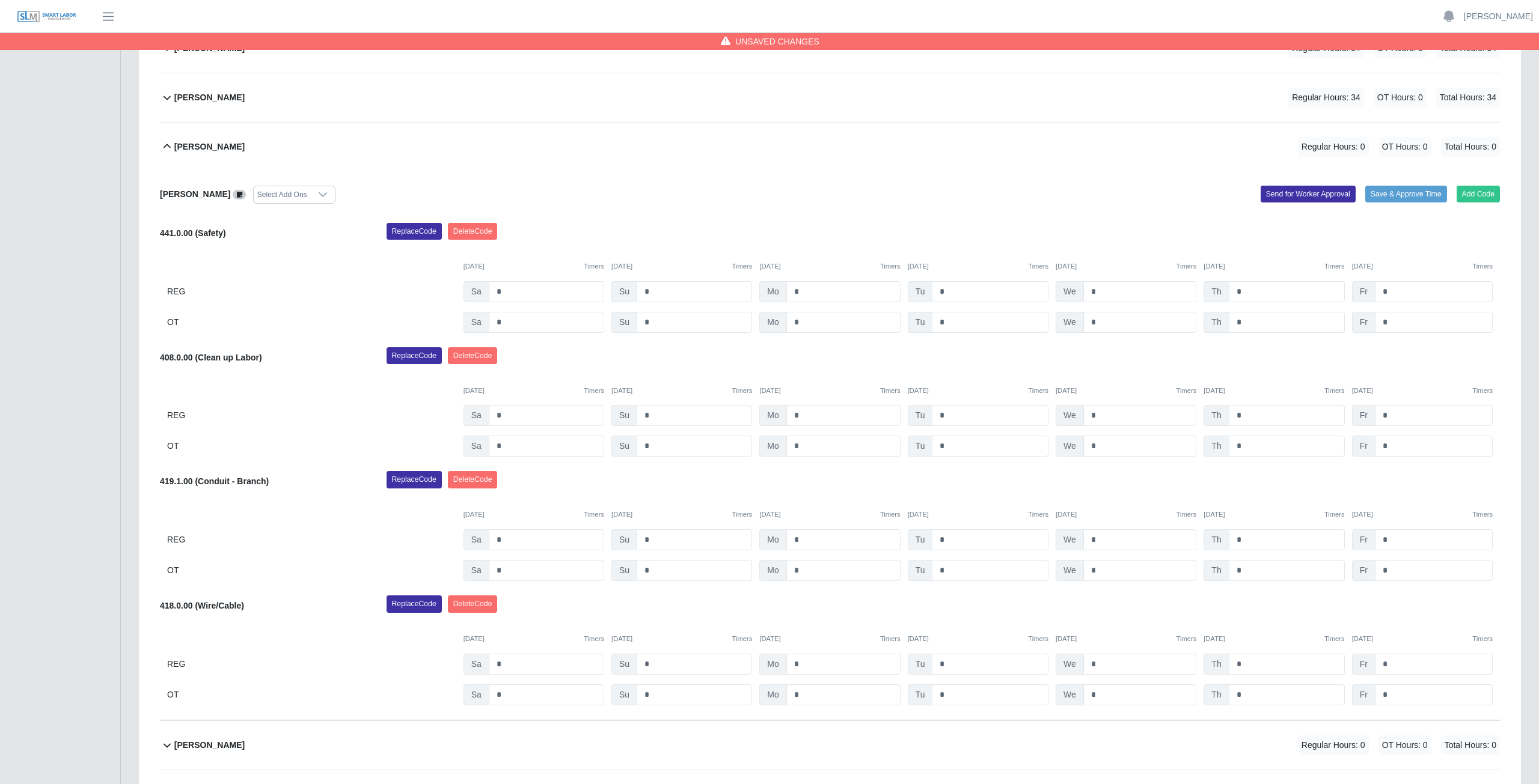
scroll to position [701, 0]
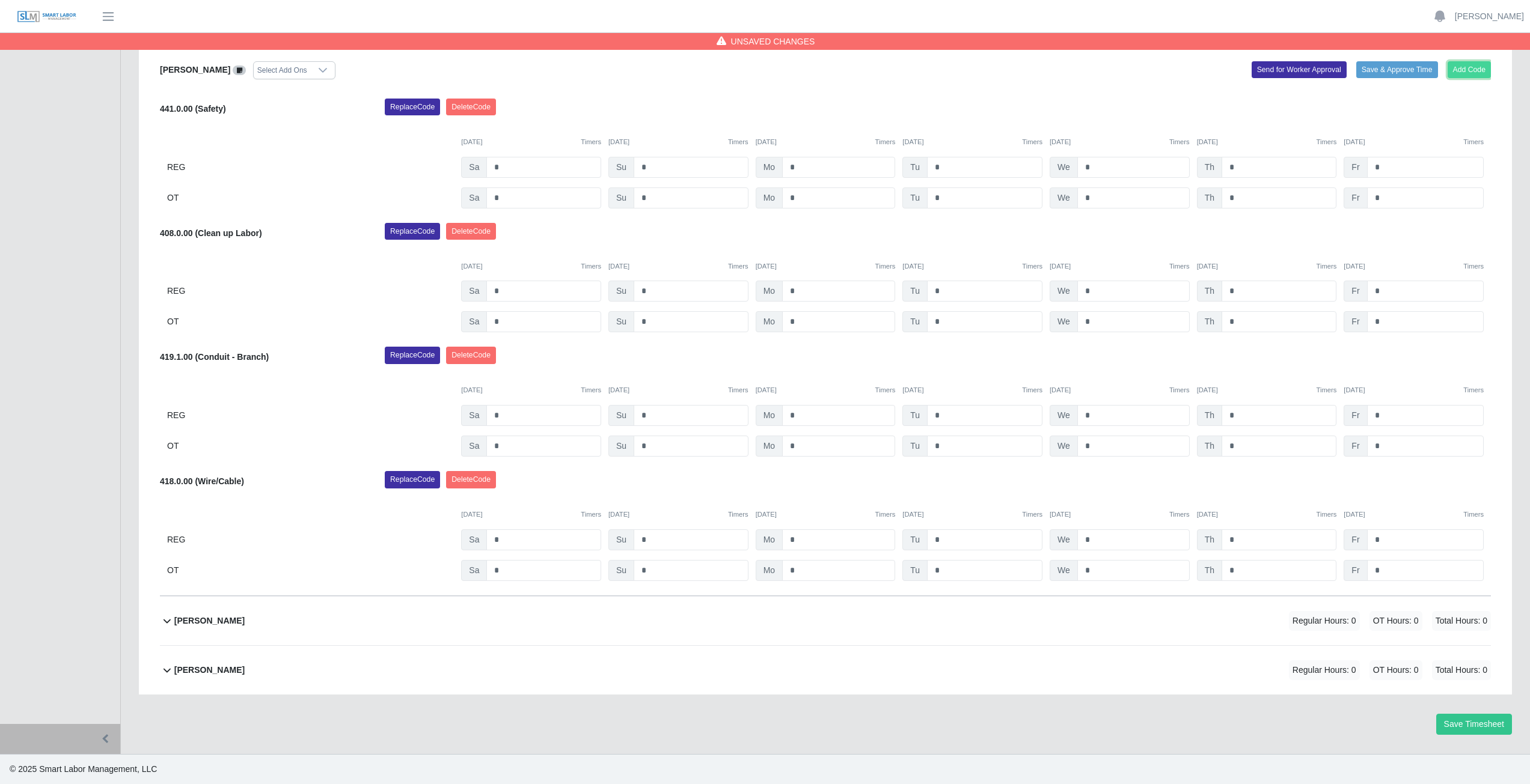
click at [1474, 63] on button "Add Code" at bounding box center [1470, 70] width 44 height 17
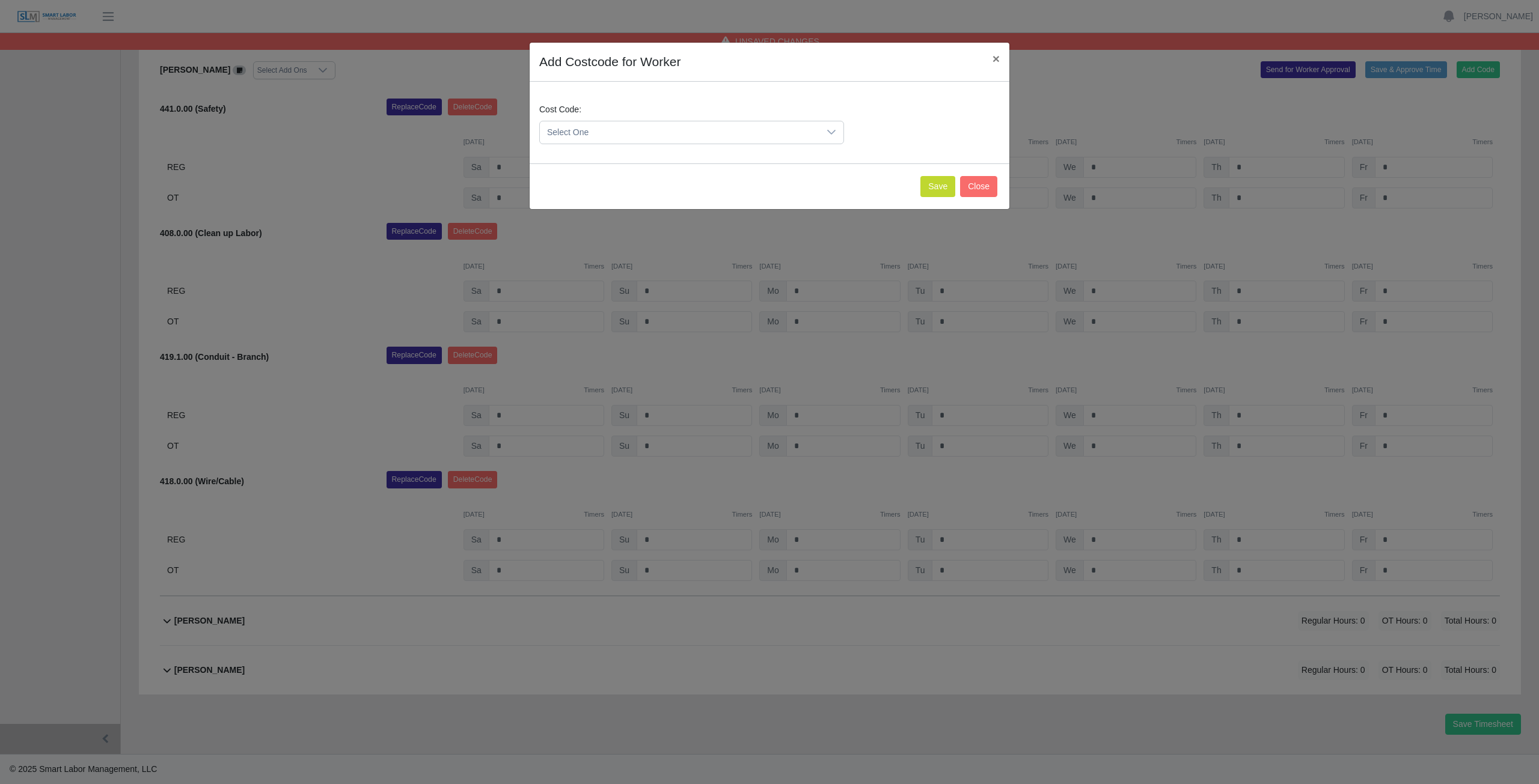
click at [588, 137] on span "Select One" at bounding box center [680, 132] width 279 height 22
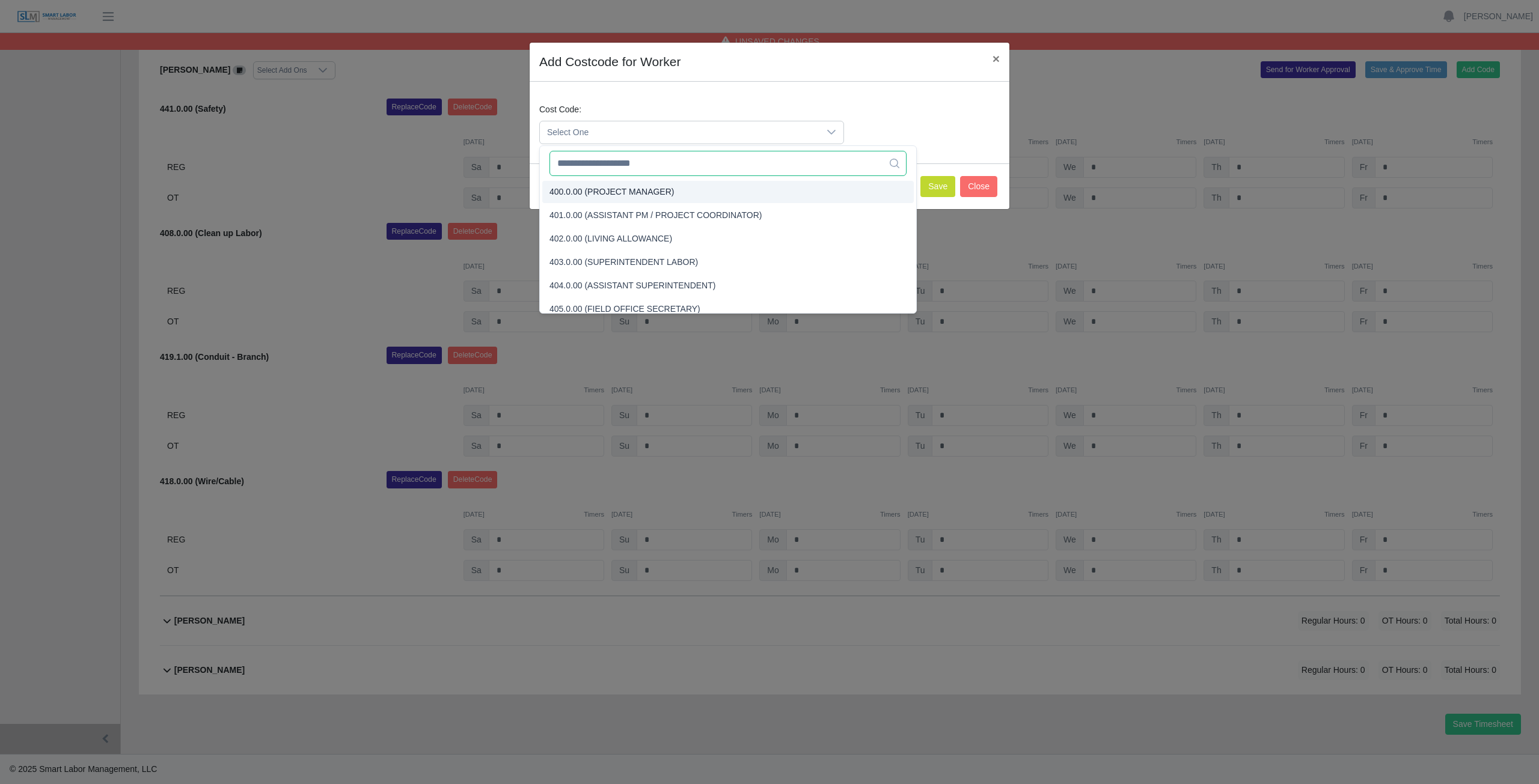
click at [599, 171] on input "text" at bounding box center [728, 164] width 357 height 25
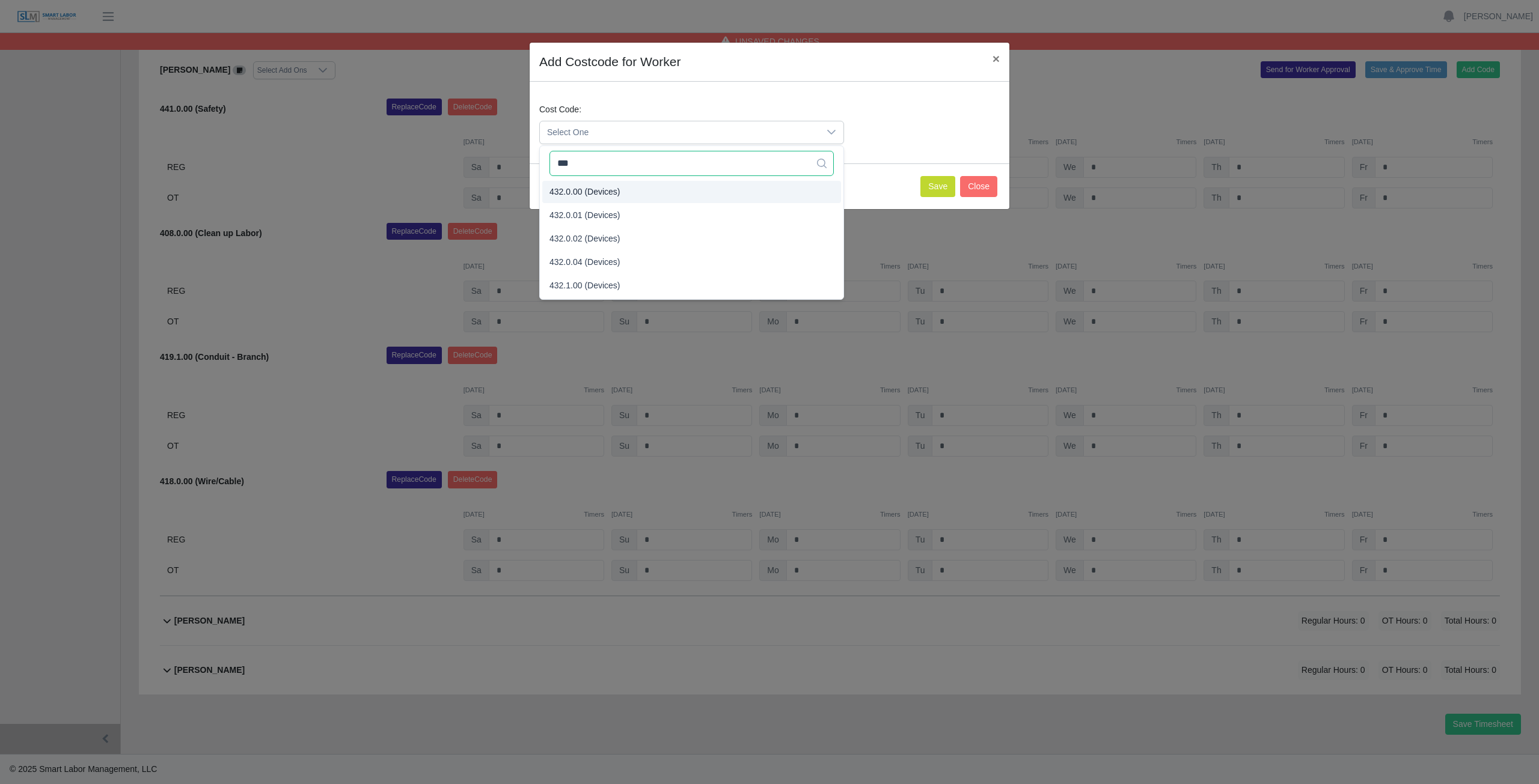
type input "***"
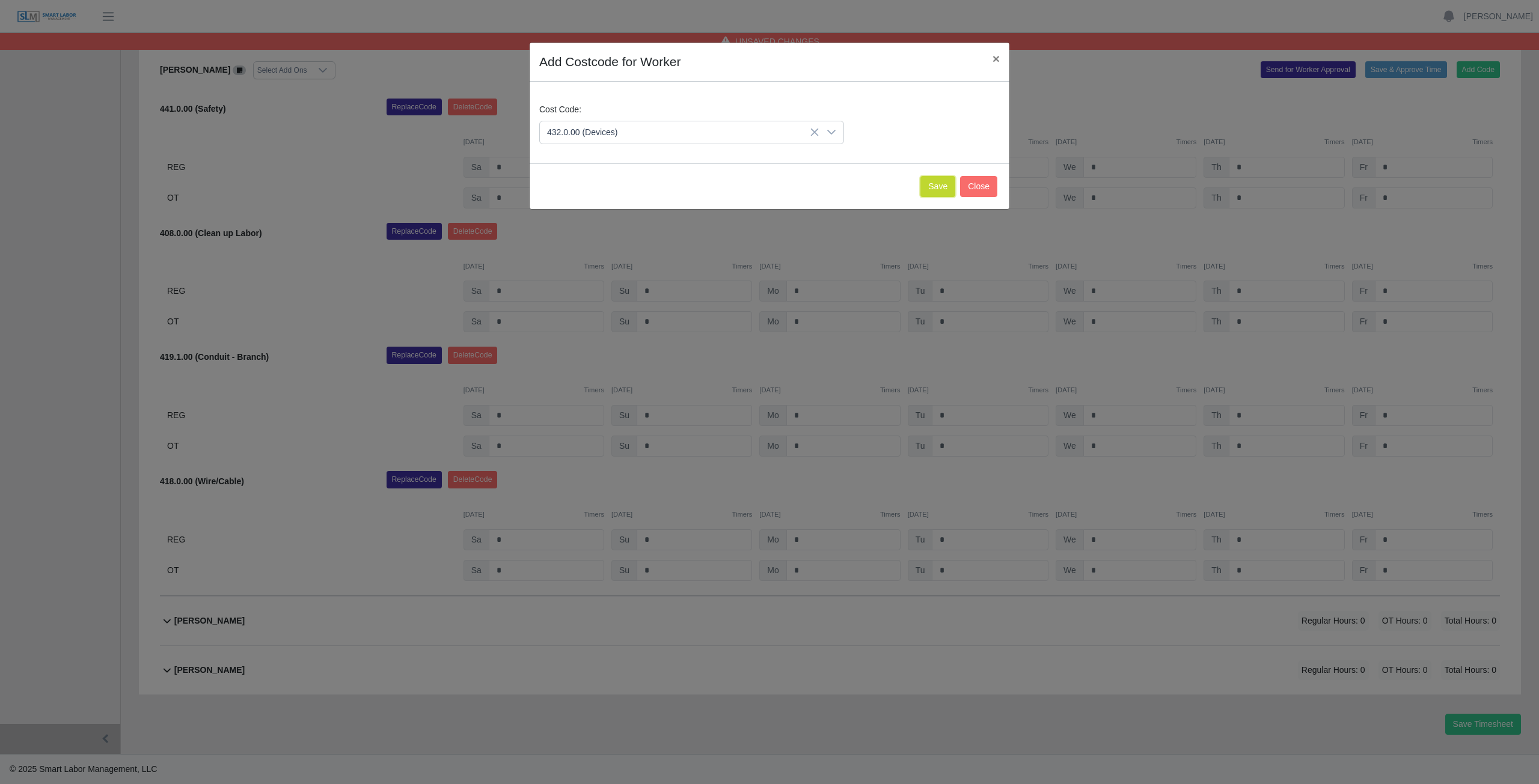
click at [933, 195] on button "Save" at bounding box center [938, 186] width 35 height 21
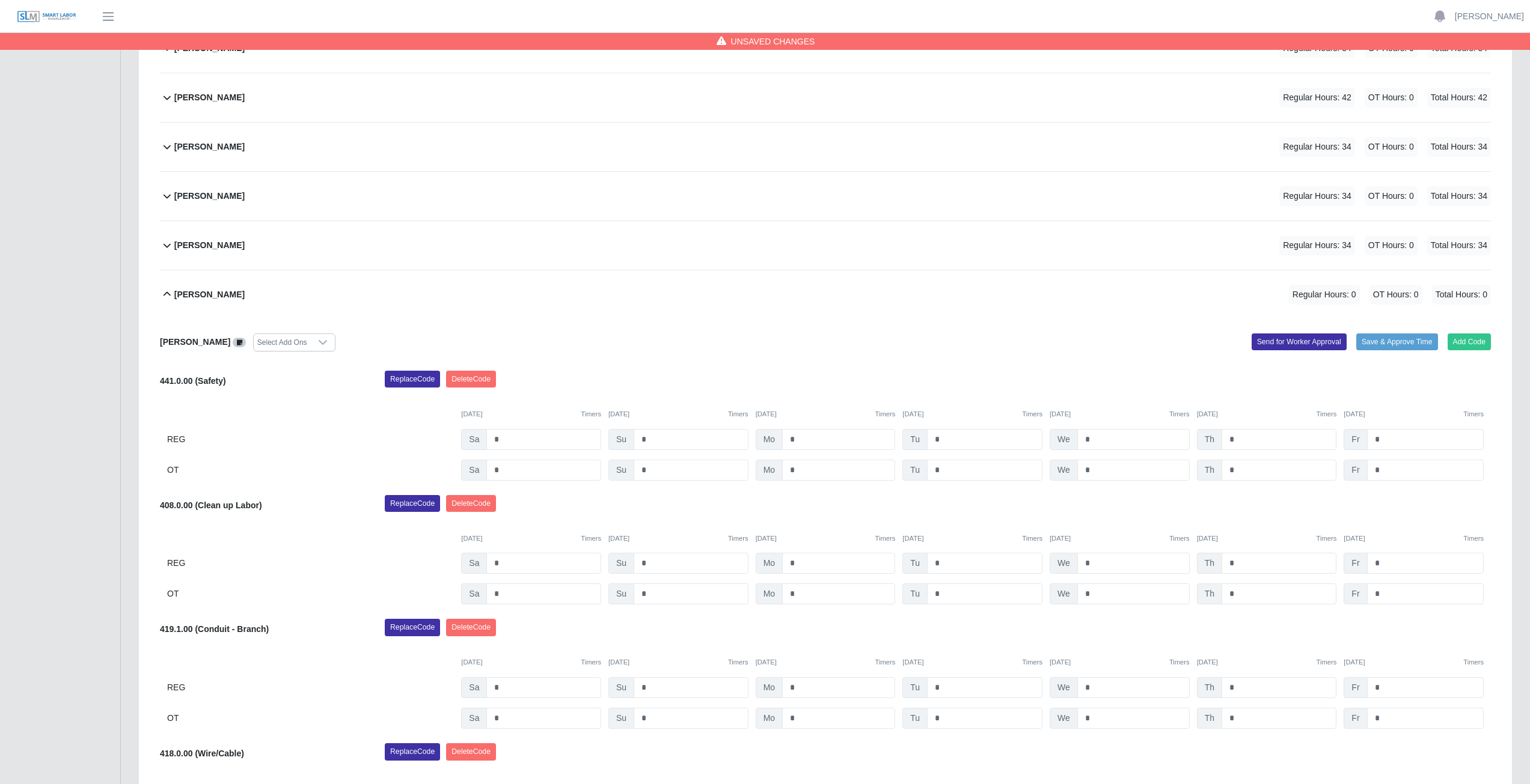
scroll to position [464, 0]
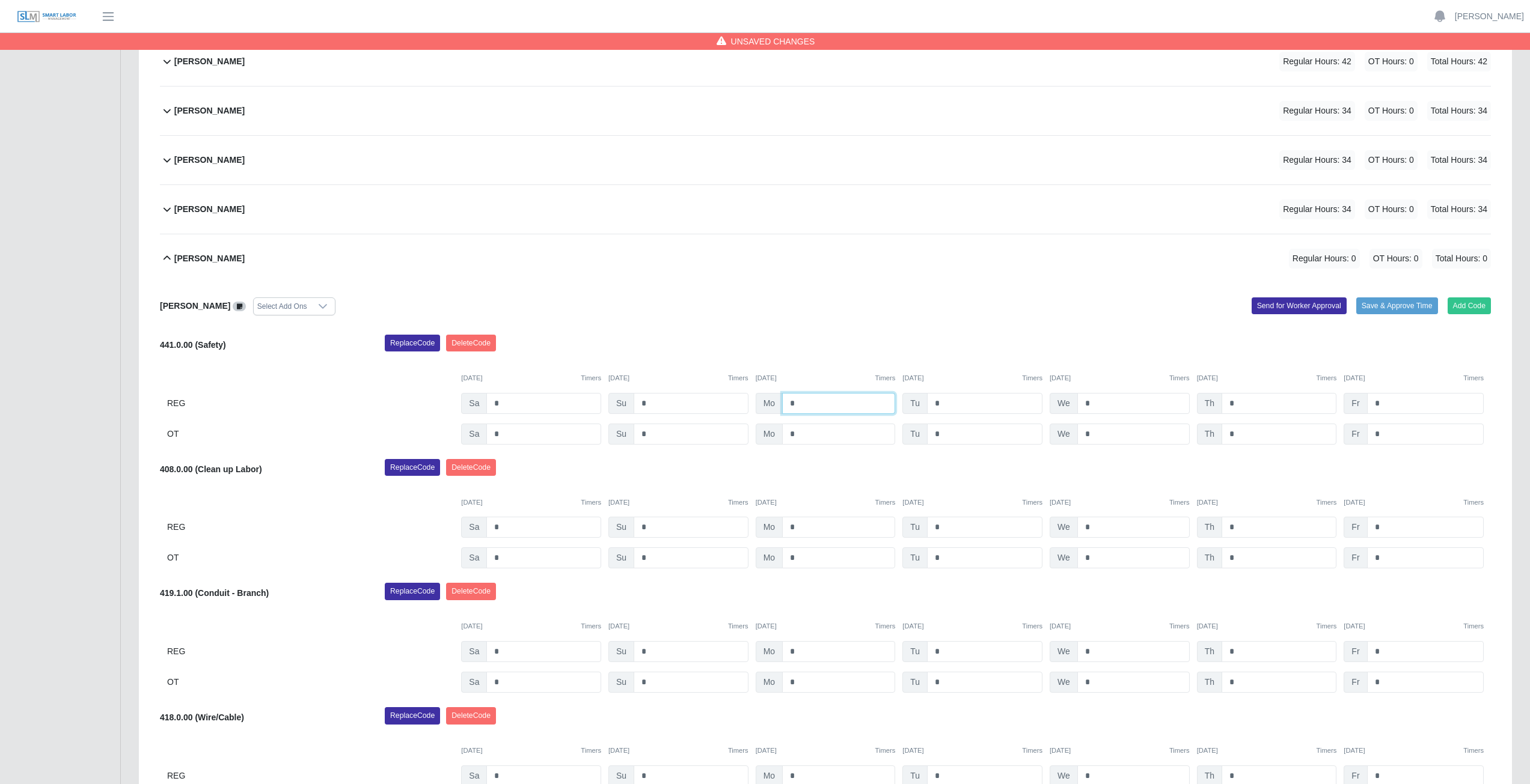
click at [799, 407] on input "*" at bounding box center [838, 403] width 113 height 21
type input "*"
click at [953, 399] on input "*" at bounding box center [985, 403] width 116 height 21
type input "*"
click at [1099, 403] on input "*" at bounding box center [1133, 403] width 112 height 21
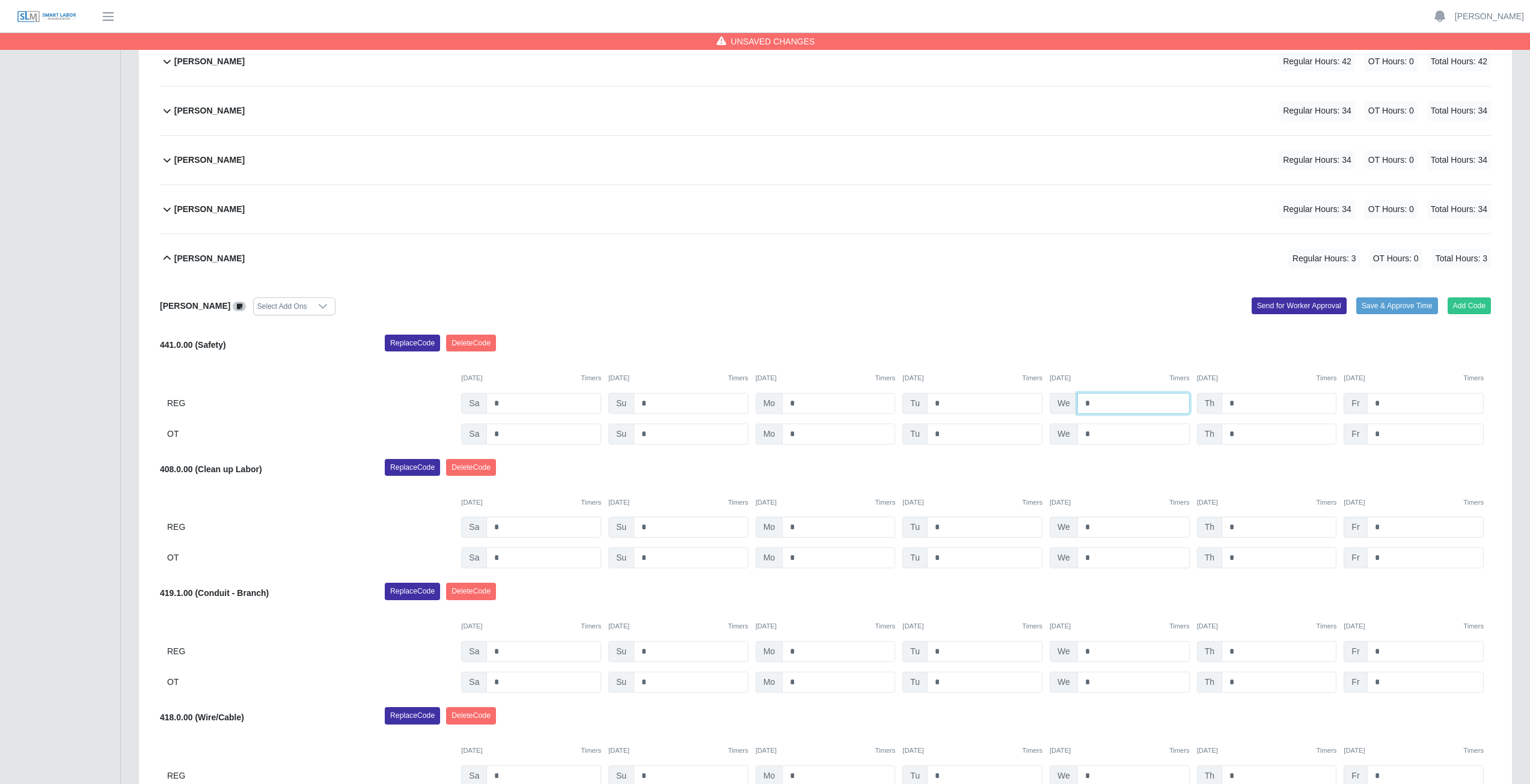
type input "*"
click at [1235, 404] on input "*" at bounding box center [1279, 403] width 115 height 21
type input "*"
click at [1389, 407] on input "*" at bounding box center [1425, 403] width 117 height 21
type input "*"
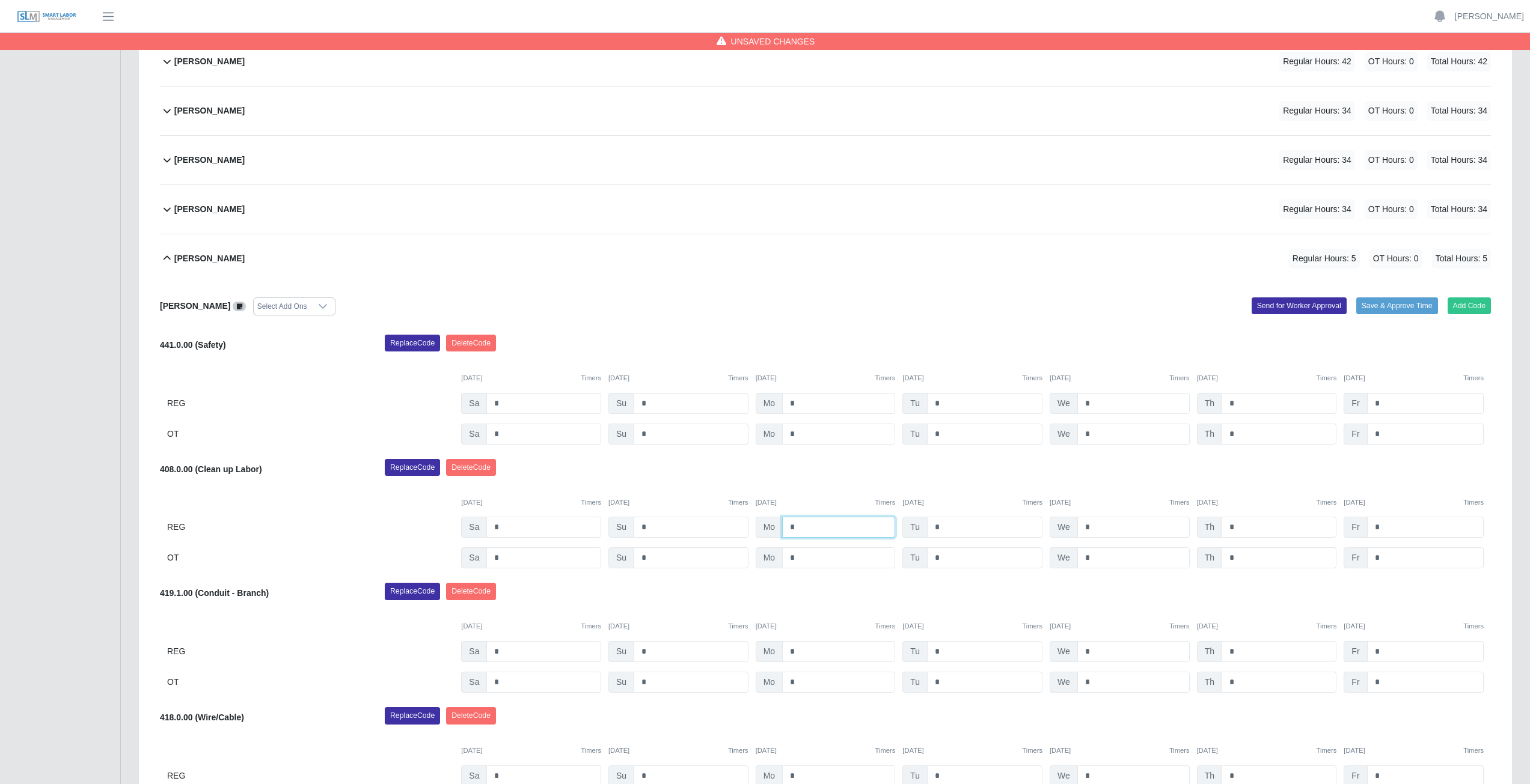
click at [801, 527] on input "*" at bounding box center [838, 527] width 113 height 21
type input "*"
click at [945, 526] on input "*" at bounding box center [985, 527] width 116 height 21
type input "*"
click at [1099, 525] on input "*" at bounding box center [1133, 527] width 112 height 21
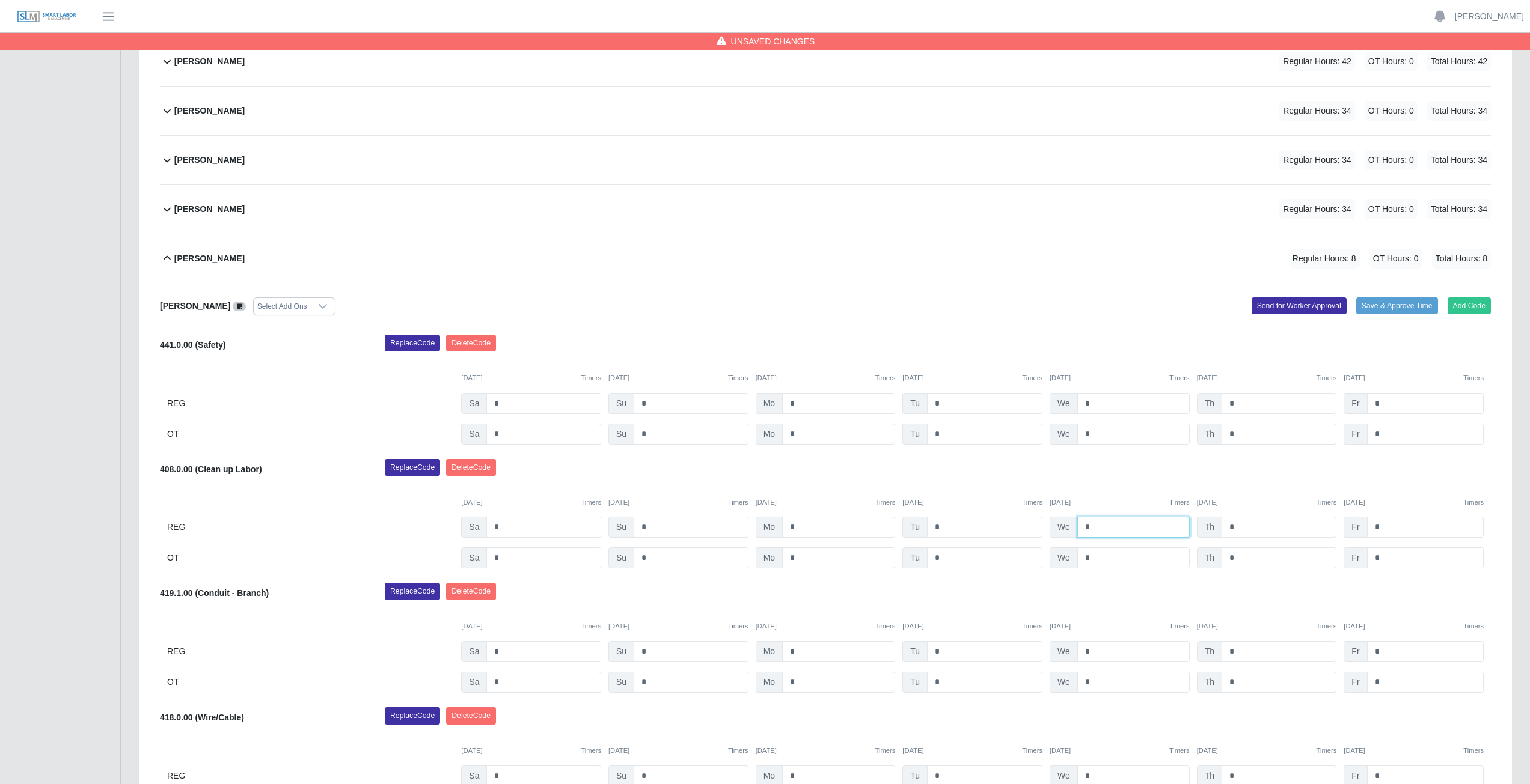
type input "*"
click at [1240, 526] on input "*" at bounding box center [1279, 527] width 115 height 21
type input "*"
click at [1386, 528] on input "*" at bounding box center [1425, 527] width 117 height 21
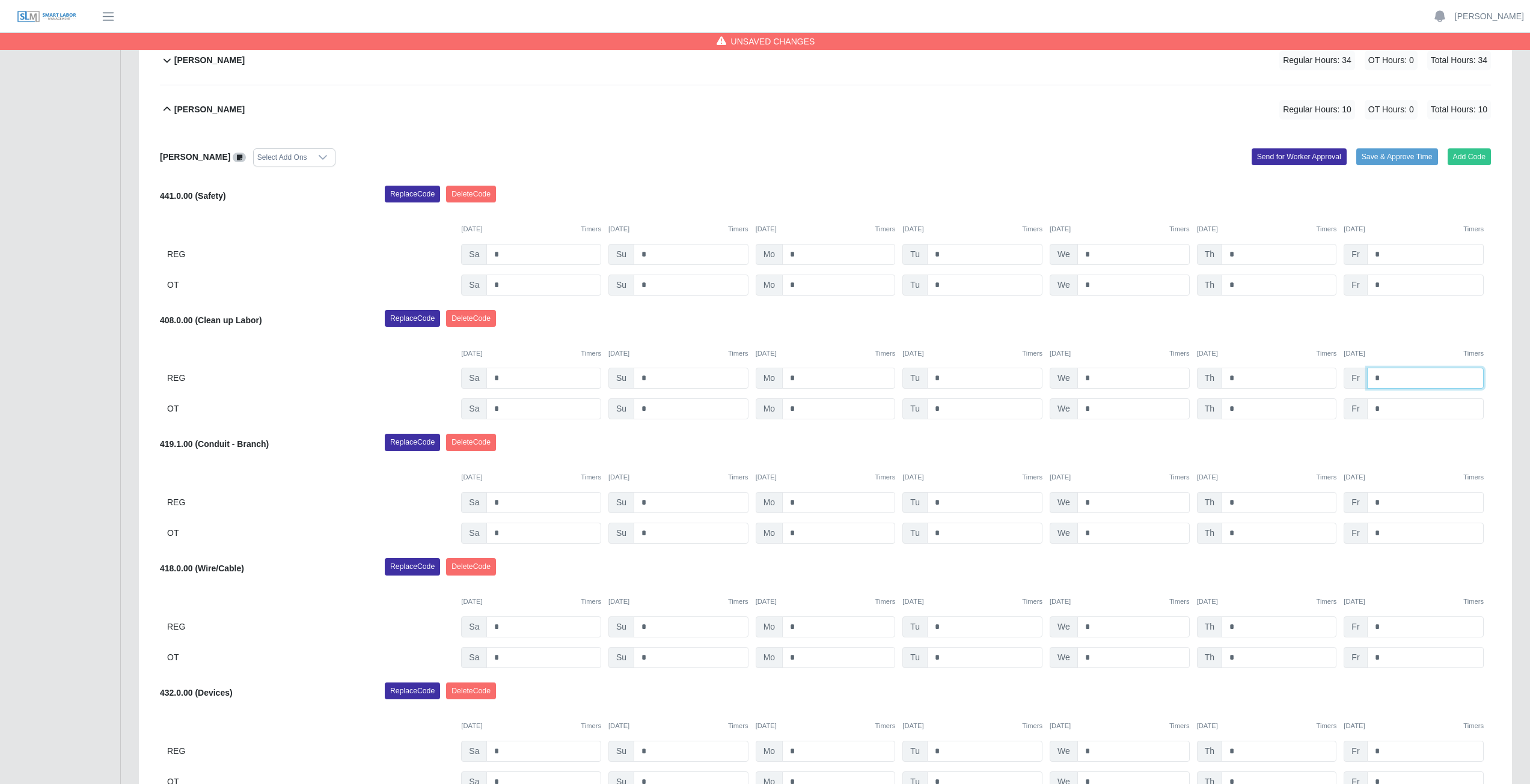
scroll to position [585, 0]
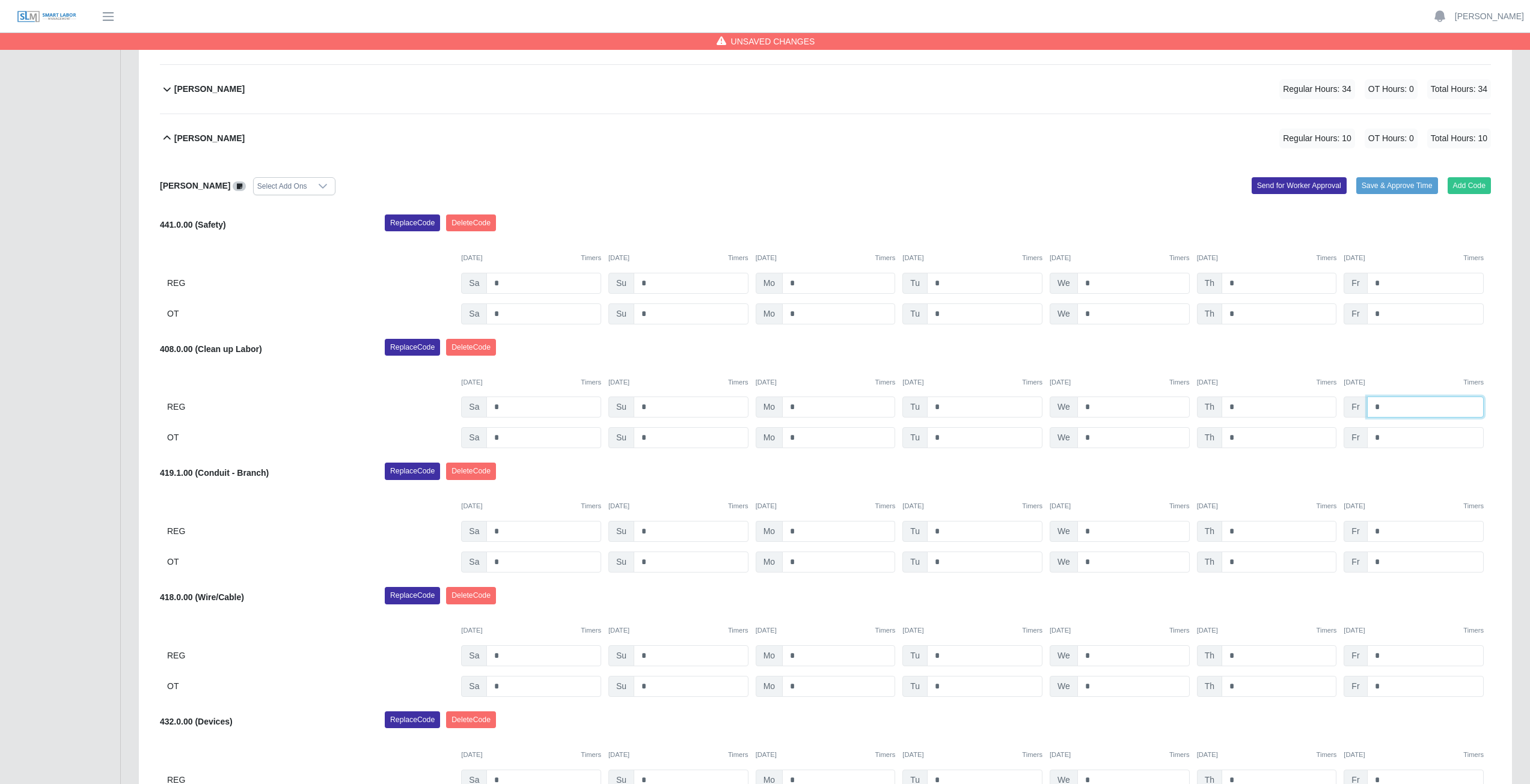
type input "*"
click at [807, 532] on input "*" at bounding box center [838, 531] width 113 height 21
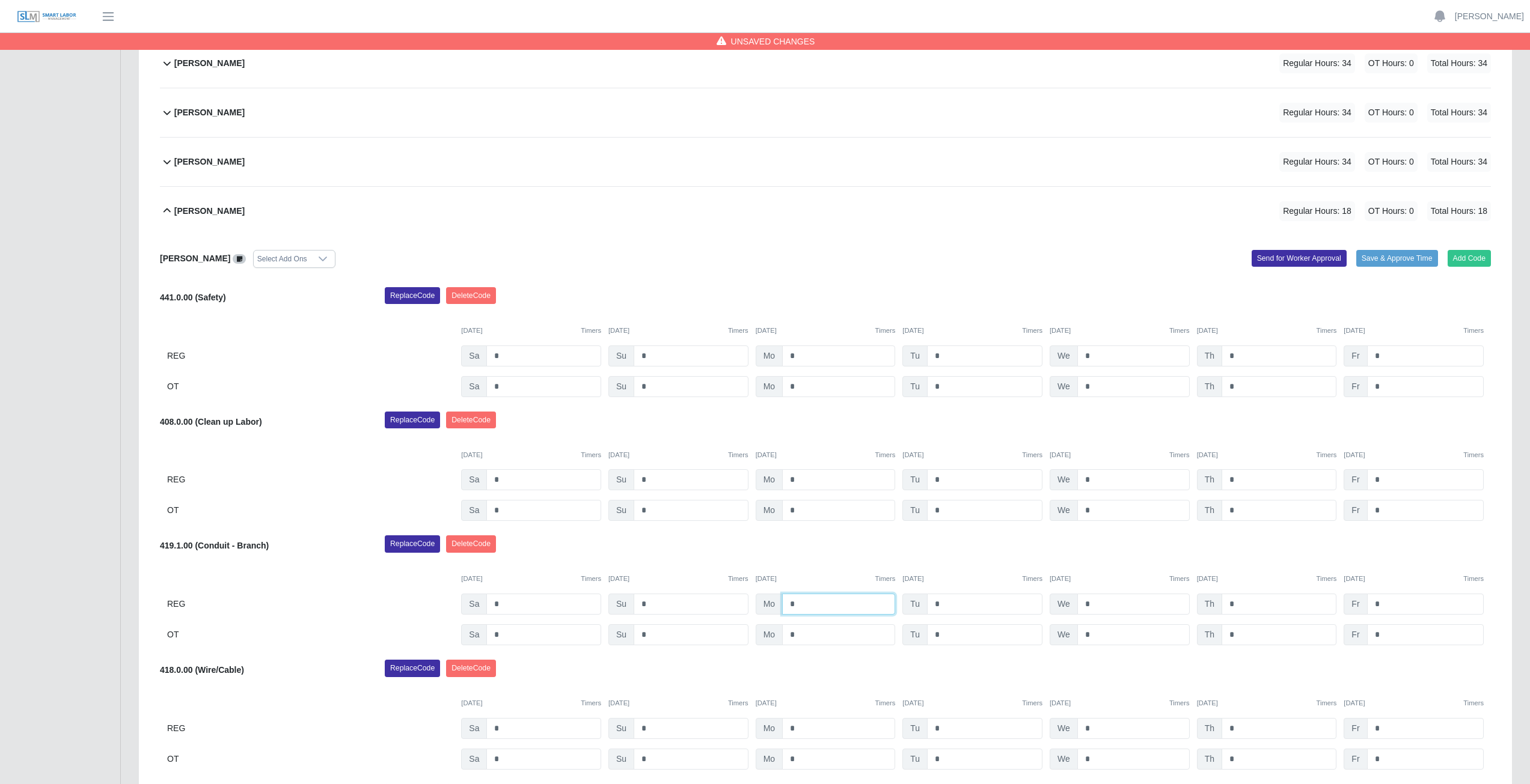
scroll to position [404, 0]
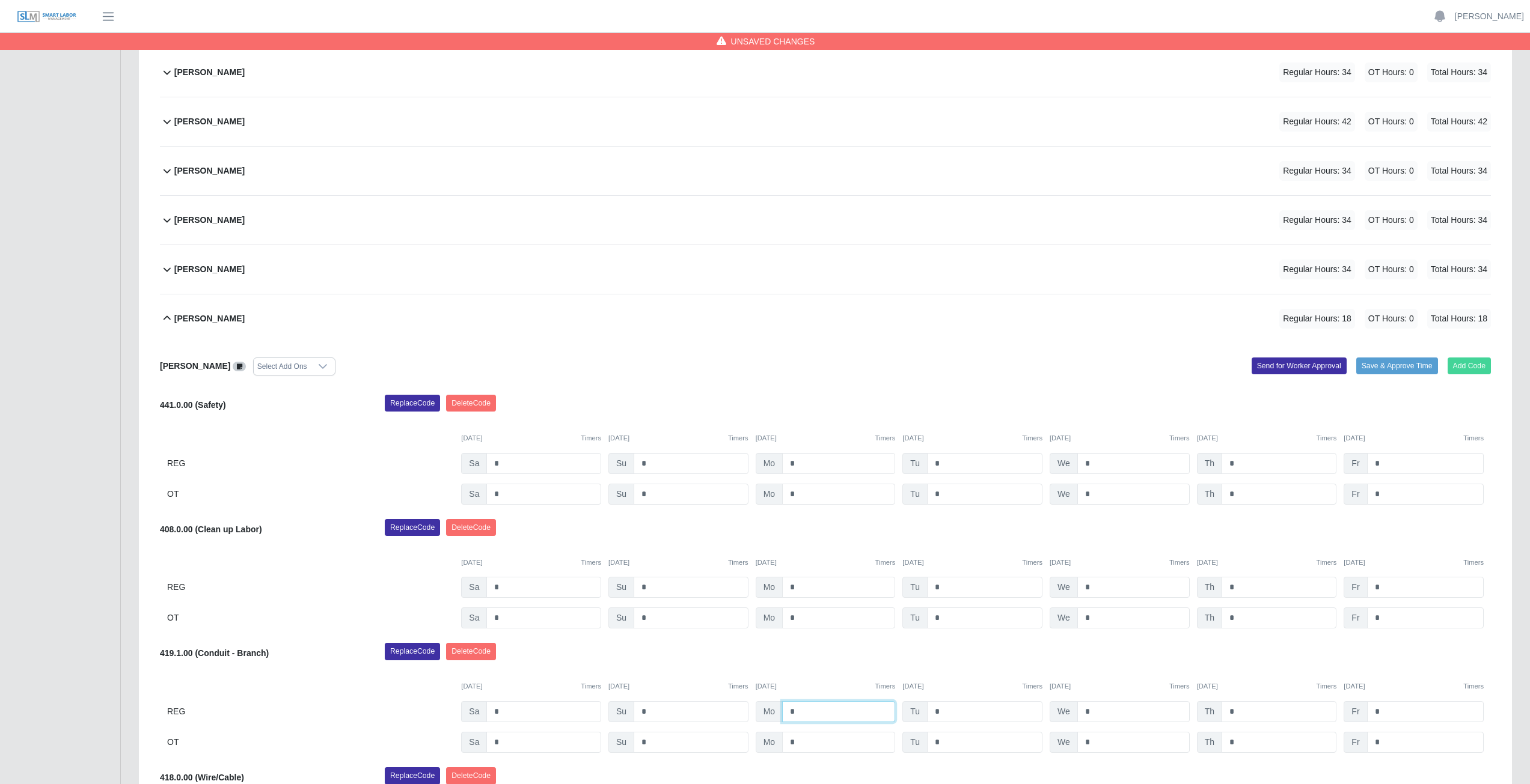
type input "*"
click at [1464, 364] on button "Add Code" at bounding box center [1470, 366] width 44 height 17
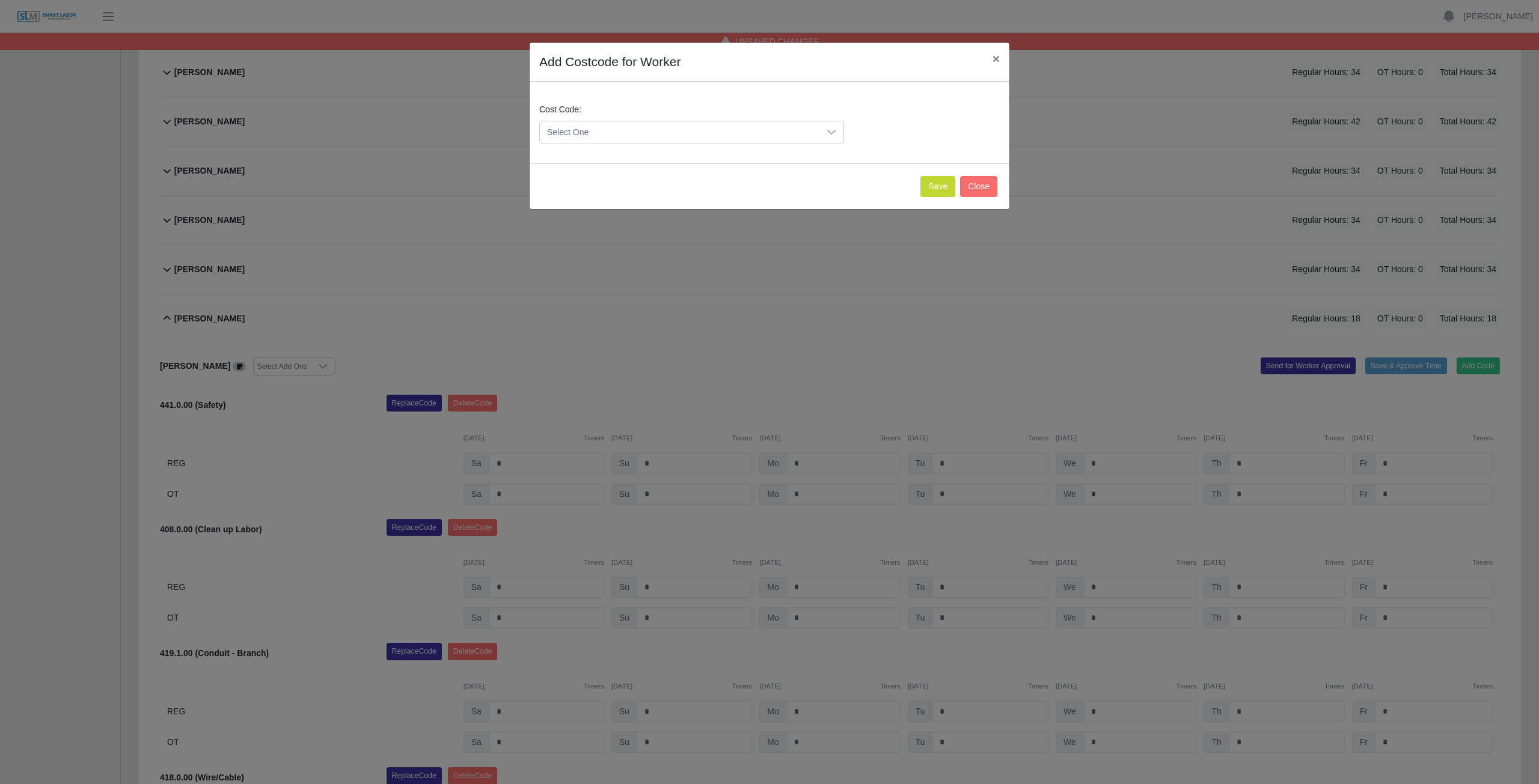
click at [619, 129] on span "Select One" at bounding box center [680, 132] width 279 height 22
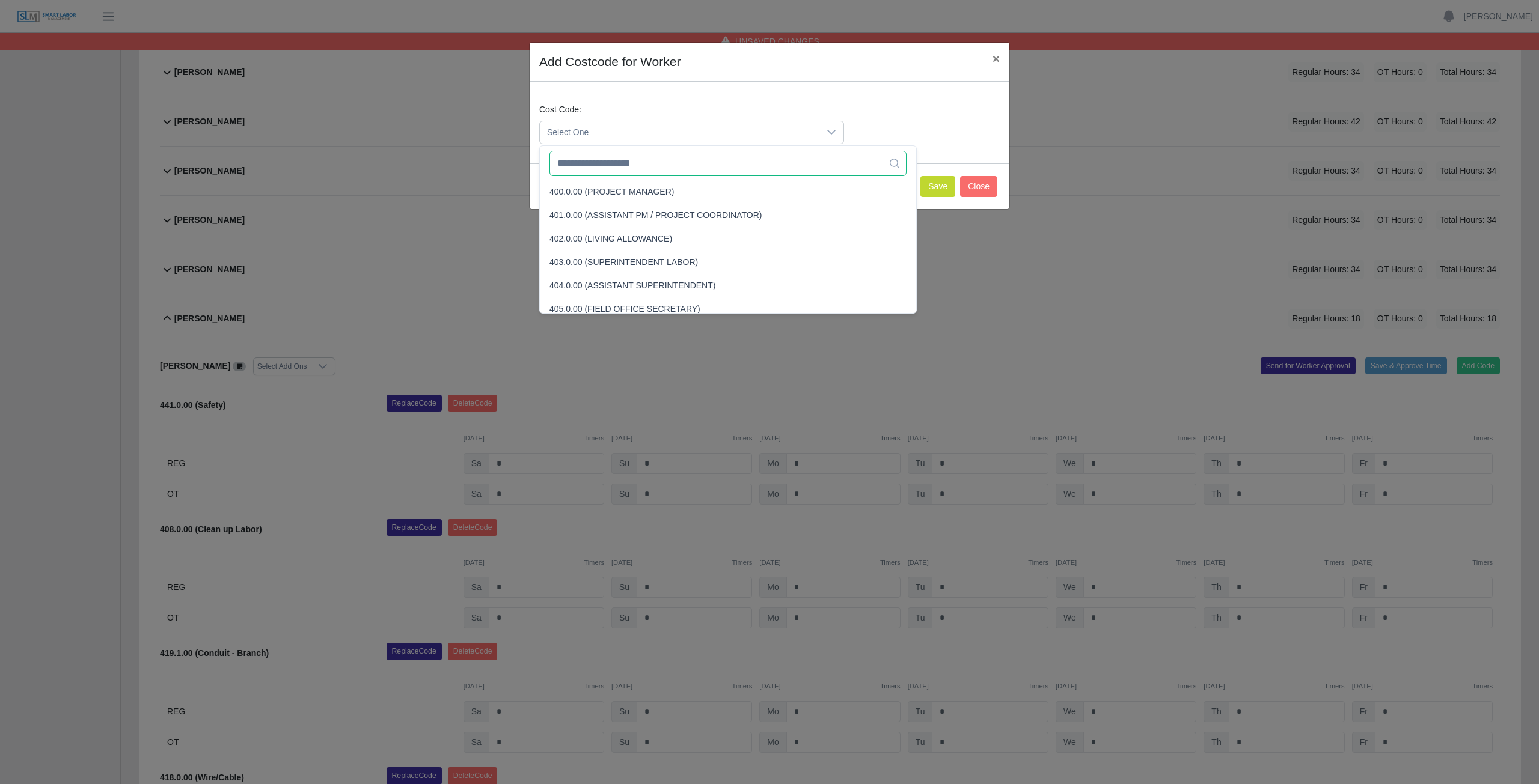
click at [629, 167] on input "text" at bounding box center [728, 164] width 357 height 25
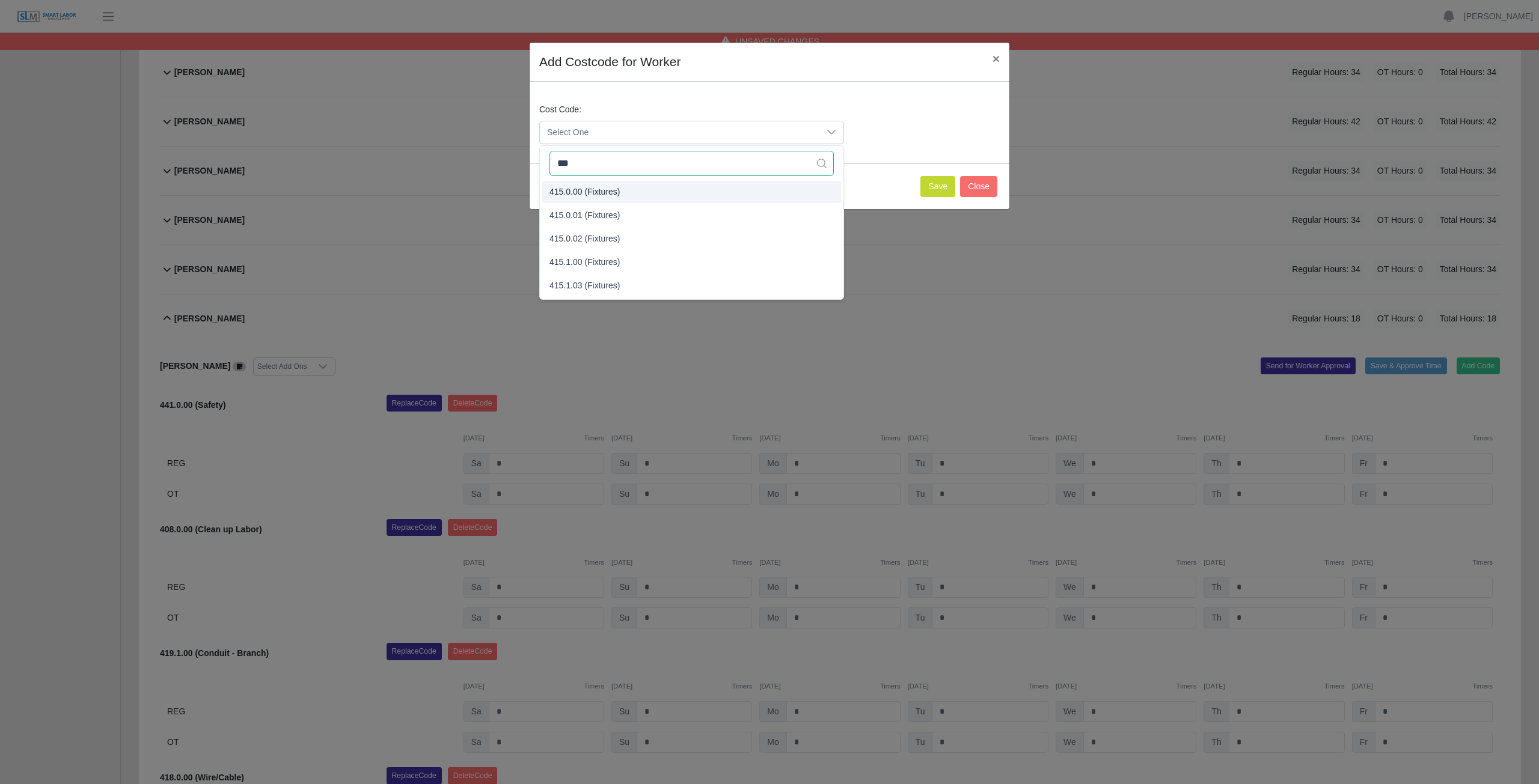
type input "***"
click at [594, 190] on span "415.0.00 (Fixtures)" at bounding box center [585, 192] width 71 height 13
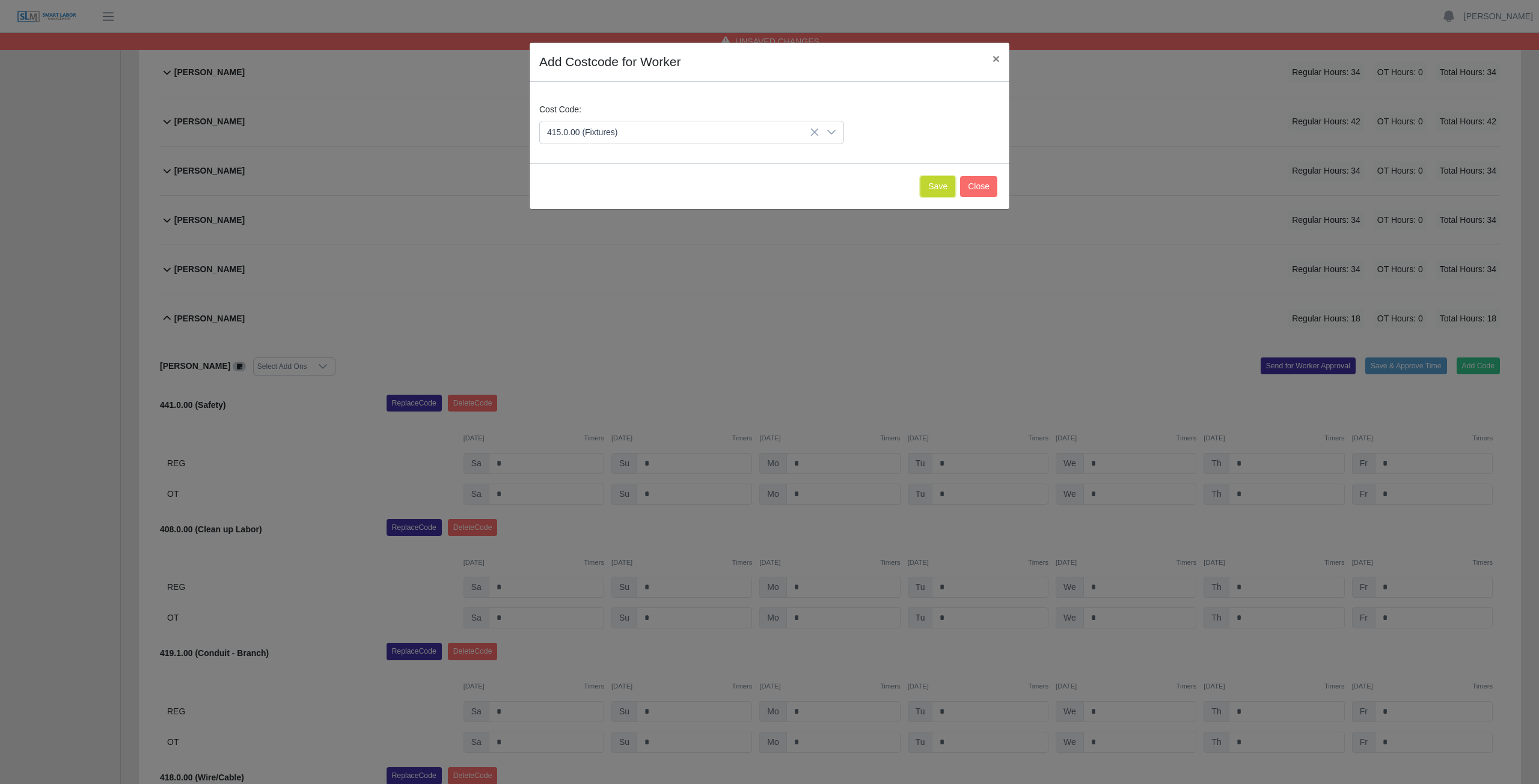
click at [935, 194] on button "Save" at bounding box center [938, 186] width 35 height 21
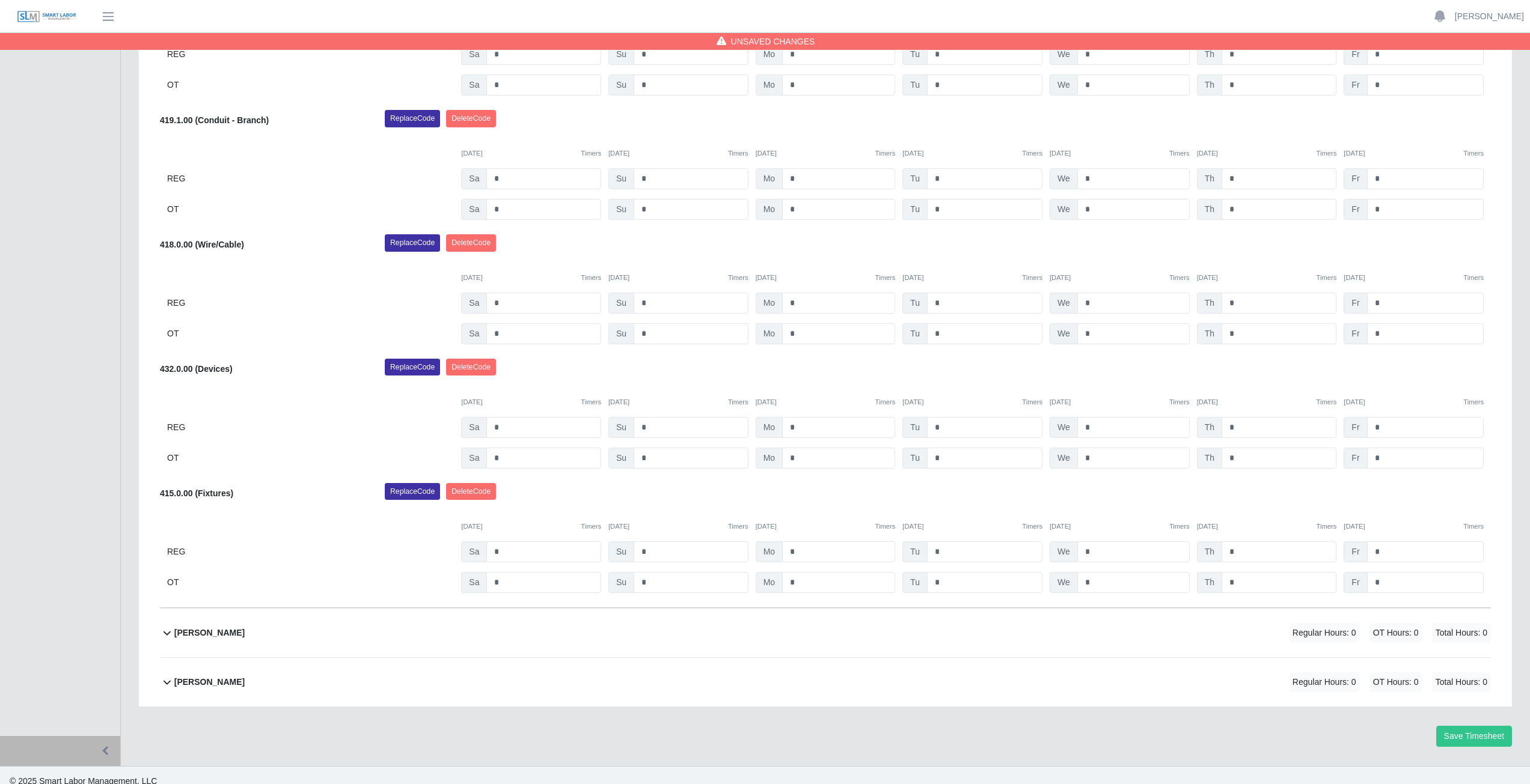
scroll to position [950, 0]
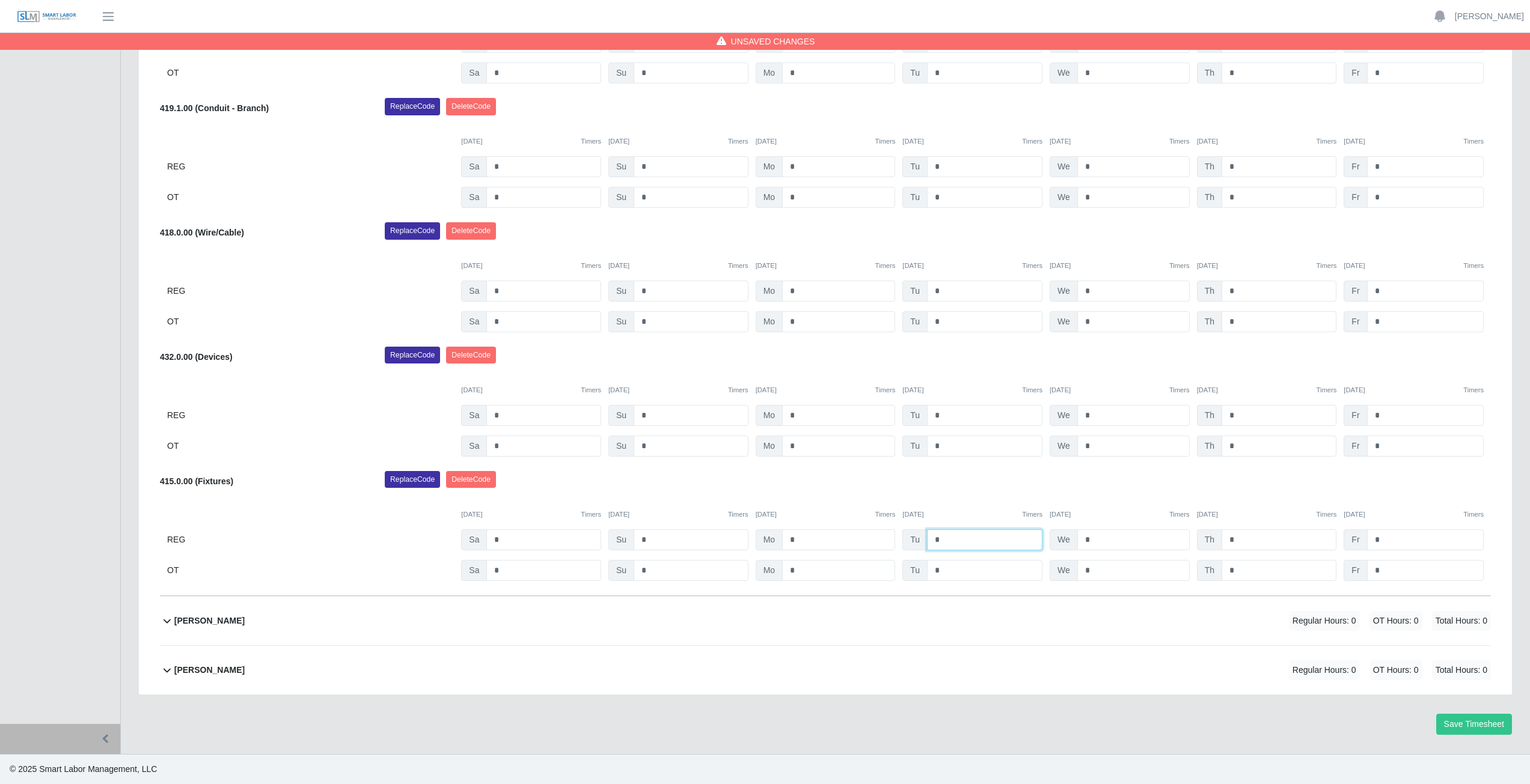
click at [948, 539] on input "*" at bounding box center [985, 540] width 116 height 21
type input "*"
click at [1099, 539] on input "*" at bounding box center [1133, 540] width 112 height 21
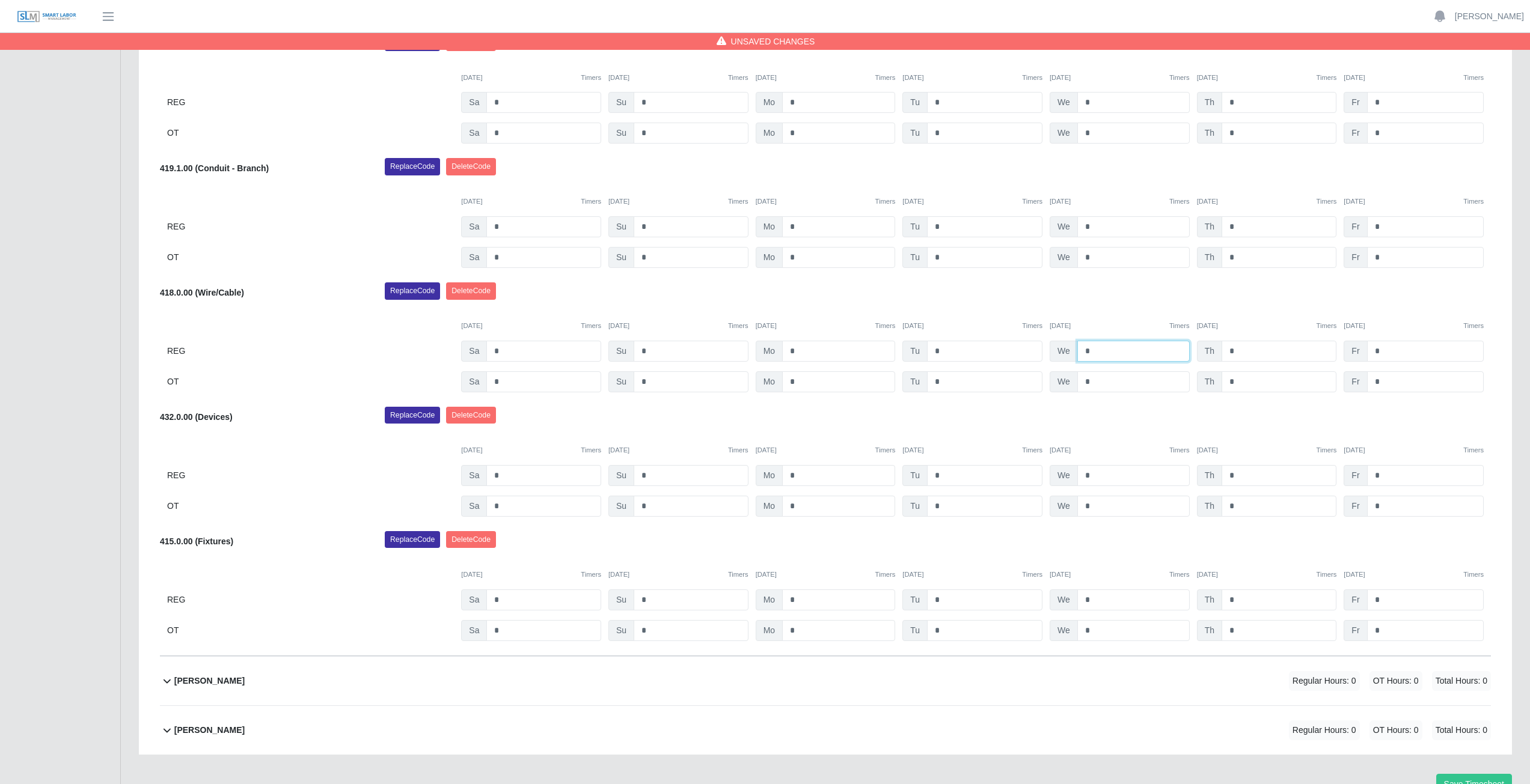
drag, startPoint x: 1099, startPoint y: 352, endPoint x: 1104, endPoint y: 347, distance: 7.1
click at [1104, 347] on input "*" at bounding box center [1133, 351] width 112 height 21
type input "*"
click at [873, 301] on div "Replace Code [GEOGRAPHIC_DATA] Code" at bounding box center [937, 294] width 1124 height 24
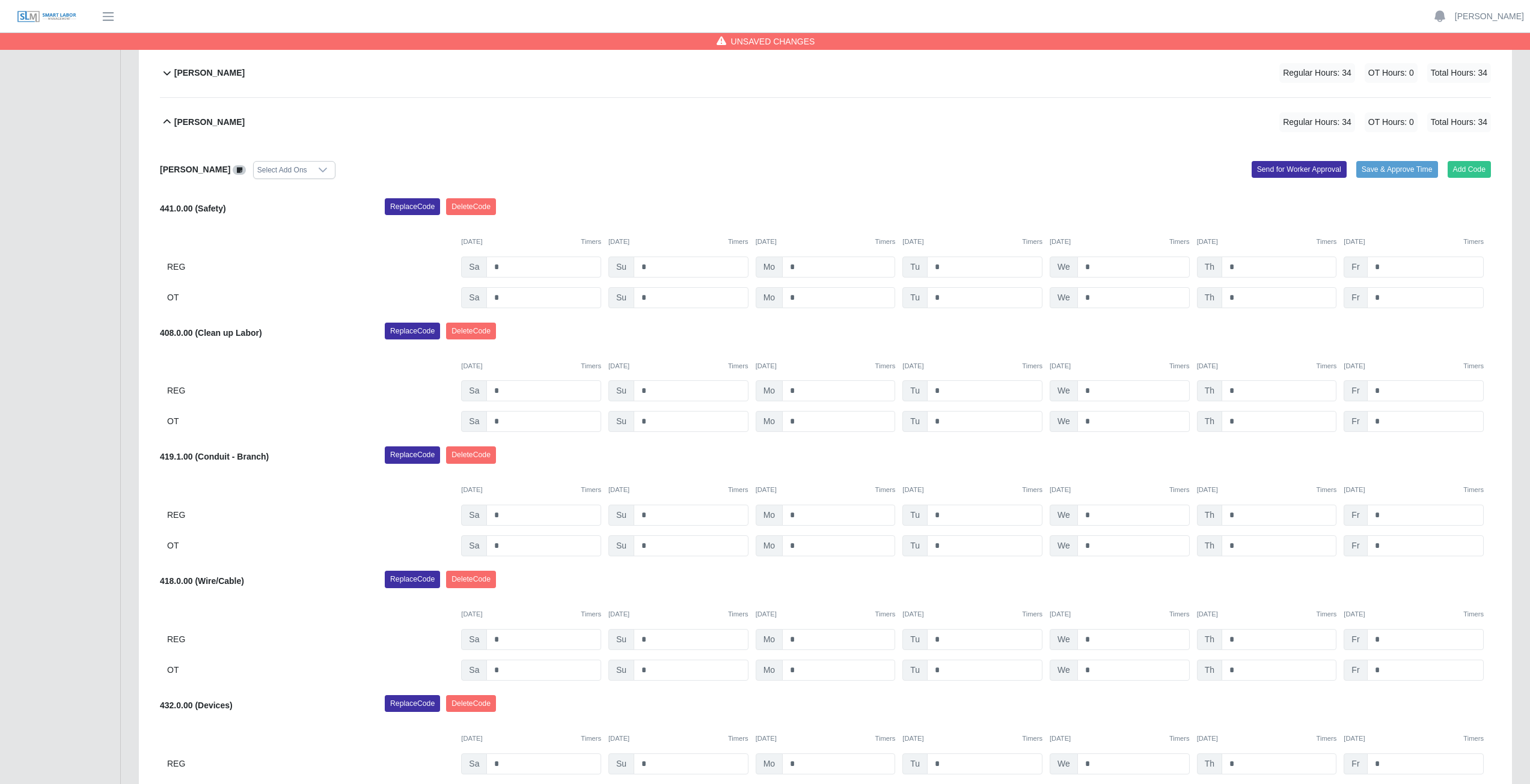
scroll to position [589, 0]
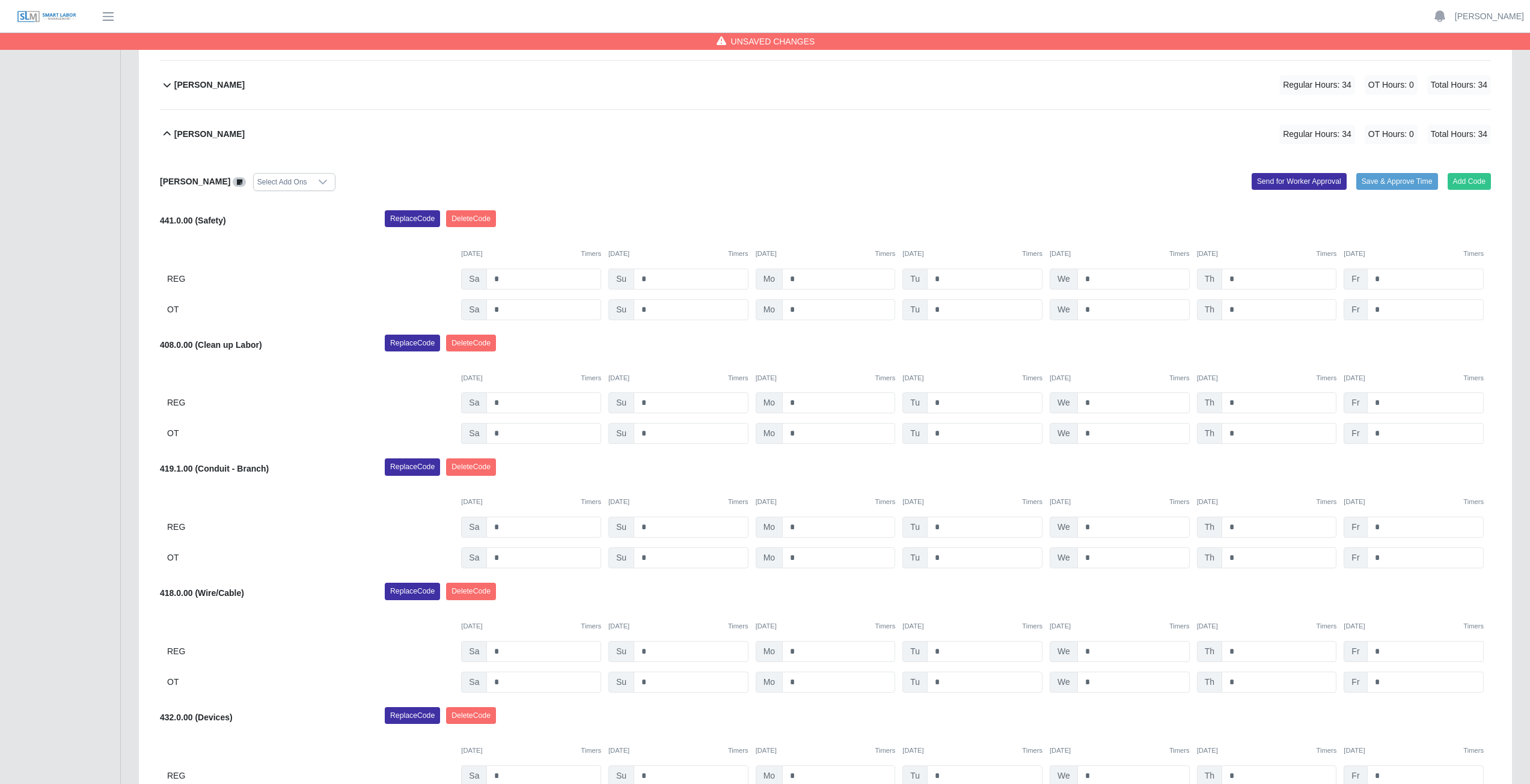
click at [164, 135] on icon at bounding box center [167, 134] width 7 height 4
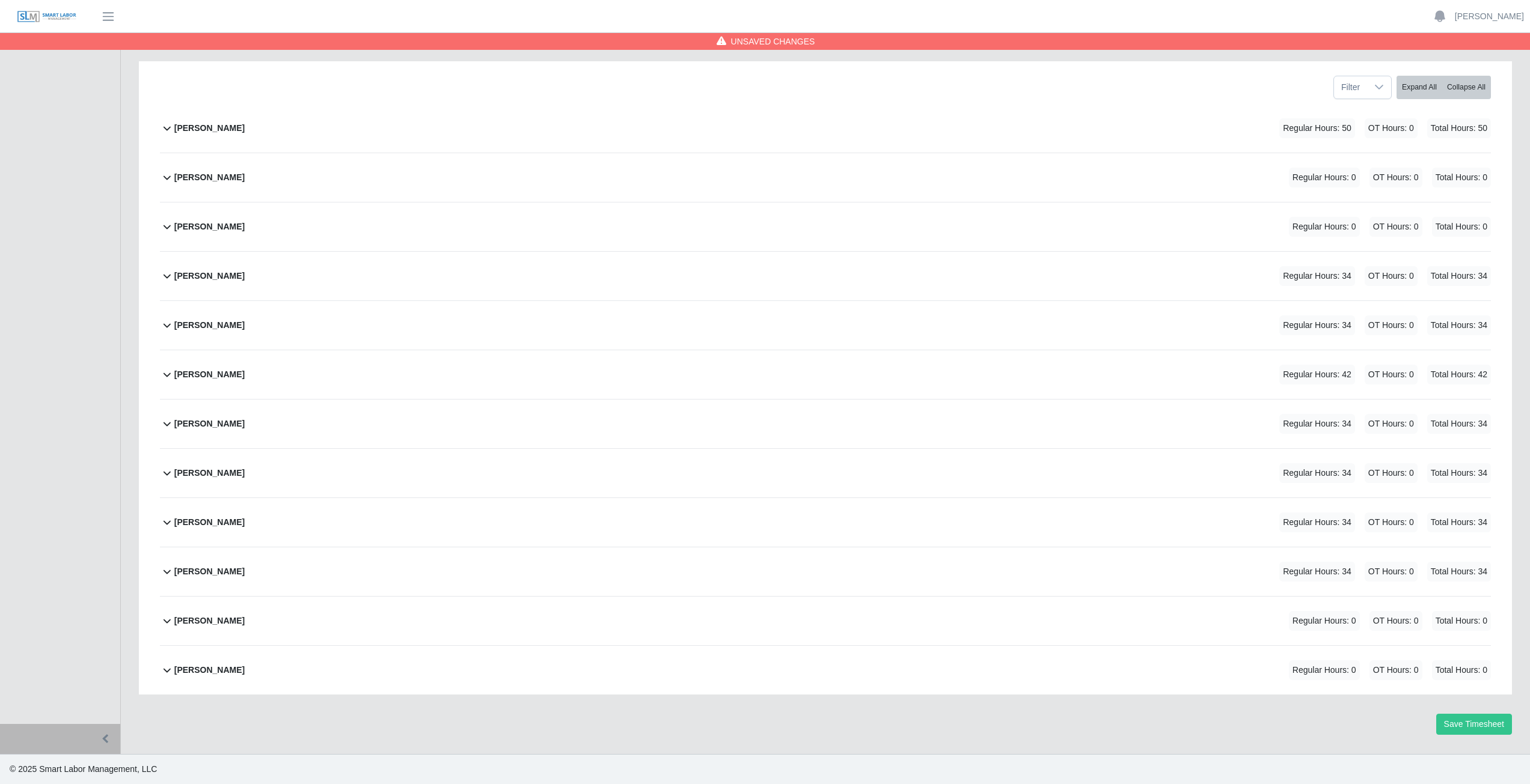
scroll to position [152, 0]
click at [165, 627] on icon at bounding box center [167, 621] width 15 height 15
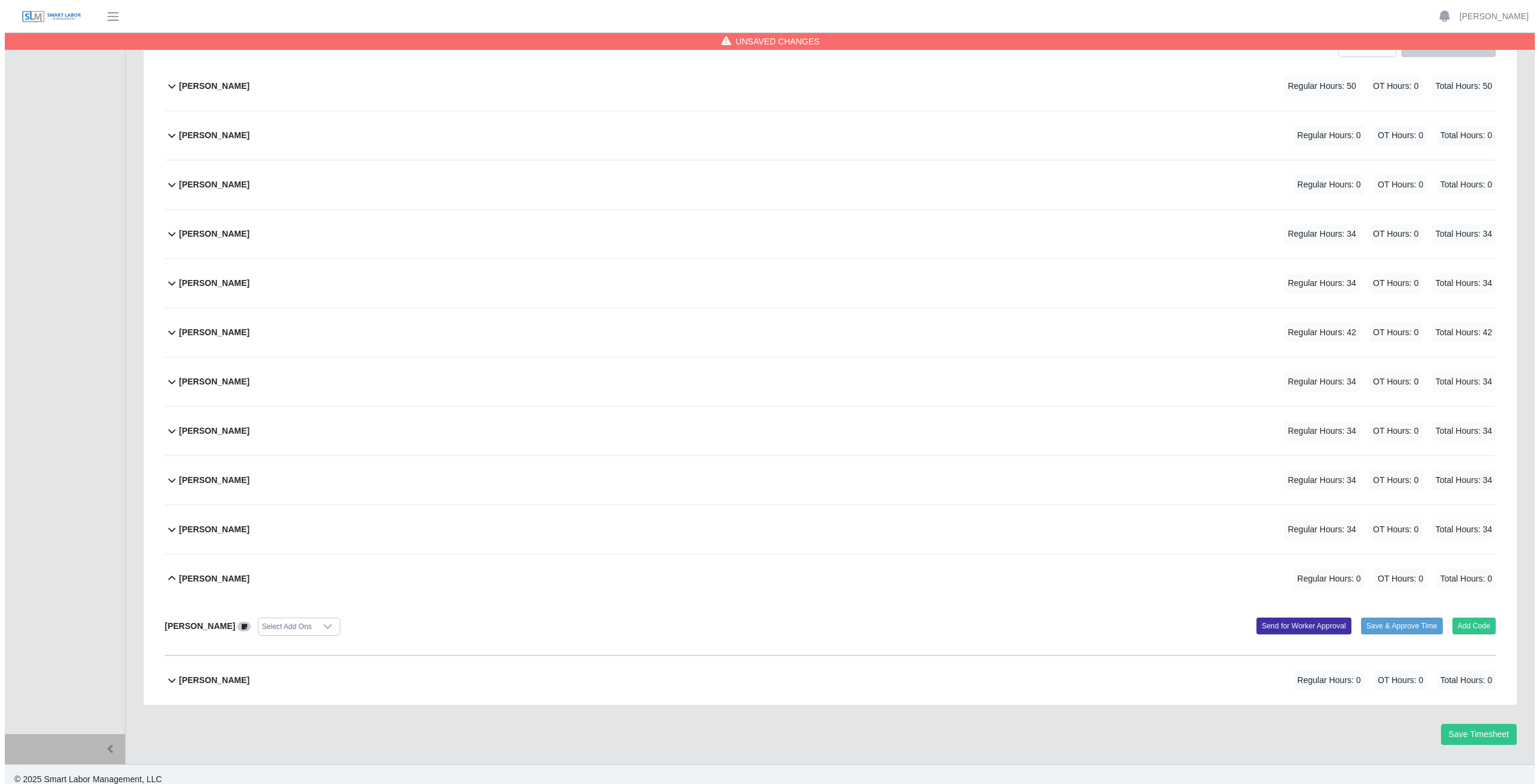
scroll to position [204, 0]
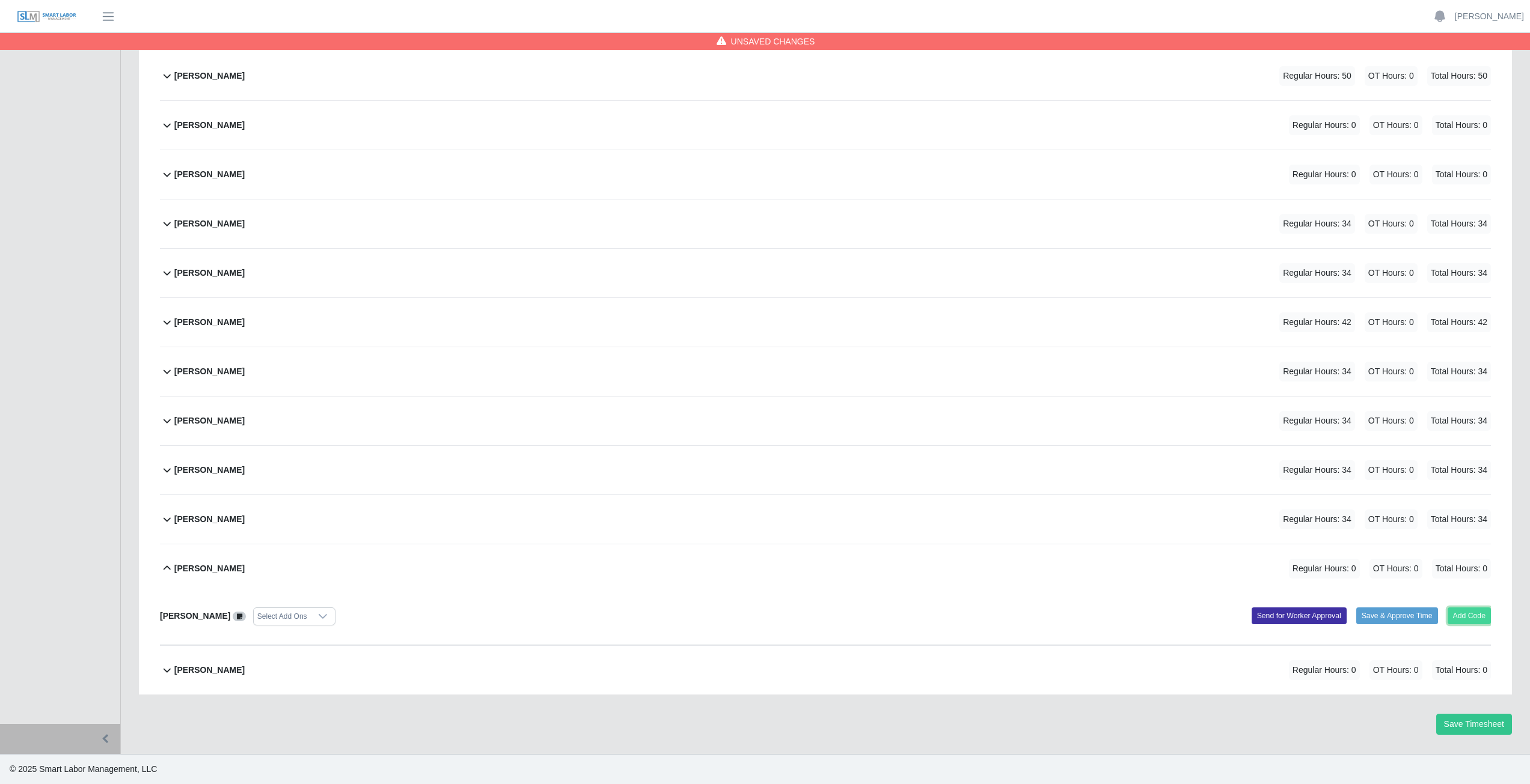
click at [1475, 618] on button "Add Code" at bounding box center [1470, 616] width 44 height 17
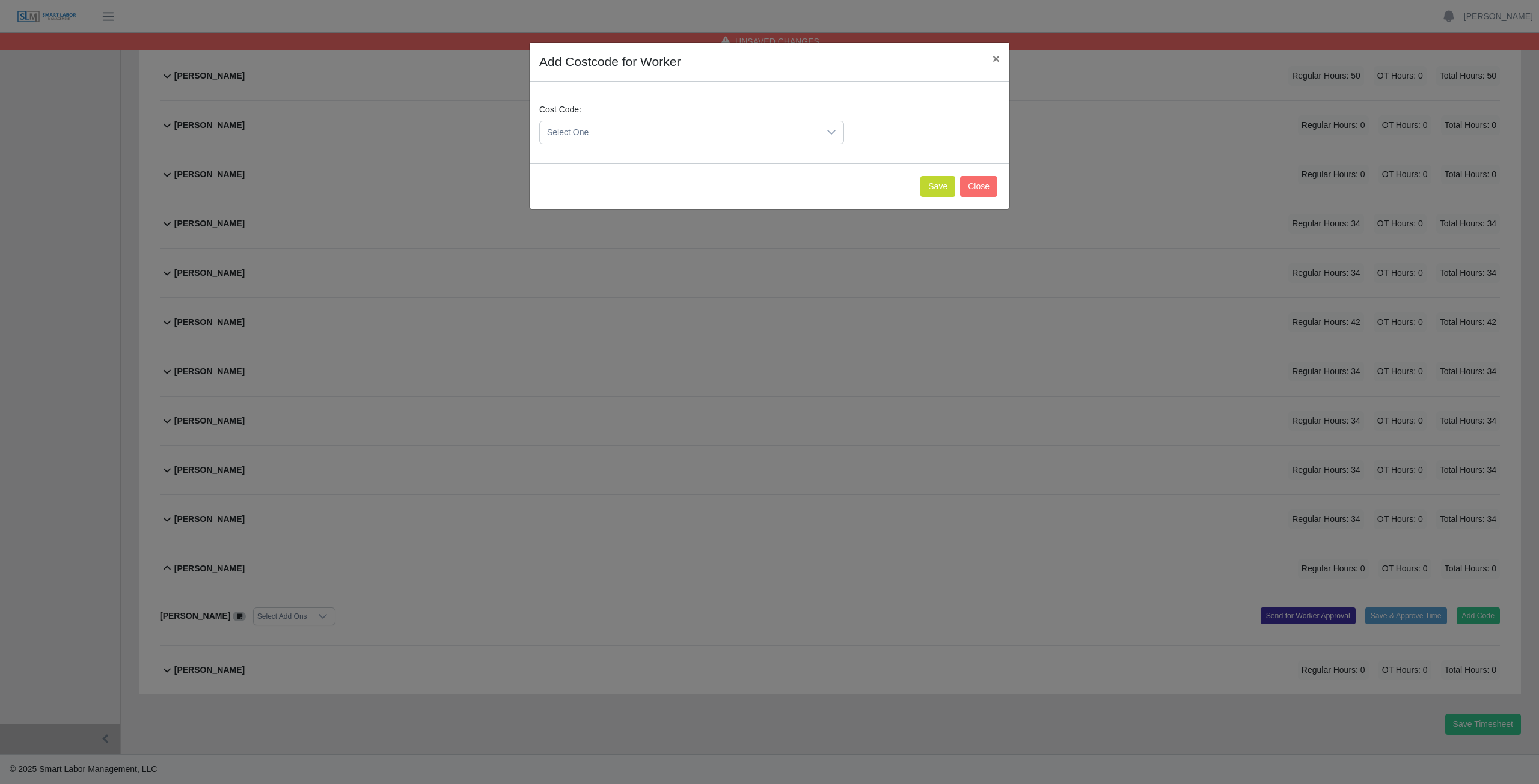
click at [598, 132] on span "Select One" at bounding box center [680, 132] width 279 height 22
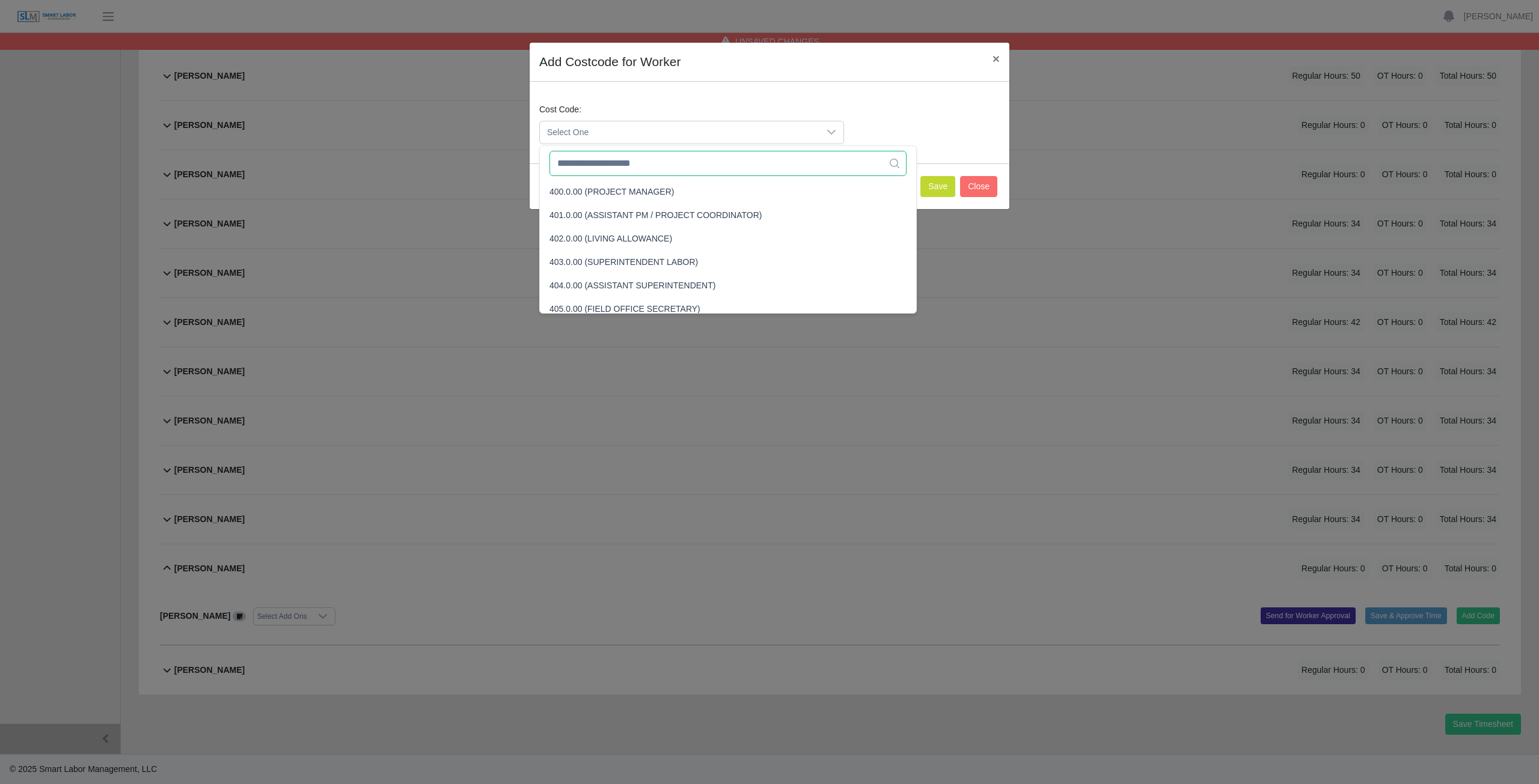
click at [602, 166] on input "text" at bounding box center [728, 164] width 357 height 25
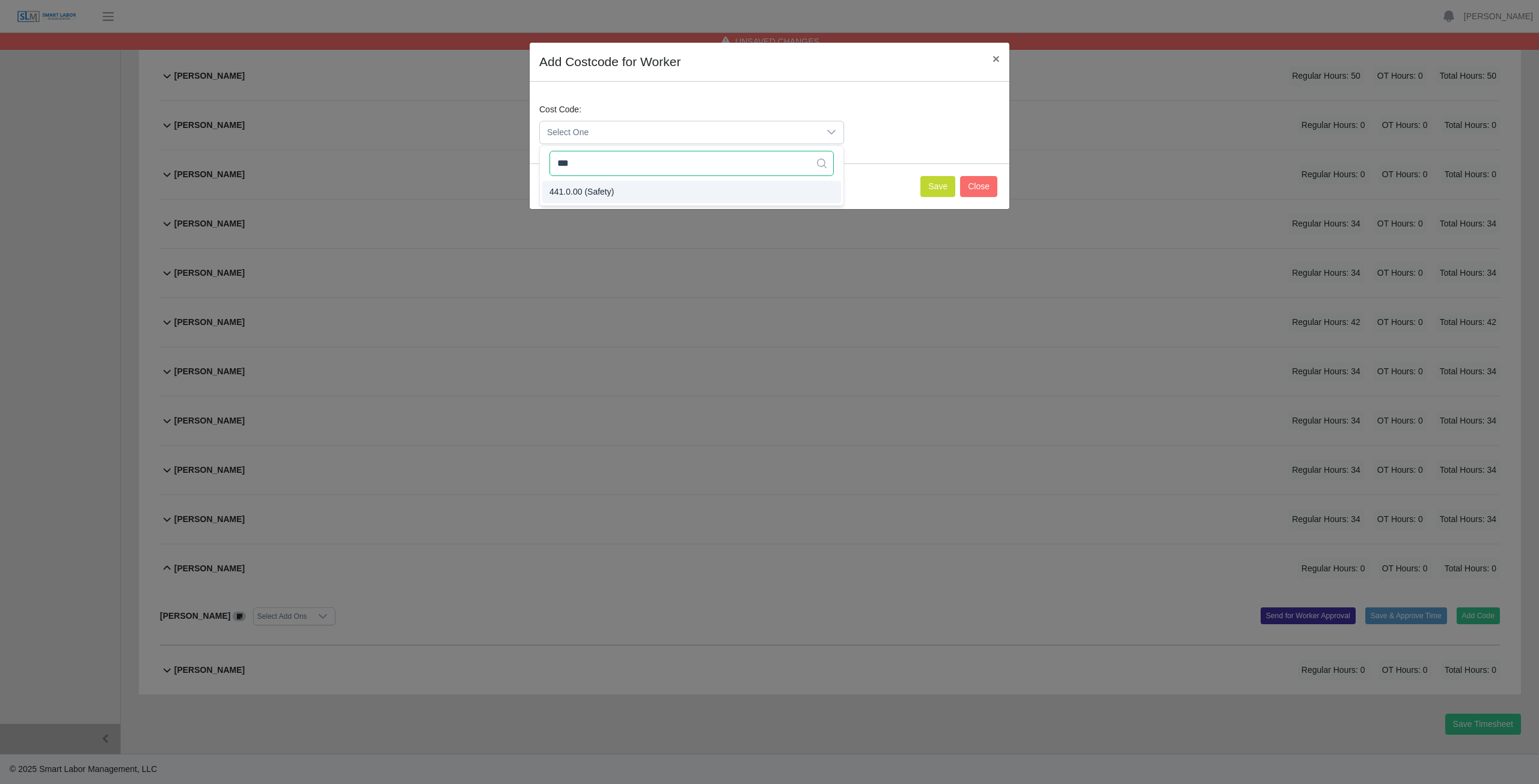
type input "***"
click at [604, 187] on span "441.0.00 (Safety)" at bounding box center [582, 192] width 64 height 13
click at [937, 193] on button "Save" at bounding box center [938, 186] width 35 height 21
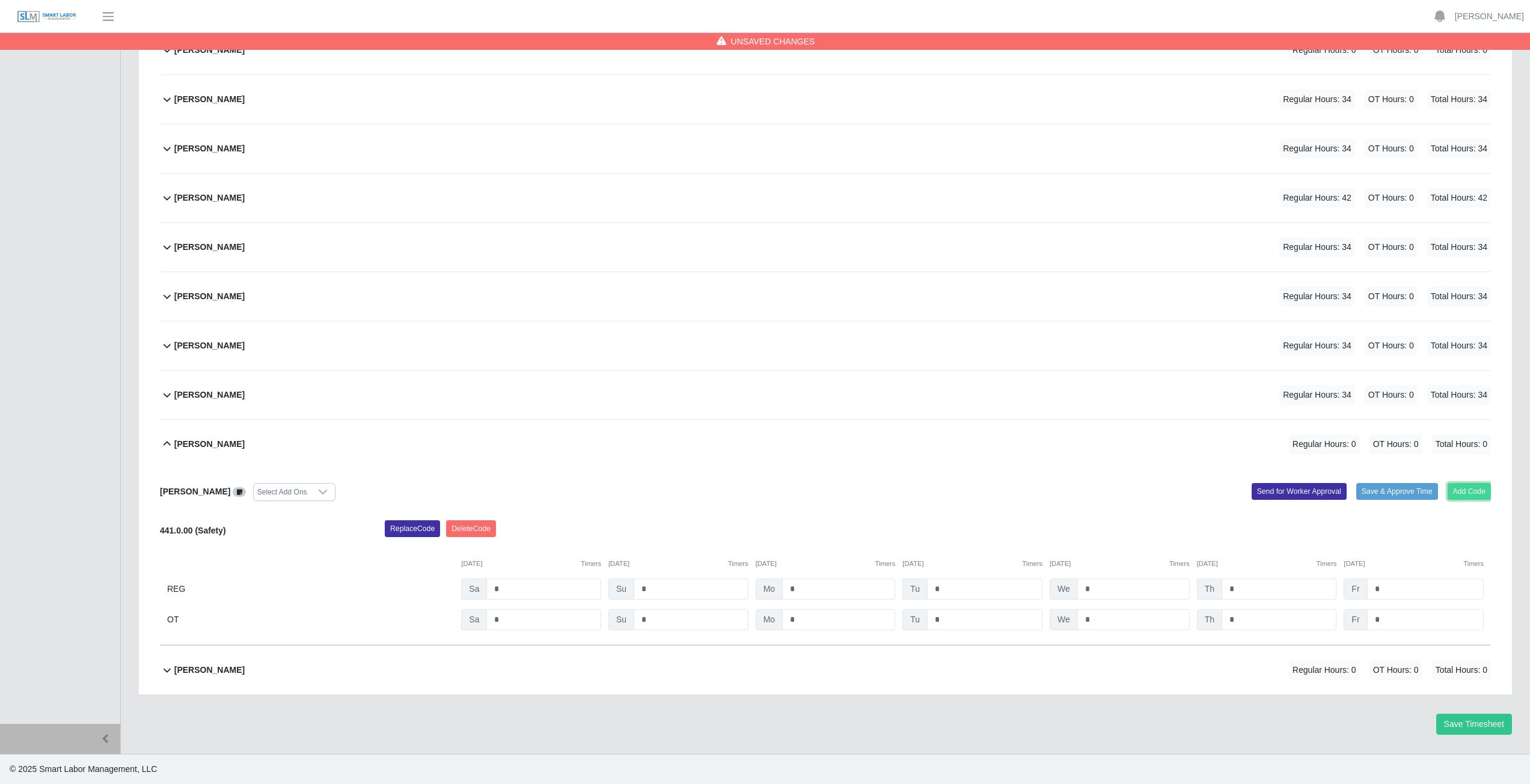
click at [1460, 490] on button "Add Code" at bounding box center [1470, 491] width 44 height 17
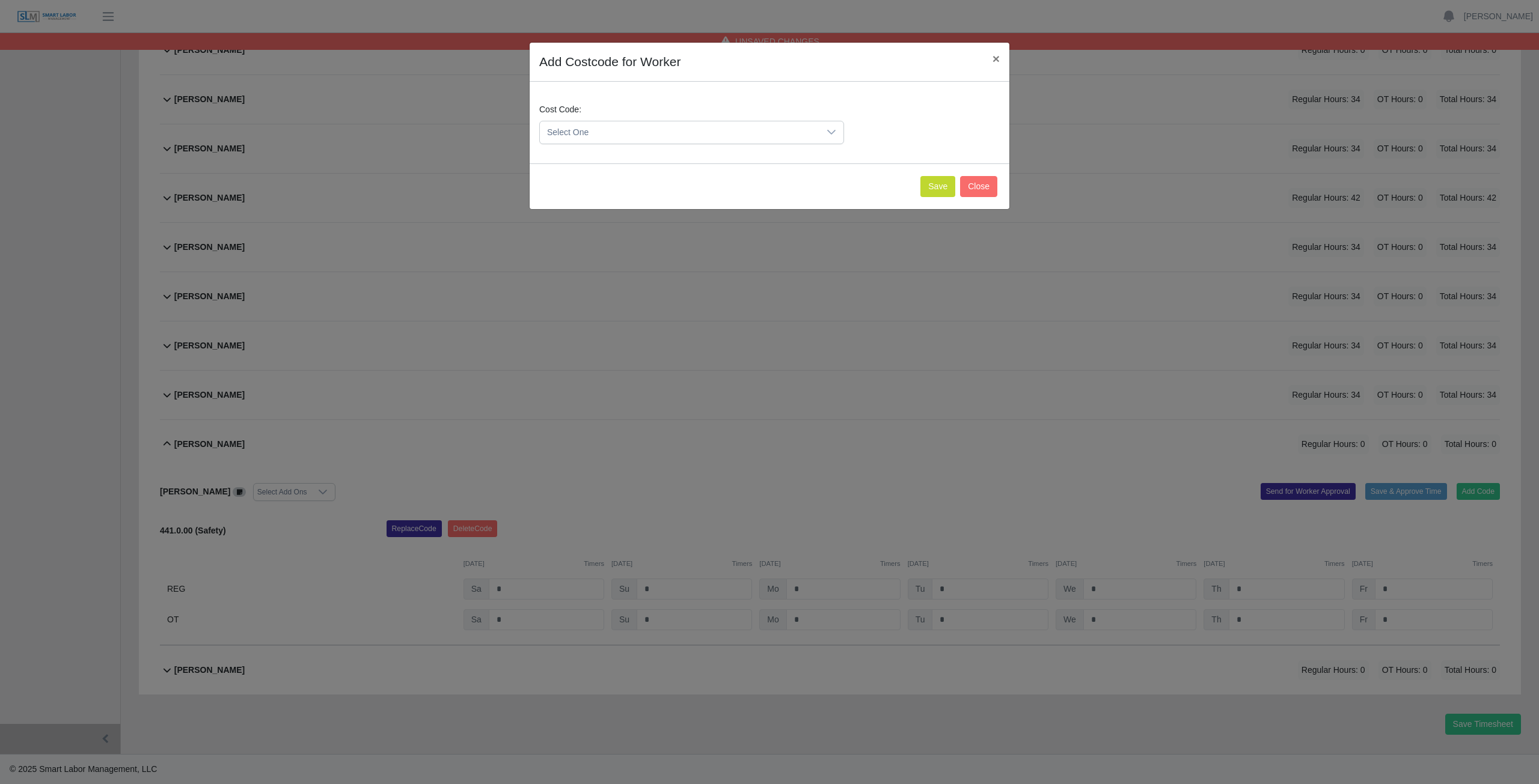
click at [601, 133] on span "Select One" at bounding box center [680, 132] width 279 height 22
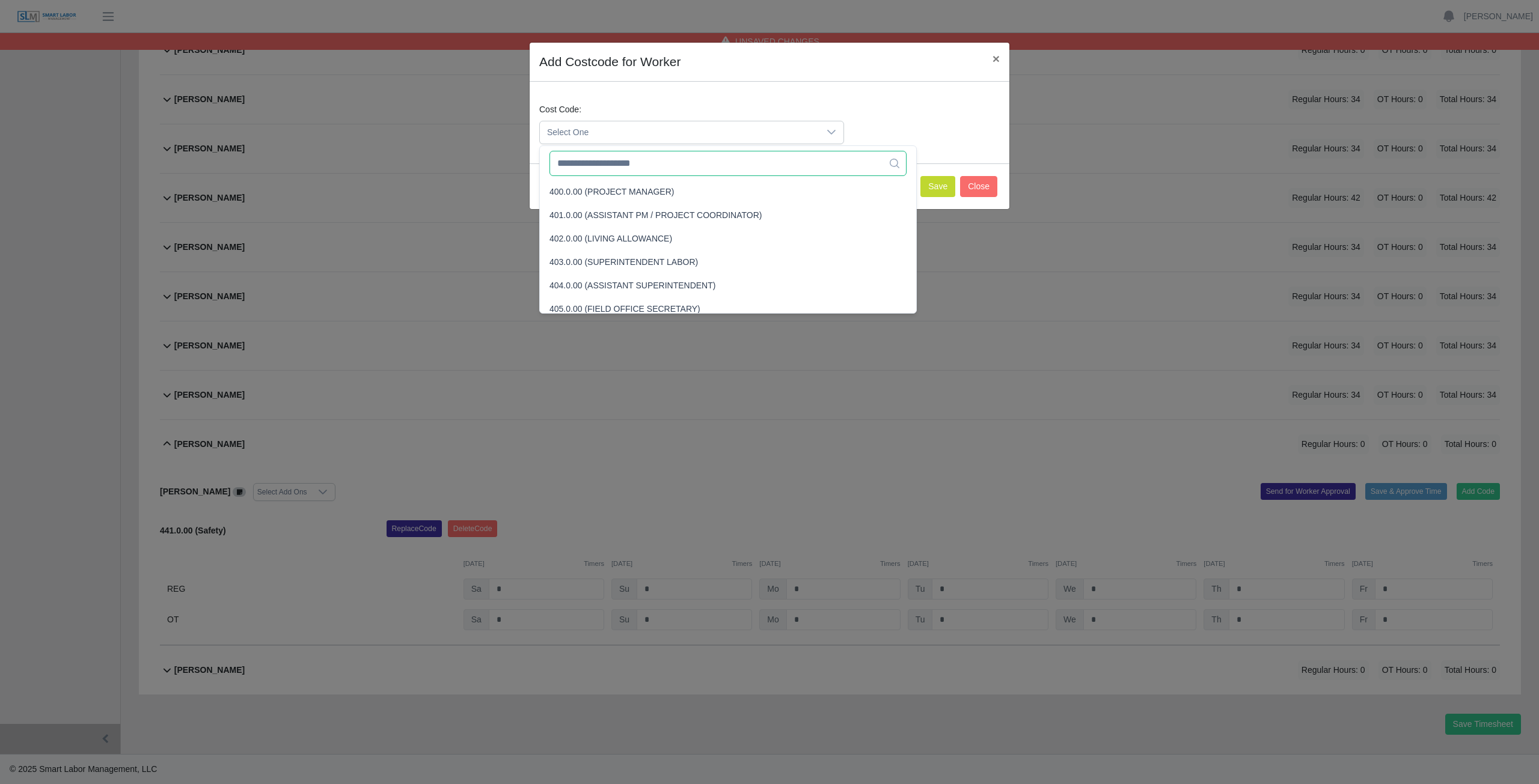
click at [597, 171] on input "text" at bounding box center [728, 164] width 357 height 25
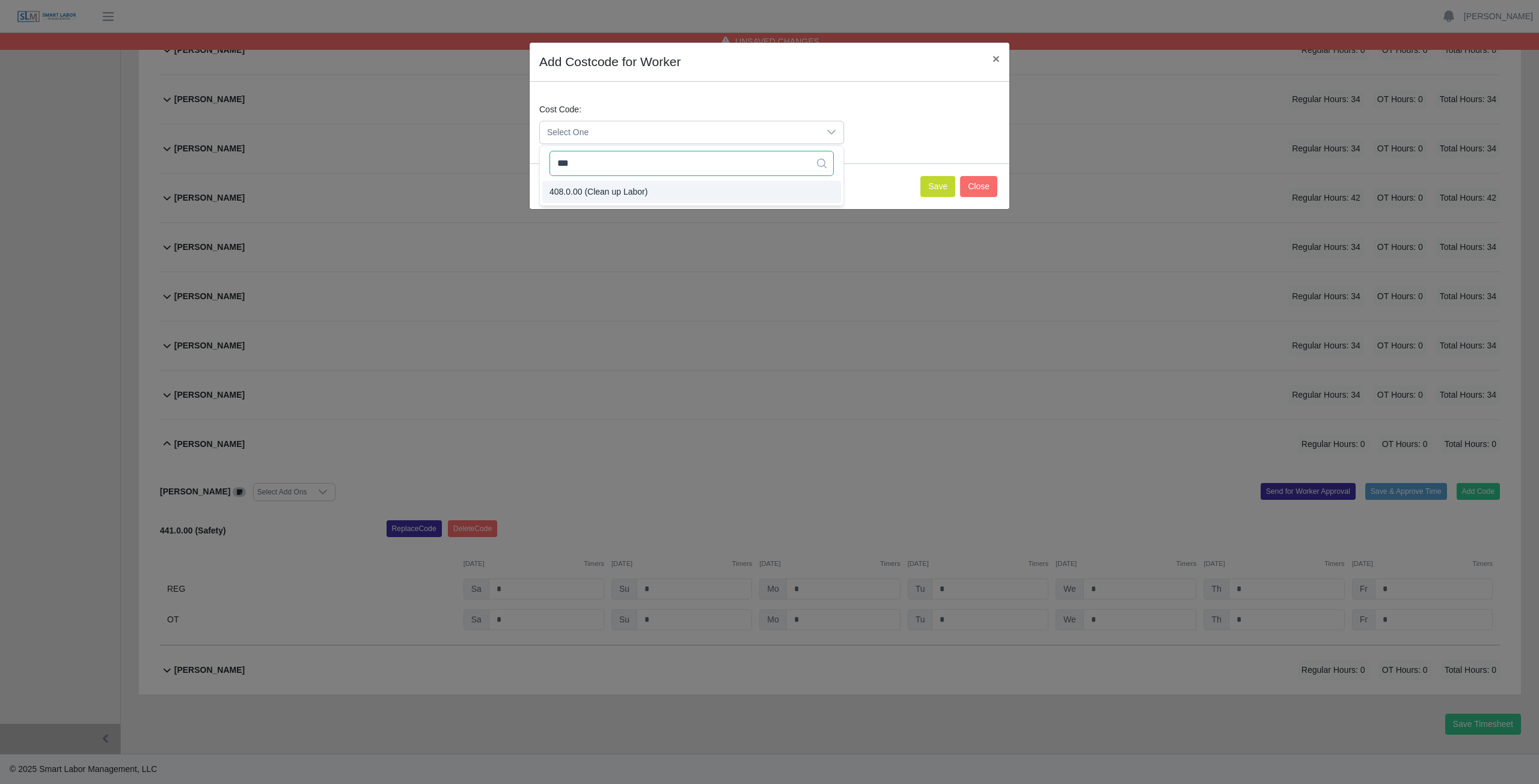
type input "***"
click at [602, 196] on span "408.0.00 (Clean up Labor)" at bounding box center [599, 192] width 98 height 13
drag, startPoint x: 942, startPoint y: 182, endPoint x: 940, endPoint y: 195, distance: 13.2
click at [942, 193] on button "Save" at bounding box center [938, 186] width 35 height 21
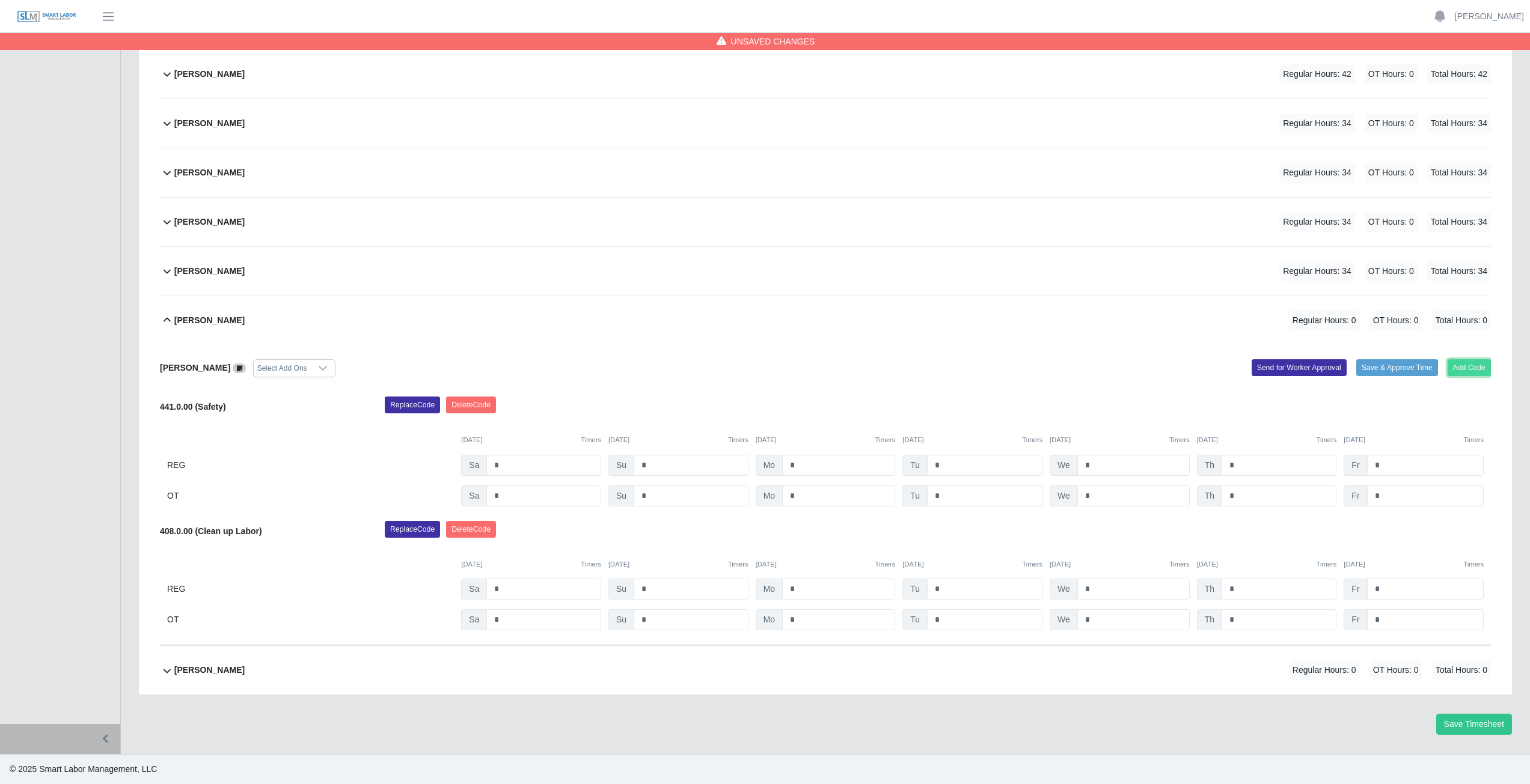
drag, startPoint x: 1478, startPoint y: 368, endPoint x: 1467, endPoint y: 365, distance: 11.4
click at [1467, 365] on button "Add Code" at bounding box center [1470, 368] width 44 height 17
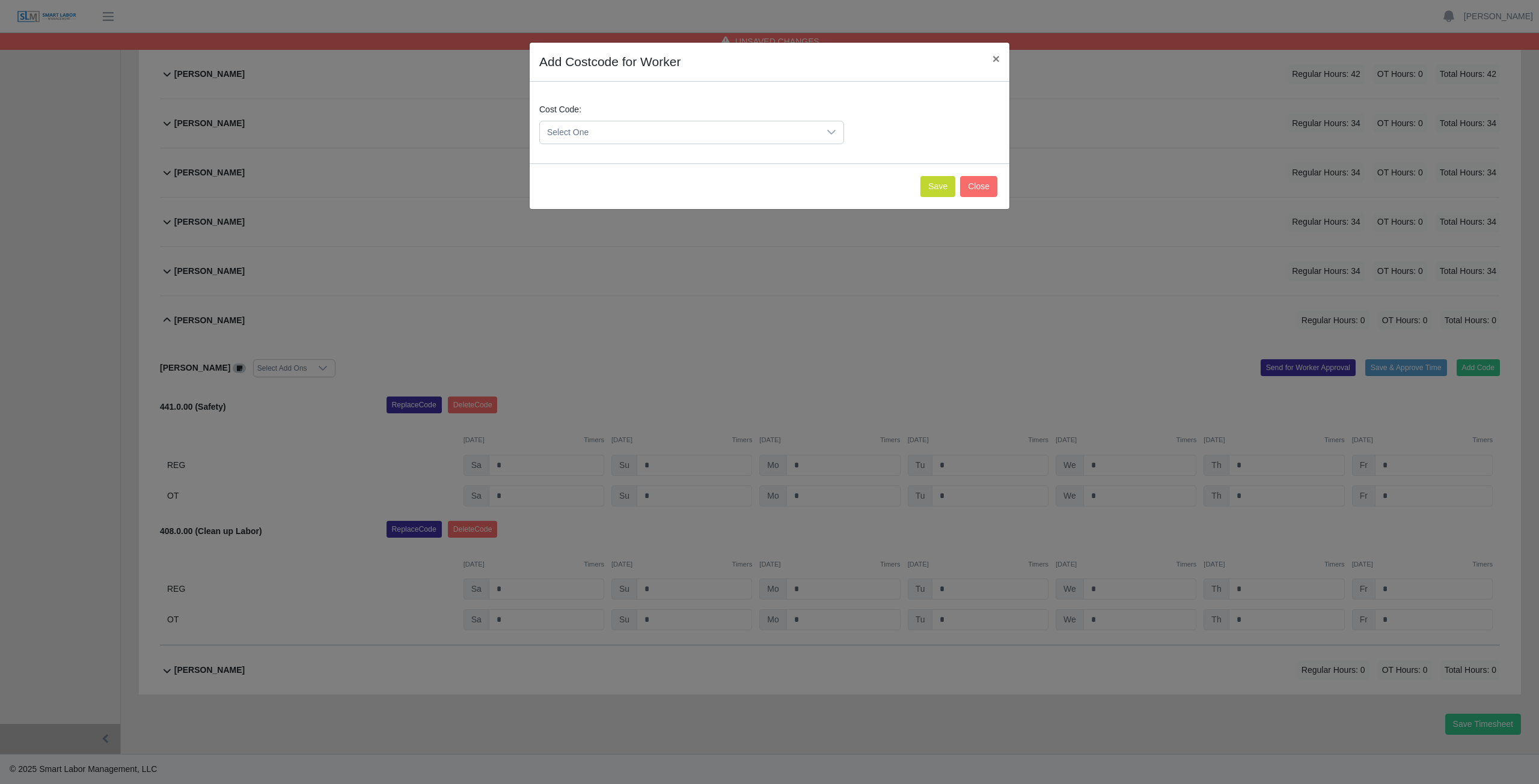
click at [602, 131] on span "Select One" at bounding box center [680, 132] width 279 height 22
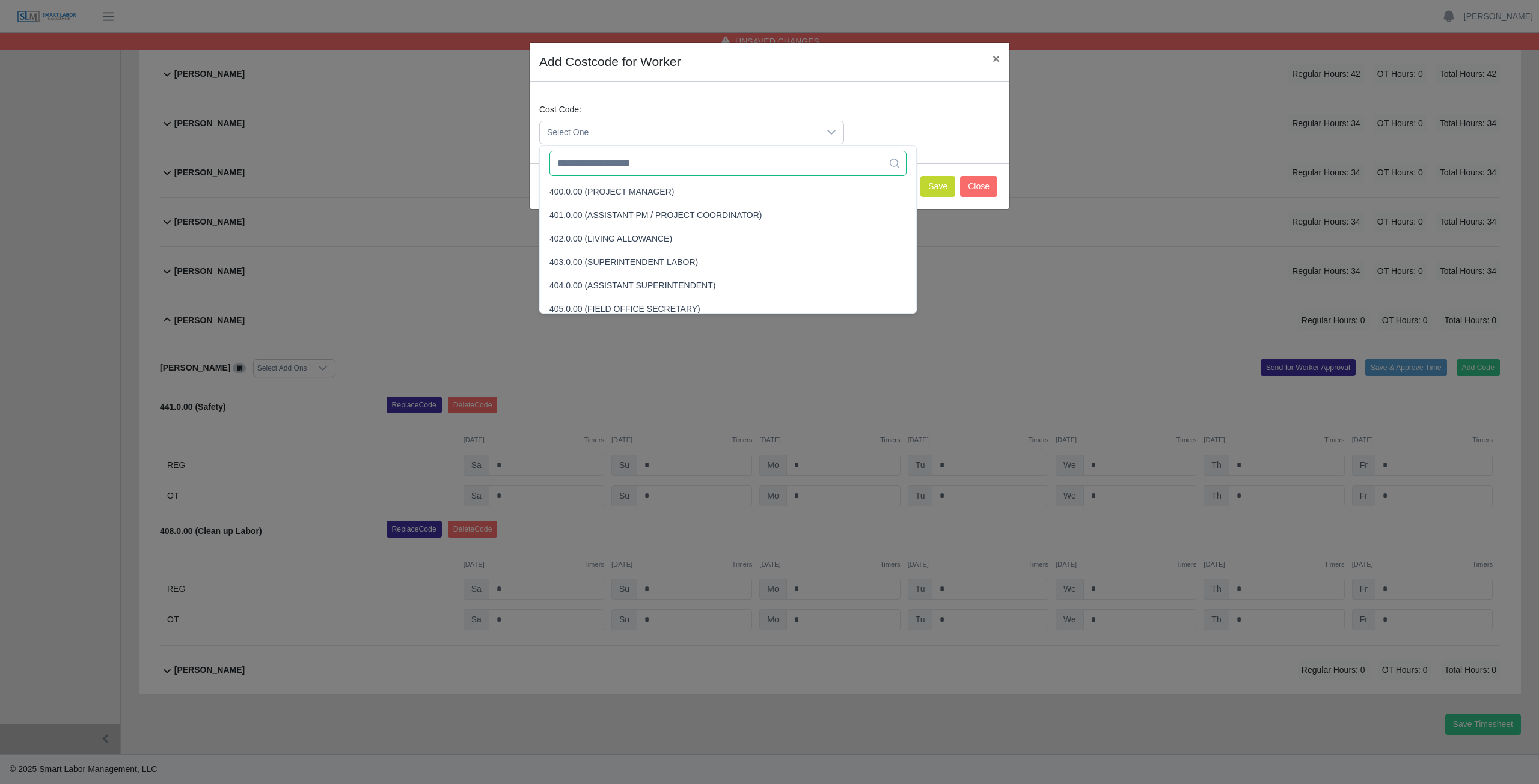
click at [599, 166] on input "text" at bounding box center [728, 164] width 357 height 25
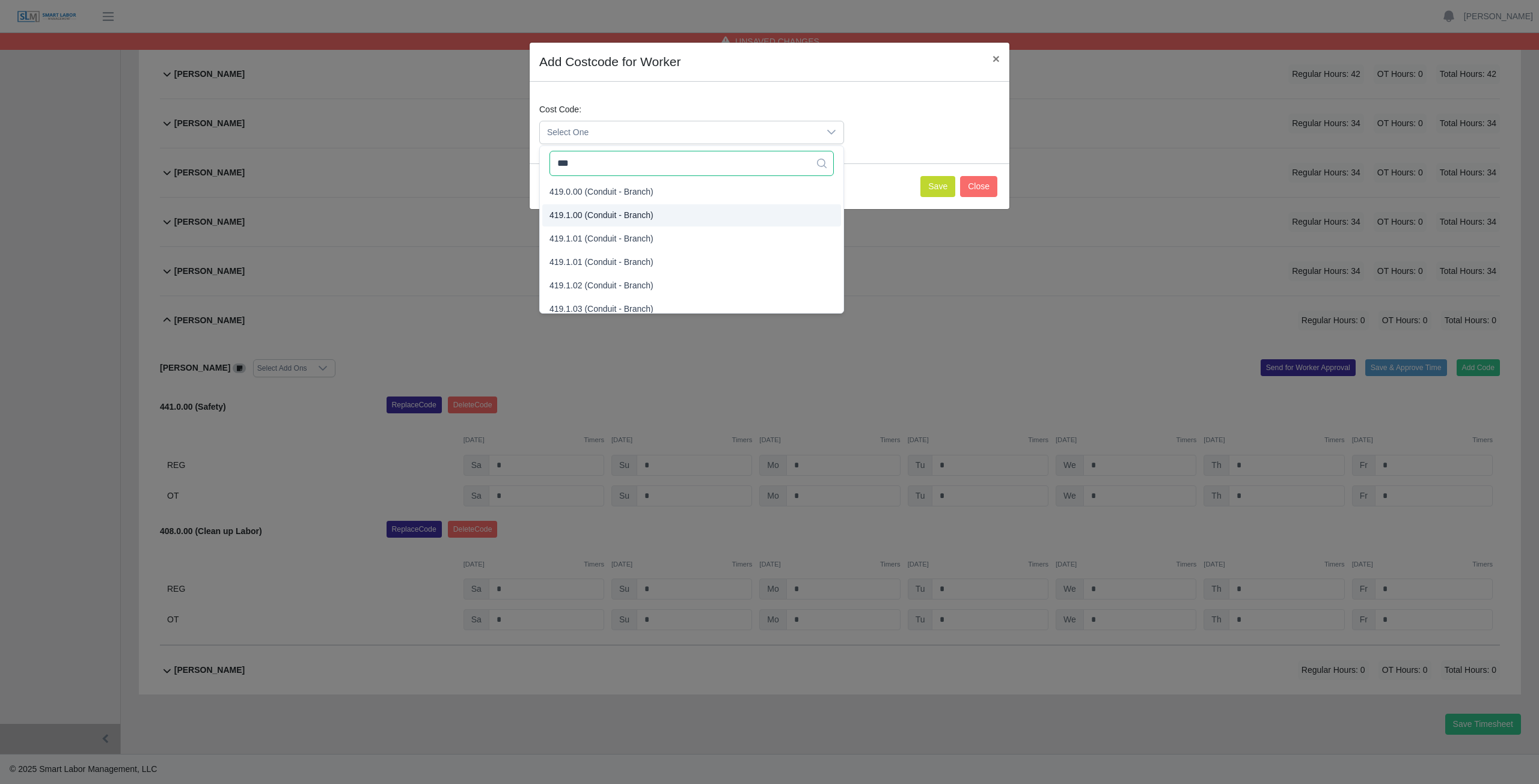
type input "***"
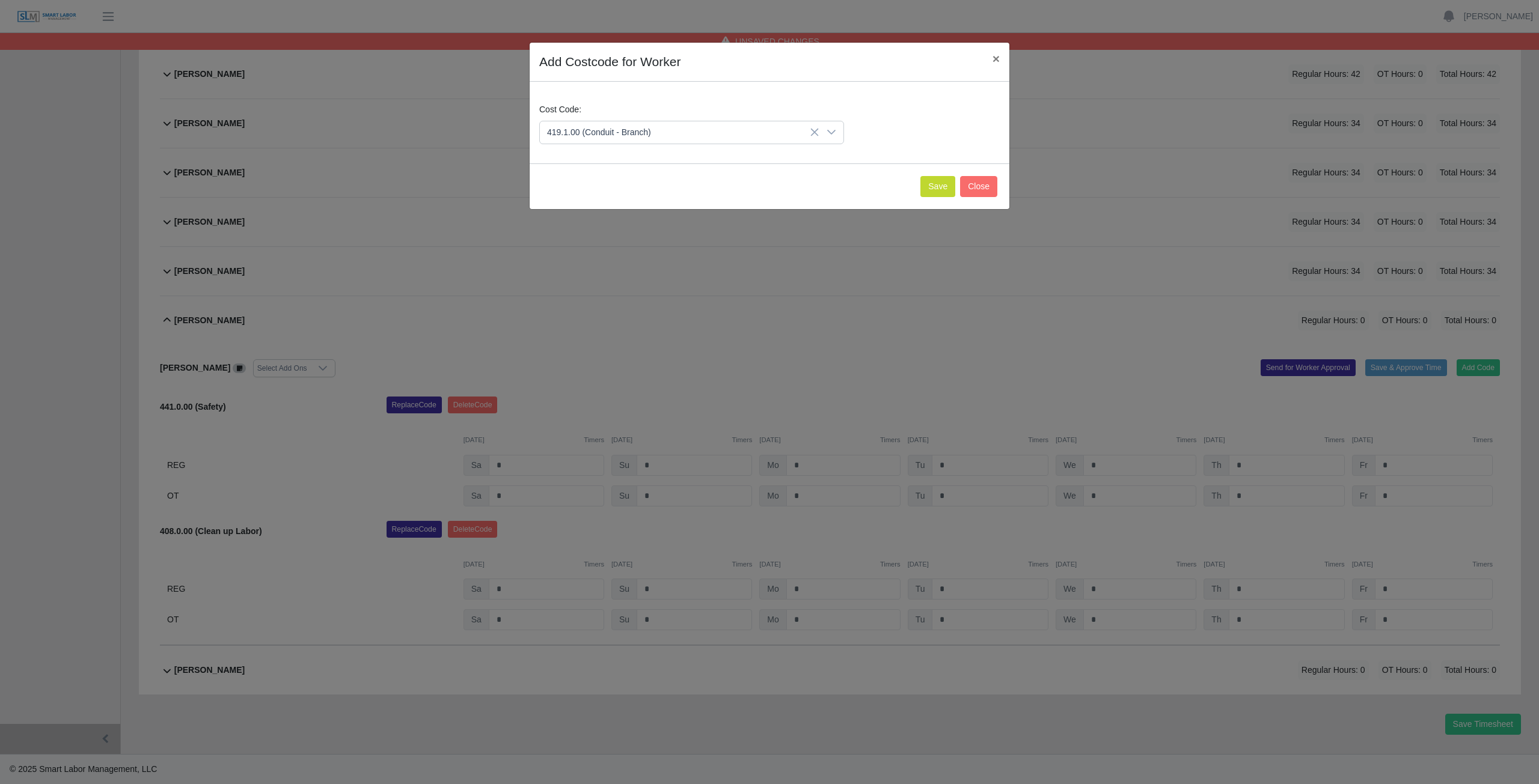
click at [585, 216] on span "419.1.00 (Conduit - Branch)" at bounding box center [602, 215] width 104 height 13
click at [935, 190] on button "Save" at bounding box center [938, 186] width 35 height 21
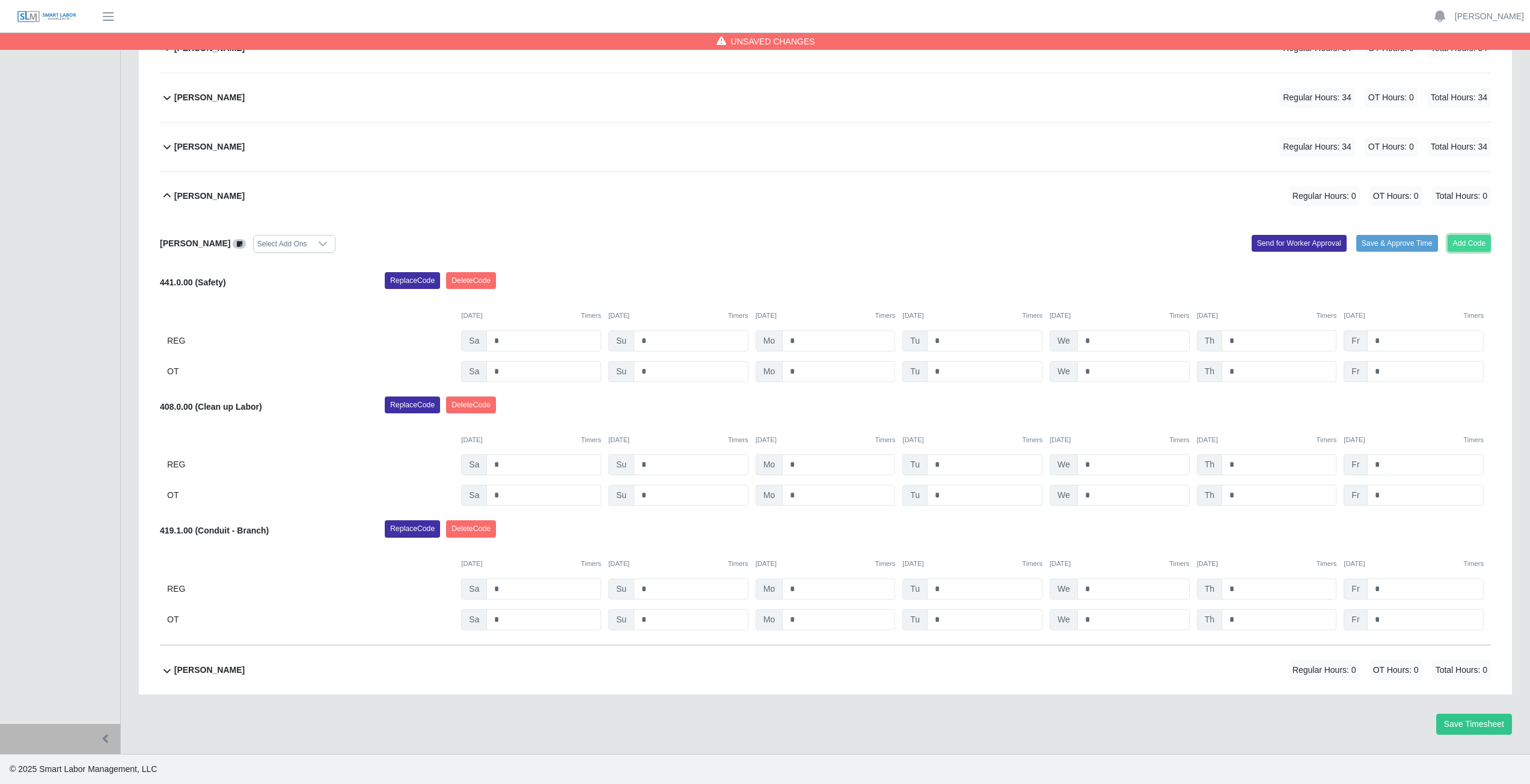
drag, startPoint x: 1471, startPoint y: 247, endPoint x: 1465, endPoint y: 248, distance: 6.1
click at [1465, 248] on button "Add Code" at bounding box center [1470, 244] width 44 height 17
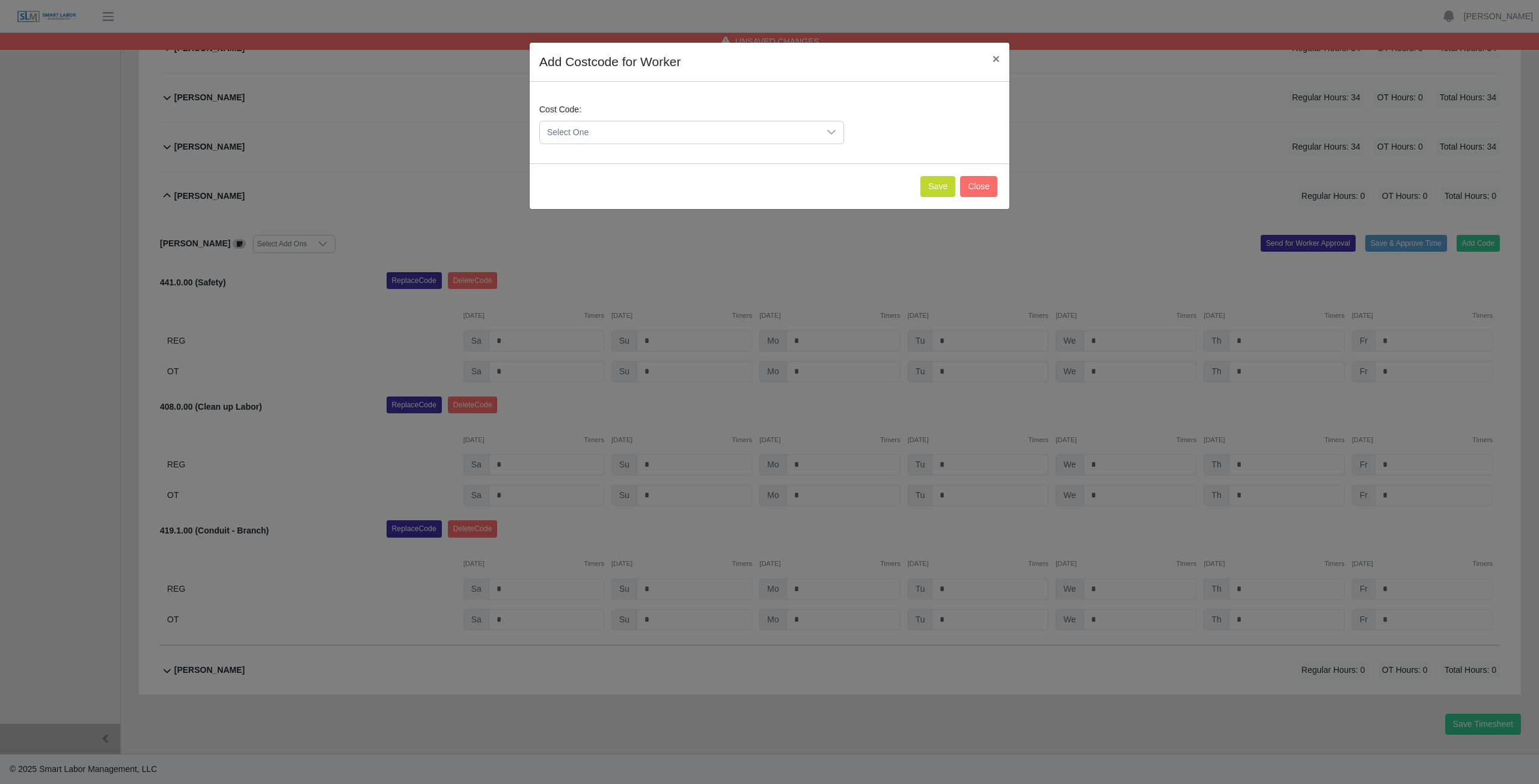
click at [620, 128] on span "Select One" at bounding box center [680, 132] width 279 height 22
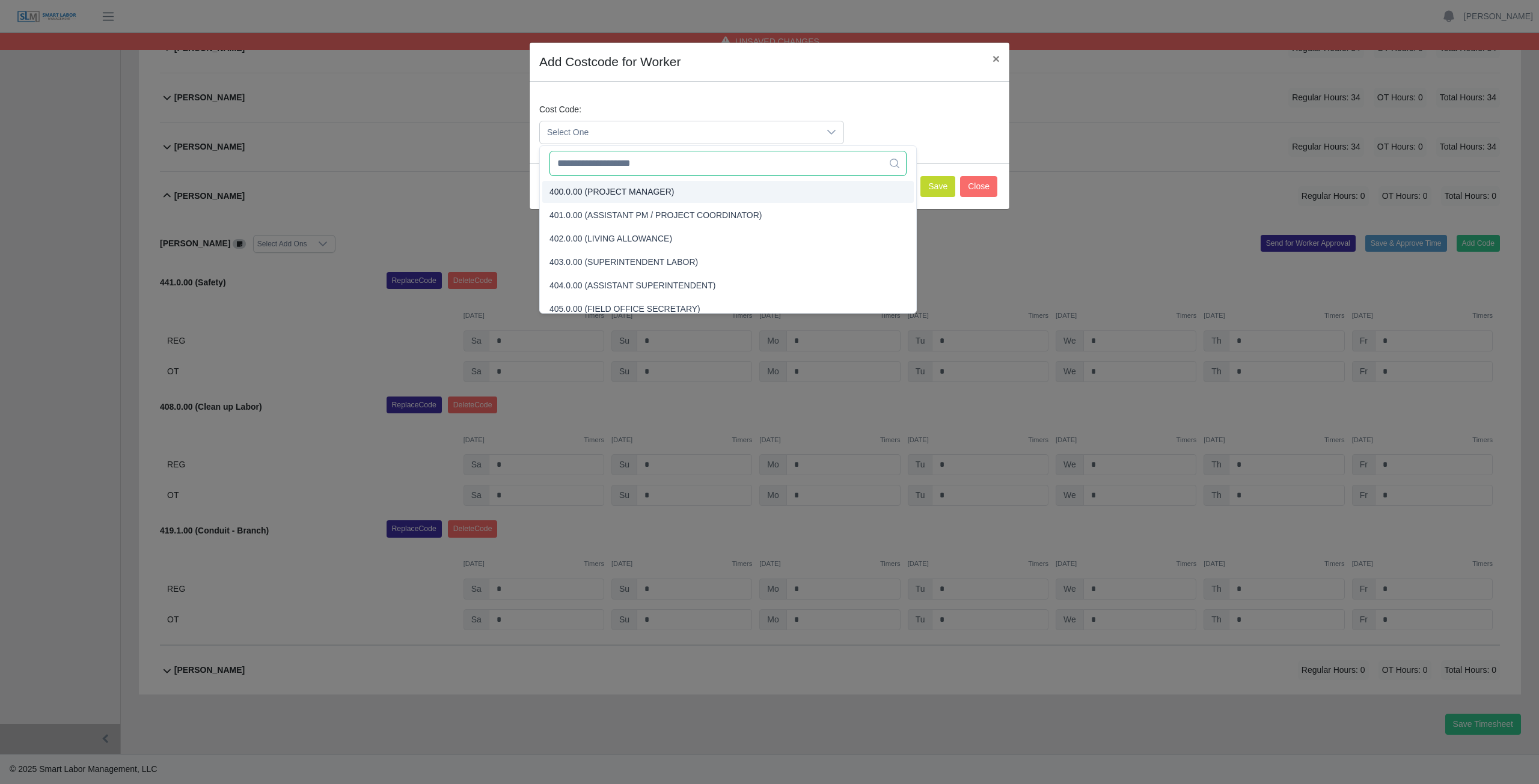
click at [611, 173] on input "text" at bounding box center [728, 164] width 357 height 25
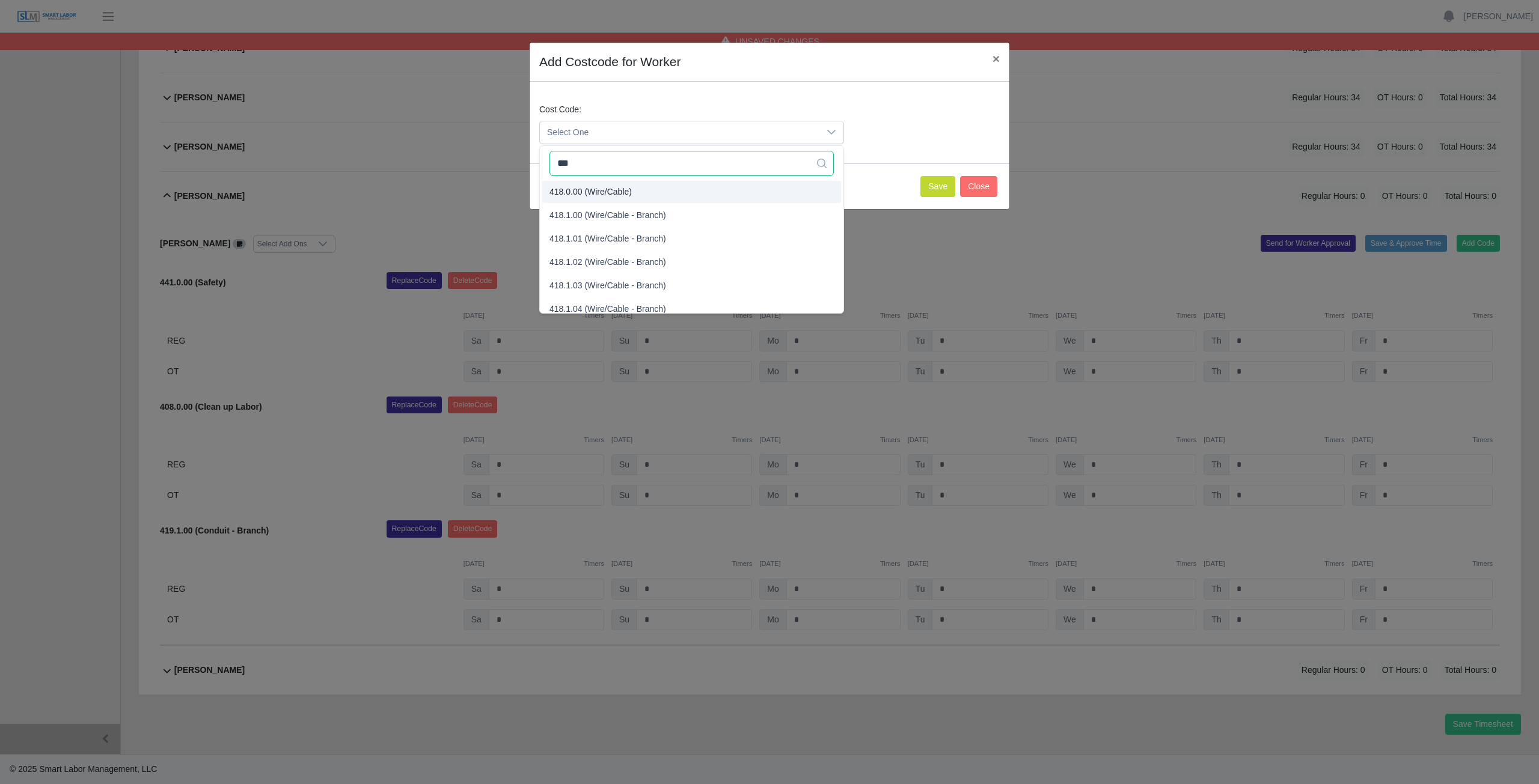
type input "***"
click at [610, 196] on span "418.0.00 (Wire/Cable)" at bounding box center [591, 192] width 82 height 13
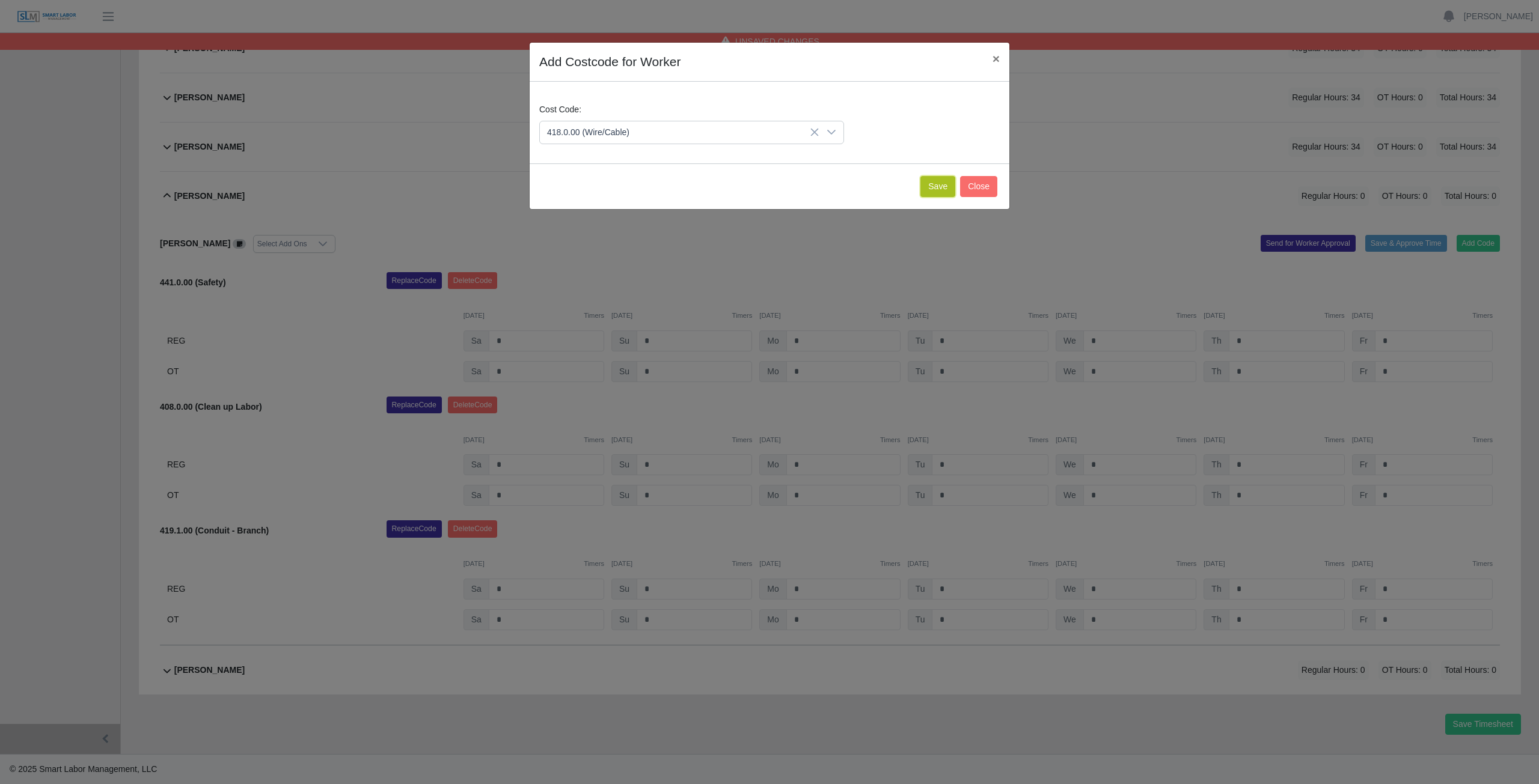
click at [934, 186] on button "Save" at bounding box center [938, 186] width 35 height 21
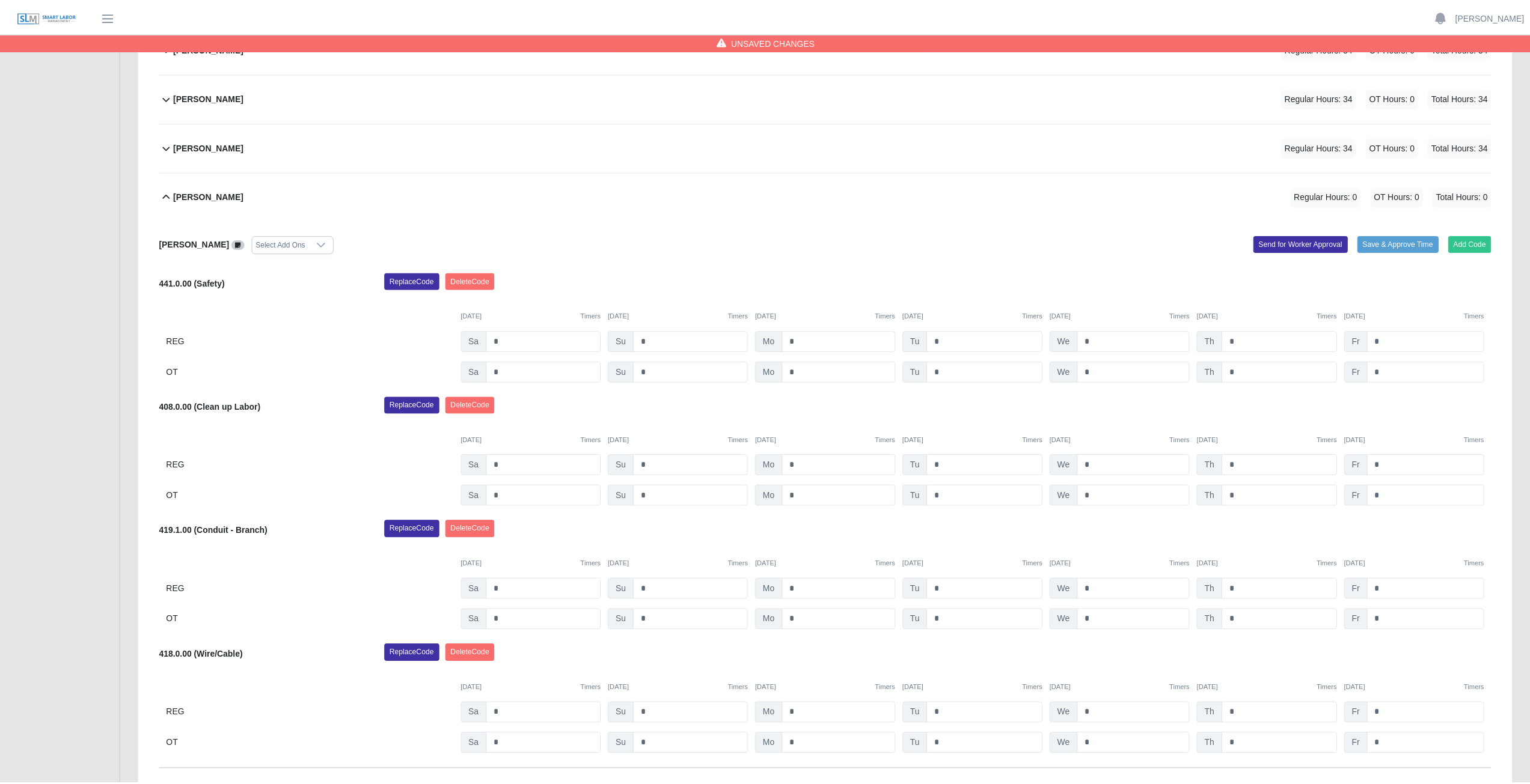
scroll to position [701, 0]
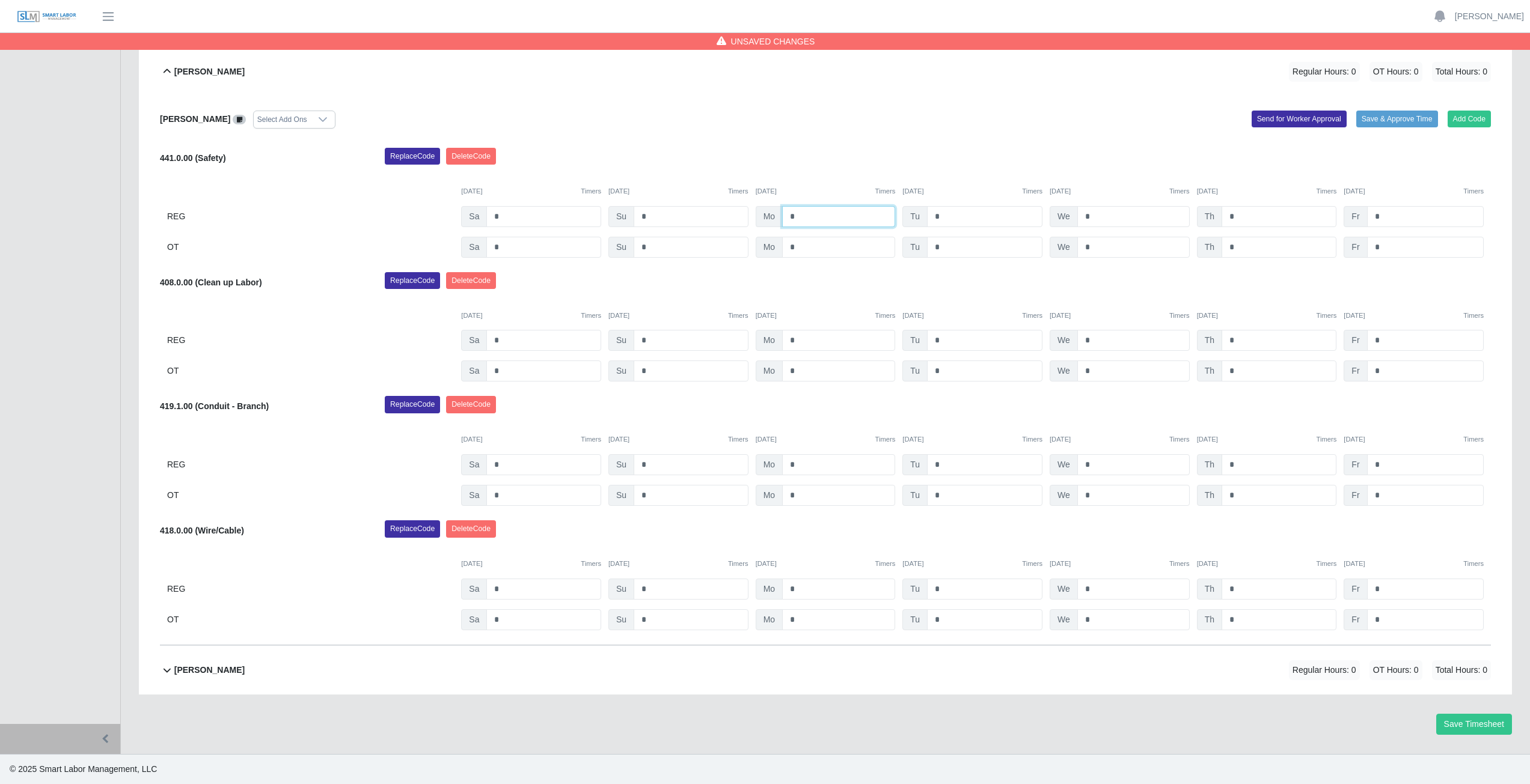
click at [800, 221] on input "*" at bounding box center [838, 216] width 113 height 21
type input "*"
click at [947, 221] on input "*" at bounding box center [985, 216] width 116 height 21
type input "*"
click at [1094, 215] on input "*" at bounding box center [1133, 216] width 112 height 21
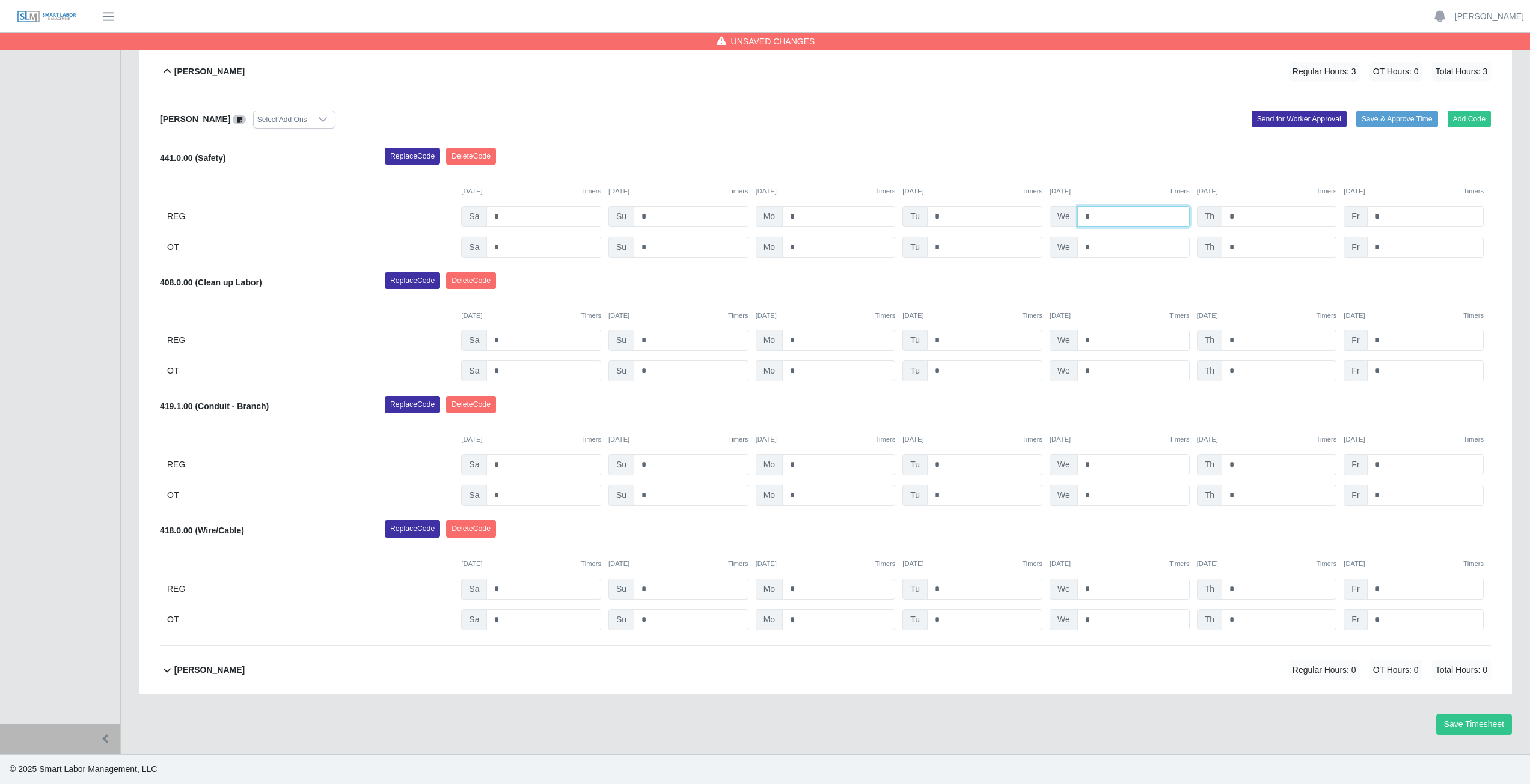
type input "*"
click at [1239, 218] on input "*" at bounding box center [1279, 216] width 115 height 21
type input "*"
click at [1386, 213] on input "*" at bounding box center [1425, 216] width 117 height 21
type input "*"
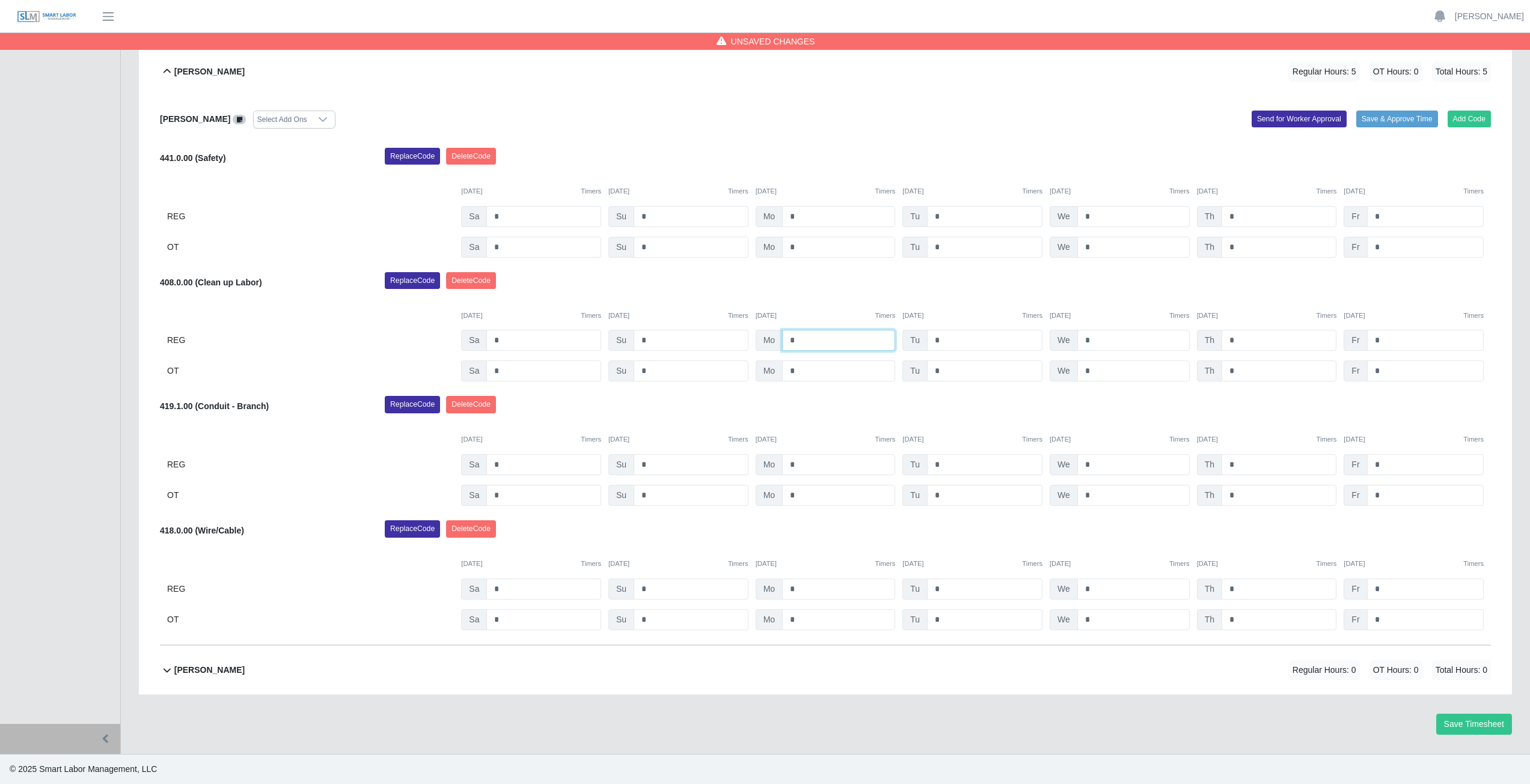
click at [801, 342] on input "*" at bounding box center [838, 340] width 113 height 21
type input "*"
click at [945, 341] on input "*" at bounding box center [985, 340] width 116 height 21
type input "*"
click at [1095, 342] on input "*" at bounding box center [1133, 340] width 112 height 21
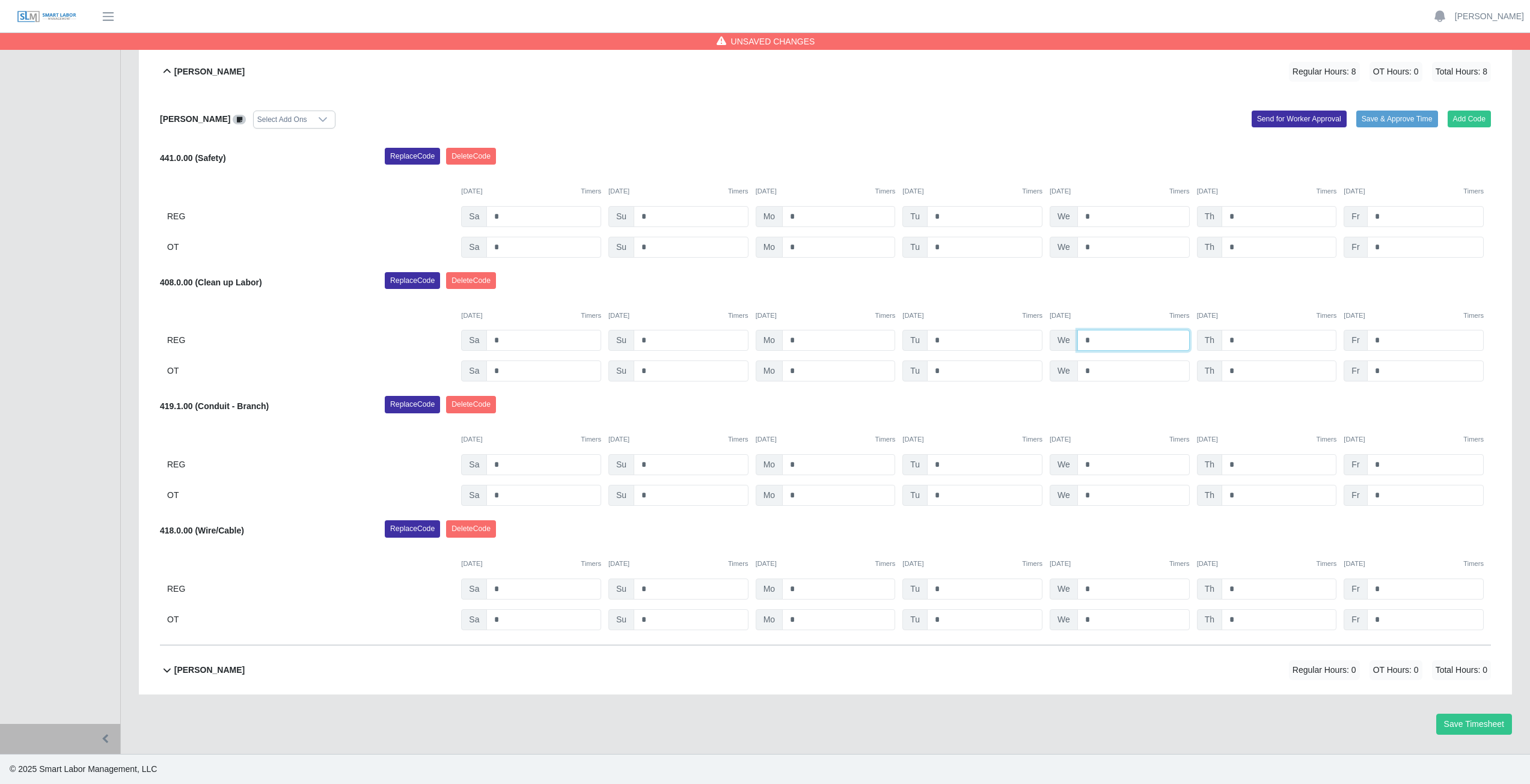
type input "*"
click at [1238, 336] on input "*" at bounding box center [1279, 340] width 115 height 21
type input "*"
click at [1385, 339] on input "*" at bounding box center [1425, 340] width 117 height 21
type input "*"
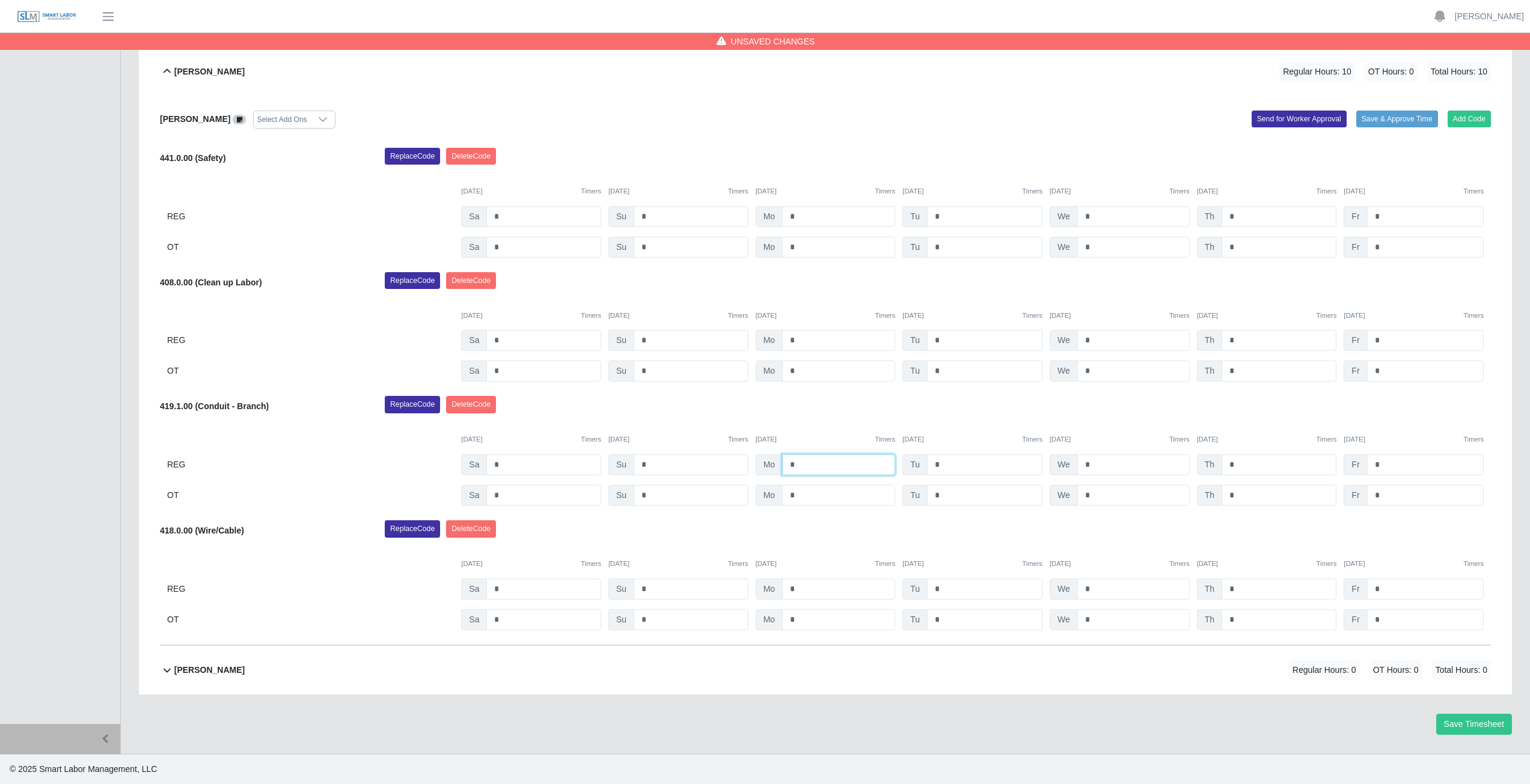
click at [801, 464] on input "*" at bounding box center [838, 465] width 113 height 21
type input "*"
click at [944, 588] on input "*" at bounding box center [985, 589] width 116 height 21
type input "*"
click at [1096, 458] on input "*" at bounding box center [1133, 465] width 112 height 21
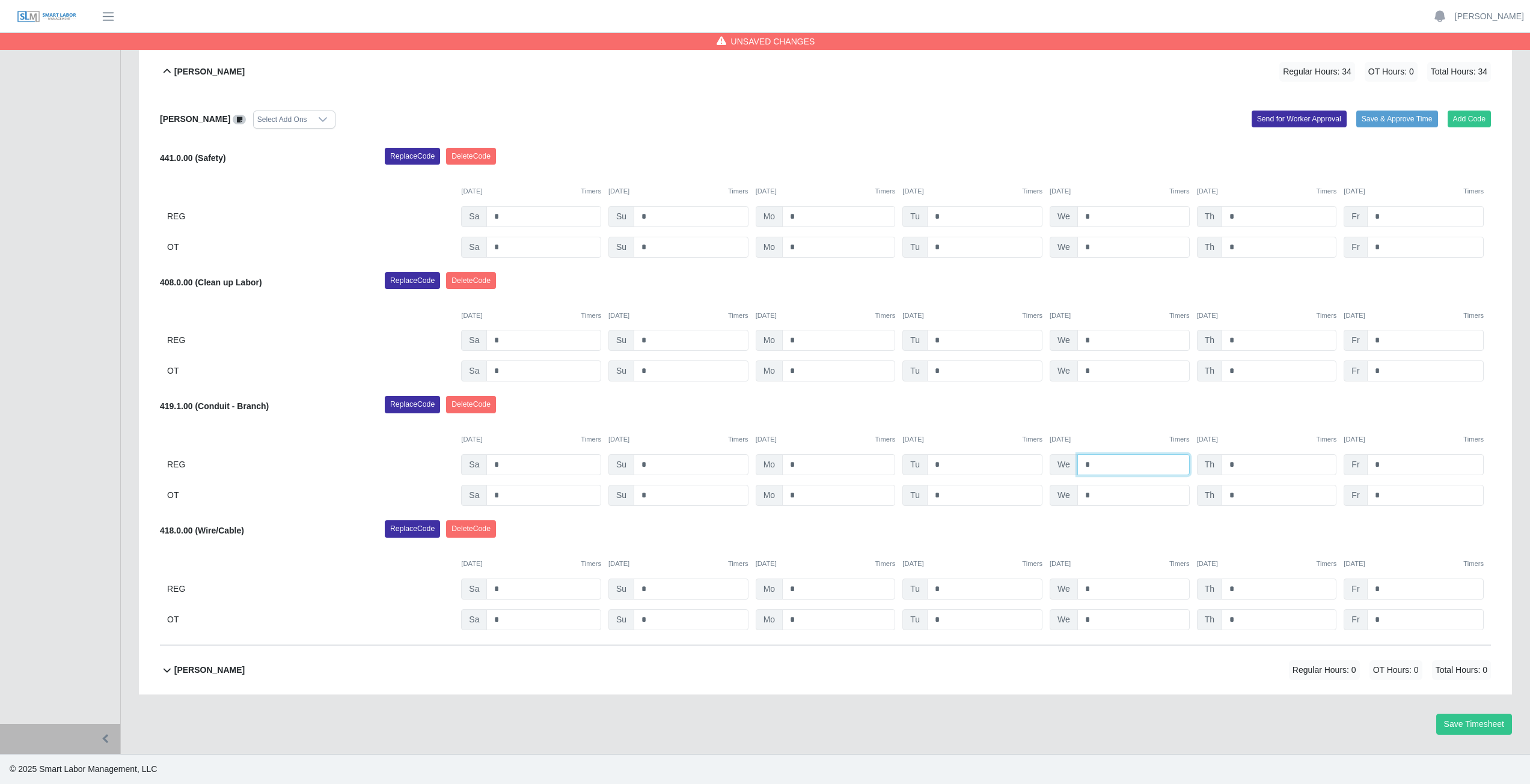
type input "*"
click at [980, 400] on div "Replace Code [GEOGRAPHIC_DATA] Code" at bounding box center [937, 408] width 1124 height 24
click at [166, 67] on icon at bounding box center [167, 71] width 15 height 15
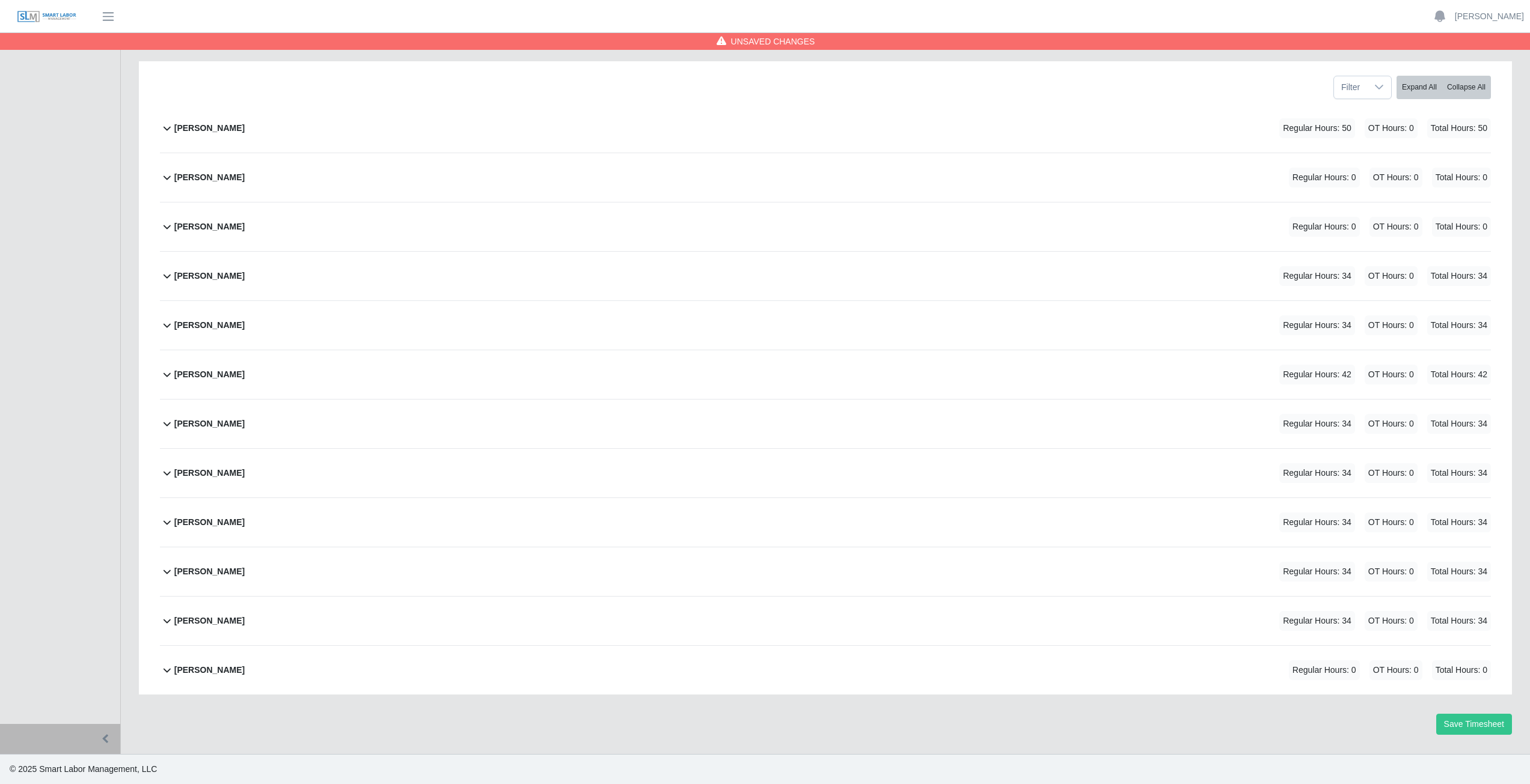
scroll to position [152, 0]
click at [166, 674] on icon at bounding box center [167, 670] width 15 height 15
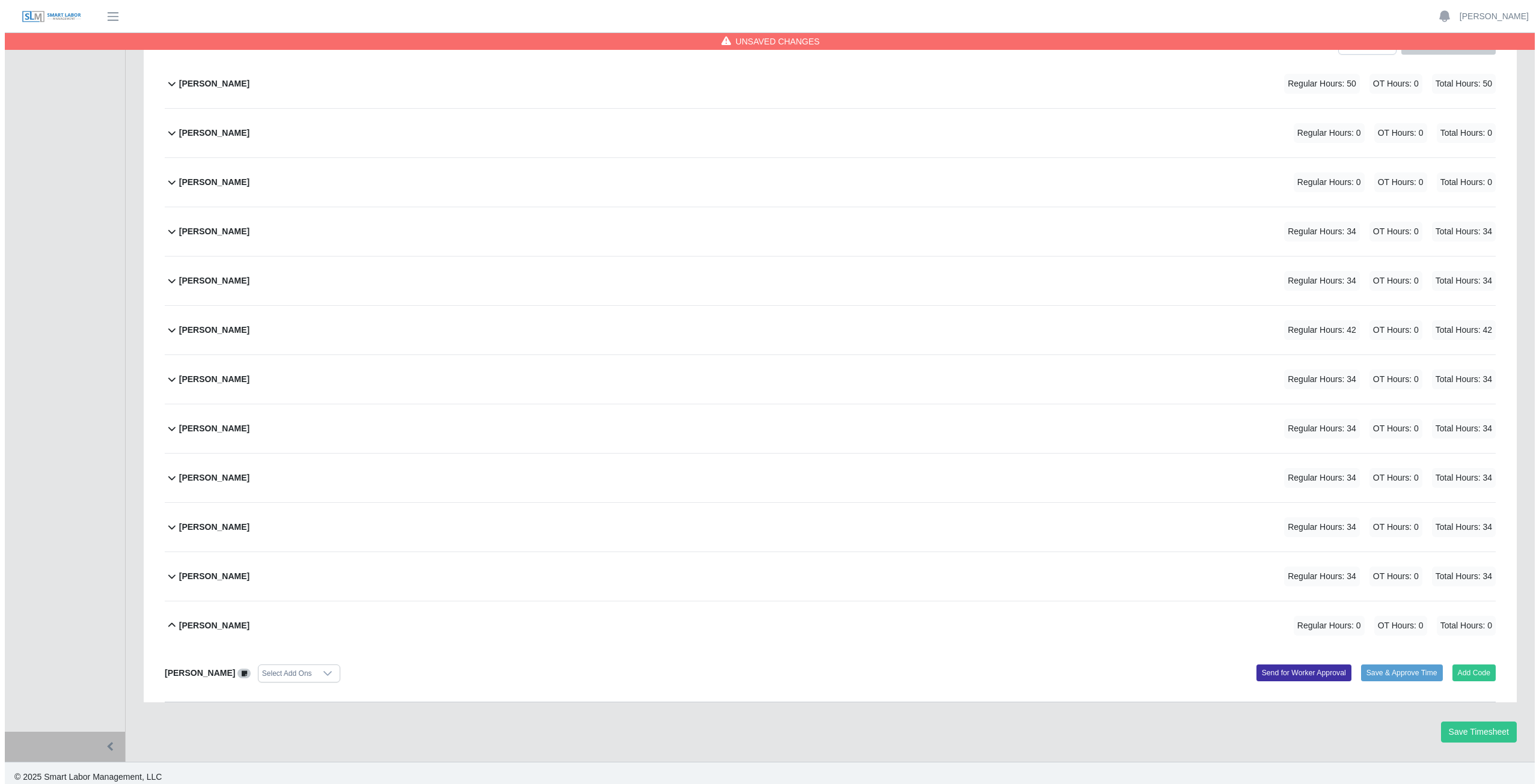
scroll to position [204, 0]
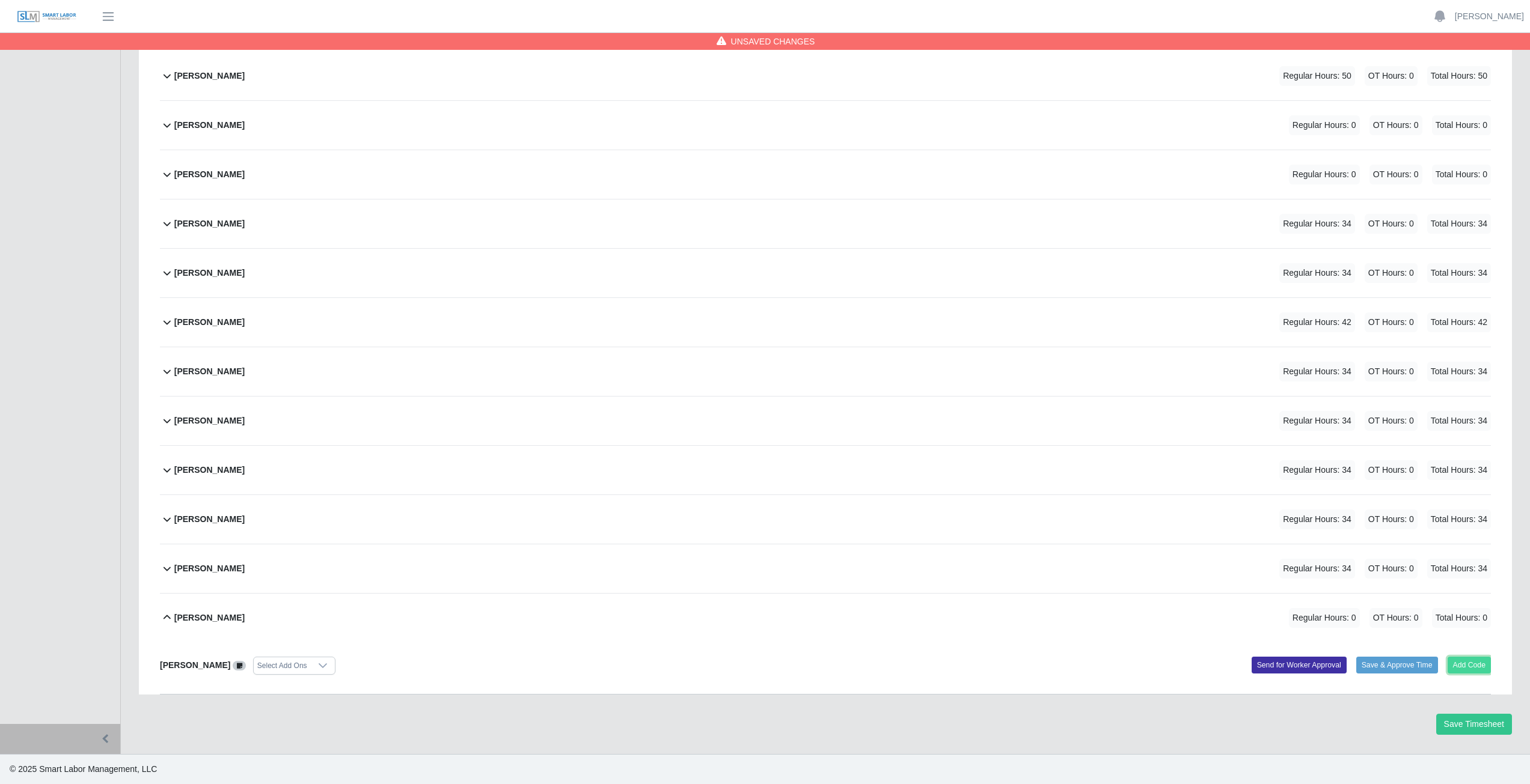
click at [1462, 666] on button "Add Code" at bounding box center [1470, 666] width 44 height 17
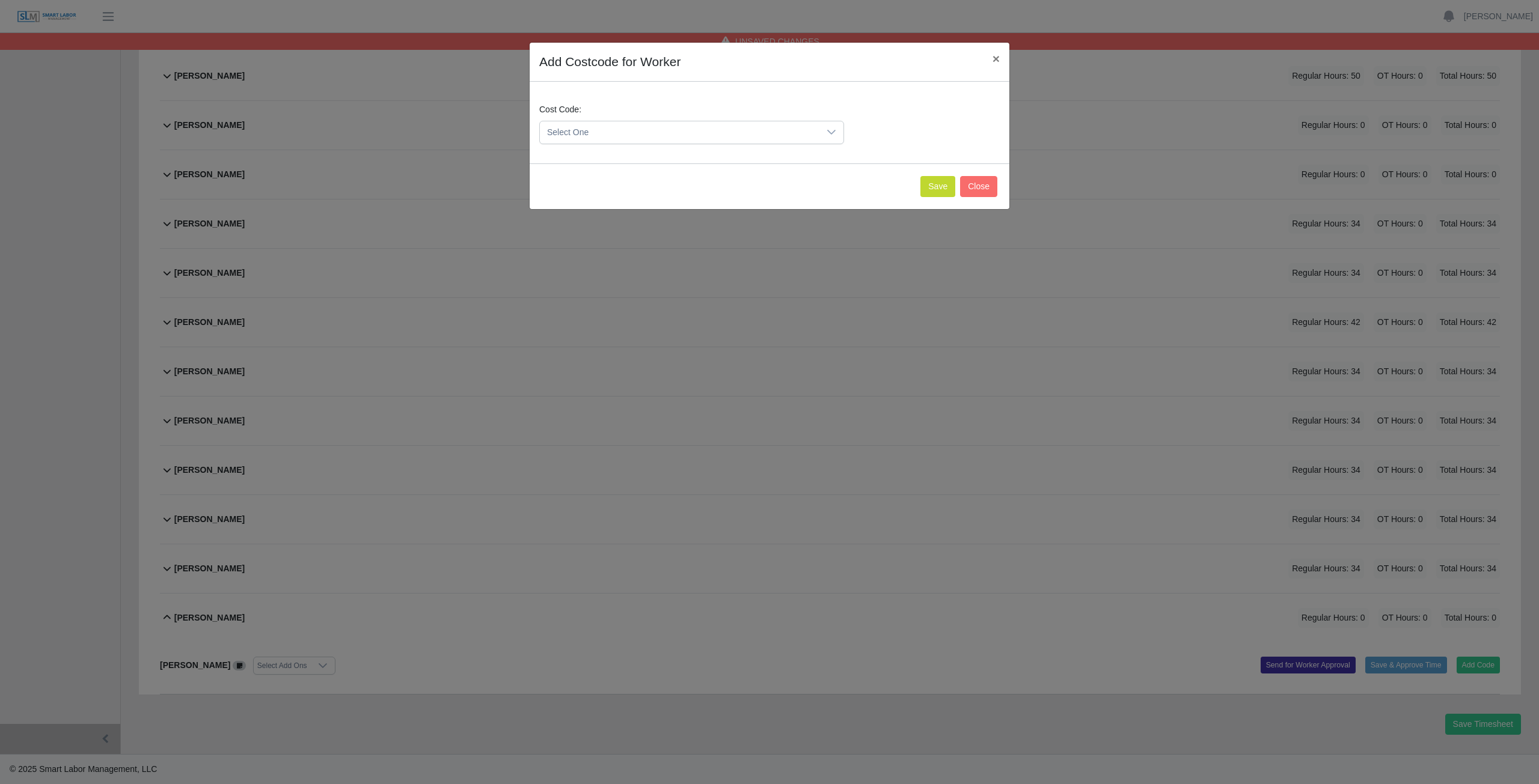
click at [596, 130] on span "Select One" at bounding box center [680, 132] width 279 height 22
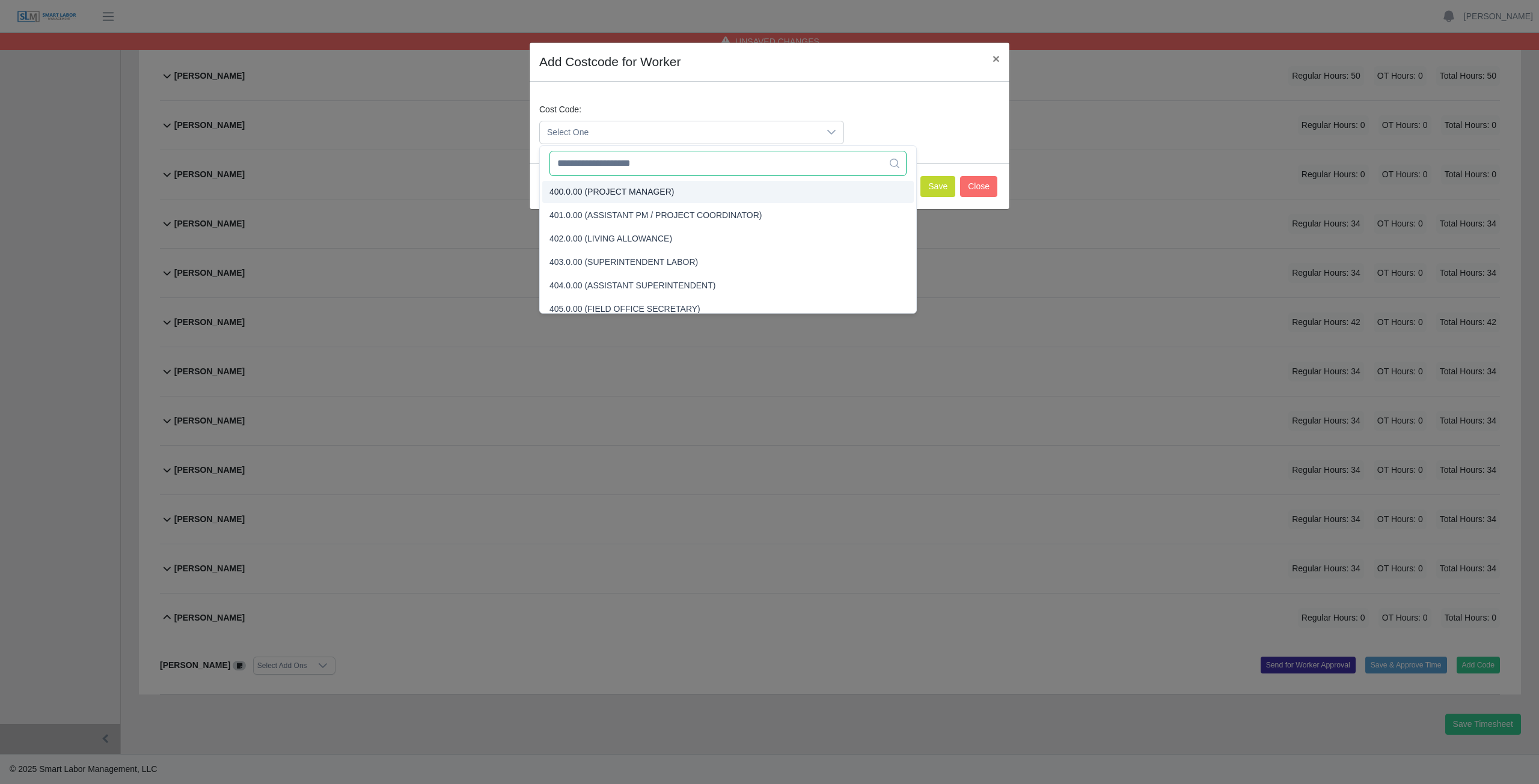
click at [593, 169] on input "text" at bounding box center [728, 164] width 357 height 25
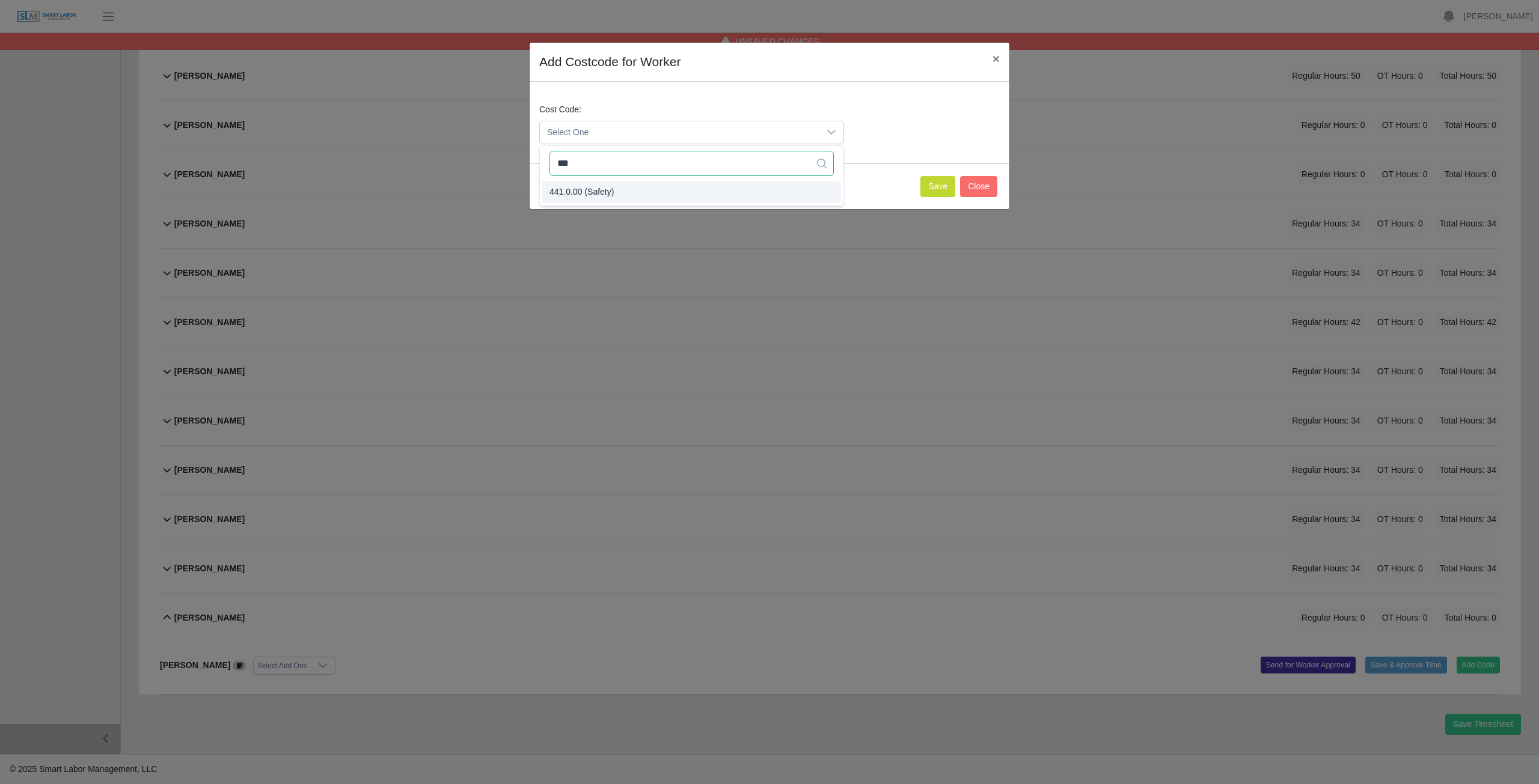
type input "***"
click at [584, 189] on span "441.0.00 (Safety)" at bounding box center [582, 192] width 64 height 13
drag, startPoint x: 945, startPoint y: 188, endPoint x: 876, endPoint y: 168, distance: 71.8
click at [943, 186] on button "Save" at bounding box center [938, 186] width 35 height 21
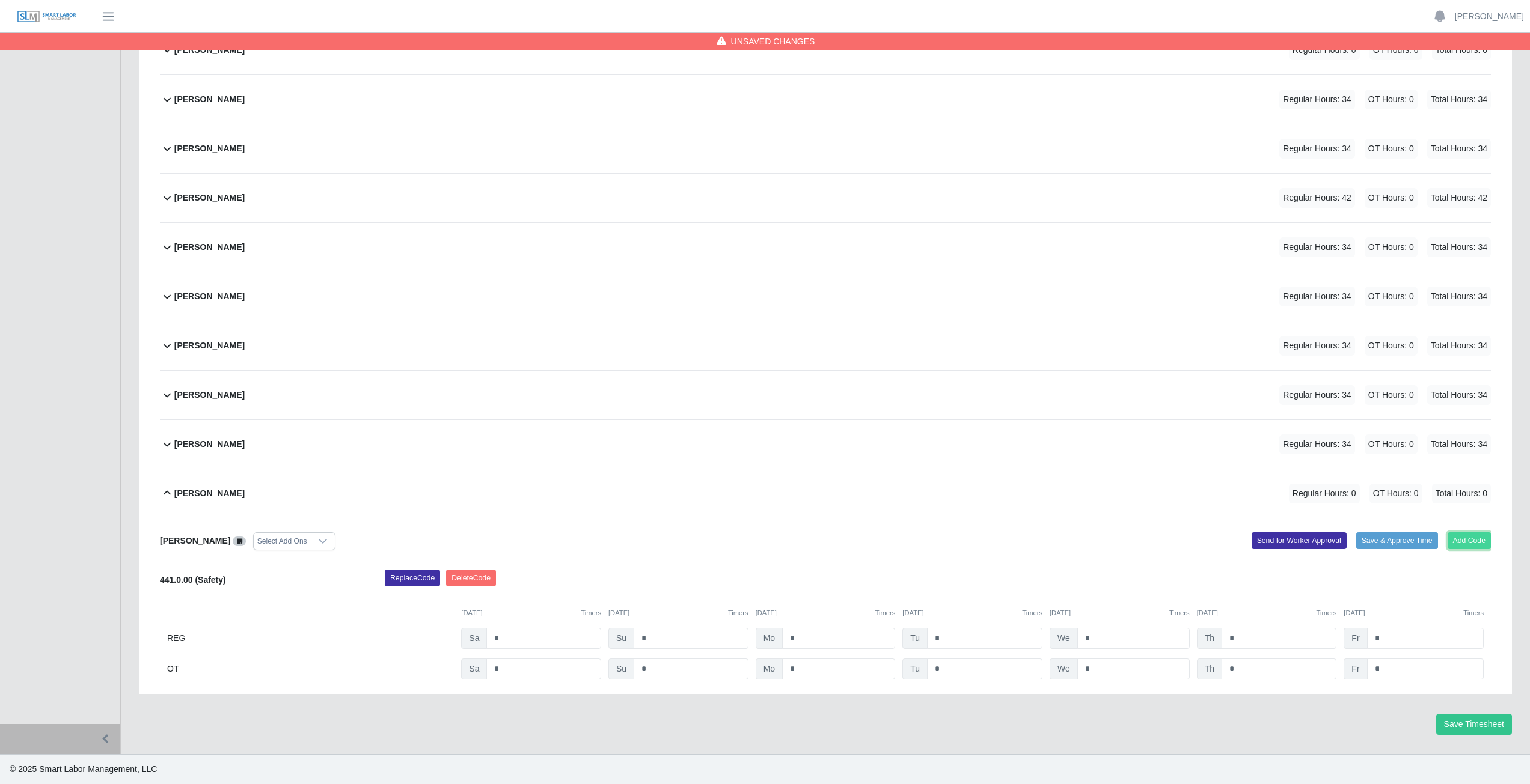
click at [1468, 537] on button "Add Code" at bounding box center [1470, 541] width 44 height 17
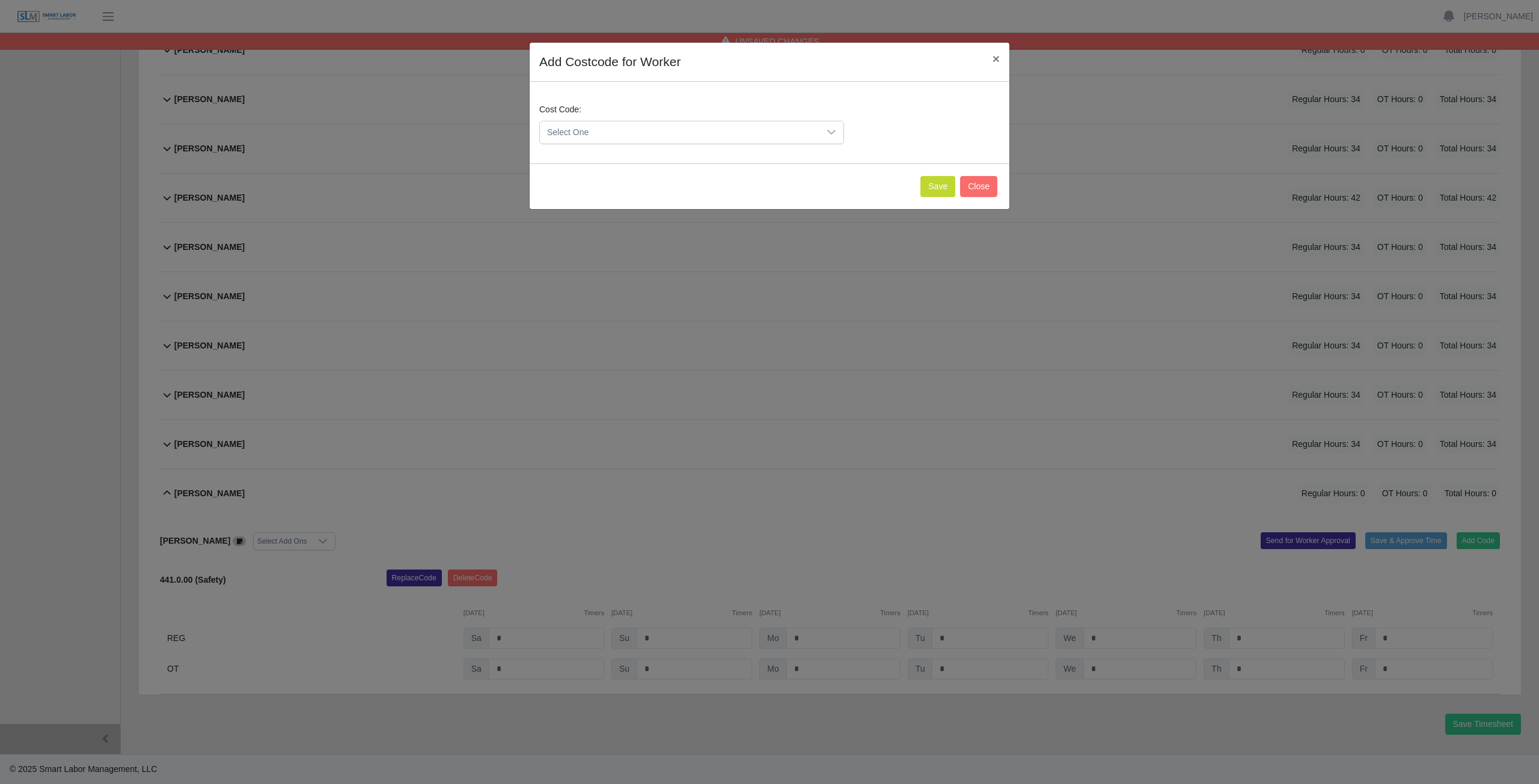
click at [597, 127] on span "Select One" at bounding box center [680, 132] width 279 height 22
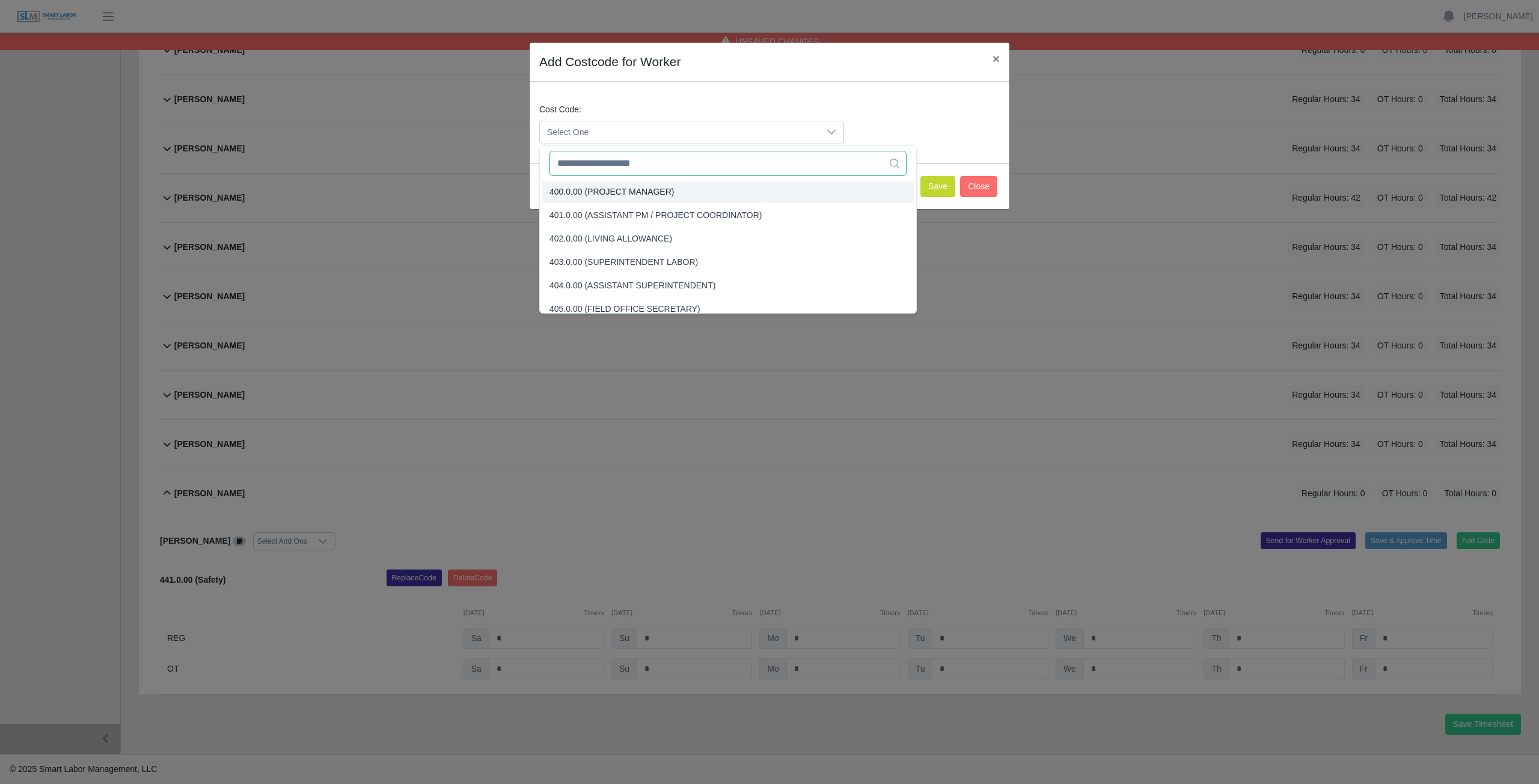
click at [606, 168] on input "text" at bounding box center [728, 164] width 357 height 25
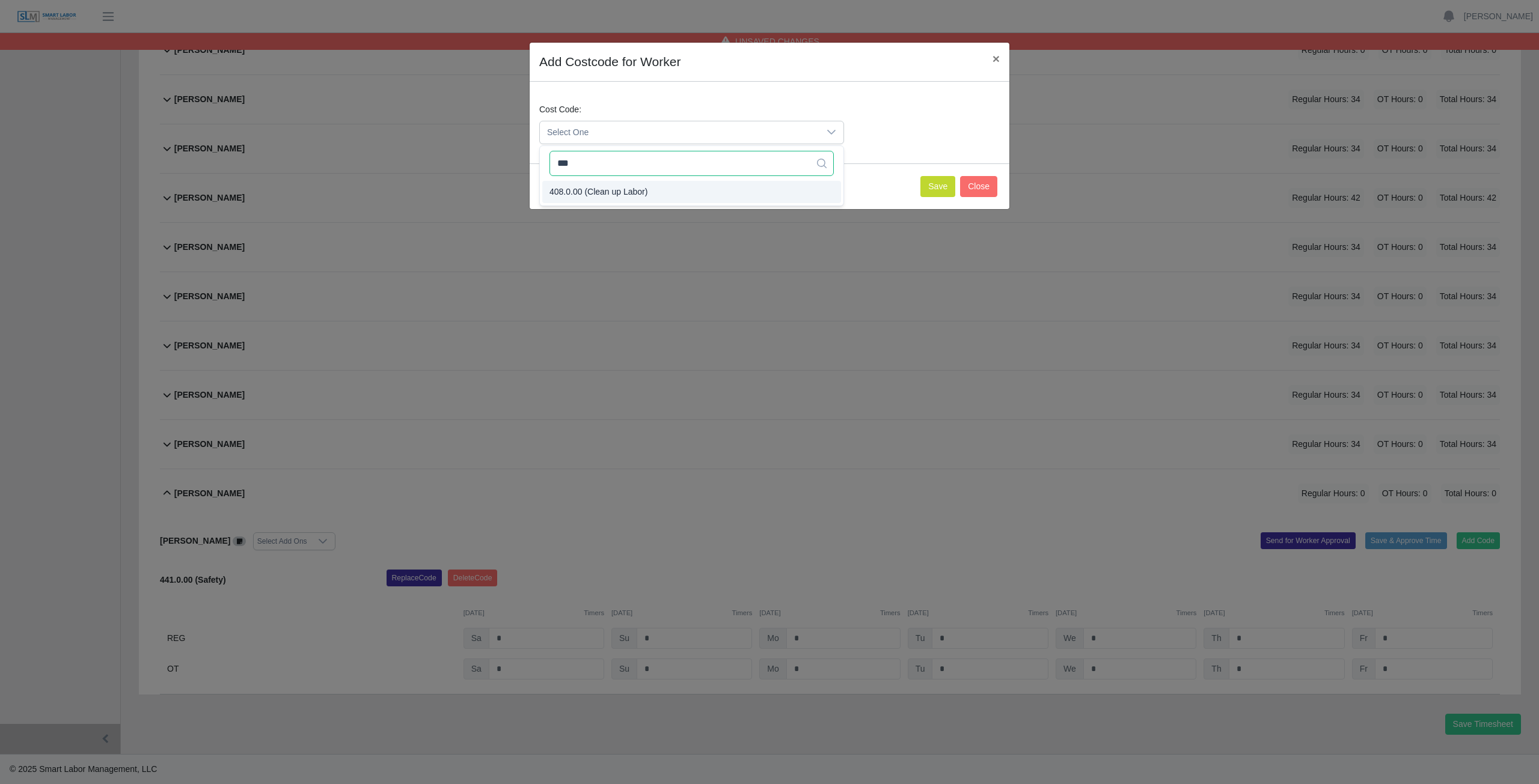
type input "***"
click at [929, 193] on button "Save" at bounding box center [938, 186] width 35 height 21
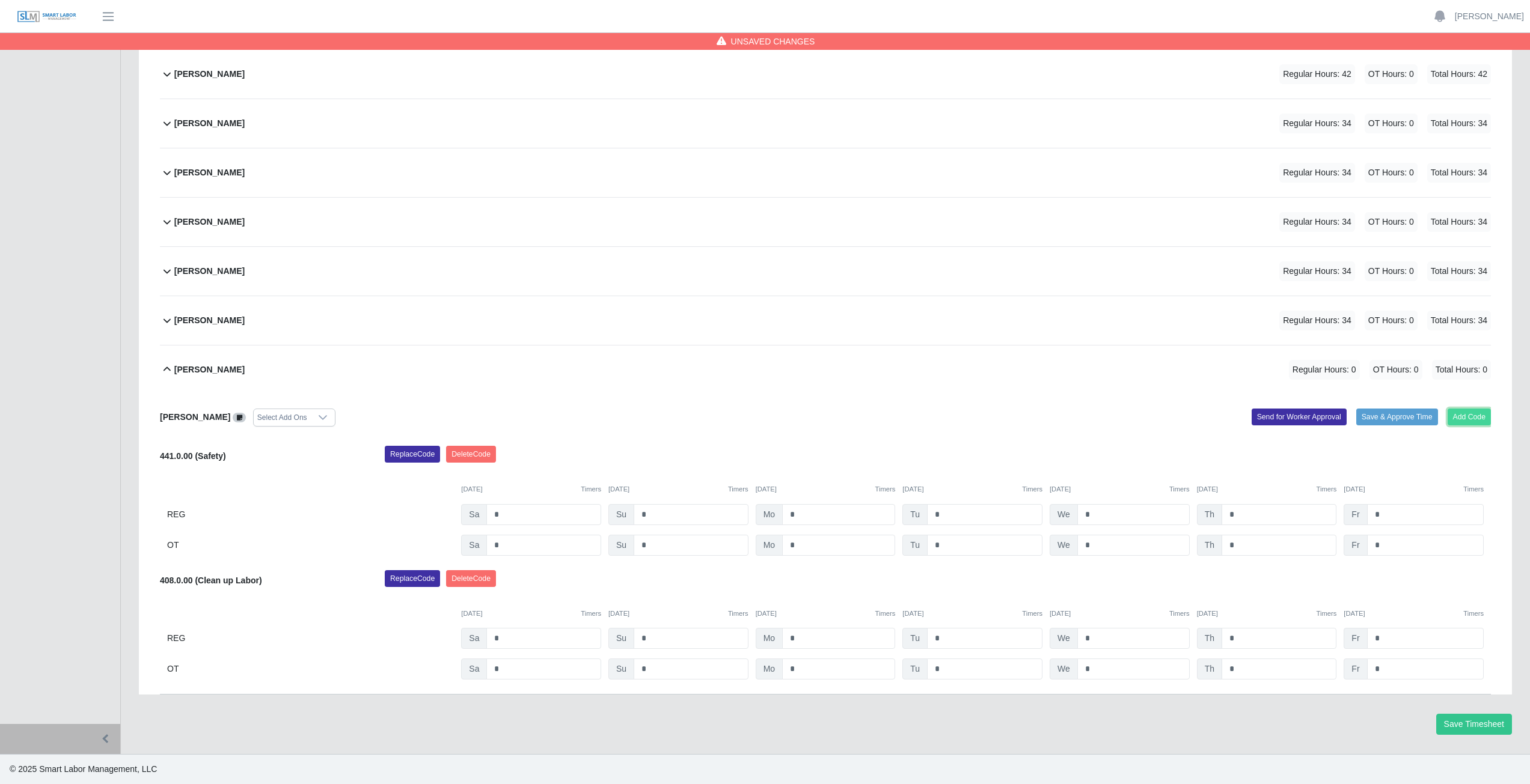
click at [1459, 417] on button "Add Code" at bounding box center [1470, 417] width 44 height 17
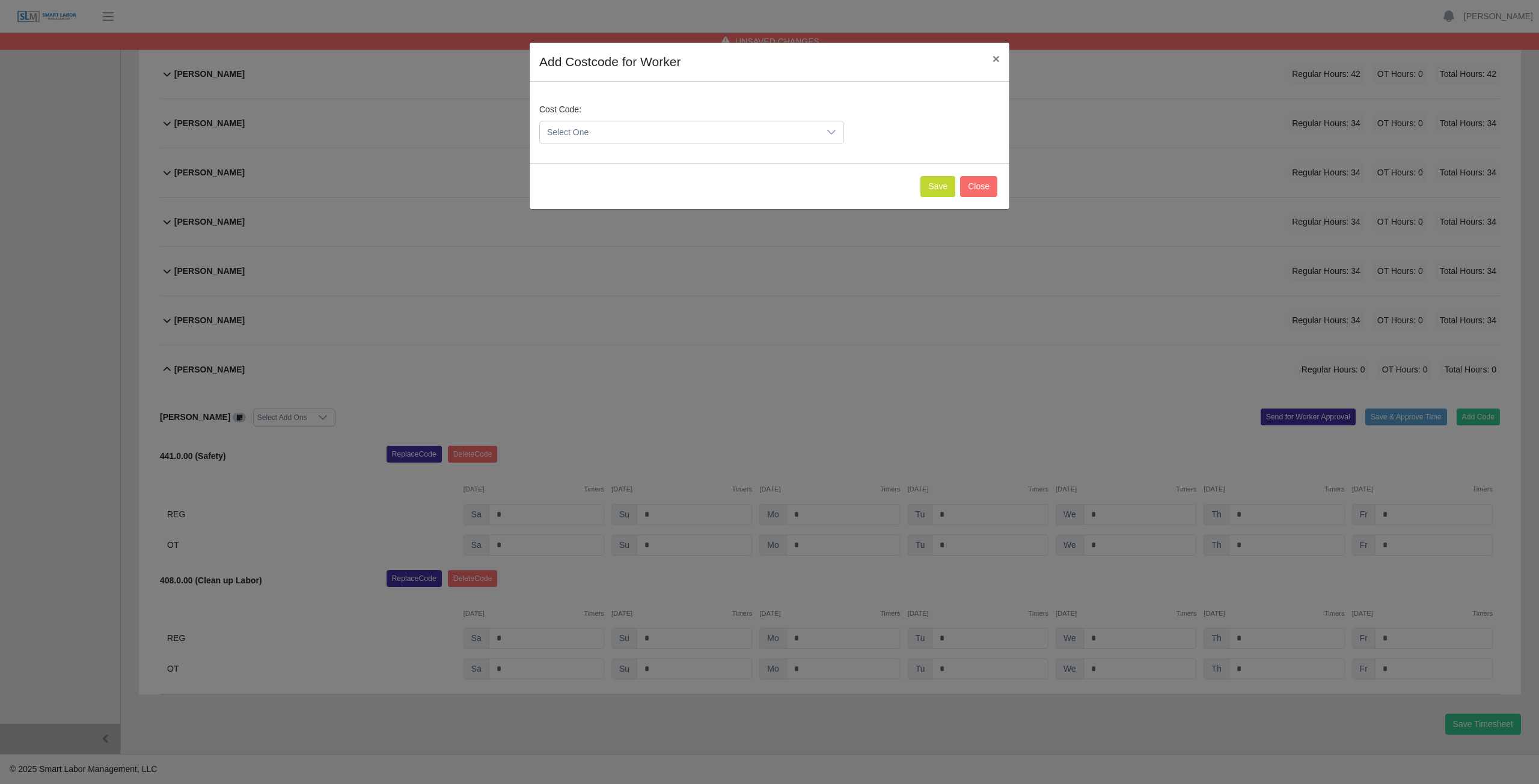
click at [647, 135] on span "Select One" at bounding box center [680, 132] width 279 height 22
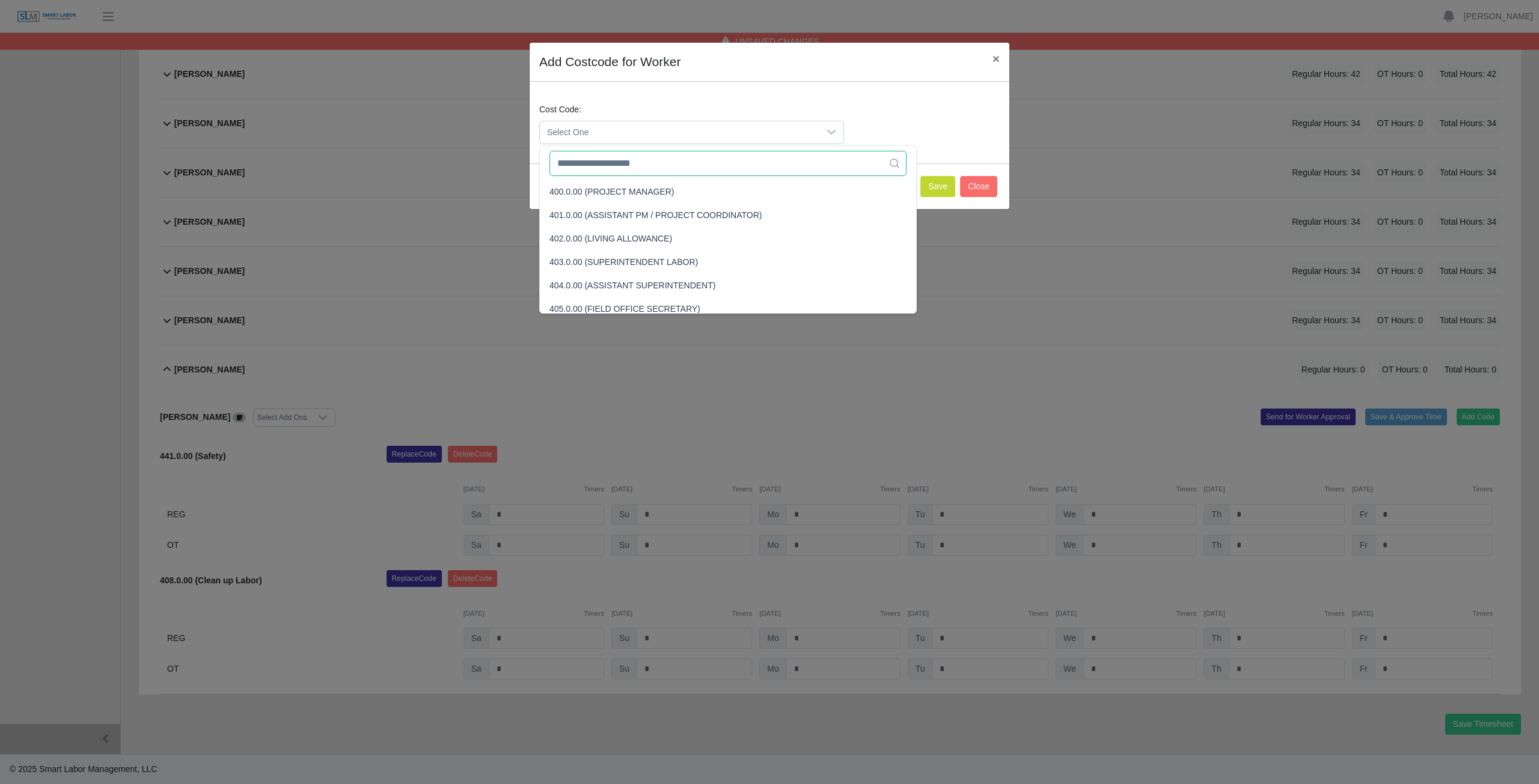
click at [633, 168] on input "text" at bounding box center [728, 164] width 357 height 25
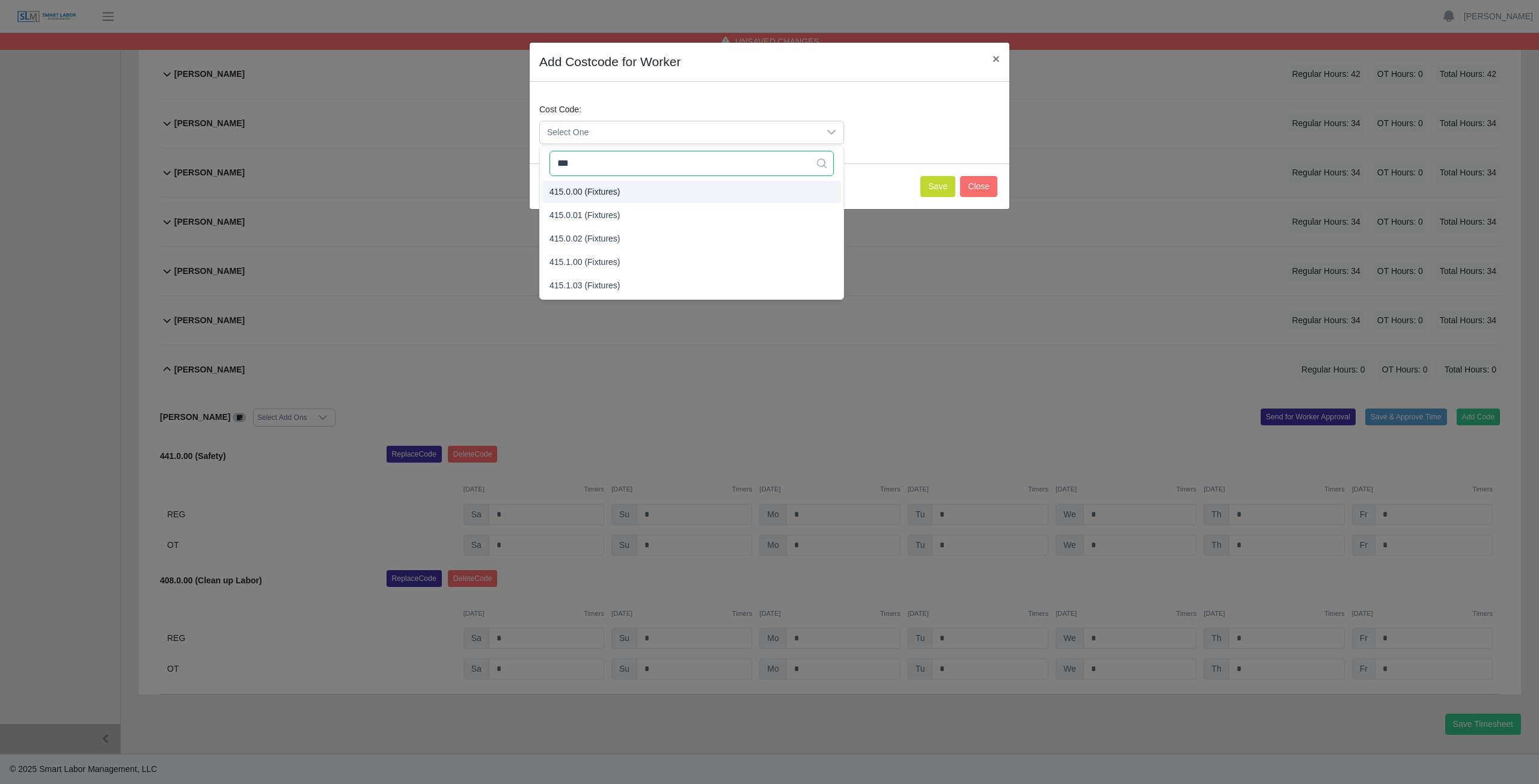
type input "***"
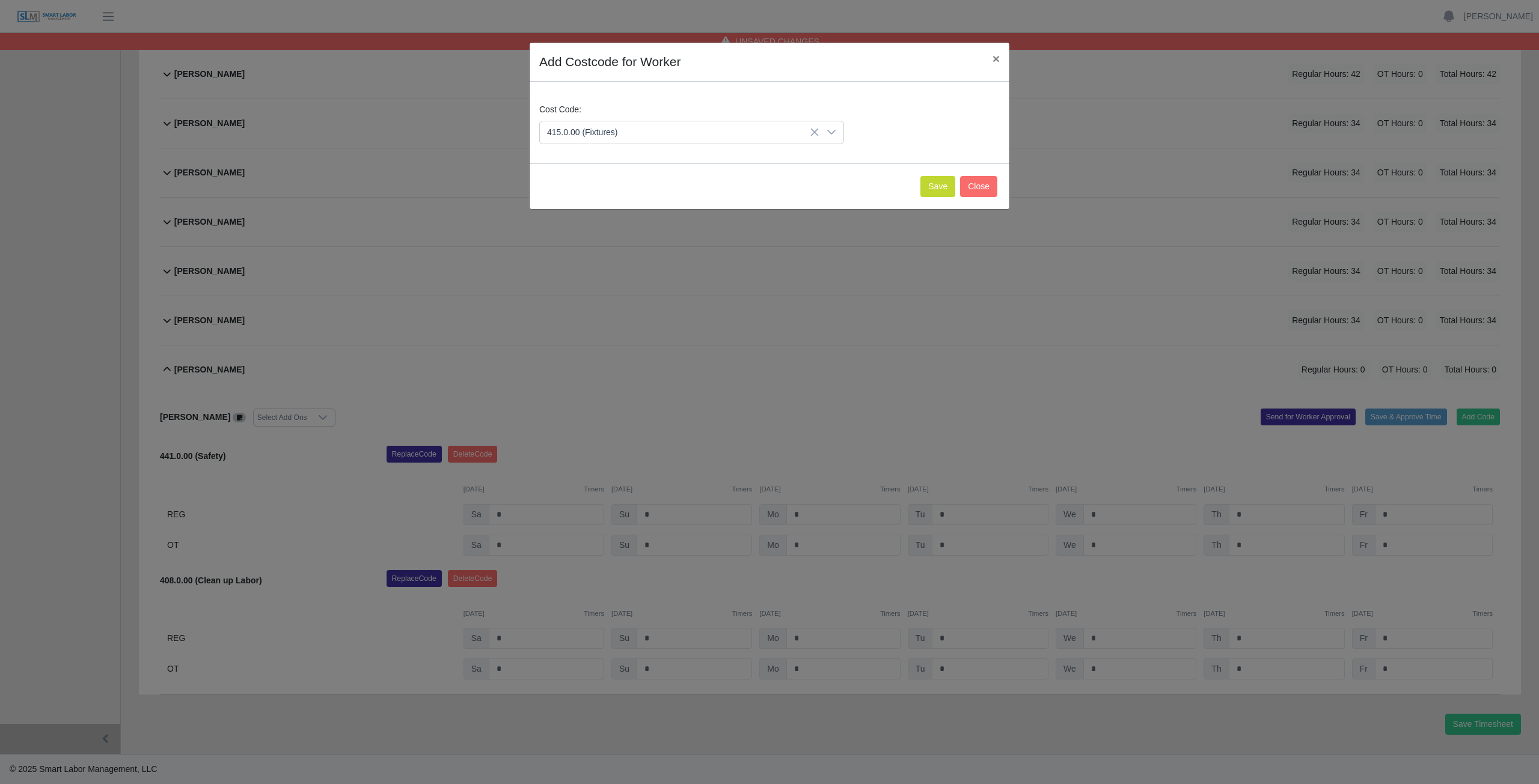
click at [585, 198] on li "415.0.00 (Fixtures)" at bounding box center [692, 192] width 299 height 22
click at [936, 187] on button "Save" at bounding box center [938, 186] width 35 height 21
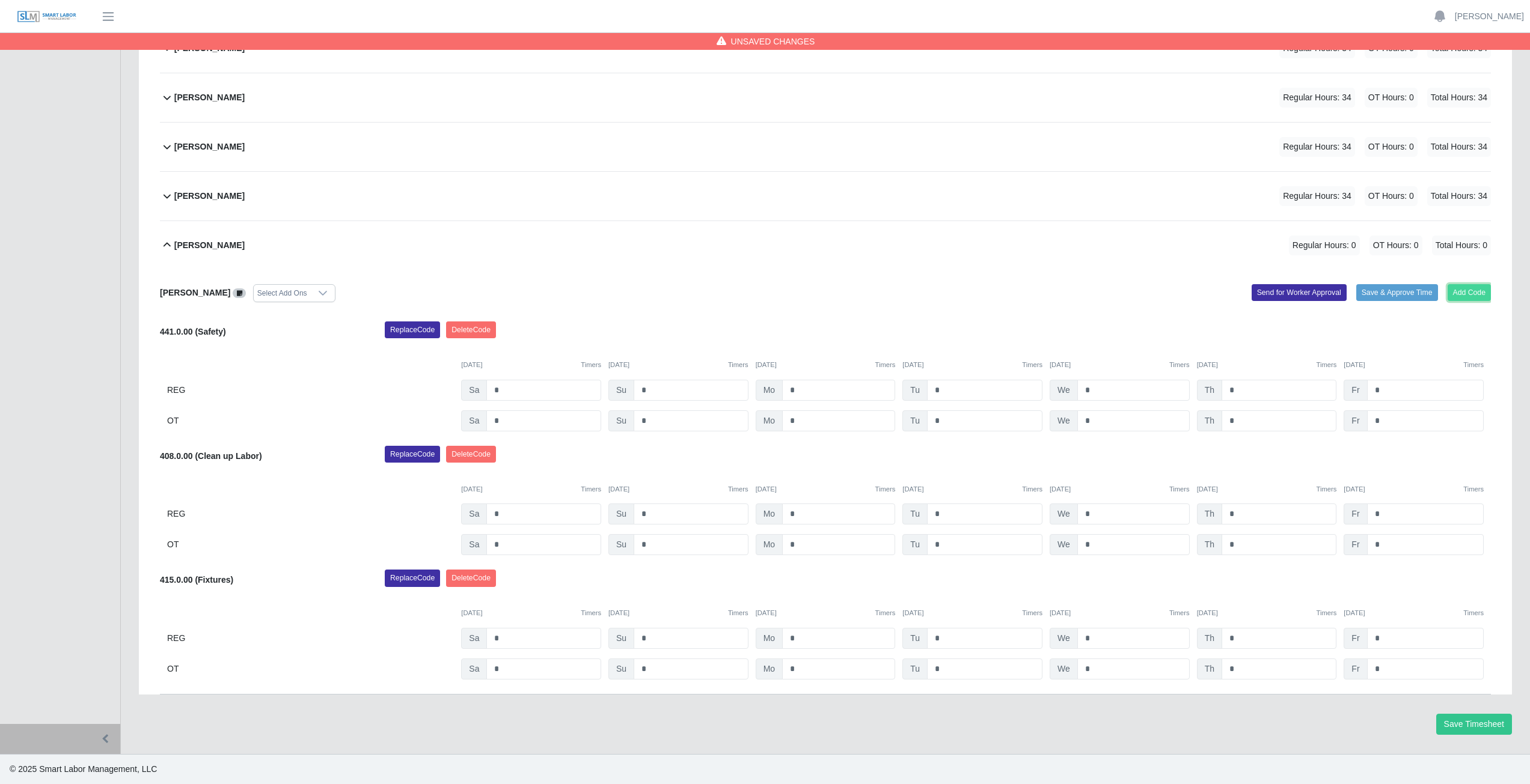
drag, startPoint x: 1462, startPoint y: 293, endPoint x: 1452, endPoint y: 290, distance: 10.4
click at [1452, 290] on button "Add Code" at bounding box center [1470, 293] width 44 height 17
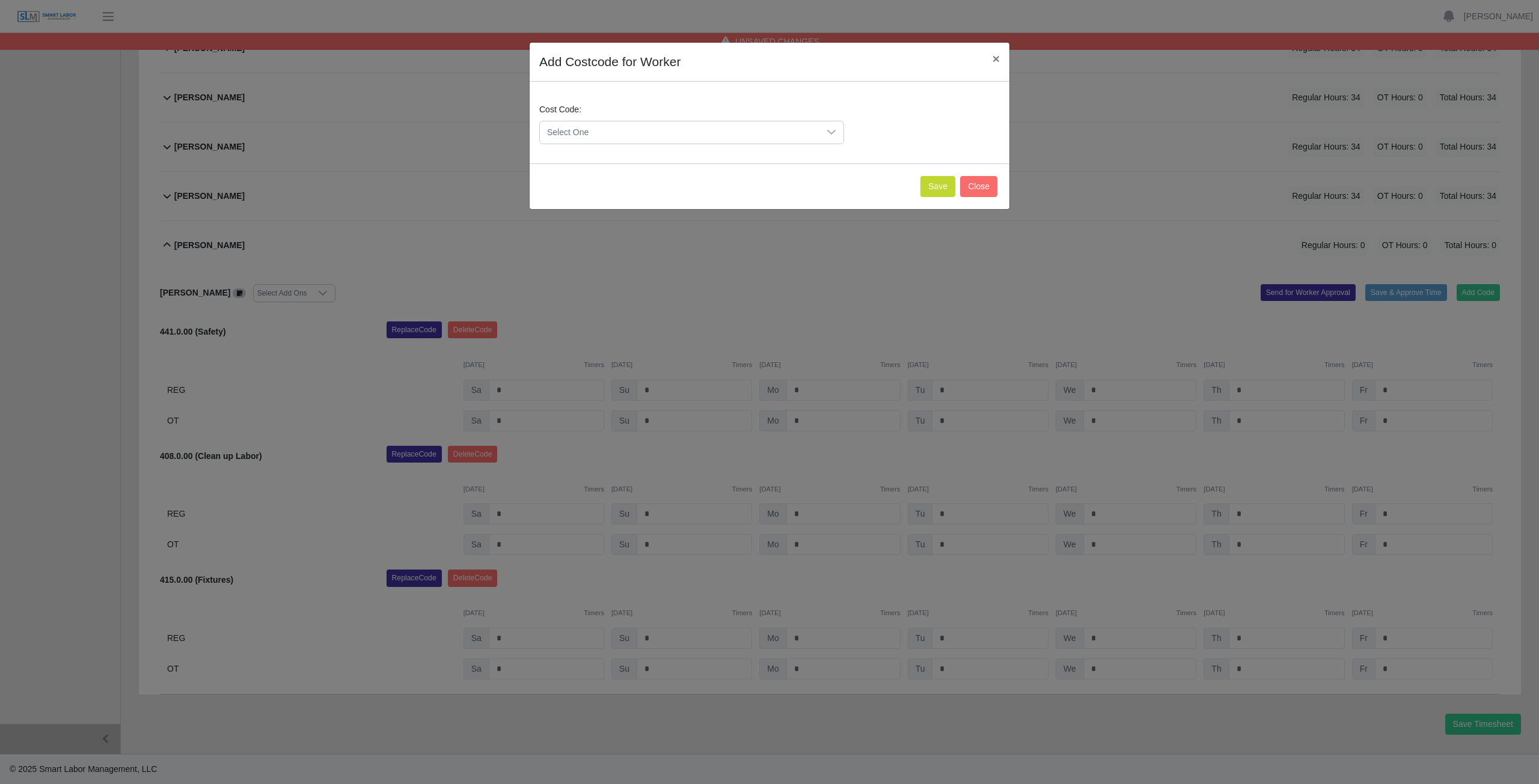
click at [596, 136] on span "Select One" at bounding box center [680, 132] width 279 height 22
click at [671, 135] on span "400.0.00 (PROJECT MANAGER)" at bounding box center [680, 132] width 279 height 22
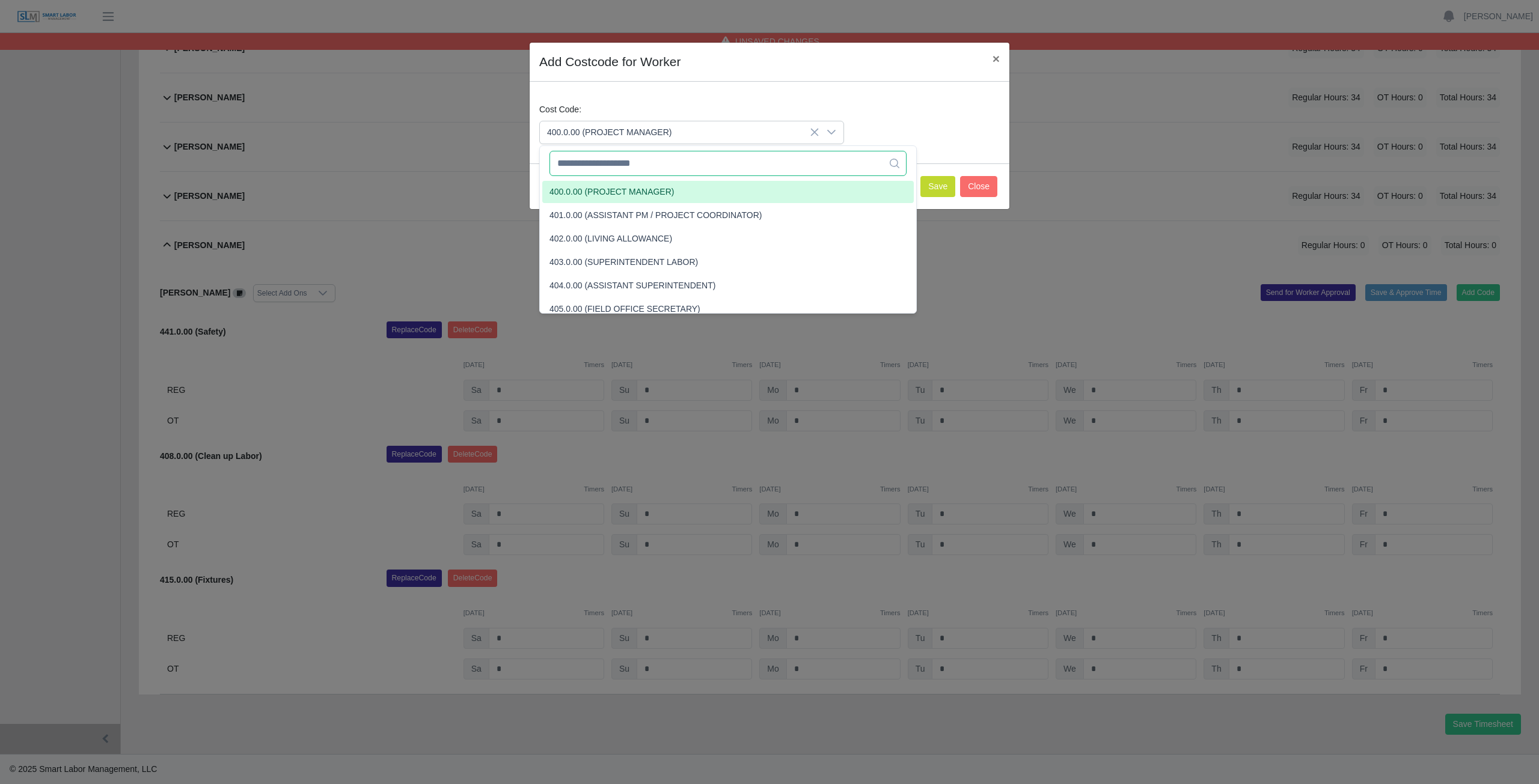
click at [643, 164] on input "text" at bounding box center [728, 164] width 357 height 25
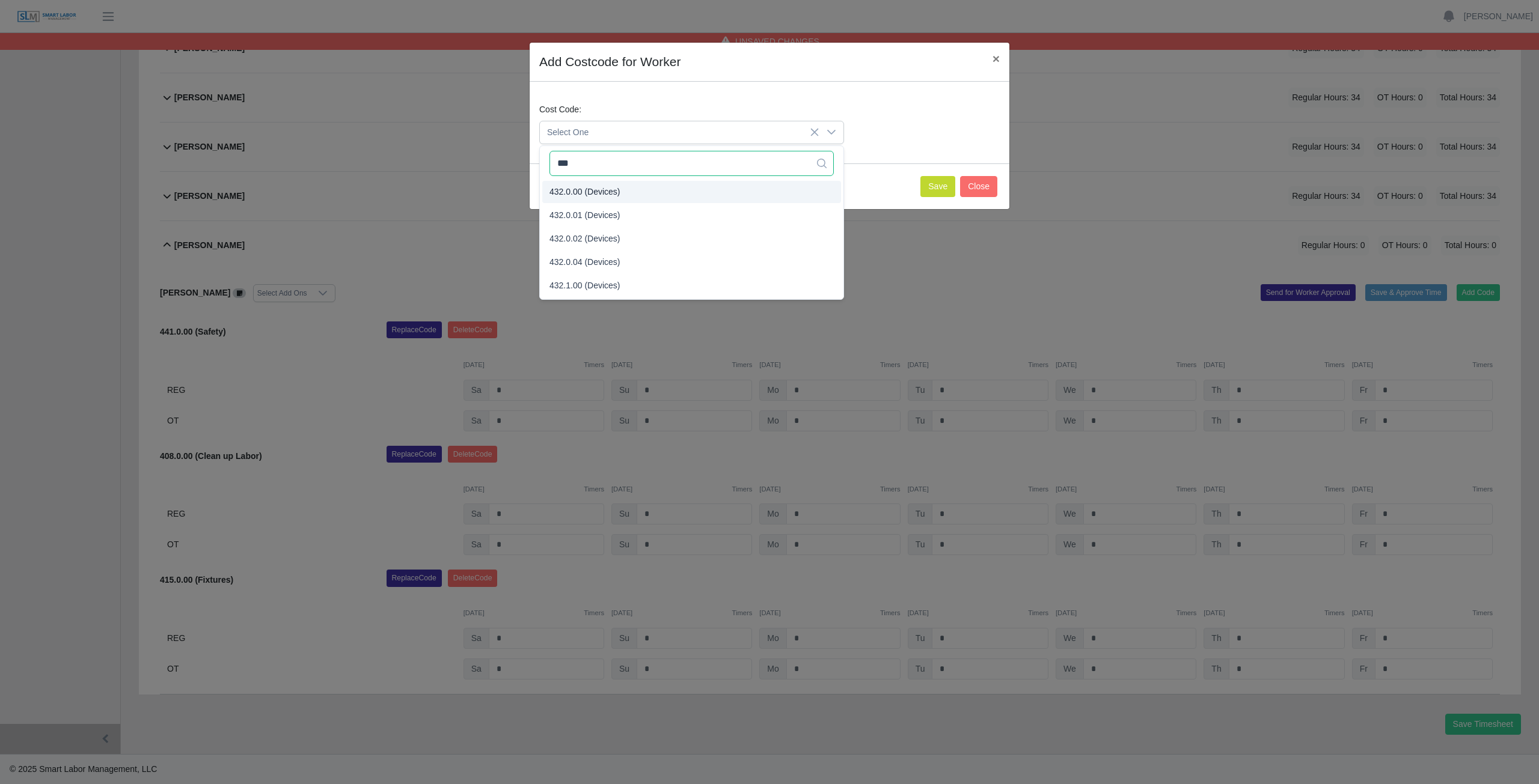
type input "***"
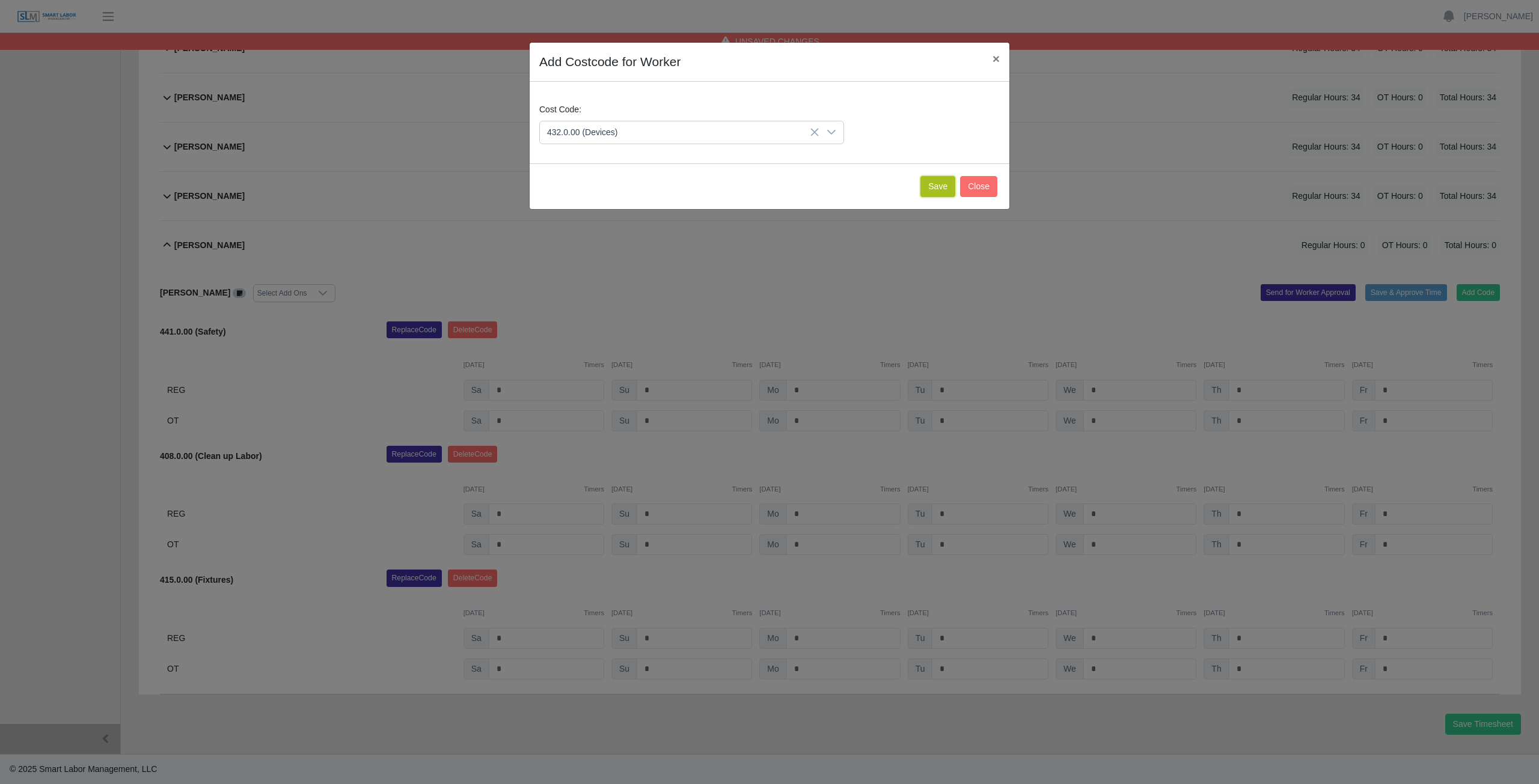
click at [926, 187] on button "Save" at bounding box center [938, 186] width 35 height 21
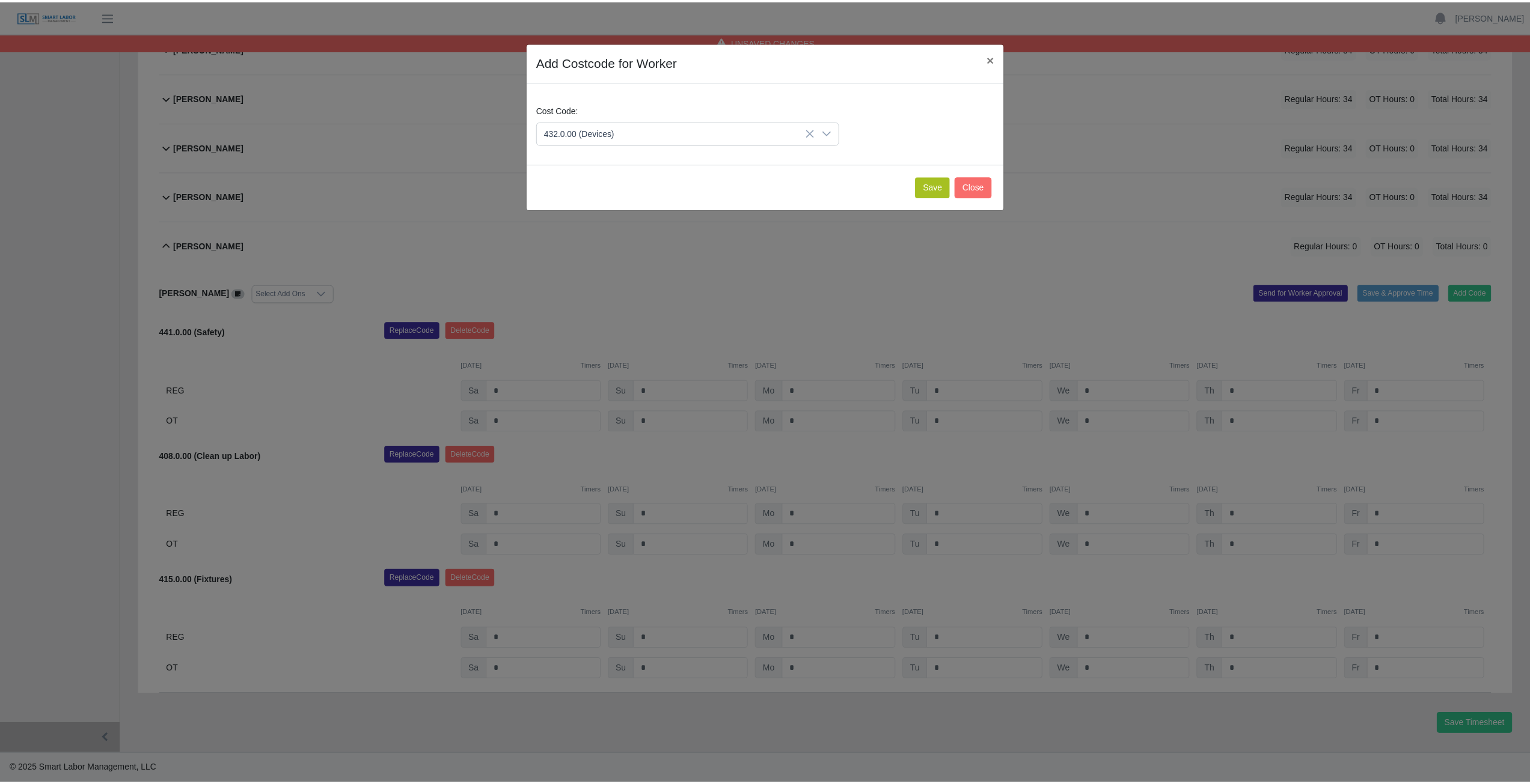
scroll to position [701, 0]
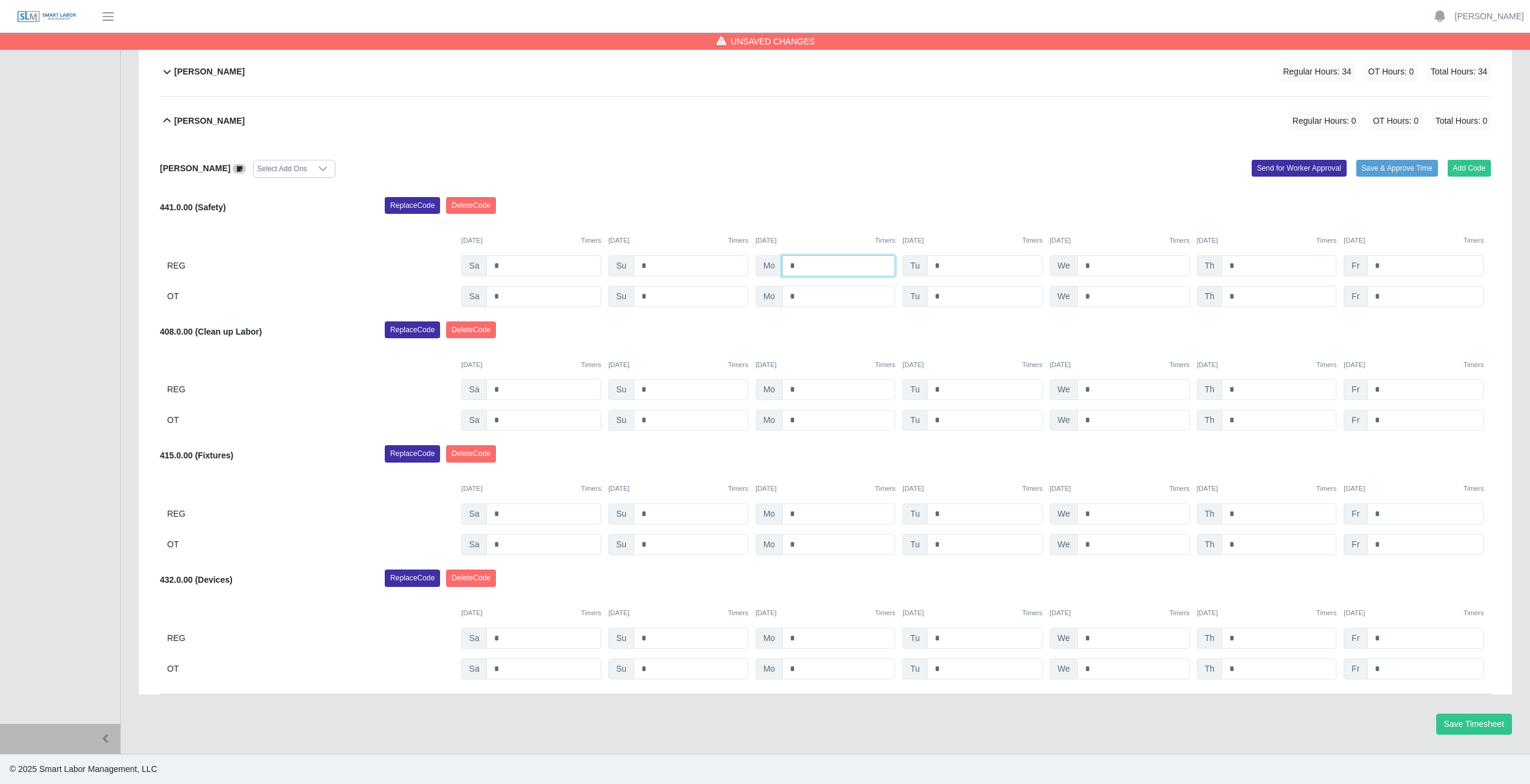
click at [804, 267] on input "*" at bounding box center [838, 265] width 113 height 21
type input "*"
click at [948, 264] on input "*" at bounding box center [985, 265] width 116 height 21
type input "*"
click at [1095, 266] on input "*" at bounding box center [1133, 265] width 112 height 21
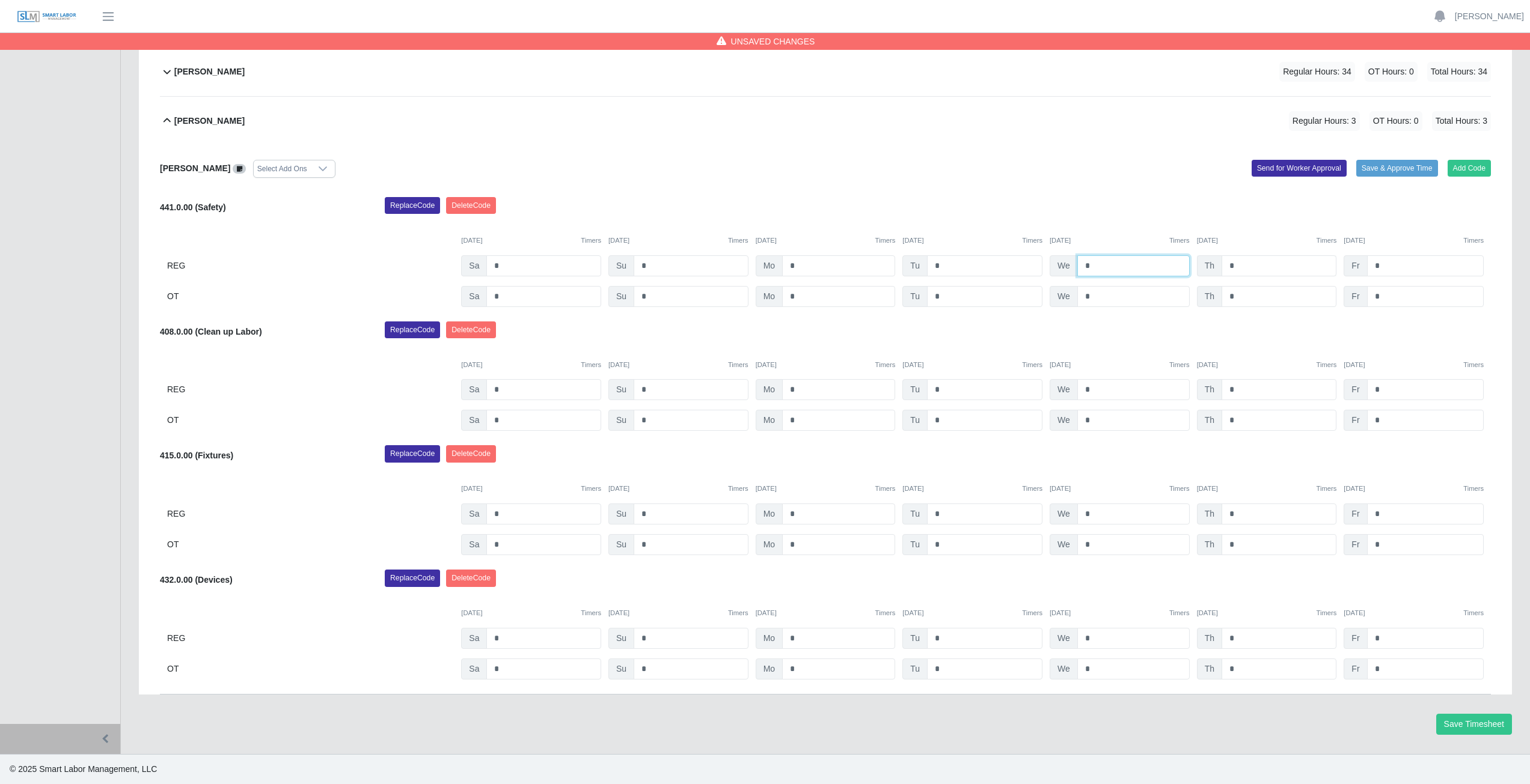
type input "*"
click at [1245, 267] on input "*" at bounding box center [1279, 265] width 115 height 21
type input "*"
click at [1385, 267] on input "*" at bounding box center [1425, 265] width 117 height 21
type input "*"
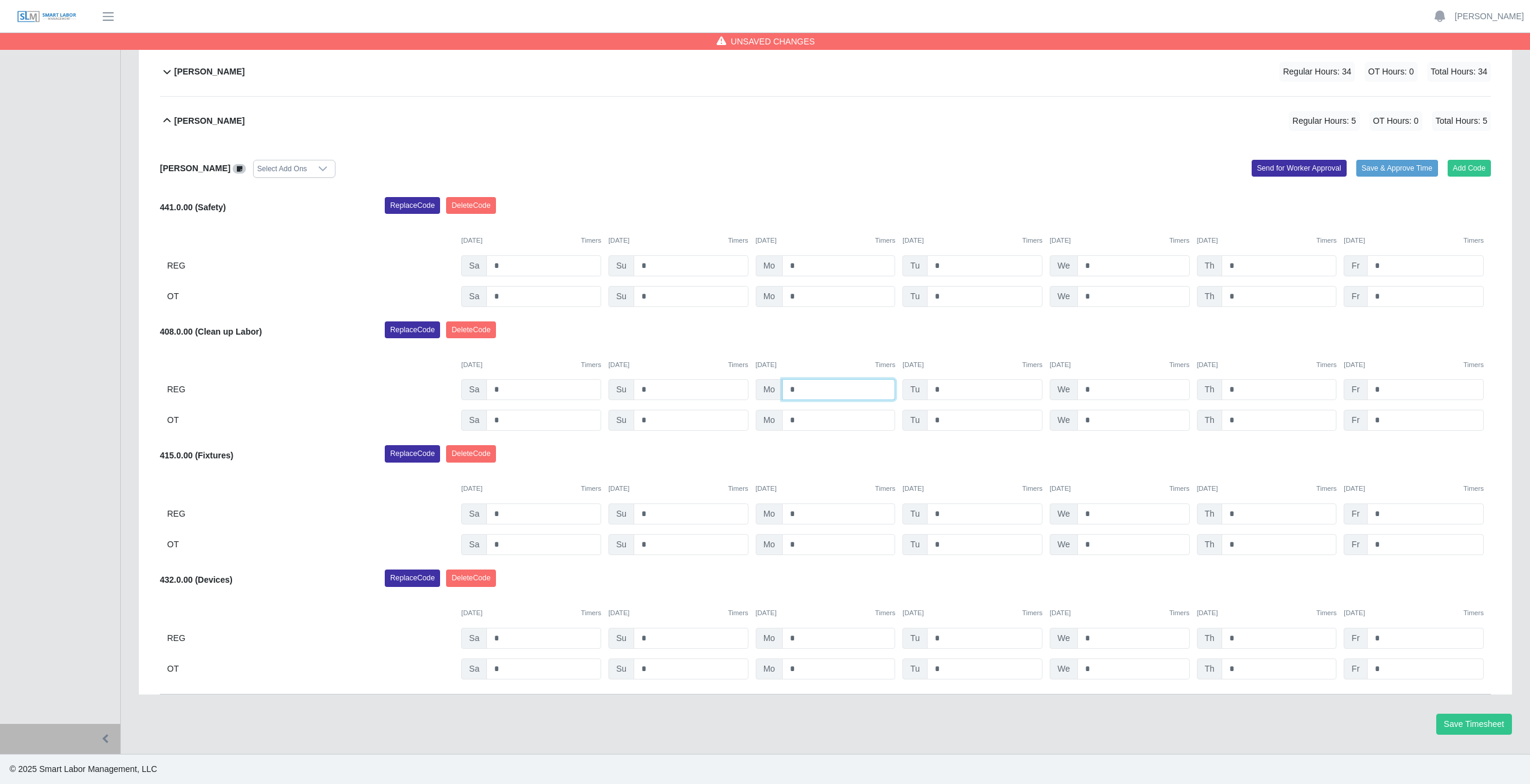
click at [804, 393] on input "*" at bounding box center [838, 389] width 113 height 21
type input "*"
click at [951, 390] on input "*" at bounding box center [985, 389] width 116 height 21
type input "*"
click at [1099, 394] on input "*" at bounding box center [1133, 389] width 112 height 21
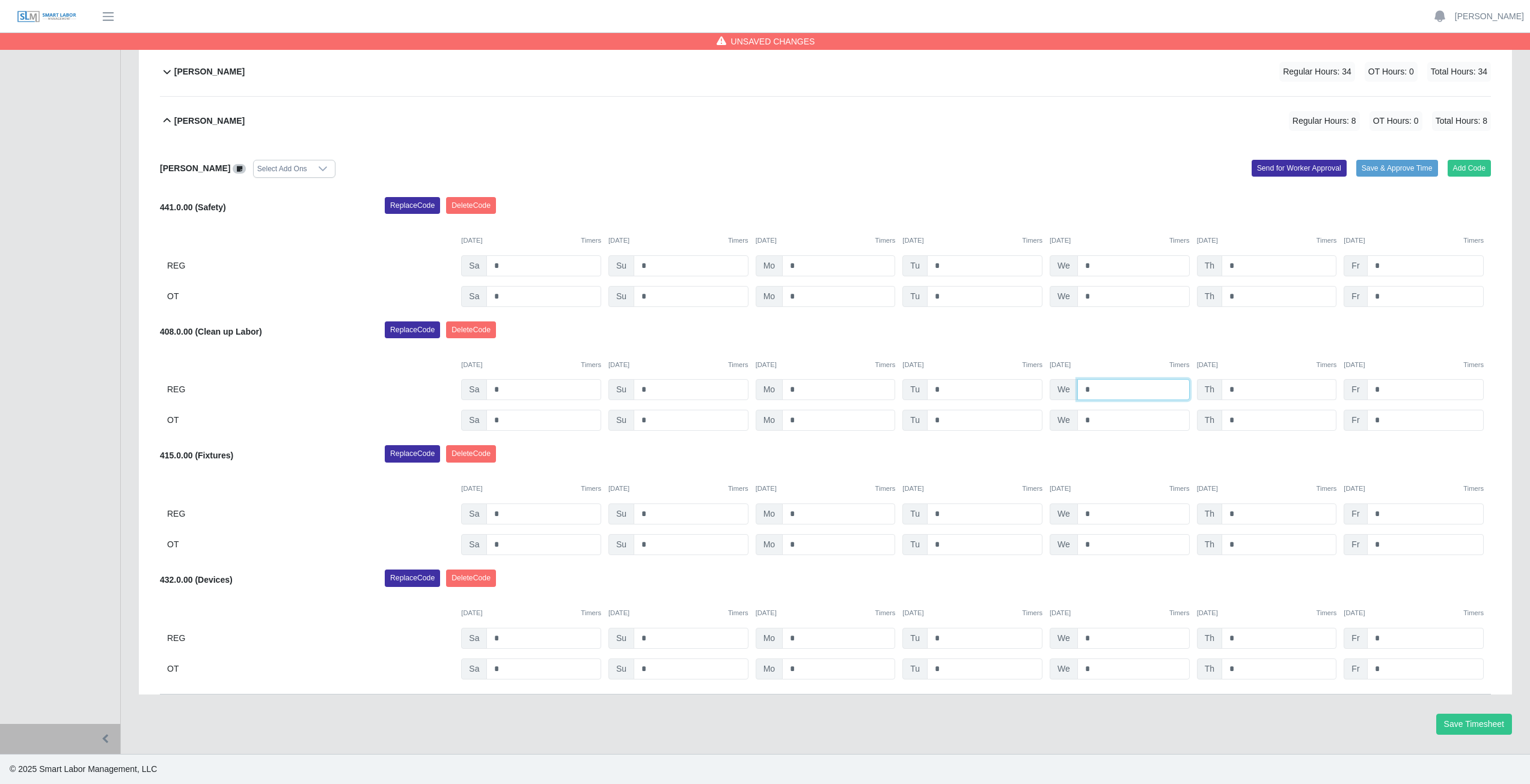
type input "*"
click at [1244, 391] on input "*" at bounding box center [1279, 389] width 115 height 21
type input "*"
click at [1384, 386] on input "*" at bounding box center [1425, 389] width 117 height 21
type input "*"
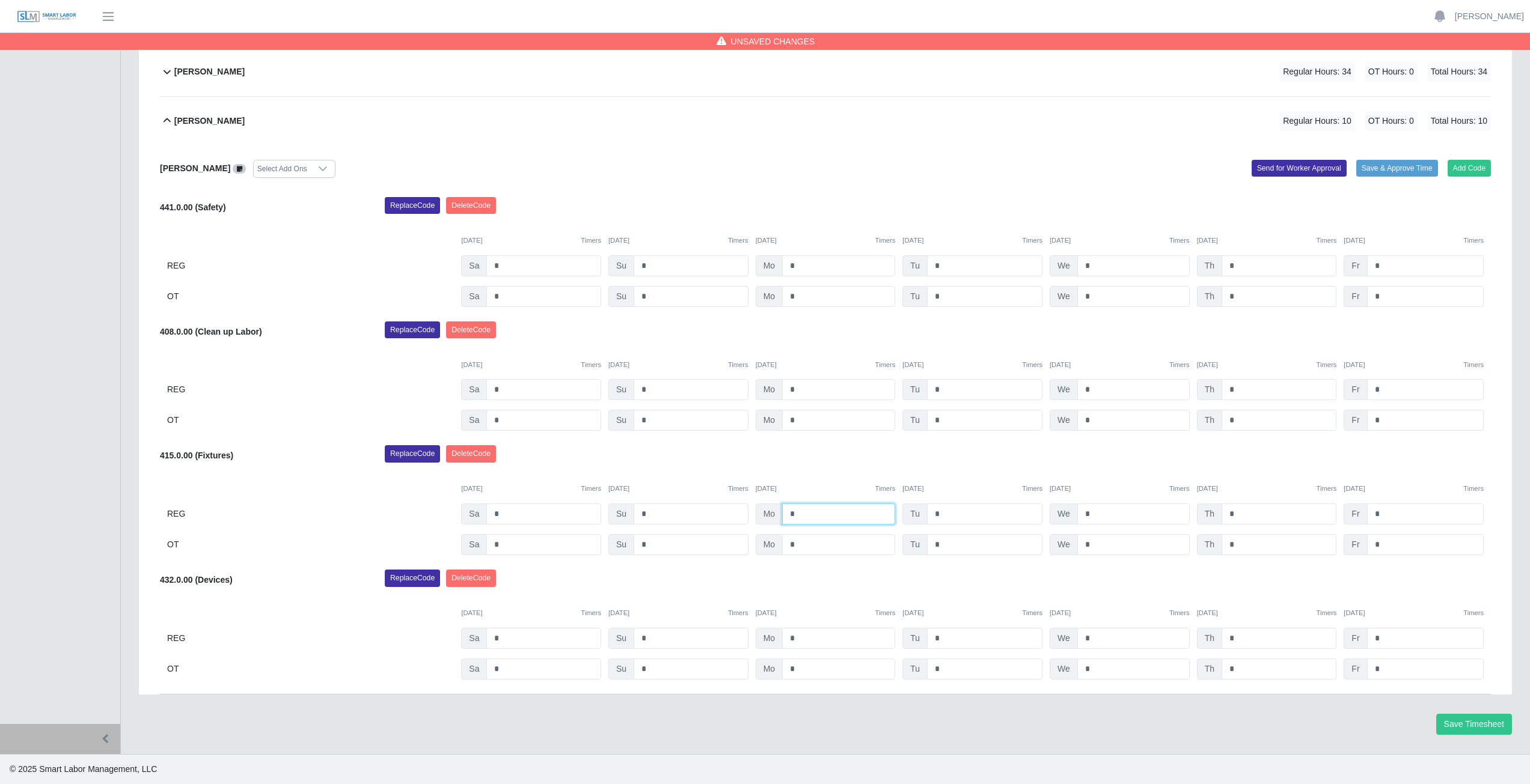
click at [800, 515] on input "*" at bounding box center [838, 514] width 113 height 21
type input "*"
click at [947, 519] on input "*" at bounding box center [985, 514] width 116 height 21
type input "*"
click at [1104, 641] on input "*" at bounding box center [1133, 638] width 112 height 21
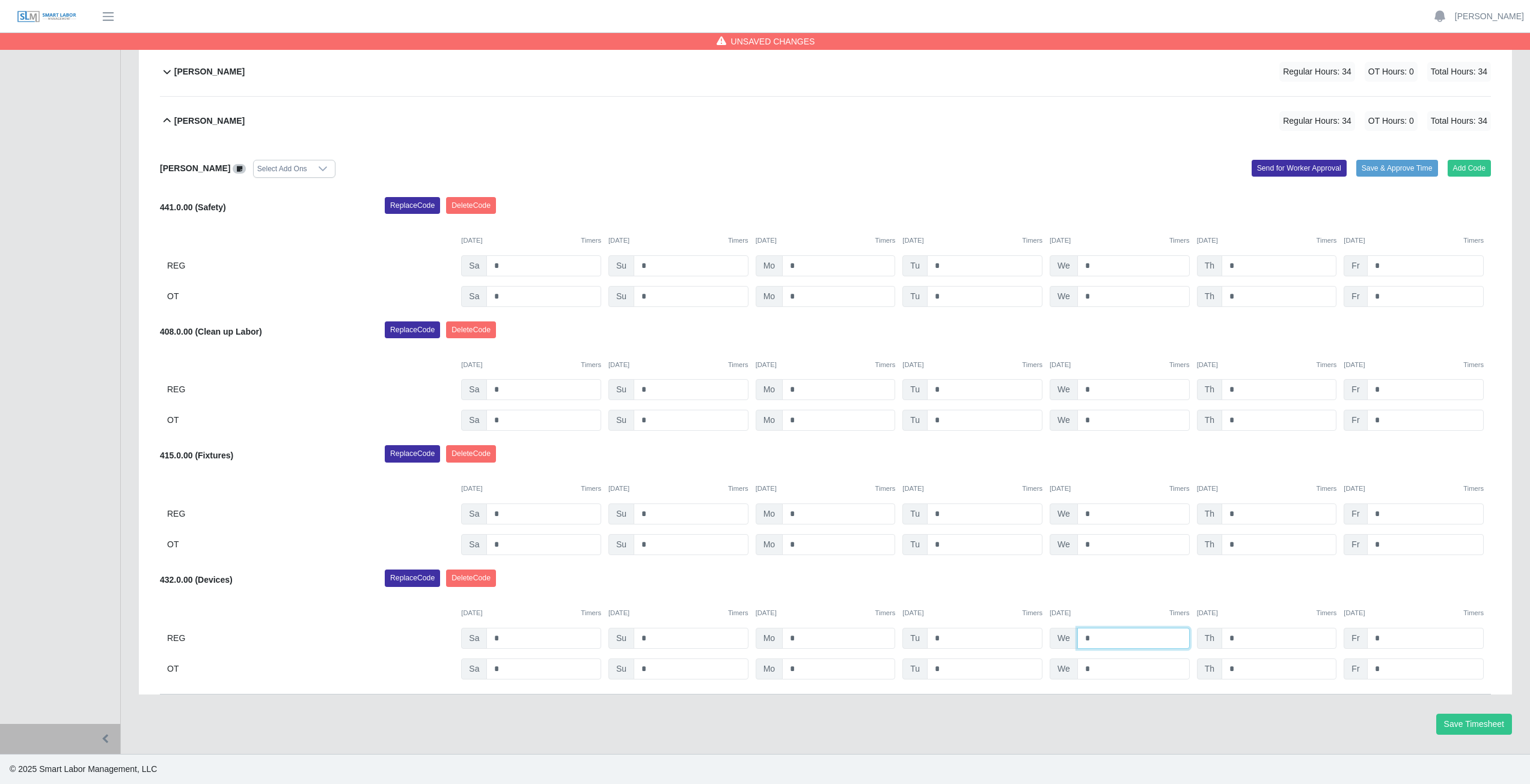
type input "*"
click at [1106, 584] on div "Replace Code [GEOGRAPHIC_DATA] Code" at bounding box center [937, 582] width 1124 height 24
click at [164, 120] on icon at bounding box center [167, 121] width 15 height 15
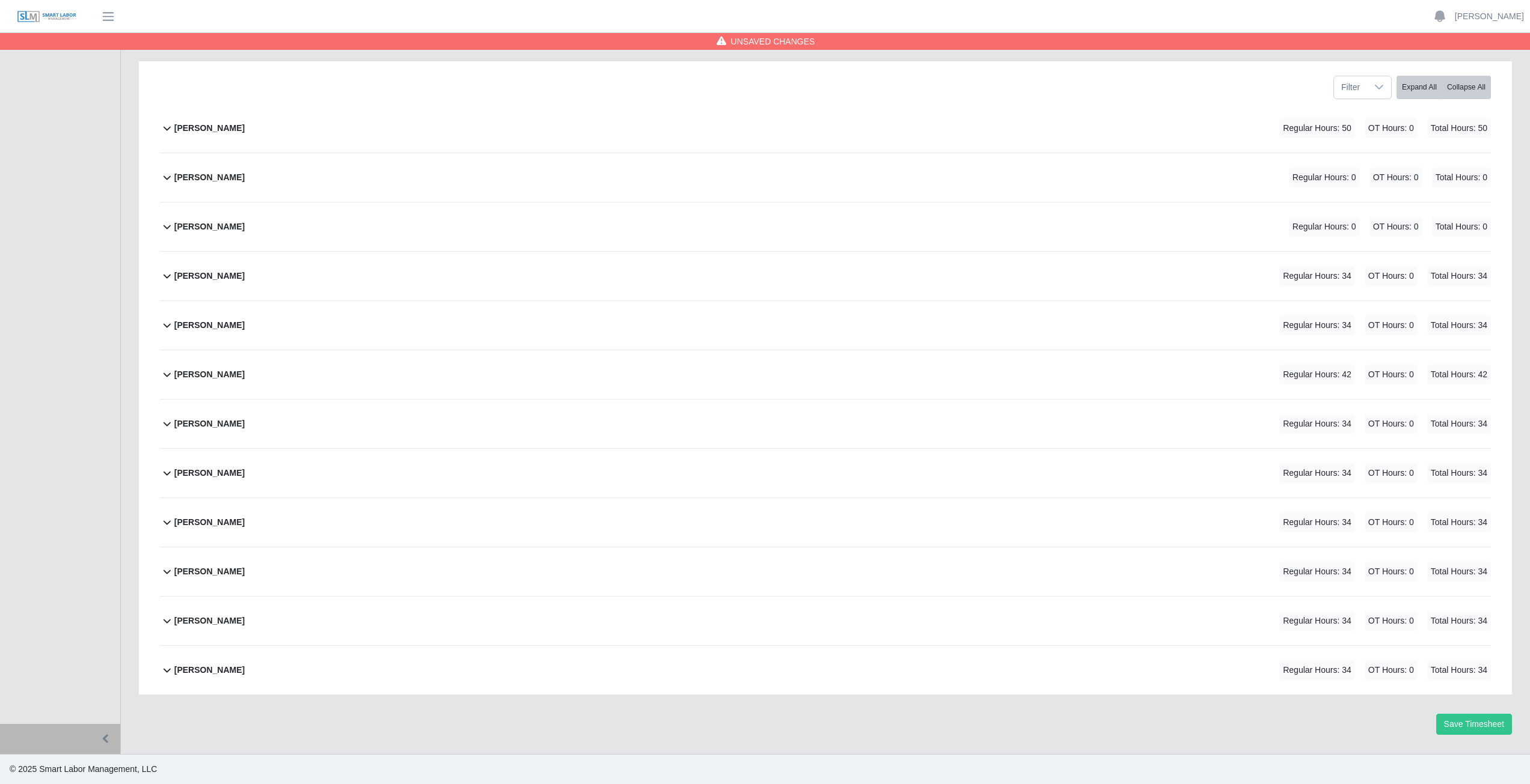
scroll to position [152, 0]
click at [167, 377] on icon at bounding box center [167, 374] width 15 height 15
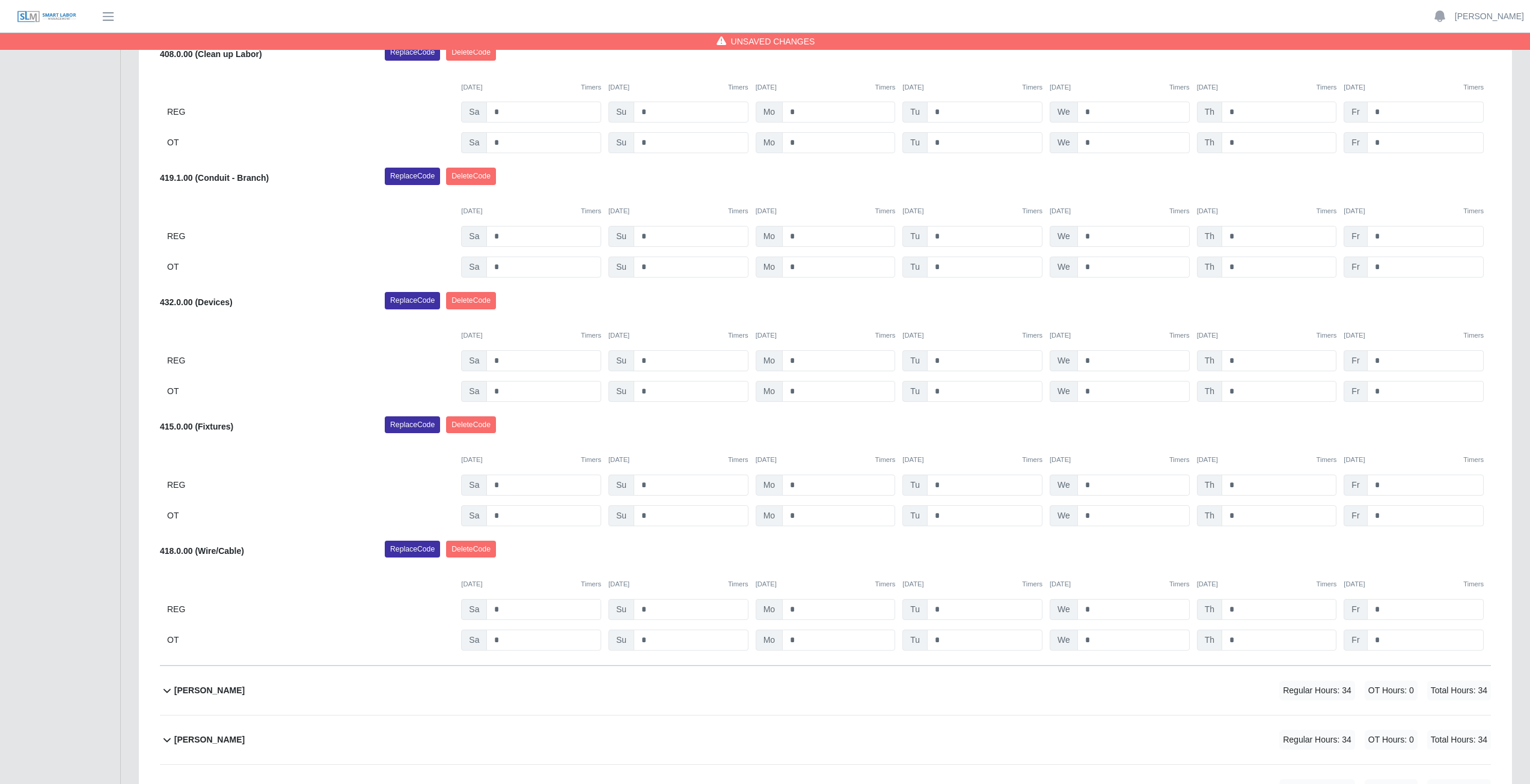
scroll to position [709, 0]
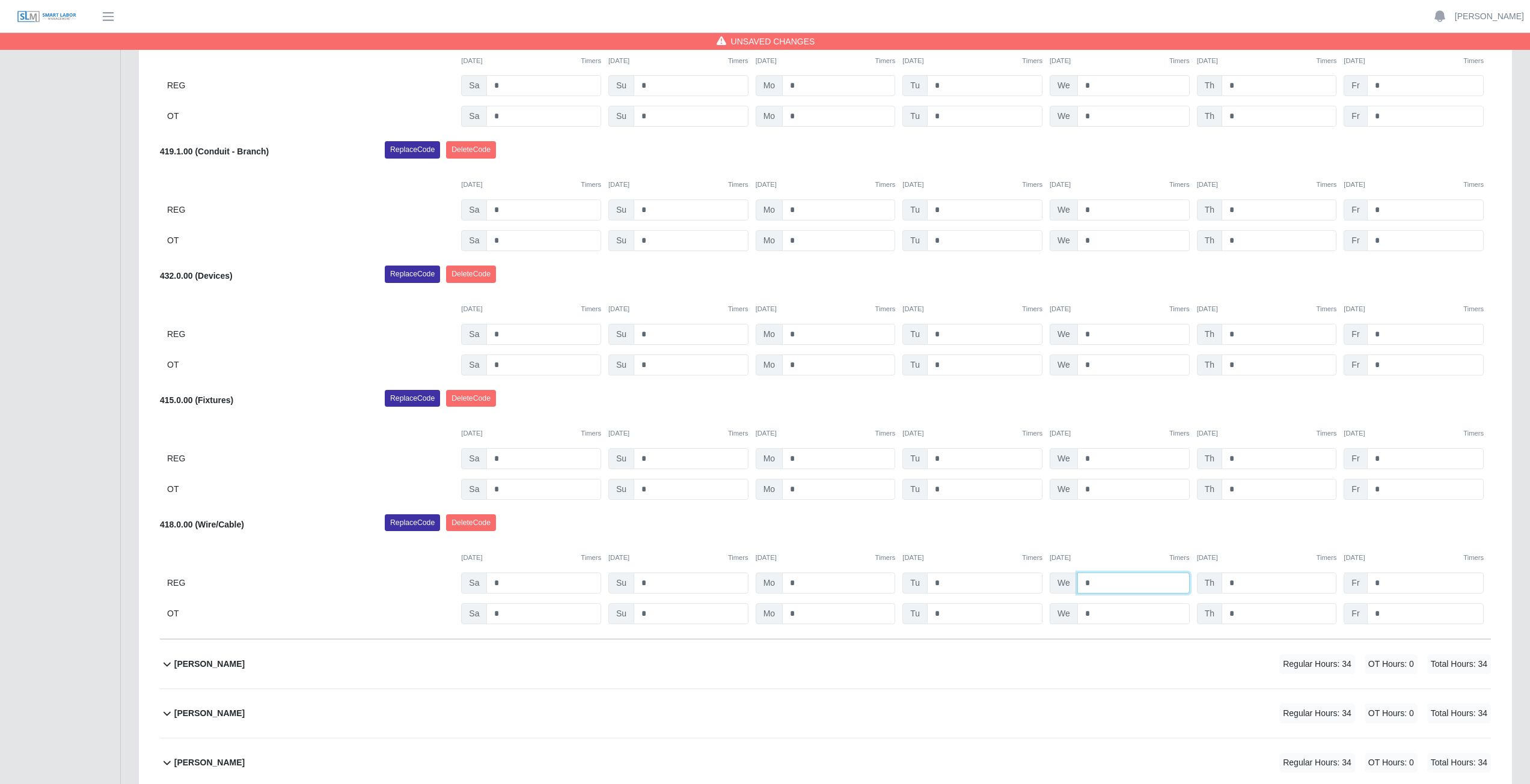
click at [1093, 584] on input "*" at bounding box center [1133, 583] width 112 height 21
type input "*"
click at [1124, 528] on div "Replace Code [GEOGRAPHIC_DATA] Code" at bounding box center [937, 526] width 1124 height 24
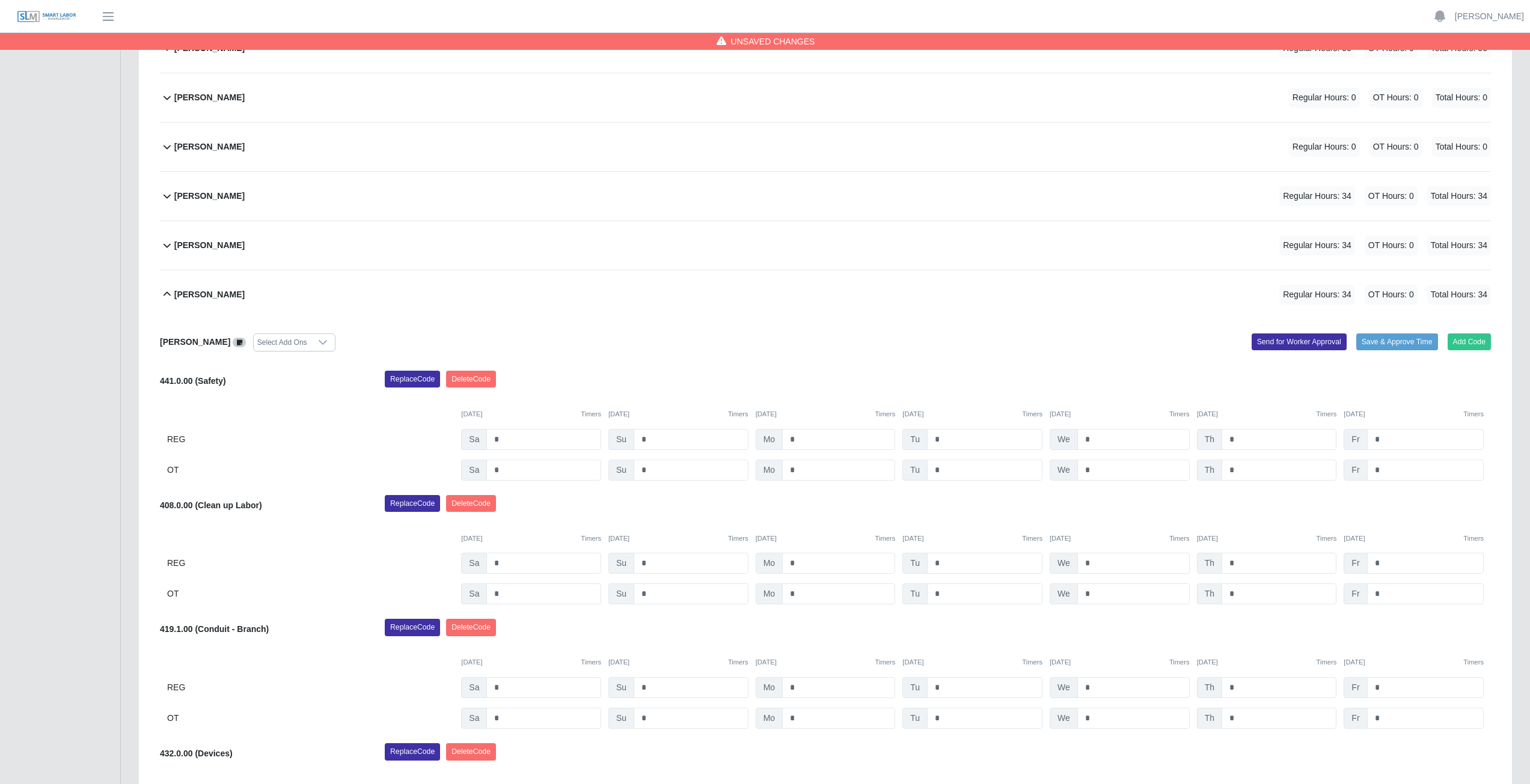
scroll to position [168, 0]
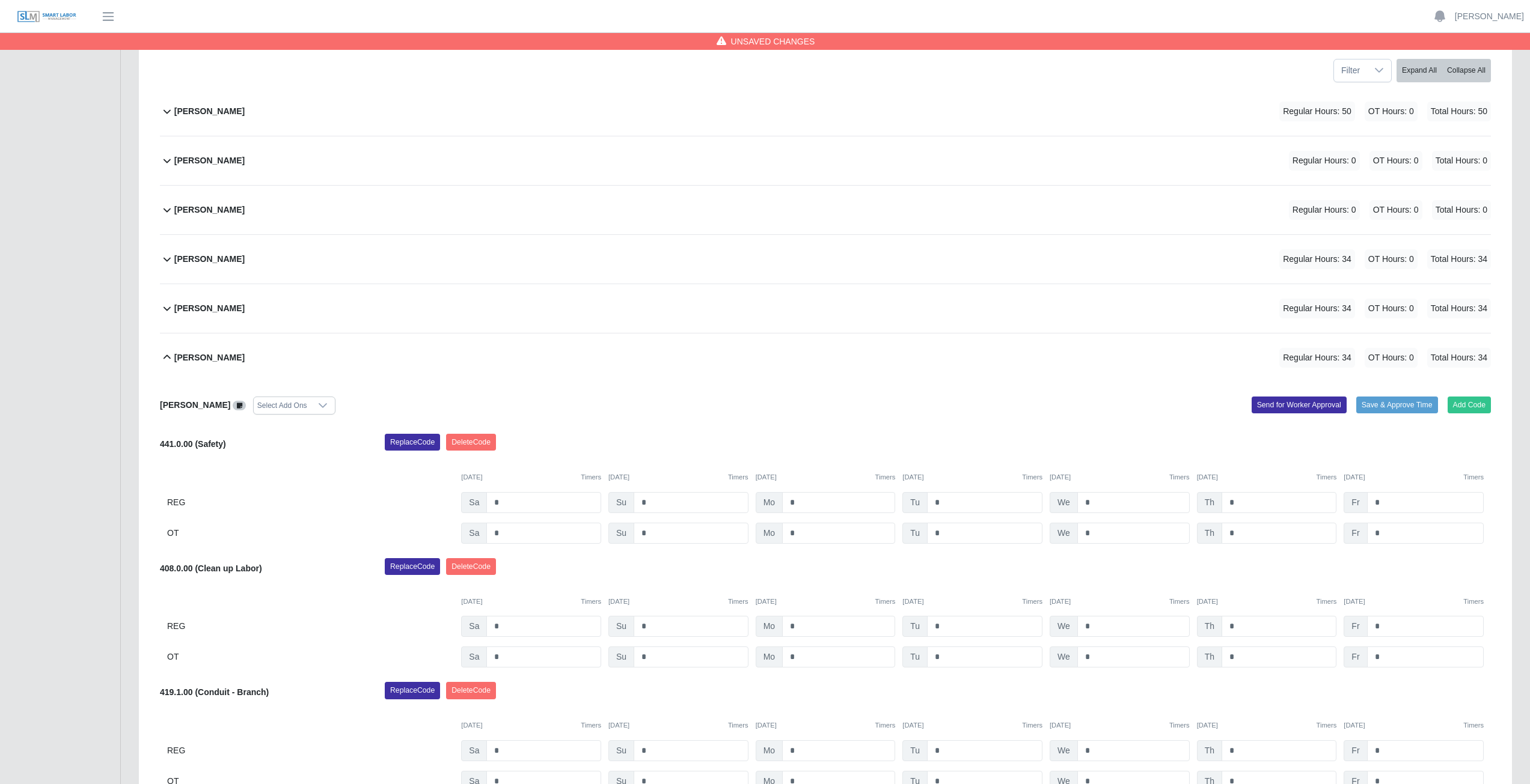
click at [168, 357] on icon at bounding box center [167, 358] width 15 height 15
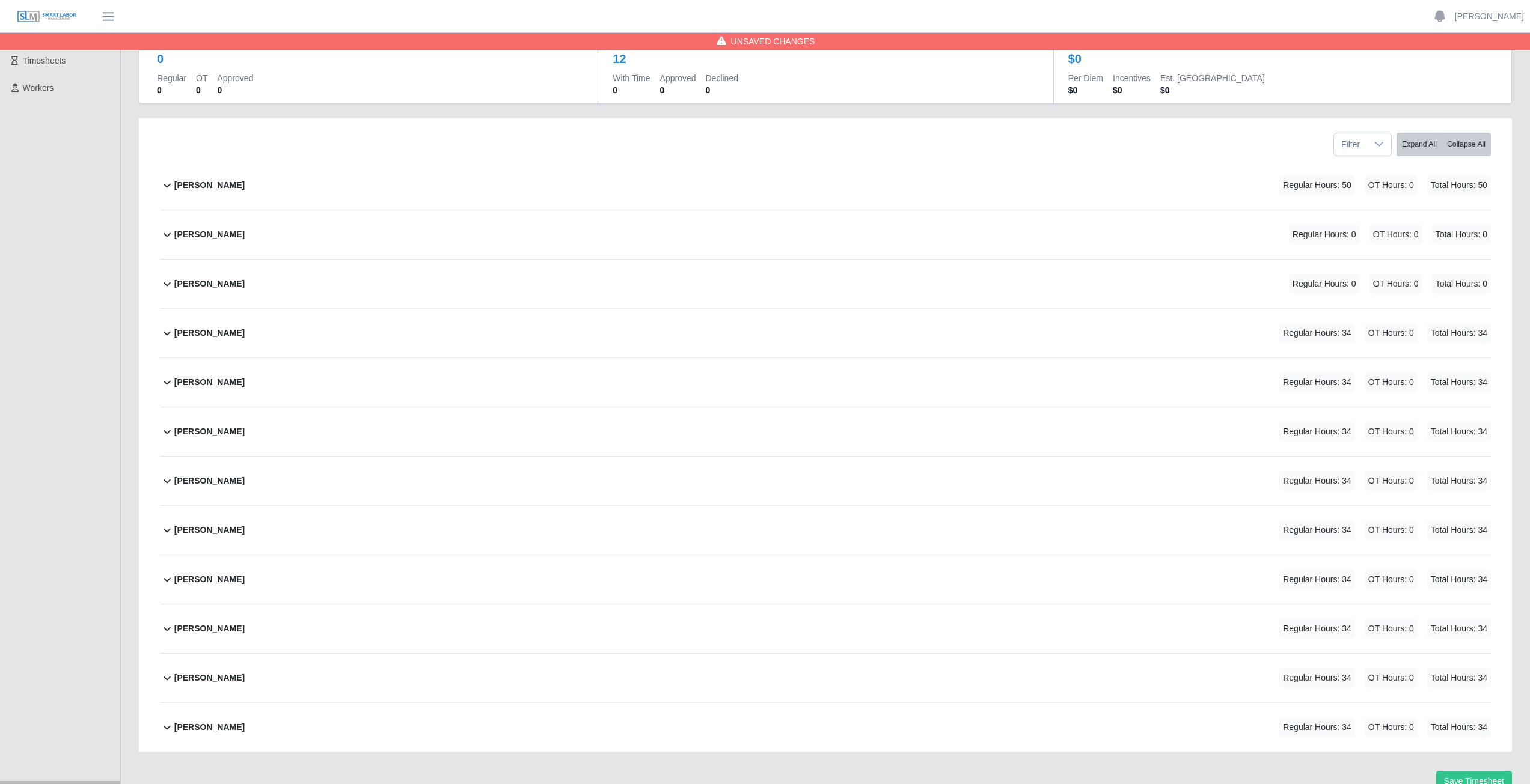
scroll to position [152, 0]
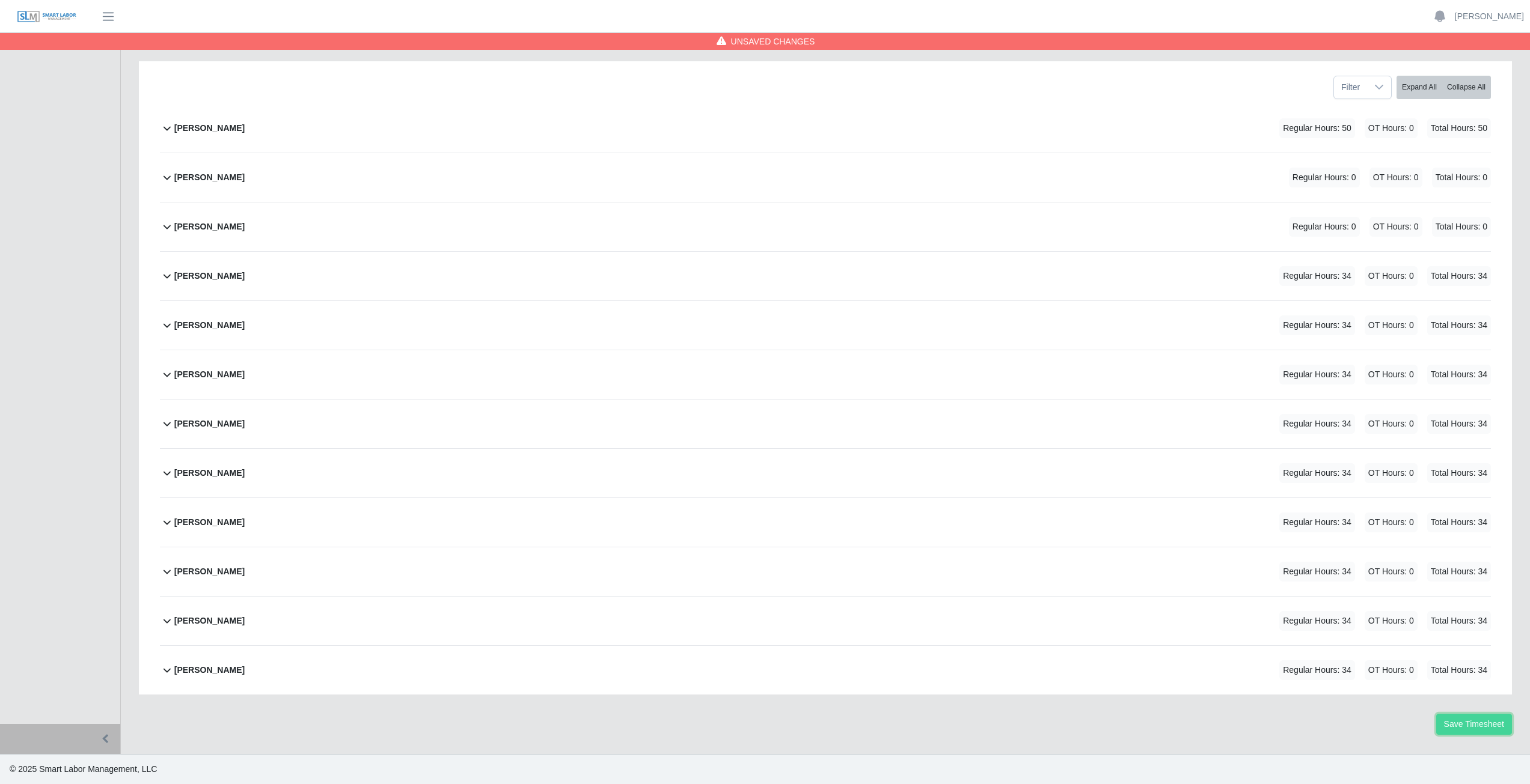
click at [1465, 722] on button "Save Timesheet" at bounding box center [1474, 724] width 76 height 21
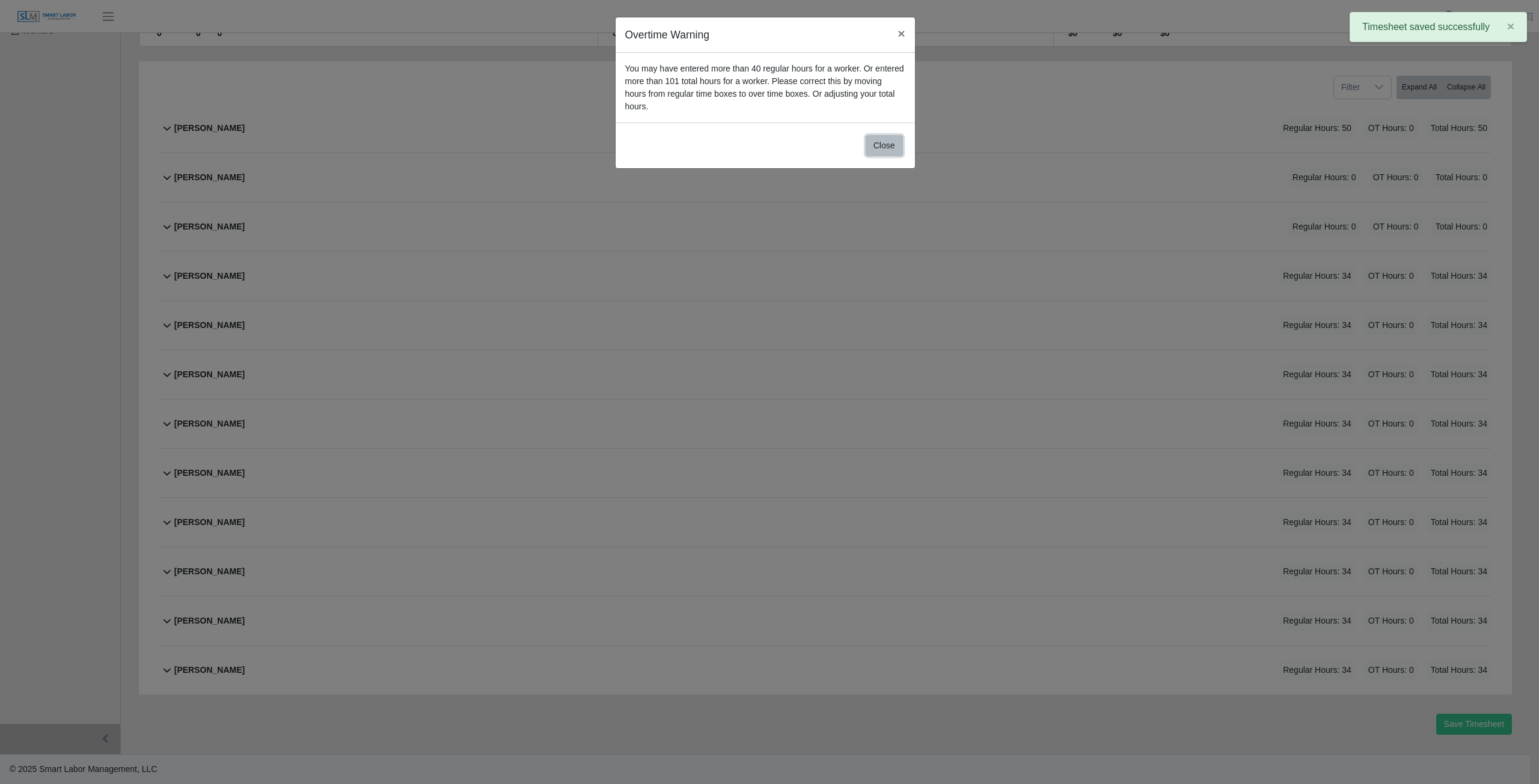
click at [876, 135] on button "Close" at bounding box center [884, 146] width 37 height 21
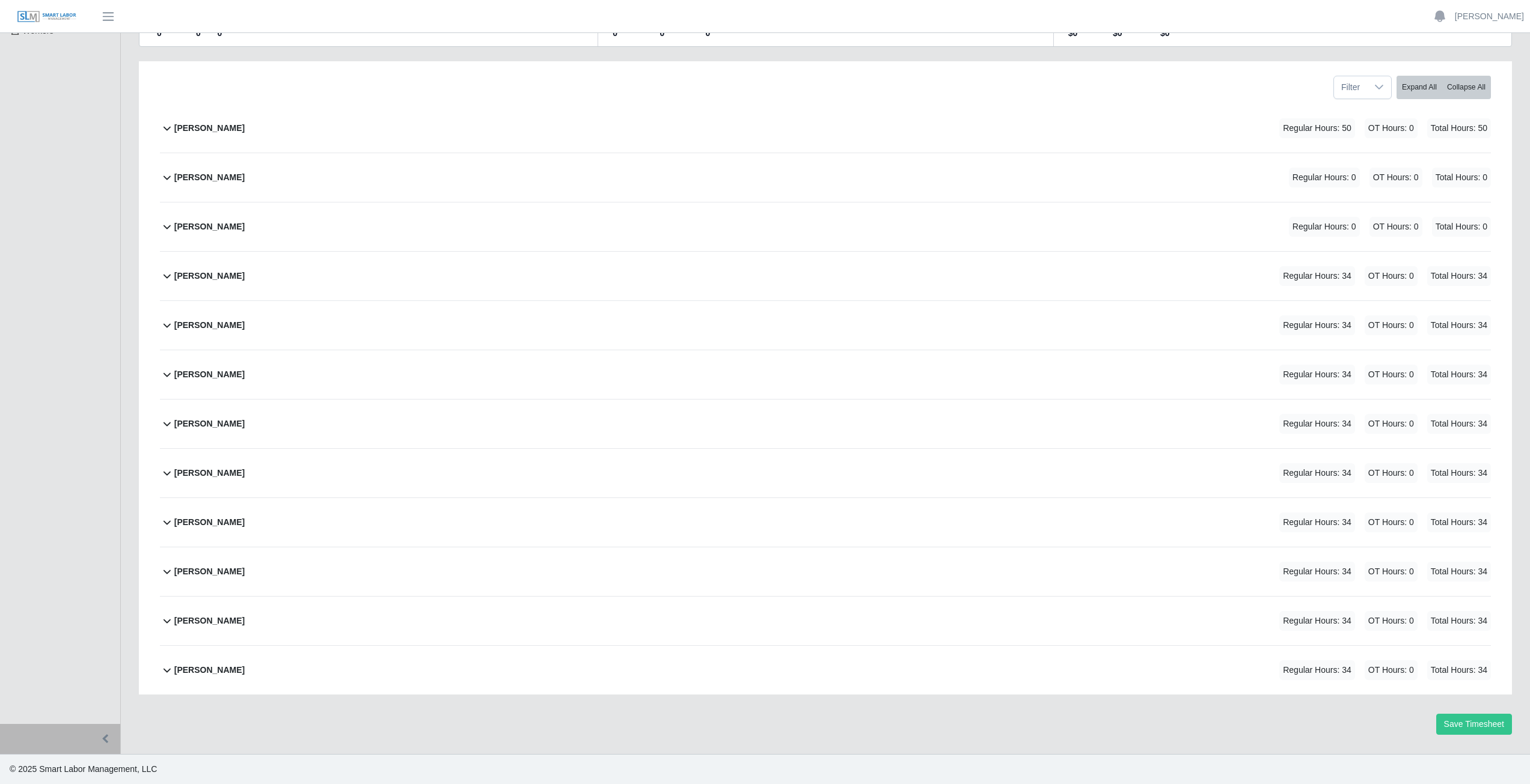
click at [166, 131] on icon at bounding box center [167, 129] width 7 height 4
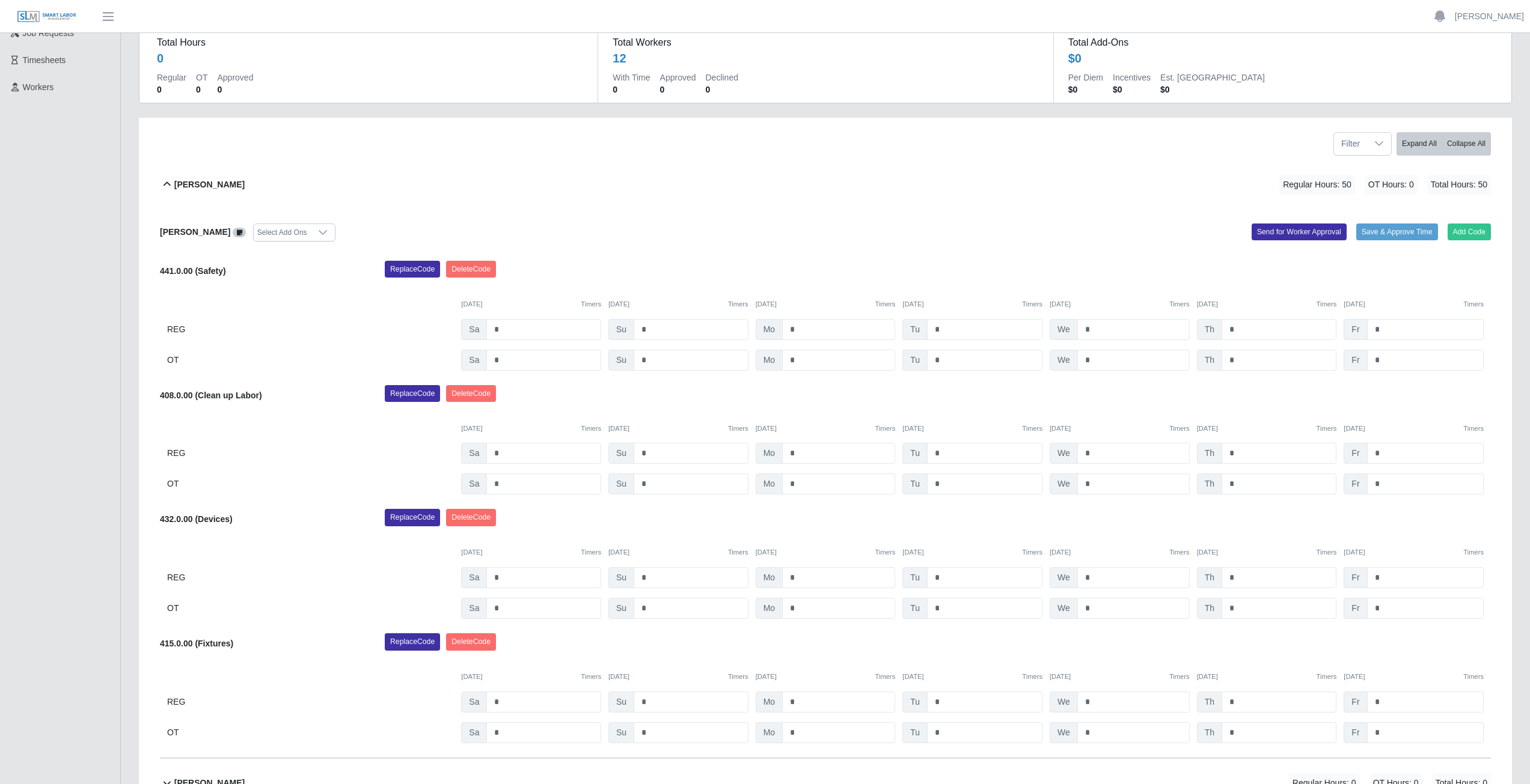
scroll to position [160, 0]
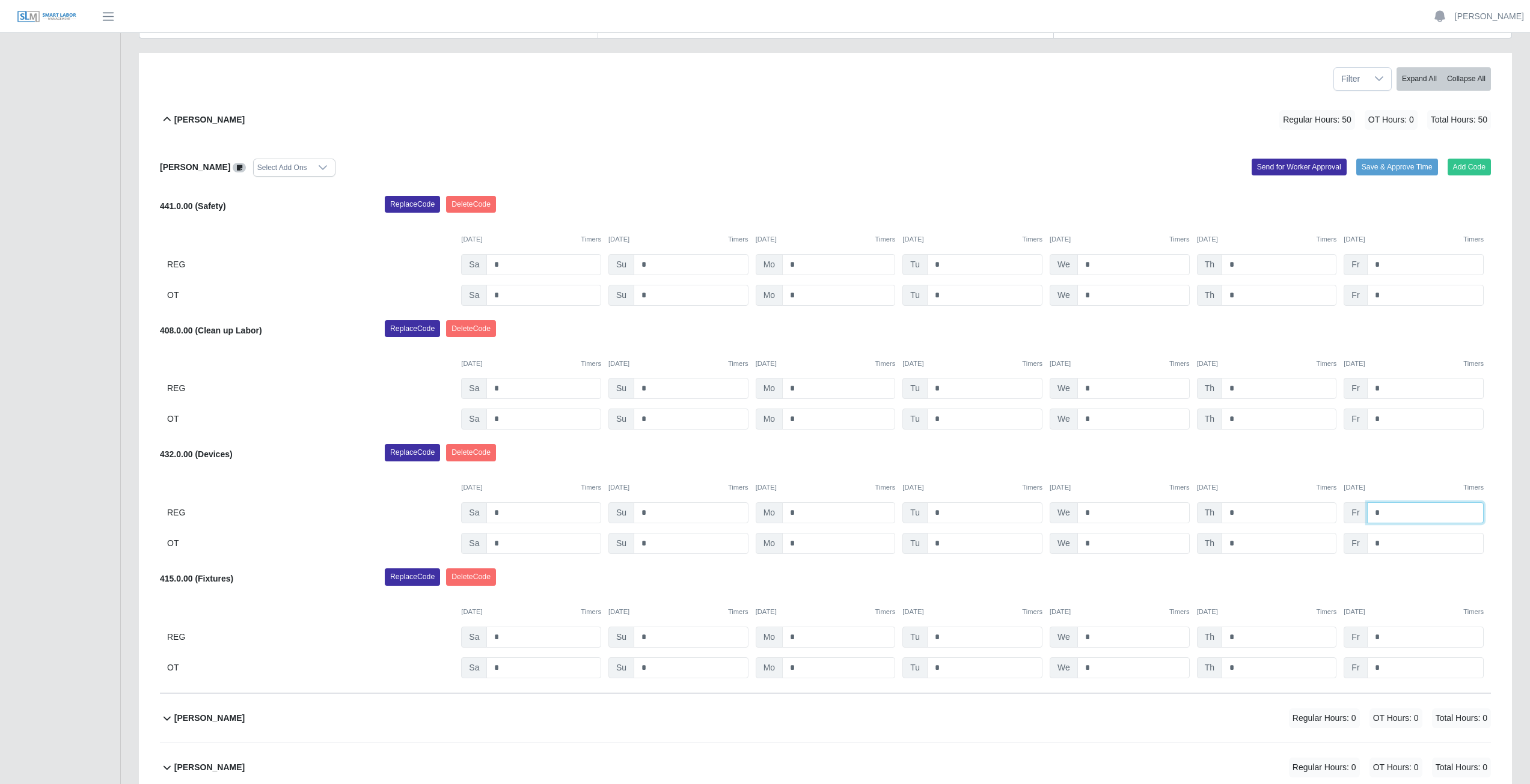
click at [1390, 513] on input "*" at bounding box center [1425, 513] width 117 height 21
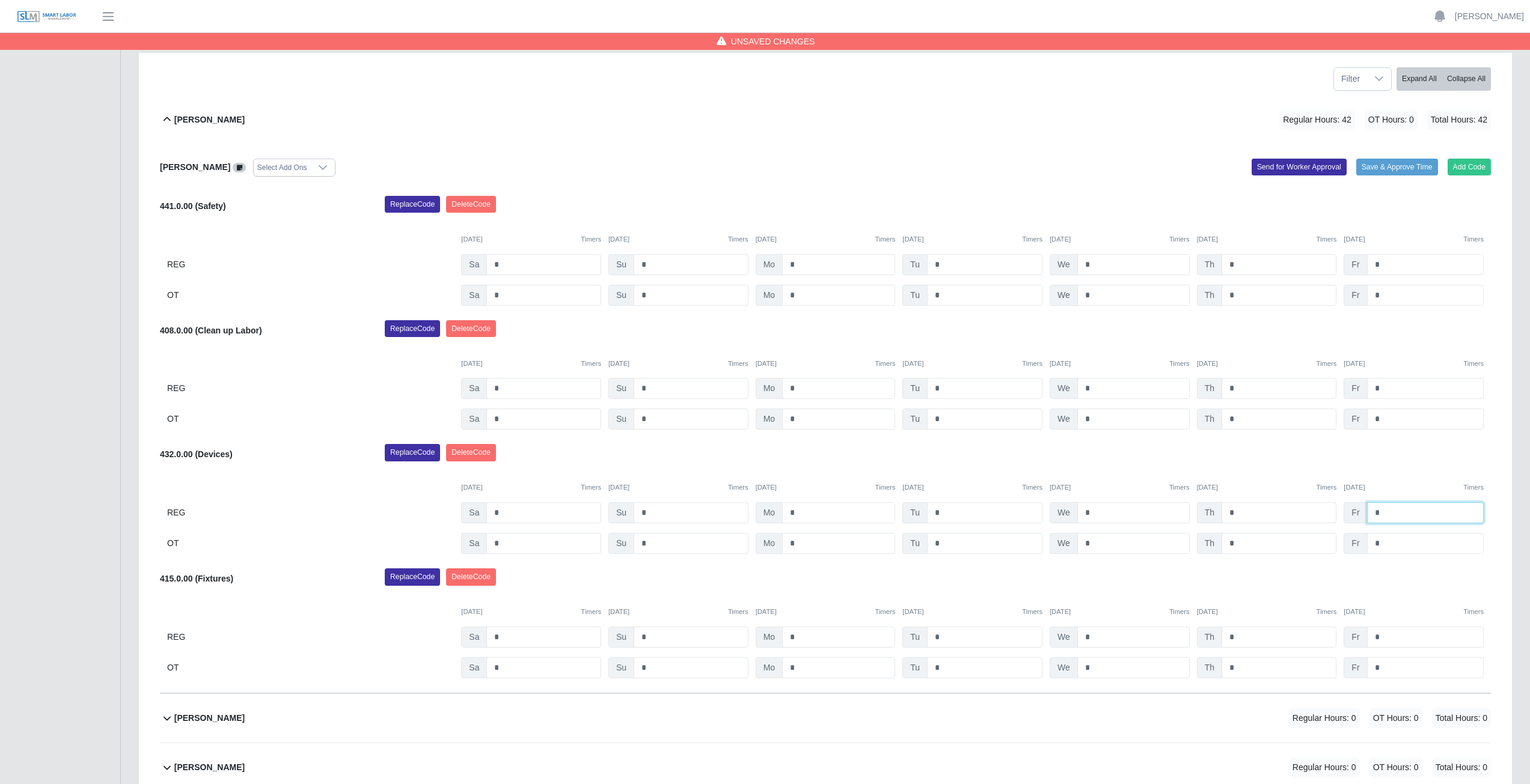
type input "*"
click at [1238, 514] on input "*" at bounding box center [1279, 513] width 115 height 21
type input "*"
click at [1253, 471] on div "[DATE] Timers [DATE] Timers [DATE] Timers [DATE] Timers [DATE] Timers [DATE] Ti…" at bounding box center [825, 480] width 1331 height 25
click at [164, 118] on icon at bounding box center [167, 120] width 15 height 15
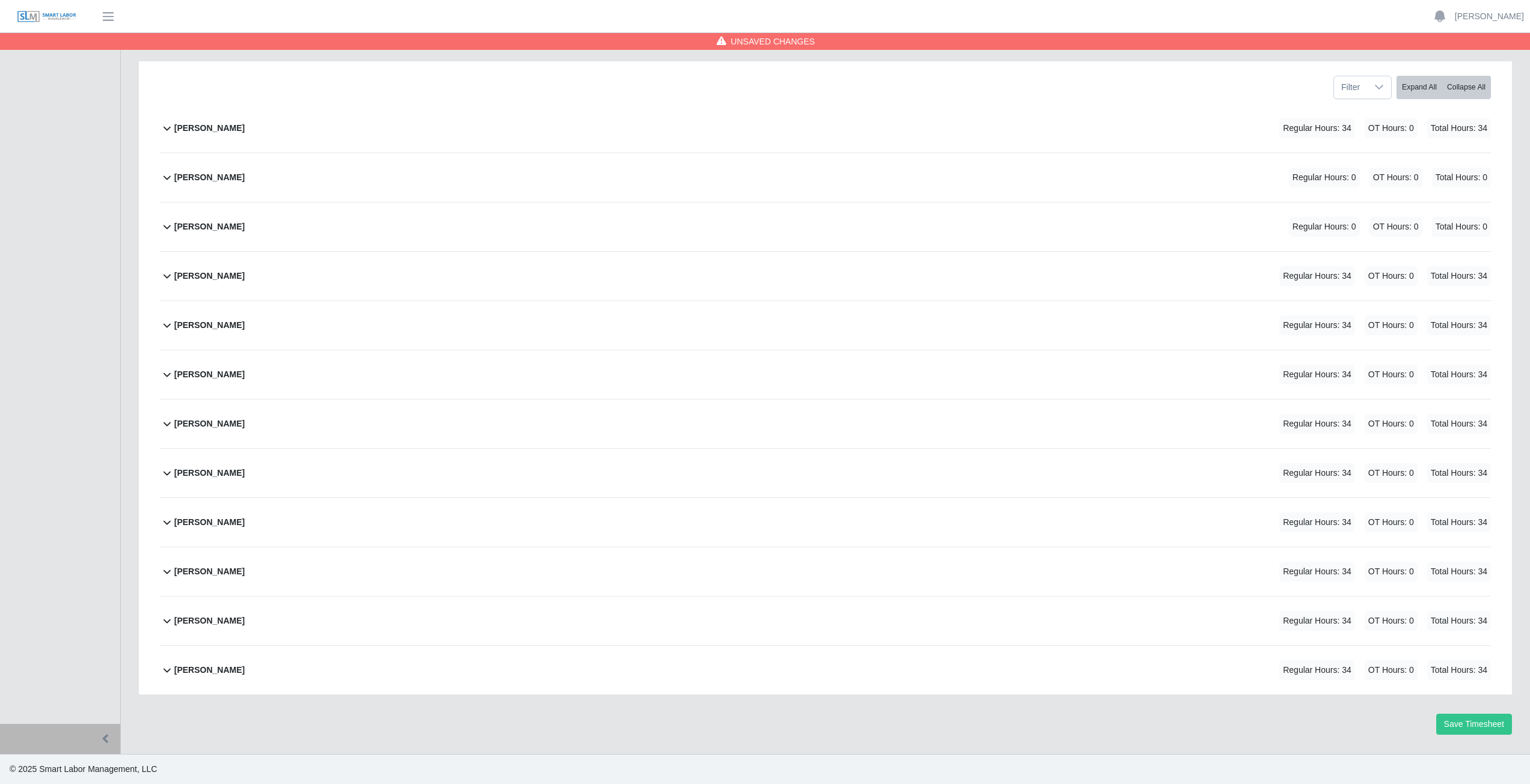
scroll to position [152, 0]
click at [1473, 722] on button "Save Timesheet" at bounding box center [1474, 724] width 76 height 21
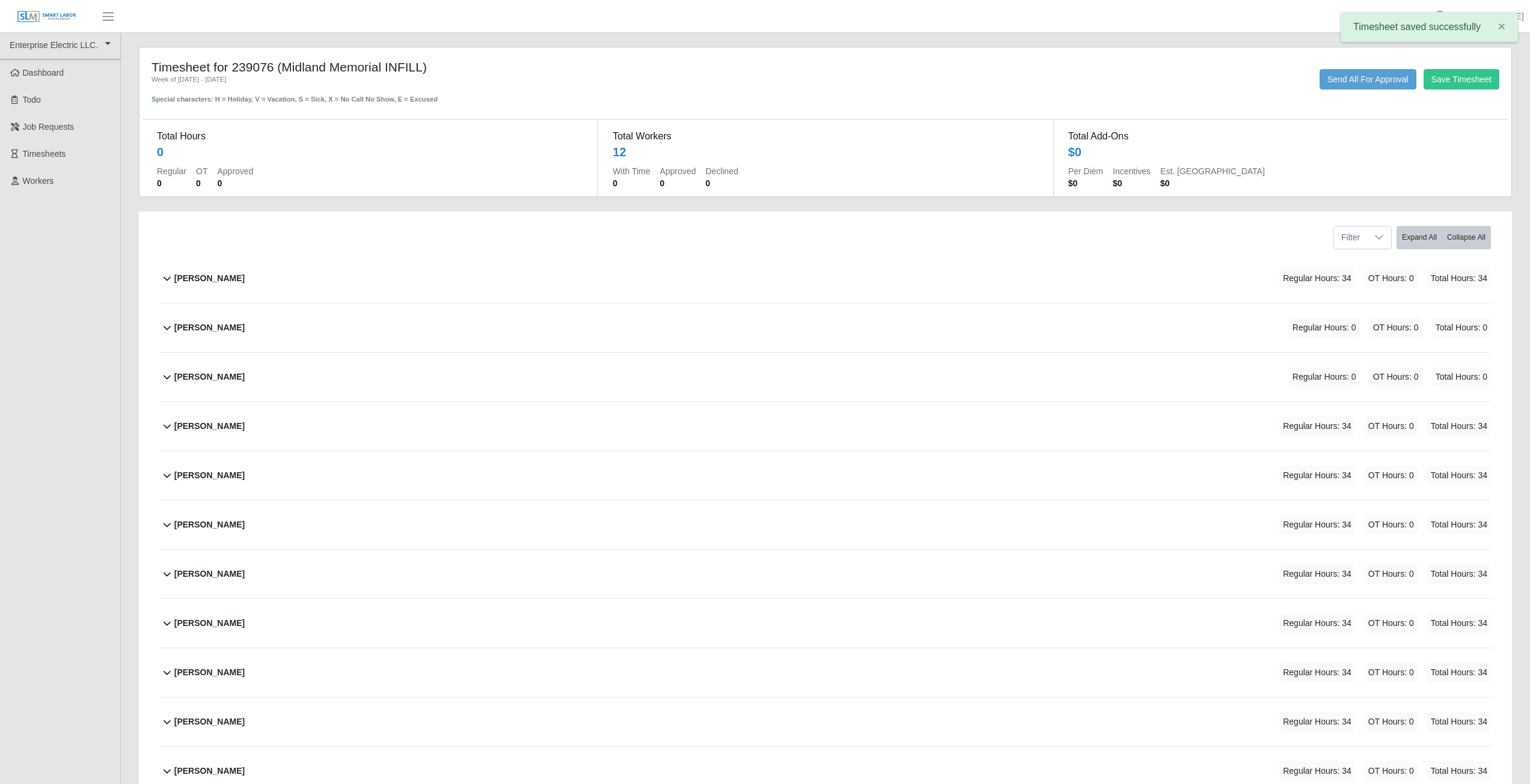
scroll to position [0, 0]
click at [1488, 15] on link "[PERSON_NAME]" at bounding box center [1489, 16] width 69 height 13
click at [1464, 92] on link "Logout" at bounding box center [1475, 83] width 108 height 25
